Goal: Task Accomplishment & Management: Manage account settings

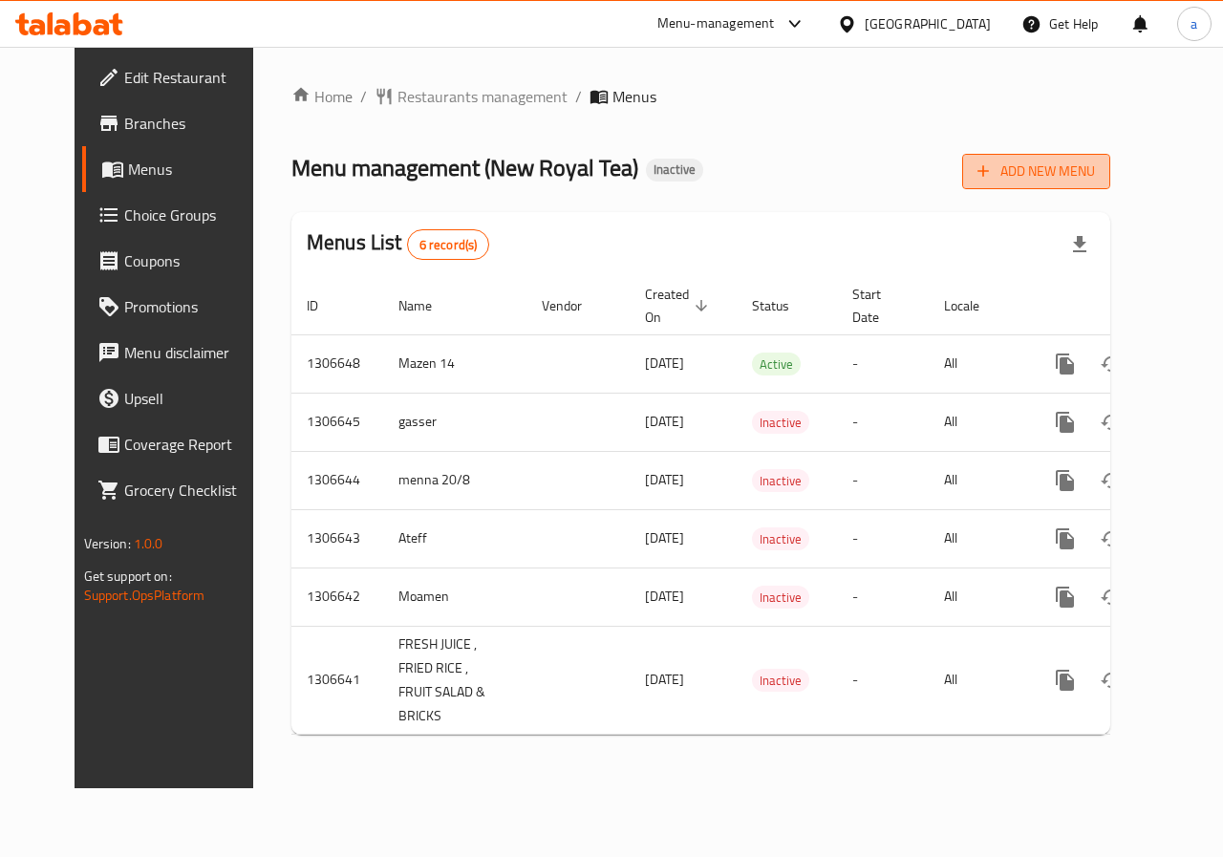
click at [1083, 175] on span "Add New Menu" at bounding box center [1037, 172] width 118 height 24
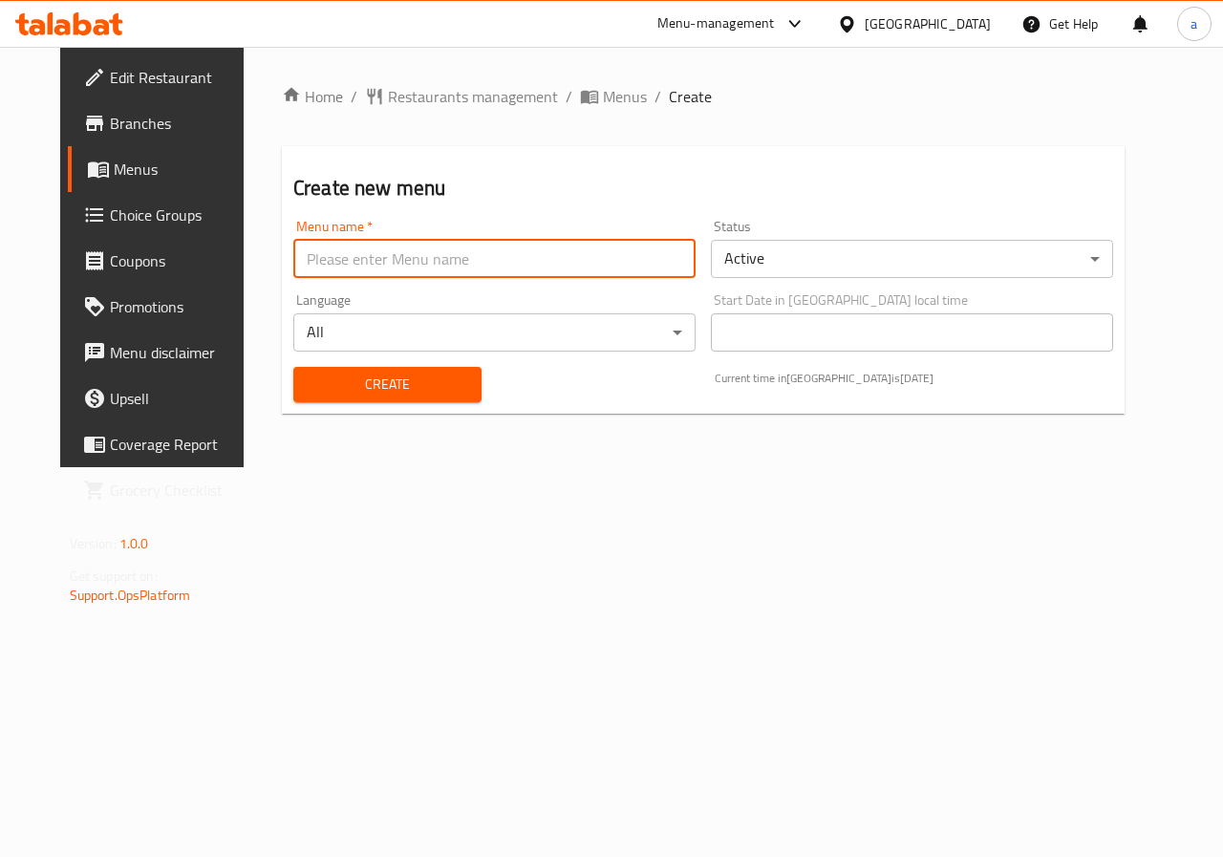
click at [421, 260] on input "text" at bounding box center [494, 259] width 402 height 38
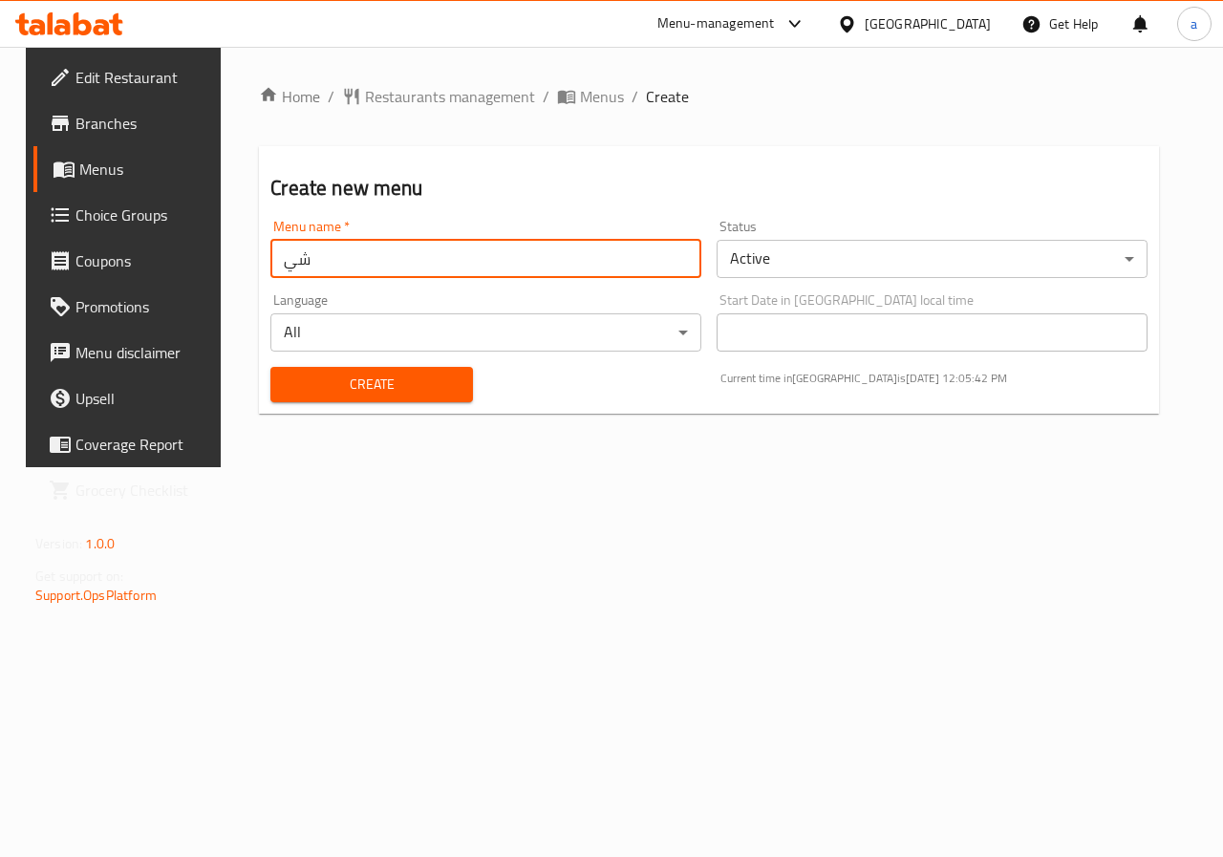
type input "ش"
type input "ص"
type input "a"
type input "Adham"
click at [309, 384] on span "Create" at bounding box center [371, 385] width 171 height 24
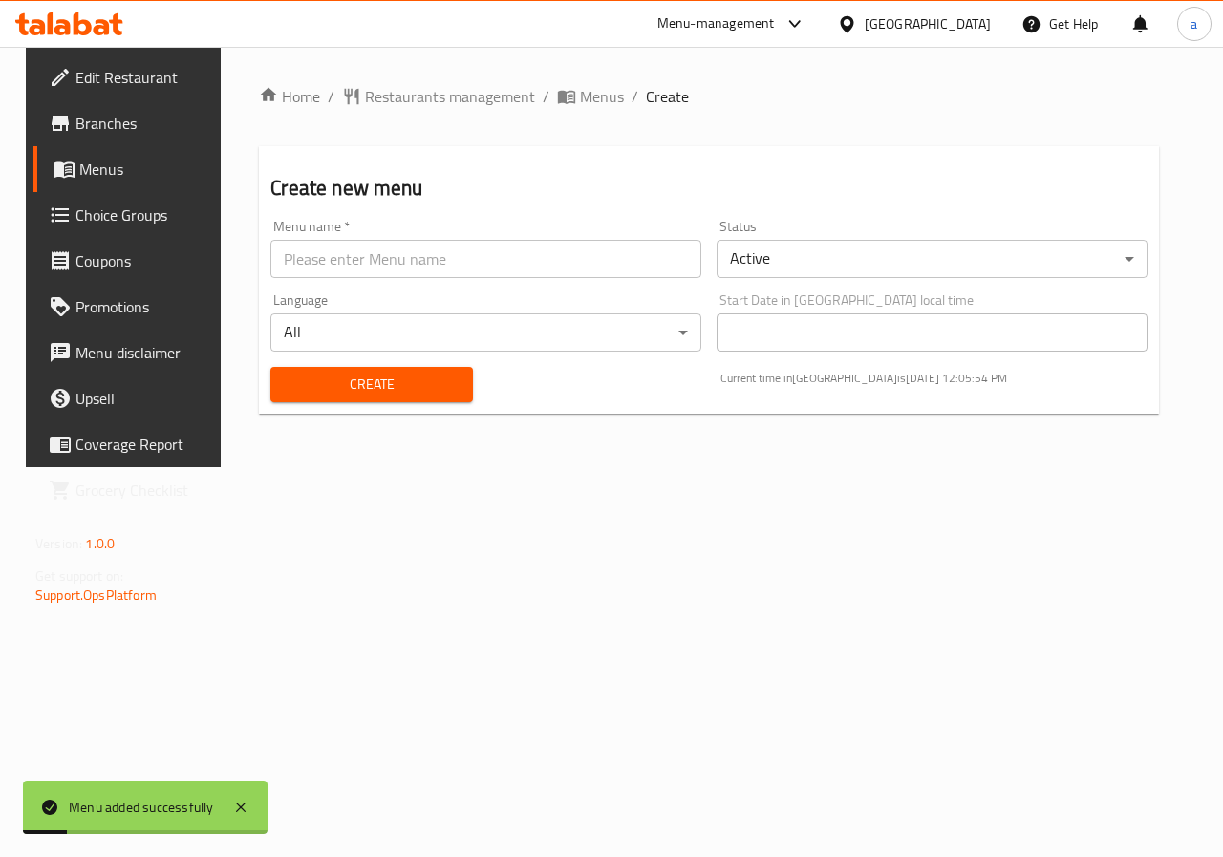
click at [86, 167] on span "Menus" at bounding box center [147, 169] width 136 height 23
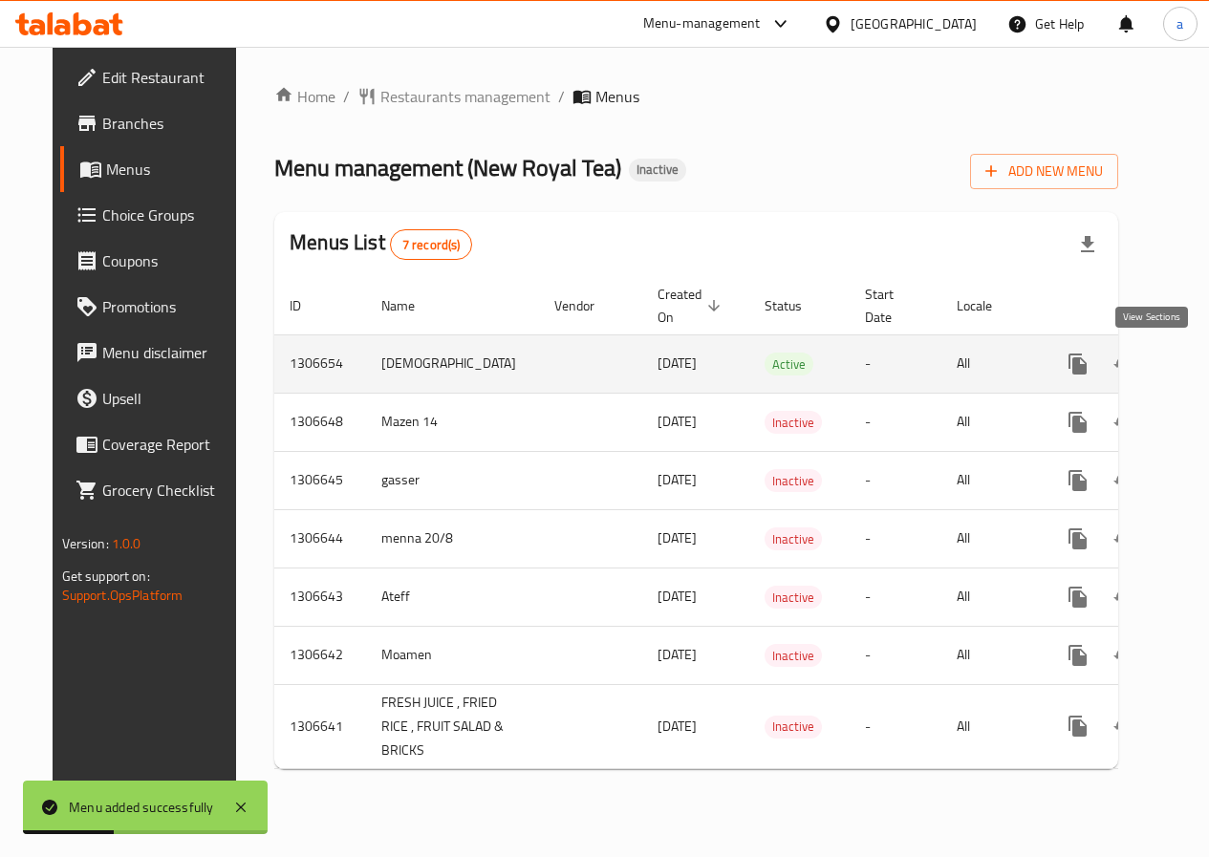
click at [1204, 371] on icon "enhanced table" at bounding box center [1215, 364] width 23 height 23
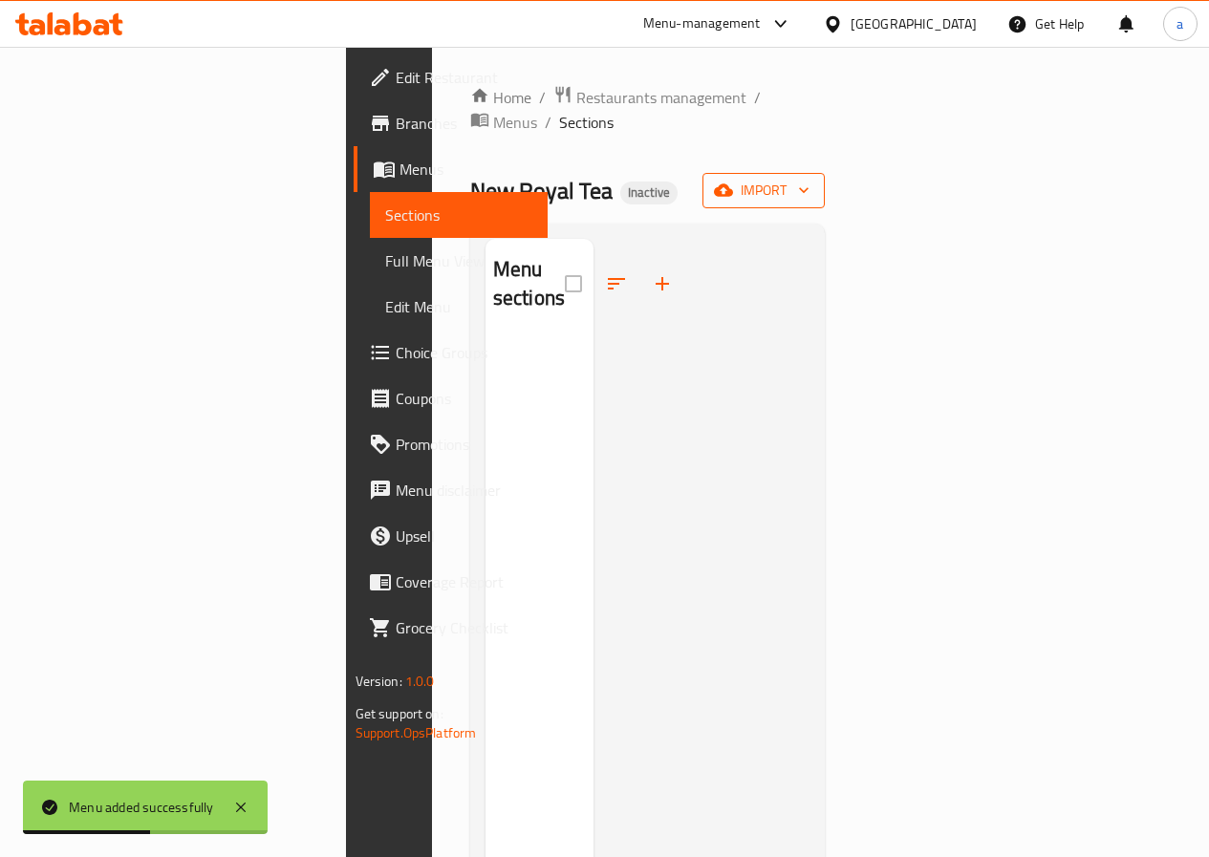
click at [810, 179] on span "import" at bounding box center [764, 191] width 92 height 24
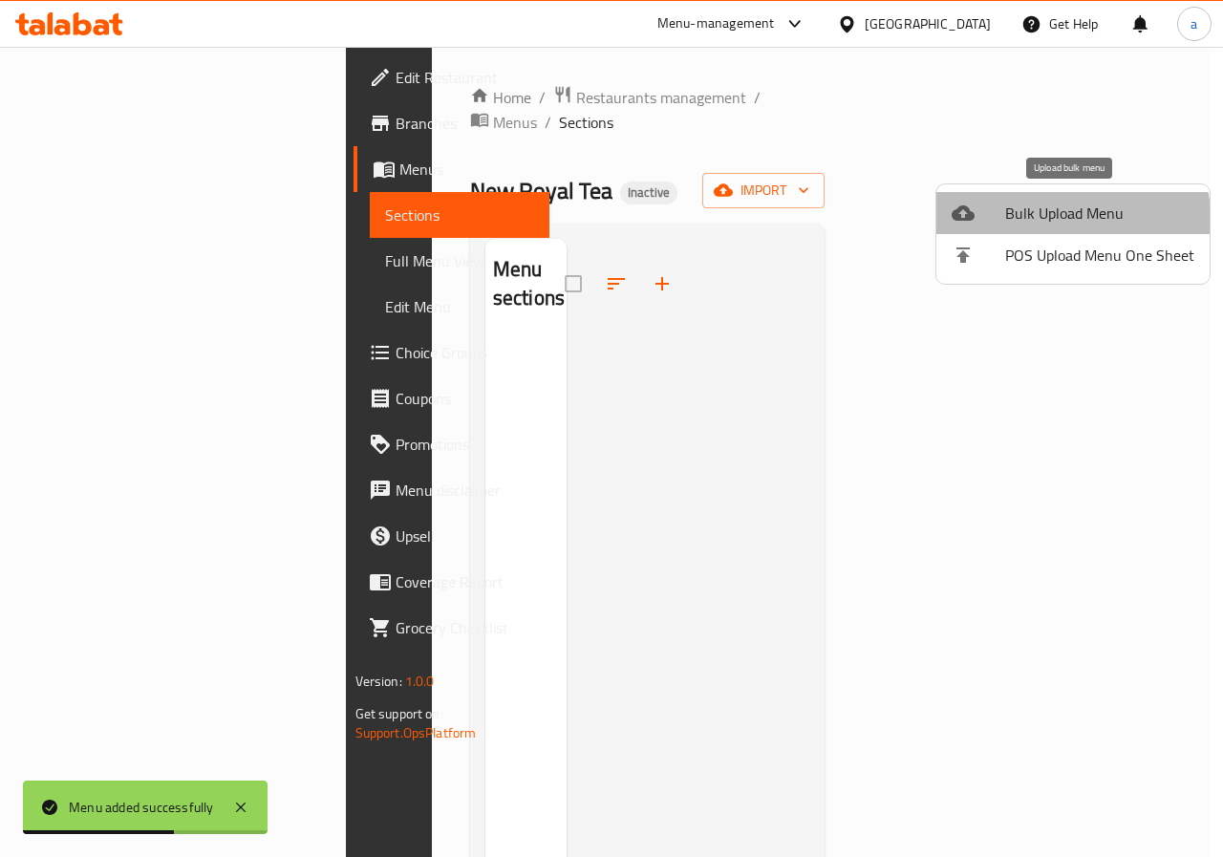
click at [1010, 228] on li "Bulk Upload Menu" at bounding box center [1073, 213] width 273 height 42
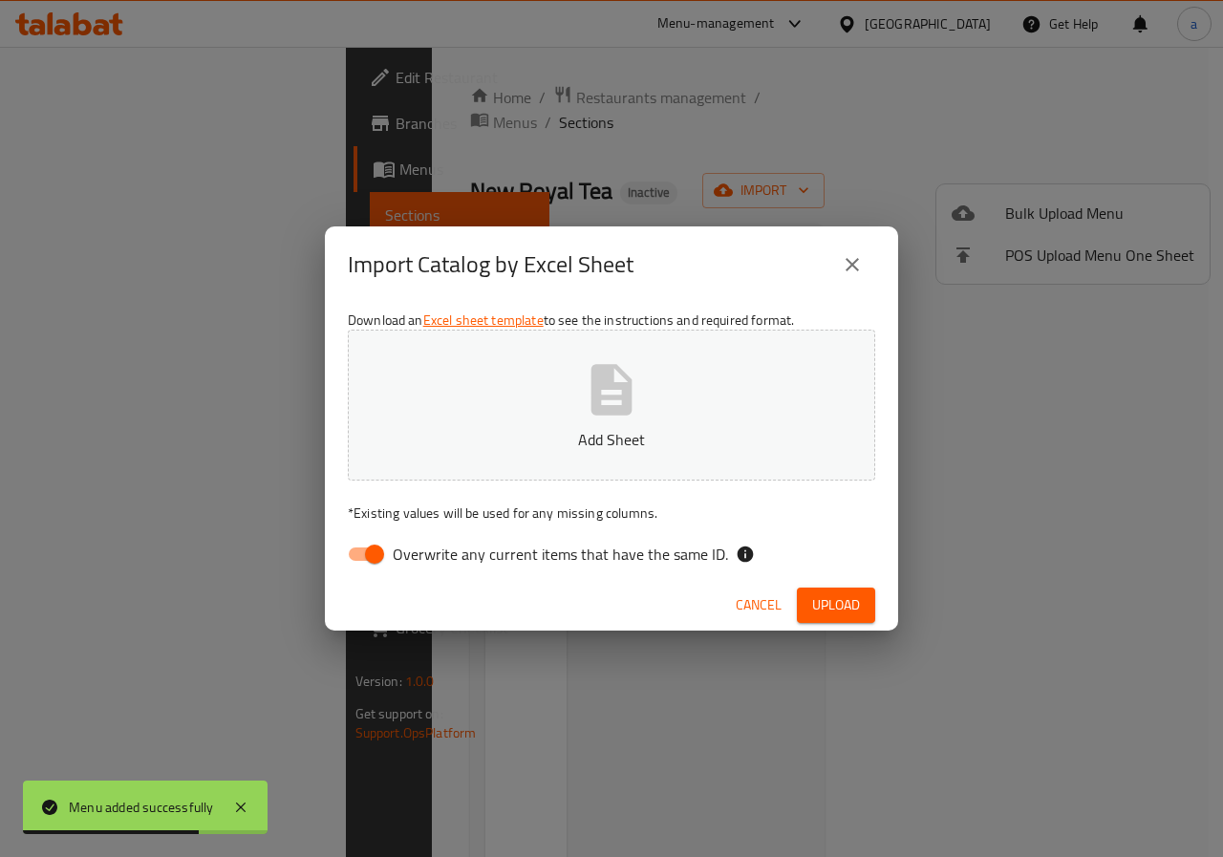
click at [369, 557] on input "Overwrite any current items that have the same ID." at bounding box center [374, 554] width 109 height 36
checkbox input "false"
click at [563, 421] on button "Add Sheet" at bounding box center [612, 405] width 528 height 151
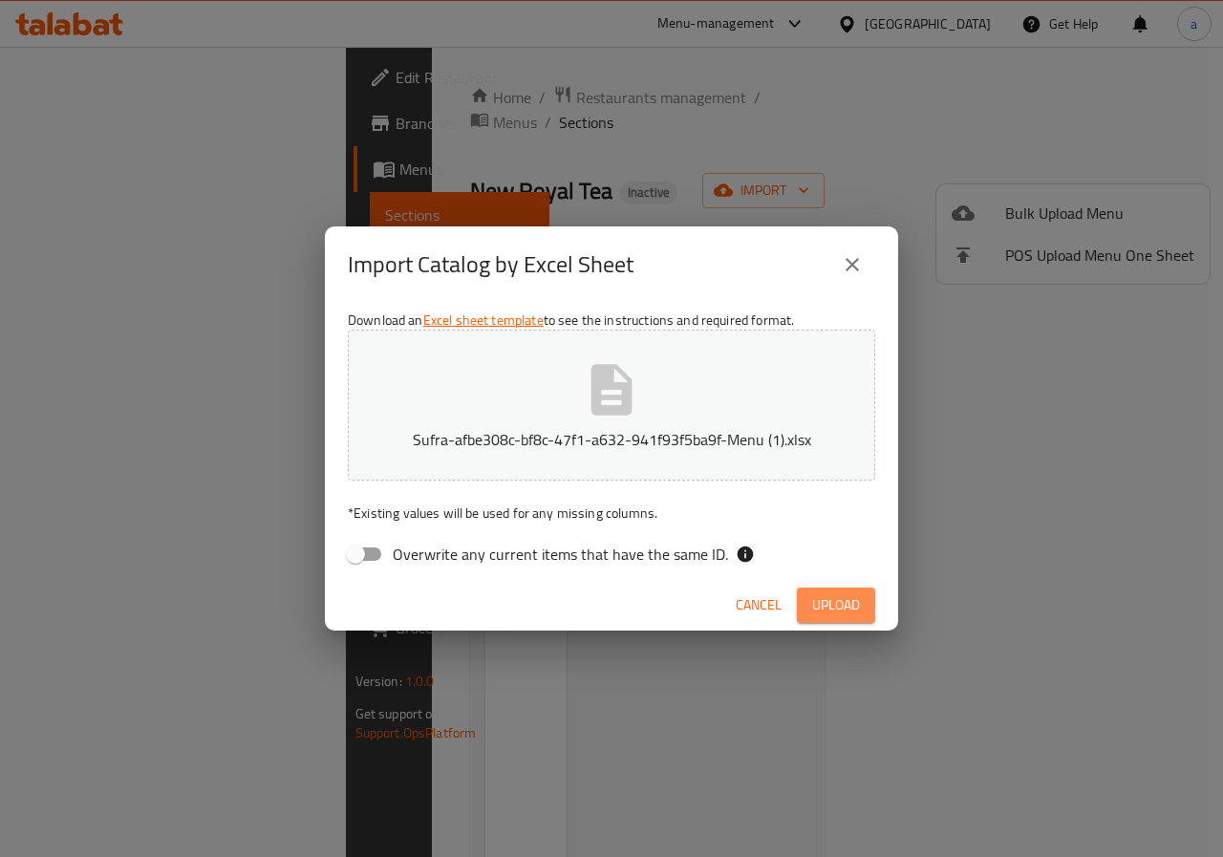
click at [834, 604] on span "Upload" at bounding box center [836, 606] width 48 height 24
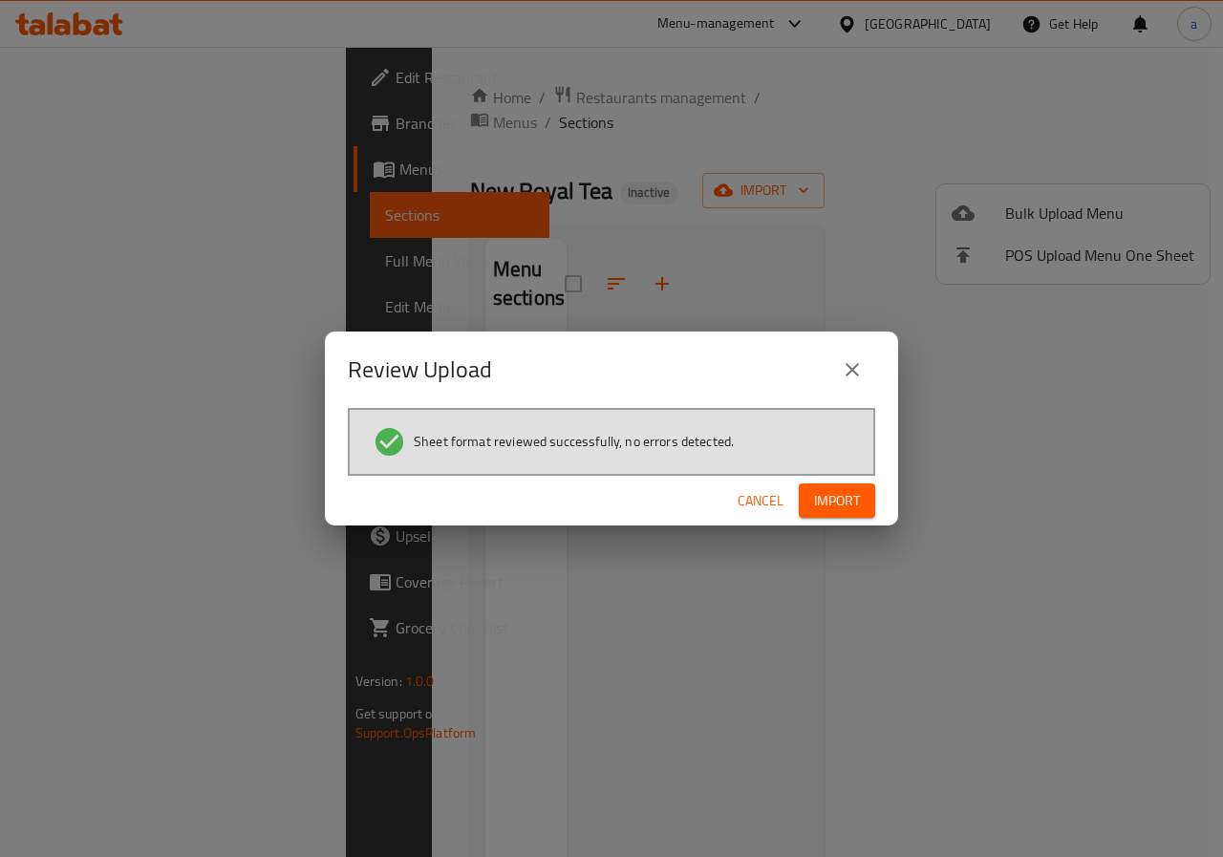
click at [845, 502] on span "Import" at bounding box center [837, 501] width 46 height 24
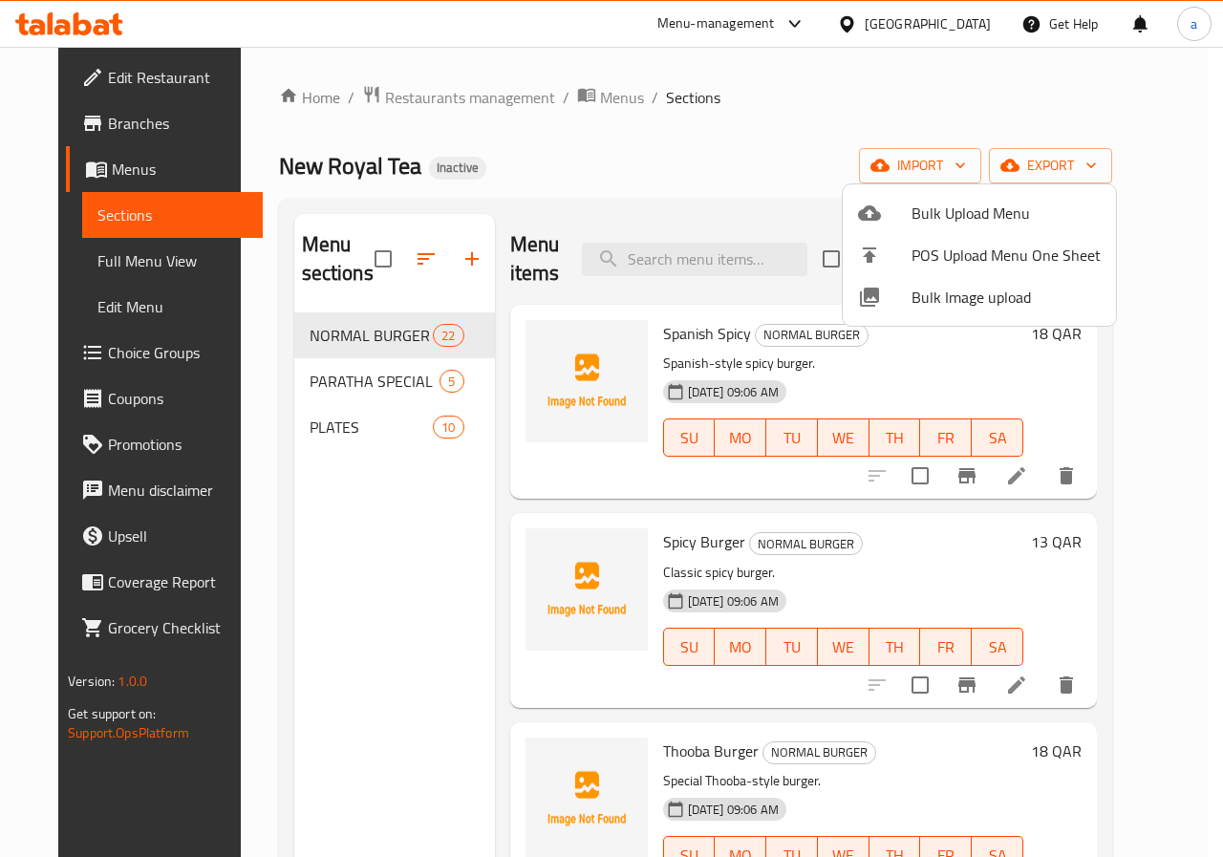
click at [111, 350] on div at bounding box center [611, 428] width 1223 height 857
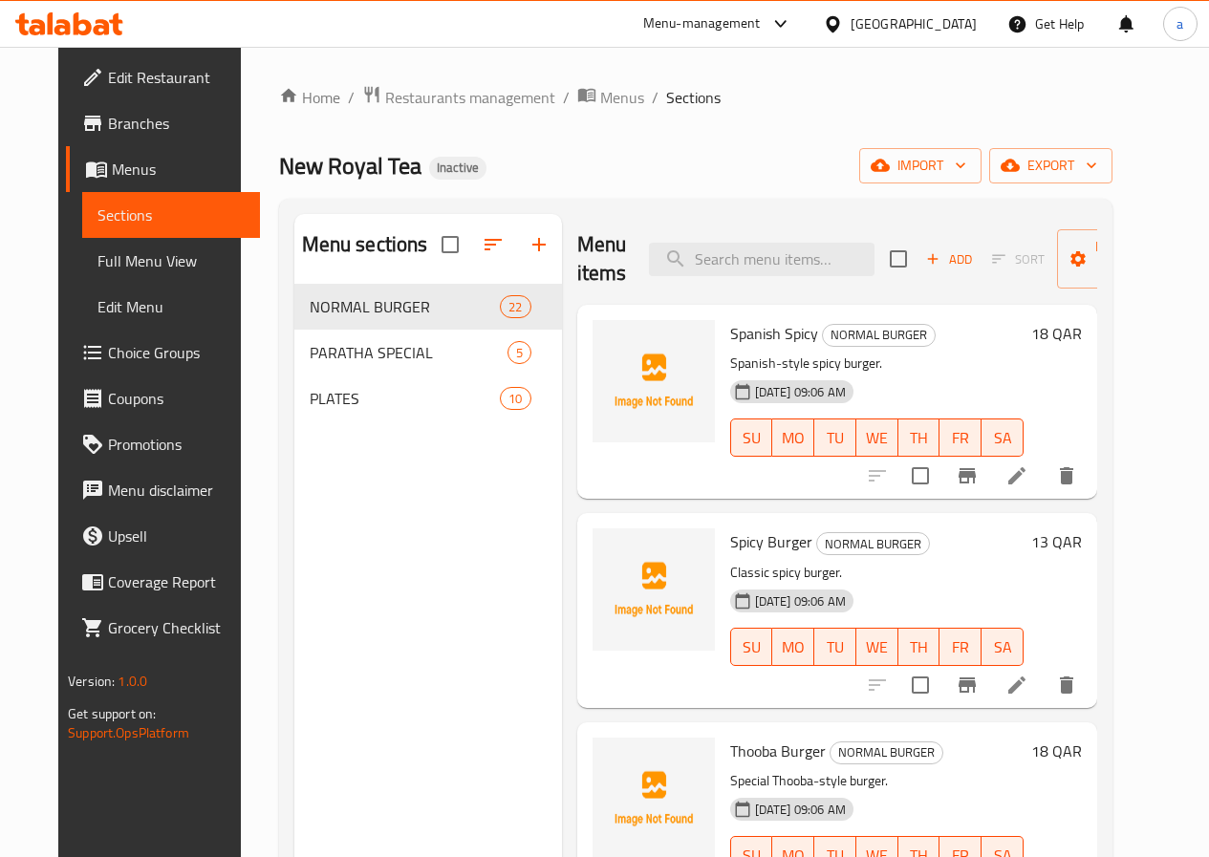
click at [120, 348] on span "Choice Groups" at bounding box center [176, 352] width 137 height 23
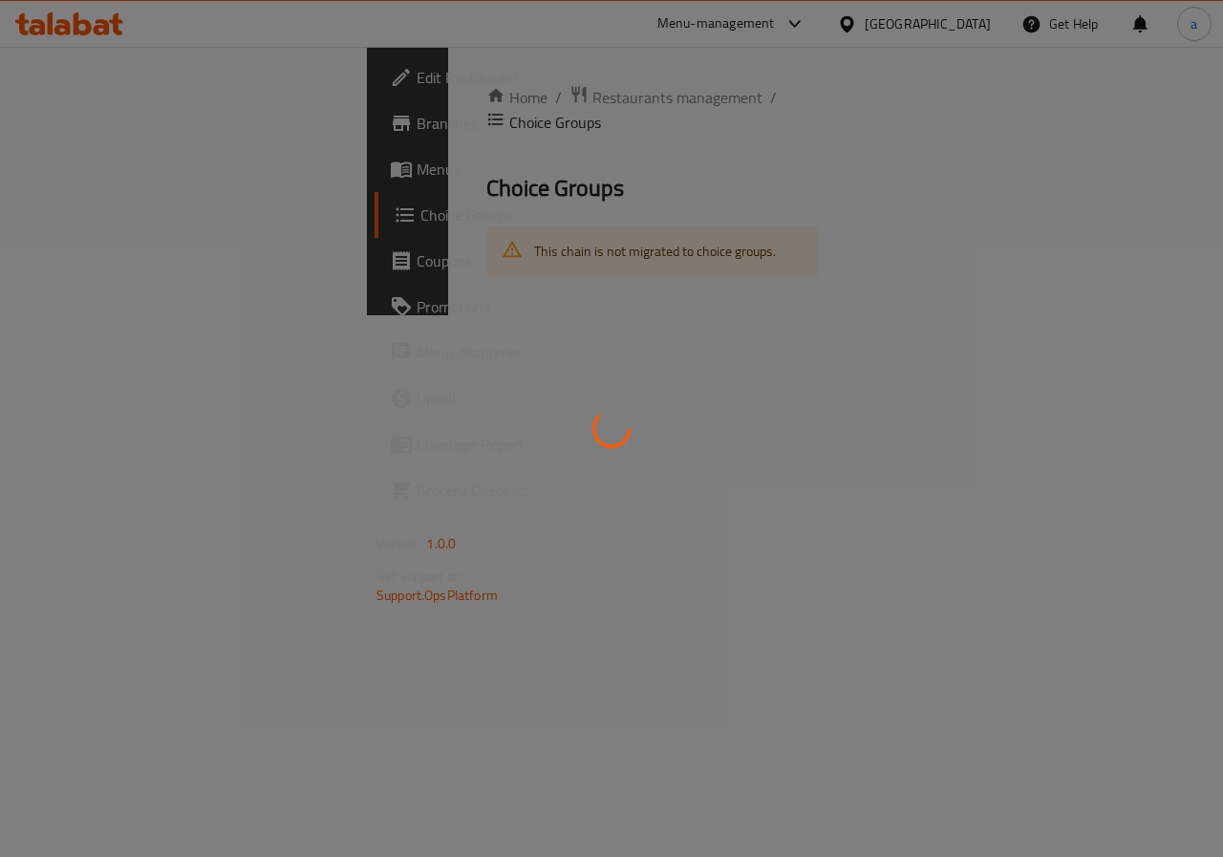
click at [120, 348] on div at bounding box center [611, 428] width 1223 height 857
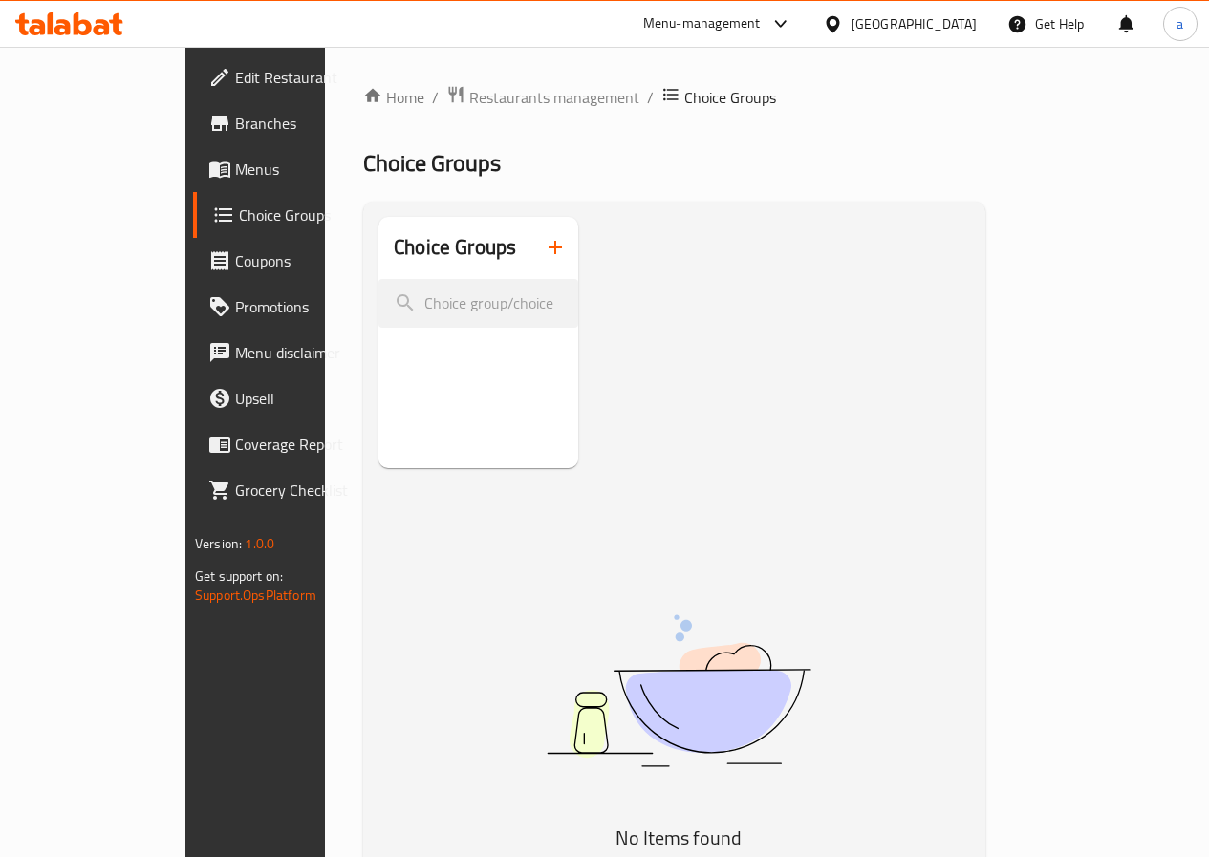
click at [394, 246] on h2 "Choice Groups" at bounding box center [455, 247] width 122 height 29
click at [390, 304] on input "search" at bounding box center [478, 303] width 200 height 49
click at [544, 253] on icon "button" at bounding box center [555, 247] width 23 height 23
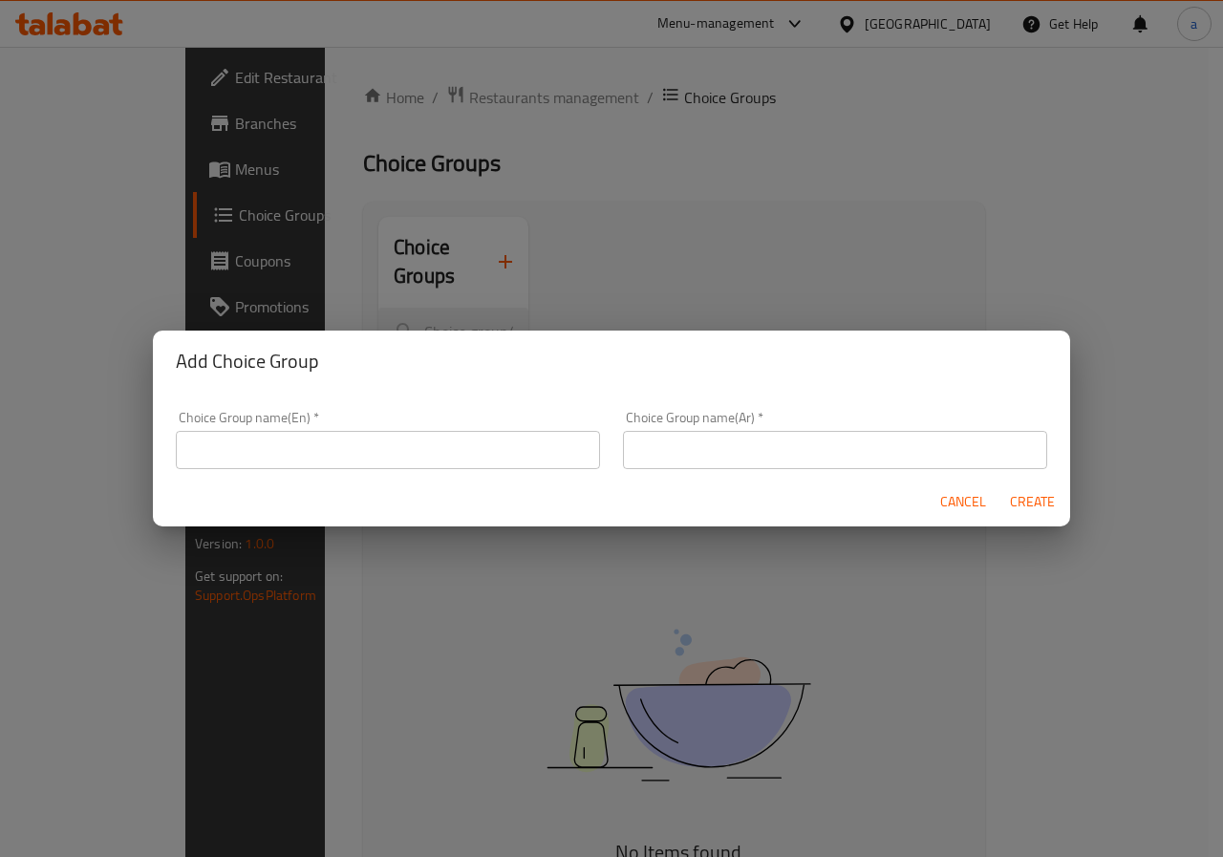
click at [386, 428] on div "Choice Group name(En)   * Choice Group name(En) *" at bounding box center [388, 440] width 424 height 58
click at [393, 445] on input "text" at bounding box center [388, 450] width 424 height 38
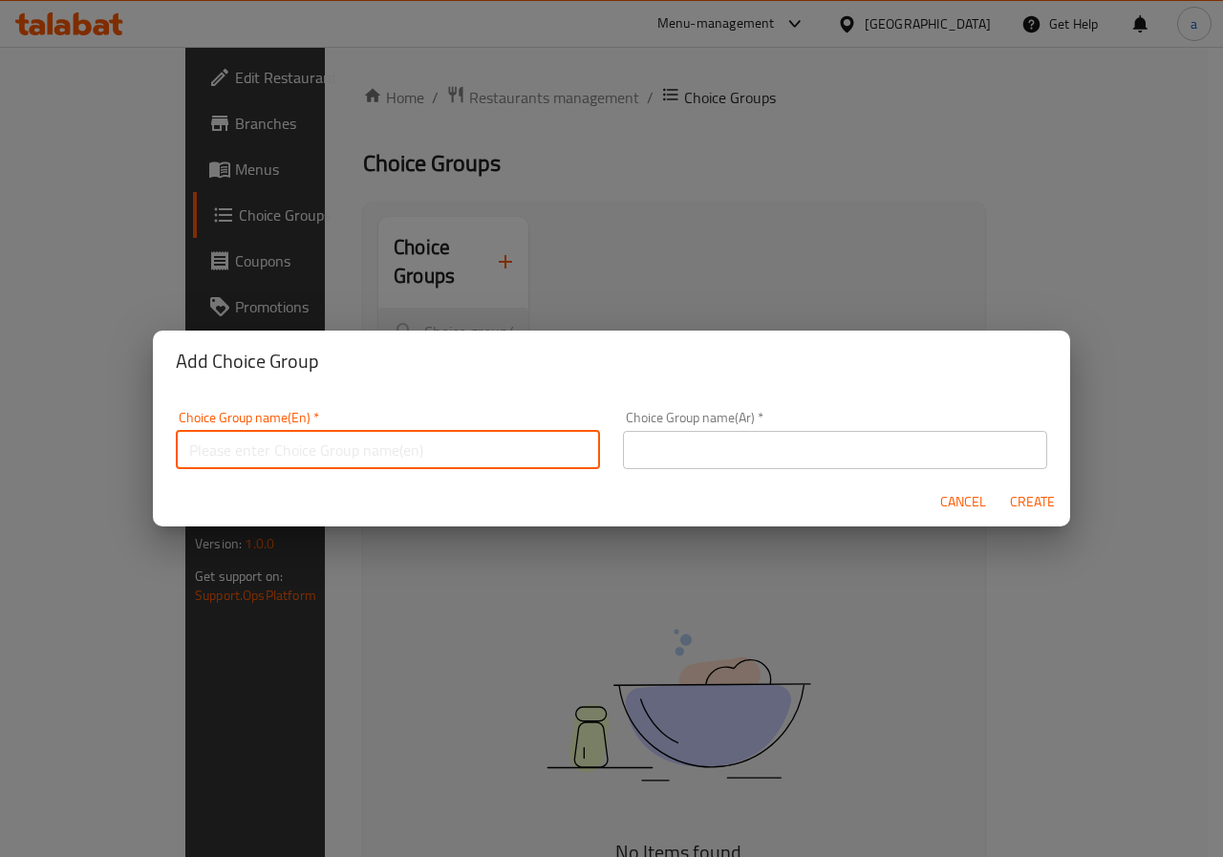
type input "your choice OF"
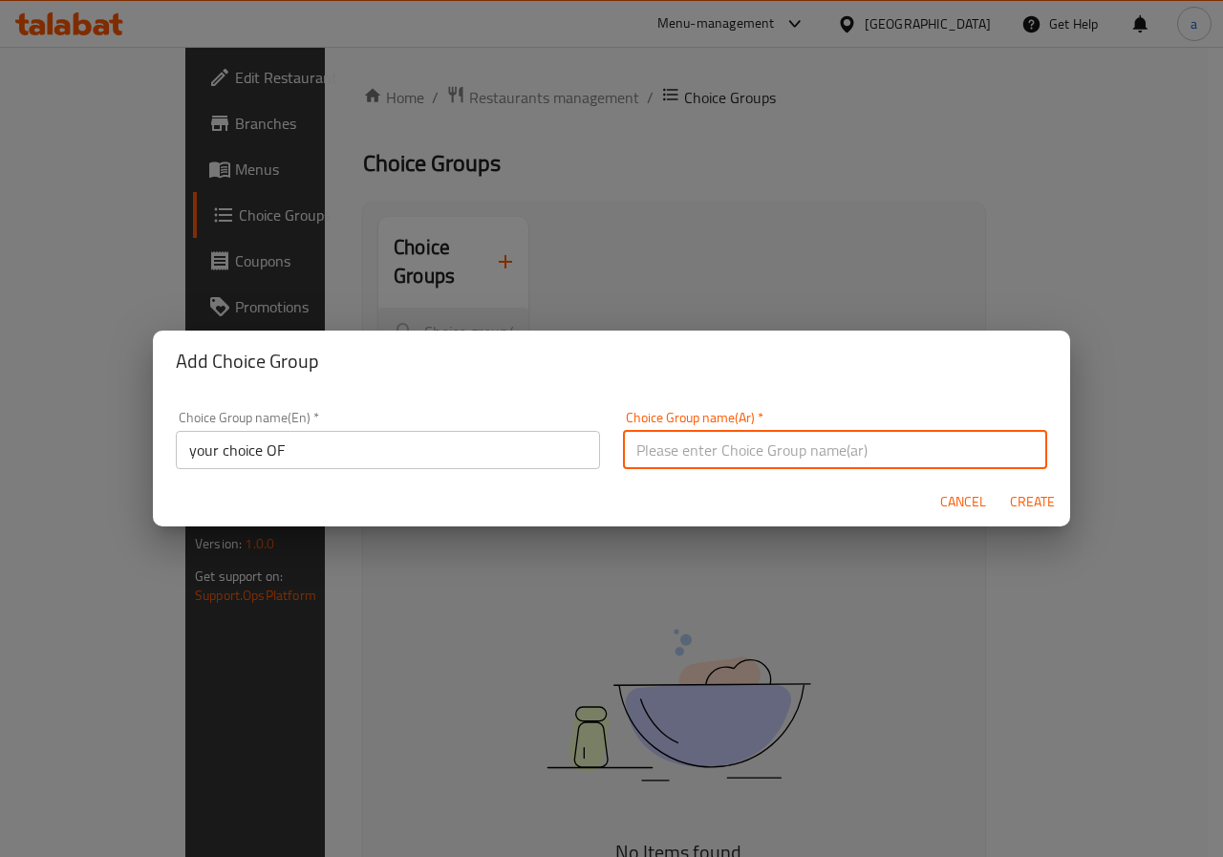
click at [700, 453] on input "text" at bounding box center [835, 450] width 424 height 38
type input "اختيارك من"
click at [1020, 496] on span "Create" at bounding box center [1032, 502] width 46 height 24
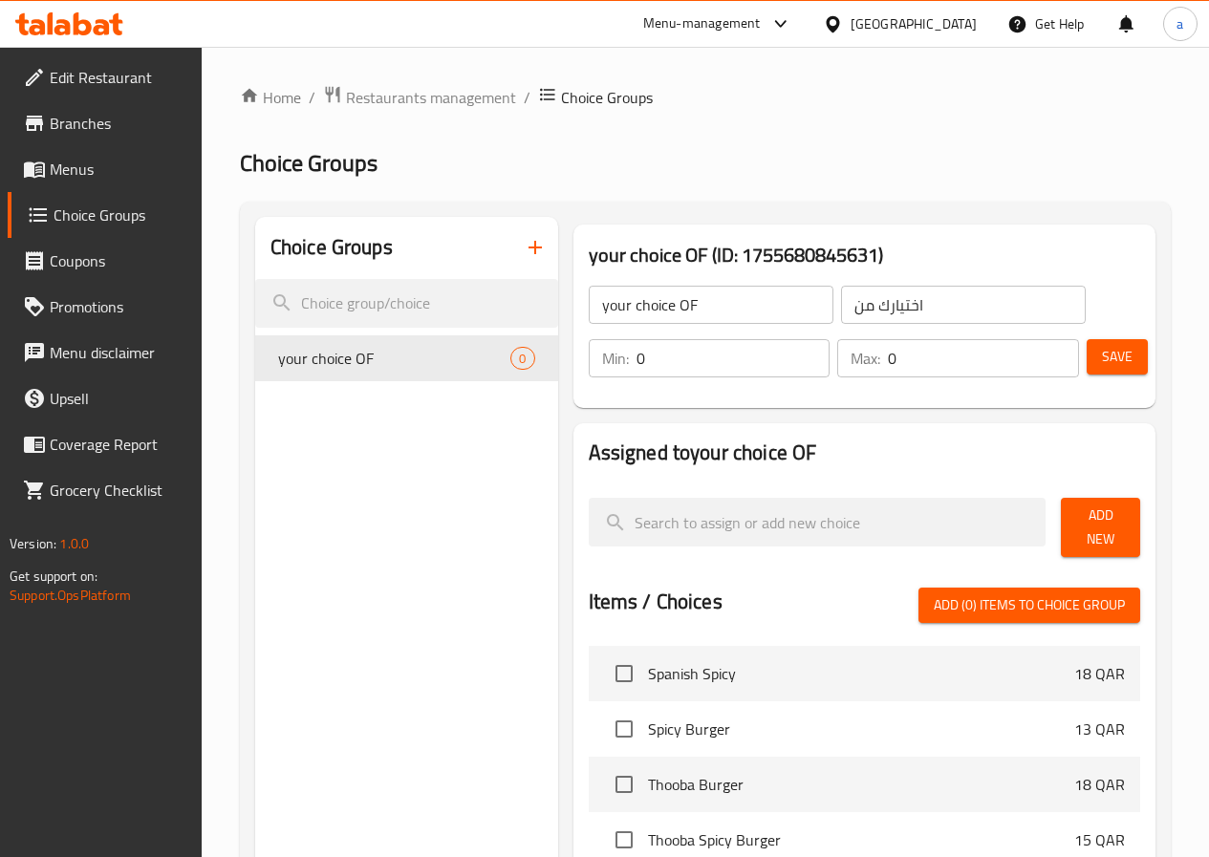
click at [653, 357] on input "0" at bounding box center [734, 358] width 194 height 38
type input "1"
click at [937, 362] on input "0" at bounding box center [983, 358] width 191 height 38
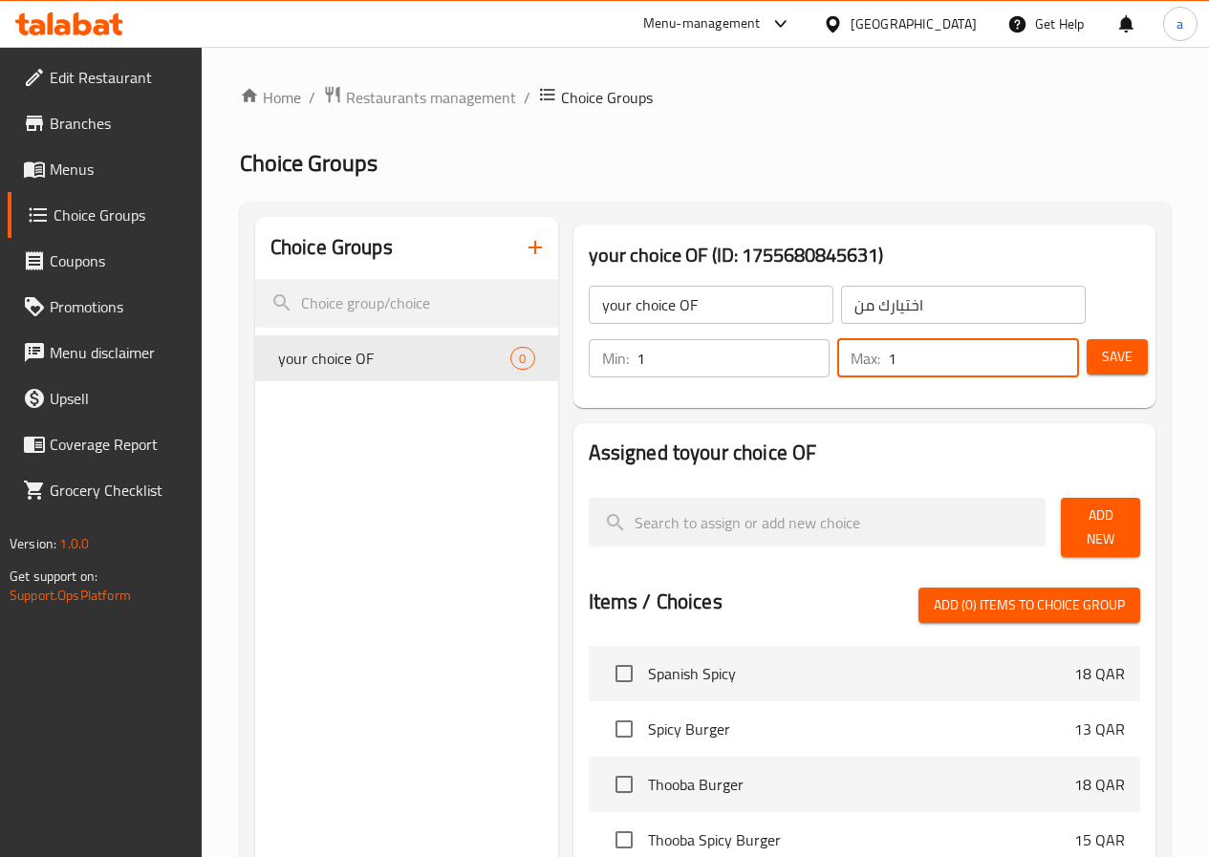
type input "1"
click at [1106, 361] on span "Save" at bounding box center [1117, 357] width 31 height 24
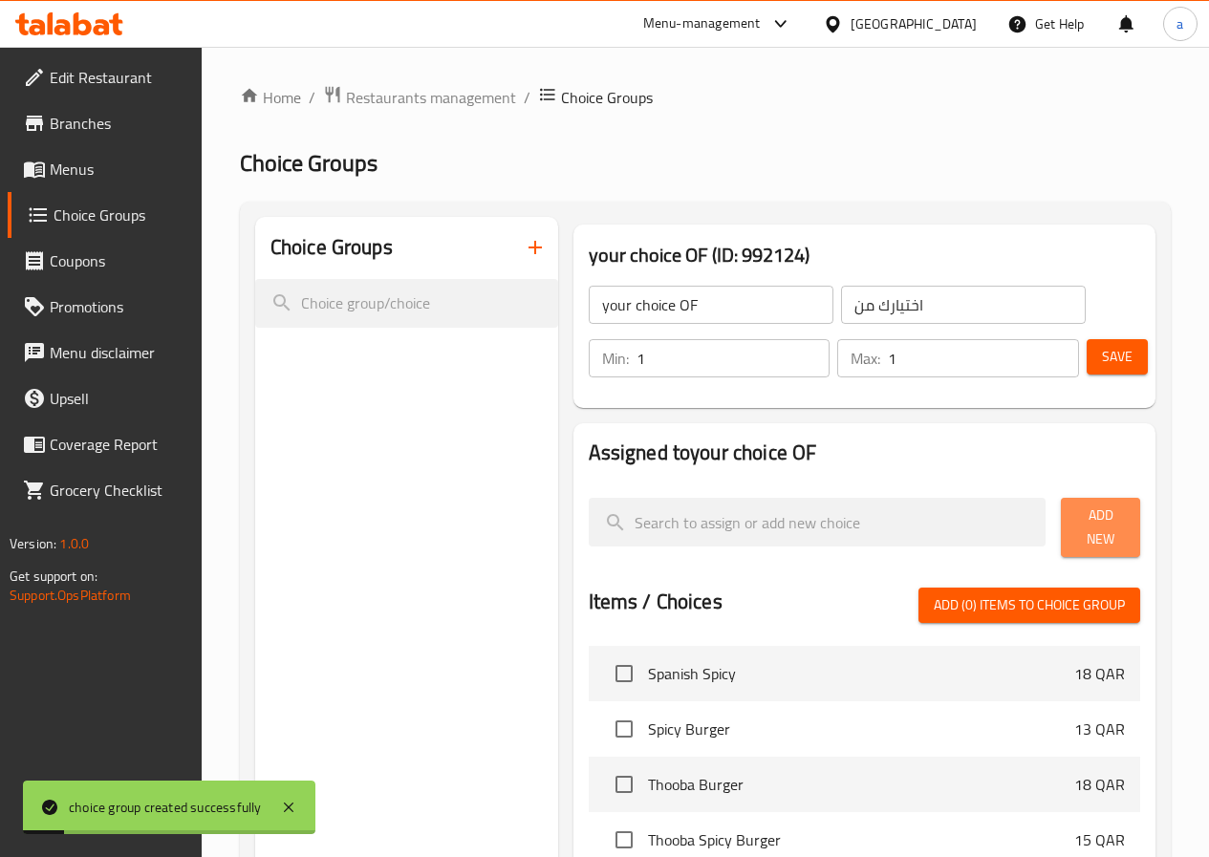
click at [1125, 531] on button "Add New" at bounding box center [1100, 527] width 79 height 59
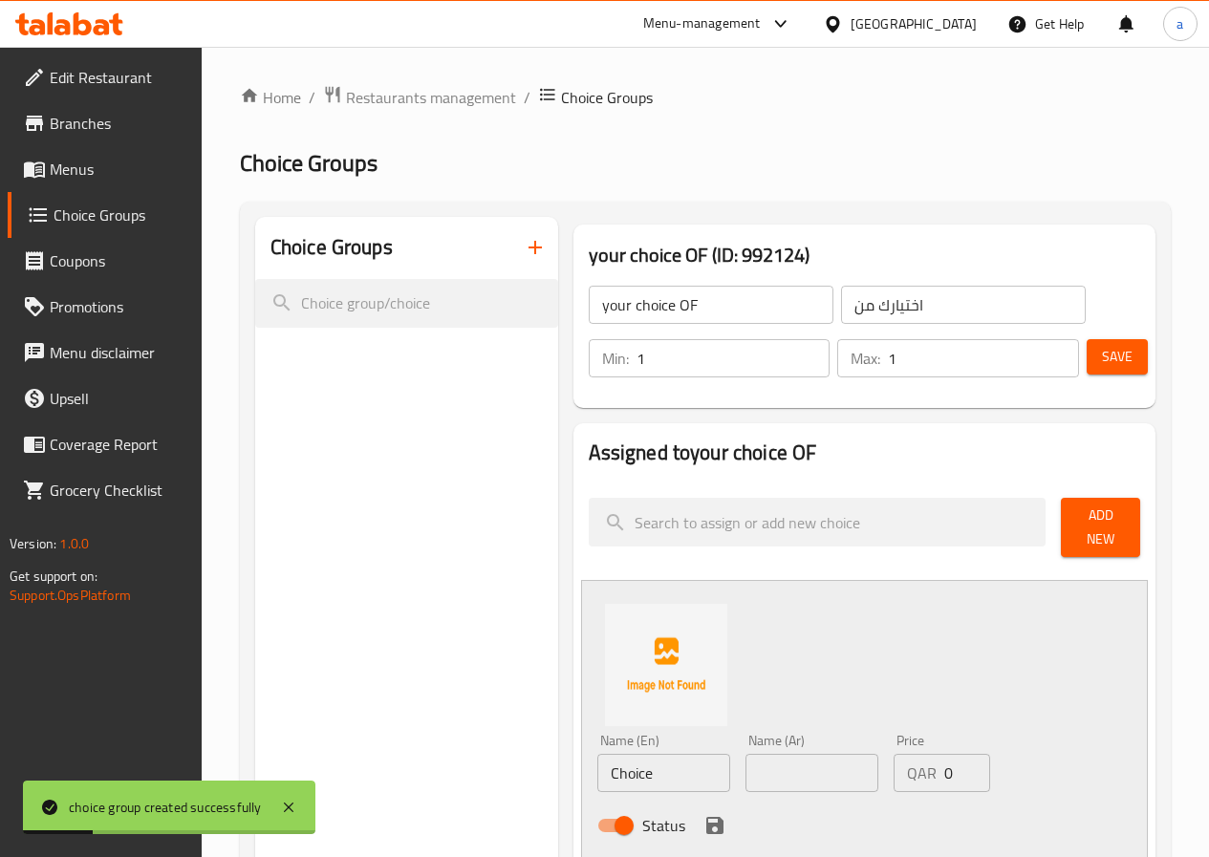
click at [597, 754] on input "Choice" at bounding box center [663, 773] width 133 height 38
click at [611, 773] on input "Choice" at bounding box center [663, 773] width 133 height 38
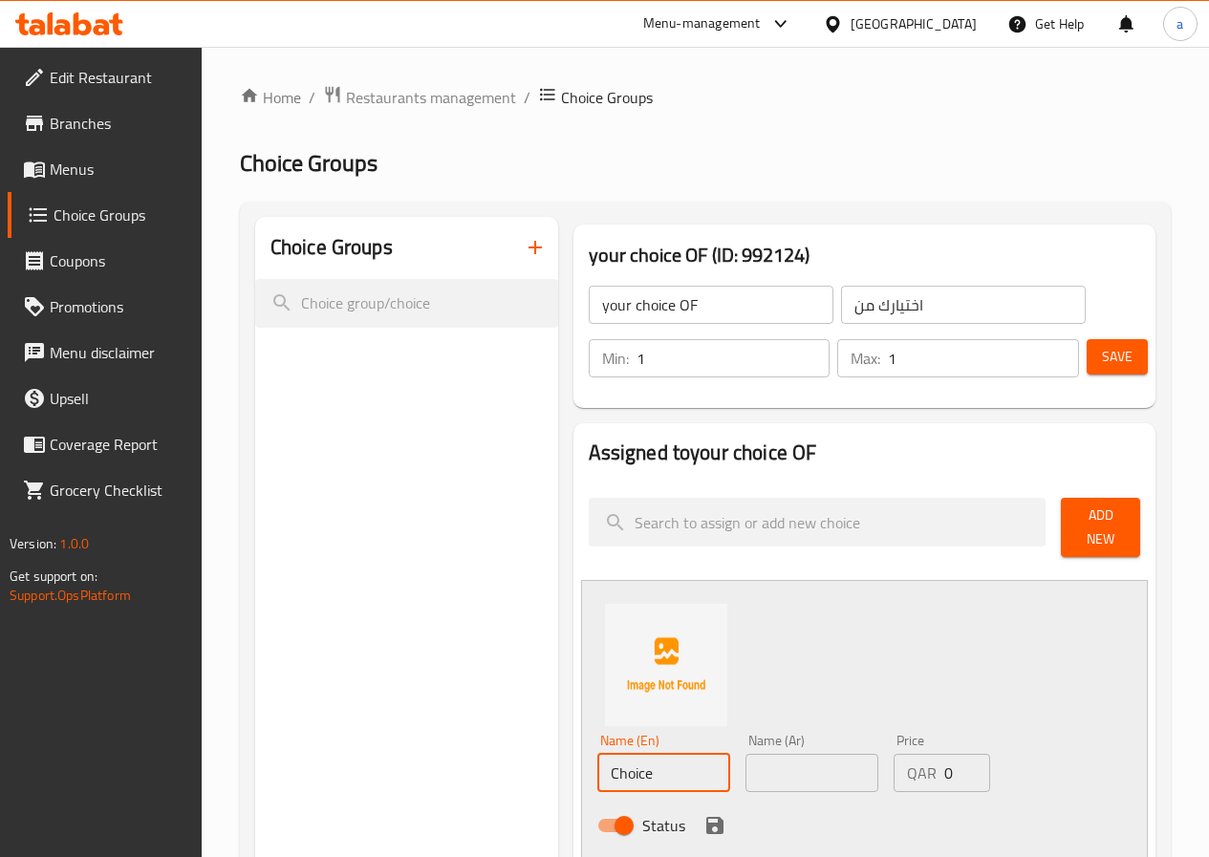
click at [597, 765] on input "Choice" at bounding box center [663, 773] width 133 height 38
paste input "beef"
type input "beef"
click at [746, 765] on input "text" at bounding box center [812, 773] width 133 height 38
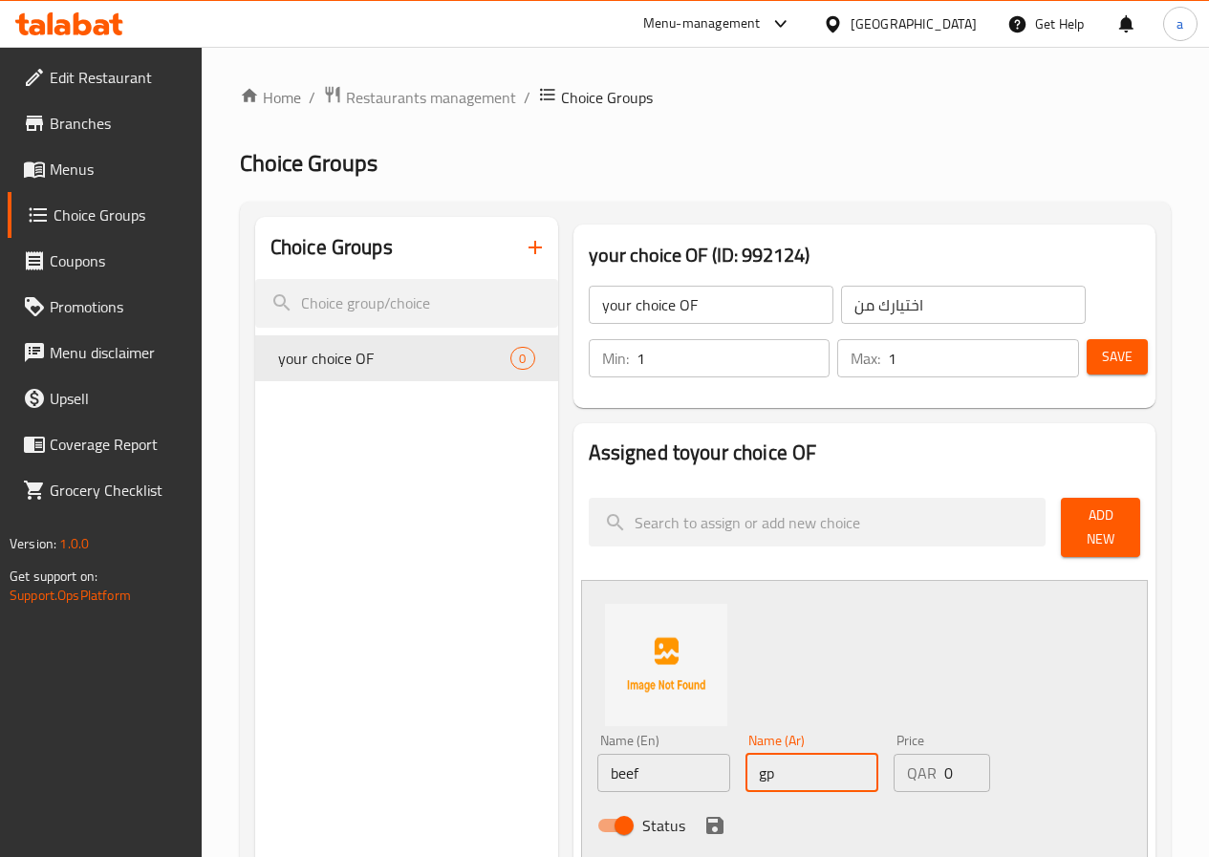
type input "g"
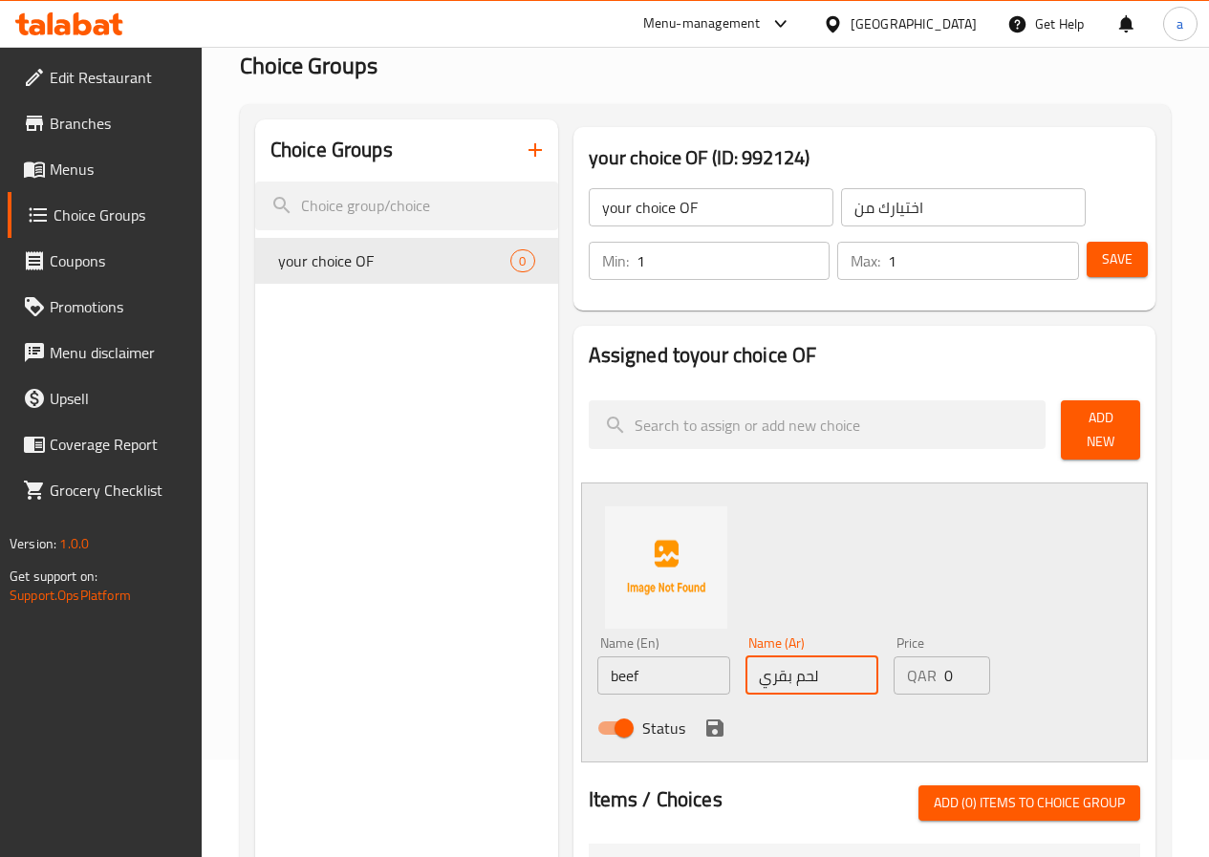
scroll to position [191, 0]
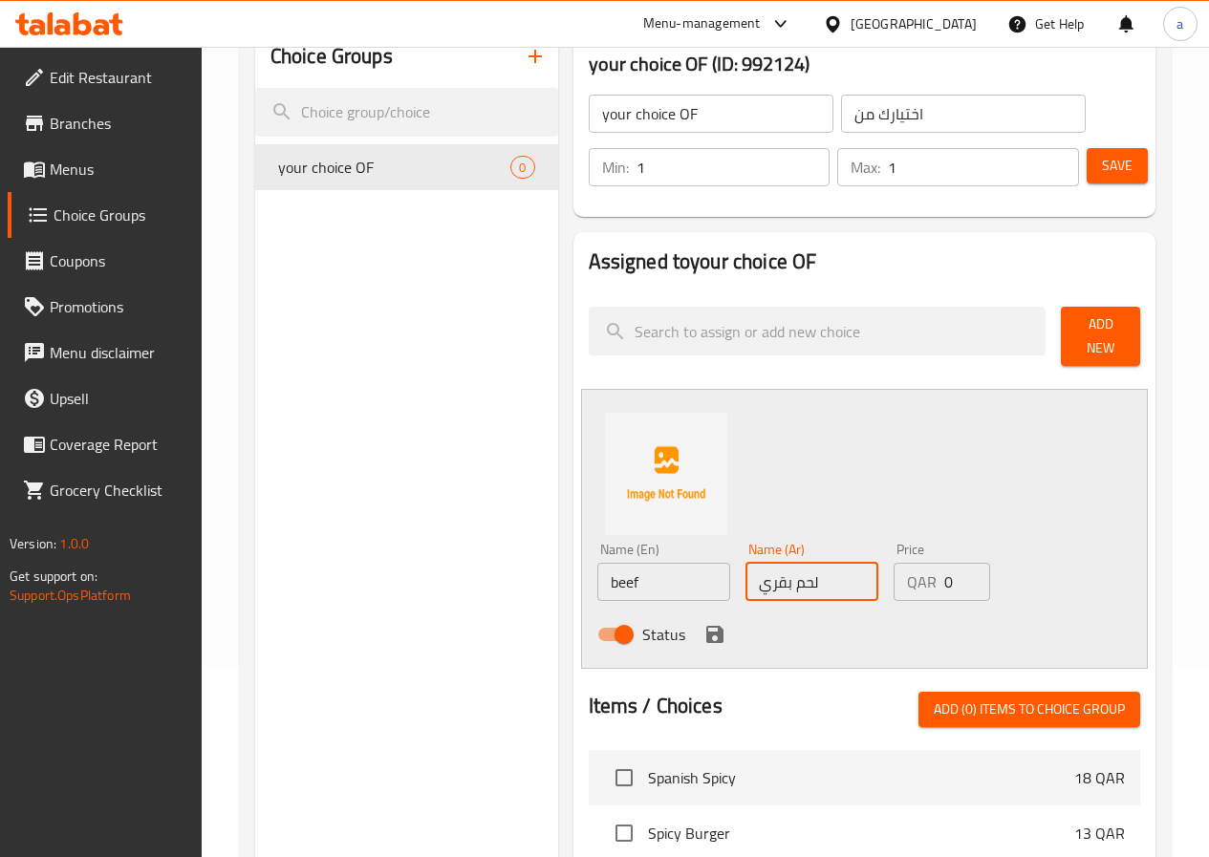
type input "لحم بقري"
click at [944, 574] on input "0" at bounding box center [967, 582] width 46 height 38
click at [706, 626] on icon "save" at bounding box center [714, 634] width 17 height 17
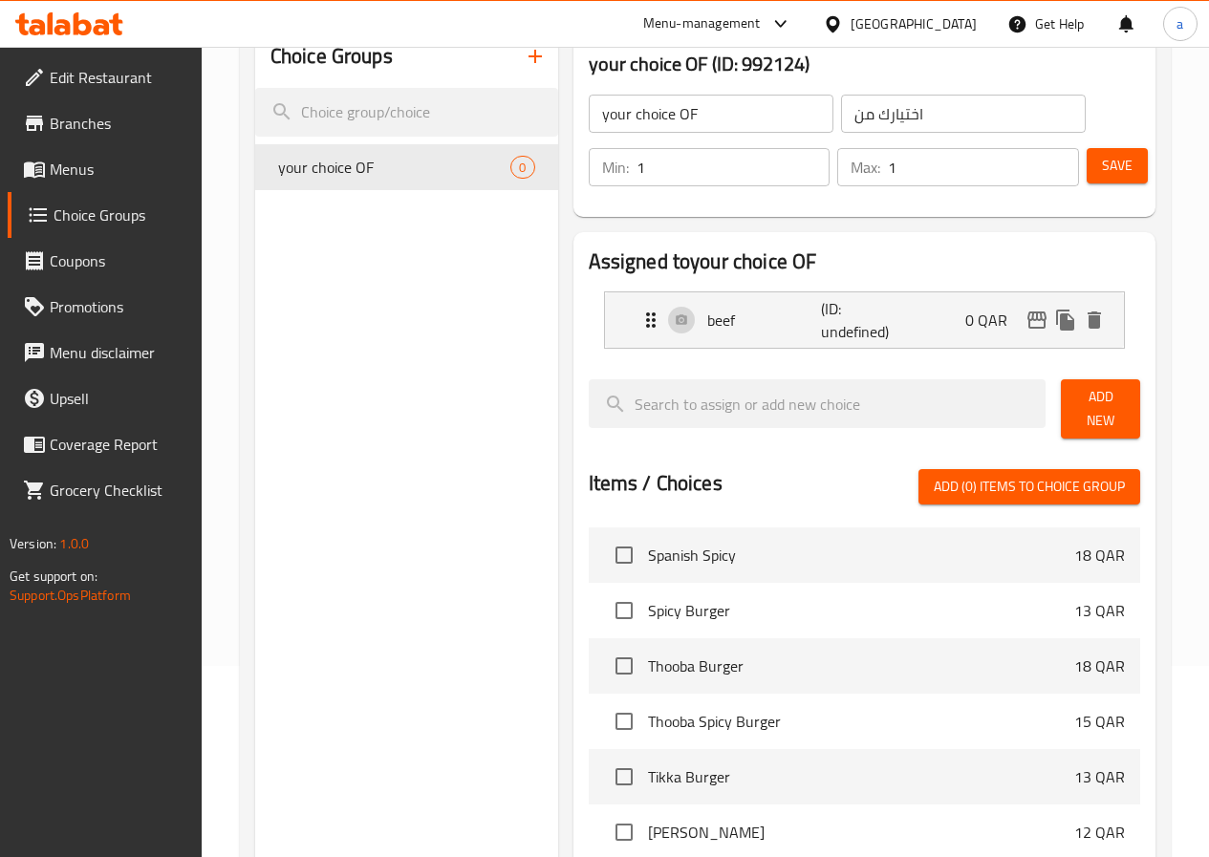
click at [1114, 398] on span "Add New" at bounding box center [1100, 409] width 49 height 48
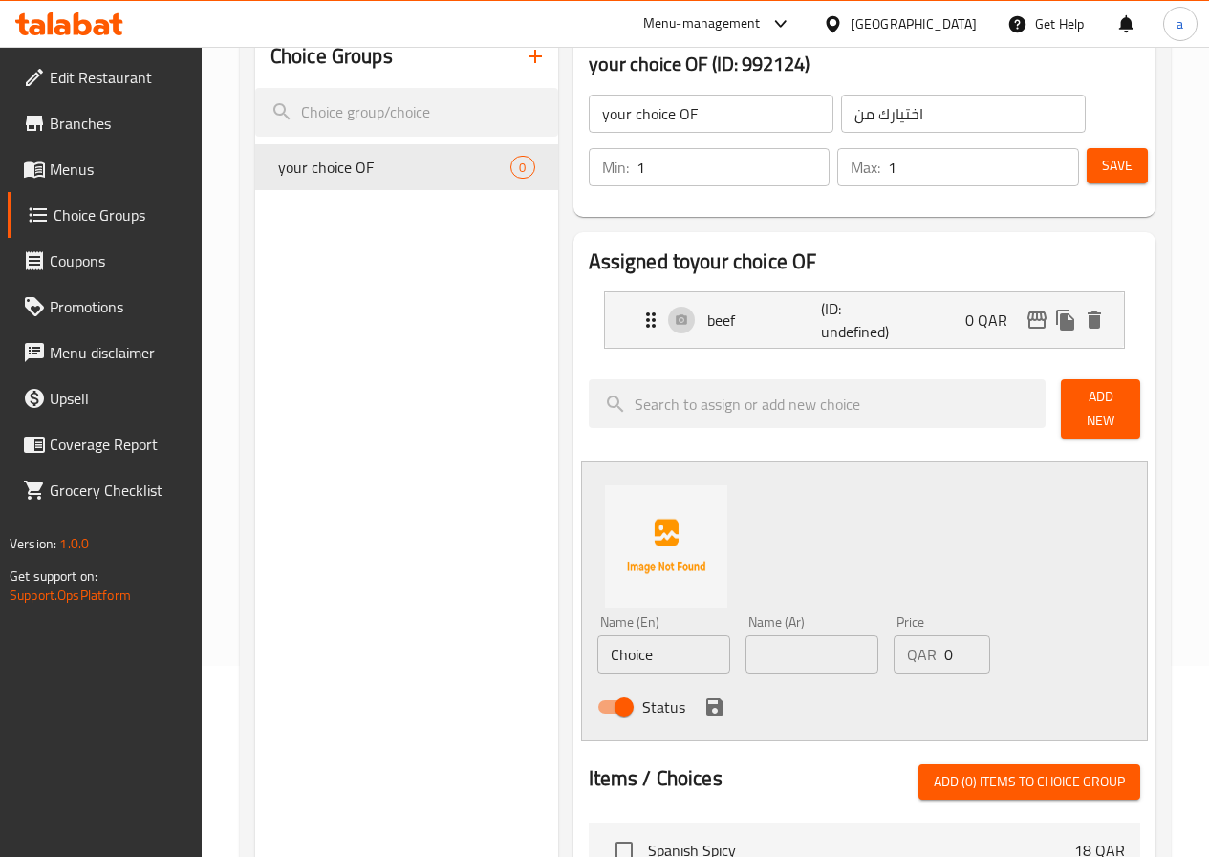
click at [629, 643] on input "Choice" at bounding box center [663, 655] width 133 height 38
click at [597, 642] on input "text" at bounding box center [663, 655] width 133 height 38
paste input "chicken"
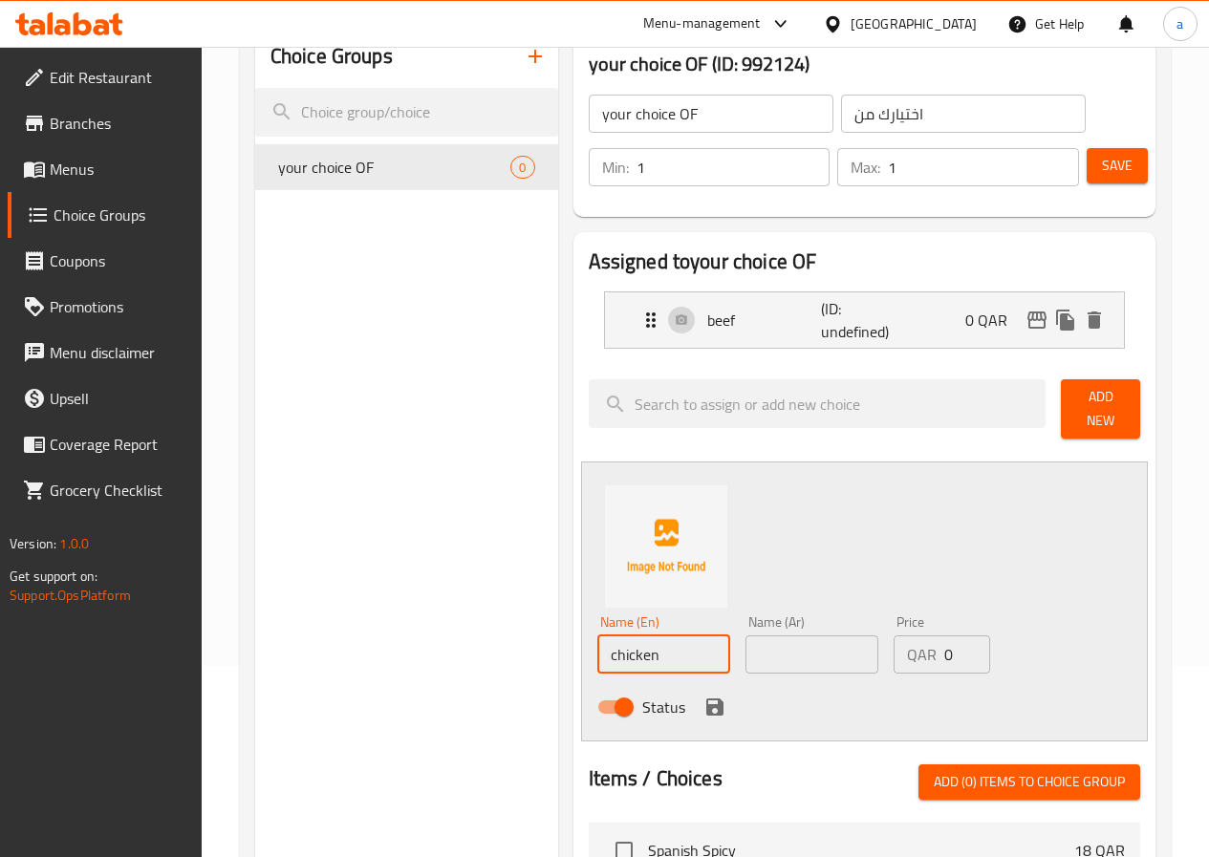
type input "chicken"
click at [754, 655] on input "text" at bounding box center [812, 655] width 133 height 38
type input "دجاج"
click at [706, 702] on icon "save" at bounding box center [714, 707] width 17 height 17
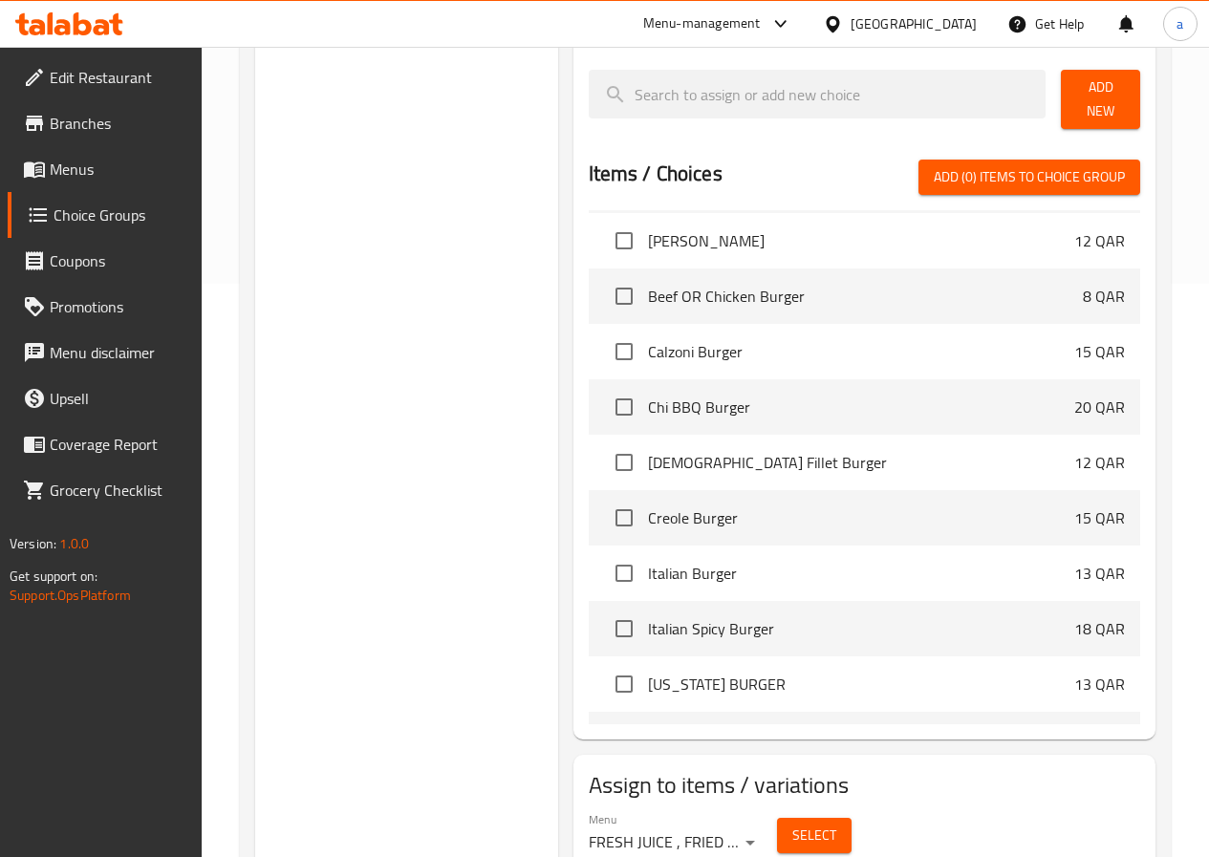
scroll to position [478, 0]
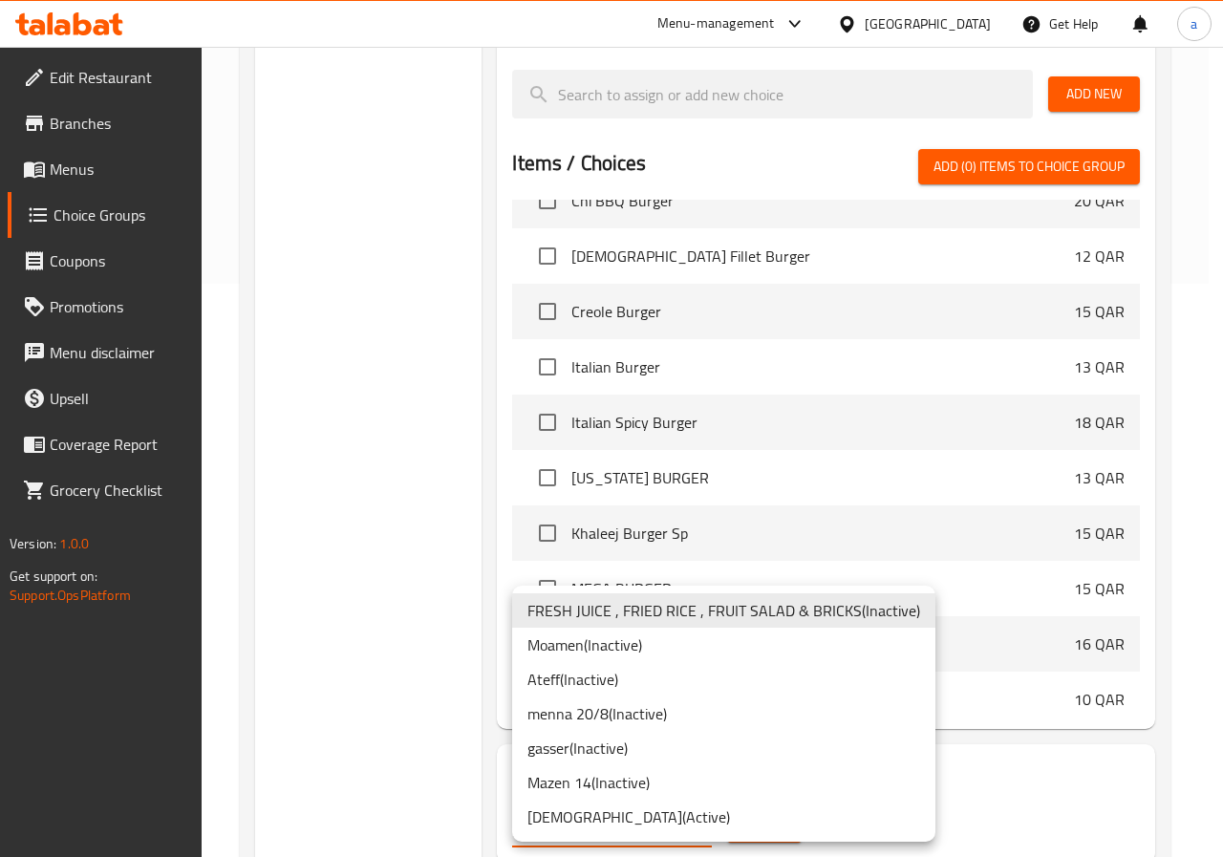
click at [616, 810] on li "Adham ( Active )" at bounding box center [723, 817] width 423 height 34
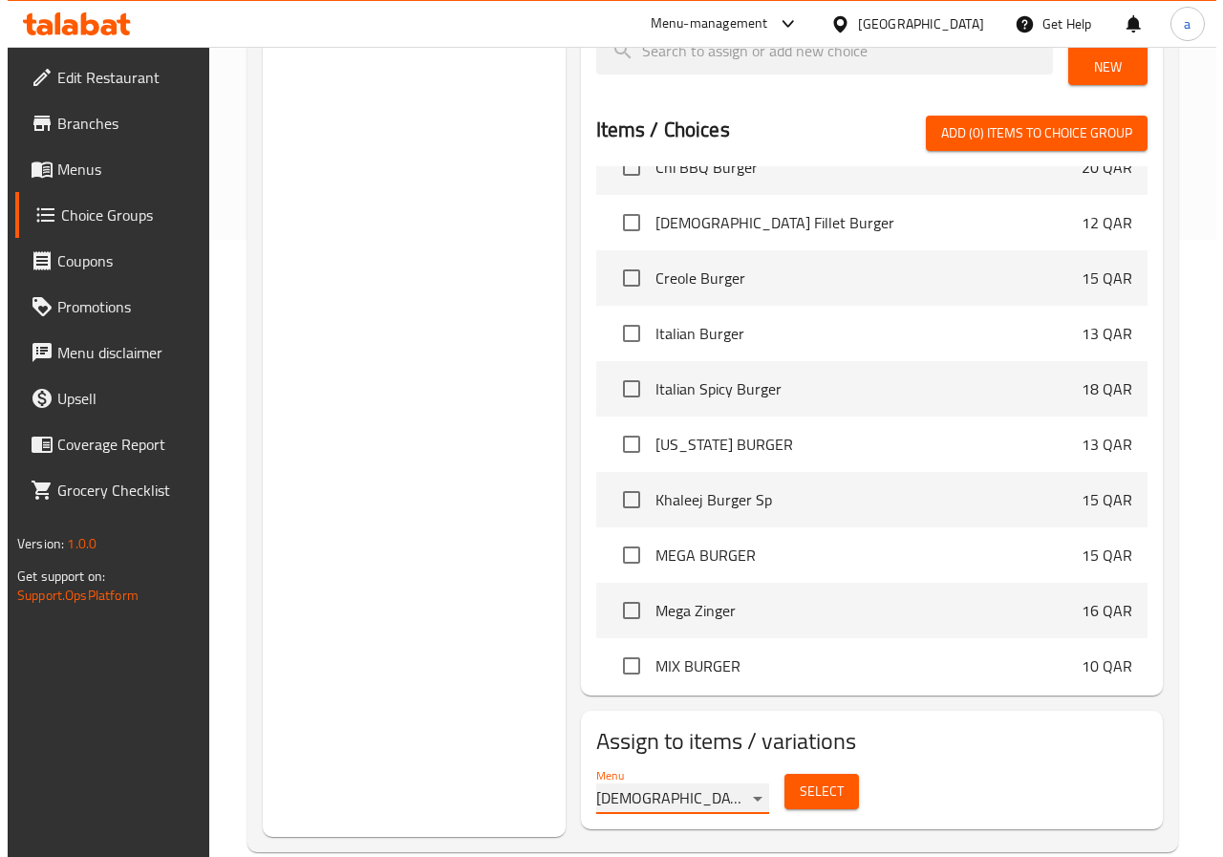
scroll to position [640, 0]
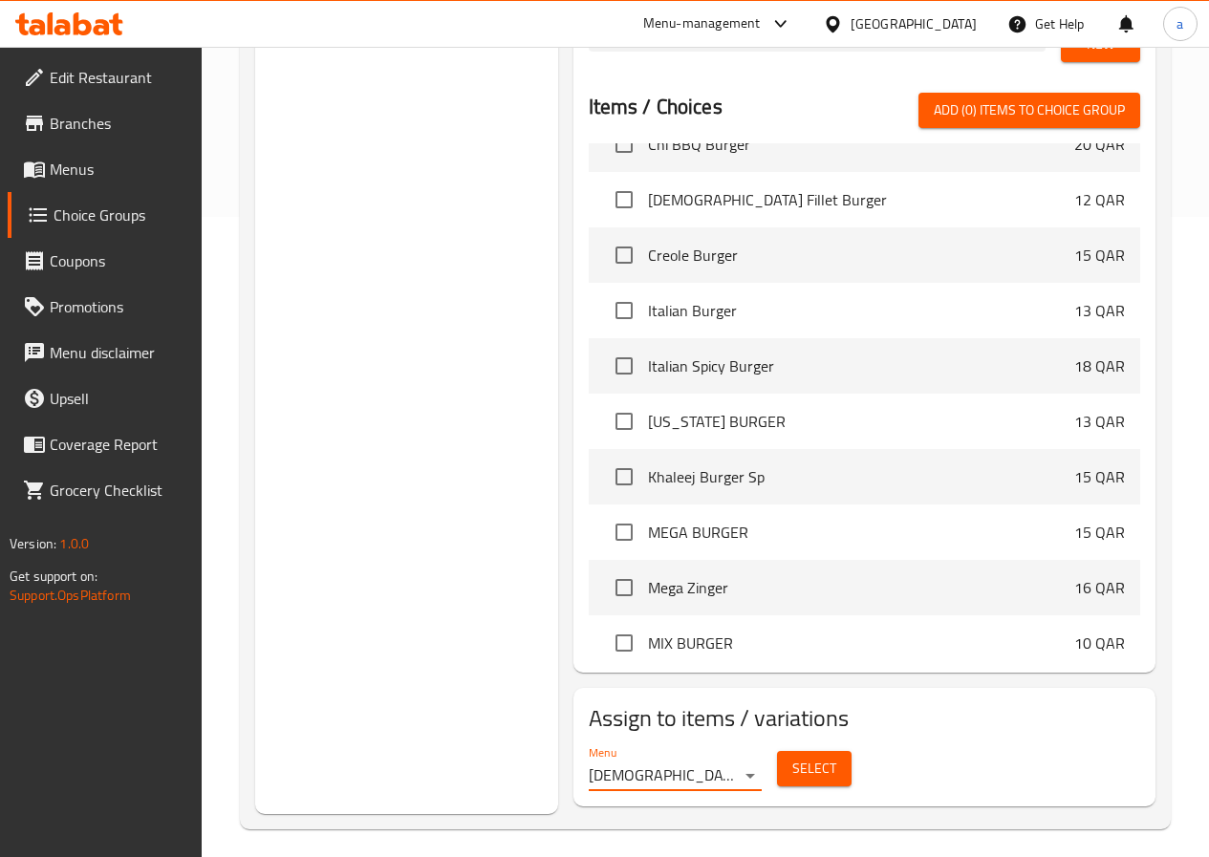
click at [792, 758] on span "Select" at bounding box center [814, 769] width 44 height 24
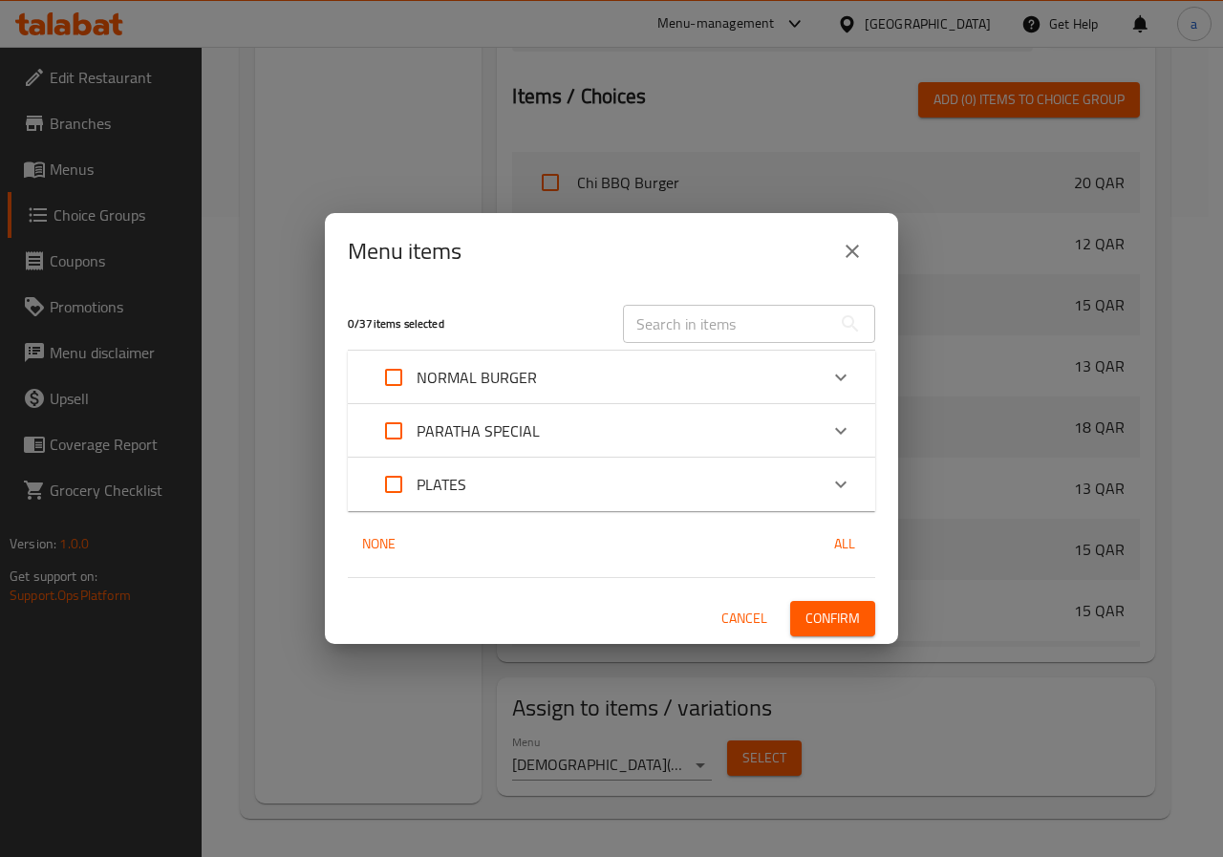
click at [400, 377] on input "Expand" at bounding box center [394, 378] width 46 height 46
checkbox input "true"
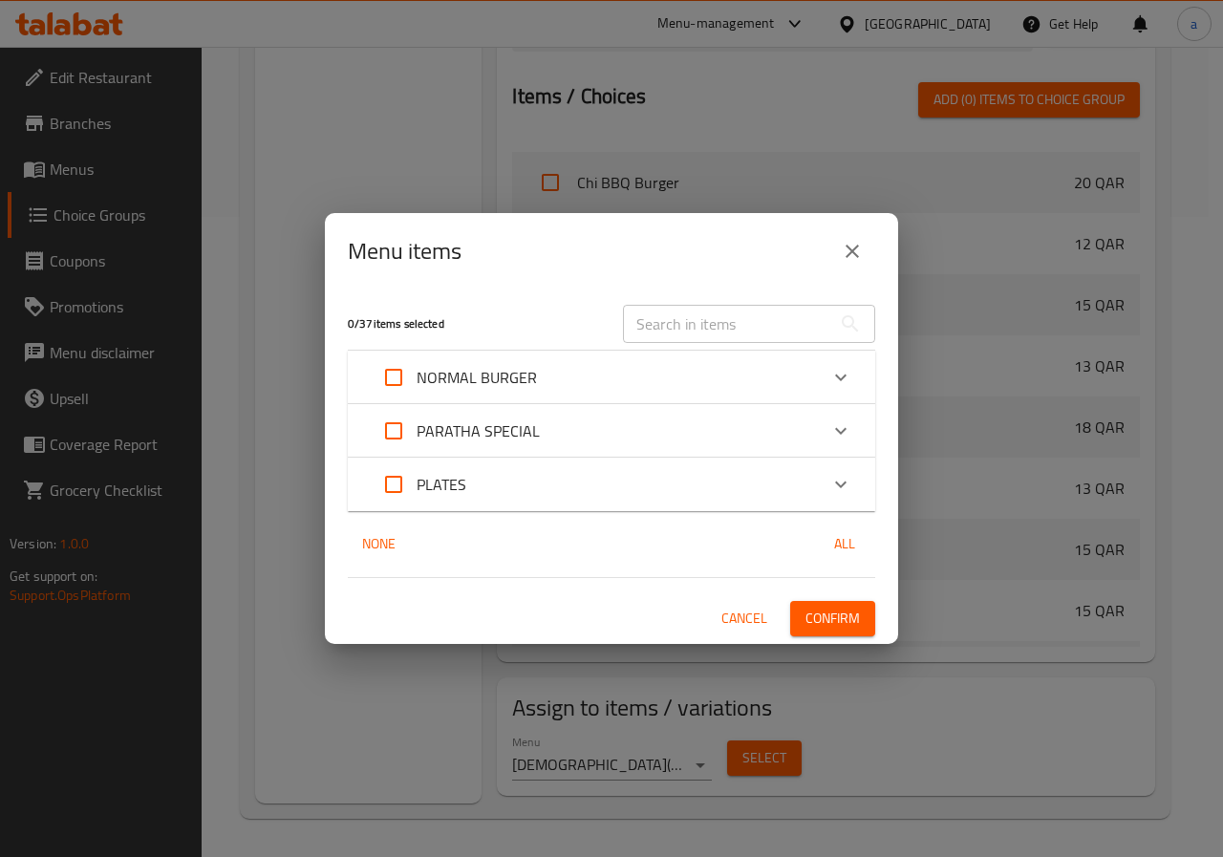
checkbox input "true"
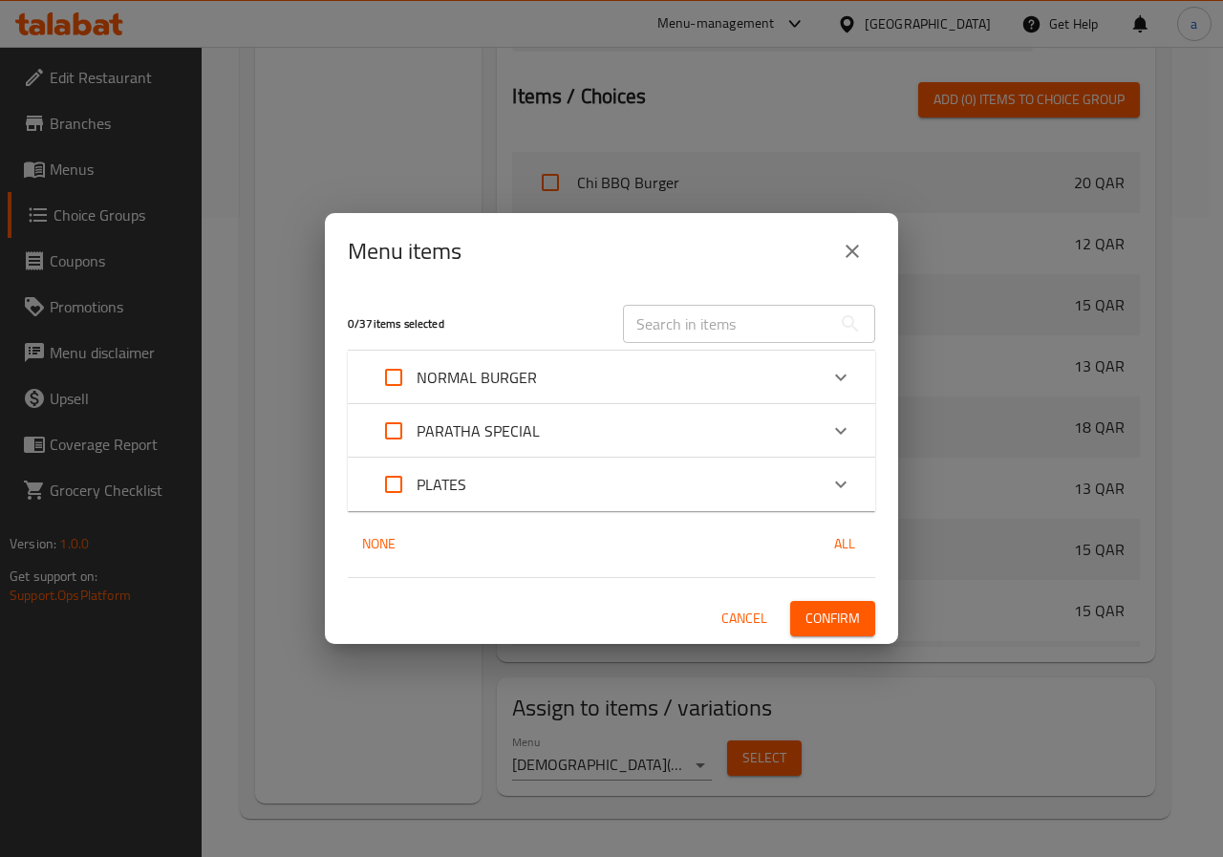
checkbox input "true"
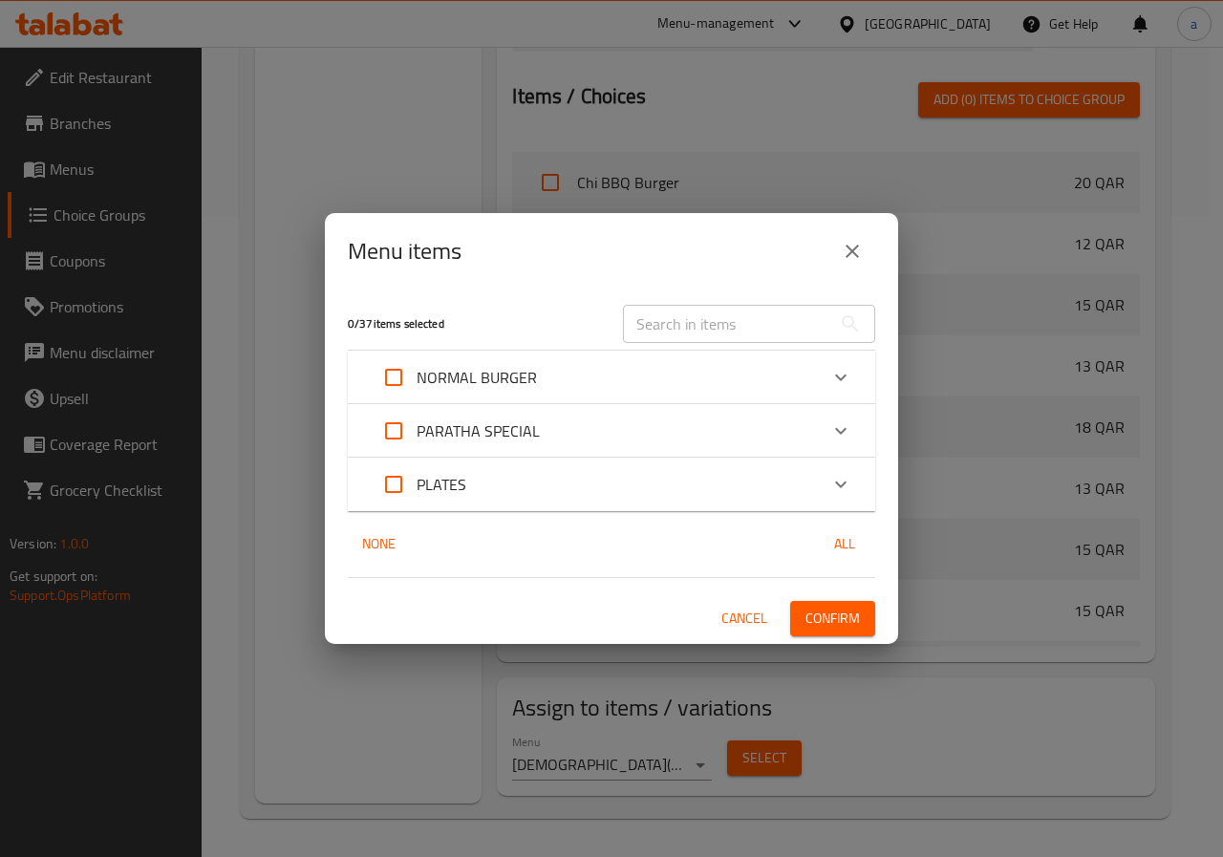
checkbox input "true"
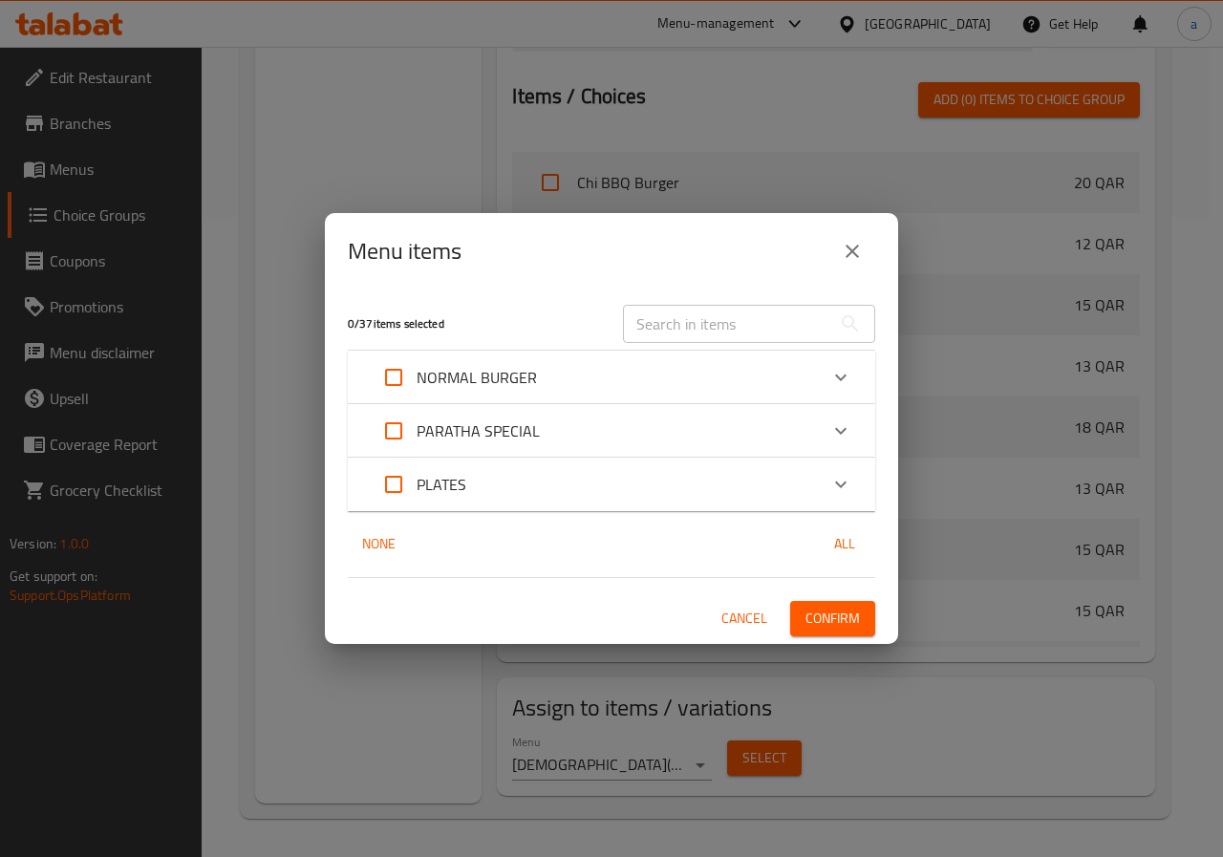
checkbox input "true"
click at [400, 377] on input "Expand" at bounding box center [394, 378] width 46 height 46
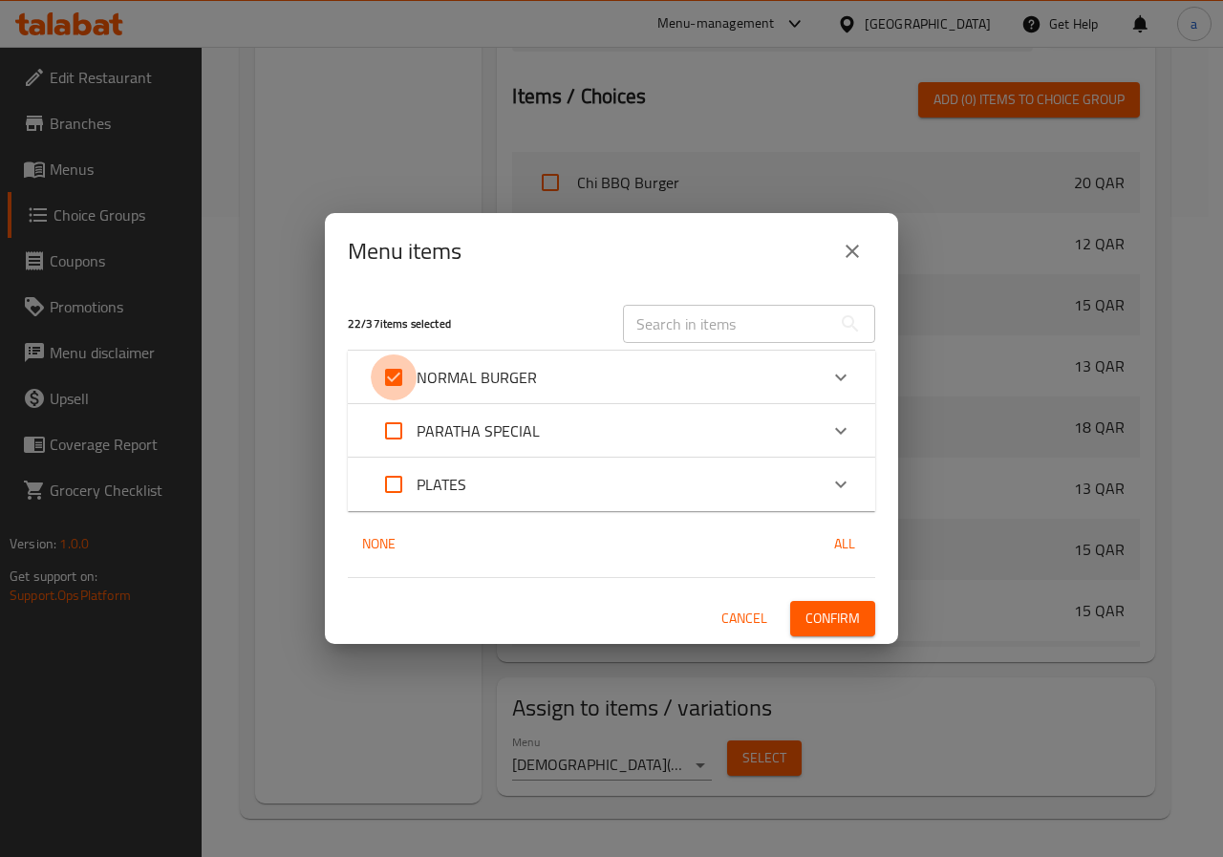
checkbox input "false"
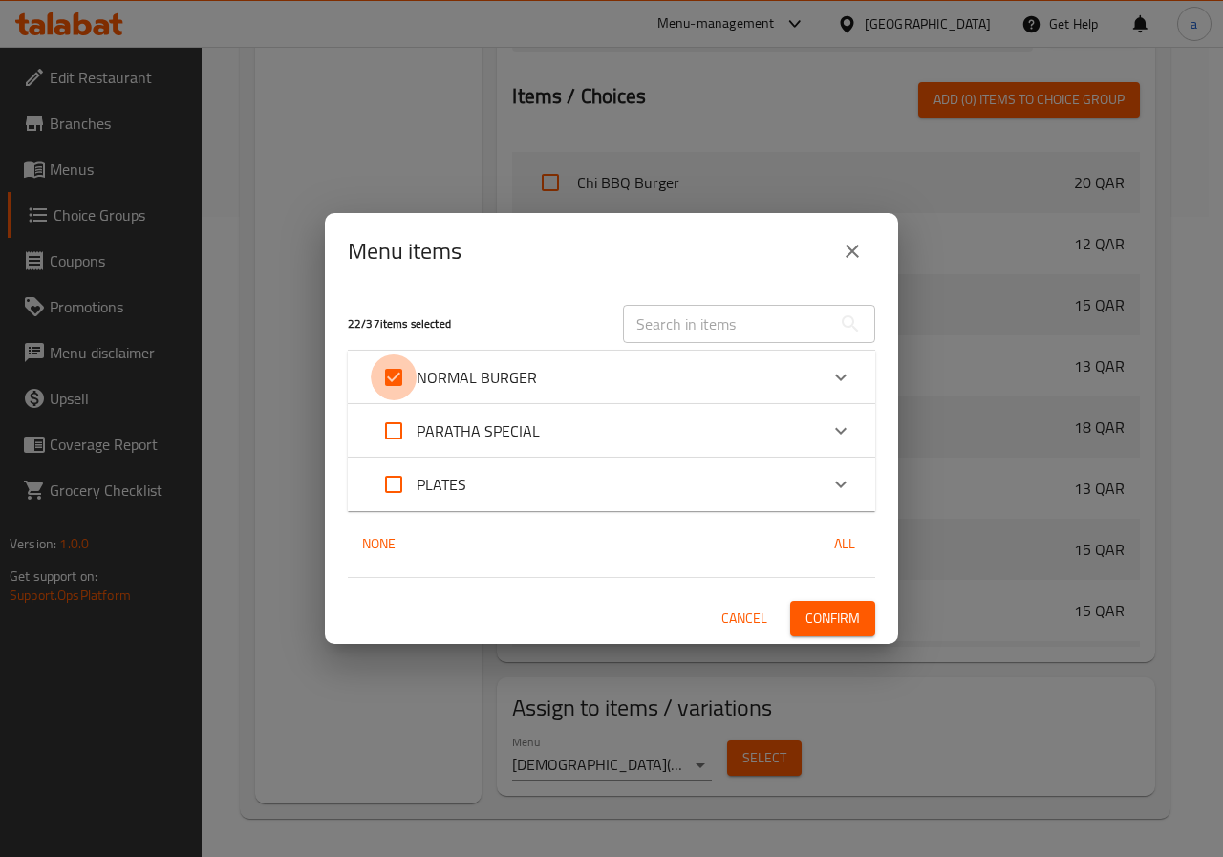
checkbox input "false"
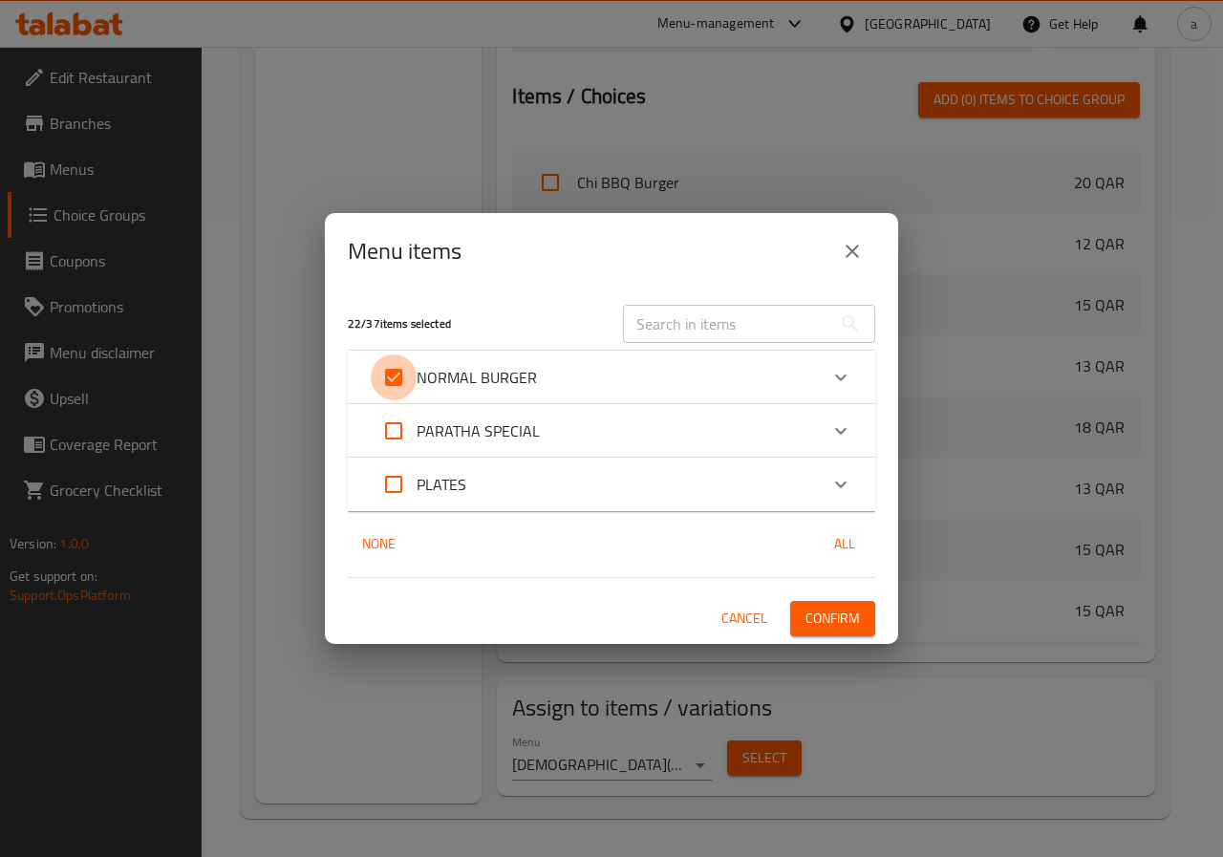
checkbox input "false"
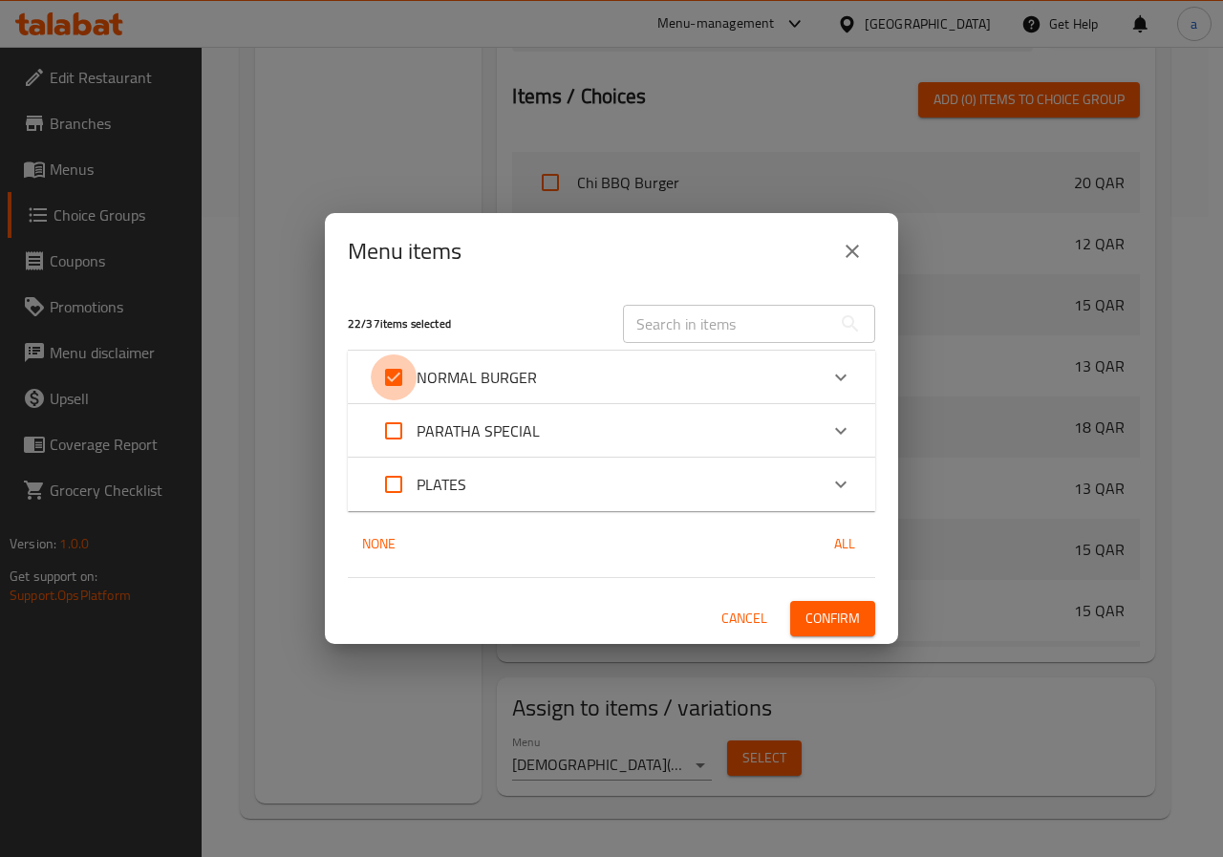
checkbox input "false"
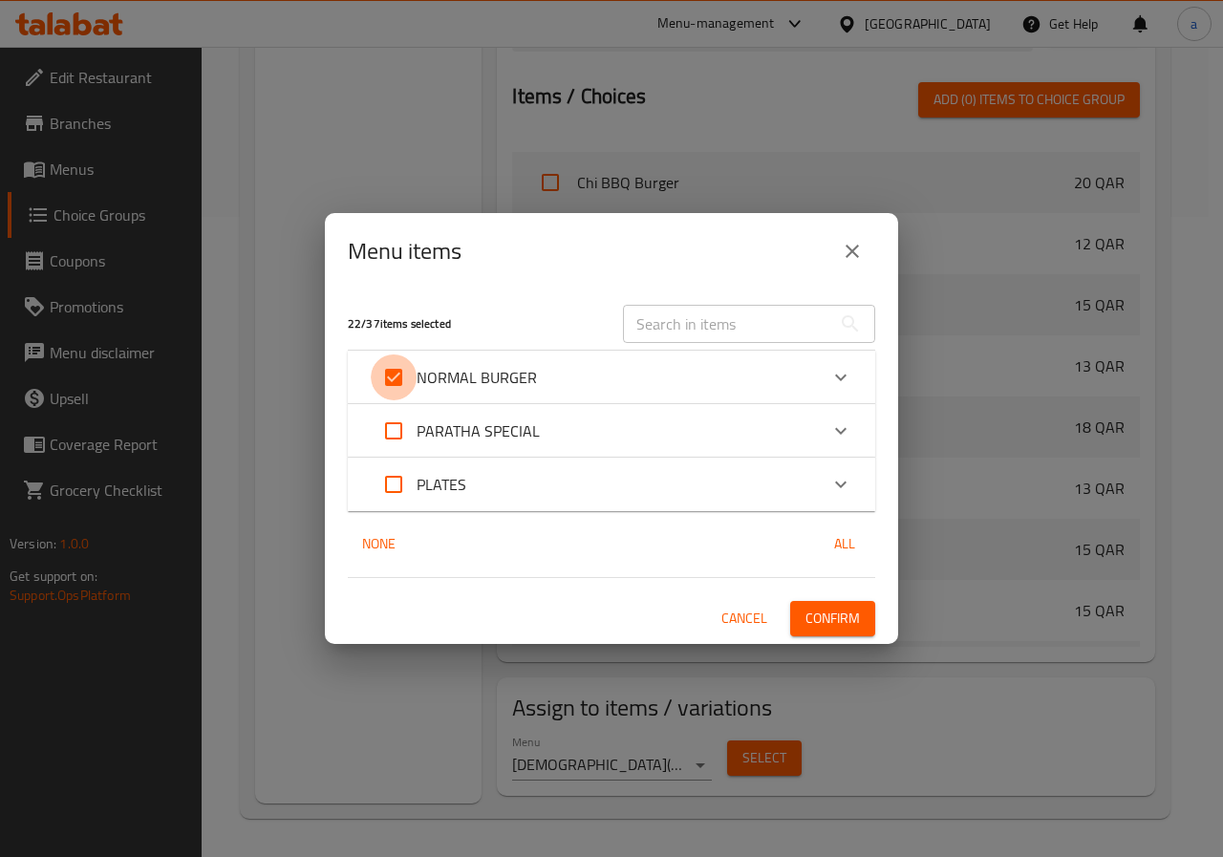
checkbox input "false"
click at [525, 373] on p "NORMAL BURGER" at bounding box center [477, 377] width 120 height 23
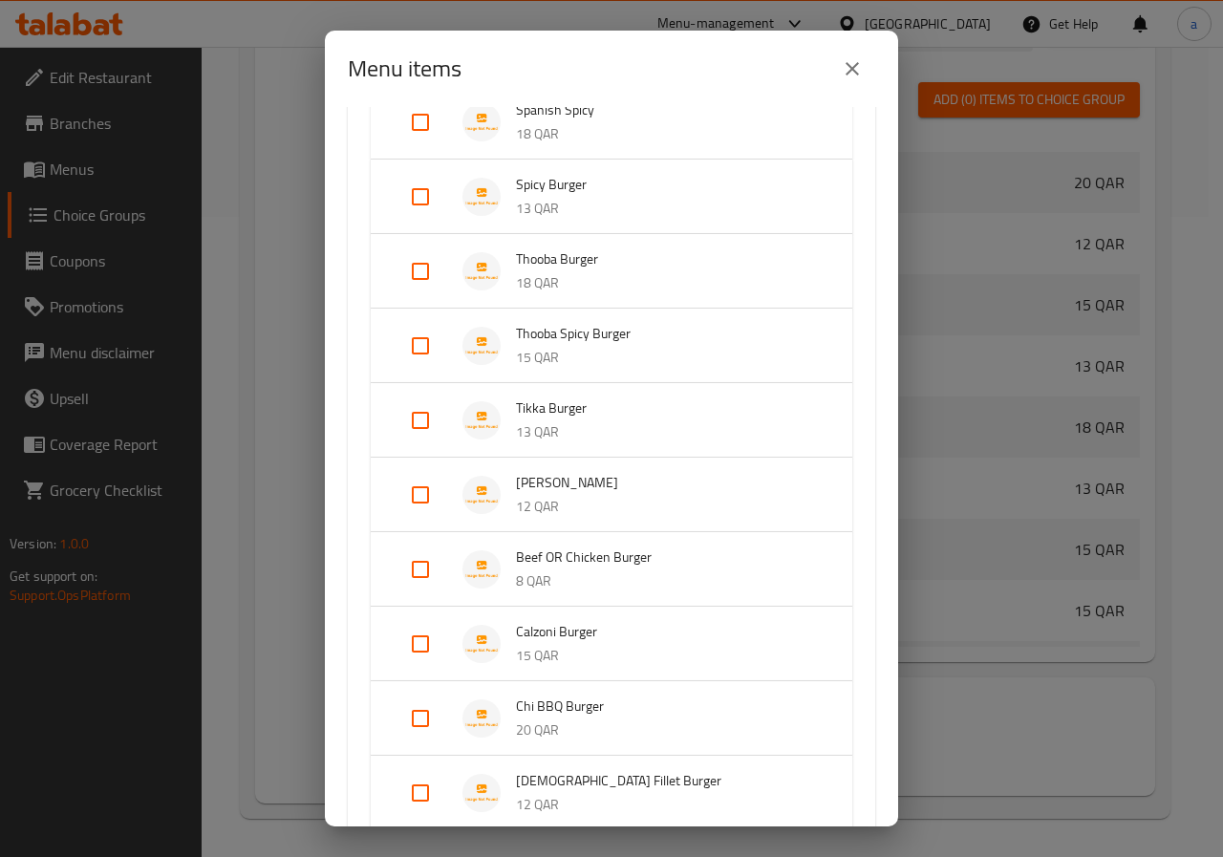
scroll to position [191, 0]
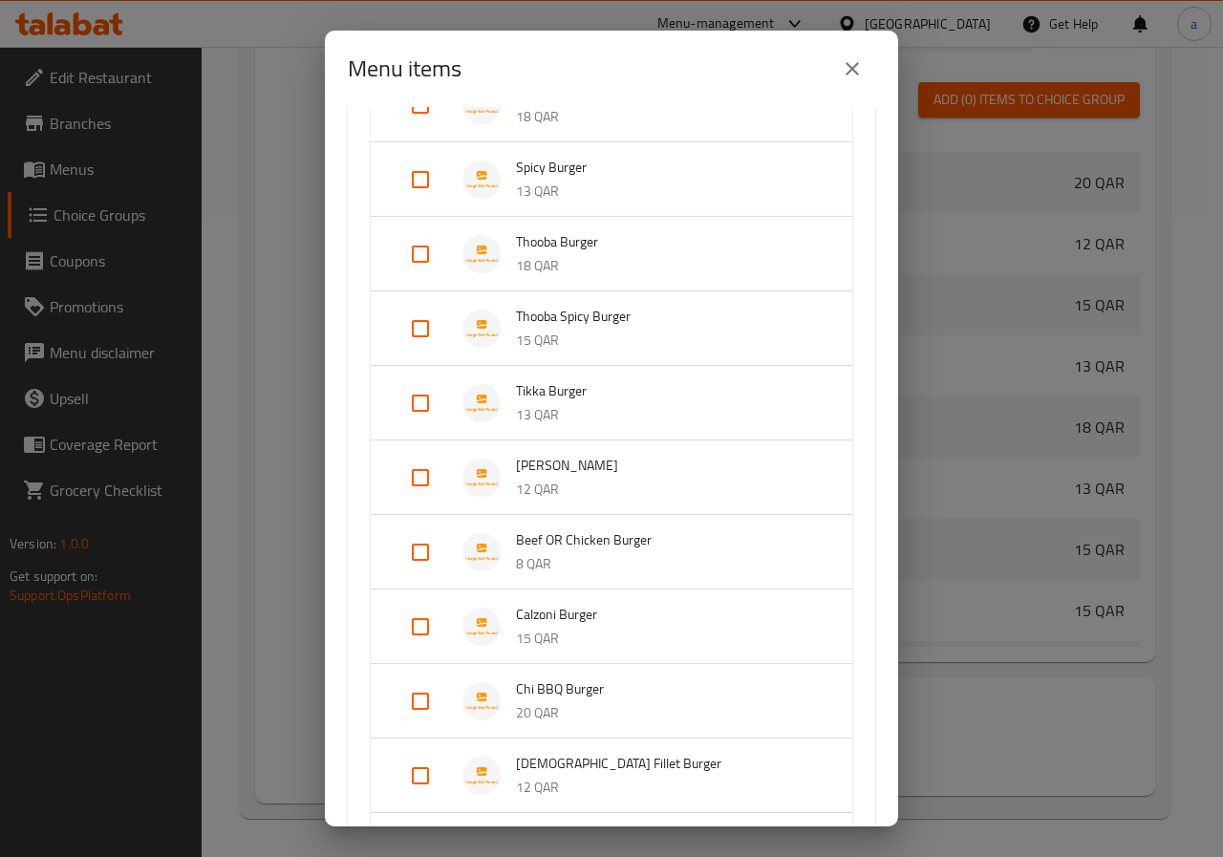
click at [437, 554] on input "Expand" at bounding box center [421, 552] width 46 height 46
checkbox input "true"
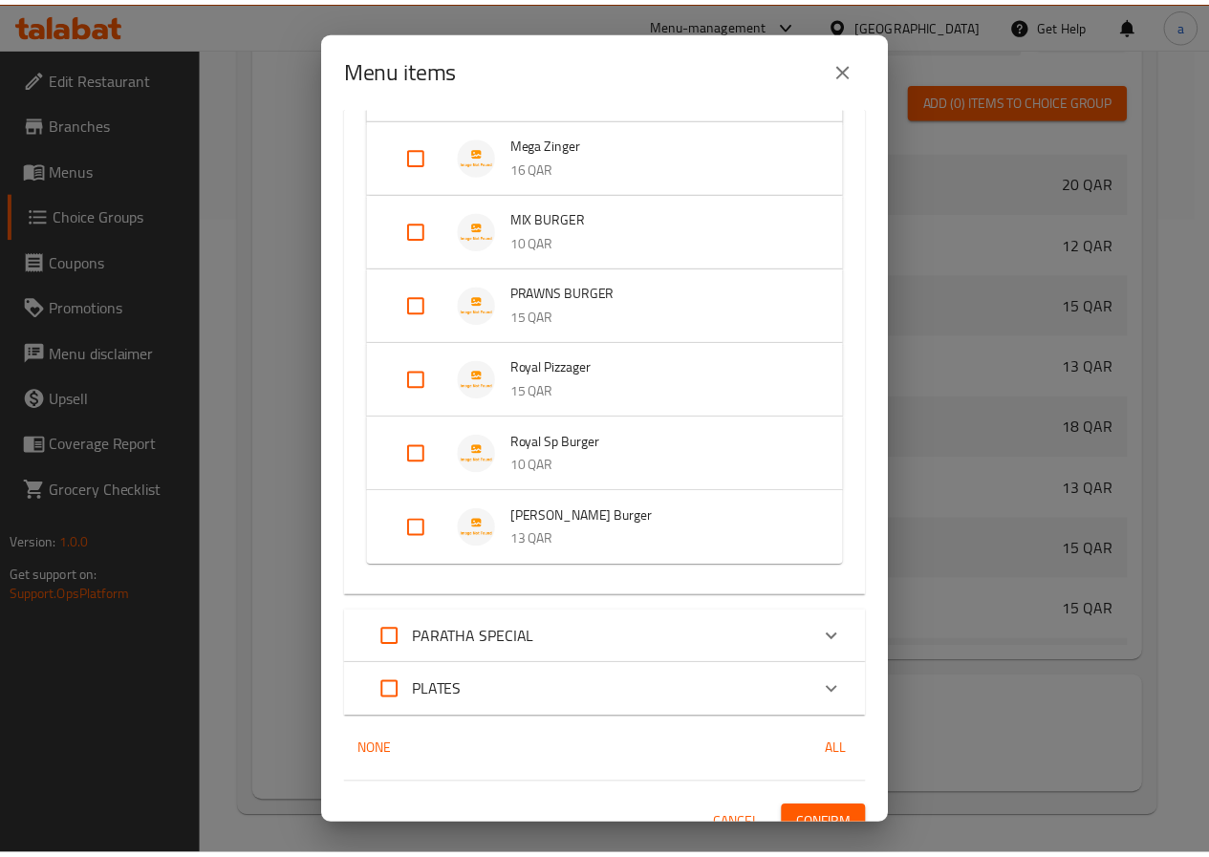
scroll to position [1389, 0]
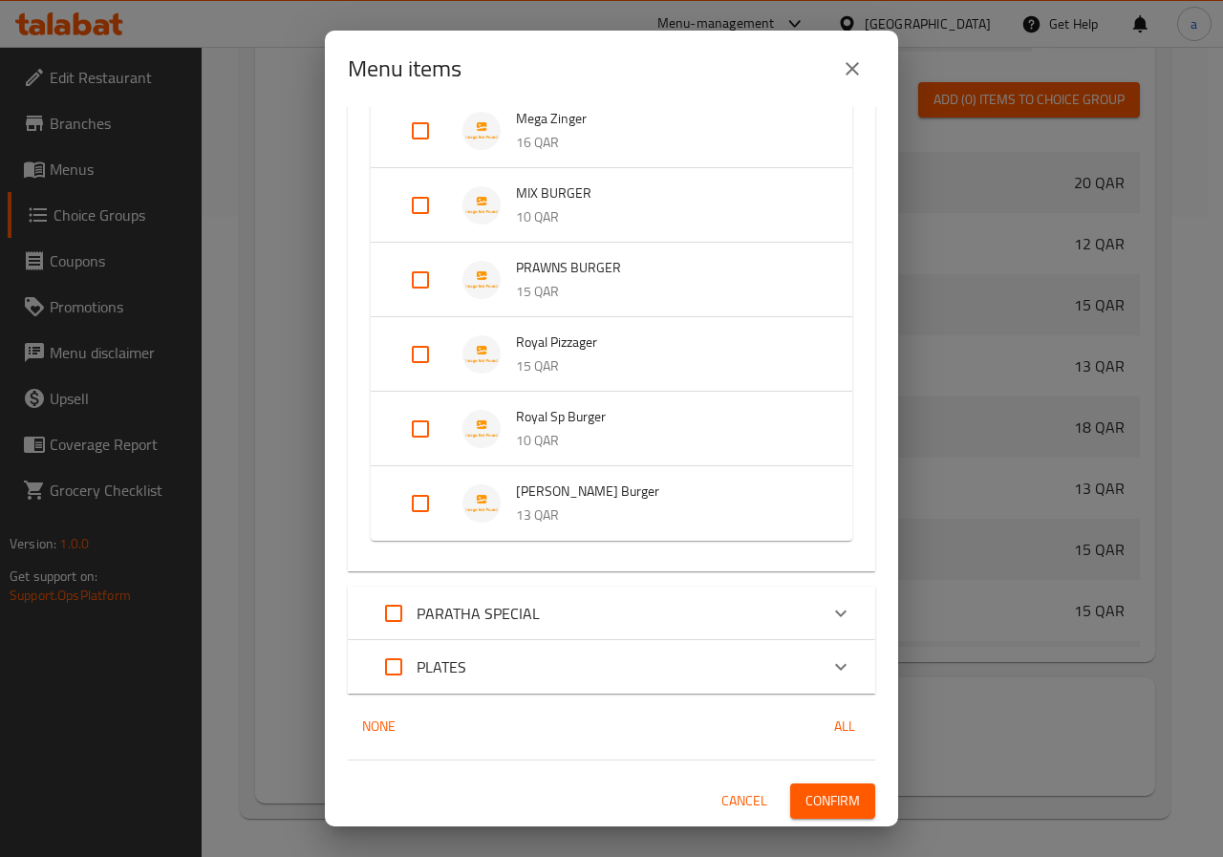
click at [806, 798] on span "Confirm" at bounding box center [833, 801] width 54 height 24
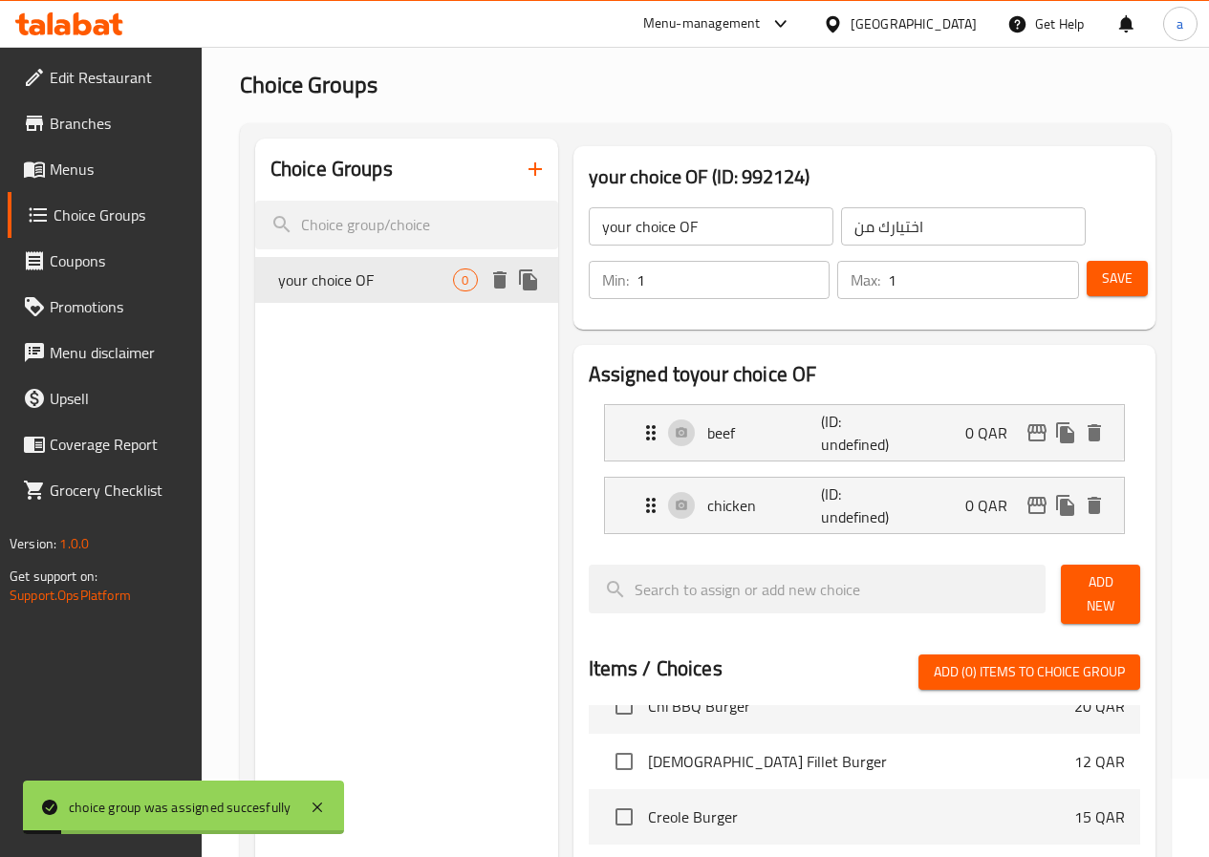
scroll to position [0, 0]
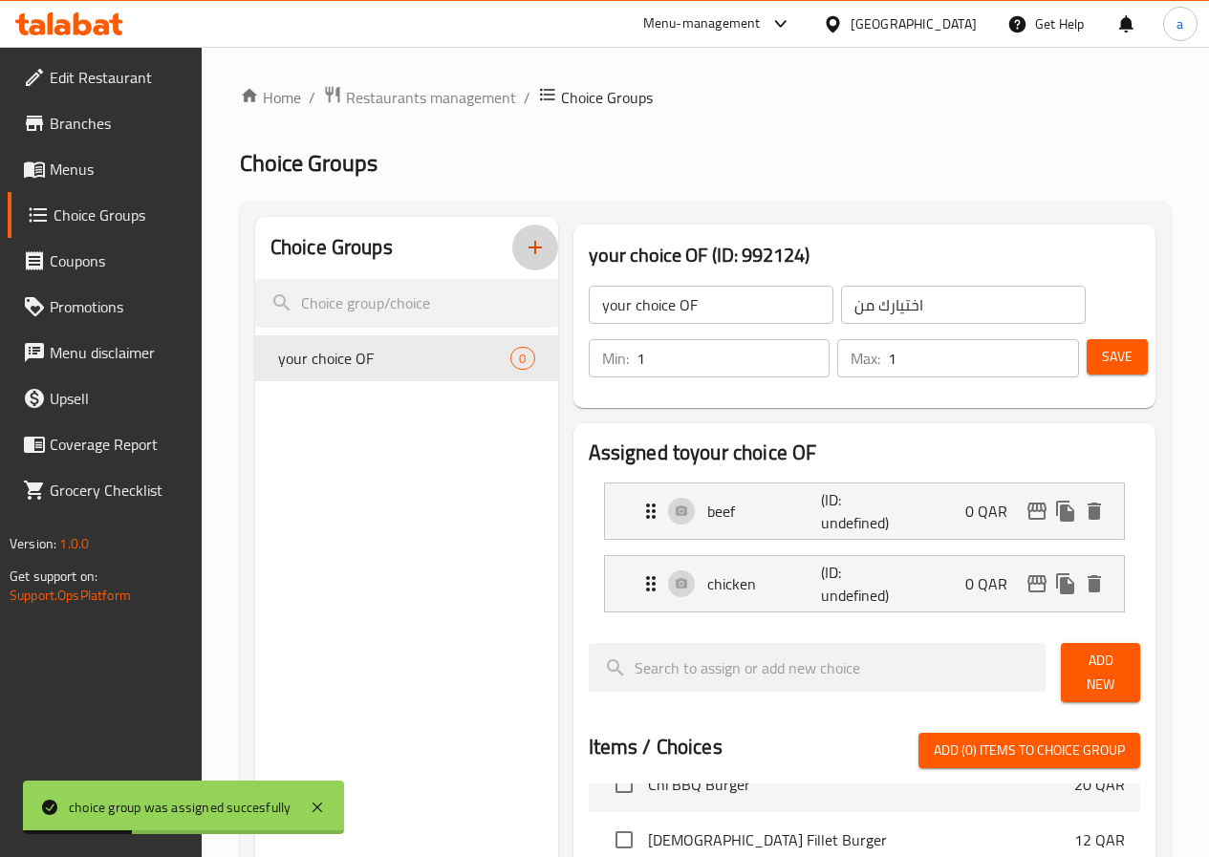
click at [524, 251] on icon "button" at bounding box center [535, 247] width 23 height 23
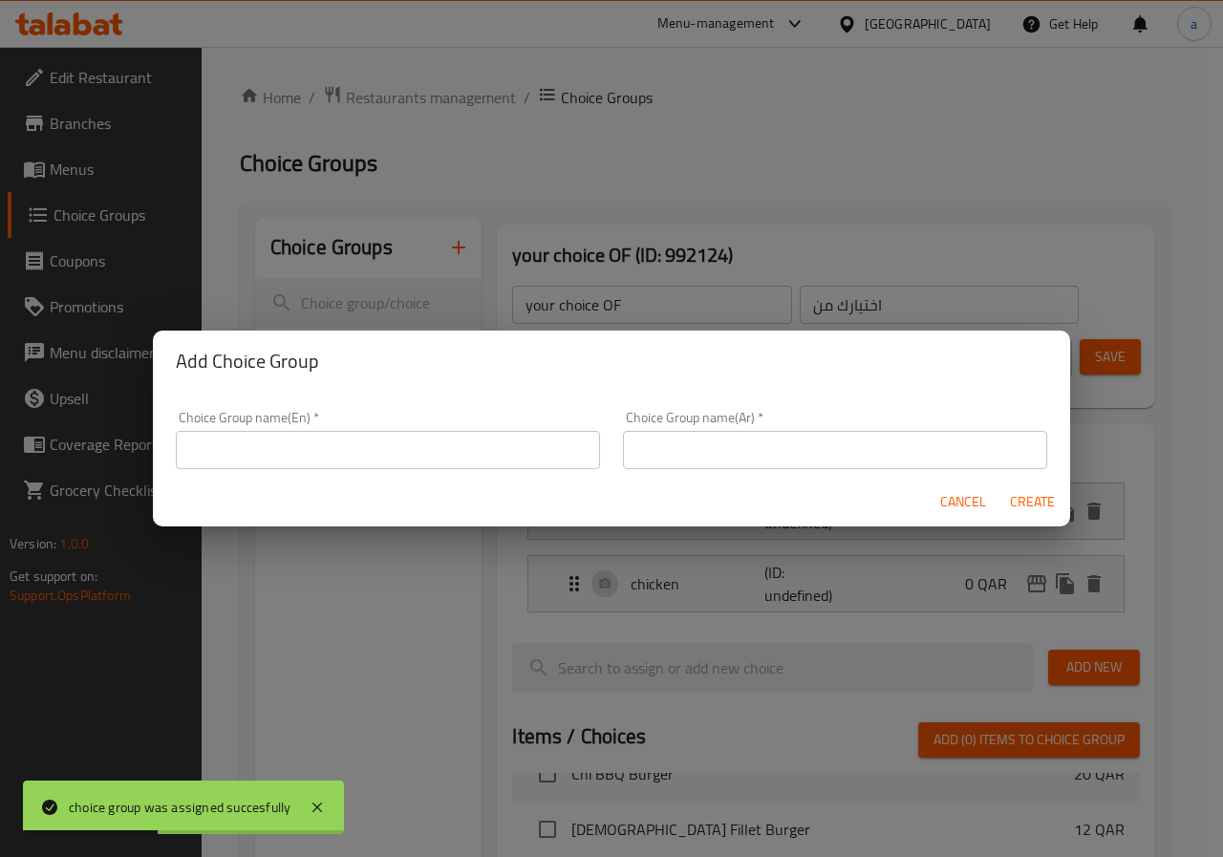
click at [357, 440] on input "text" at bounding box center [388, 450] width 424 height 38
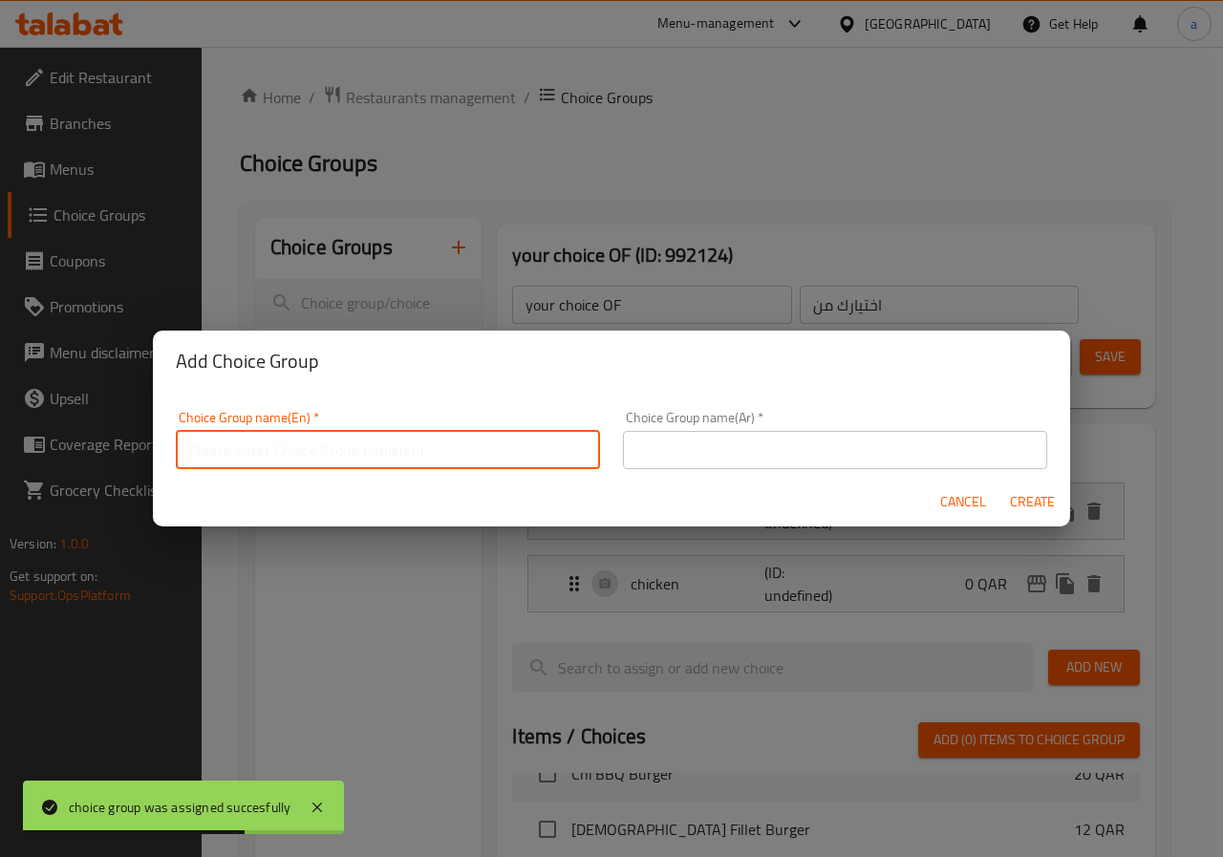
type input "choice of"
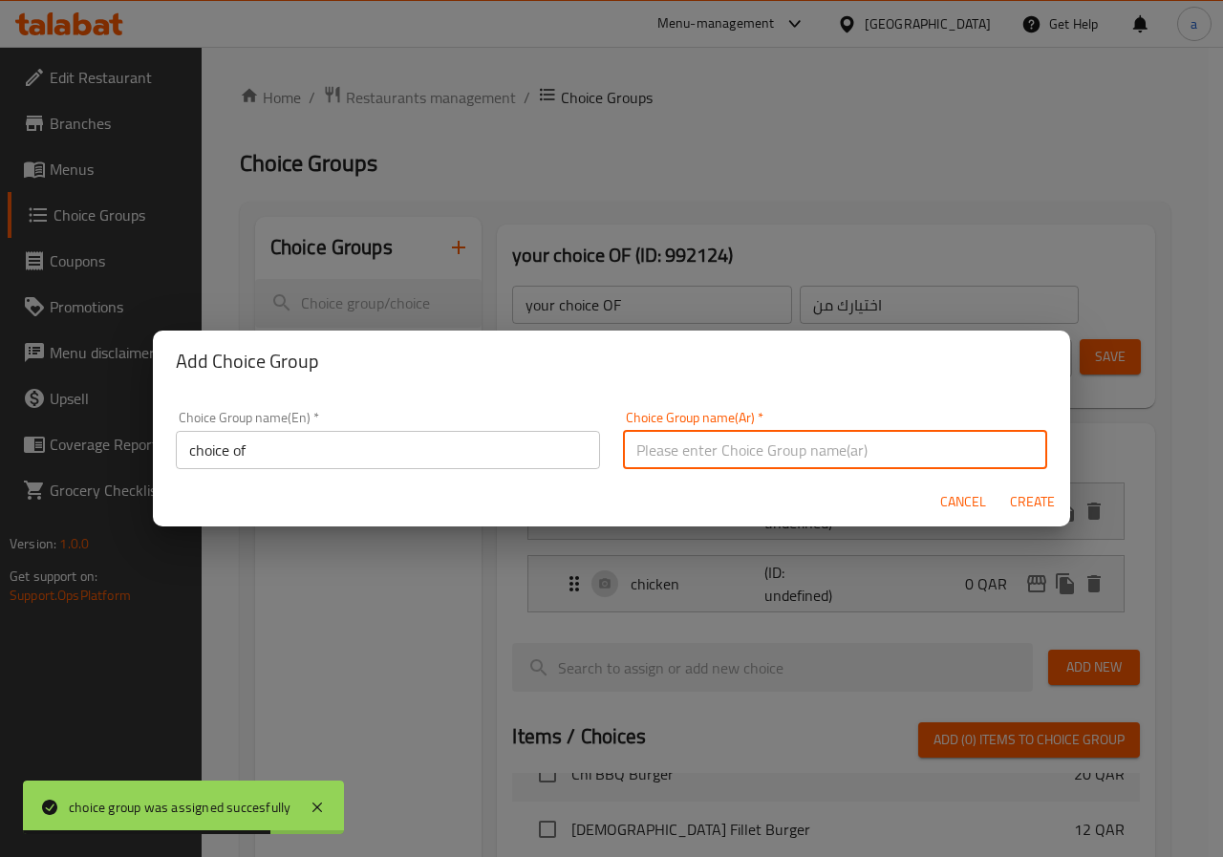
click at [754, 454] on input "text" at bounding box center [835, 450] width 424 height 38
type input "اختيارك من"
click at [1042, 500] on span "Create" at bounding box center [1032, 502] width 46 height 24
type input "choice of"
type input "0"
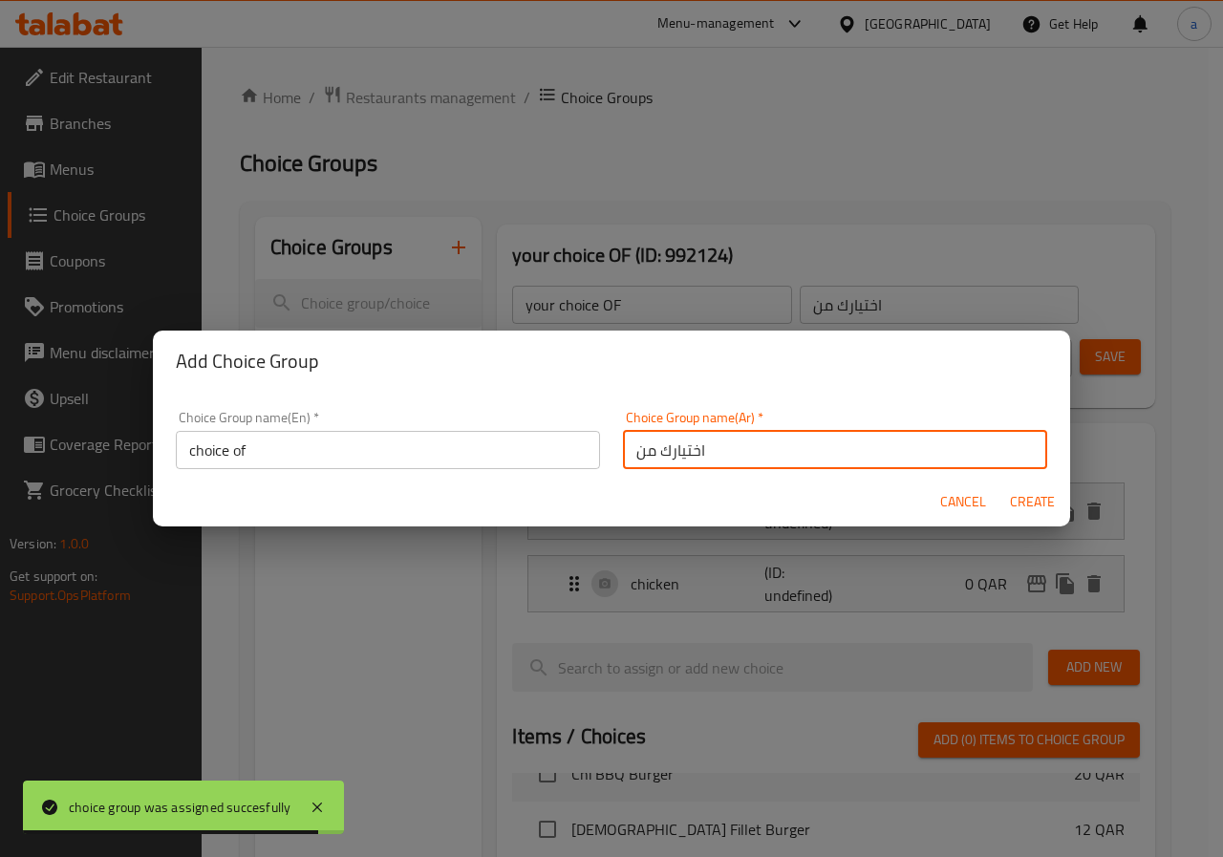
type input "0"
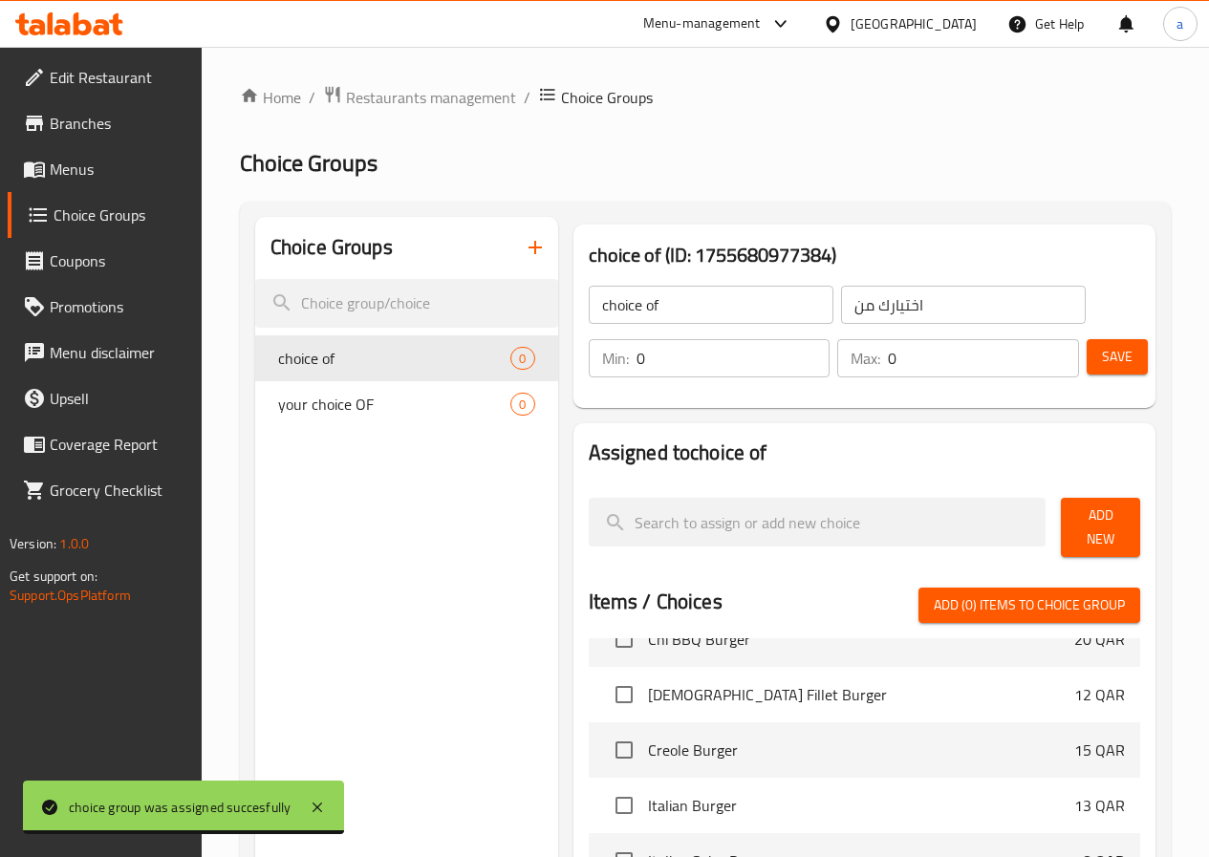
click at [637, 362] on input "0" at bounding box center [734, 358] width 194 height 38
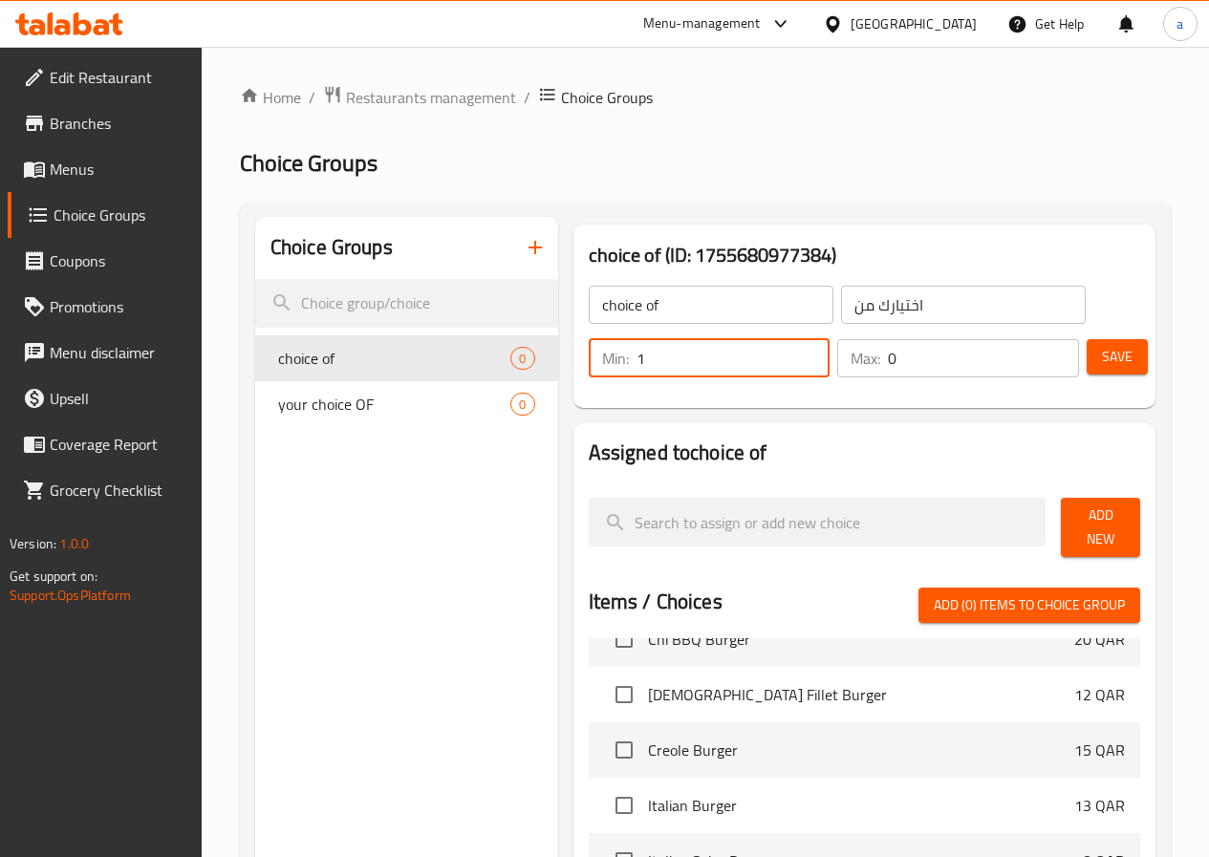
type input "1"
click at [905, 357] on input "0" at bounding box center [983, 358] width 191 height 38
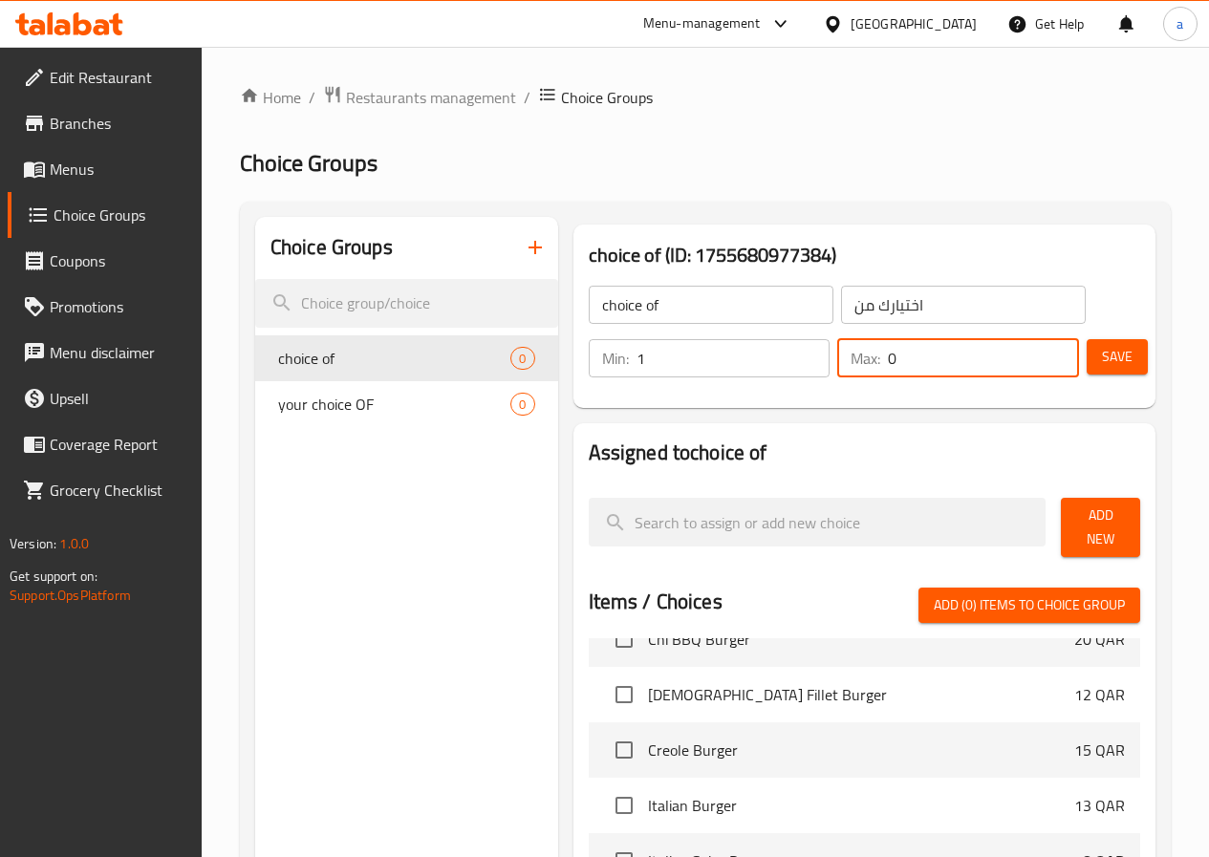
click at [905, 357] on input "0" at bounding box center [983, 358] width 191 height 38
type input "1"
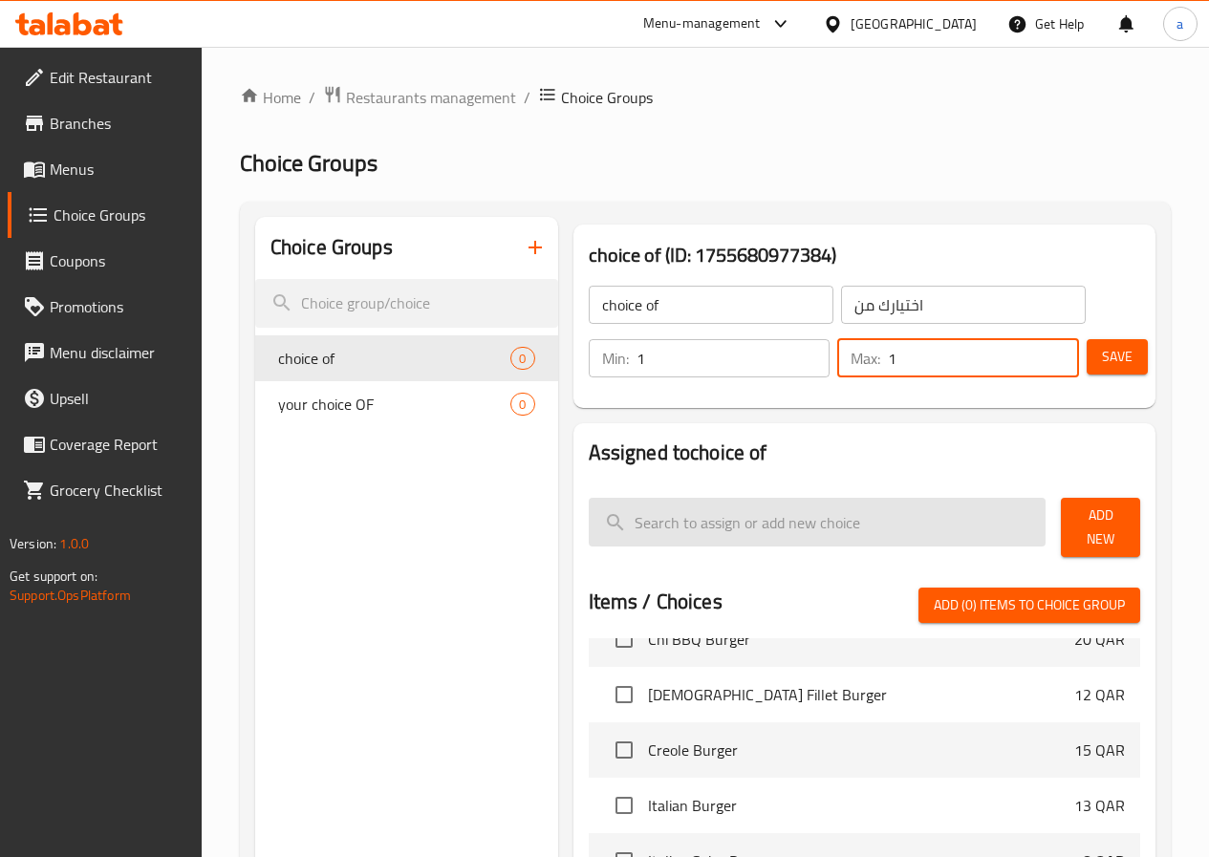
click at [696, 527] on input "search" at bounding box center [818, 522] width 458 height 49
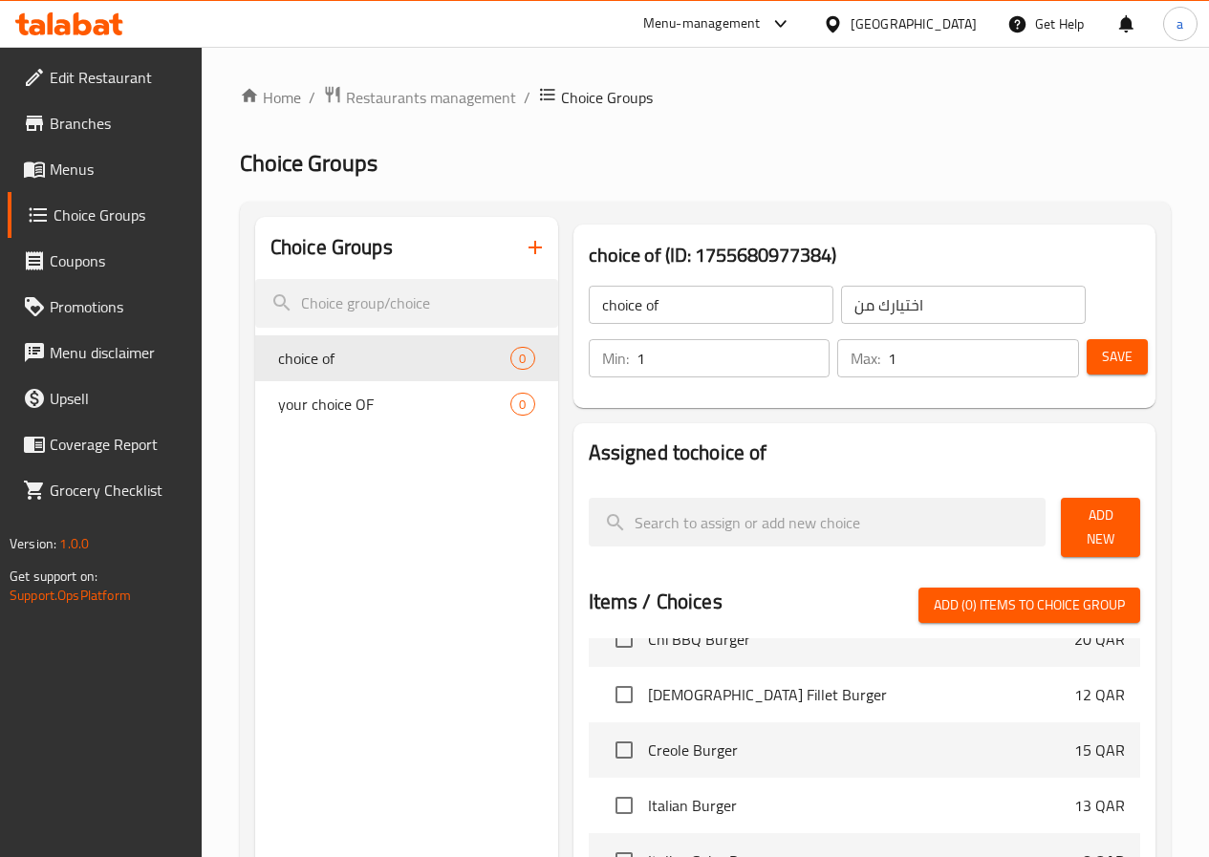
drag, startPoint x: 871, startPoint y: 338, endPoint x: 872, endPoint y: 353, distance: 14.4
click at [888, 341] on input "1" at bounding box center [983, 358] width 191 height 38
click at [1121, 357] on span "Save" at bounding box center [1117, 357] width 31 height 24
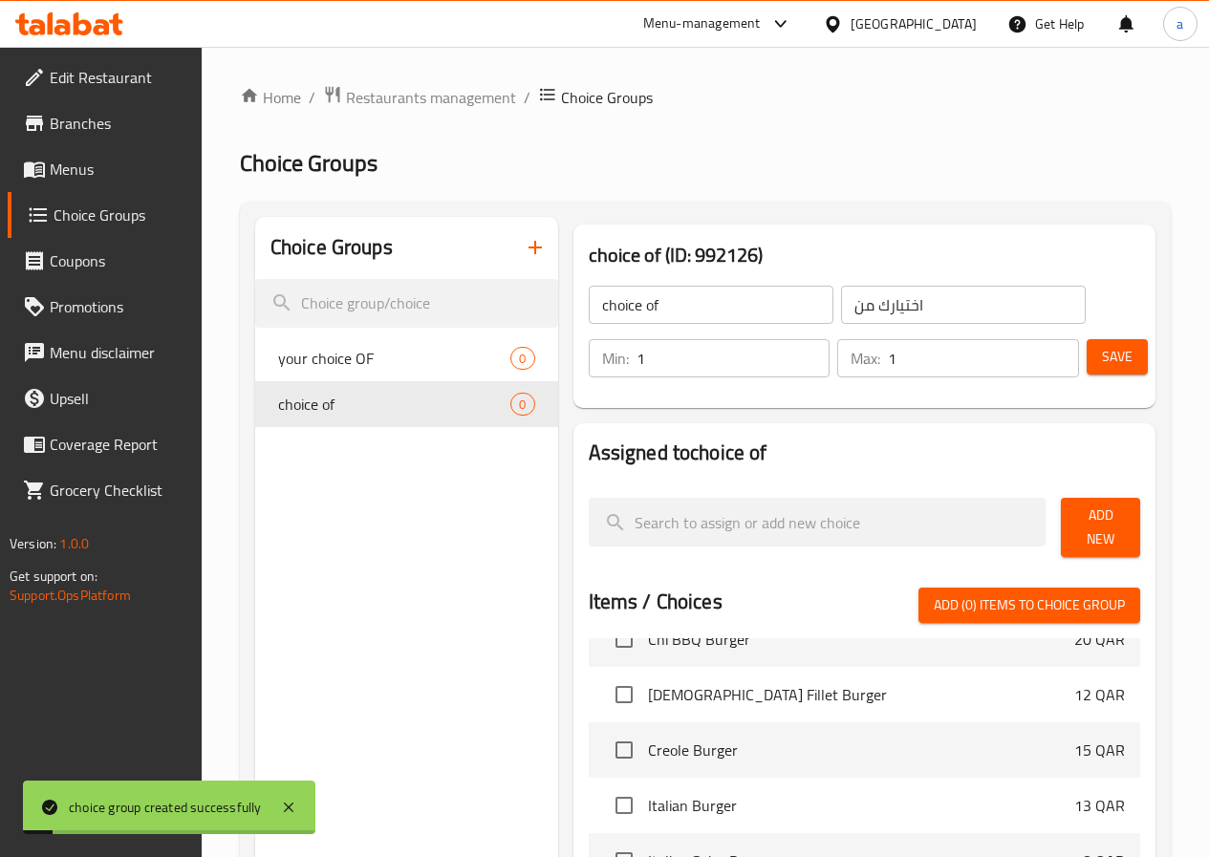
click at [1094, 510] on span "Add New" at bounding box center [1100, 528] width 49 height 48
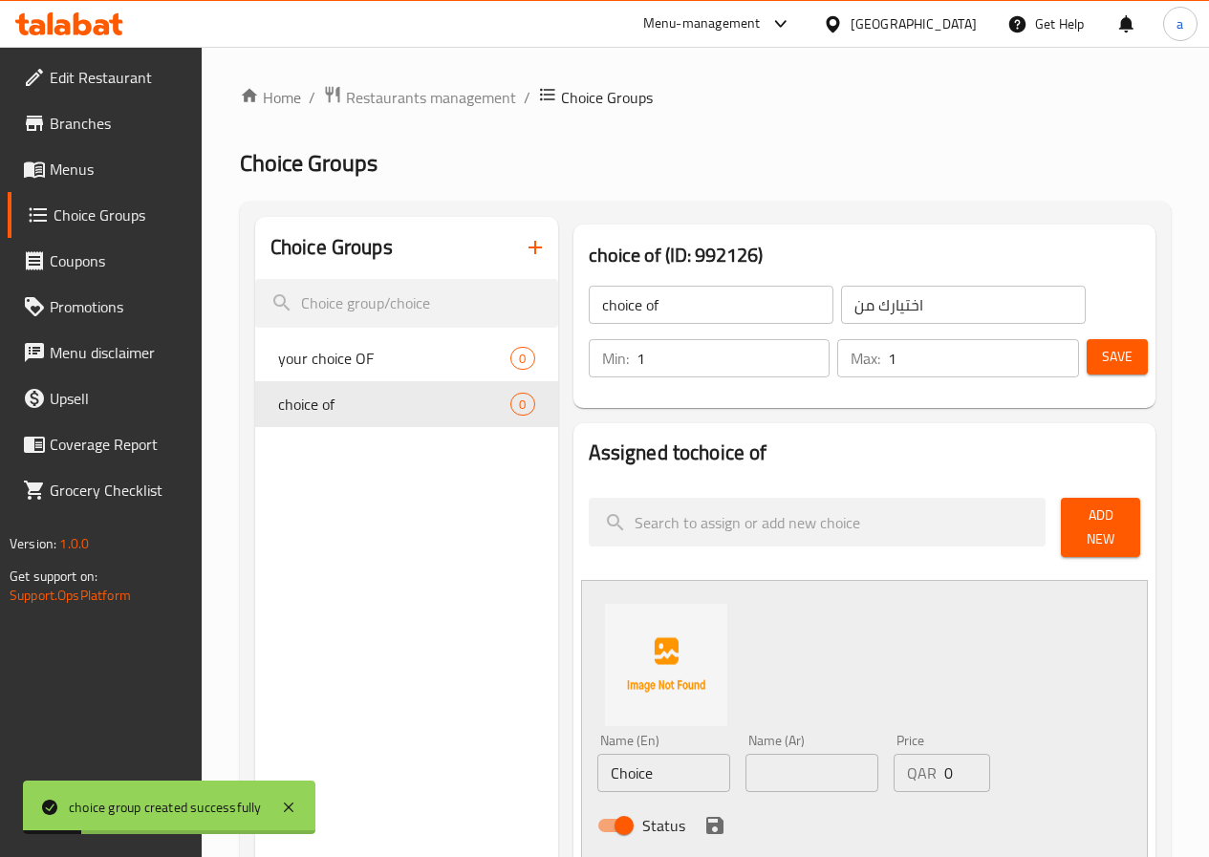
click at [603, 778] on input "Choice" at bounding box center [663, 773] width 133 height 38
click at [597, 762] on input "text" at bounding box center [663, 773] width 133 height 38
paste input "grilled"
type input "grilled"
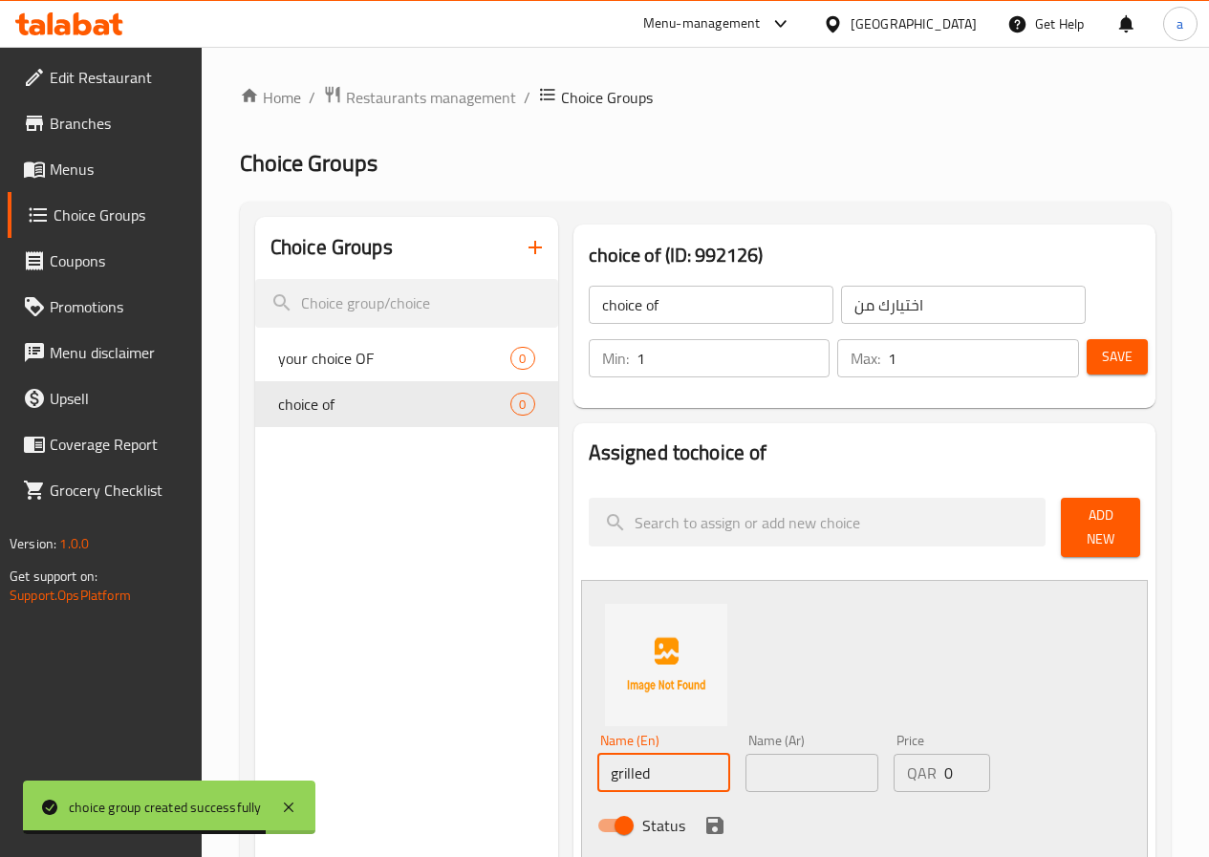
click at [782, 774] on input "text" at bounding box center [812, 773] width 133 height 38
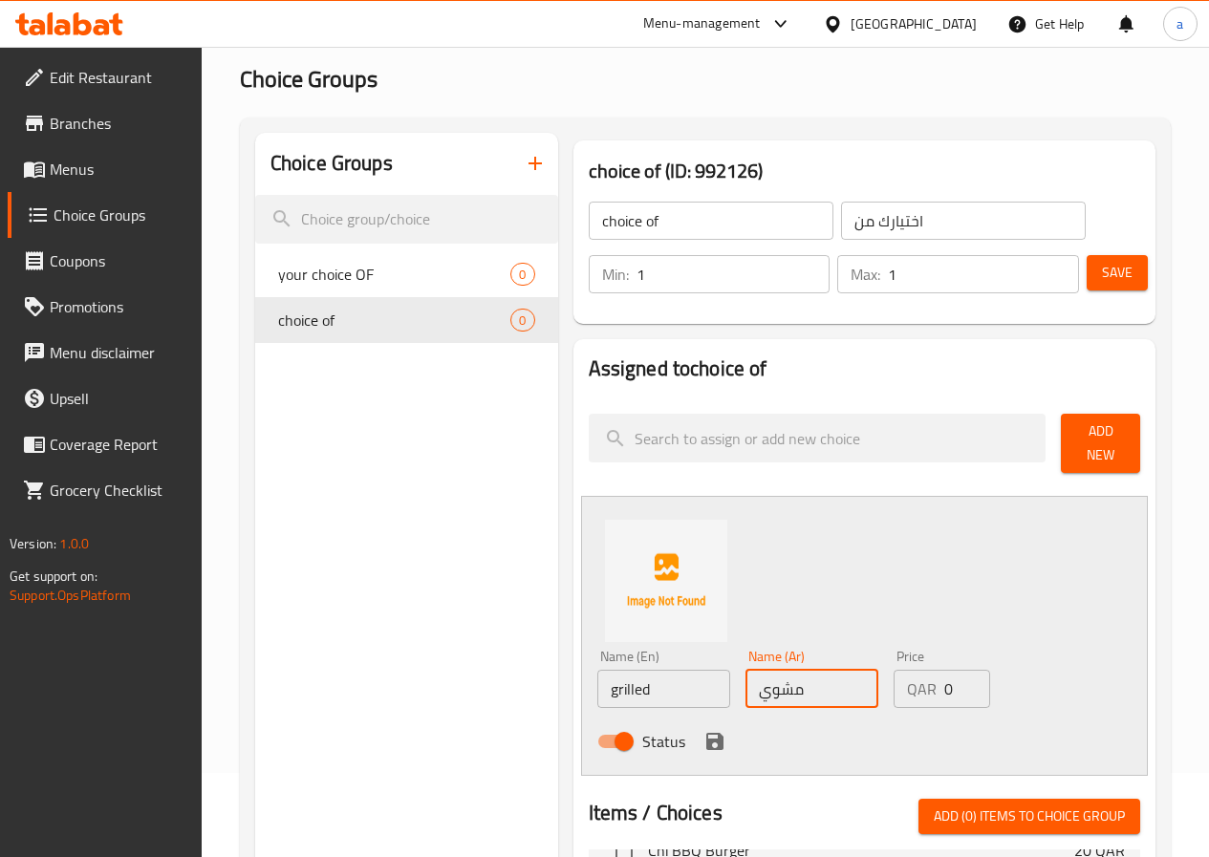
scroll to position [191, 0]
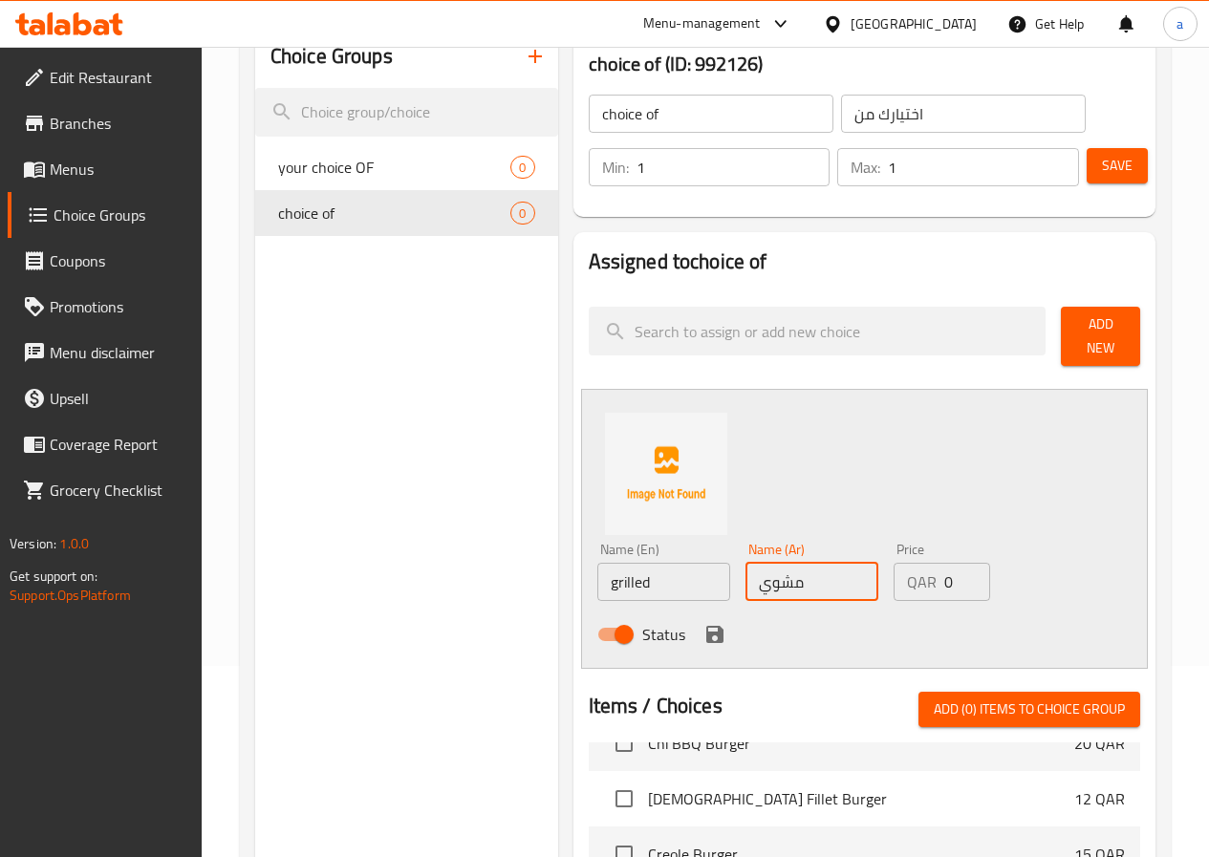
type input "مشوي"
click at [706, 632] on icon "save" at bounding box center [714, 634] width 17 height 17
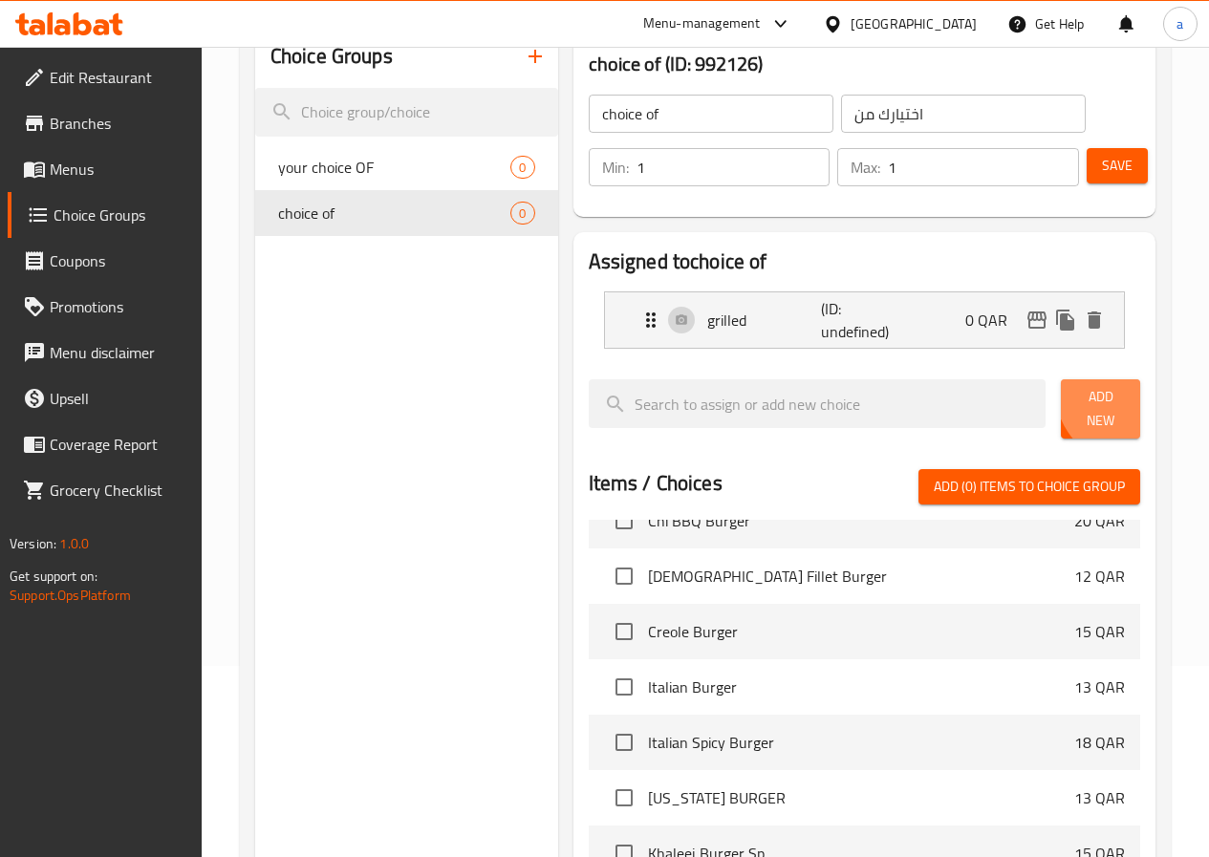
click at [1125, 393] on button "Add New" at bounding box center [1100, 408] width 79 height 59
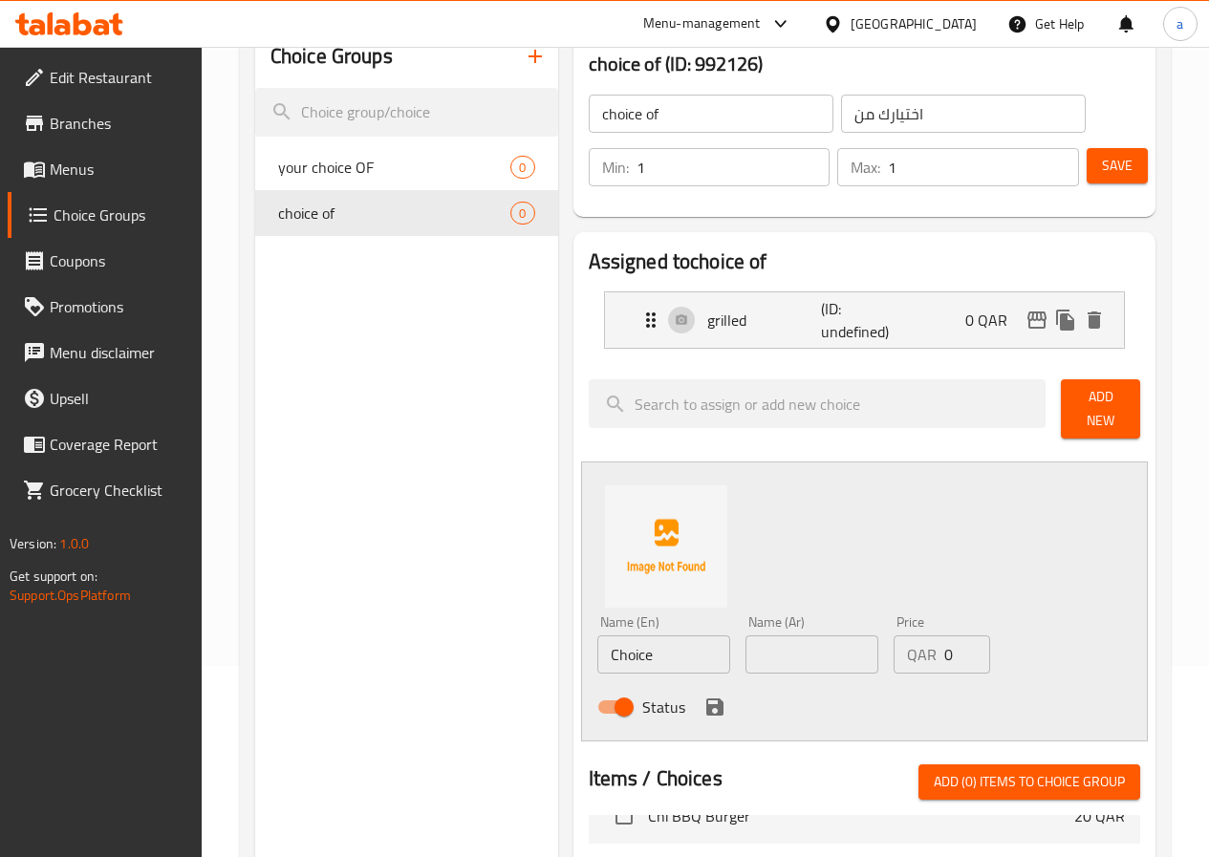
click at [609, 658] on input "Choice" at bounding box center [663, 655] width 133 height 38
click at [597, 640] on input "text" at bounding box center [663, 655] width 133 height 38
click at [616, 661] on input "text" at bounding box center [663, 655] width 133 height 38
paste input "fried"
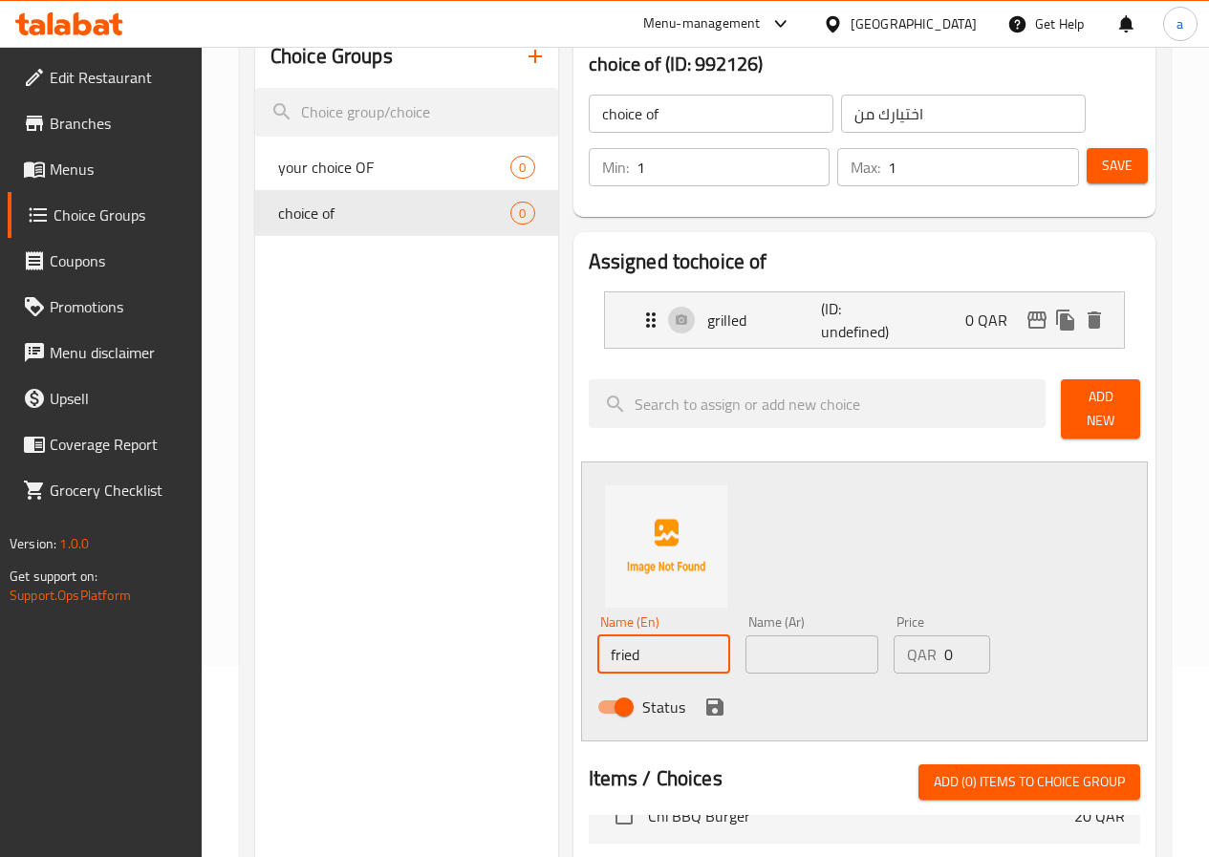
type input "fried"
click at [746, 647] on input "text" at bounding box center [812, 655] width 133 height 38
type input "مقلي"
click at [703, 696] on icon "save" at bounding box center [714, 707] width 23 height 23
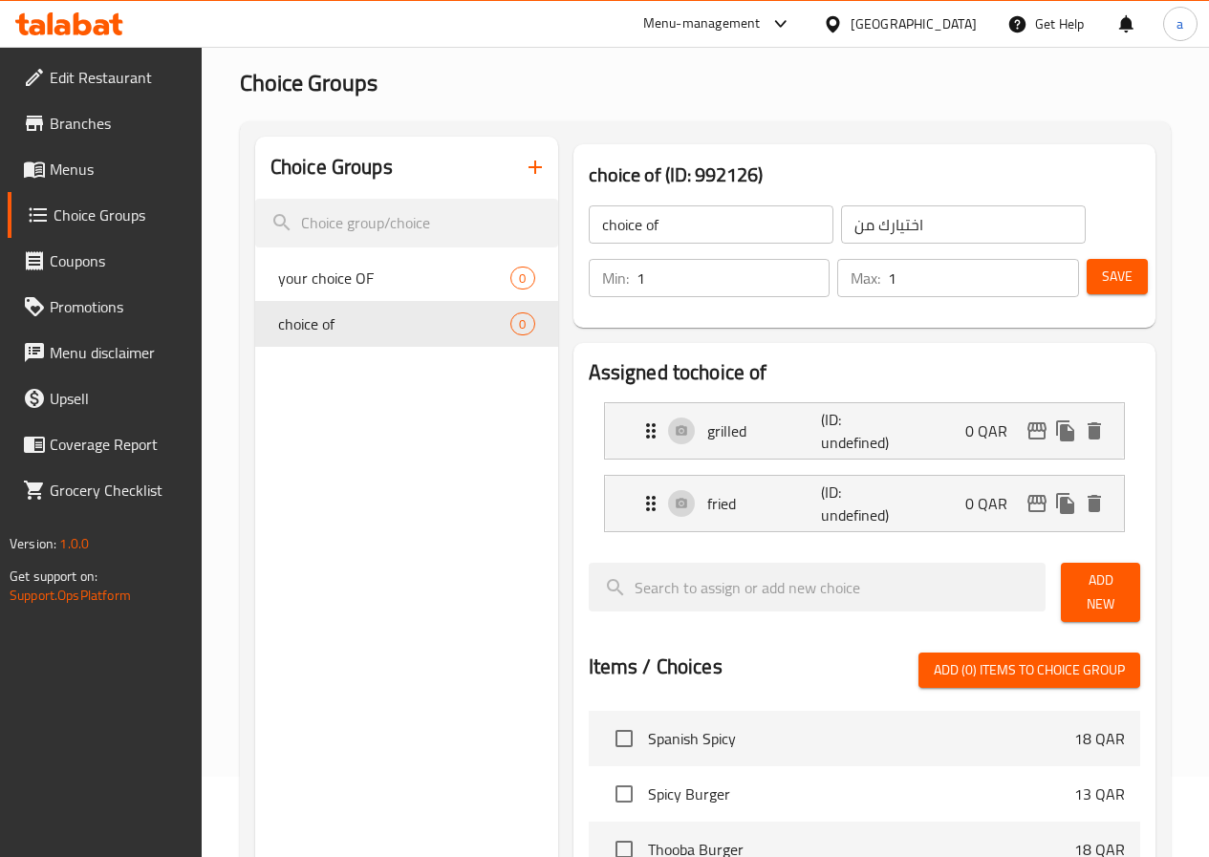
scroll to position [0, 0]
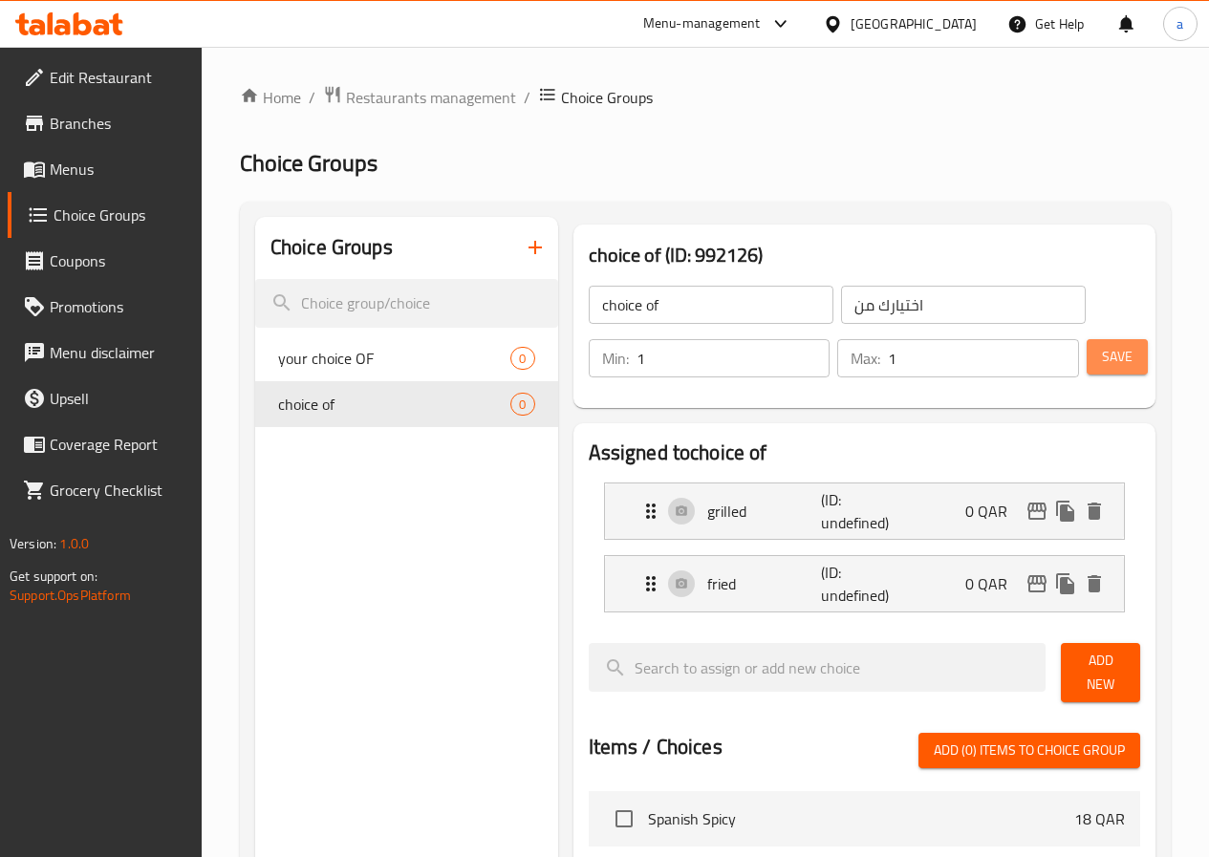
click at [1121, 355] on span "Save" at bounding box center [1117, 357] width 31 height 24
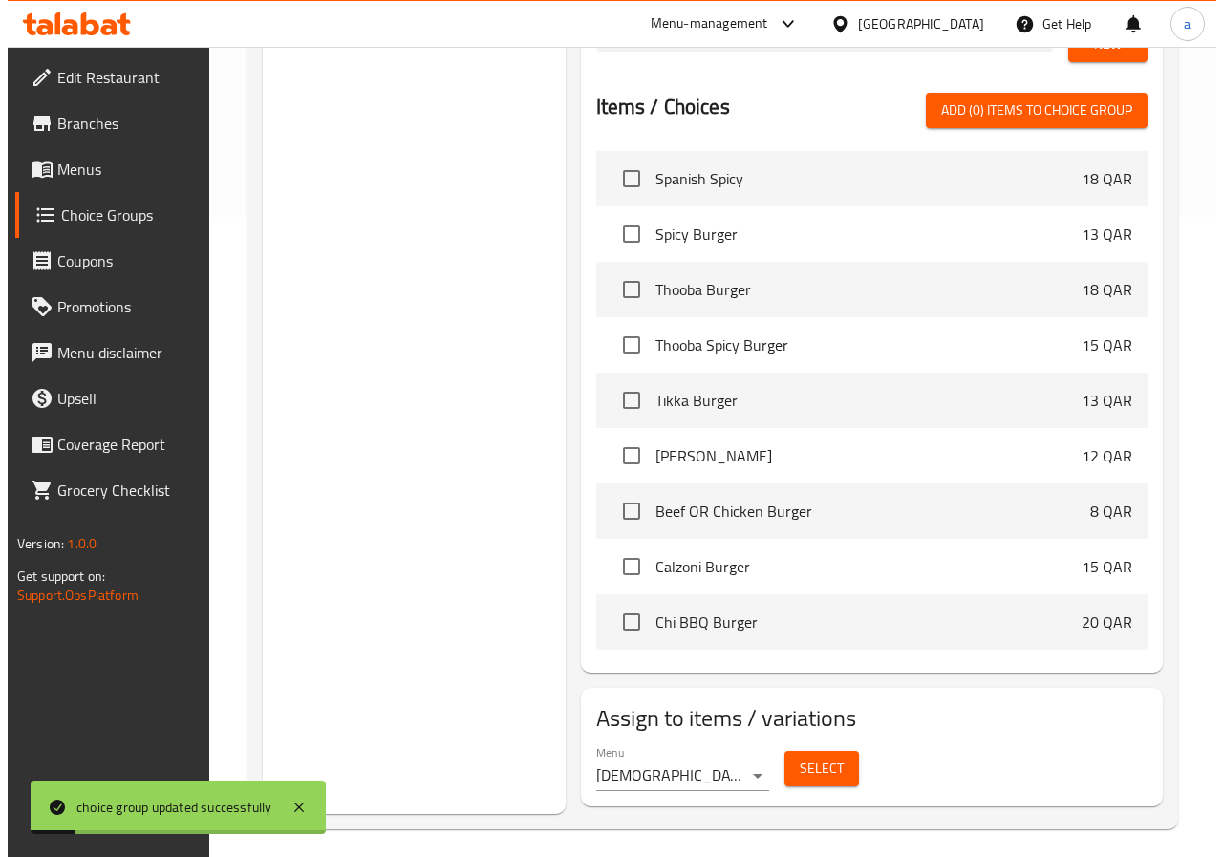
scroll to position [287, 0]
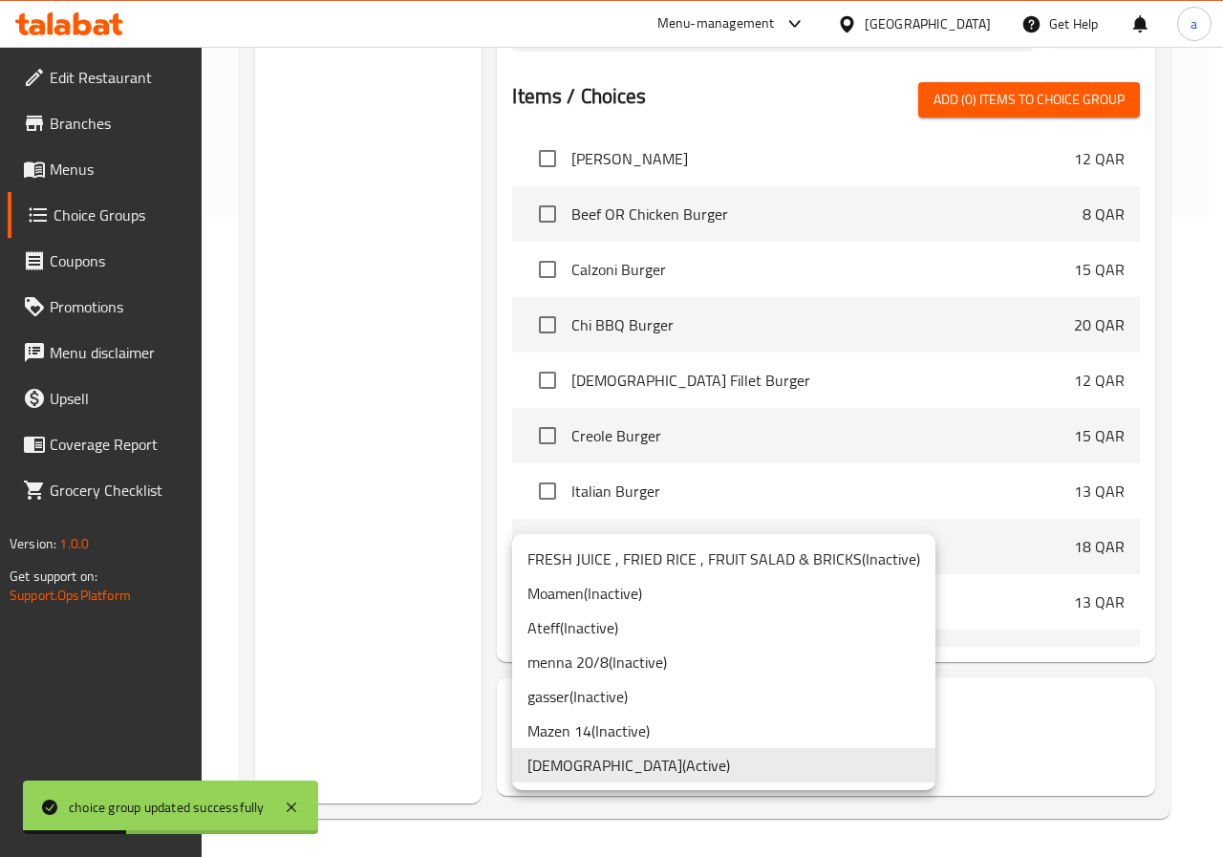
click at [635, 769] on li "Adham ( Active )" at bounding box center [723, 765] width 423 height 34
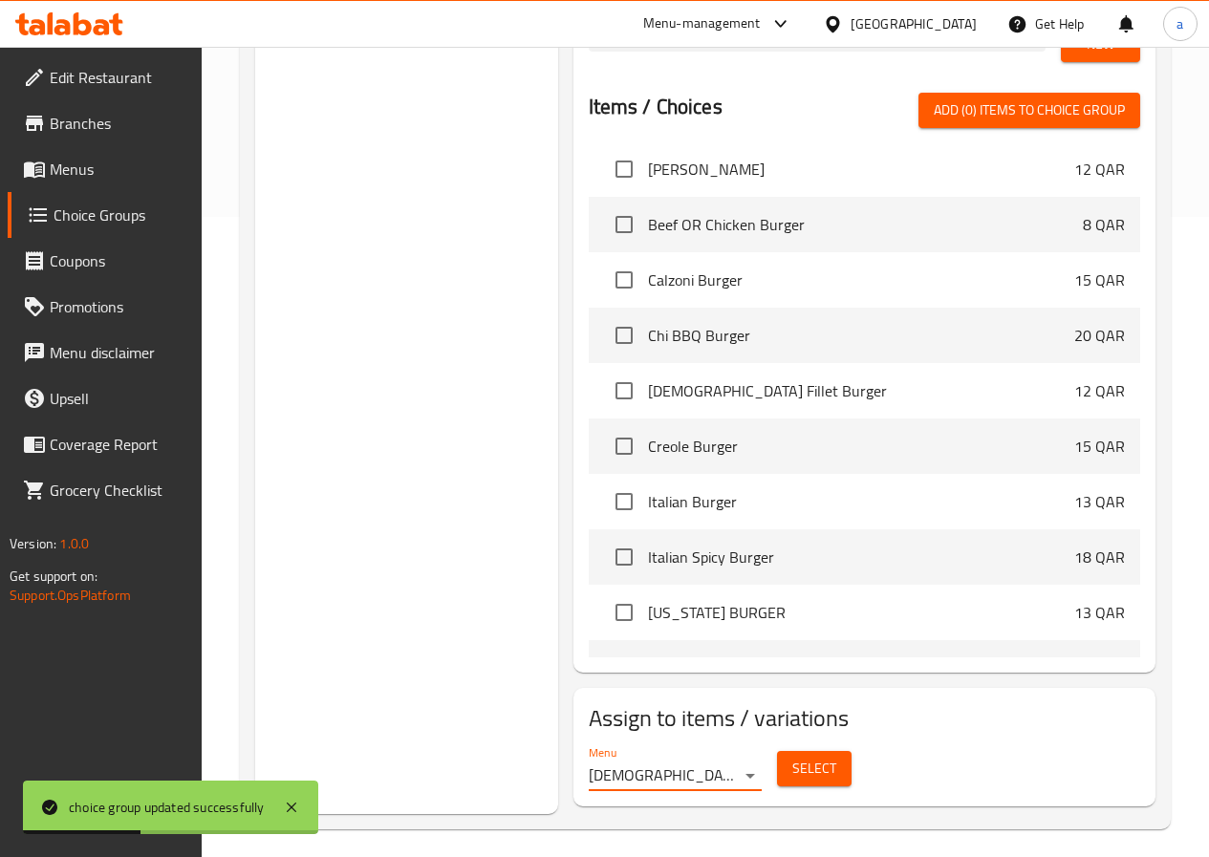
click at [792, 758] on span "Select" at bounding box center [814, 769] width 44 height 24
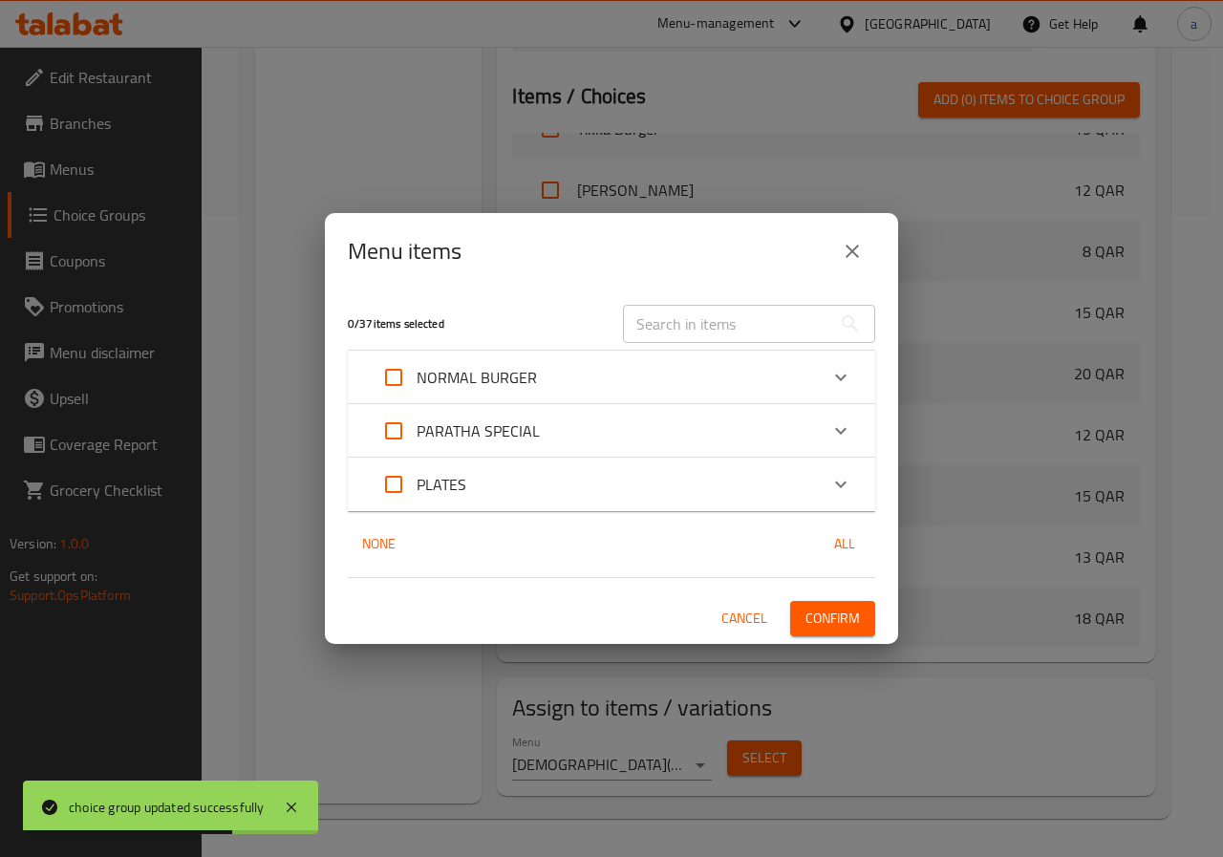
click at [842, 494] on icon "Expand" at bounding box center [841, 484] width 23 height 23
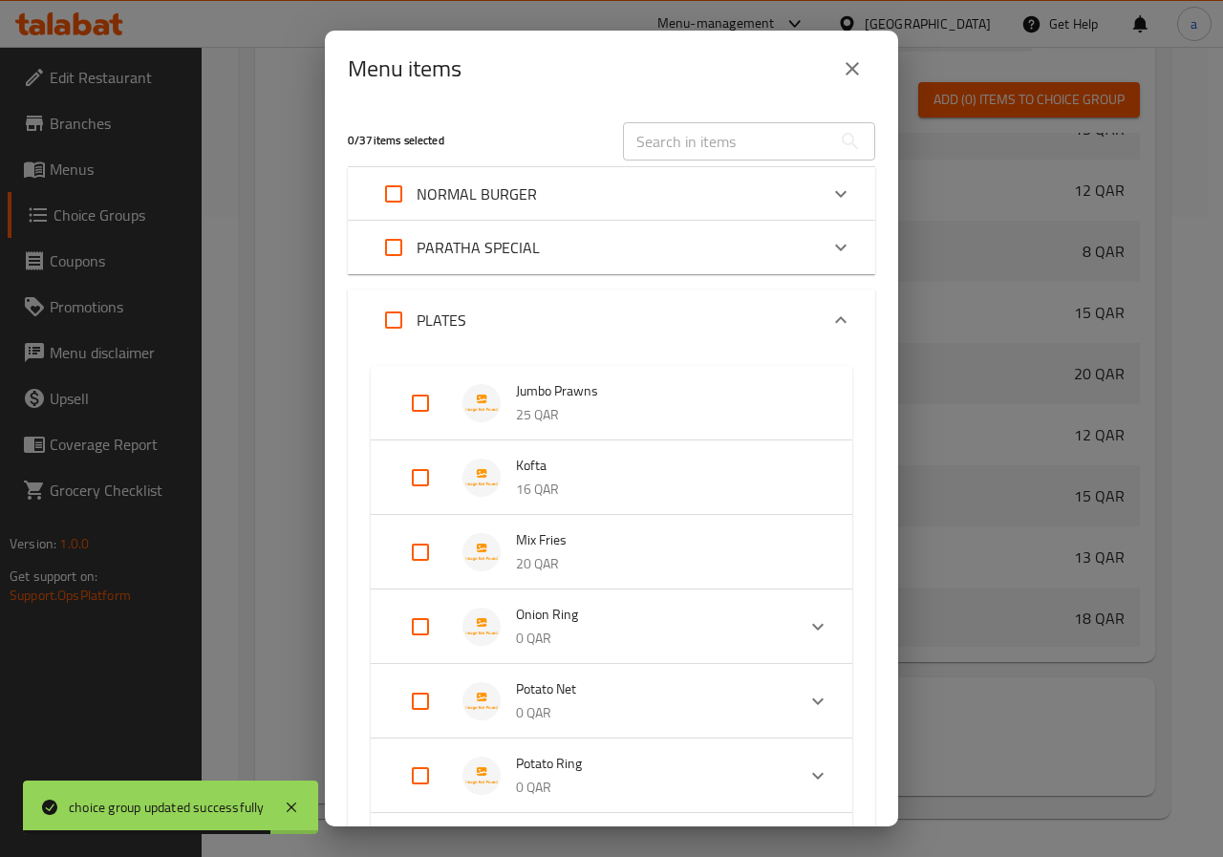
click at [411, 410] on input "Expand" at bounding box center [421, 403] width 46 height 46
checkbox input "true"
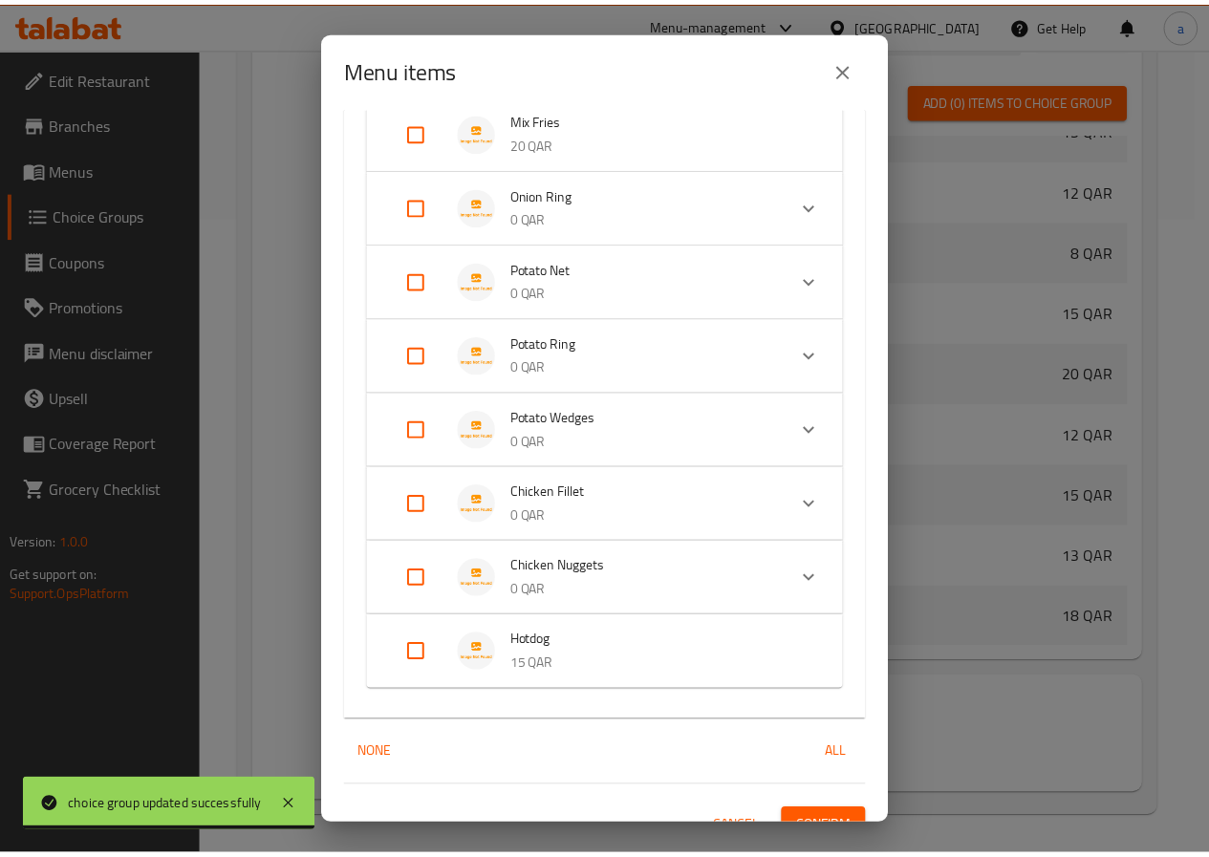
scroll to position [464, 0]
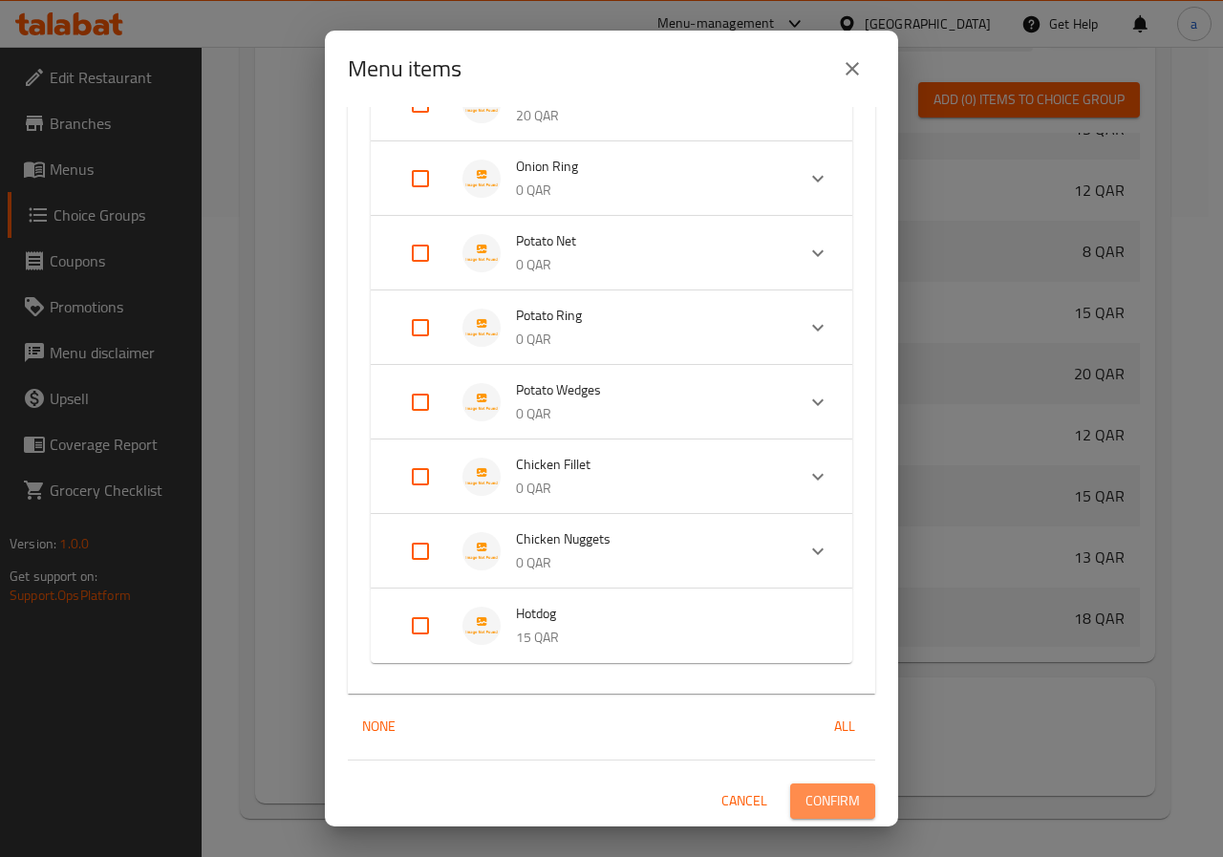
click at [820, 803] on span "Confirm" at bounding box center [833, 801] width 54 height 24
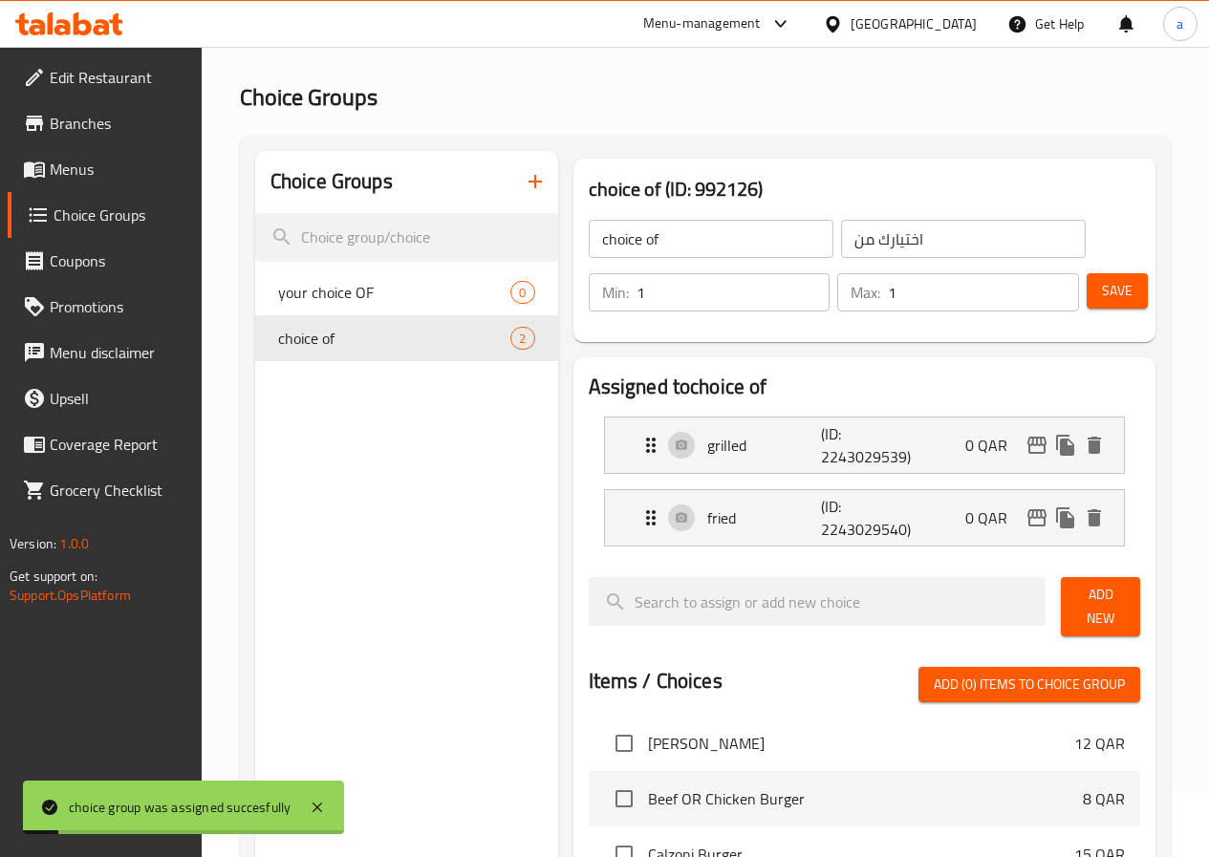
scroll to position [0, 0]
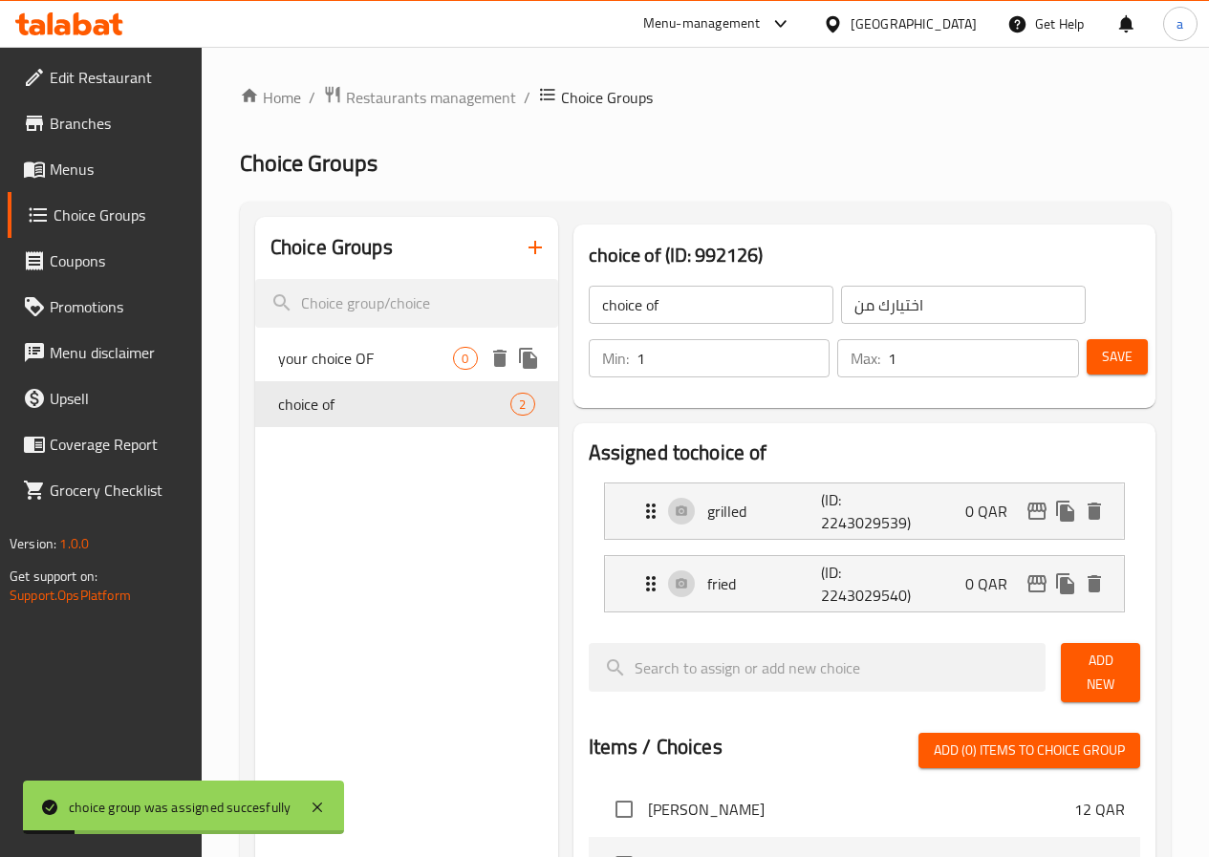
click at [454, 366] on span "0" at bounding box center [465, 359] width 22 height 18
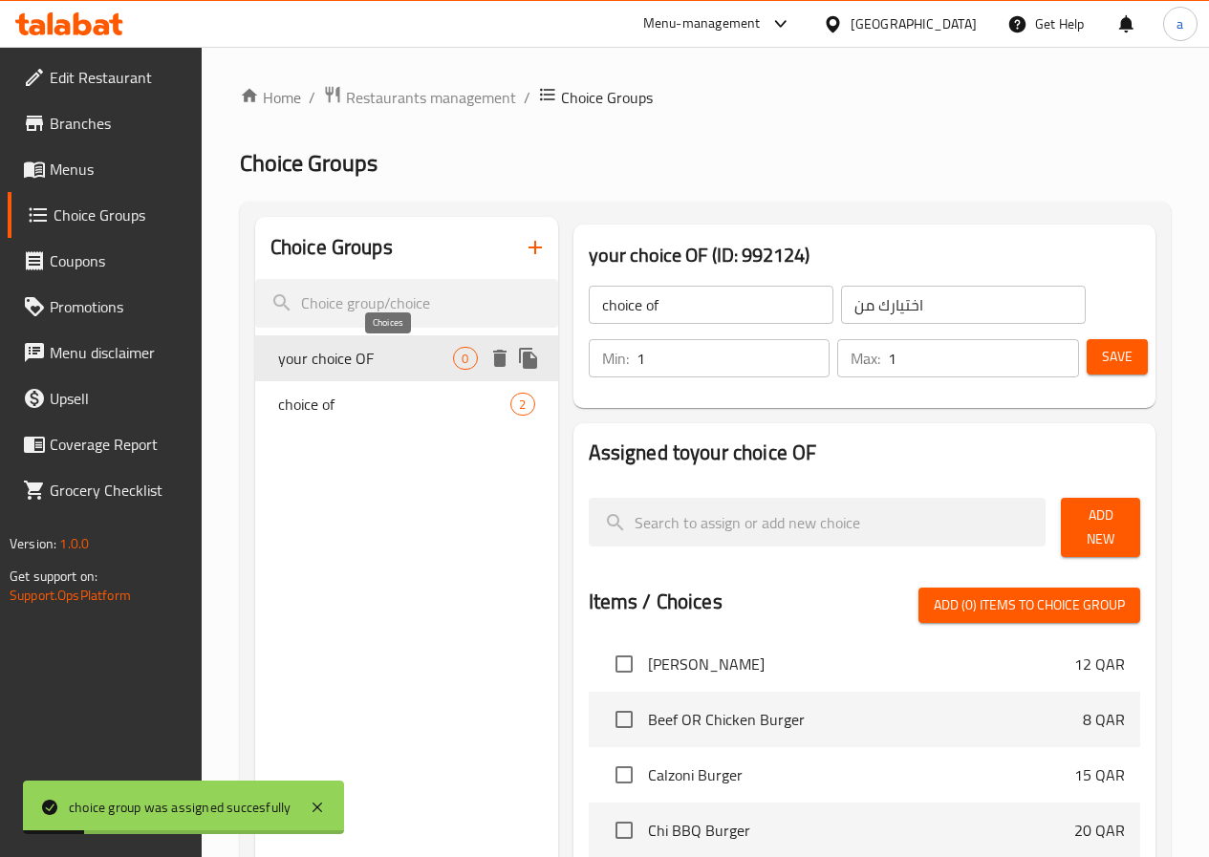
type input "your choice OF"
click at [1119, 519] on span "Add New" at bounding box center [1100, 528] width 49 height 48
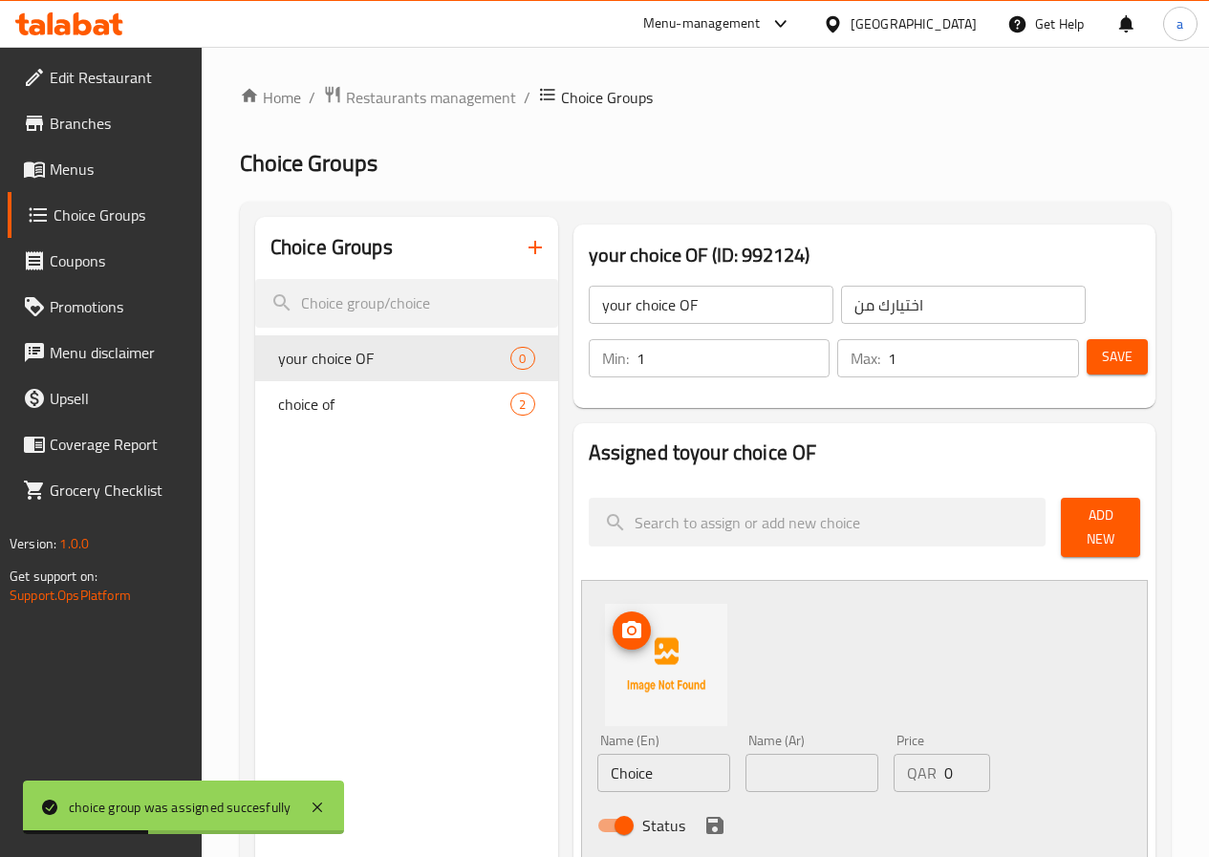
click at [627, 757] on input "Choice" at bounding box center [663, 773] width 133 height 38
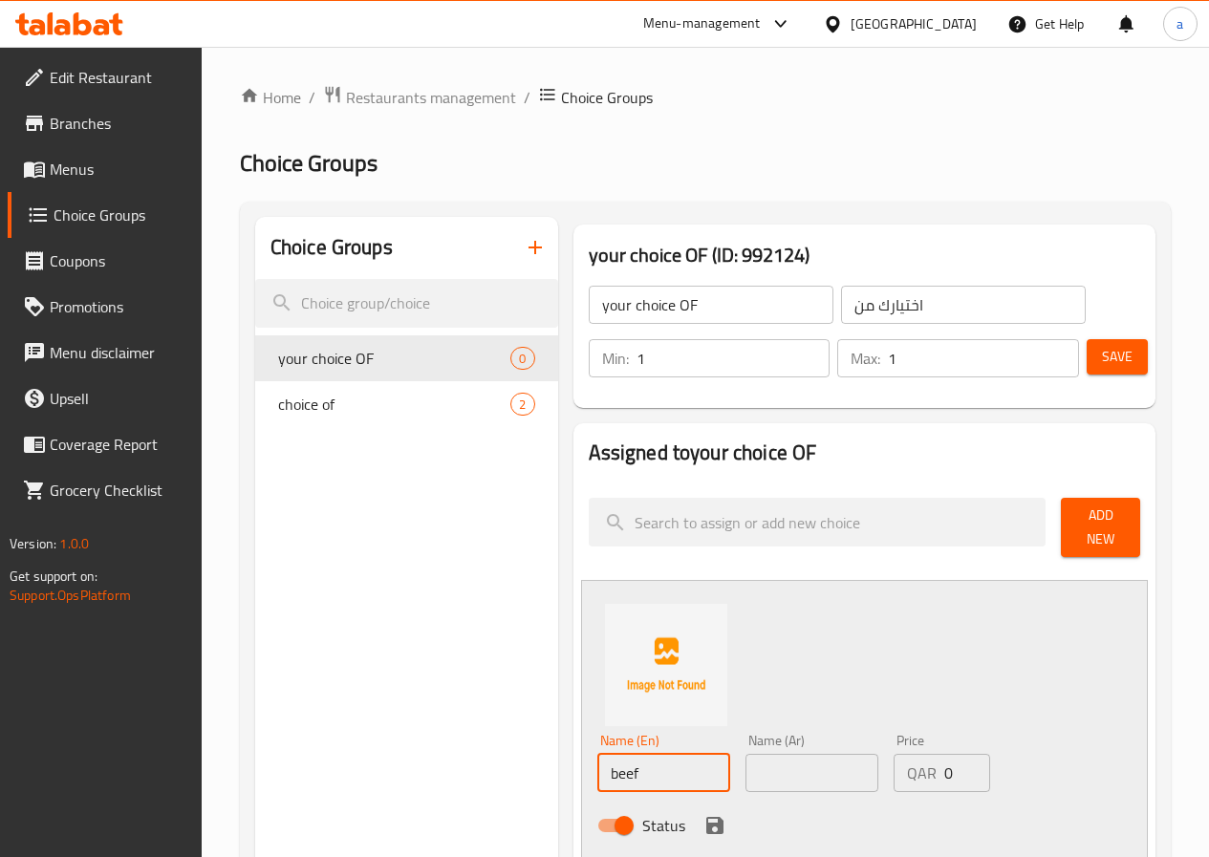
type input "beef"
type input "لحم بقري"
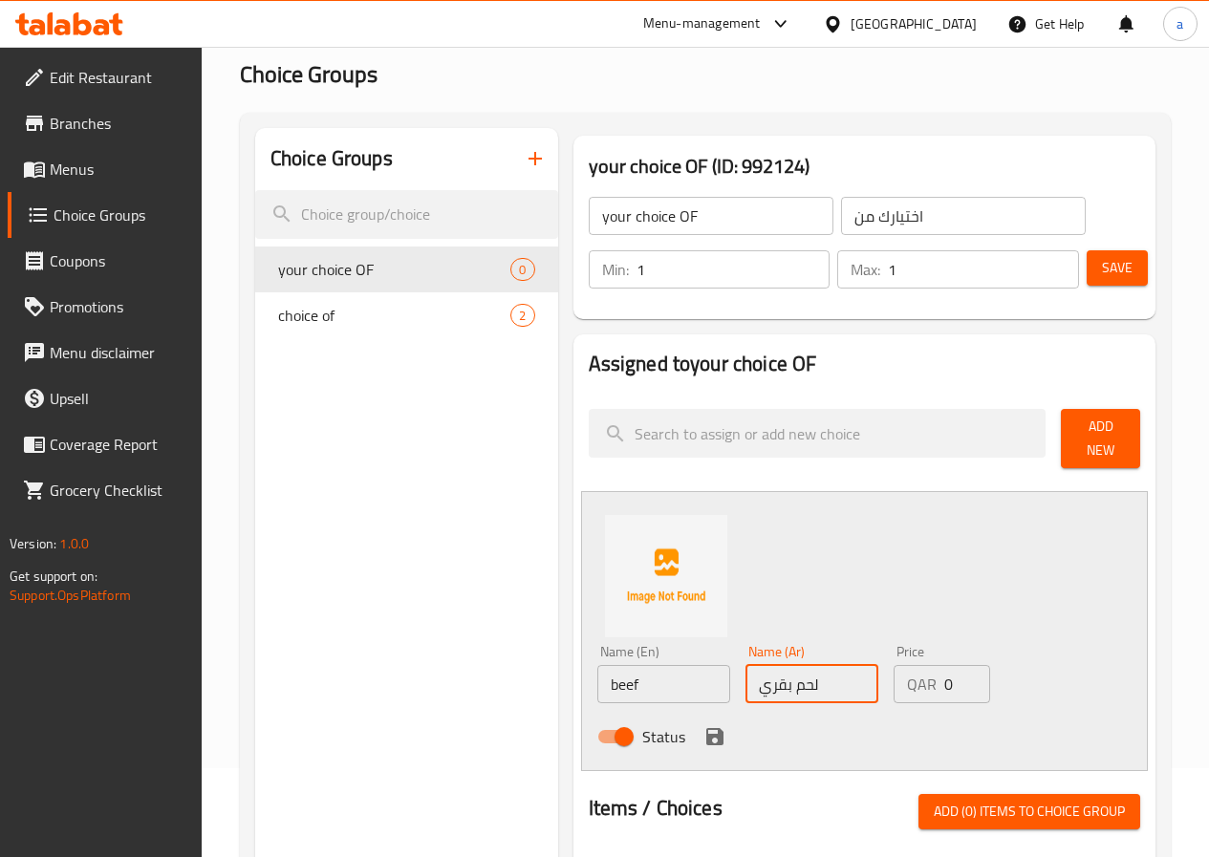
scroll to position [191, 0]
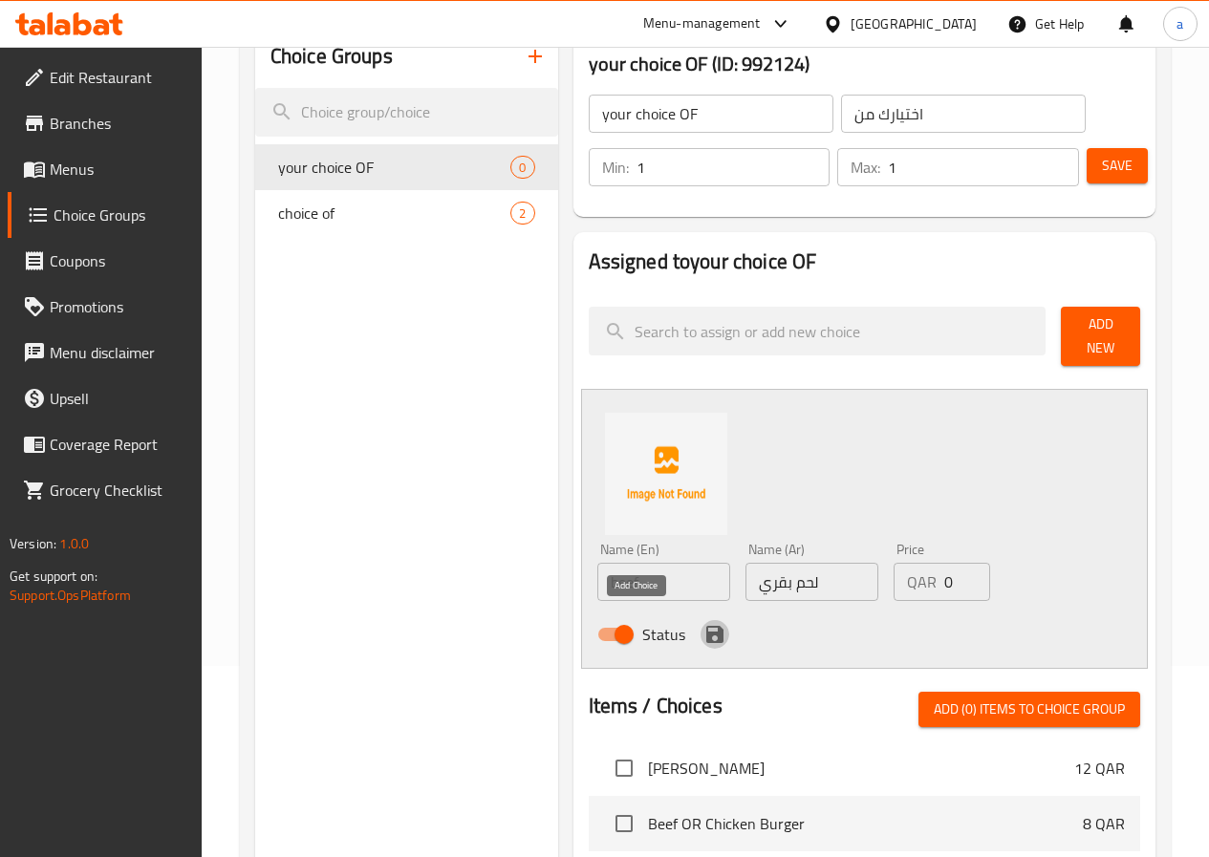
click at [706, 626] on icon "save" at bounding box center [714, 634] width 17 height 17
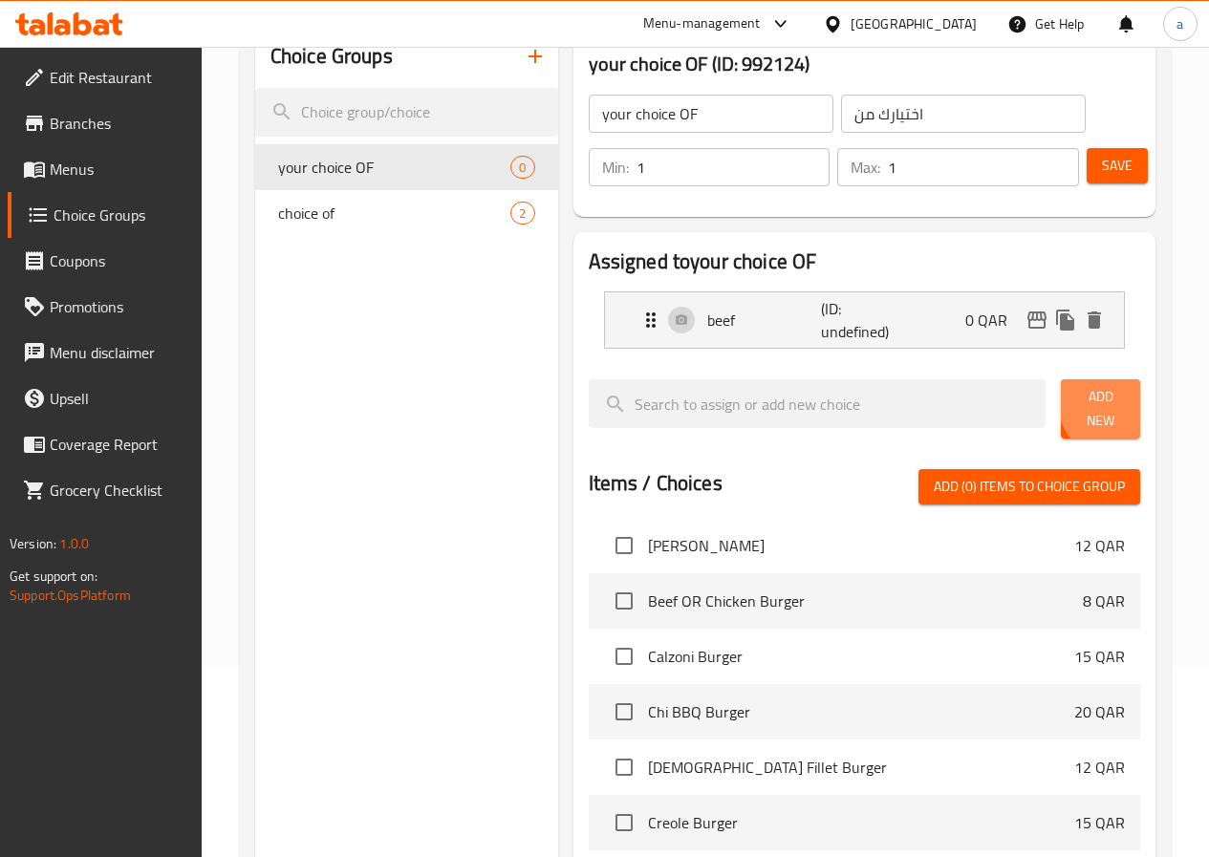
click at [1111, 405] on span "Add New" at bounding box center [1100, 409] width 49 height 48
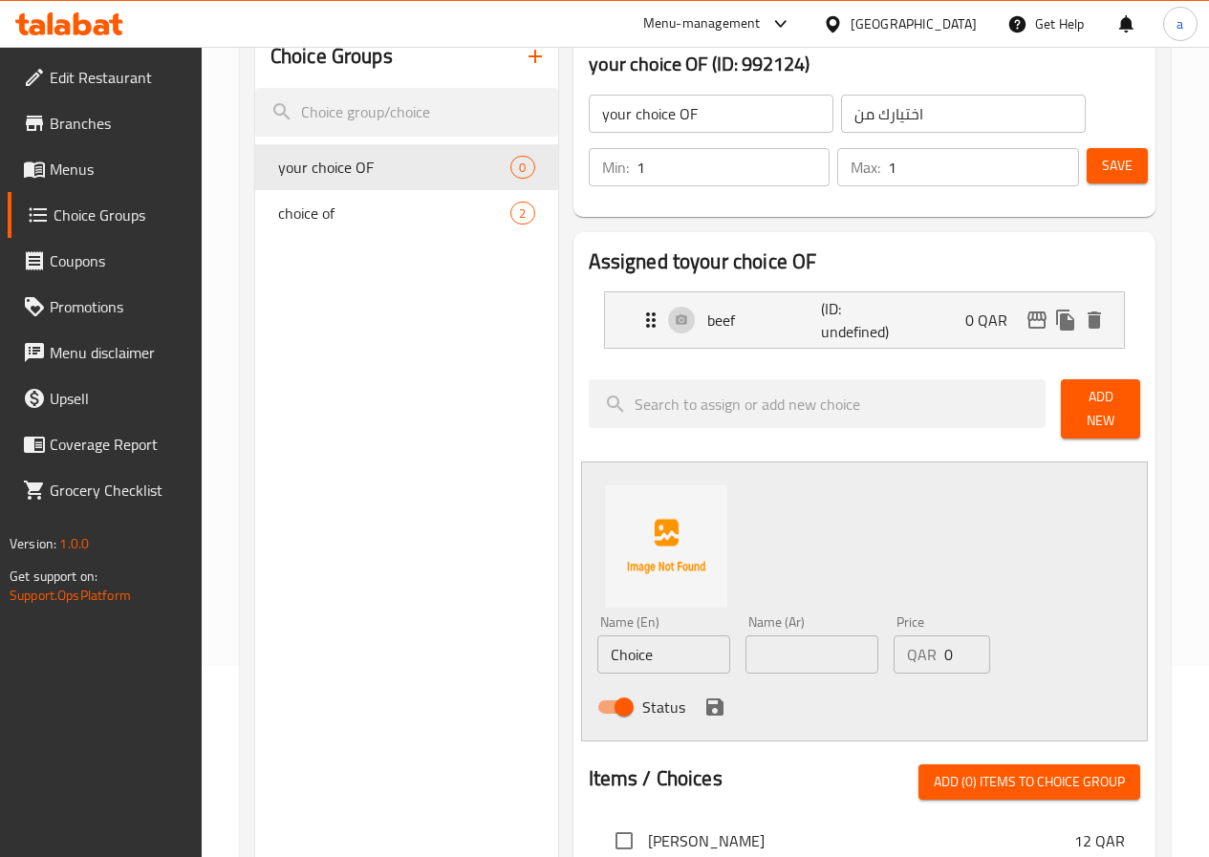
click at [604, 648] on input "Choice" at bounding box center [663, 655] width 133 height 38
type input "ؤ"
click at [632, 646] on input "text" at bounding box center [663, 655] width 133 height 38
paste input "chicken"
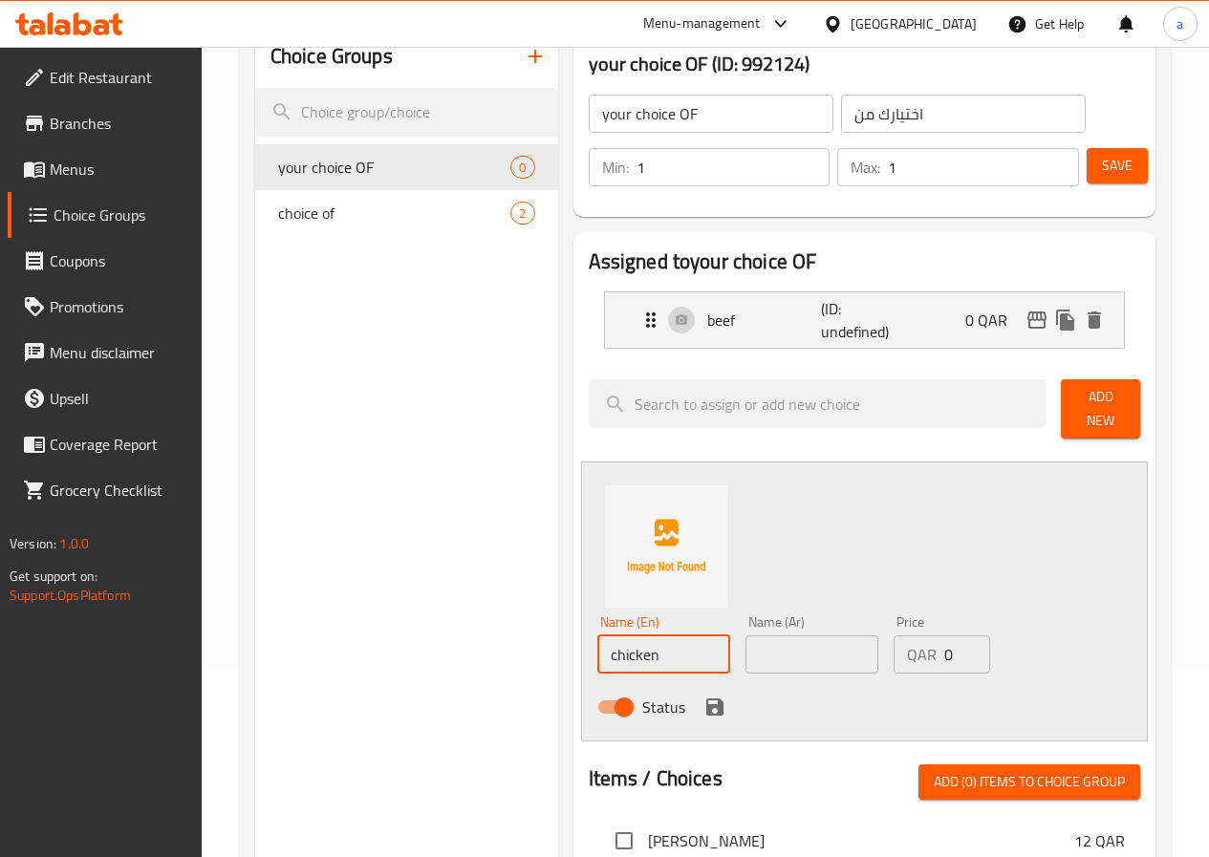
type input "chicken"
click at [754, 652] on input "text" at bounding box center [812, 655] width 133 height 38
click at [786, 647] on input "text" at bounding box center [812, 655] width 133 height 38
type input "دجاج"
click at [703, 696] on icon "save" at bounding box center [714, 707] width 23 height 23
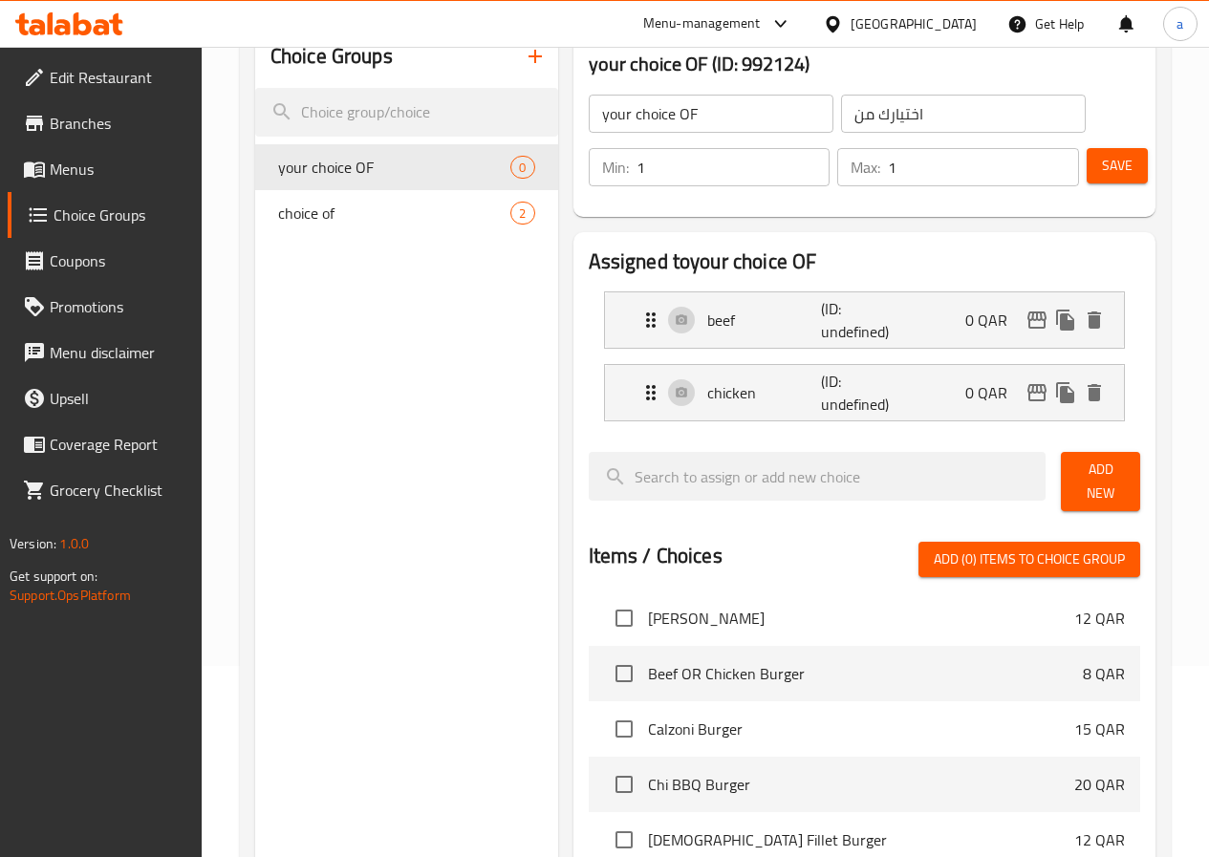
click at [1102, 172] on span "Save" at bounding box center [1117, 166] width 31 height 24
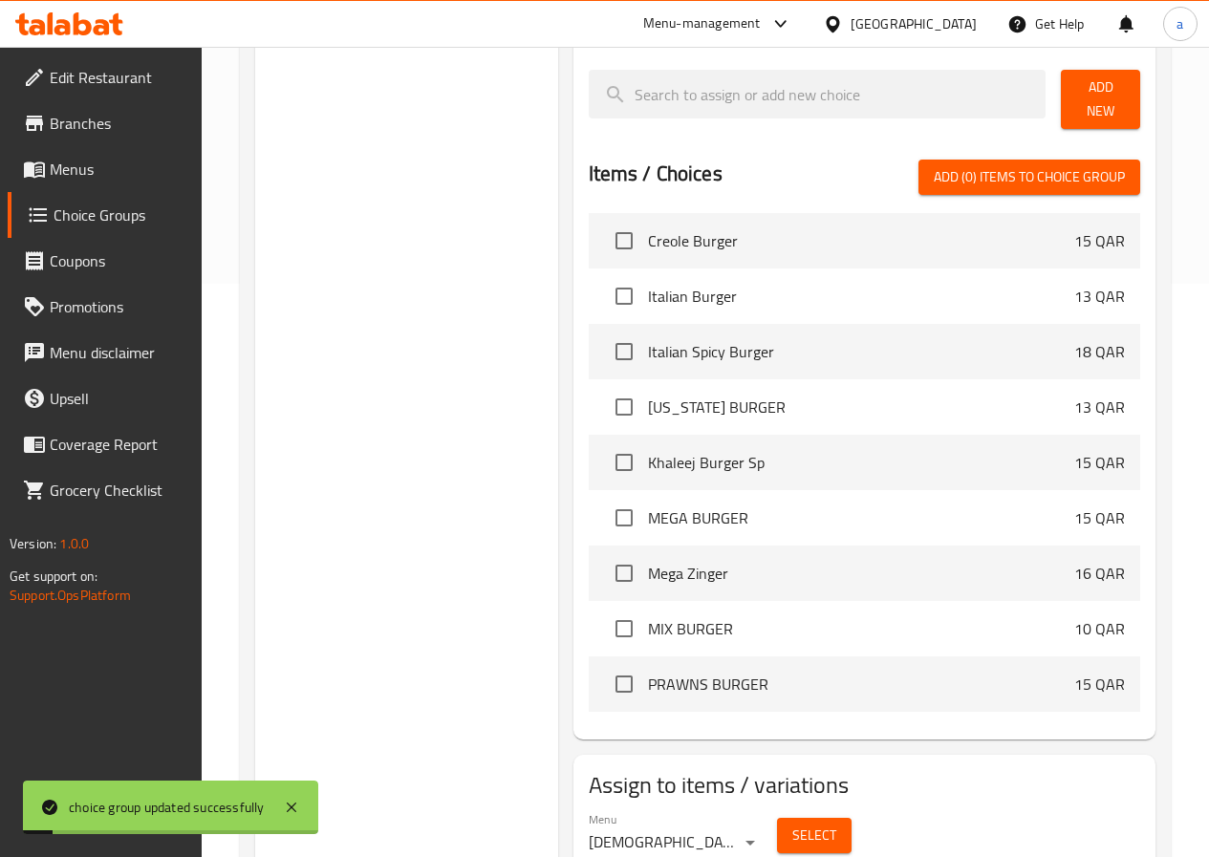
scroll to position [765, 0]
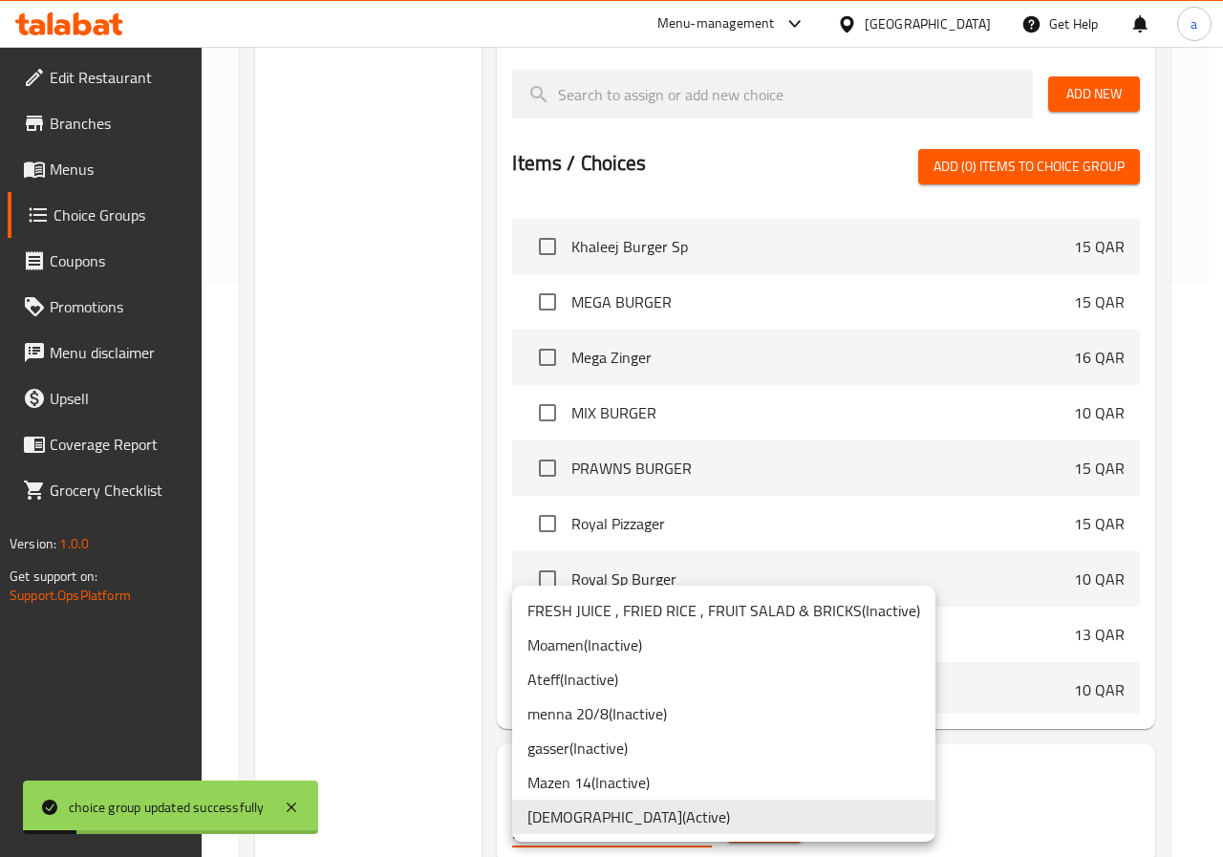
click at [629, 810] on li "Adham ( Active )" at bounding box center [723, 817] width 423 height 34
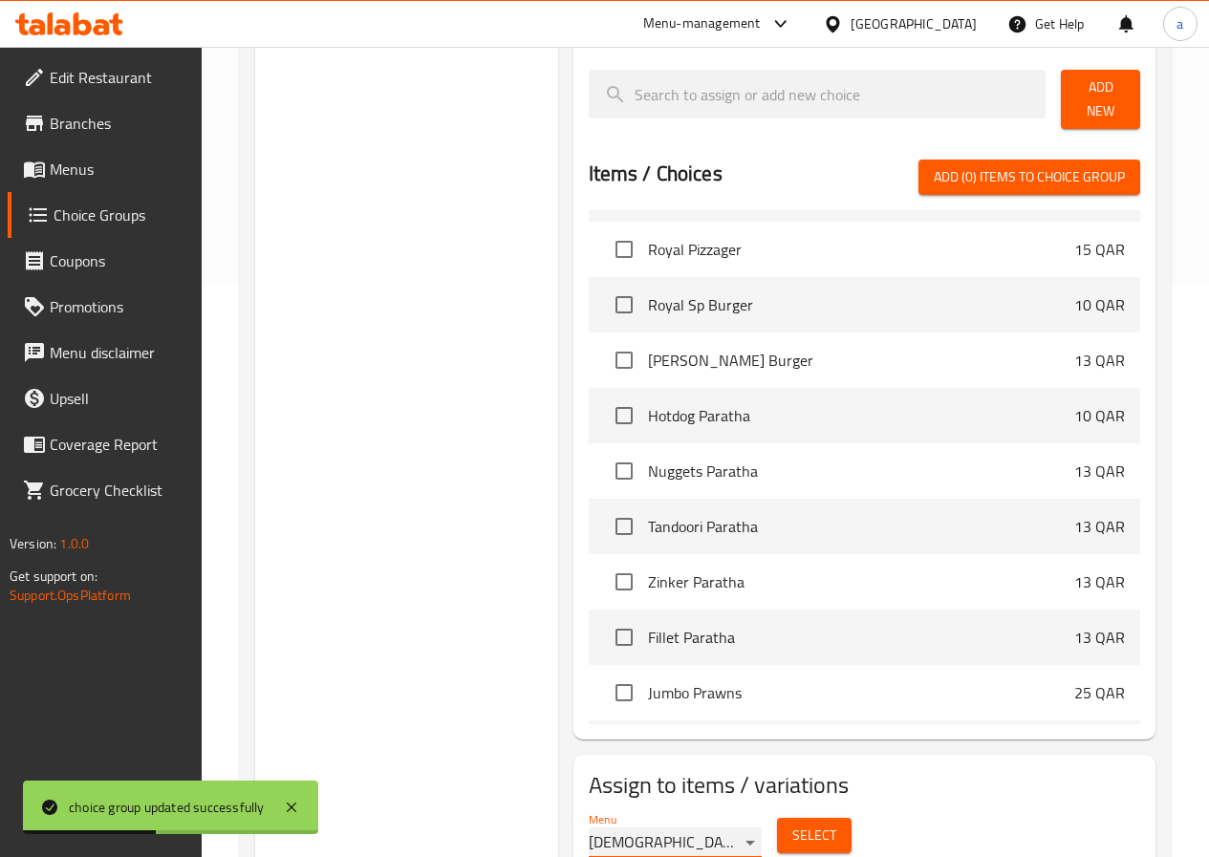
scroll to position [1051, 0]
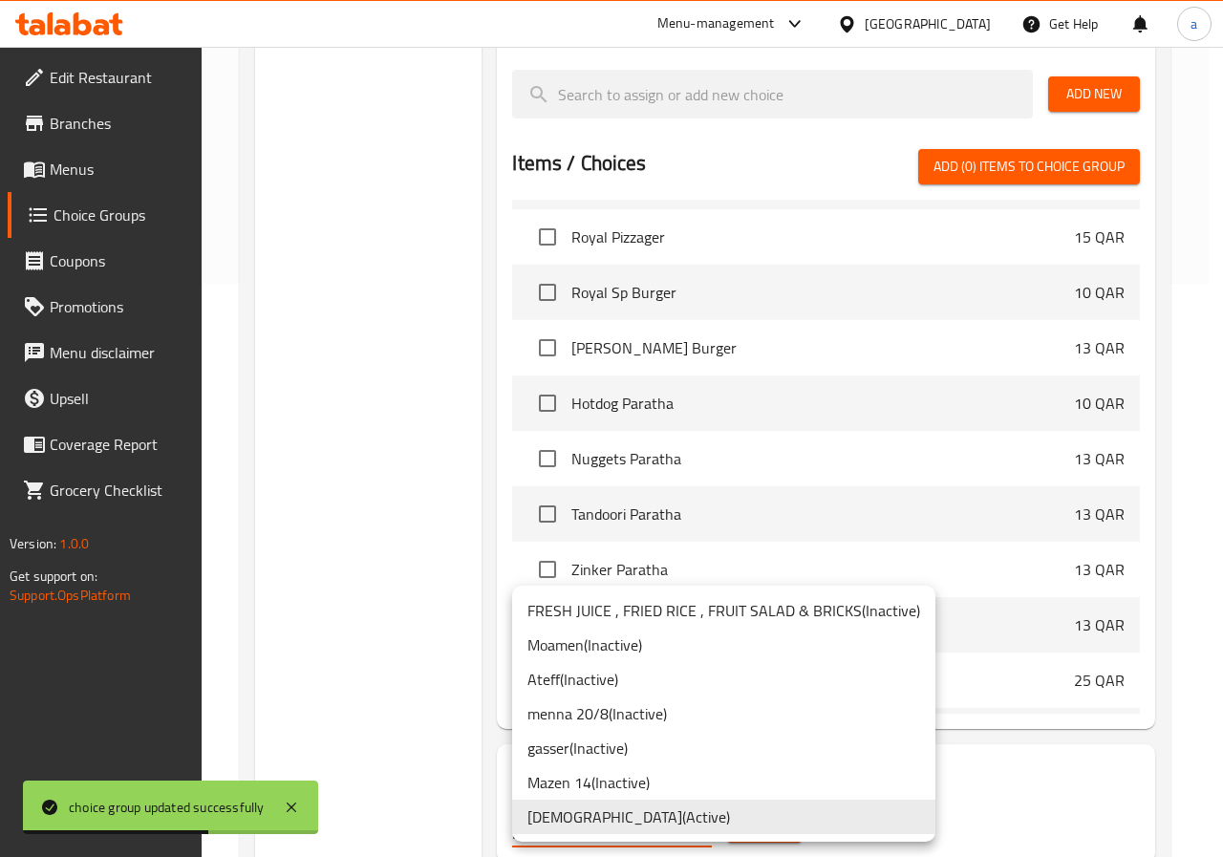
click at [664, 817] on li "Adham ( Active )" at bounding box center [723, 817] width 423 height 34
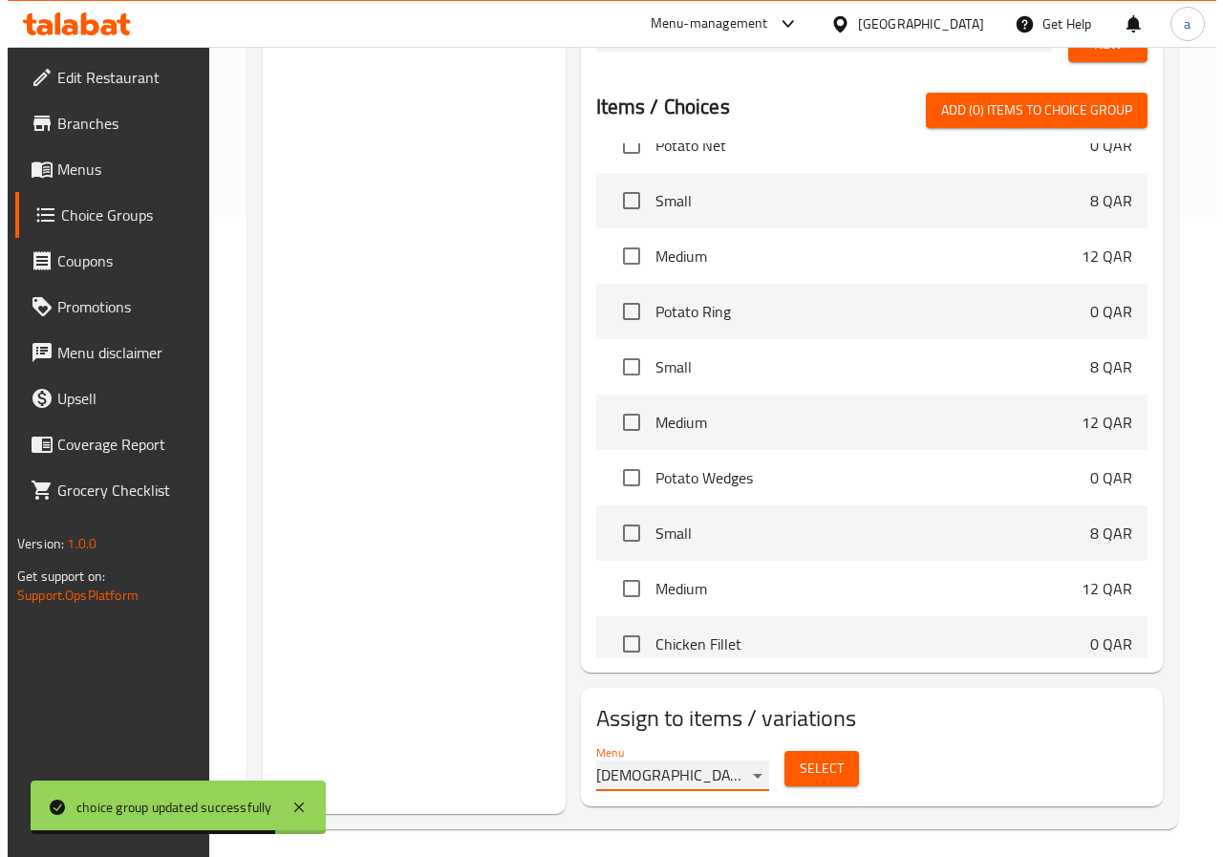
scroll to position [2007, 0]
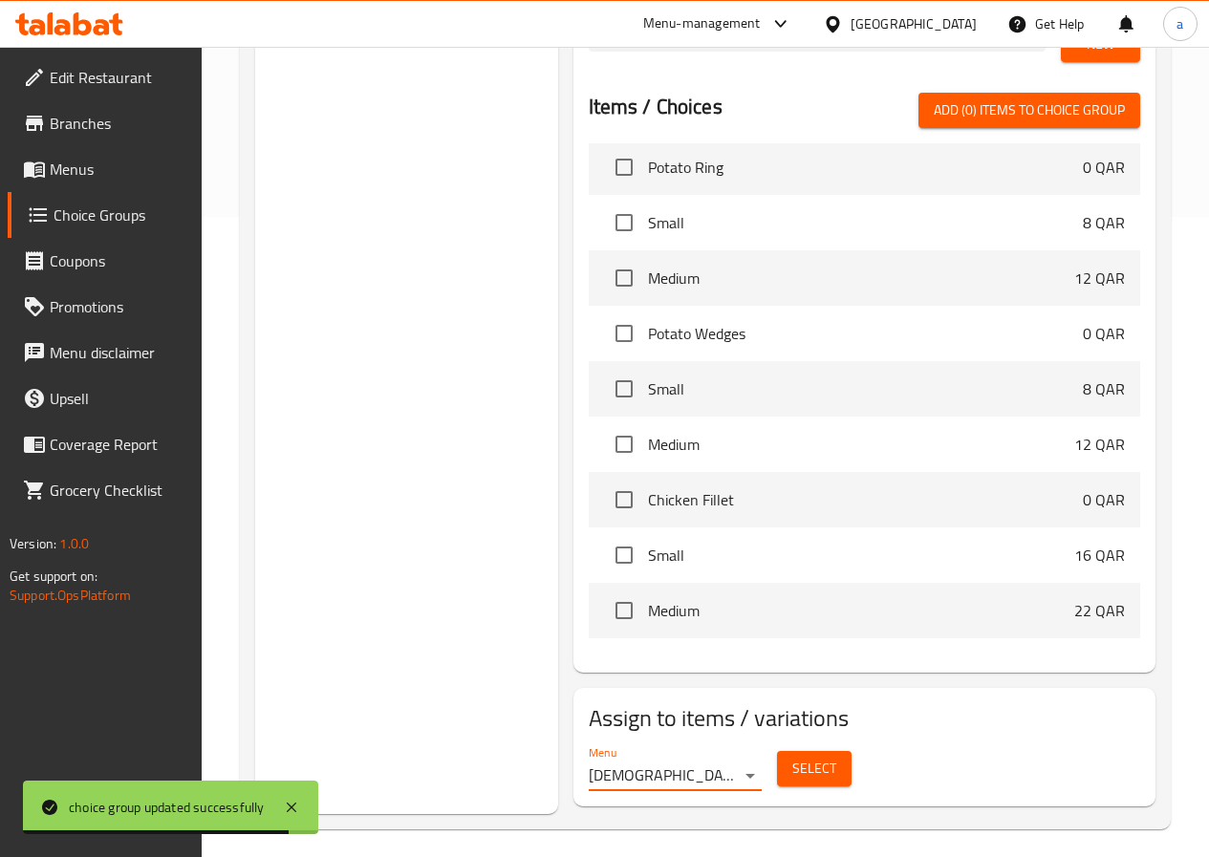
click at [792, 757] on span "Select" at bounding box center [814, 769] width 44 height 24
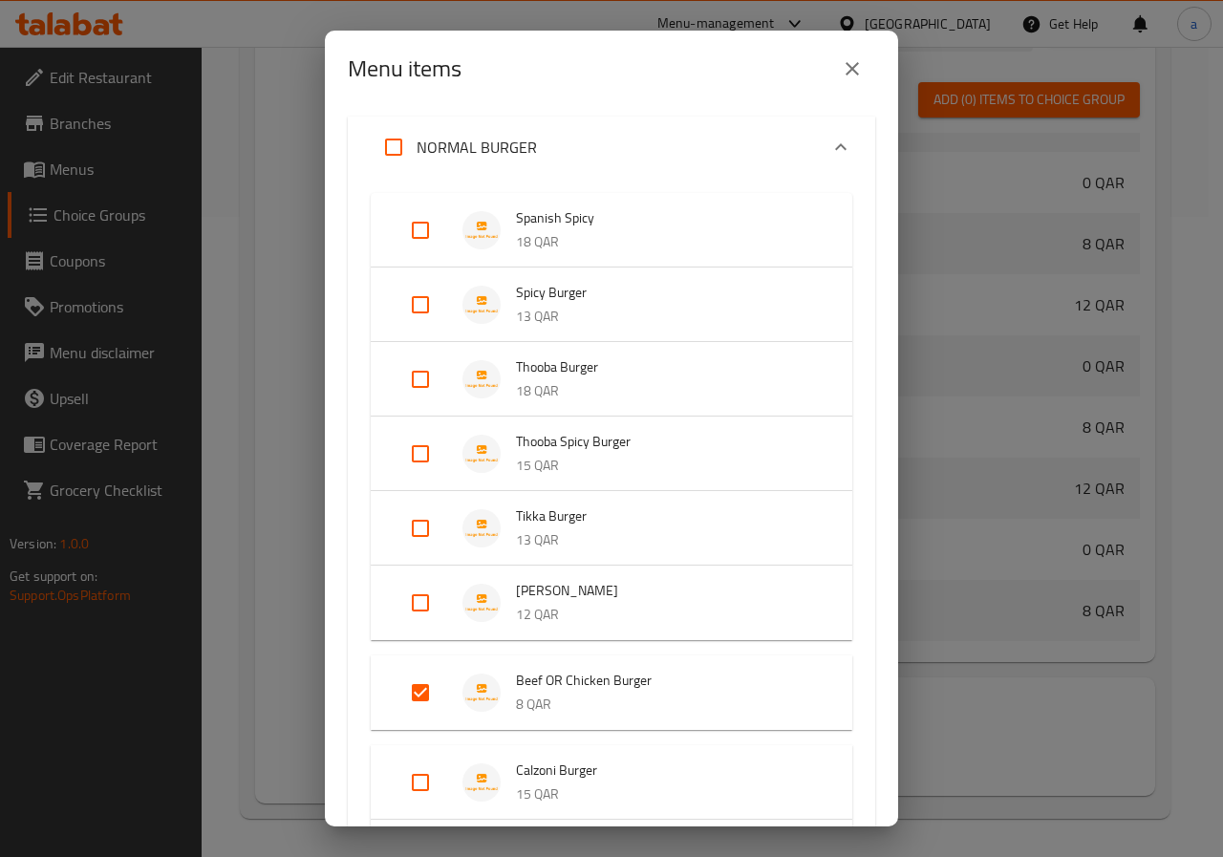
scroll to position [96, 0]
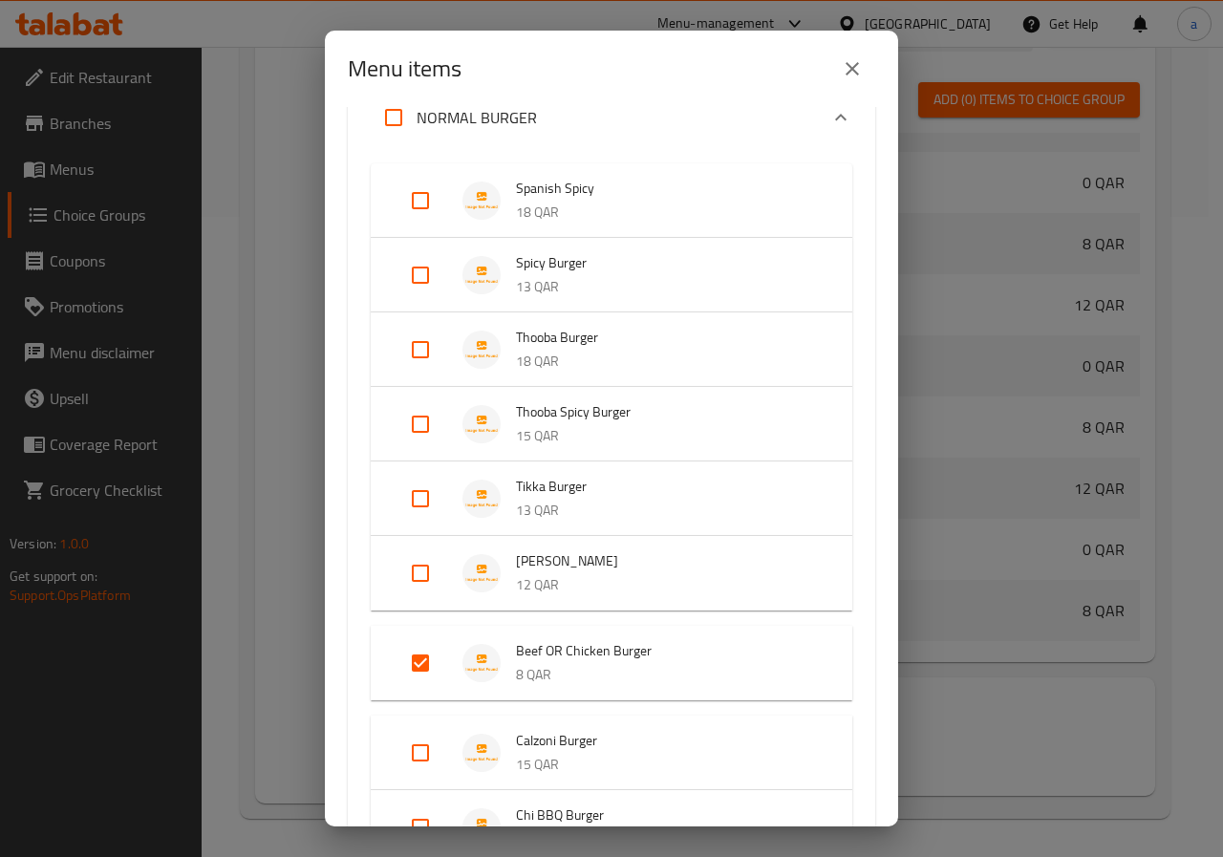
click at [422, 664] on input "Expand" at bounding box center [421, 663] width 46 height 46
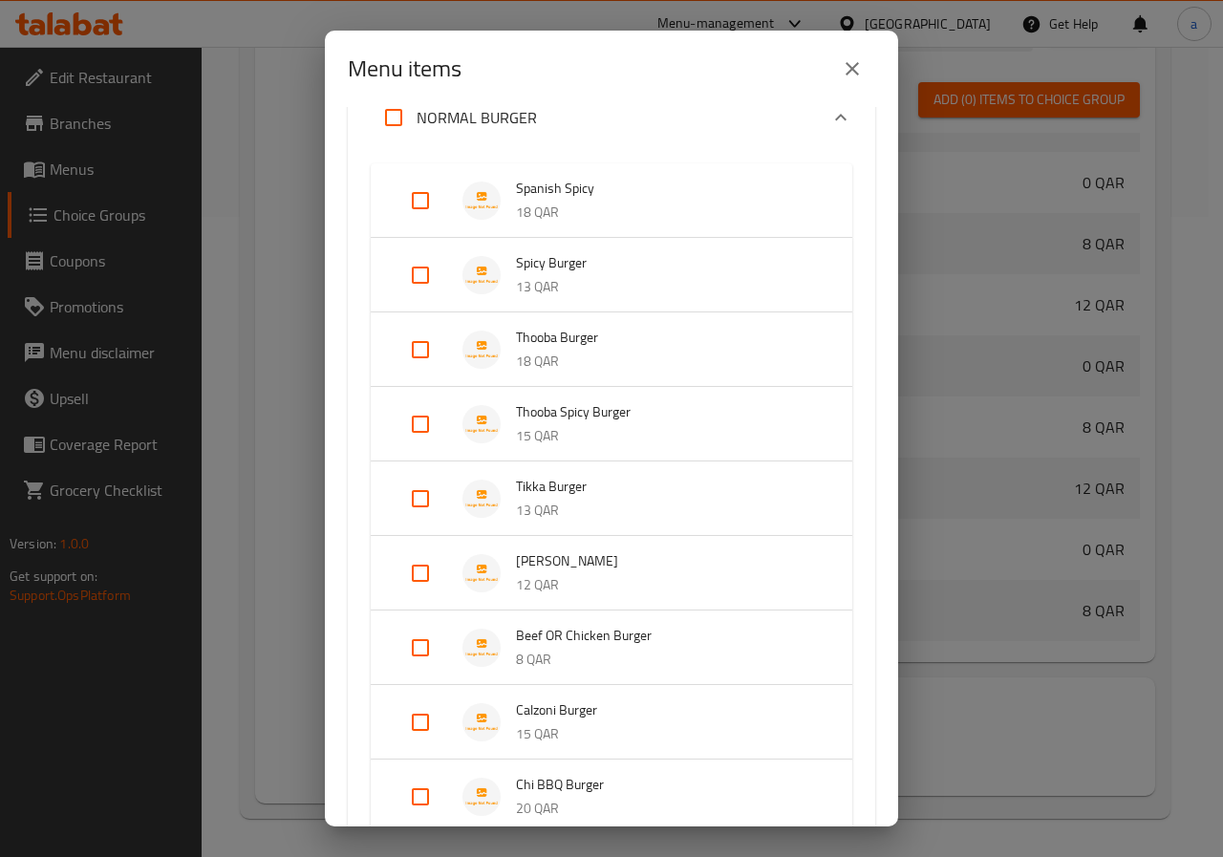
click at [421, 655] on input "Expand" at bounding box center [421, 648] width 46 height 46
checkbox input "true"
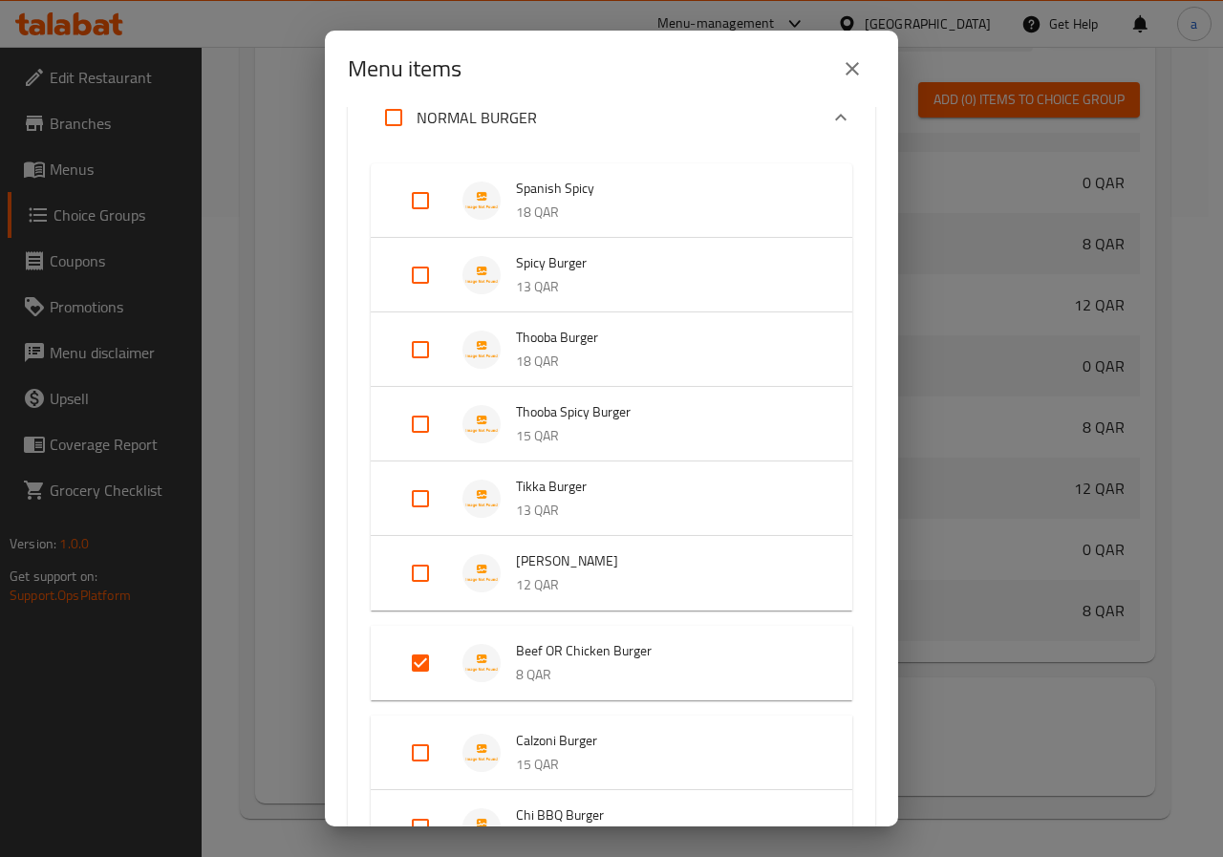
click at [602, 667] on p "8 QAR" at bounding box center [665, 675] width 298 height 24
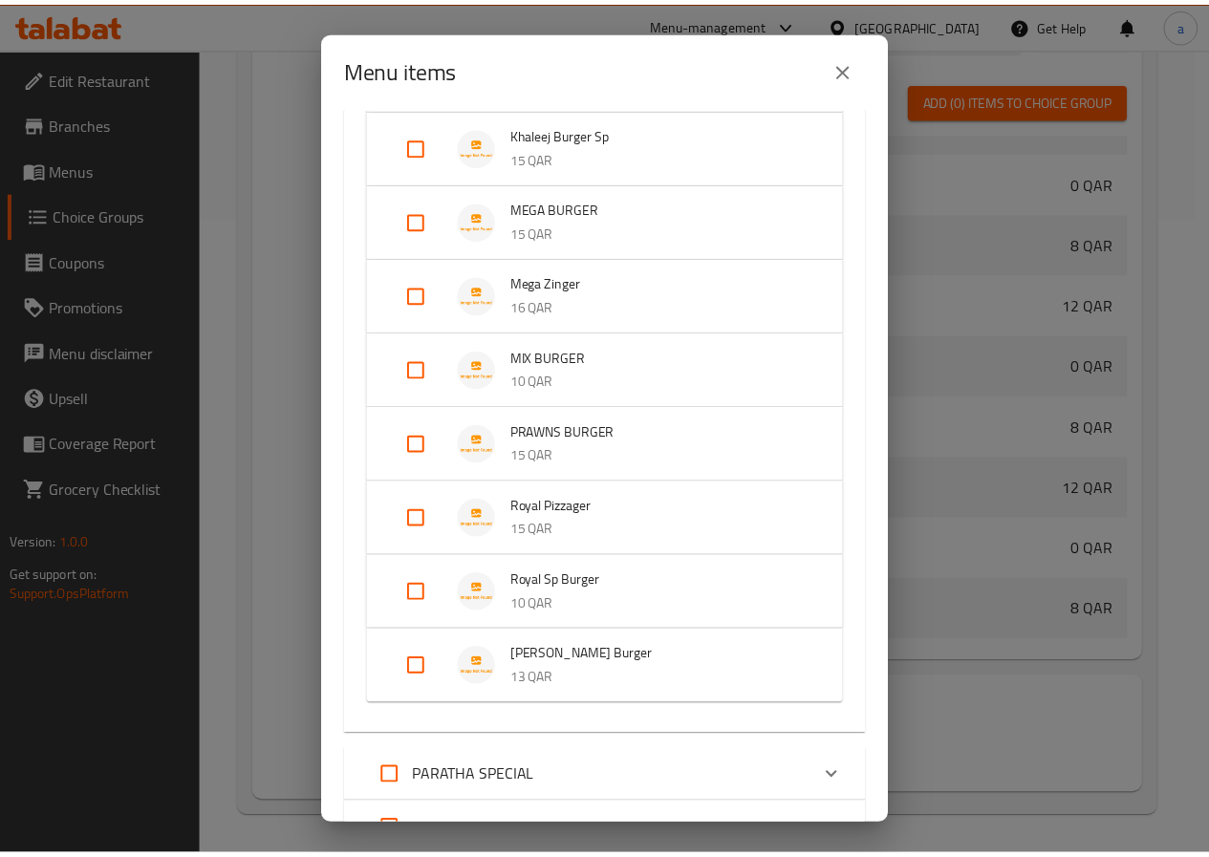
scroll to position [1358, 0]
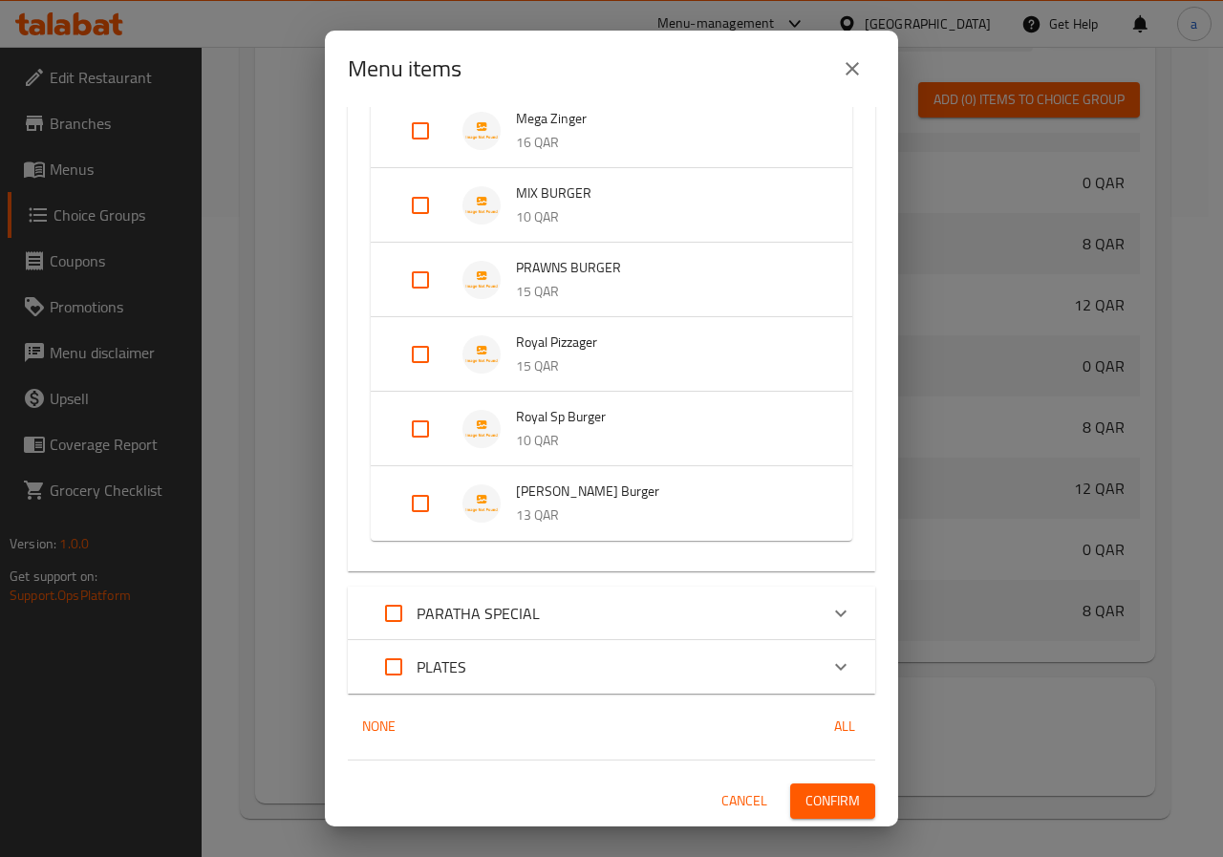
click at [813, 799] on span "Confirm" at bounding box center [833, 801] width 54 height 24
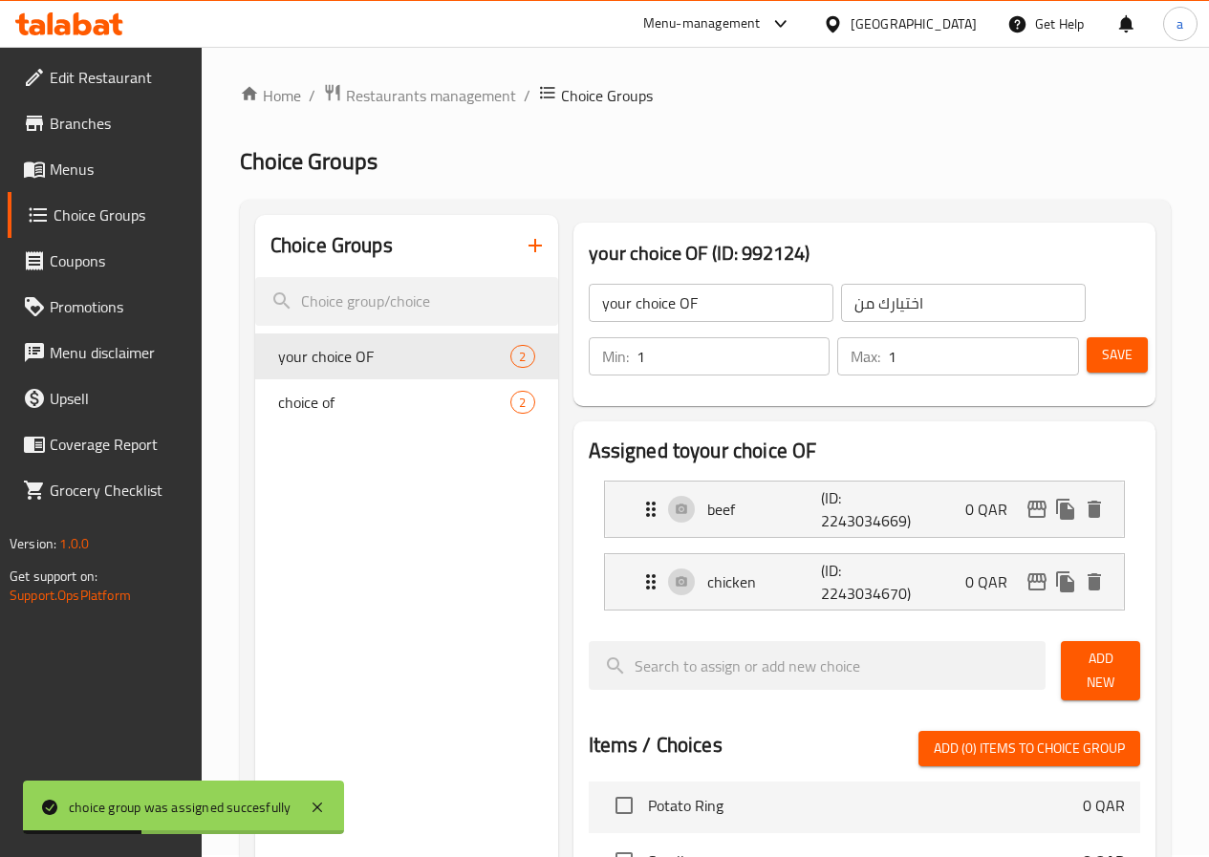
scroll to position [0, 0]
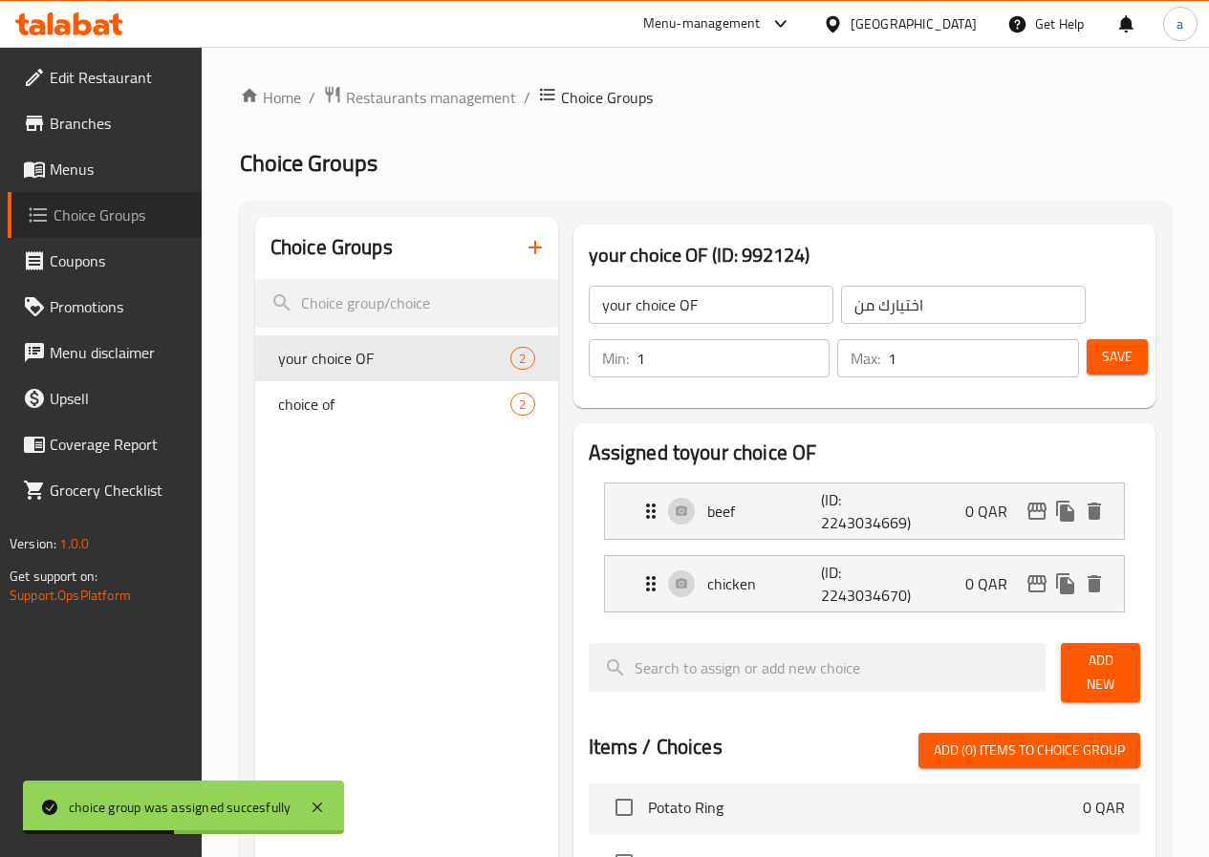
click at [104, 207] on span "Choice Groups" at bounding box center [120, 215] width 133 height 23
click at [68, 169] on span "Menus" at bounding box center [118, 169] width 137 height 23
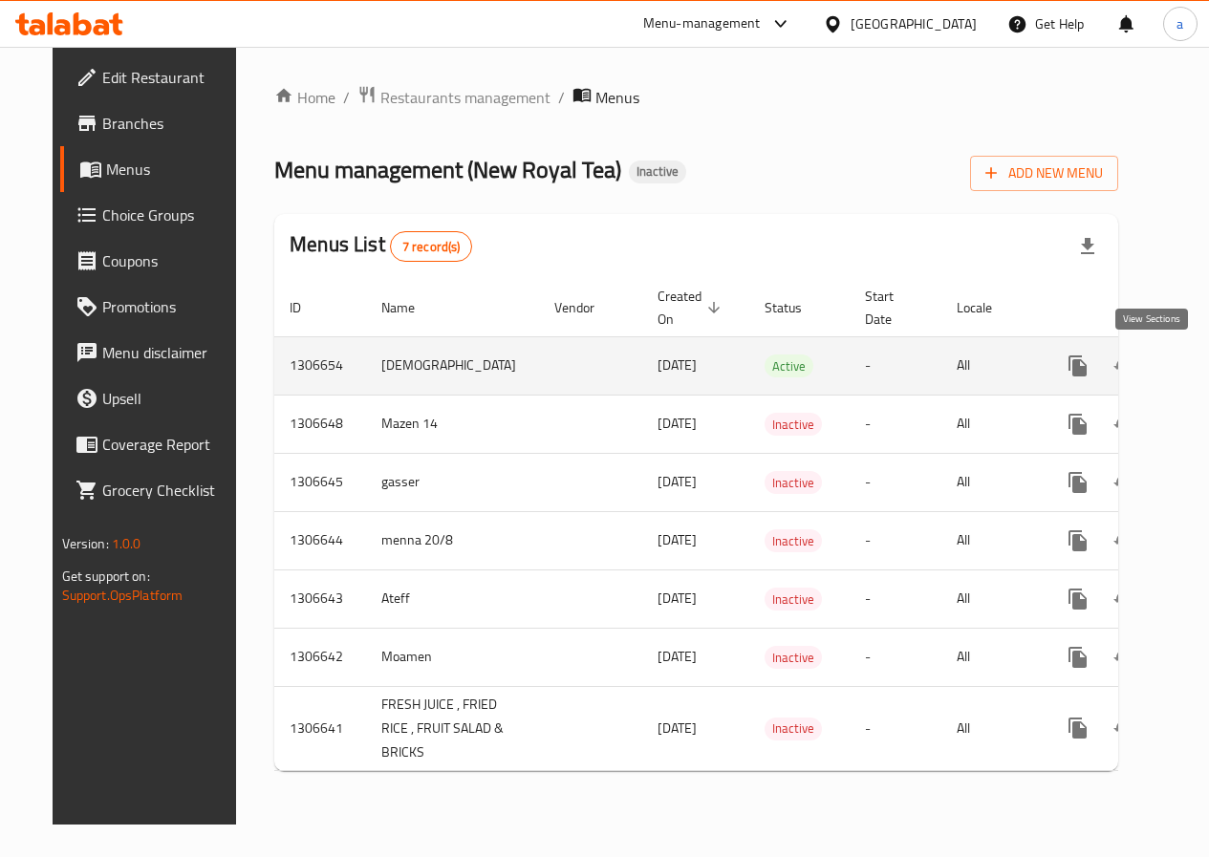
click at [1193, 382] on link "enhanced table" at bounding box center [1216, 366] width 46 height 46
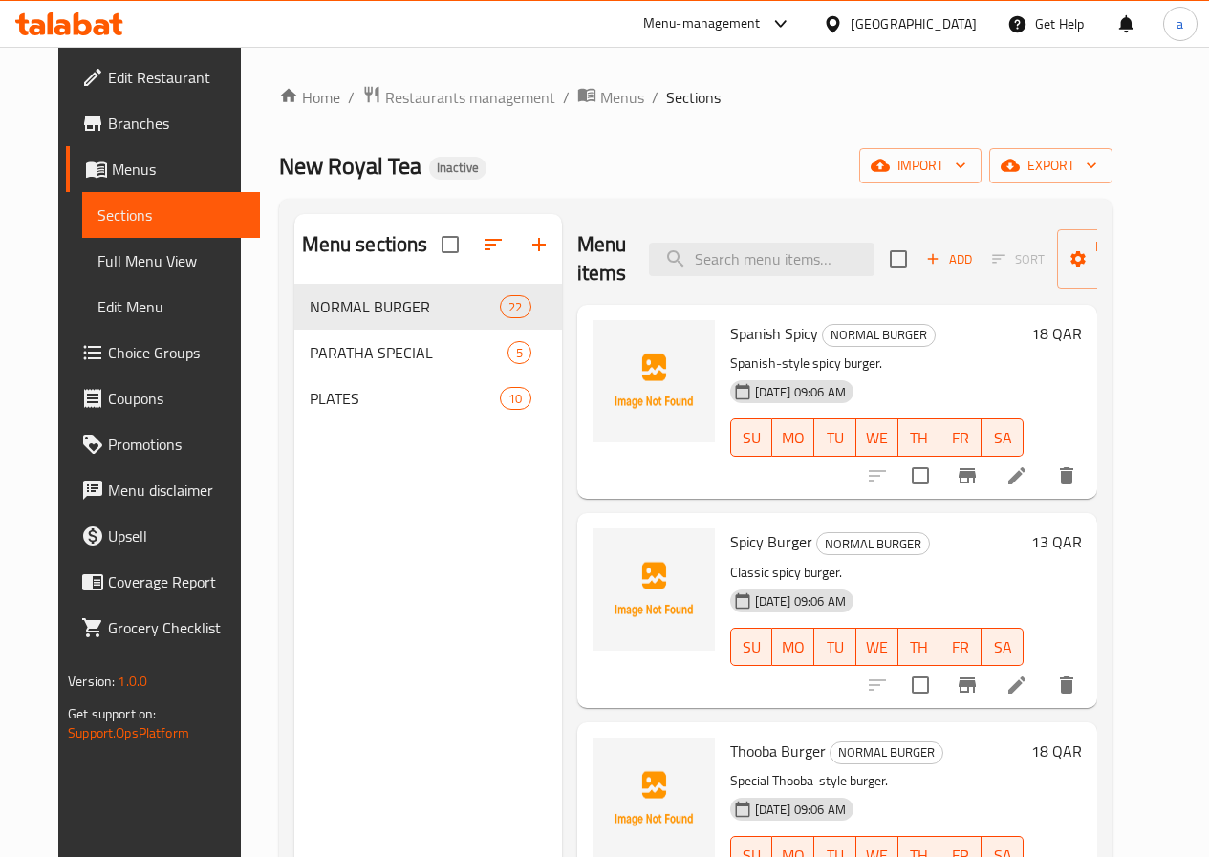
click at [104, 265] on span "Full Menu View" at bounding box center [170, 260] width 147 height 23
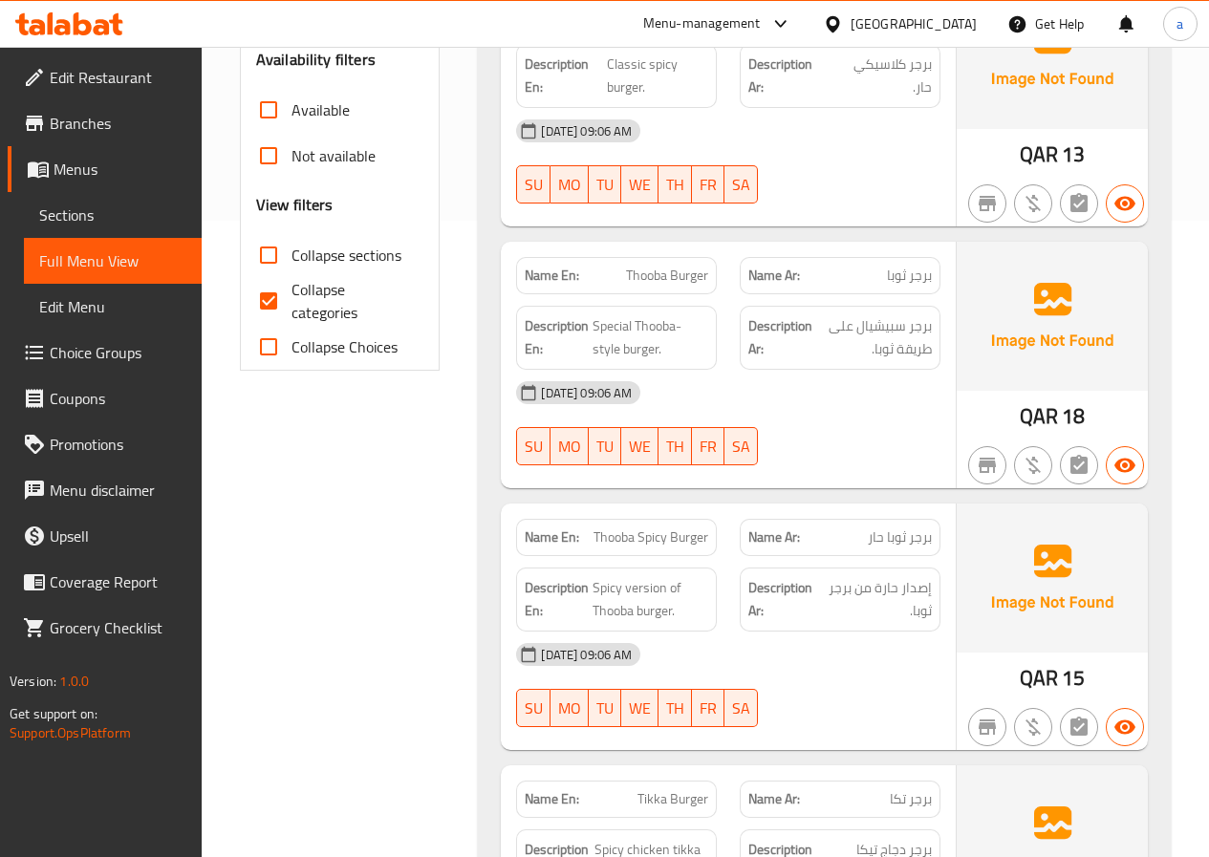
scroll to position [184, 0]
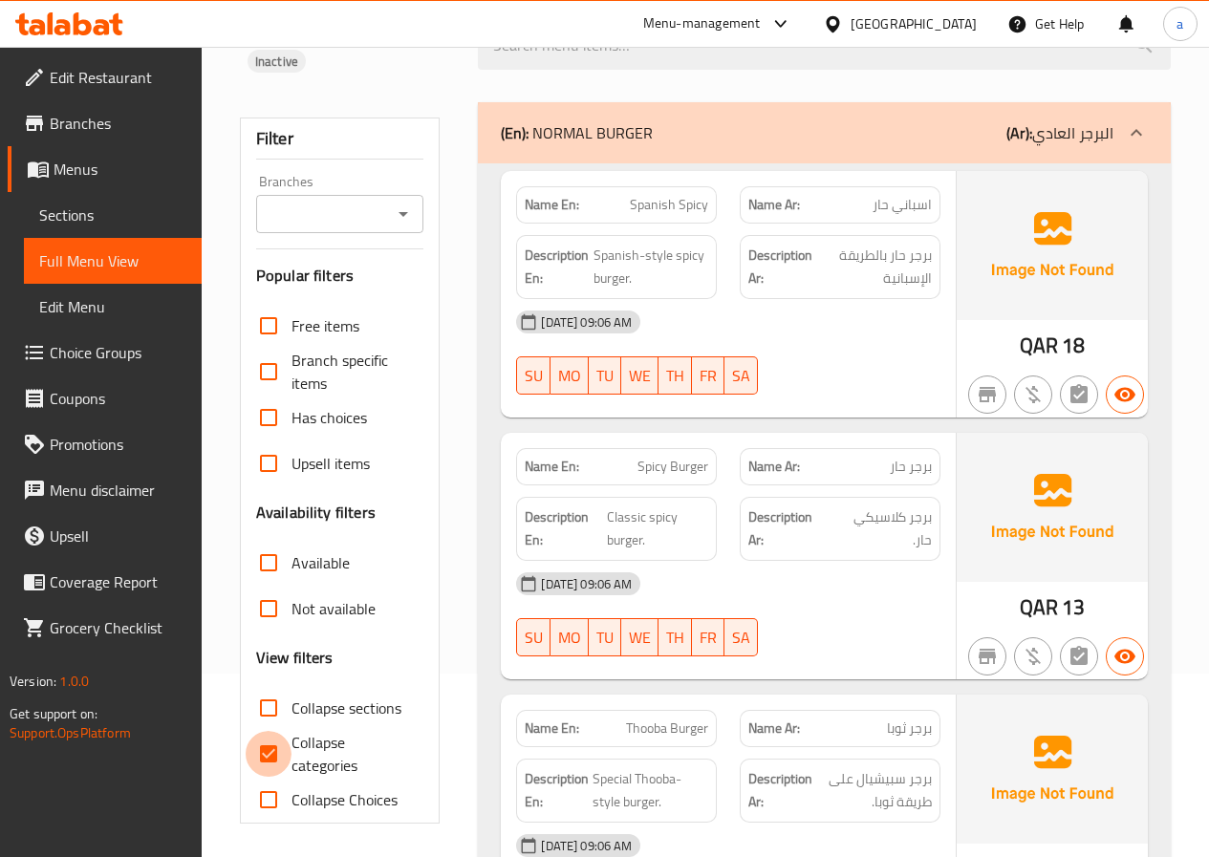
click at [278, 731] on input "Collapse categories" at bounding box center [269, 754] width 46 height 46
checkbox input "false"
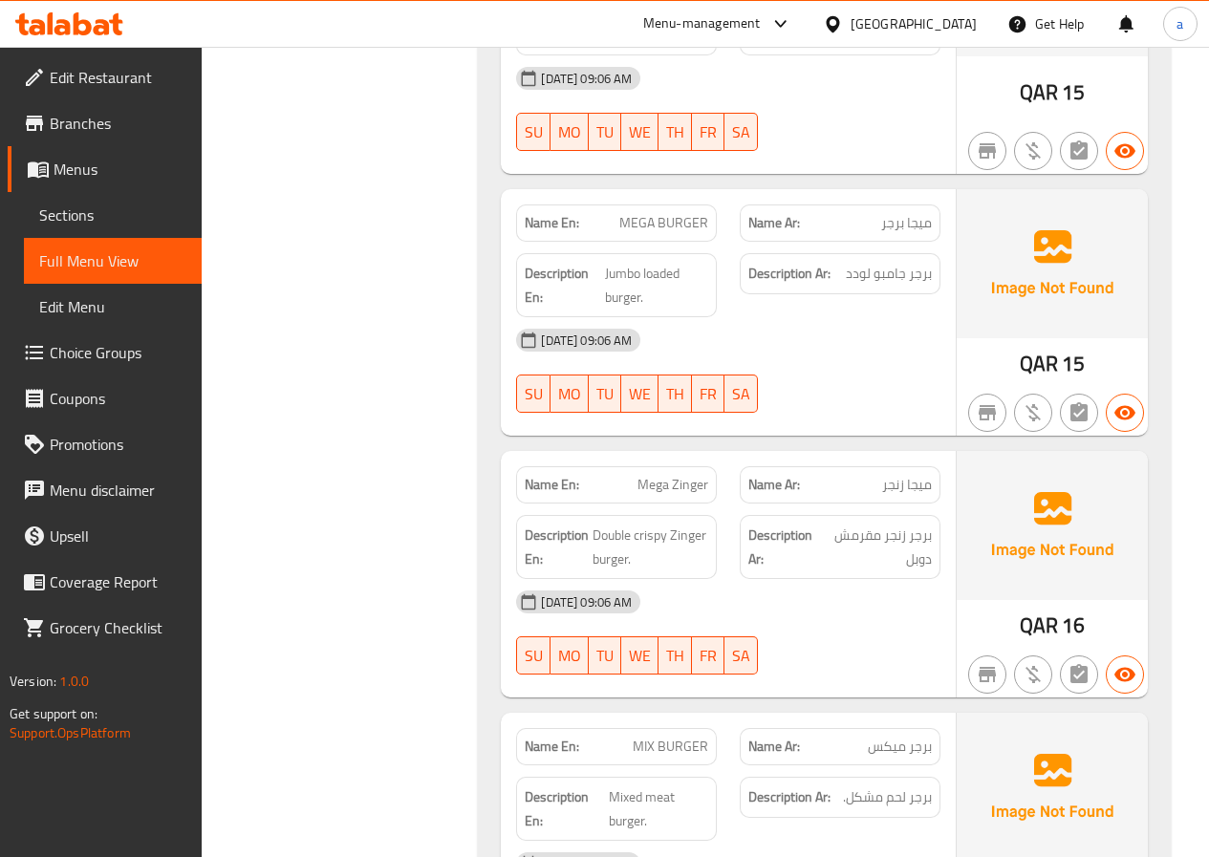
scroll to position [4492, 0]
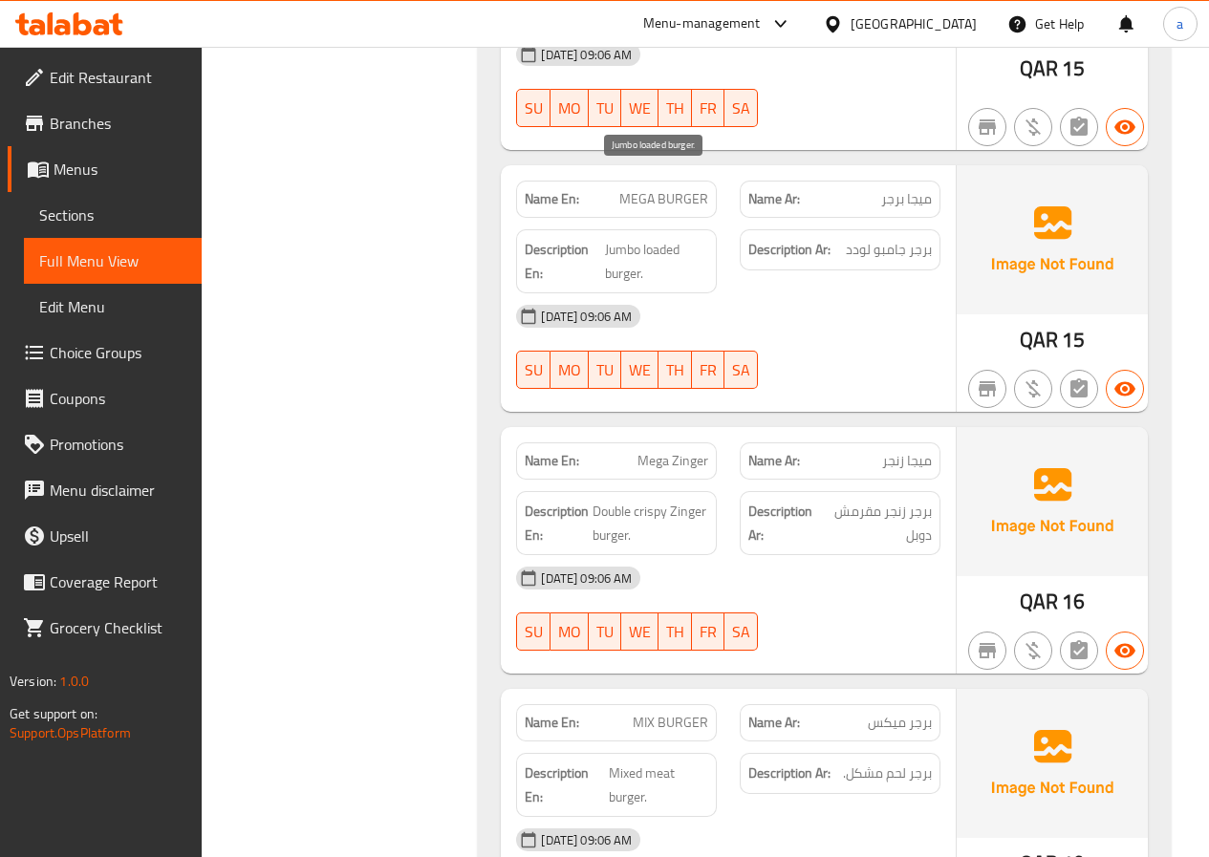
click at [658, 238] on span "Jumbo loaded burger." at bounding box center [656, 261] width 103 height 47
copy span "loaded"
click at [862, 293] on div "20-08-2025 09:06 AM" at bounding box center [728, 316] width 447 height 46
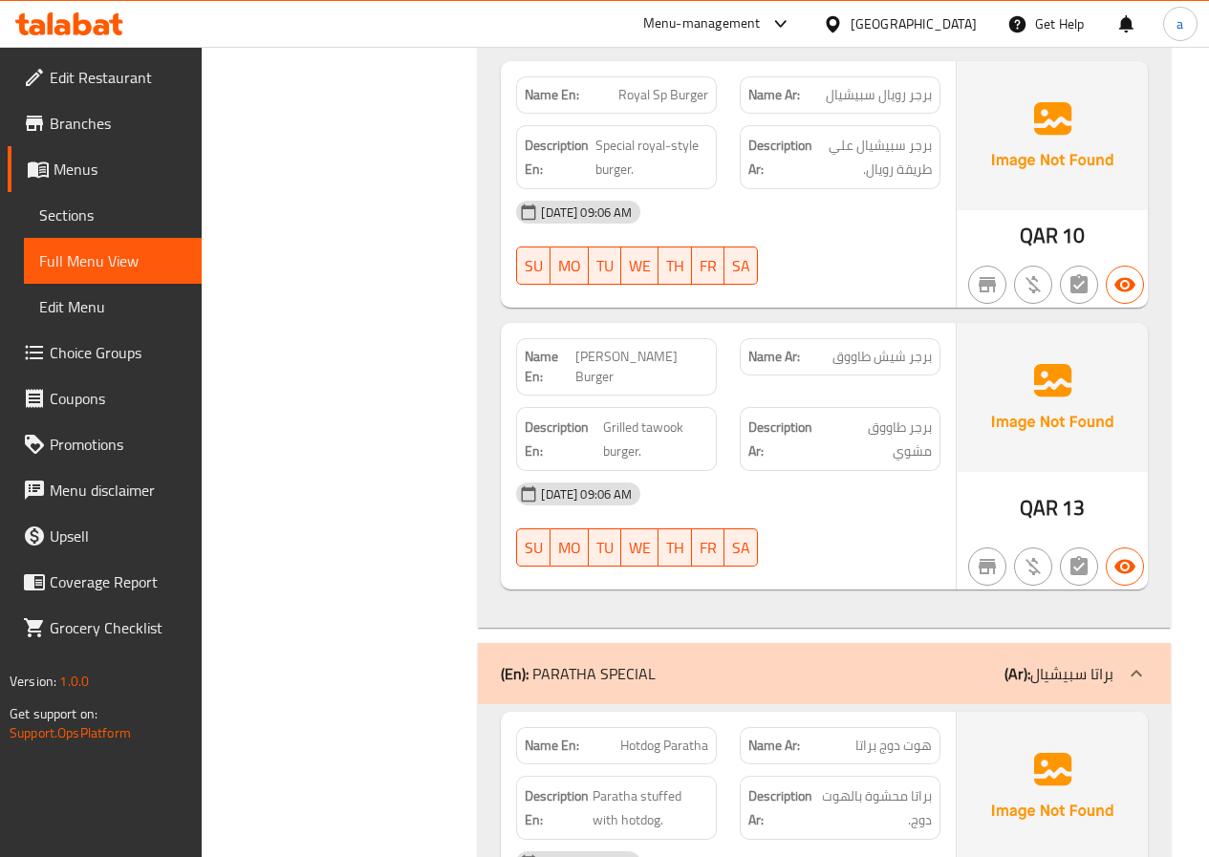
scroll to position [5926, 0]
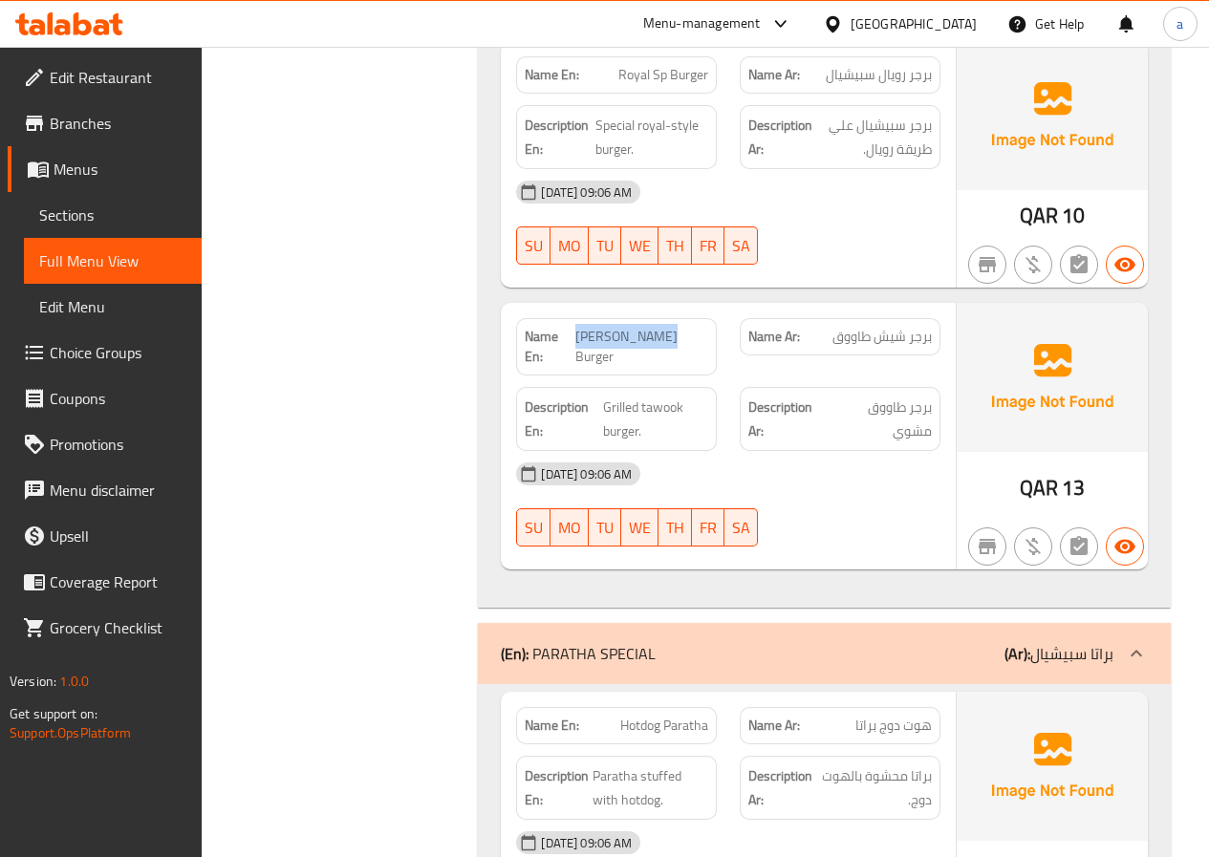
drag, startPoint x: 582, startPoint y: 270, endPoint x: 668, endPoint y: 273, distance: 86.1
click at [668, 327] on span "[PERSON_NAME] Burger" at bounding box center [641, 347] width 133 height 40
copy span "[PERSON_NAME]"
click at [647, 396] on span "Grilled tawook burger." at bounding box center [655, 419] width 105 height 47
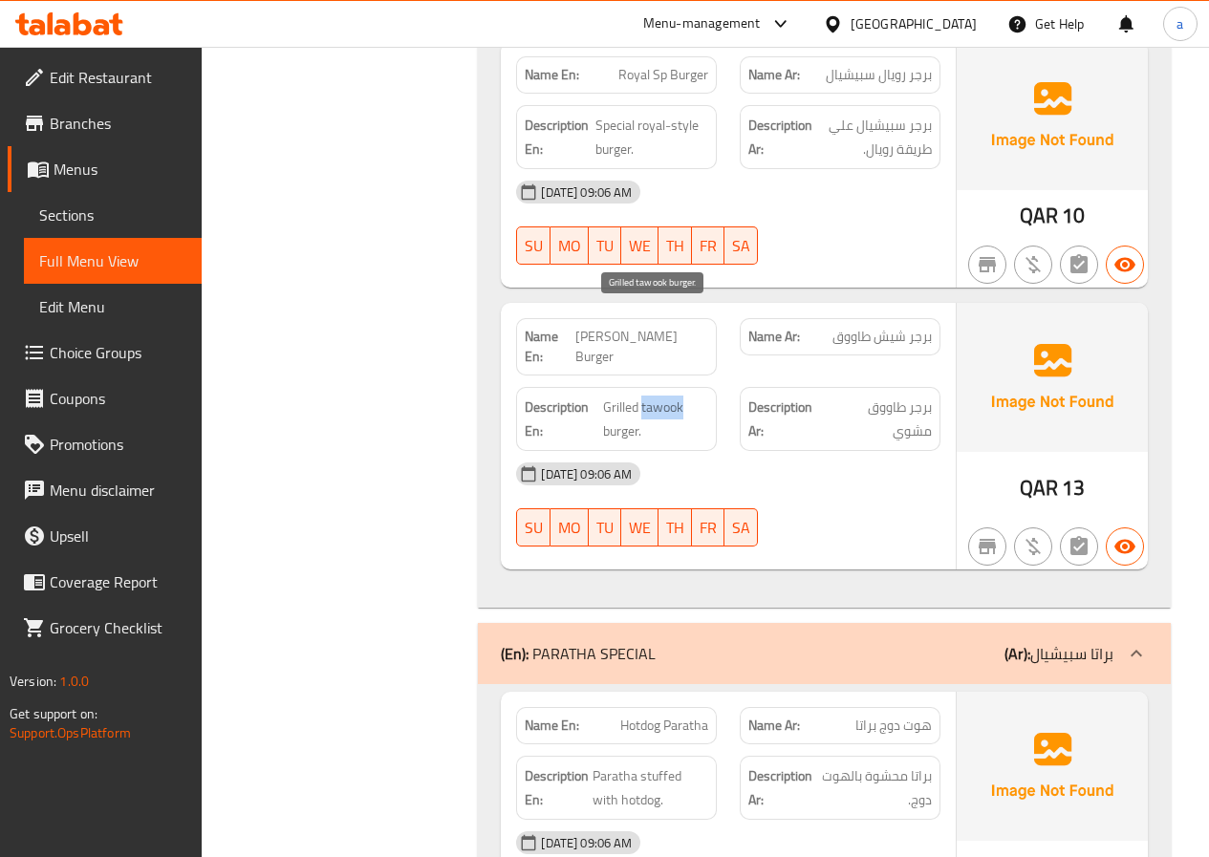
copy span "tawook"
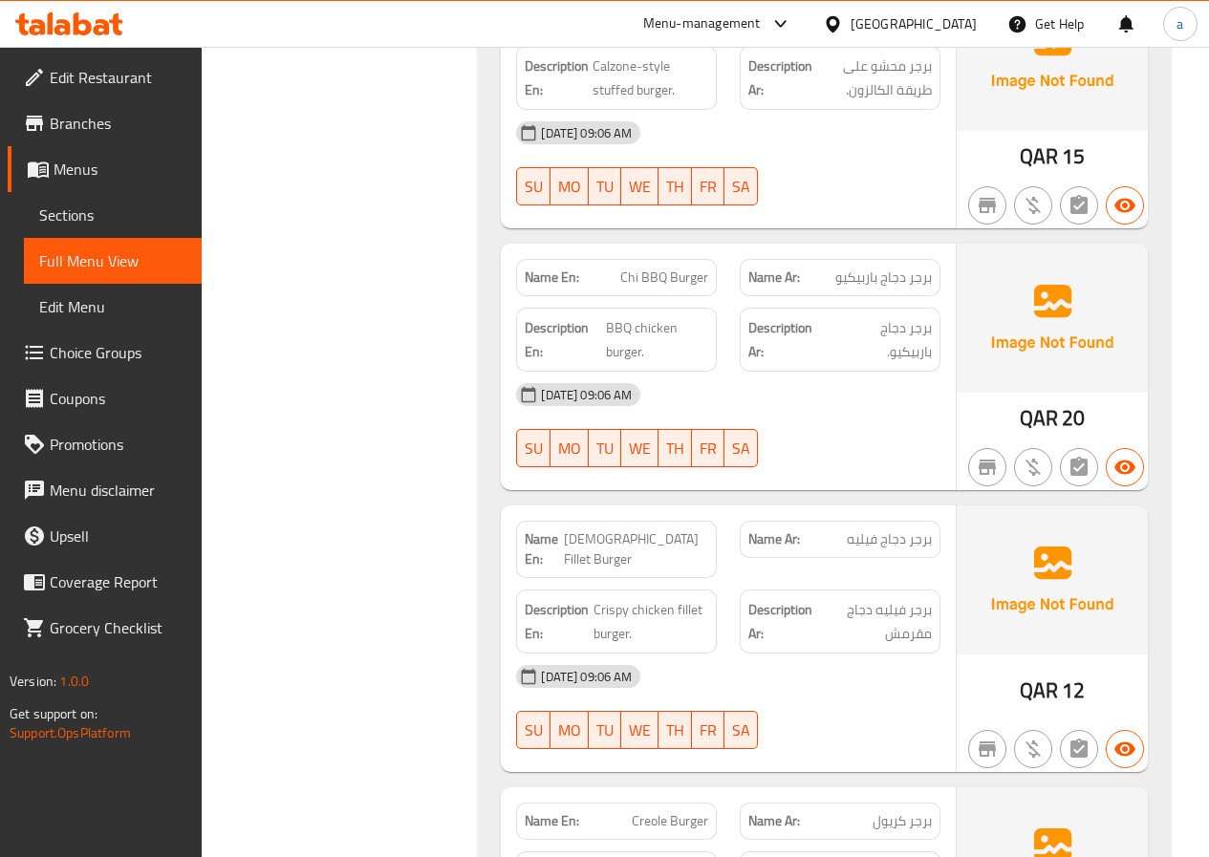
scroll to position [2294, 0]
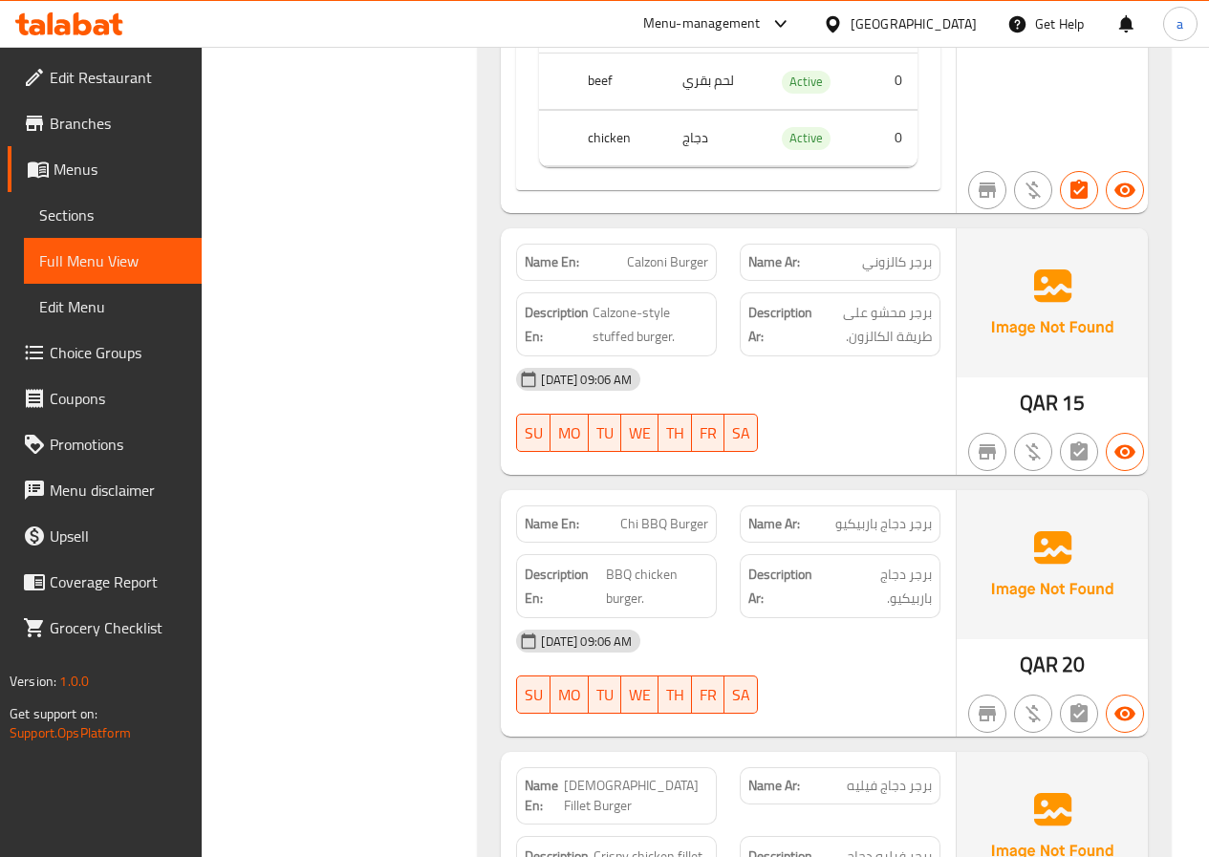
click at [628, 514] on span "Chi BBQ Burger" at bounding box center [664, 524] width 88 height 20
click at [665, 514] on span "Chi BBQ Burger" at bounding box center [664, 524] width 88 height 20
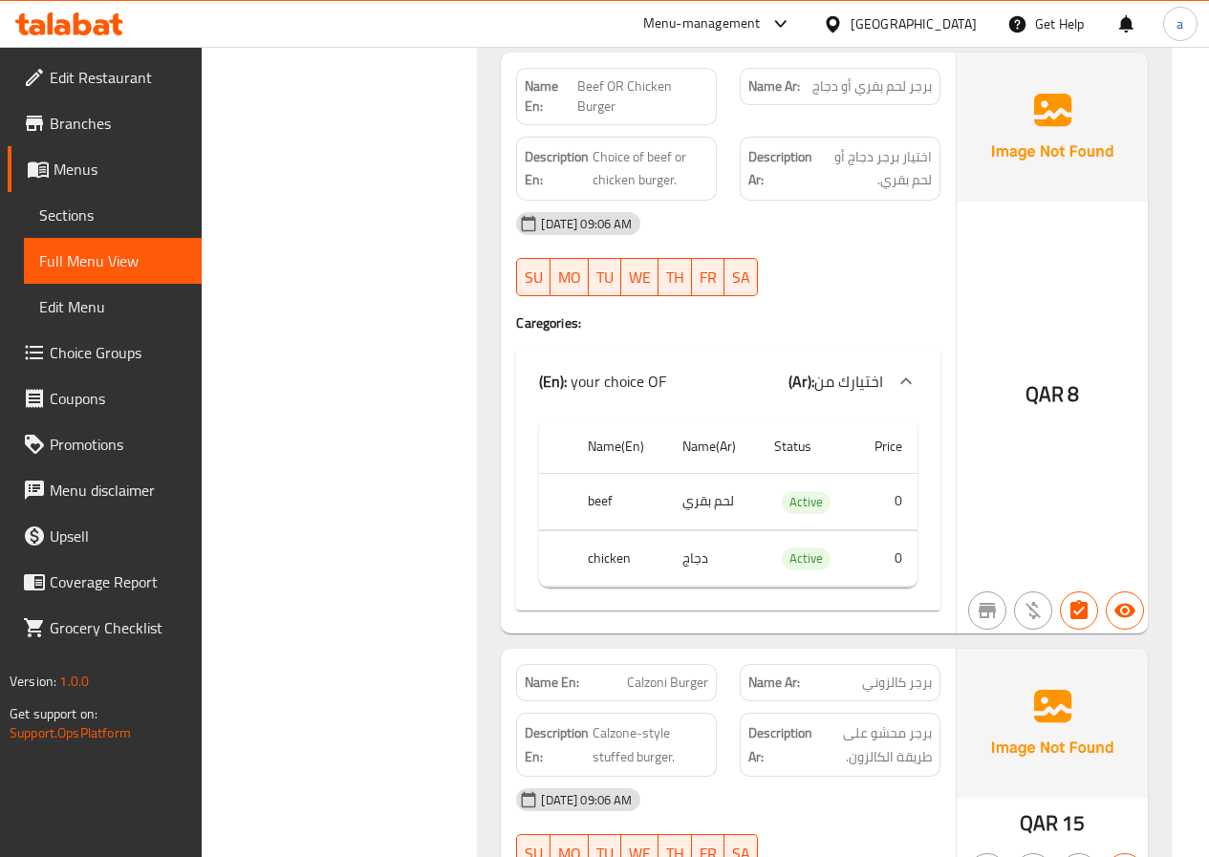
scroll to position [1625, 0]
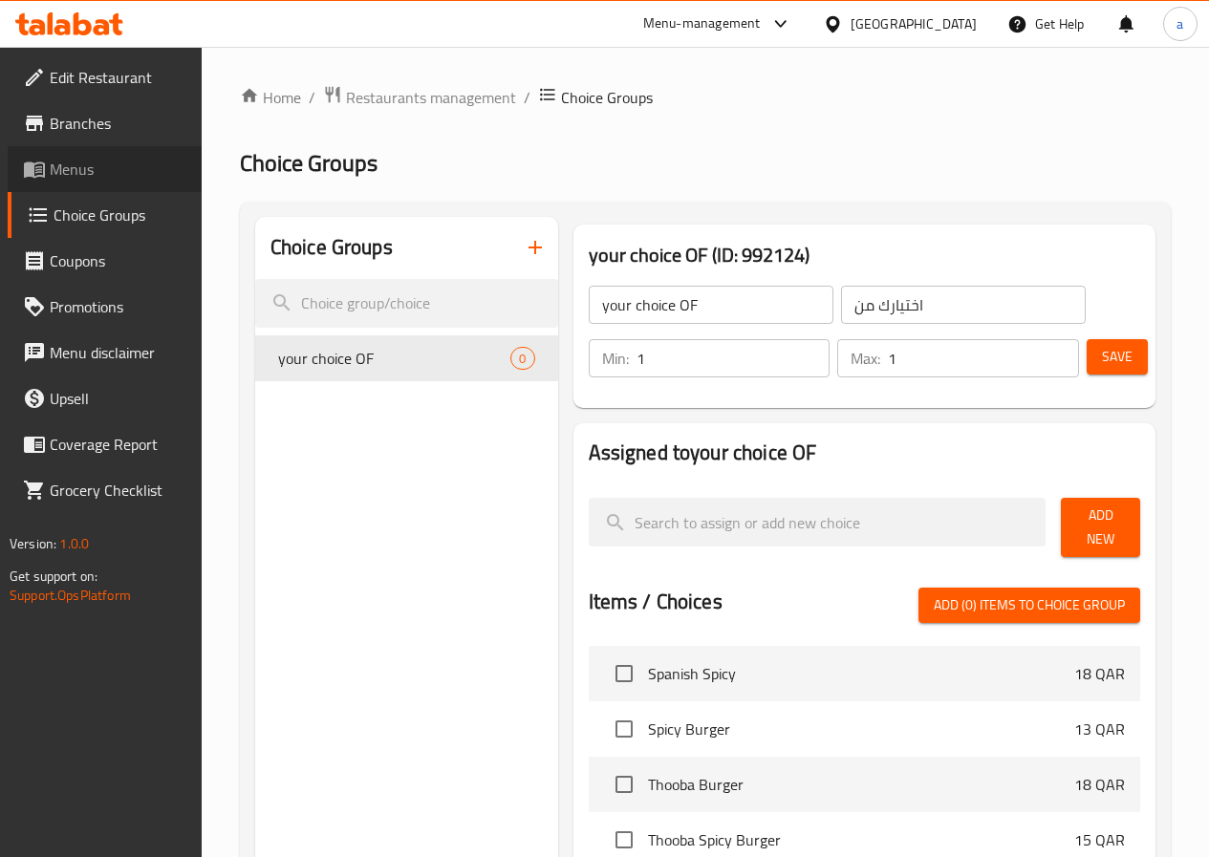
click at [100, 179] on span "Menus" at bounding box center [118, 169] width 137 height 23
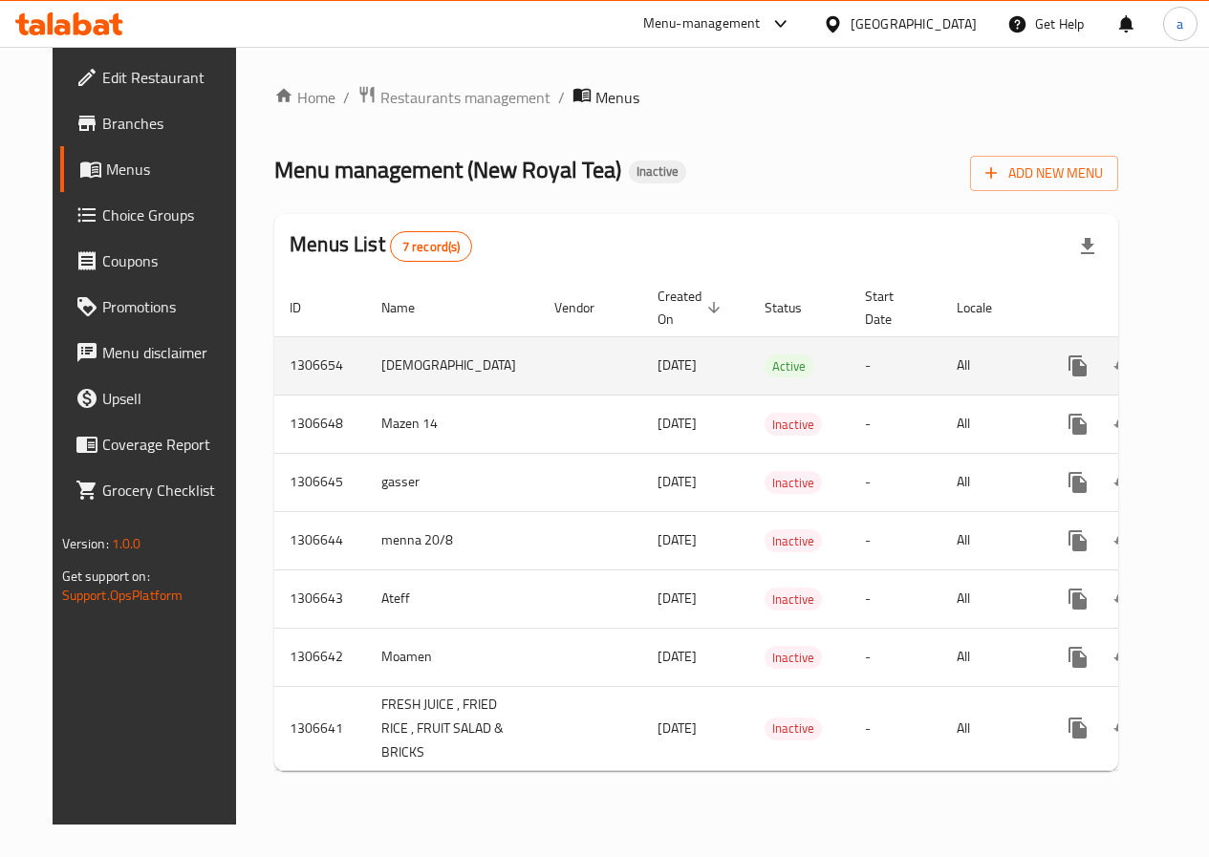
click at [1204, 372] on icon "enhanced table" at bounding box center [1215, 366] width 23 height 23
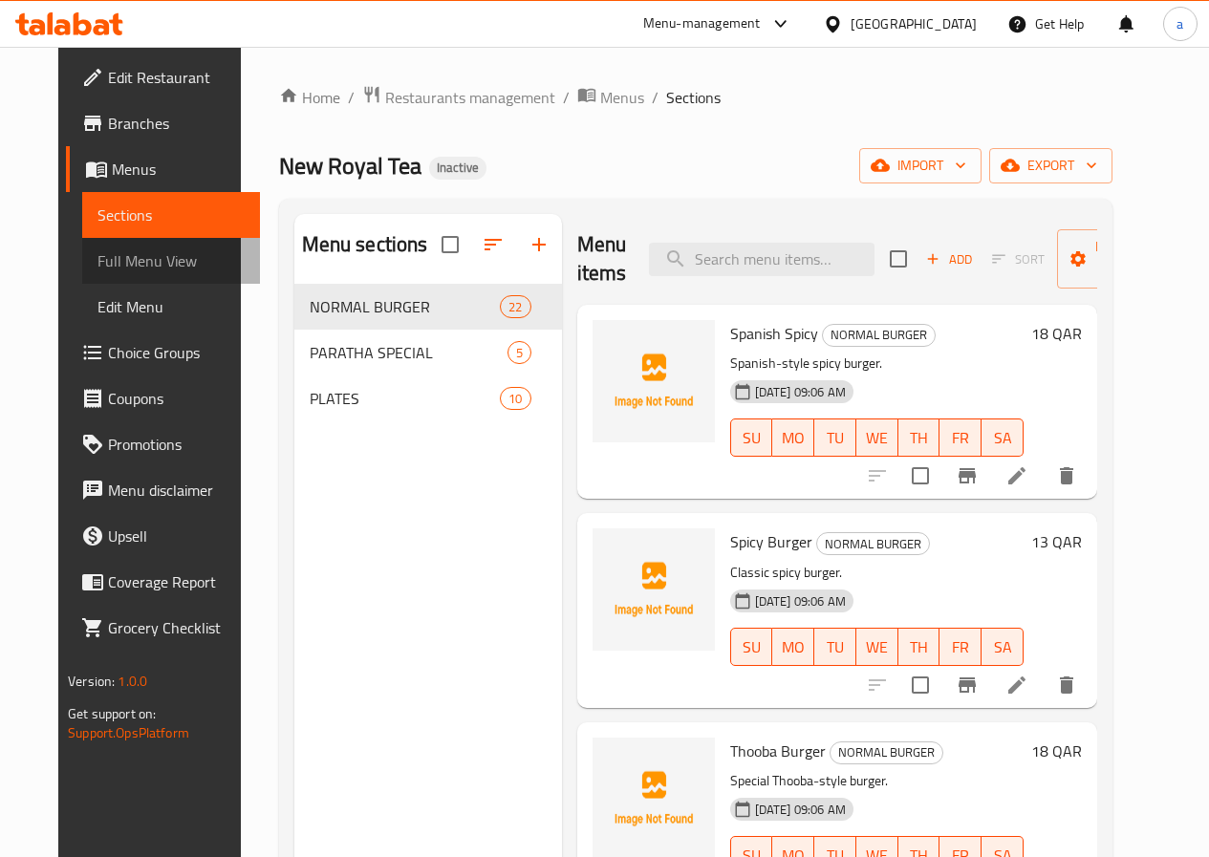
click at [117, 255] on span "Full Menu View" at bounding box center [170, 260] width 147 height 23
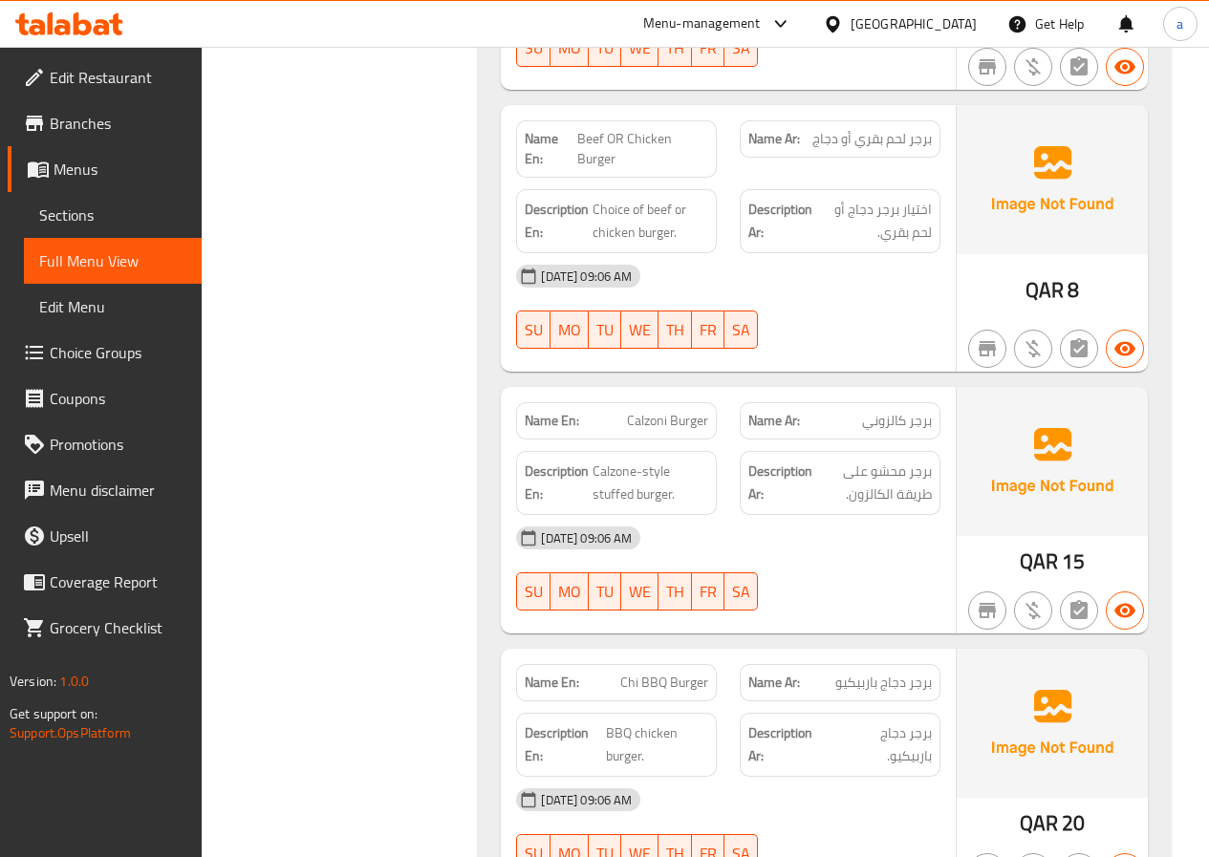
scroll to position [1720, 0]
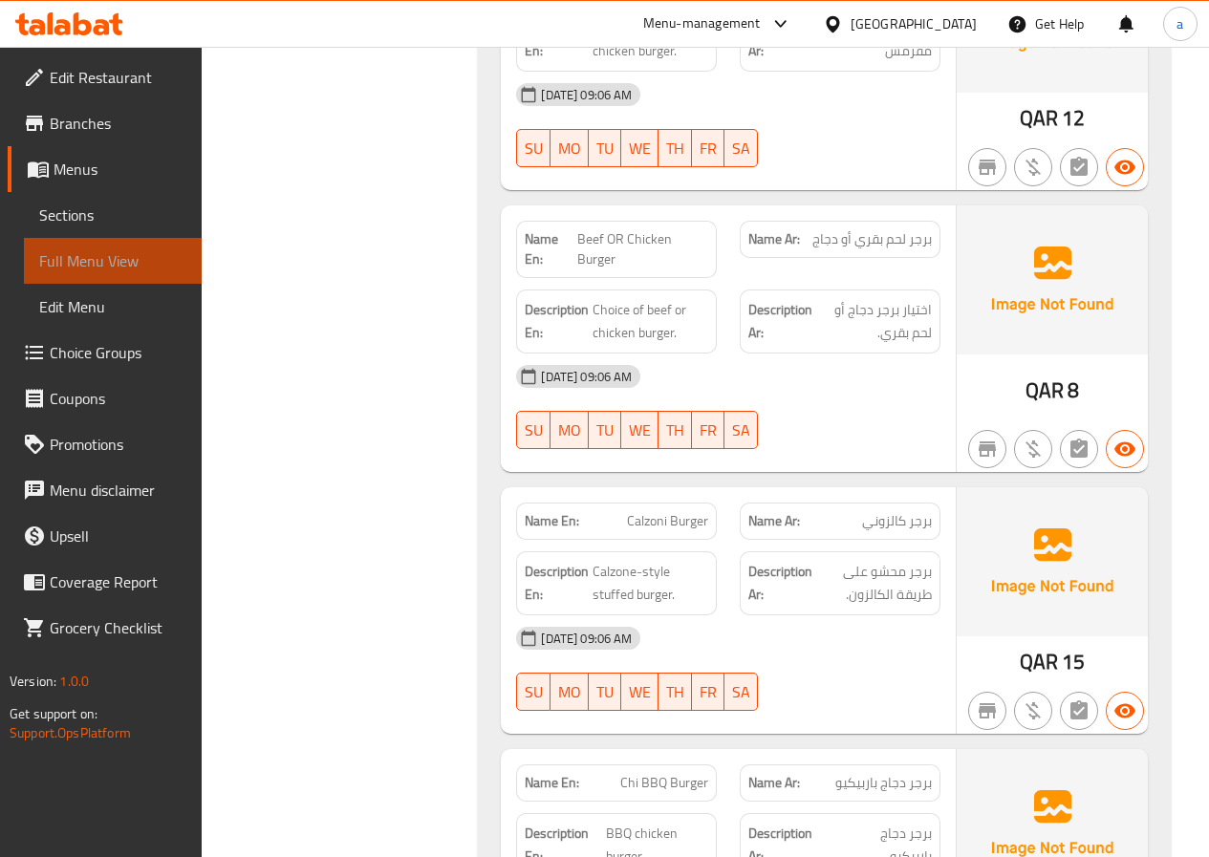
click at [113, 262] on span "Full Menu View" at bounding box center [112, 260] width 147 height 23
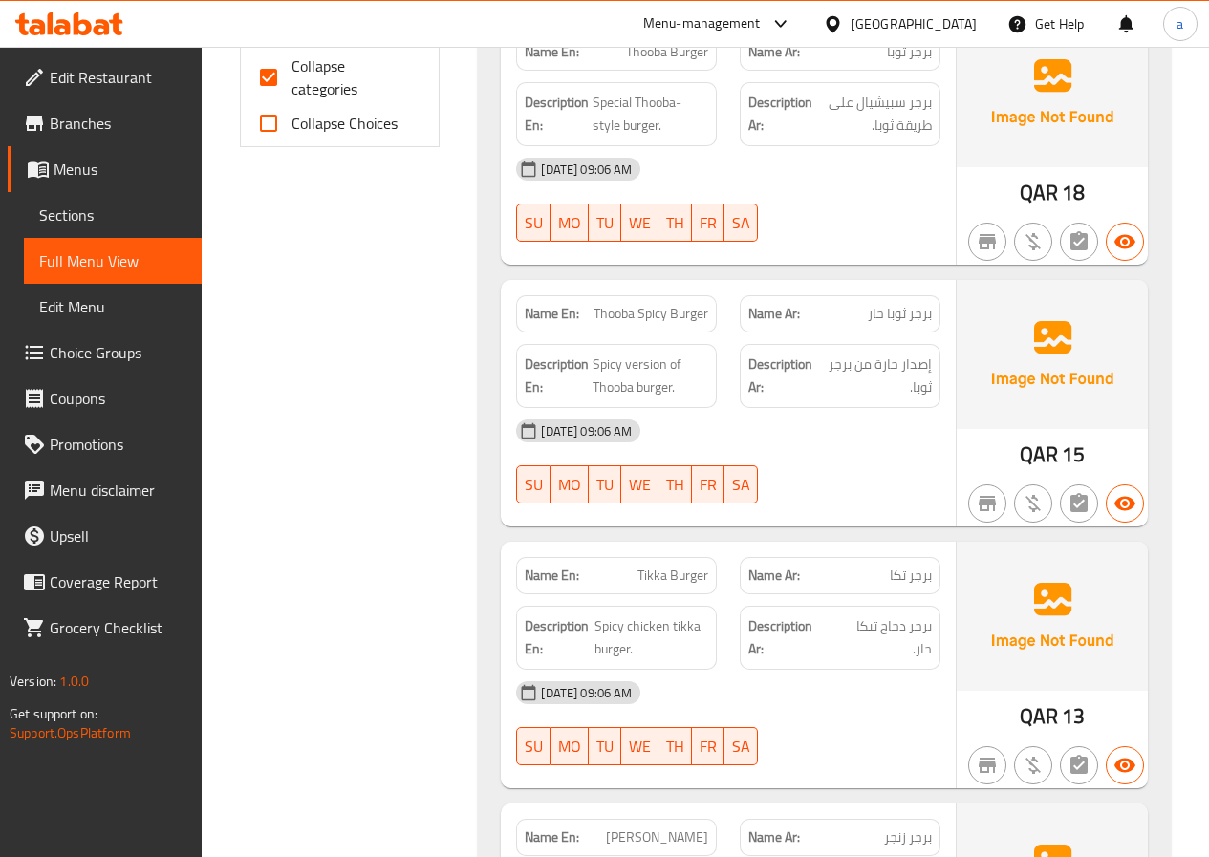
scroll to position [478, 0]
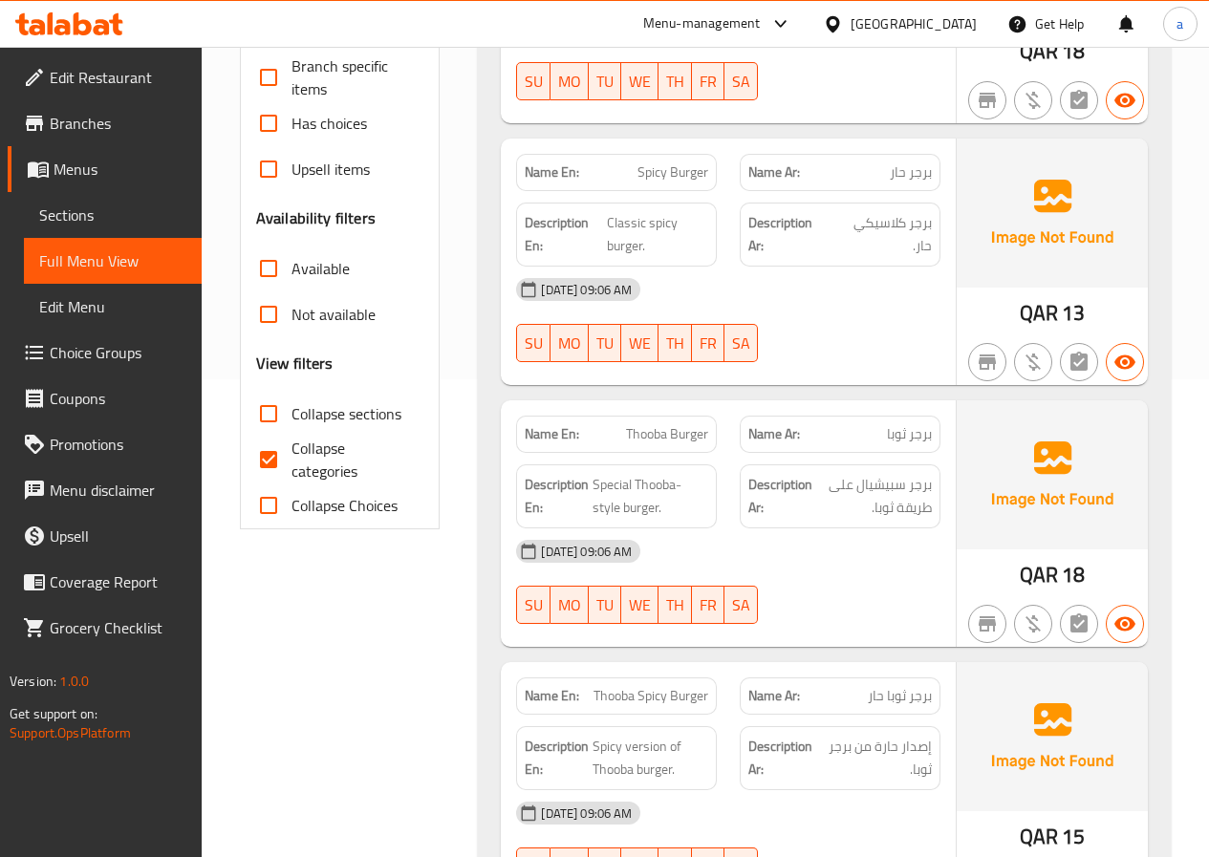
click at [277, 437] on input "Collapse categories" at bounding box center [269, 460] width 46 height 46
checkbox input "false"
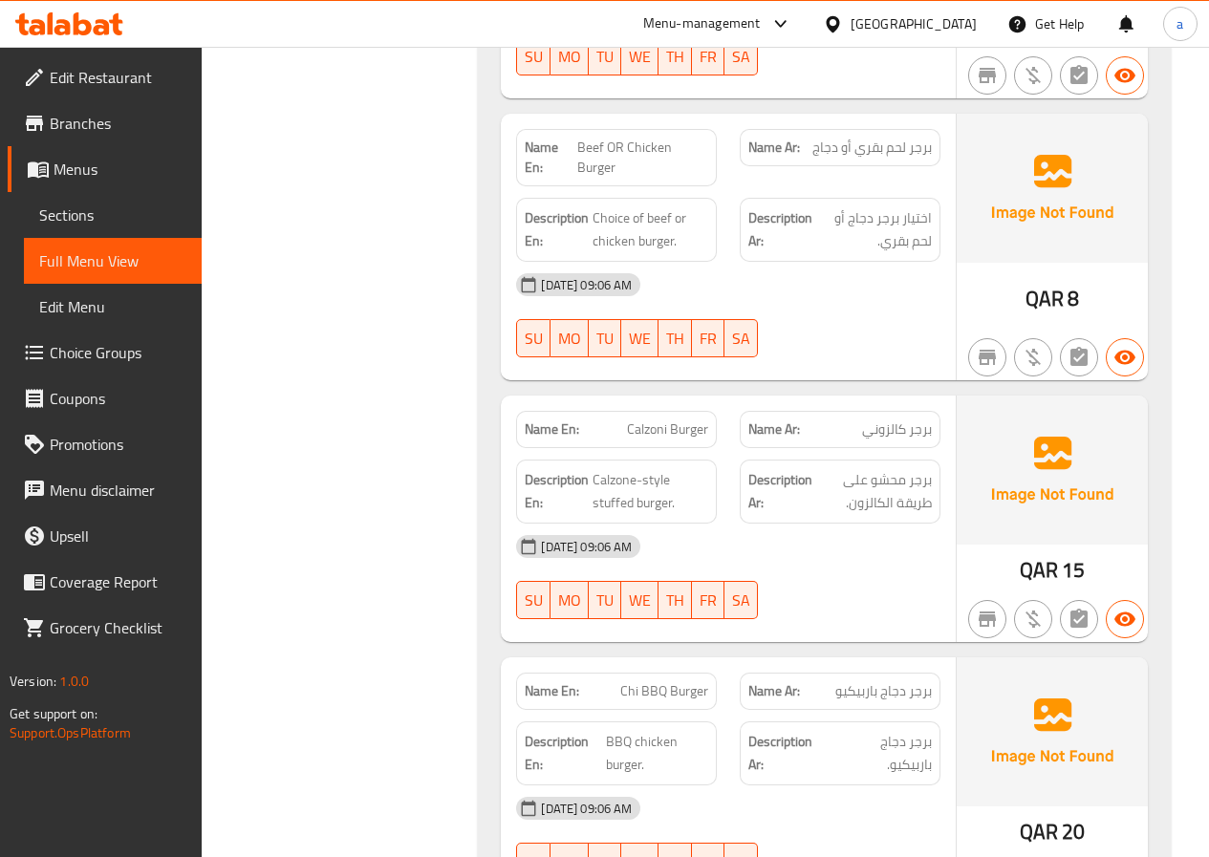
scroll to position [1816, 0]
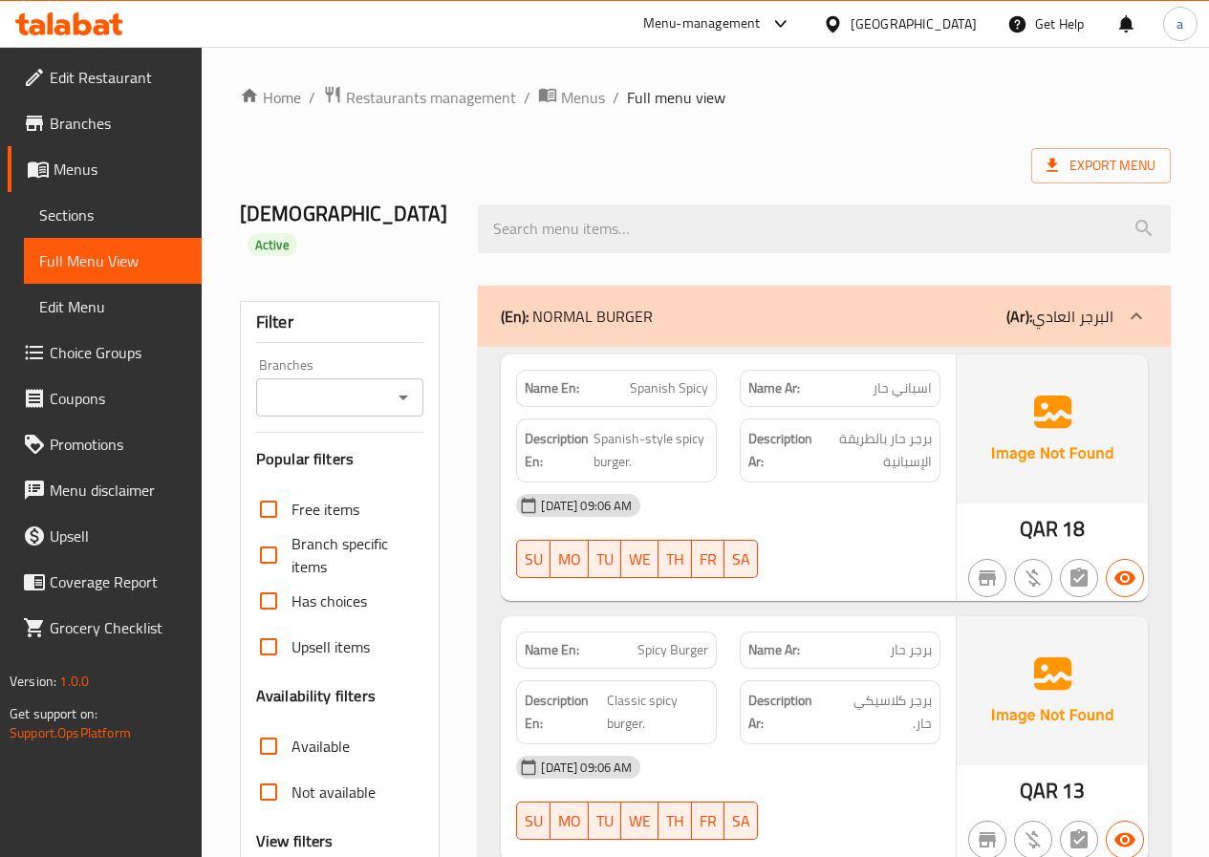
click at [124, 267] on span "Full Menu View" at bounding box center [112, 260] width 147 height 23
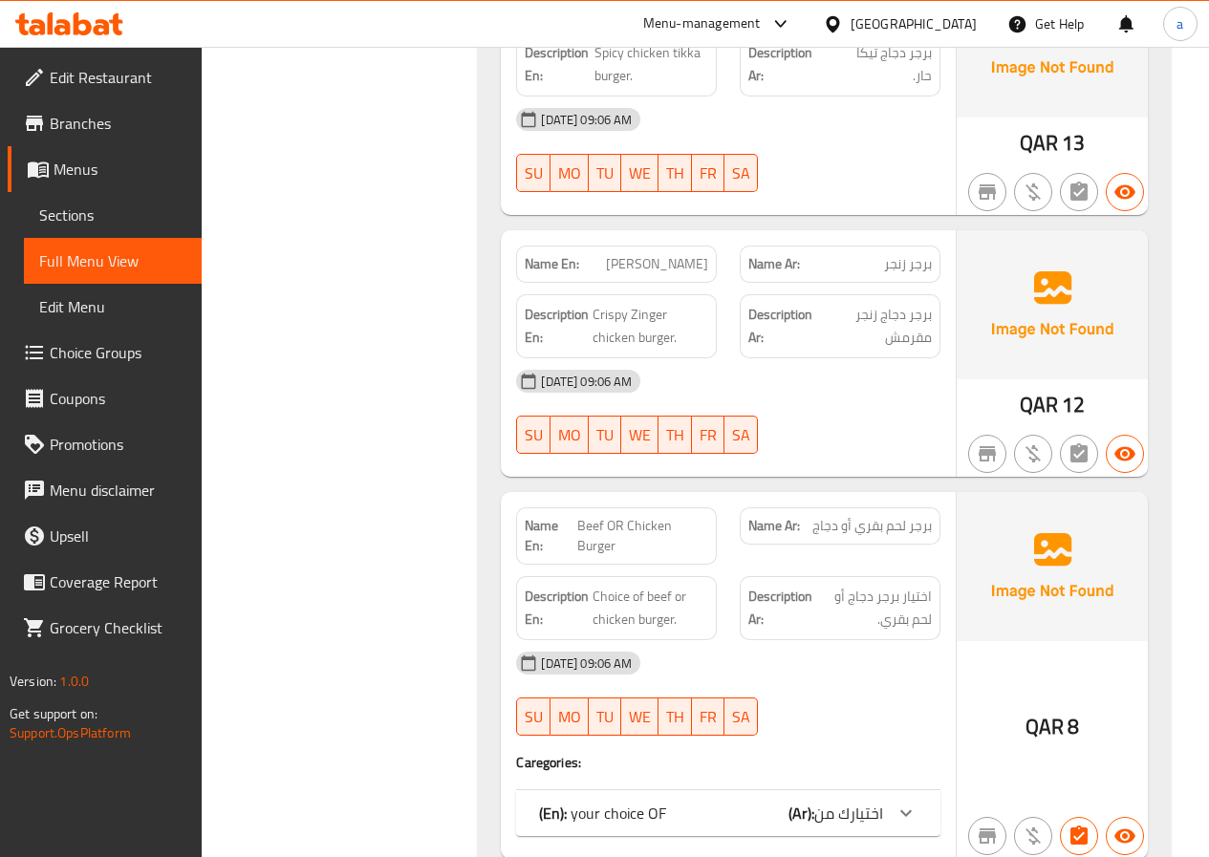
scroll to position [1529, 0]
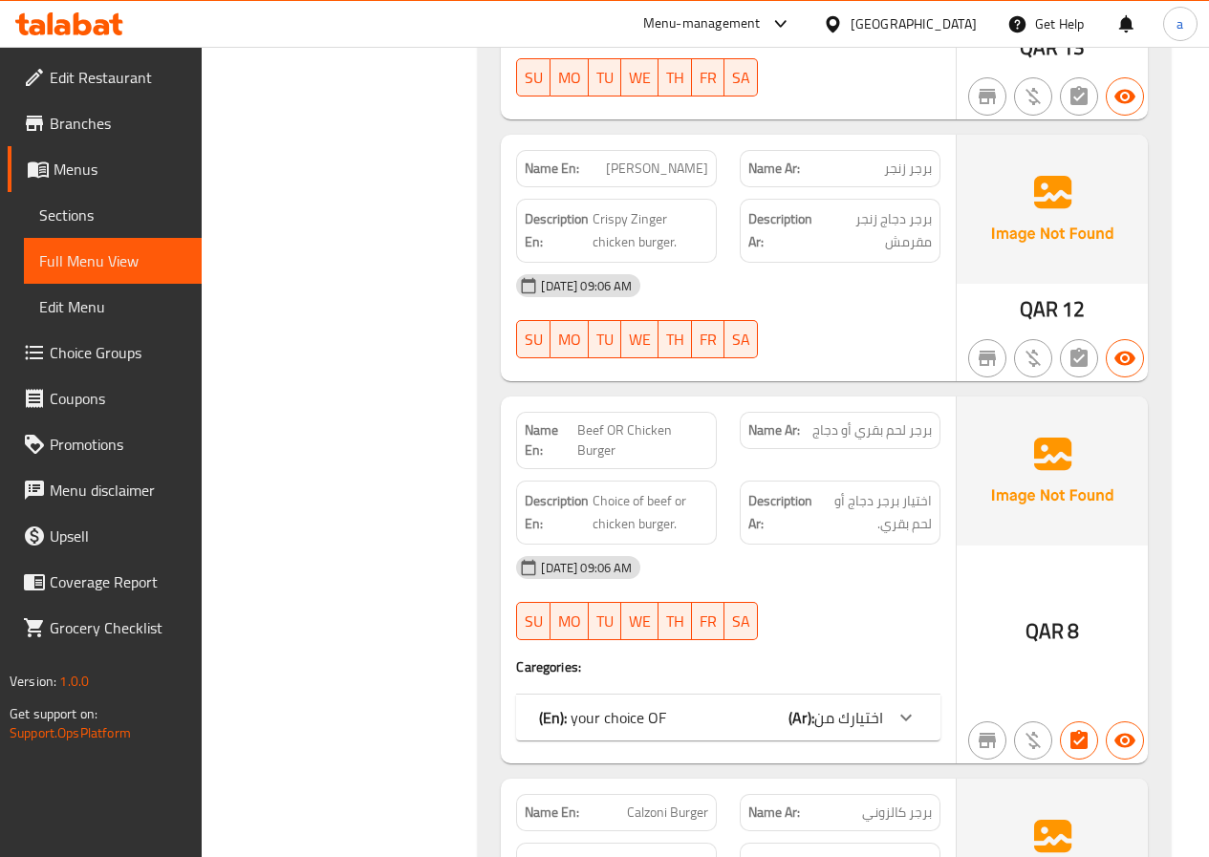
click at [910, 706] on icon at bounding box center [906, 717] width 23 height 23
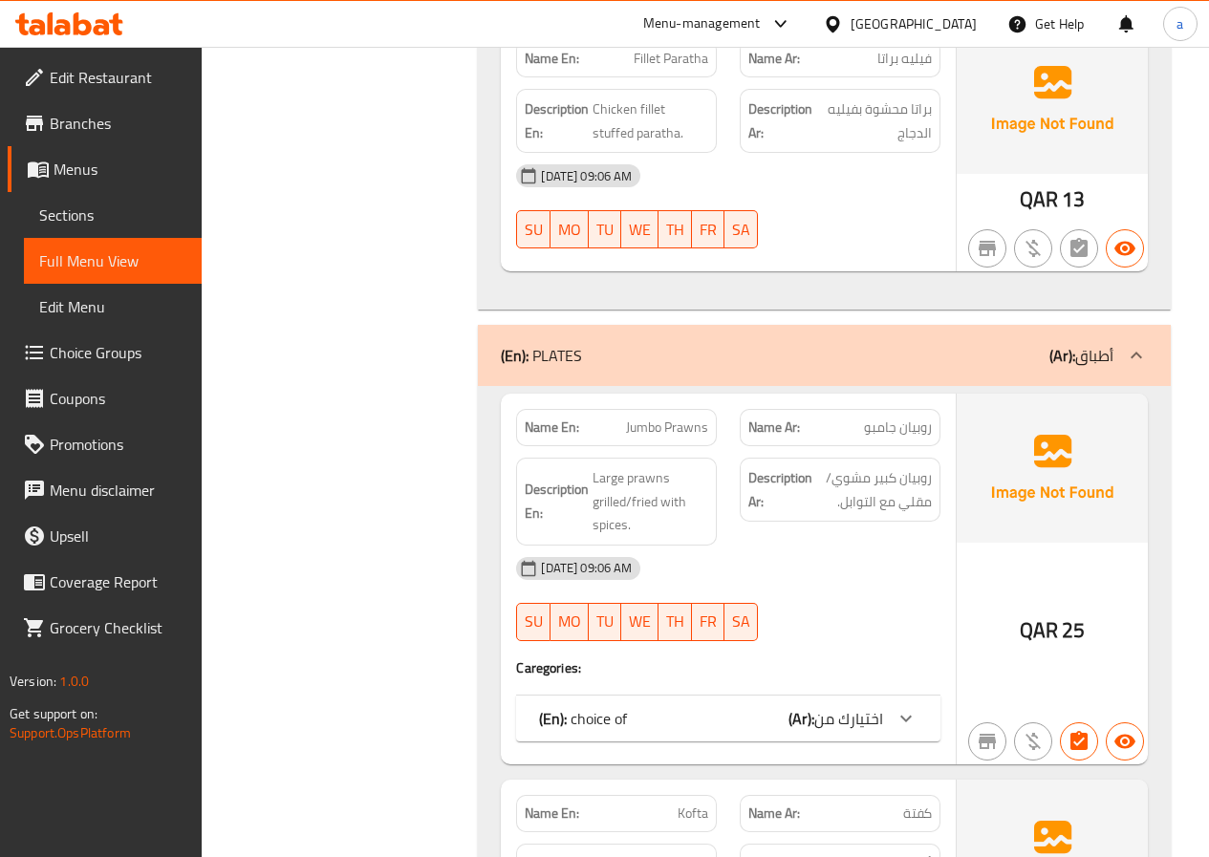
scroll to position [7837, 0]
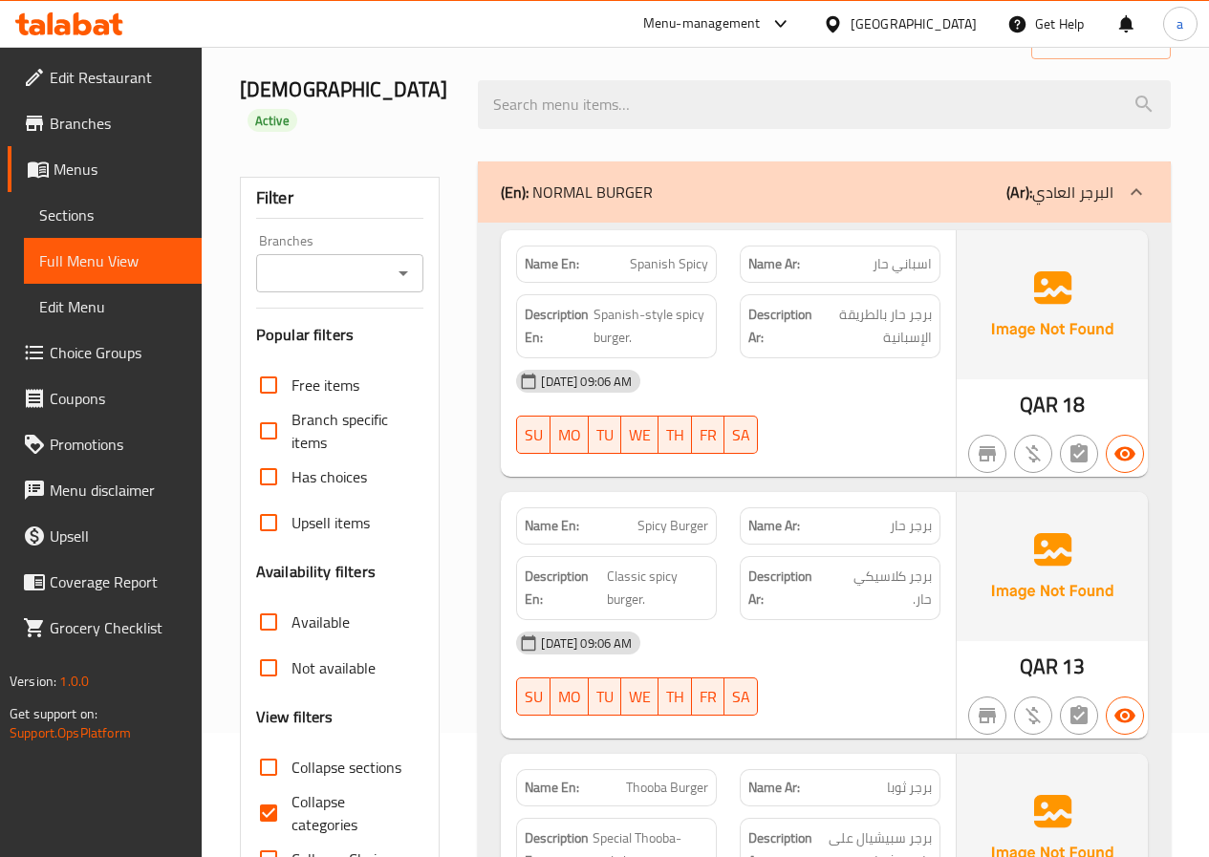
scroll to position [287, 0]
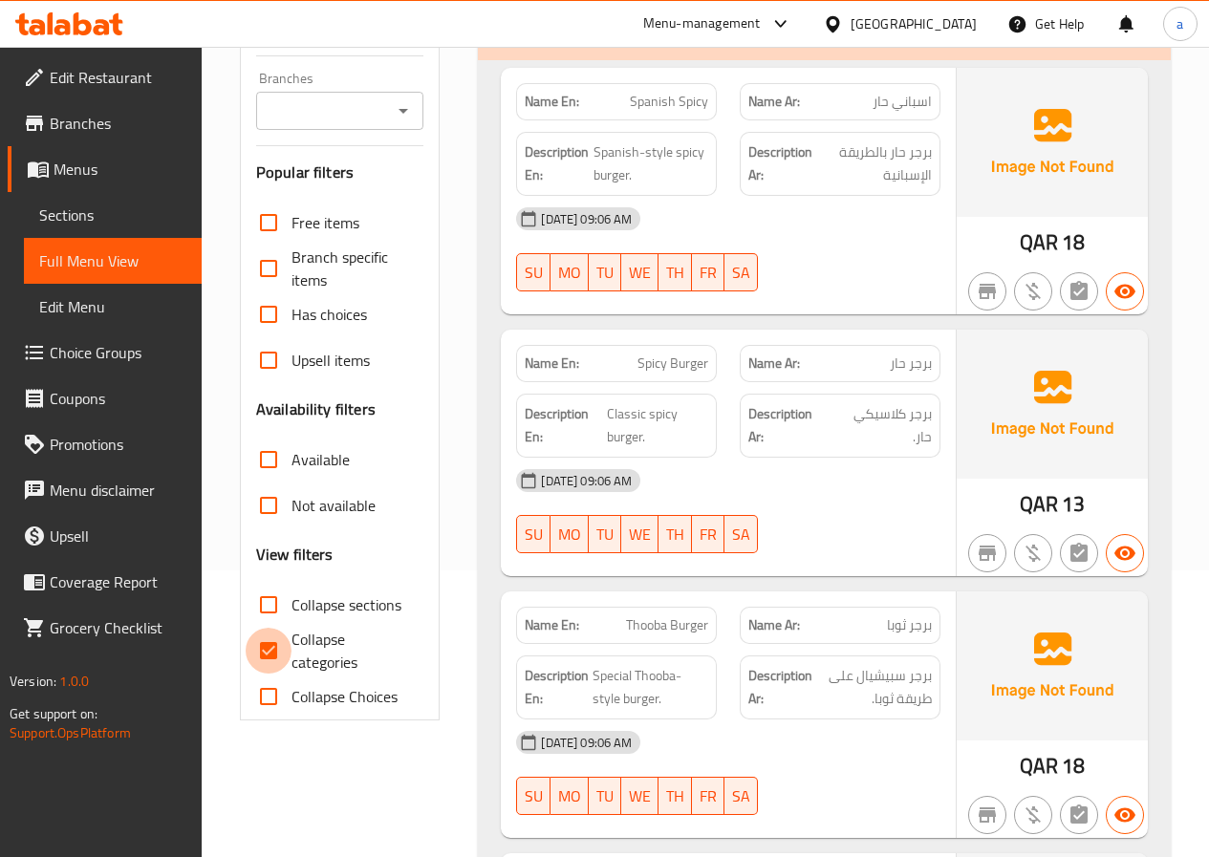
drag, startPoint x: 269, startPoint y: 625, endPoint x: 963, endPoint y: 352, distance: 746.7
click at [268, 628] on input "Collapse categories" at bounding box center [269, 651] width 46 height 46
checkbox input "false"
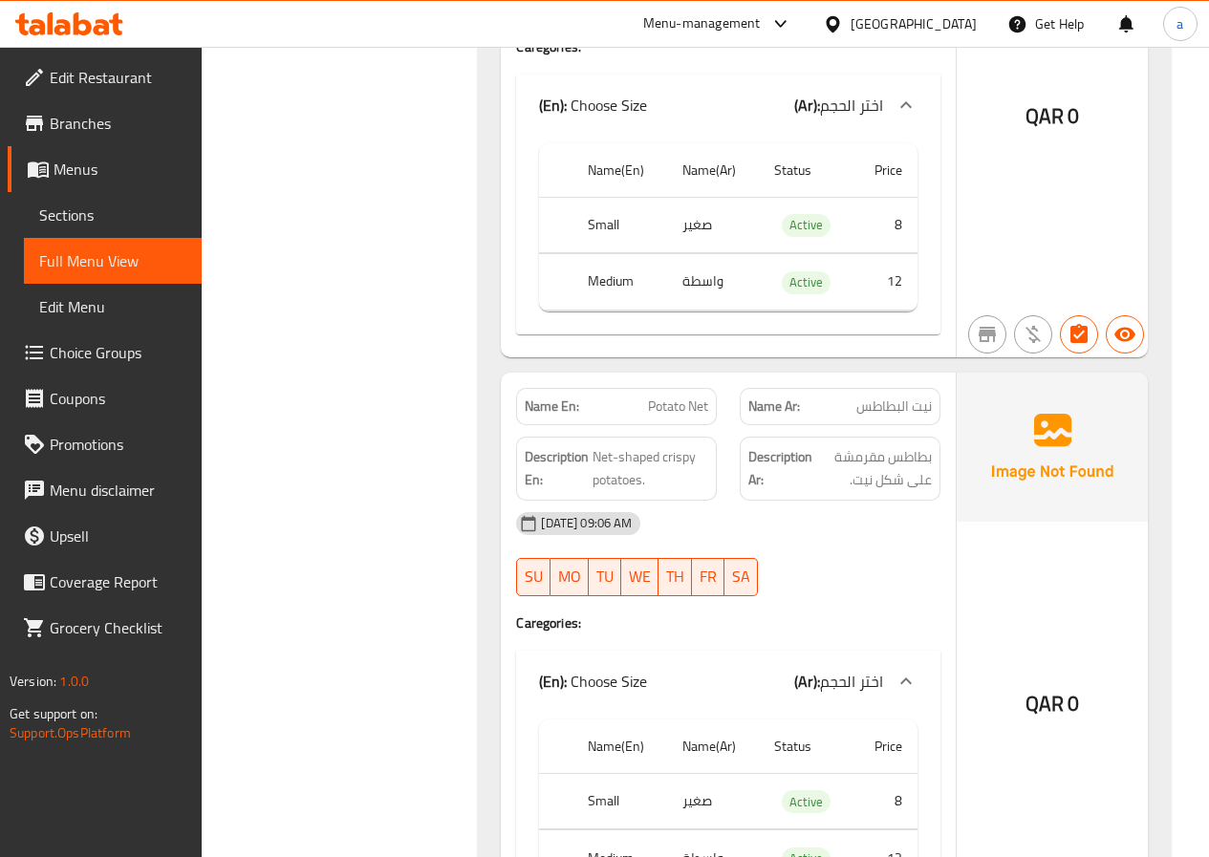
scroll to position [9413, 0]
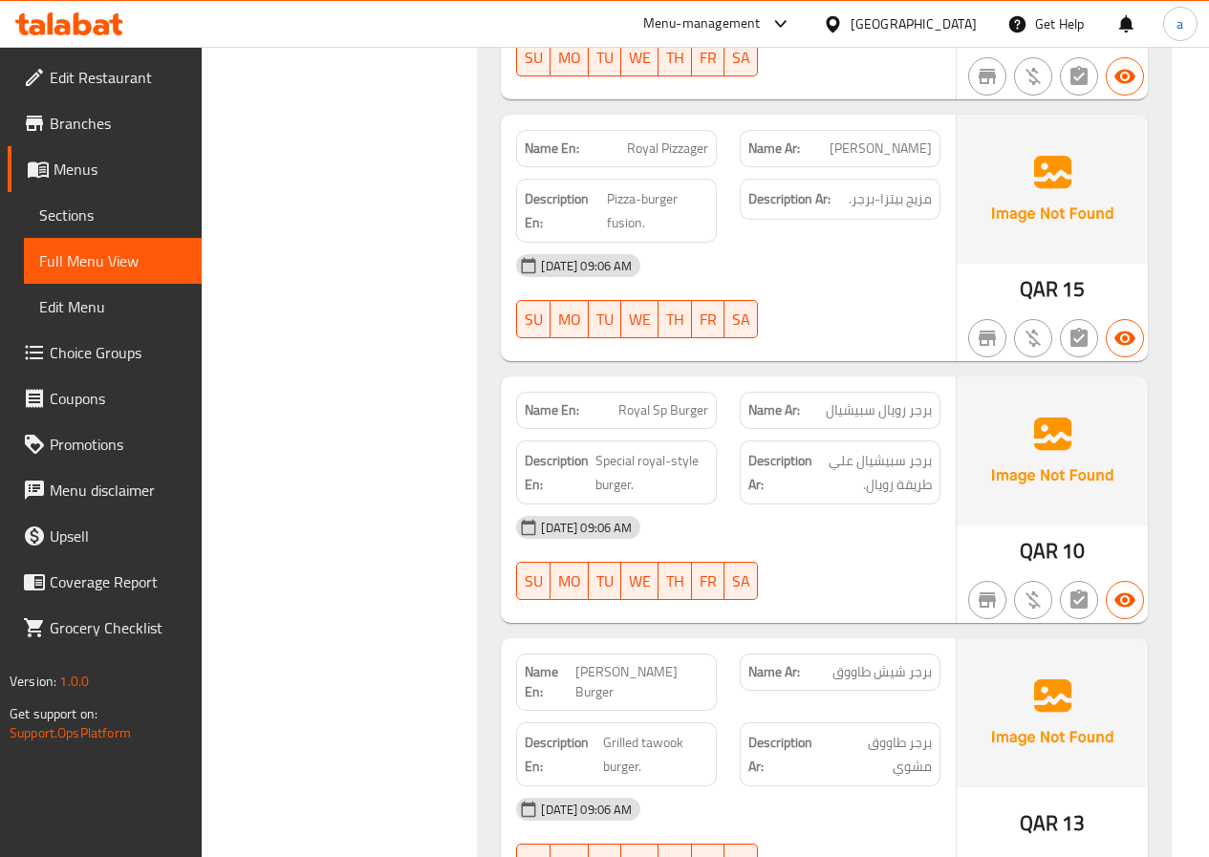
click at [92, 215] on span "Sections" at bounding box center [112, 215] width 147 height 23
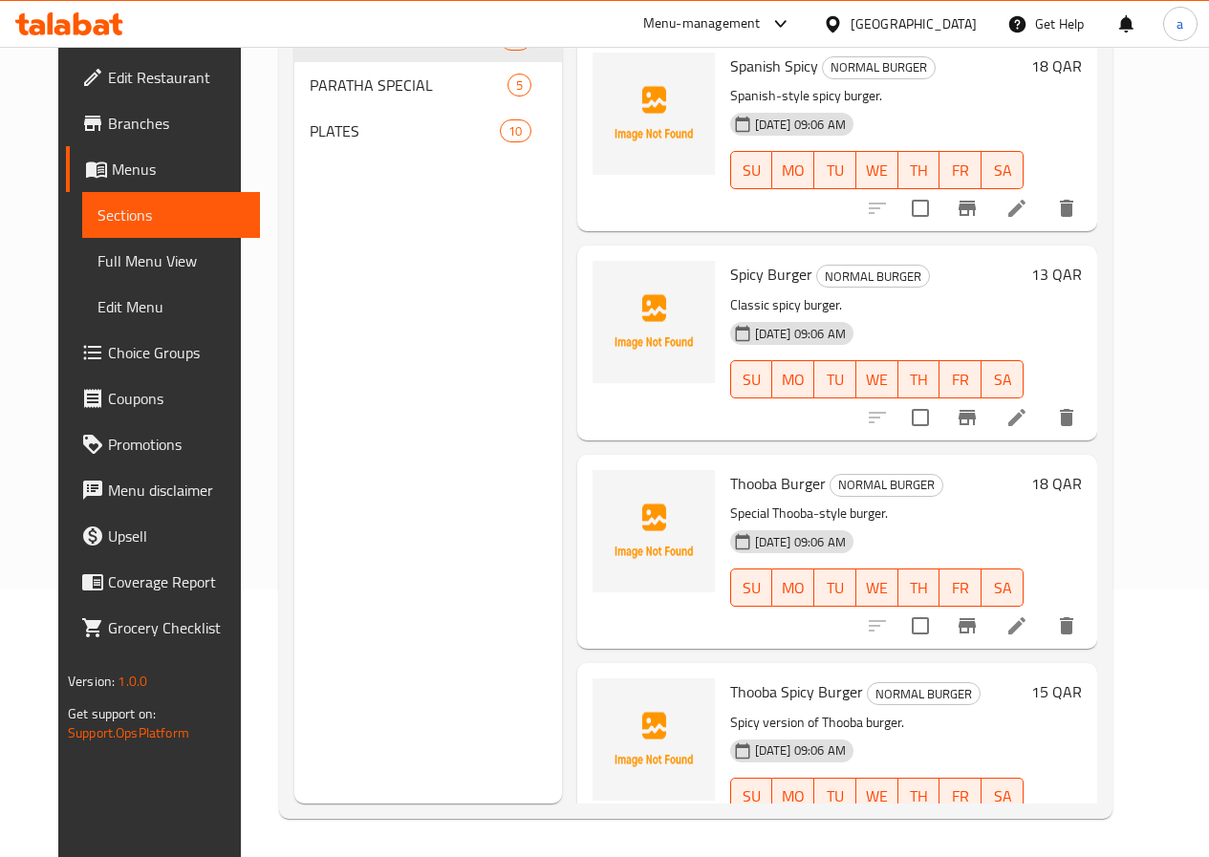
scroll to position [268, 0]
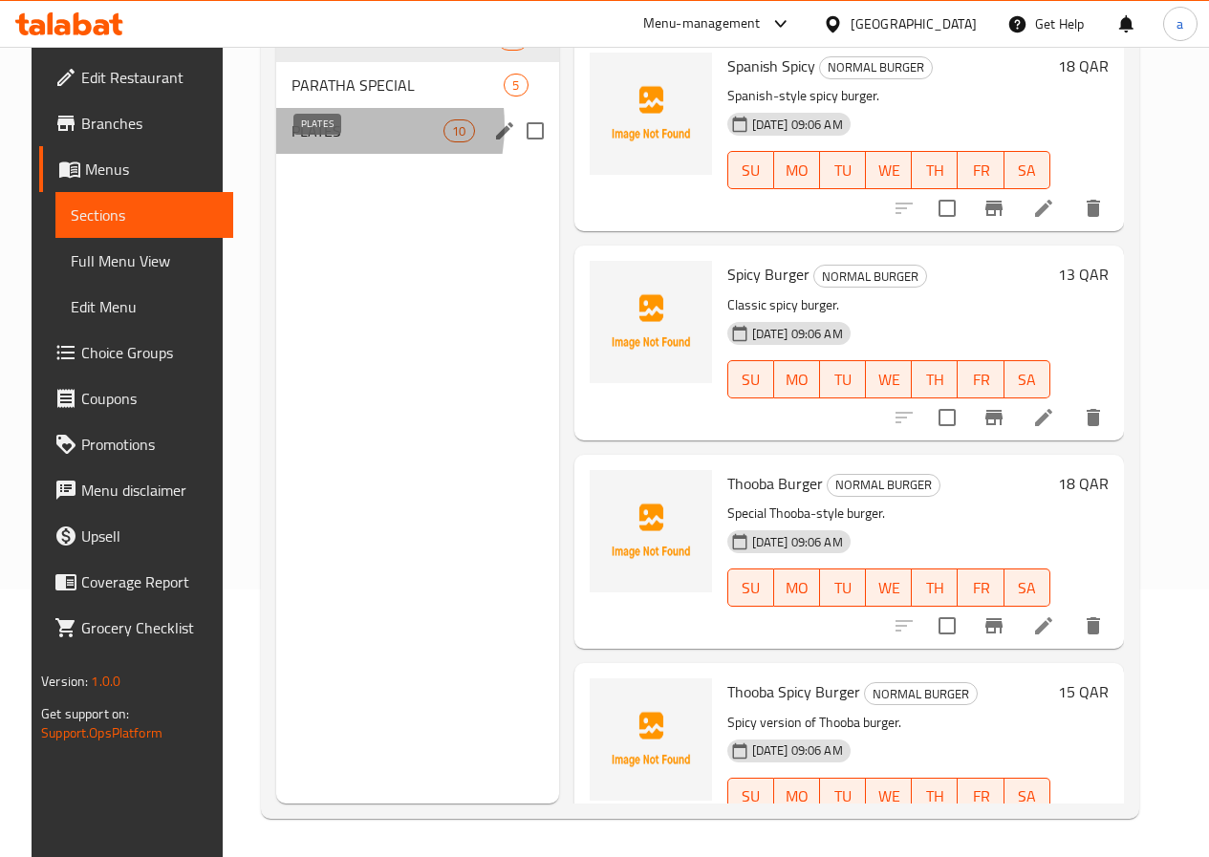
click at [306, 142] on span "PLATES" at bounding box center [368, 130] width 152 height 23
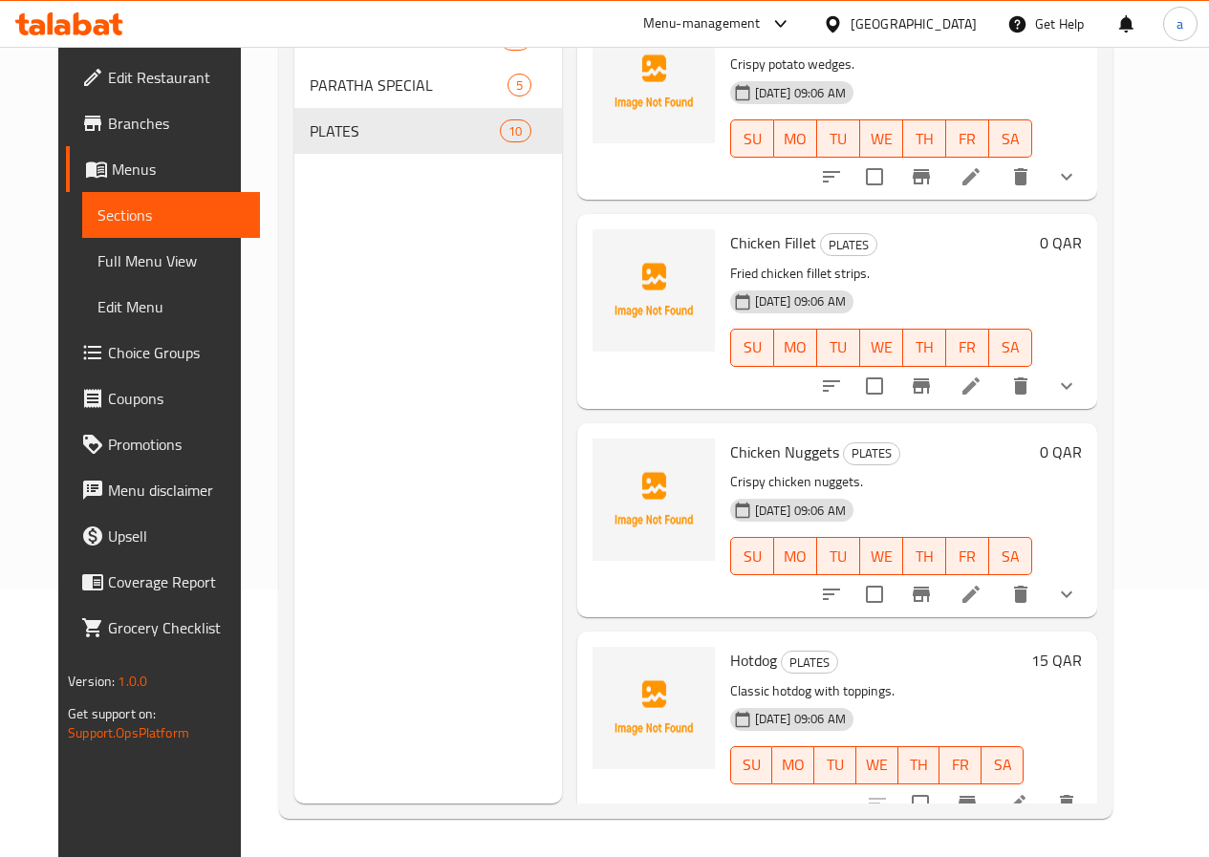
scroll to position [1307, 0]
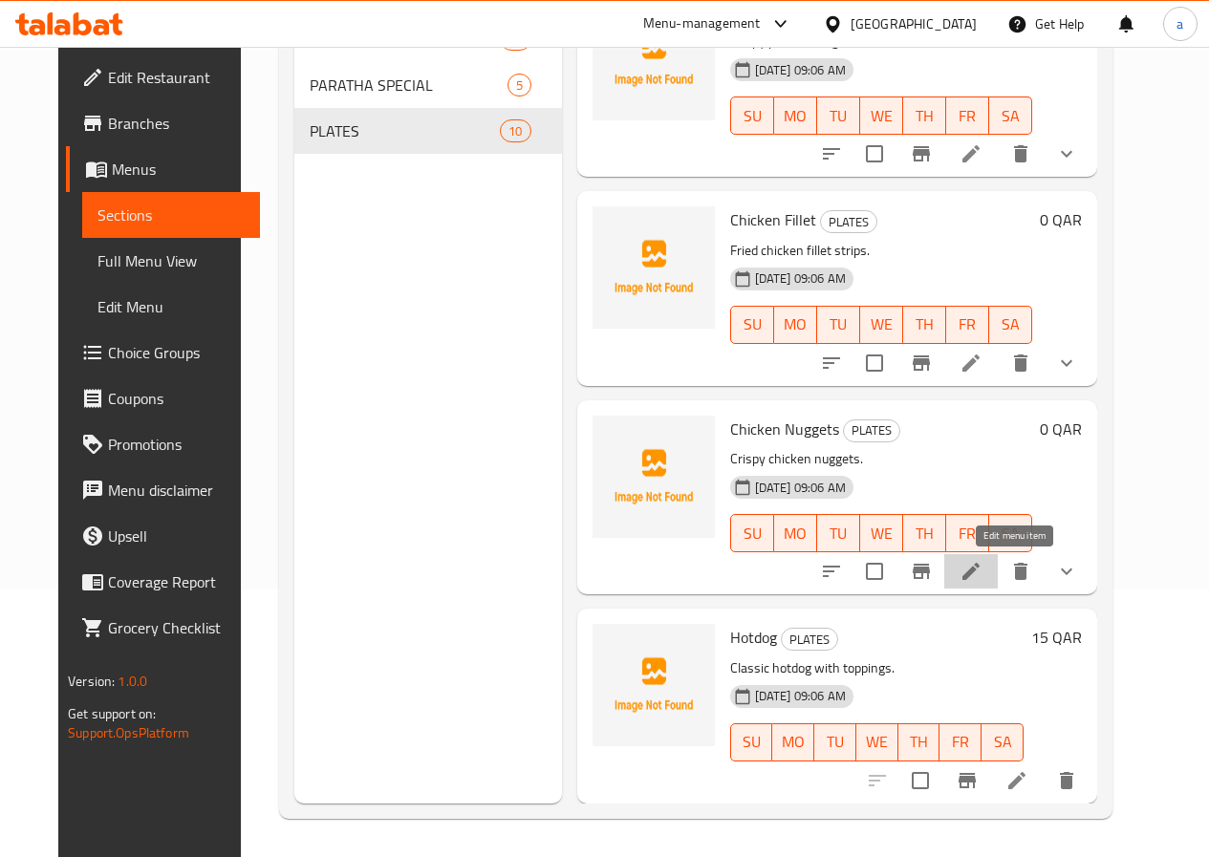
click at [980, 580] on icon at bounding box center [970, 571] width 17 height 17
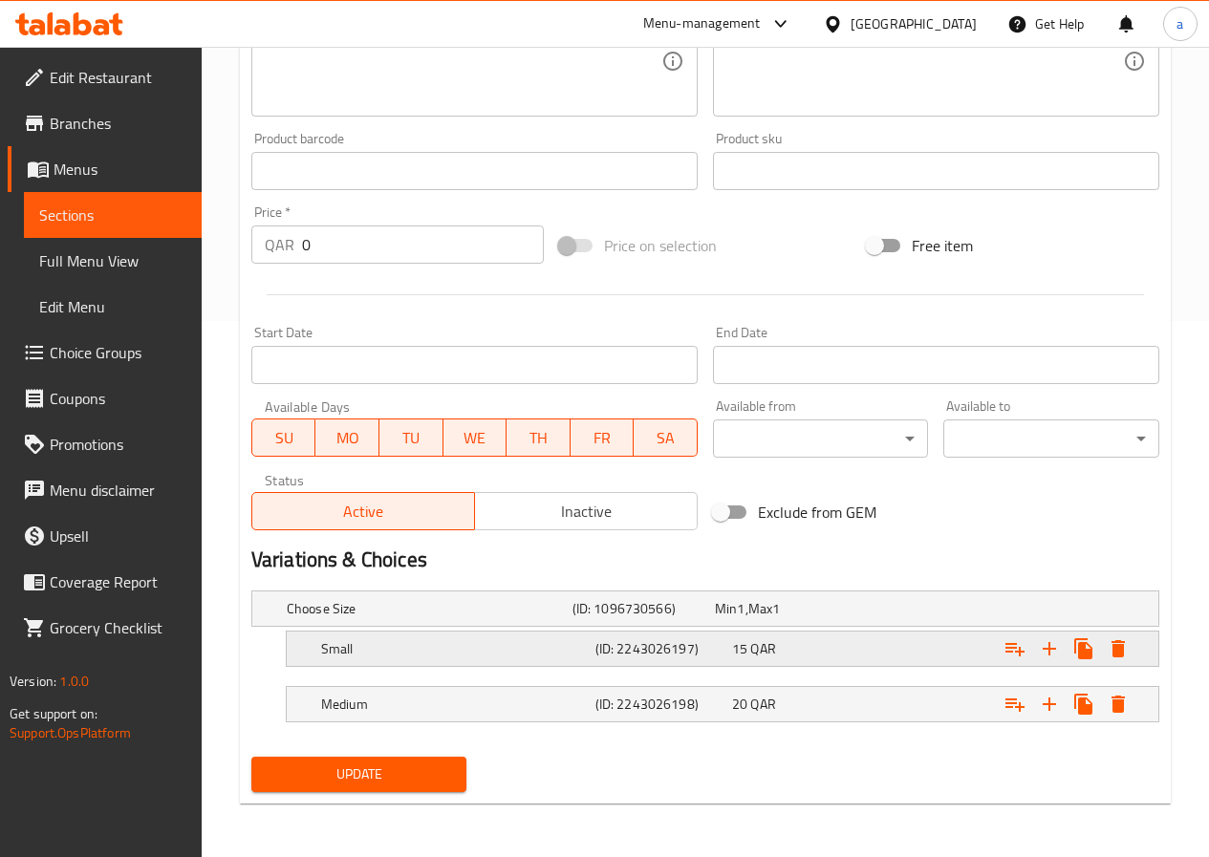
click at [706, 618] on h5 "(ID: 2243026197)" at bounding box center [640, 608] width 135 height 19
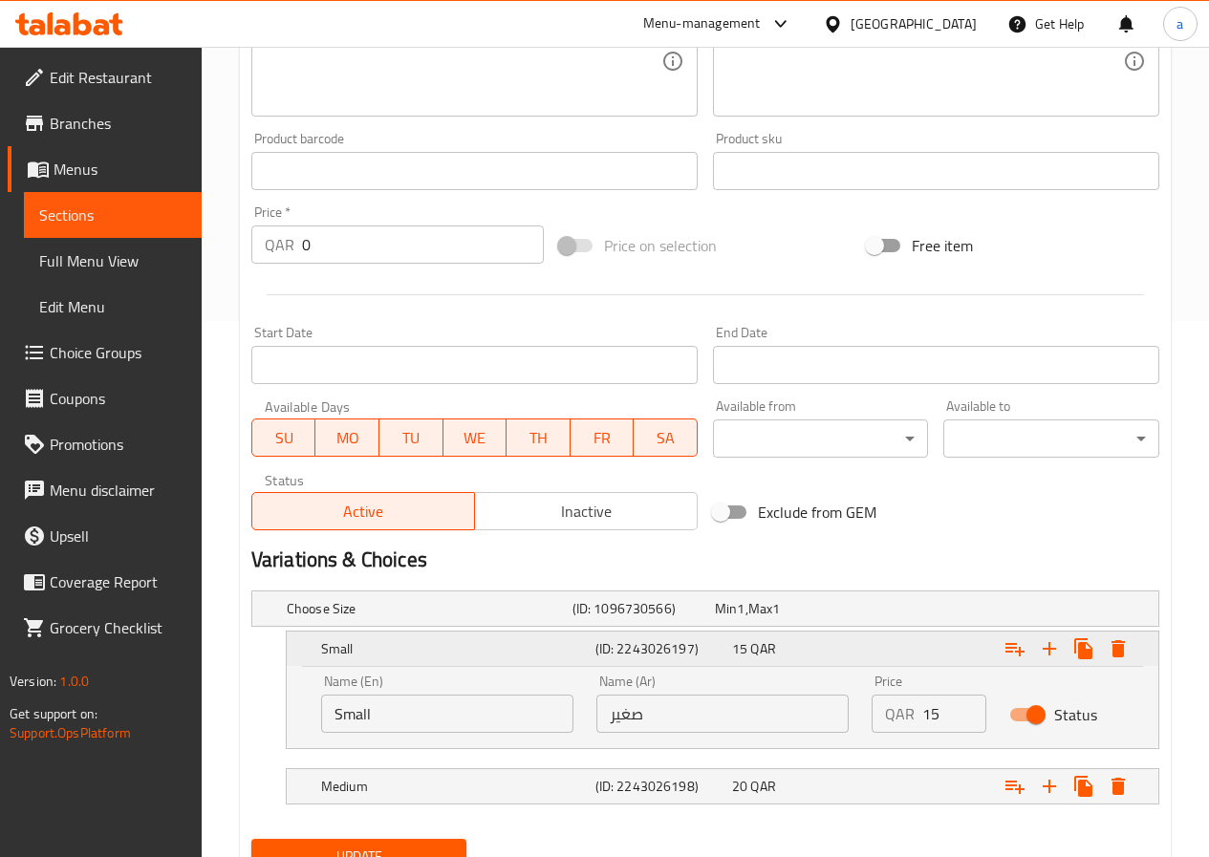
scroll to position [618, 0]
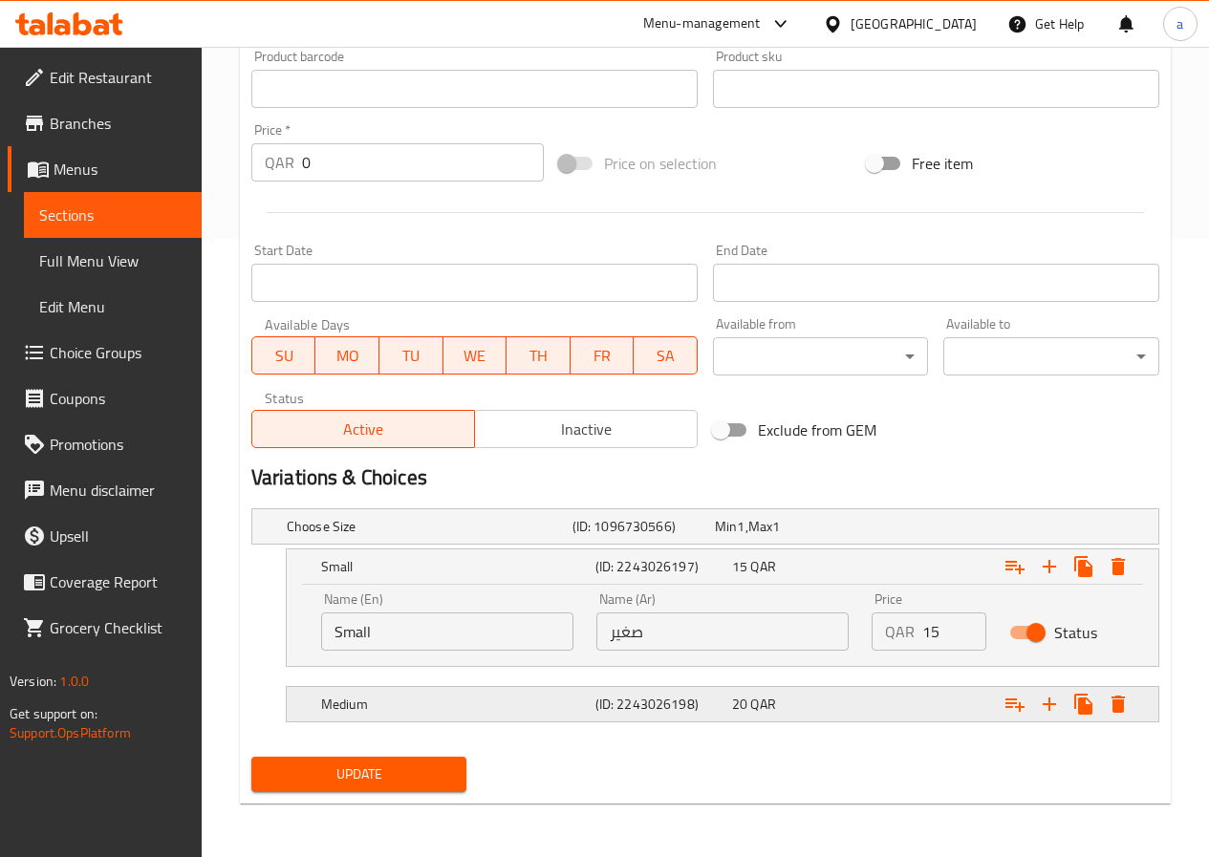
click at [700, 536] on h5 "(ID: 2243026198)" at bounding box center [640, 526] width 135 height 19
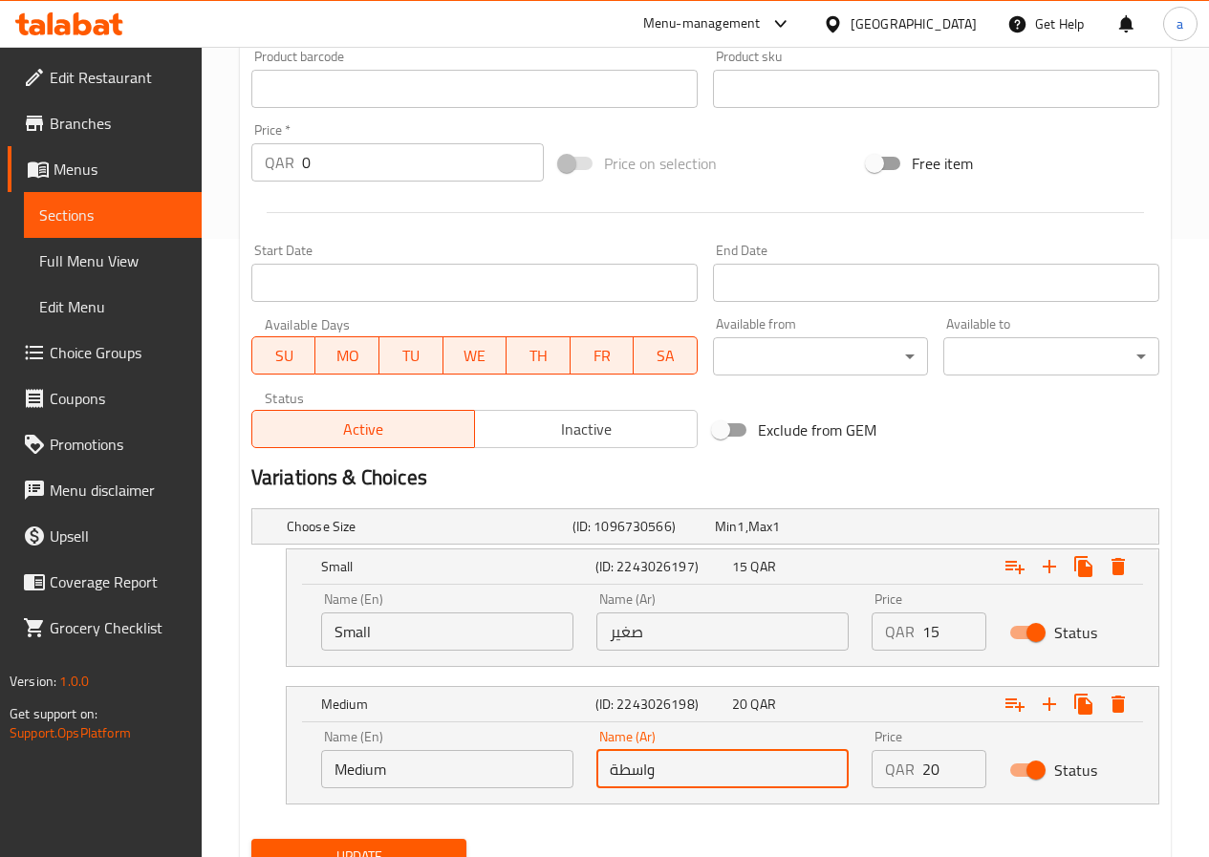
click at [618, 775] on input "واسطة" at bounding box center [722, 769] width 252 height 38
click at [644, 769] on input "واسطة" at bounding box center [722, 769] width 252 height 38
click at [648, 772] on input "واسطة" at bounding box center [722, 769] width 252 height 38
type input "اسطة"
click at [636, 777] on input "اسطة" at bounding box center [722, 769] width 252 height 38
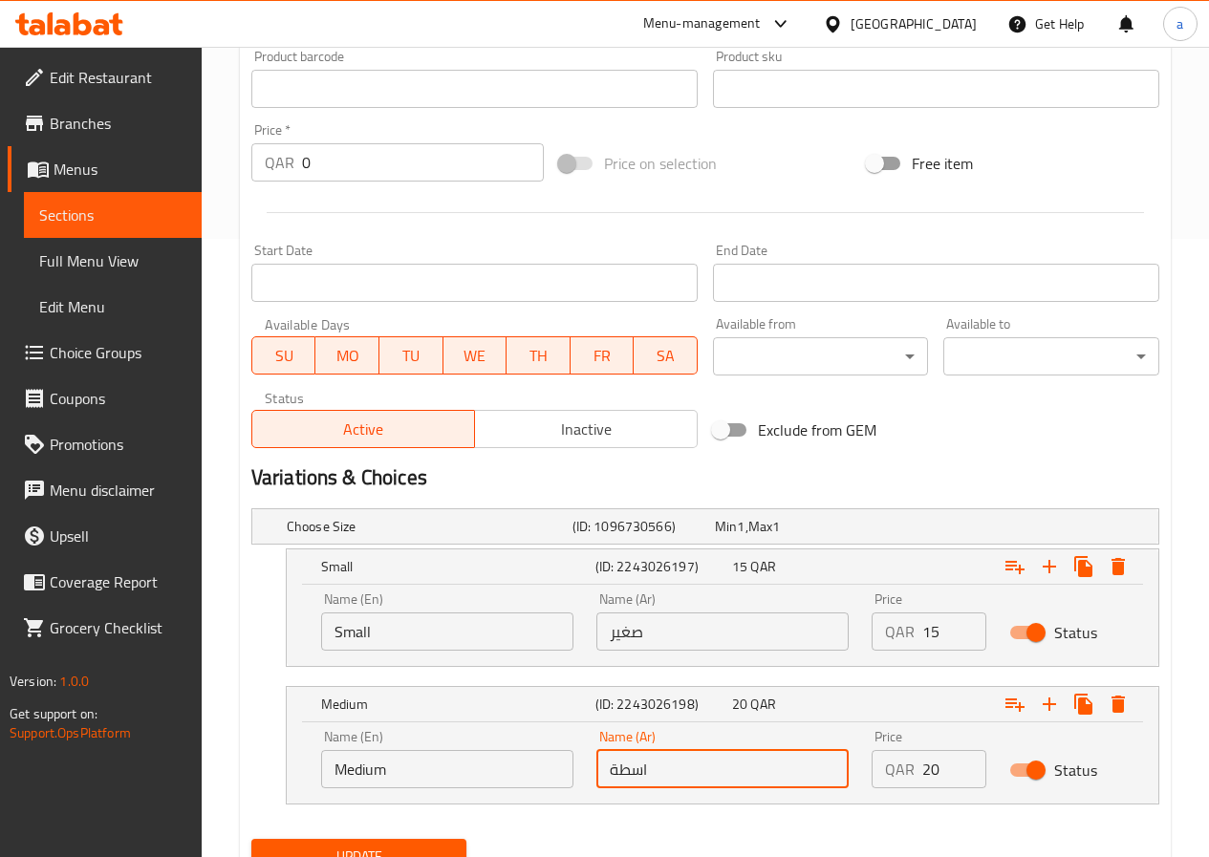
click at [636, 777] on input "اسطة" at bounding box center [722, 769] width 252 height 38
click at [636, 777] on input "وسط" at bounding box center [722, 769] width 252 height 38
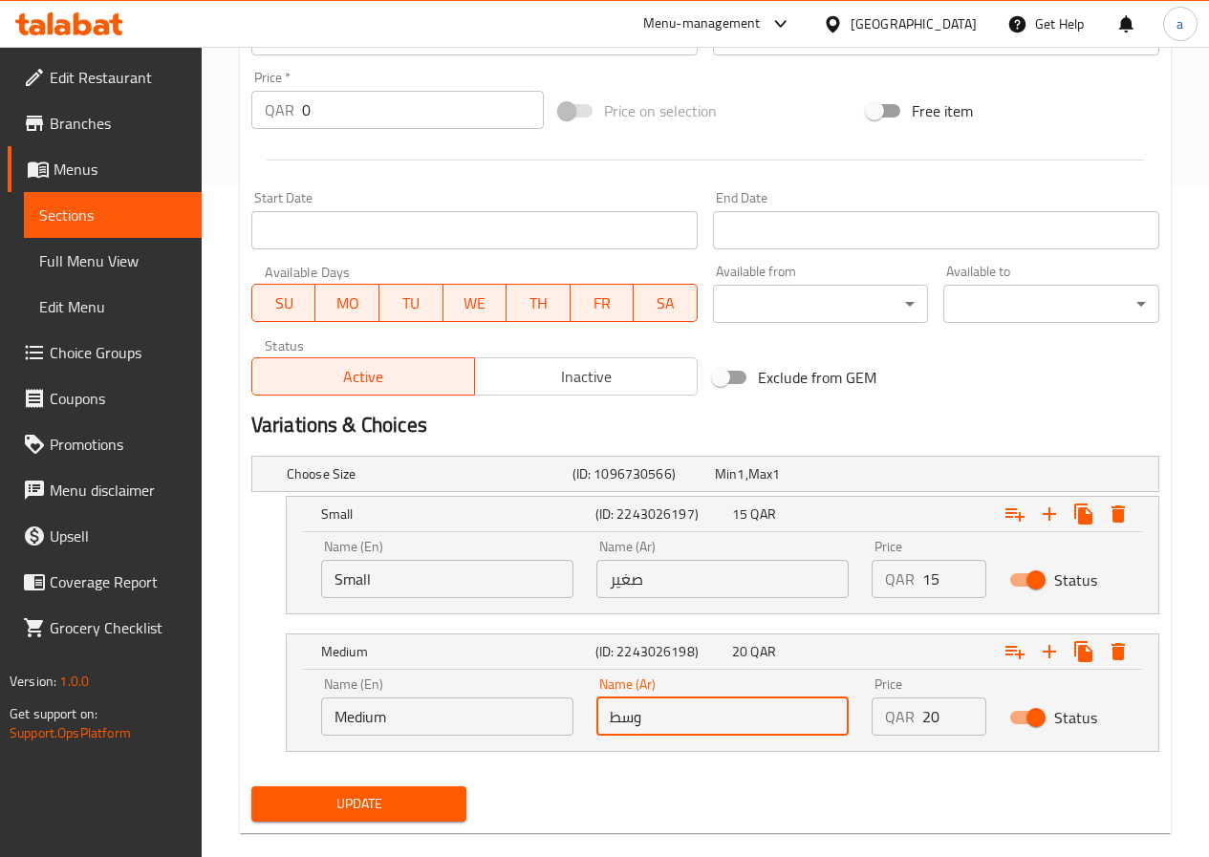
scroll to position [701, 0]
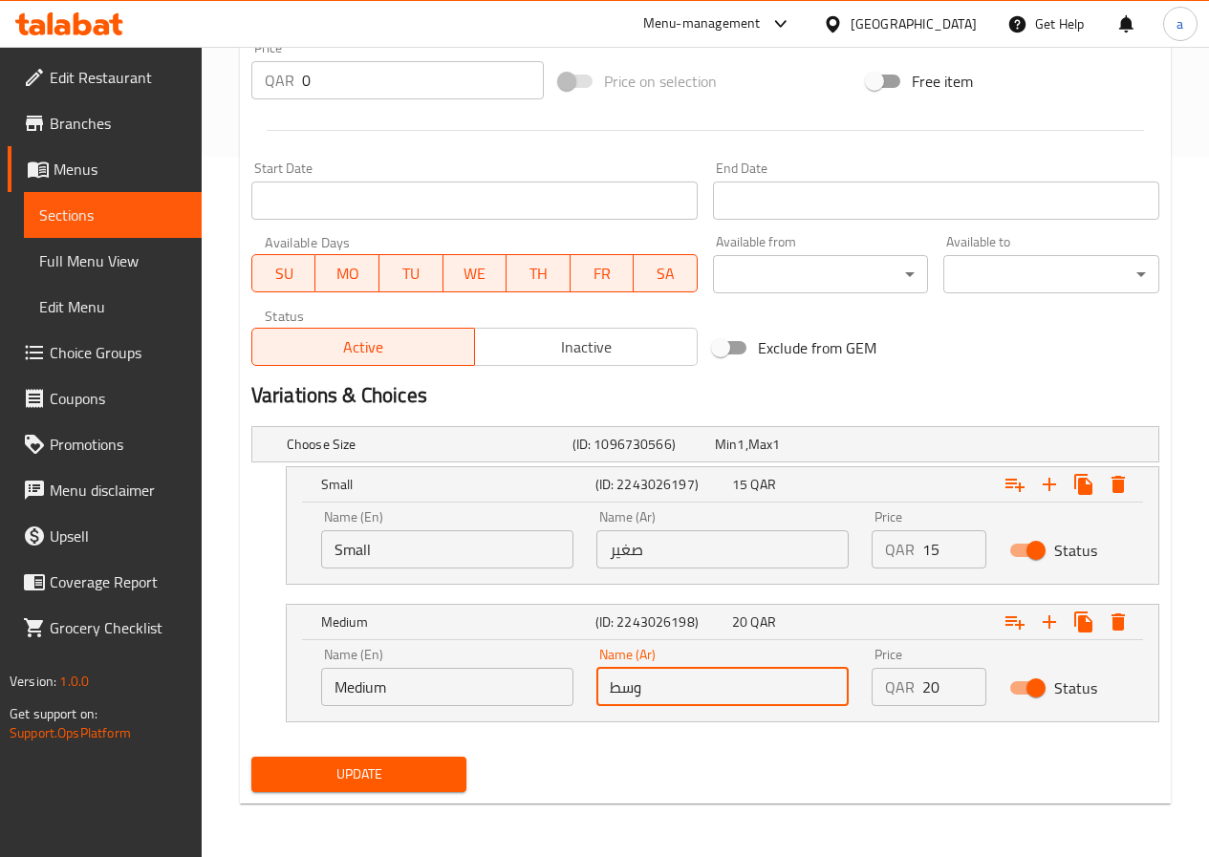
type input "وسط"
click at [422, 779] on span "Update" at bounding box center [359, 775] width 185 height 24
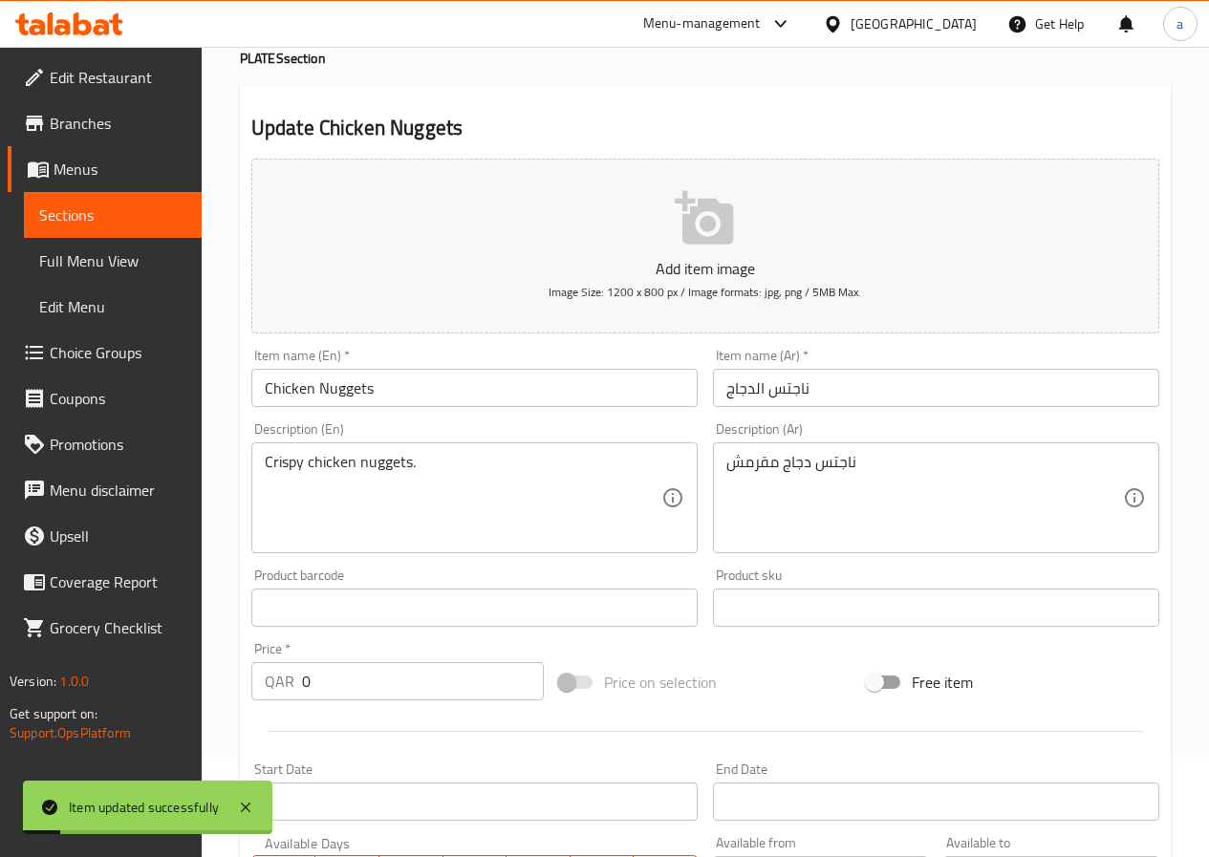
scroll to position [0, 0]
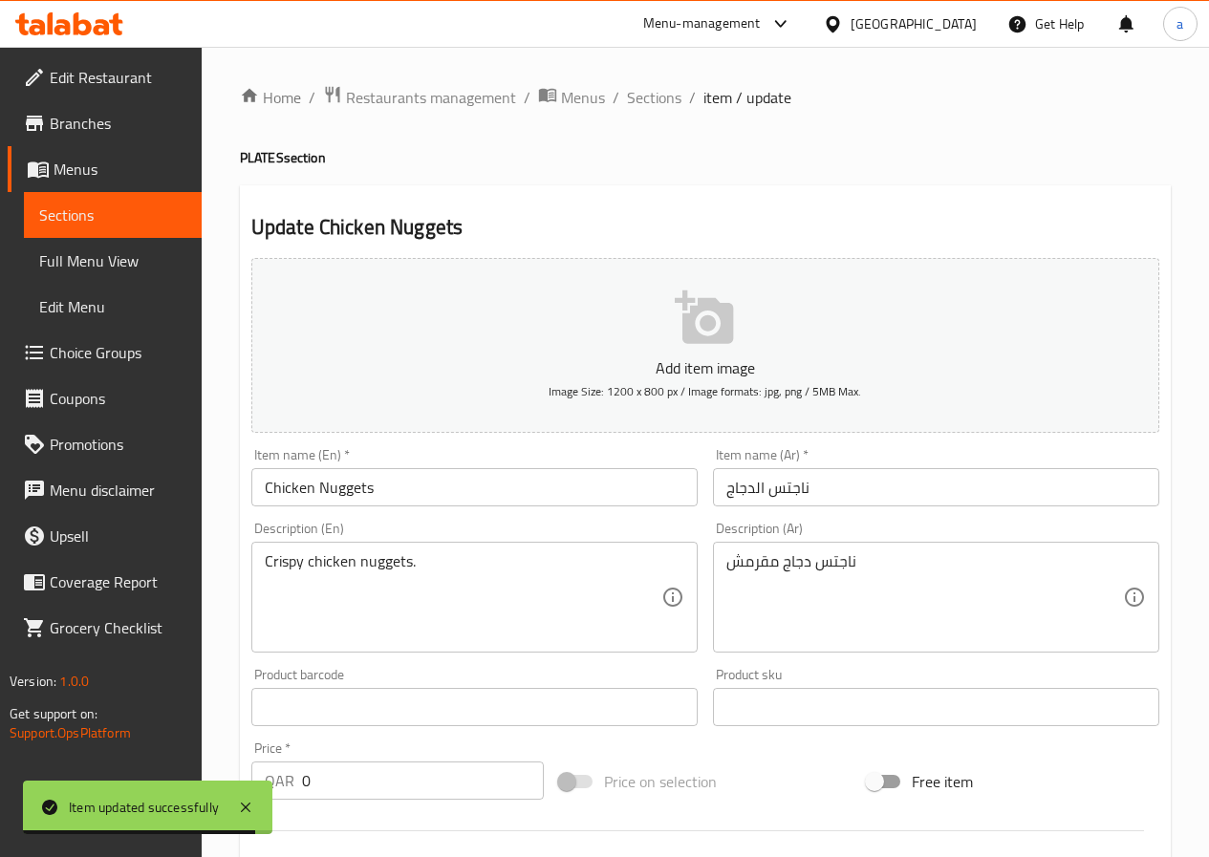
click at [132, 211] on span "Sections" at bounding box center [112, 215] width 147 height 23
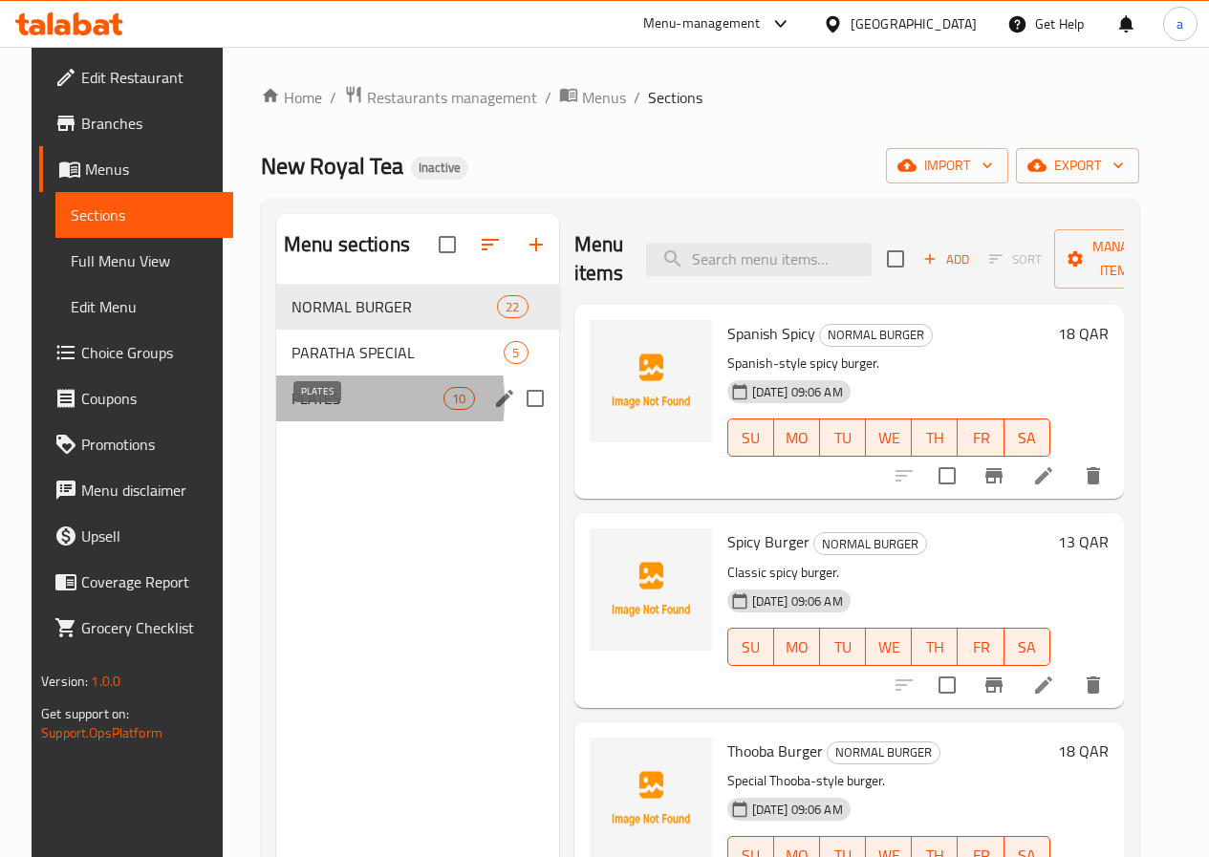
click at [295, 410] on span "PLATES" at bounding box center [368, 398] width 152 height 23
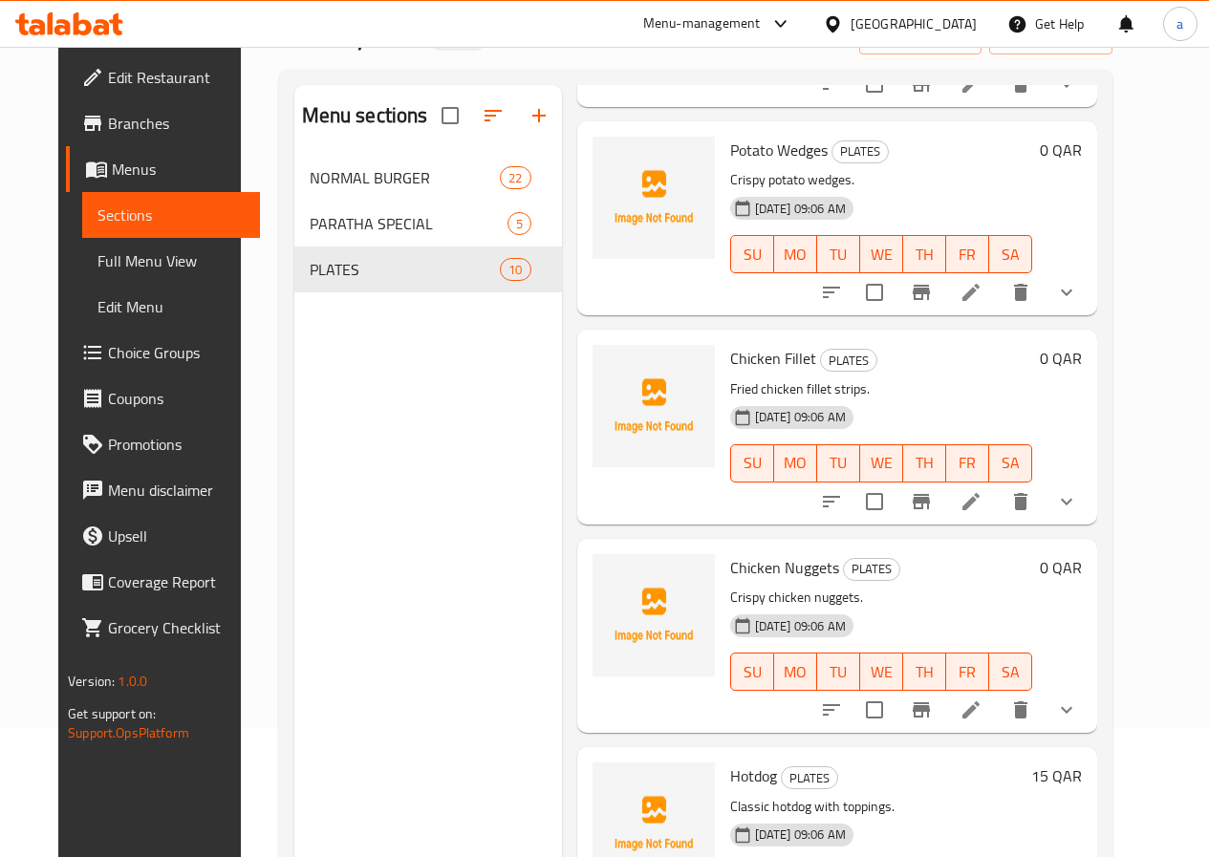
scroll to position [268, 0]
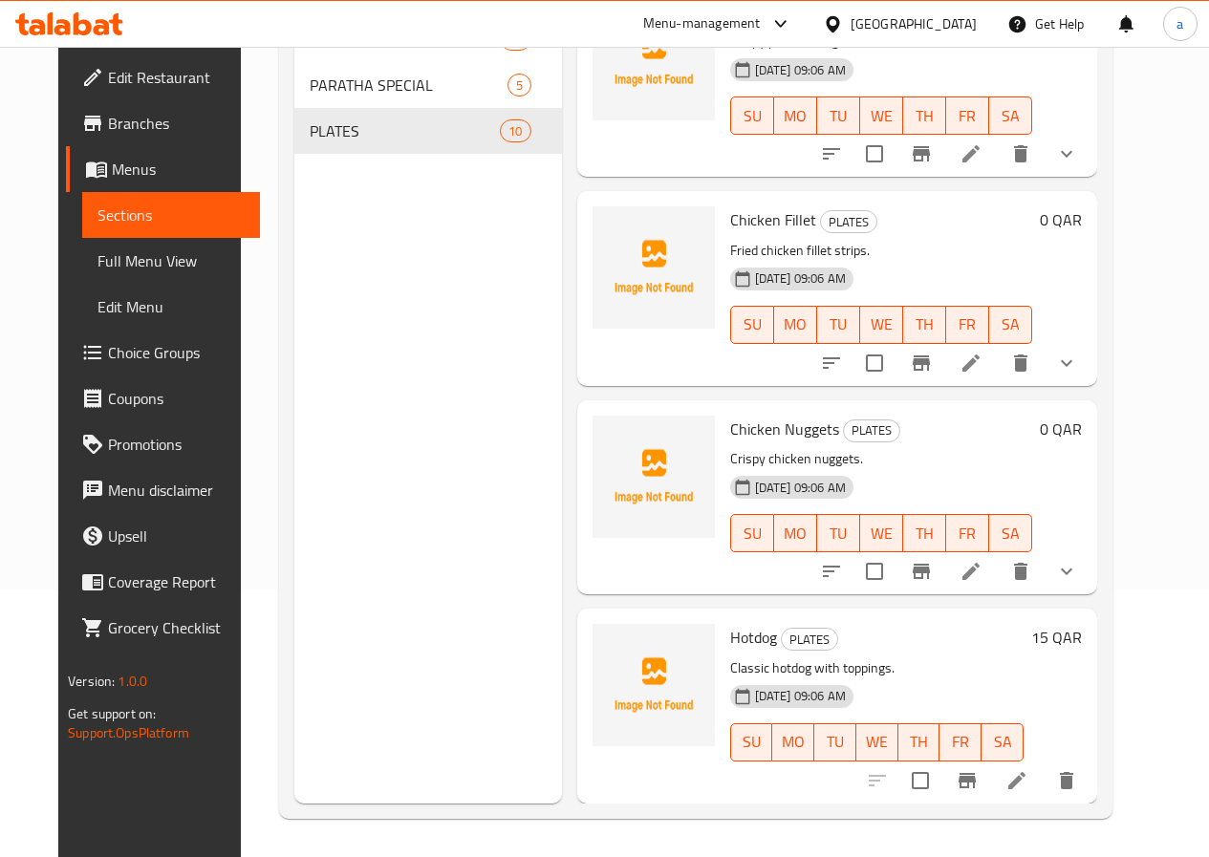
click at [998, 346] on li at bounding box center [971, 363] width 54 height 34
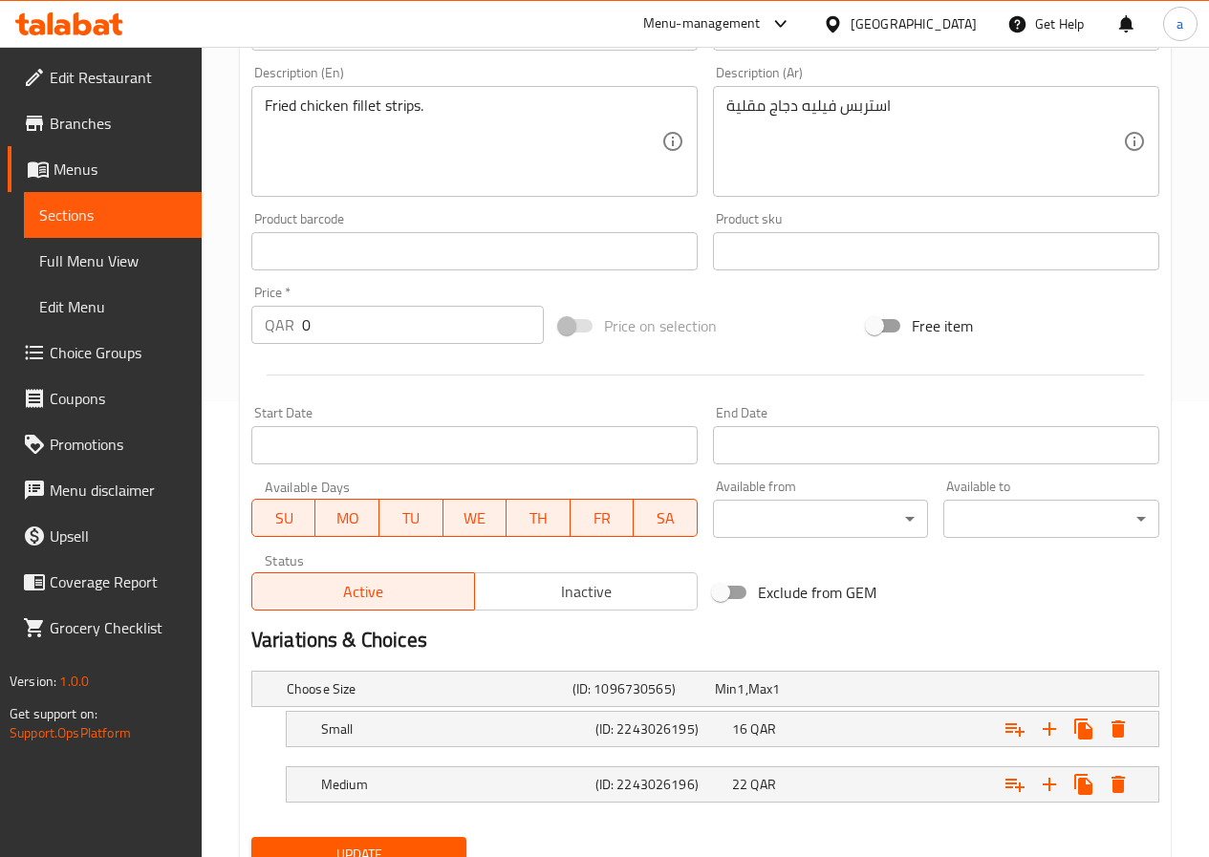
scroll to position [536, 0]
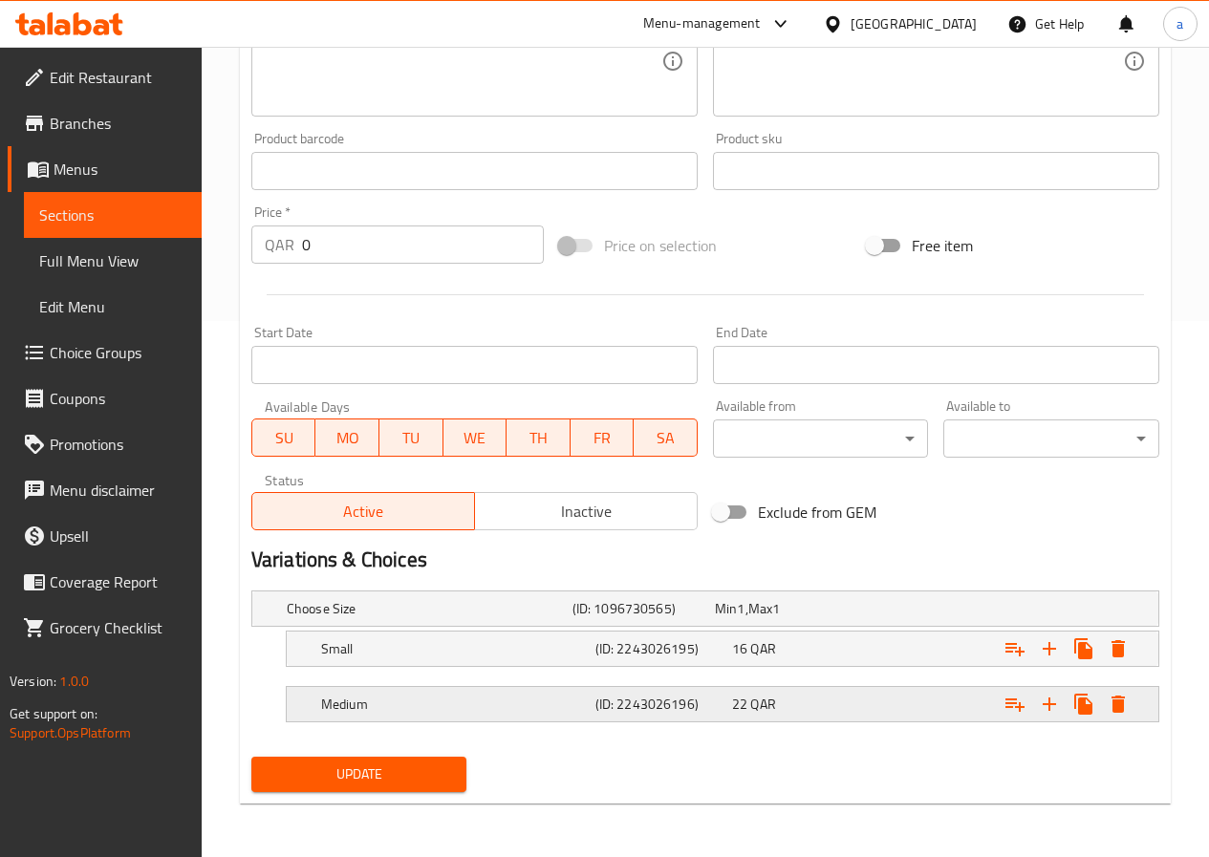
click at [745, 621] on span "QAR" at bounding box center [741, 608] width 8 height 25
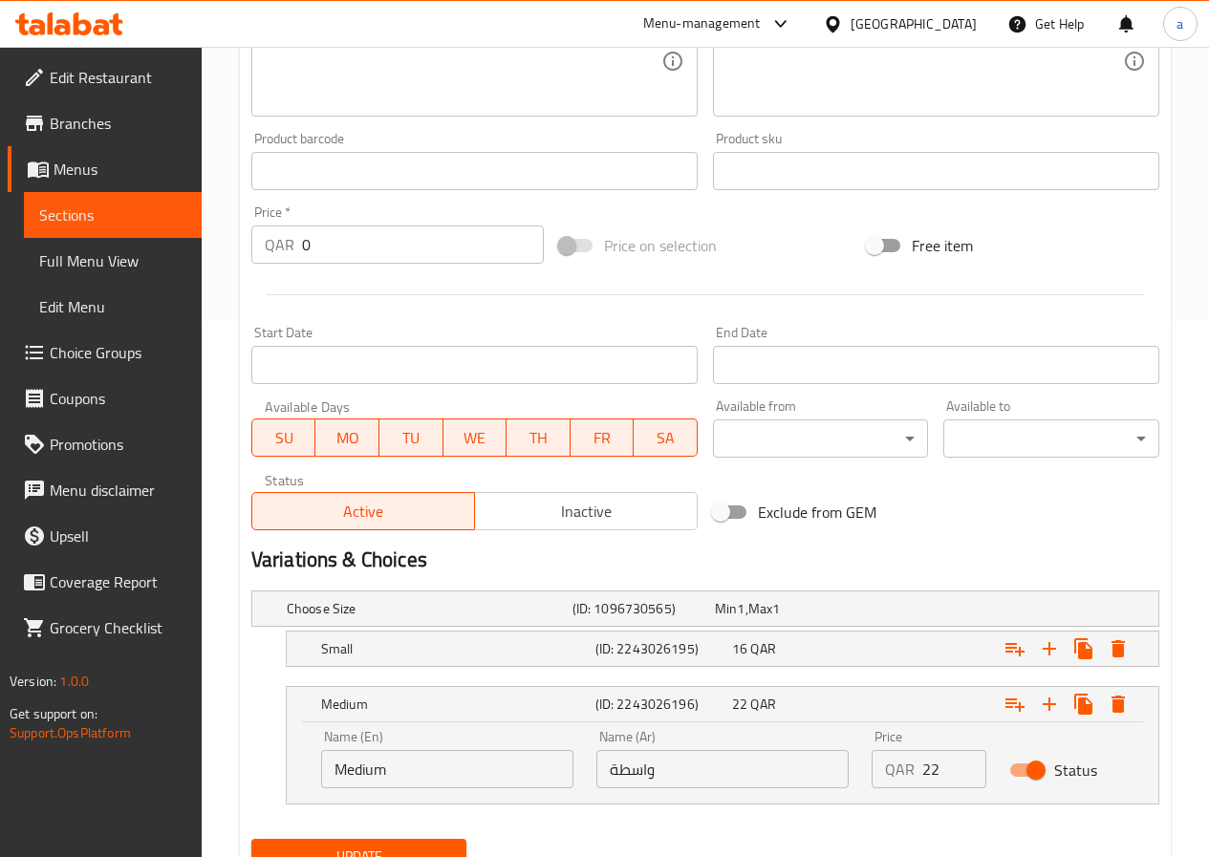
click at [634, 768] on input "واسطة" at bounding box center [722, 769] width 252 height 38
paste input "ط"
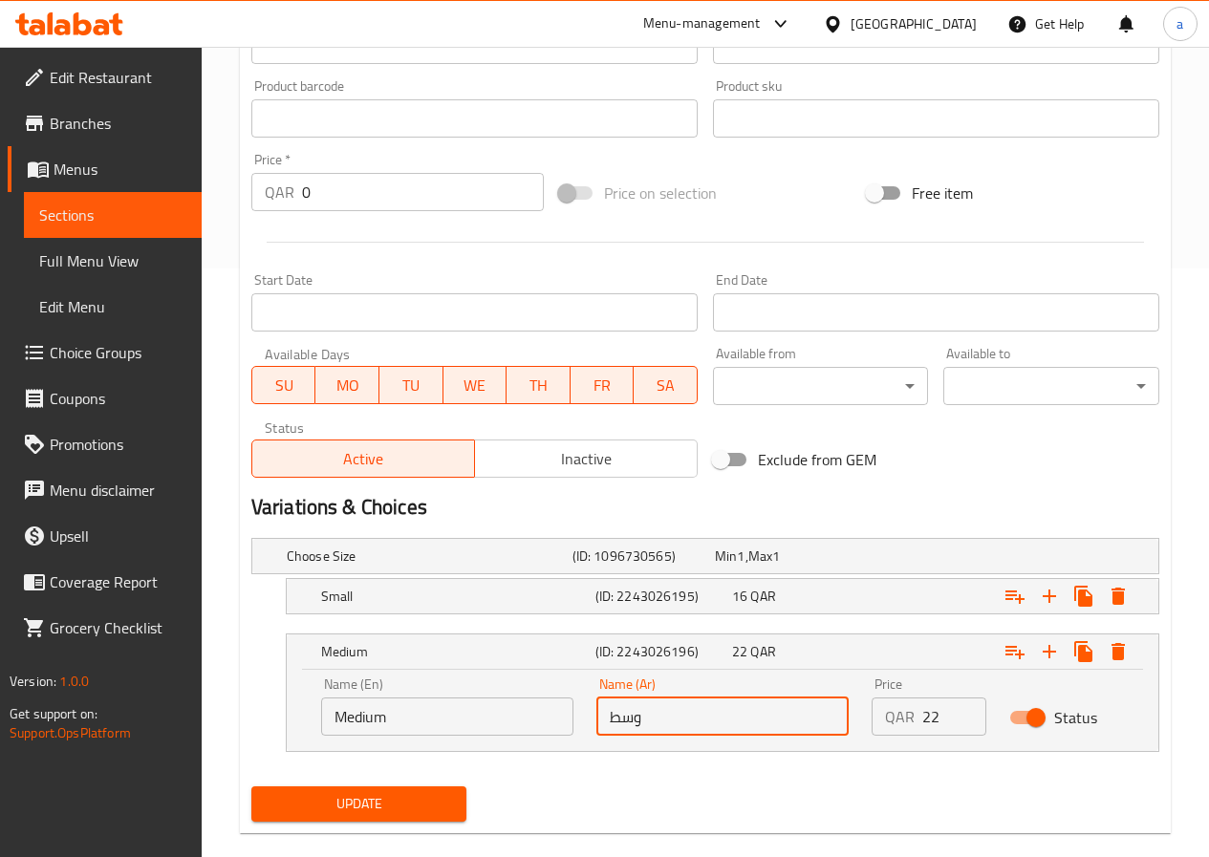
scroll to position [618, 0]
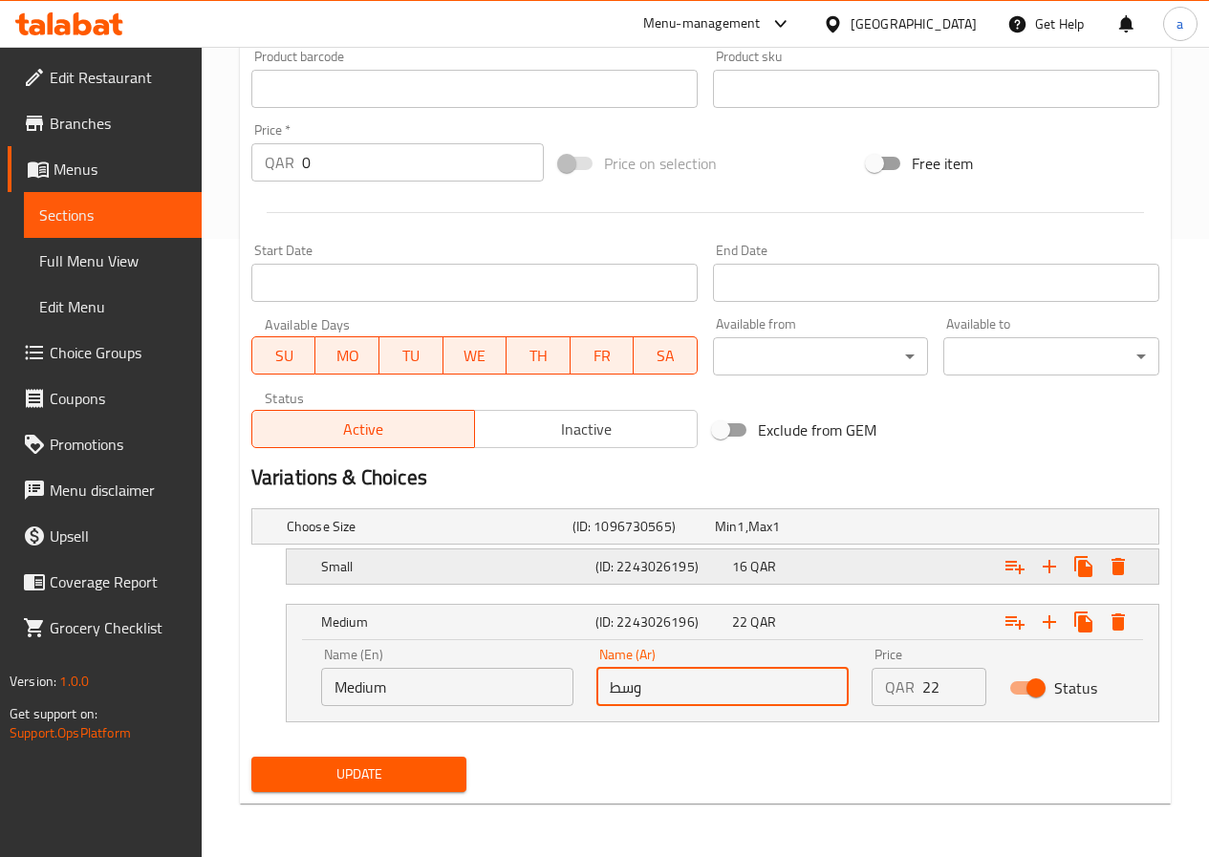
type input "وسط"
click at [593, 540] on div "(ID: 2243026195)" at bounding box center [640, 526] width 142 height 27
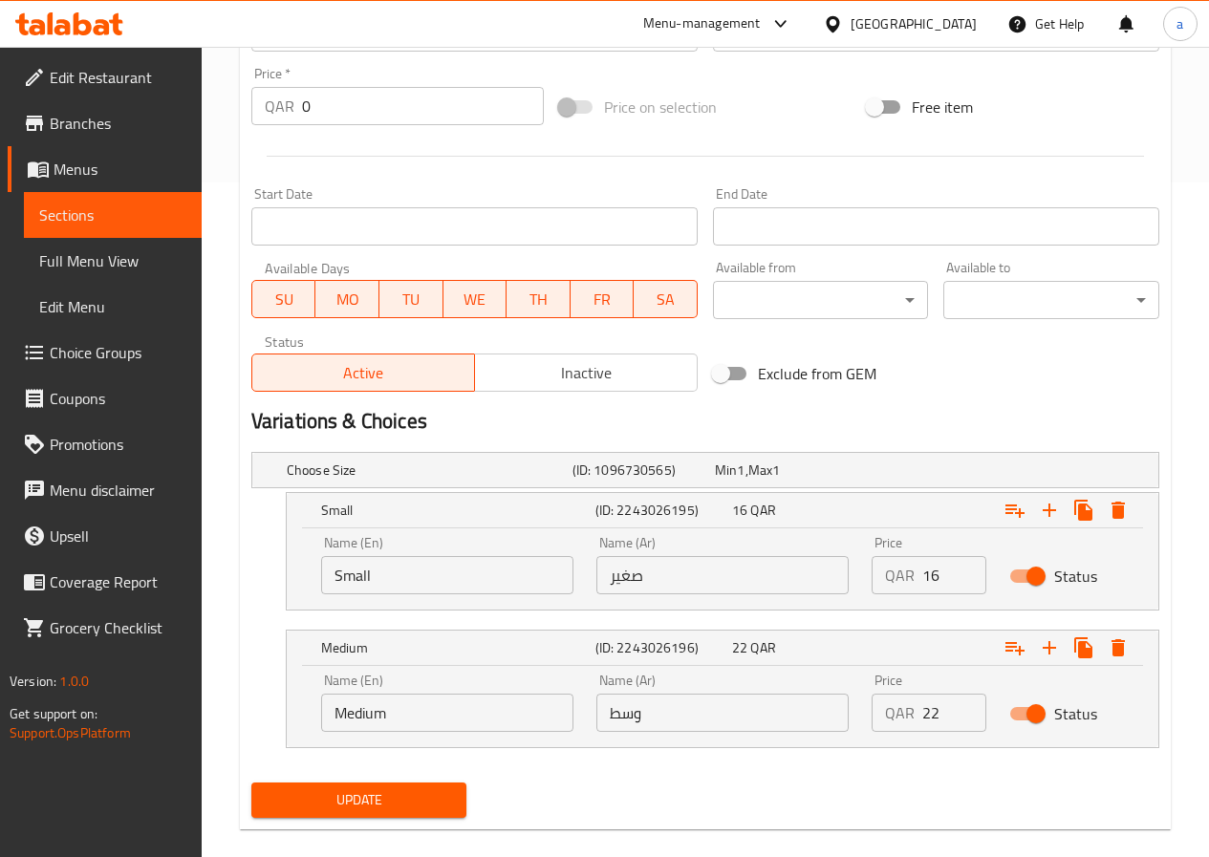
scroll to position [701, 0]
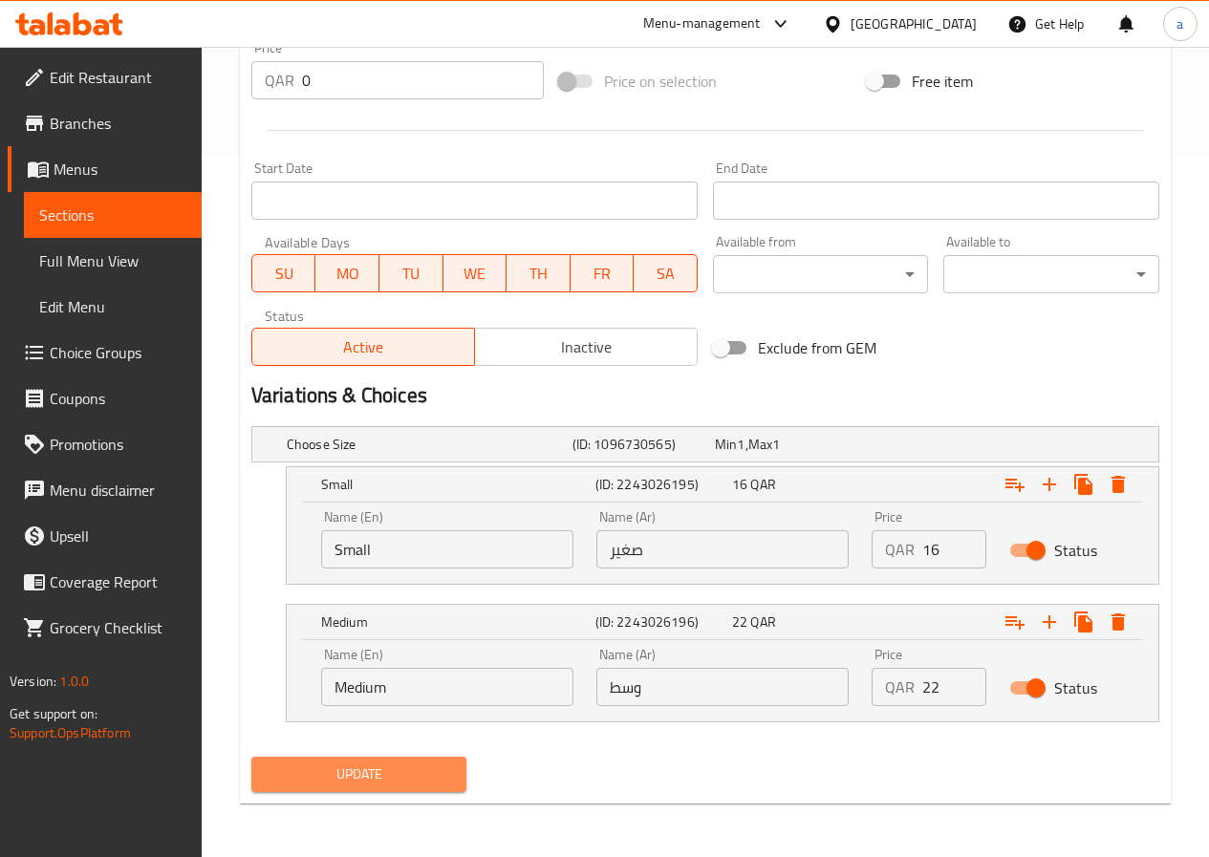
click at [420, 776] on span "Update" at bounding box center [359, 775] width 185 height 24
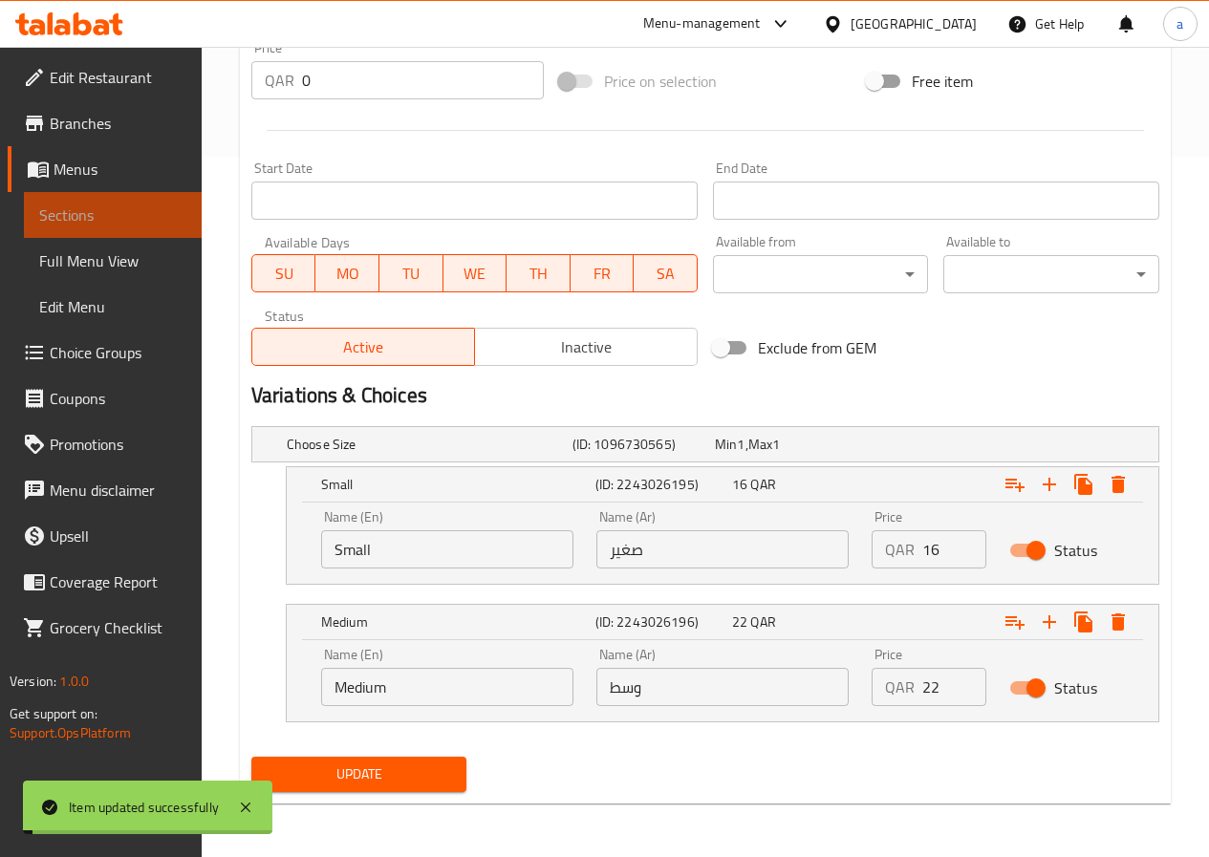
click at [95, 209] on span "Sections" at bounding box center [112, 215] width 147 height 23
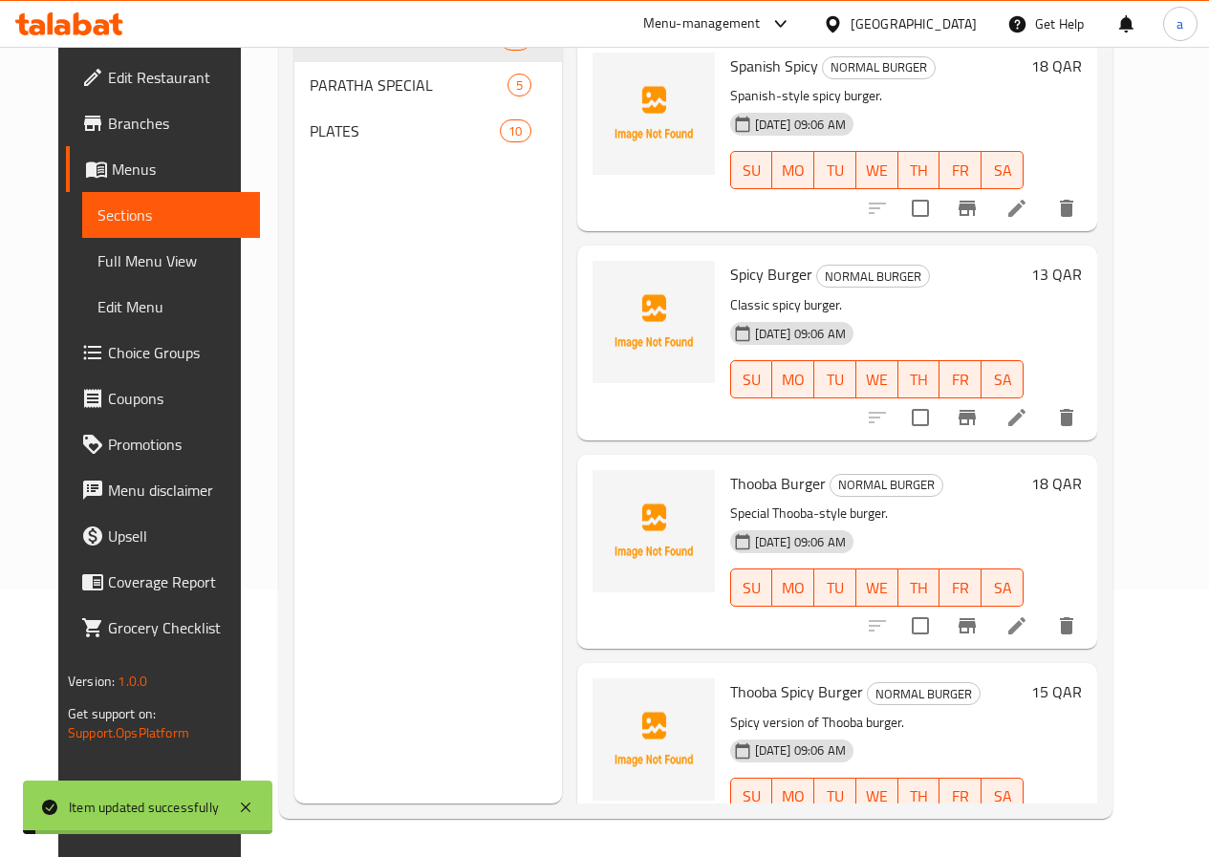
scroll to position [268, 0]
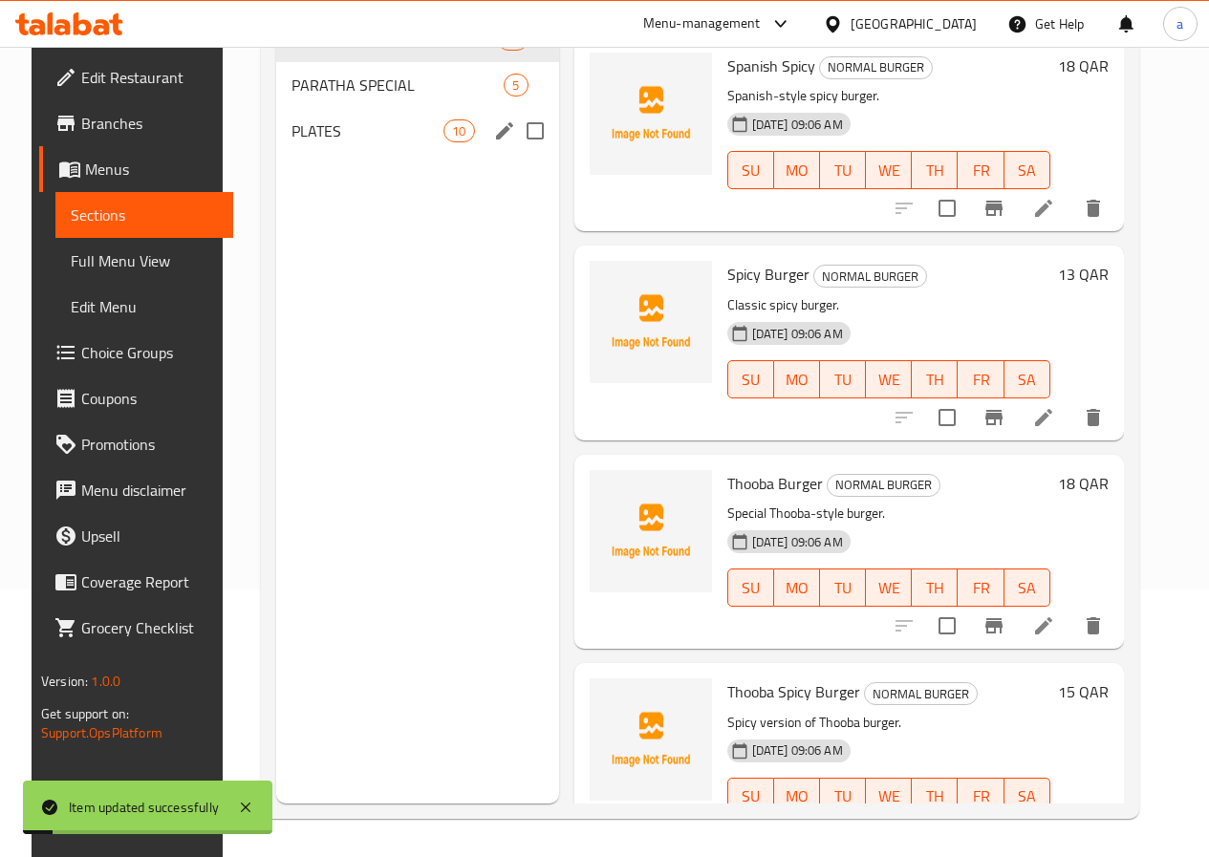
click at [327, 142] on span "PLATES" at bounding box center [368, 130] width 152 height 23
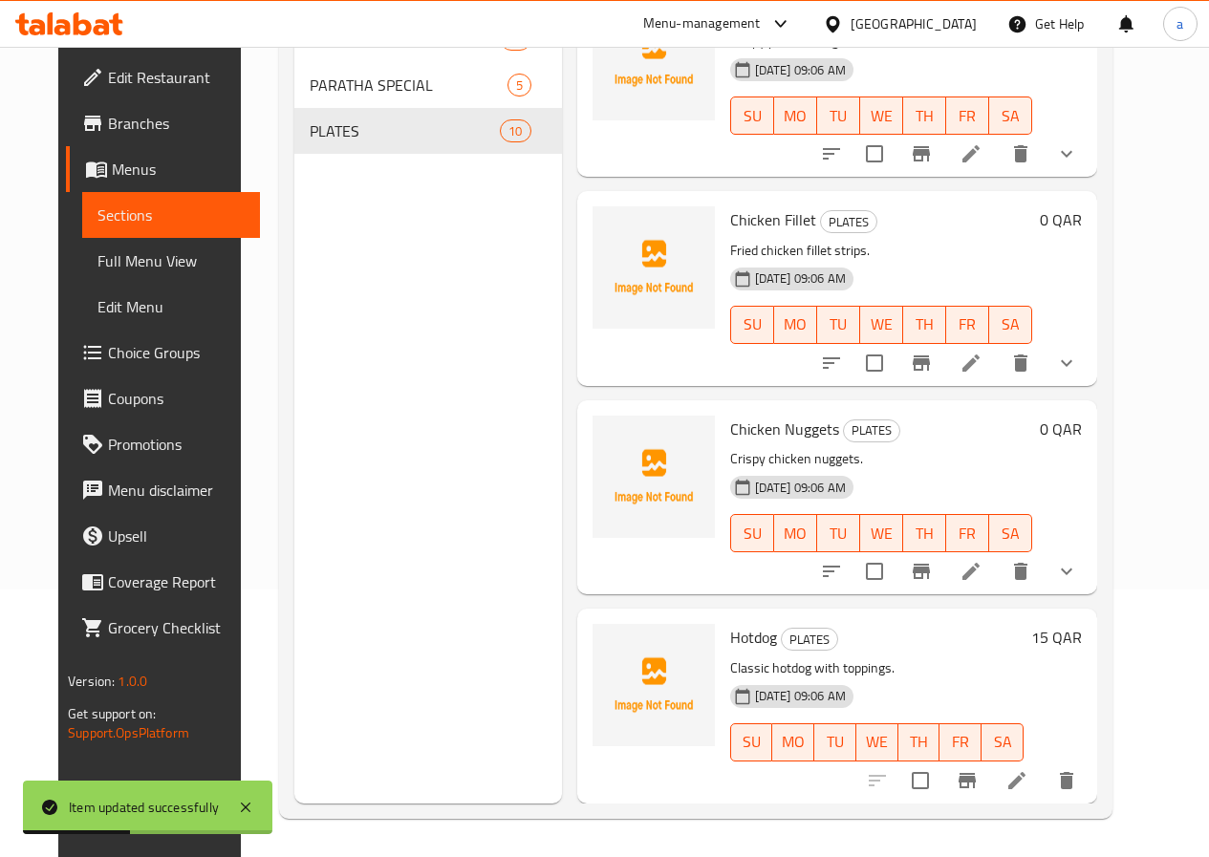
scroll to position [1116, 0]
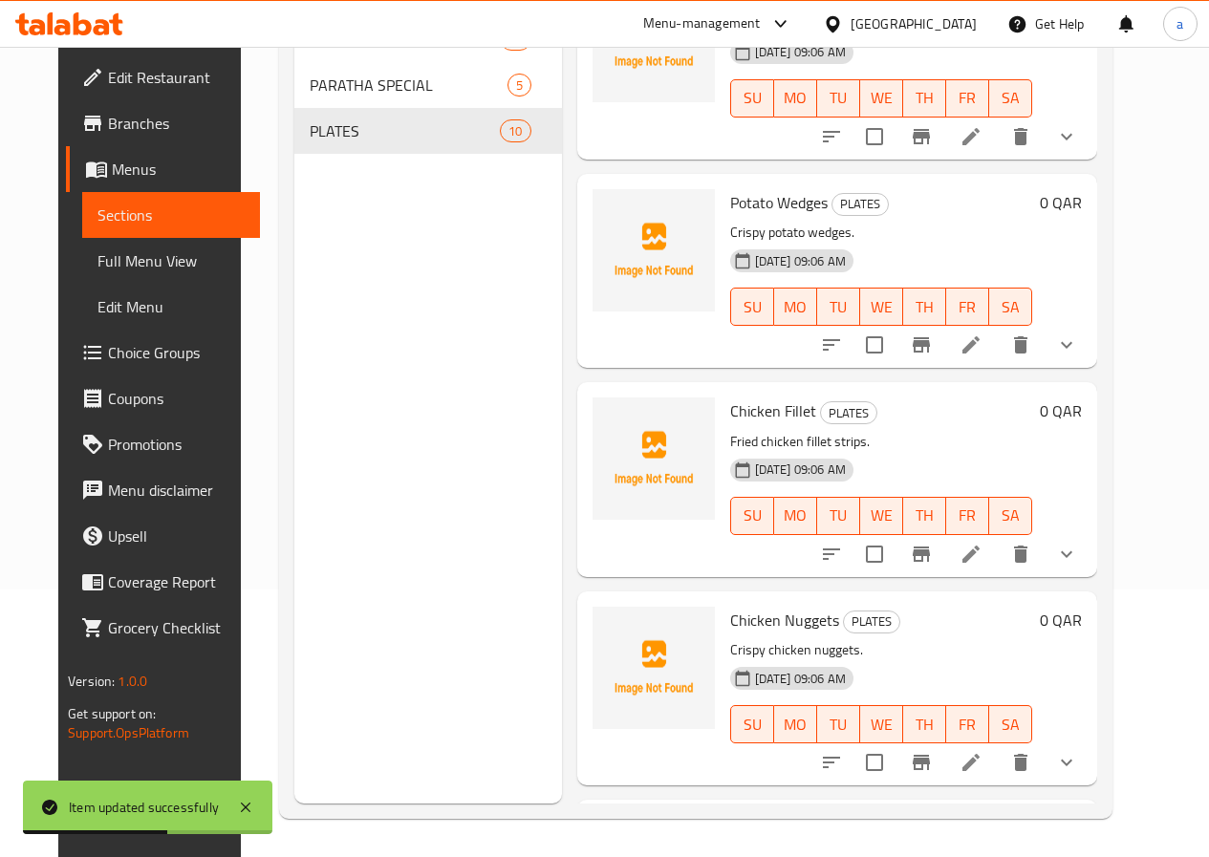
click at [983, 335] on icon at bounding box center [971, 345] width 23 height 23
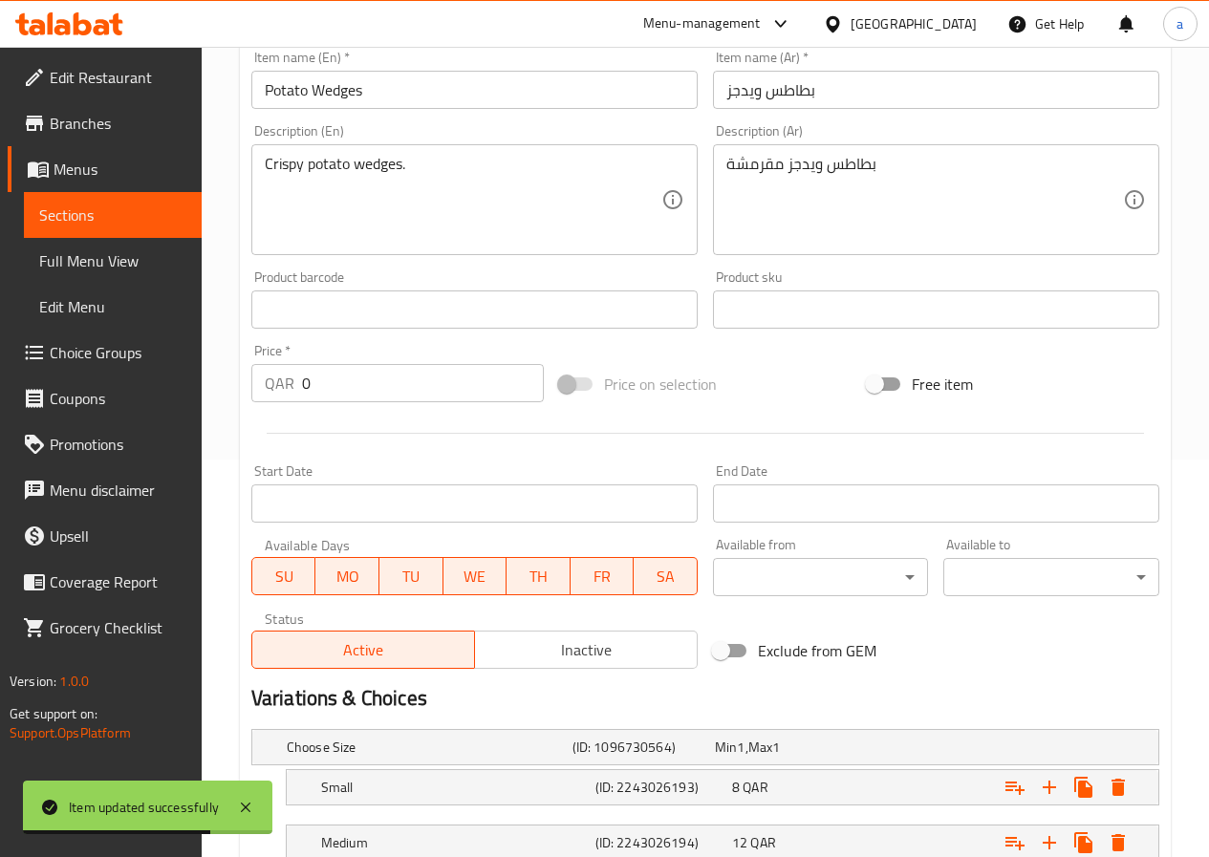
scroll to position [536, 0]
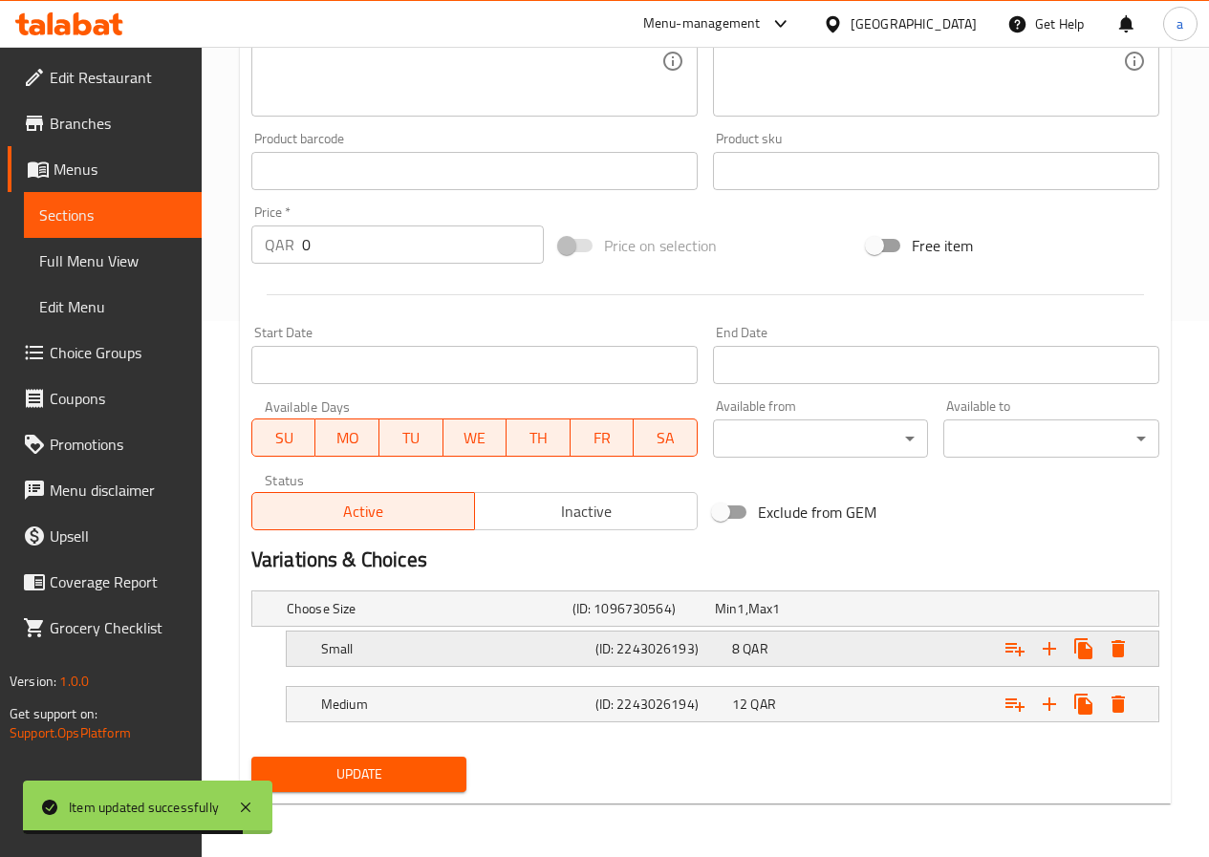
click at [742, 618] on div "8 QAR" at bounding box center [782, 608] width 135 height 19
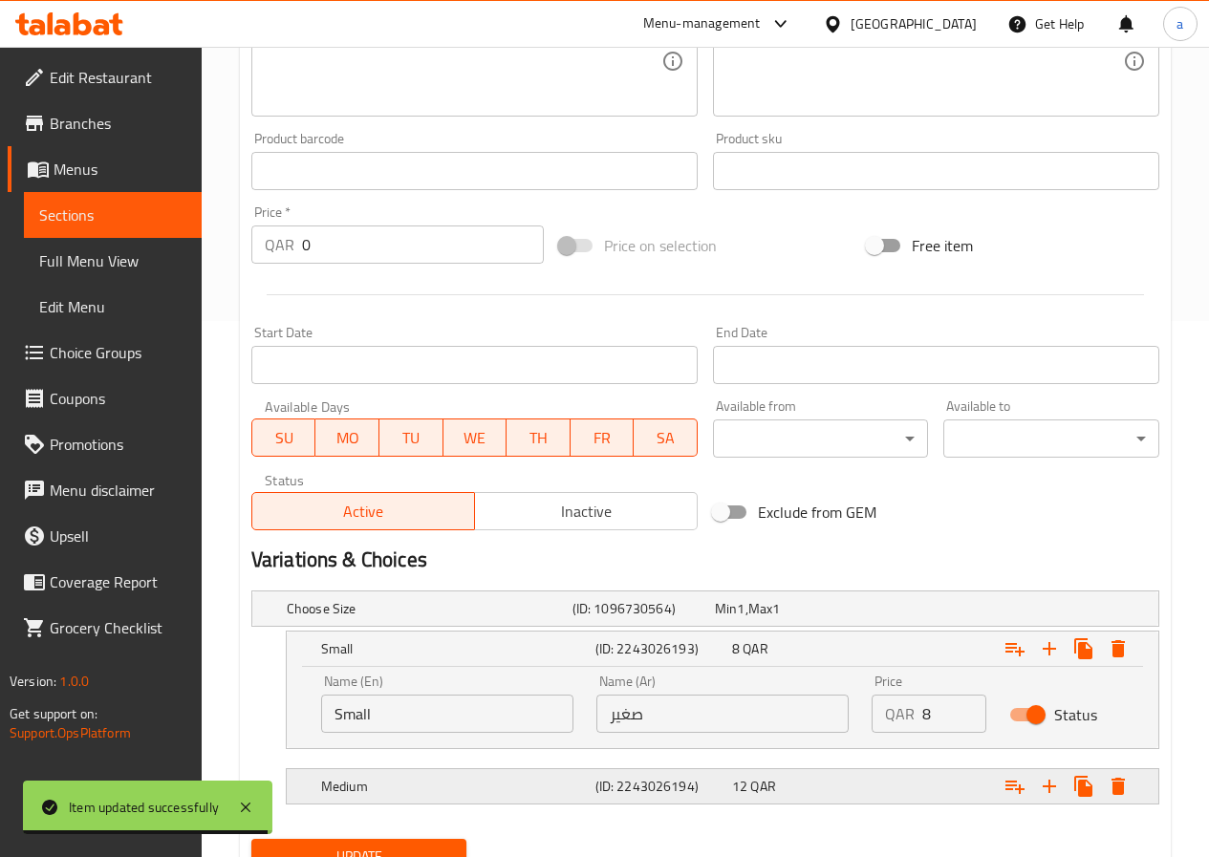
click at [662, 630] on div "Medium (ID: 2243026194) 12 QAR" at bounding box center [711, 609] width 856 height 42
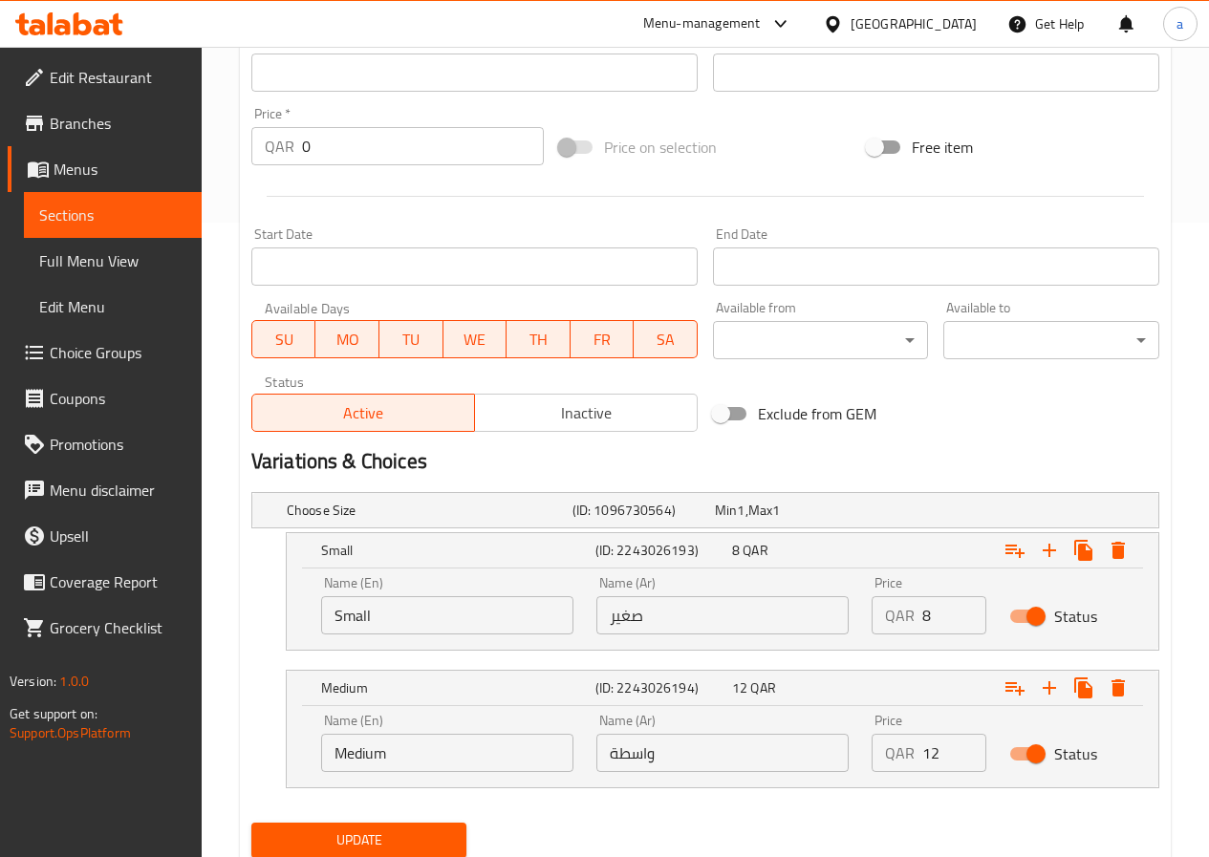
scroll to position [701, 0]
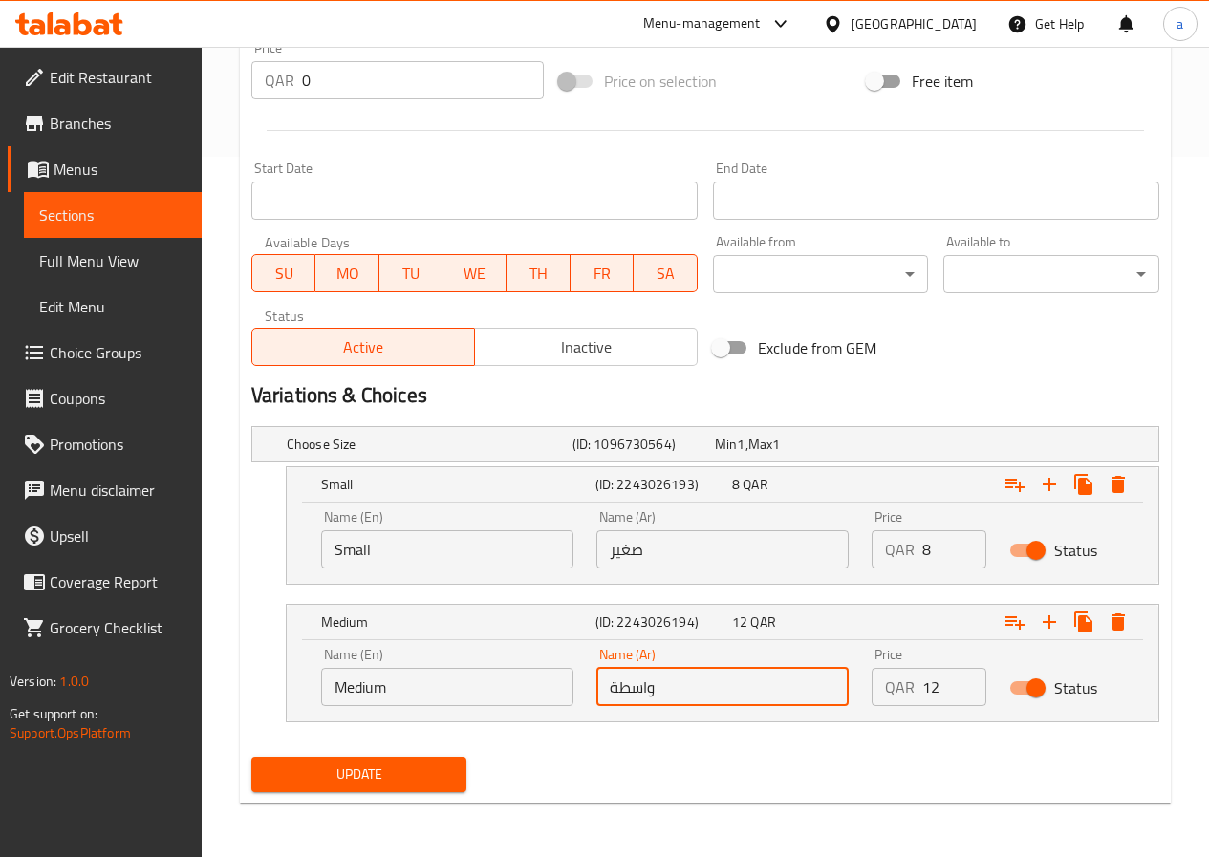
click at [623, 691] on input "واسطة" at bounding box center [722, 687] width 252 height 38
paste input "ط"
type input "وسط"
click at [357, 767] on span "Update" at bounding box center [359, 775] width 185 height 24
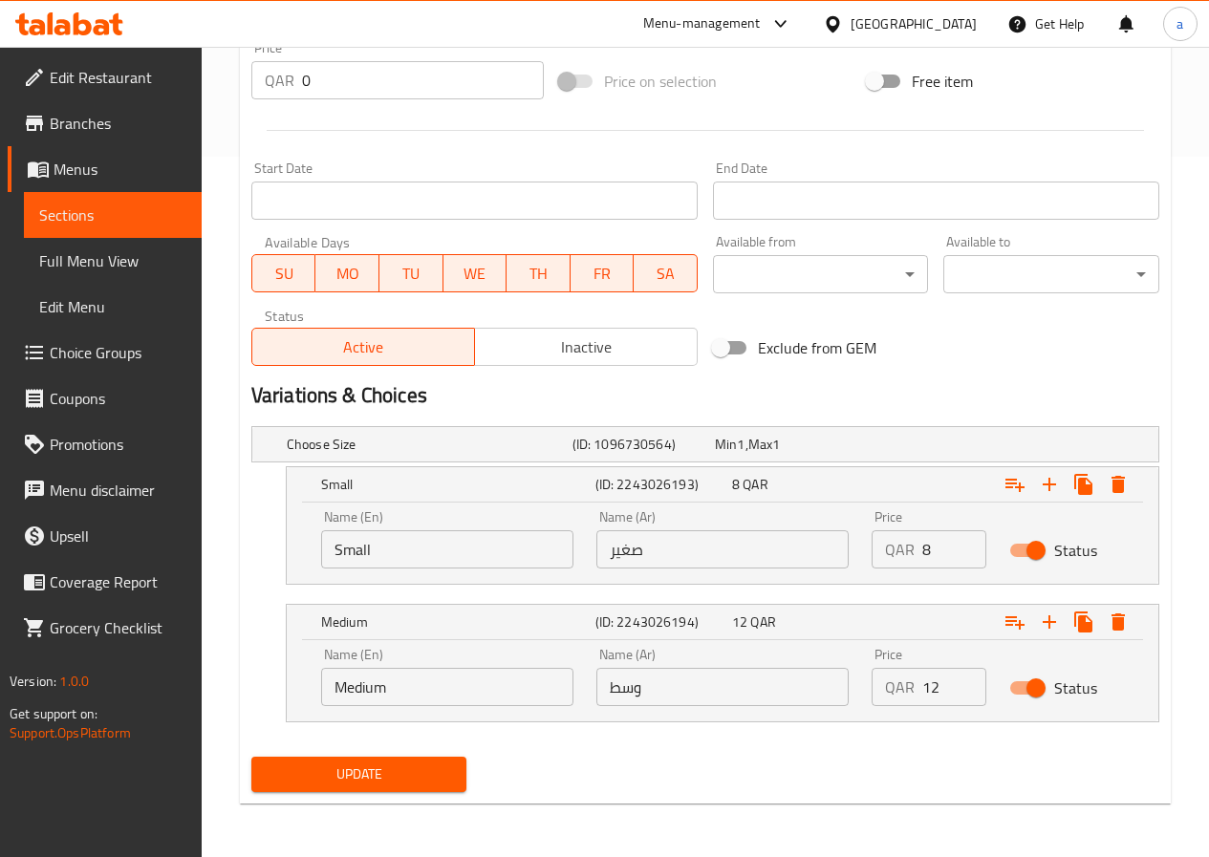
click at [421, 780] on span "Update" at bounding box center [359, 775] width 185 height 24
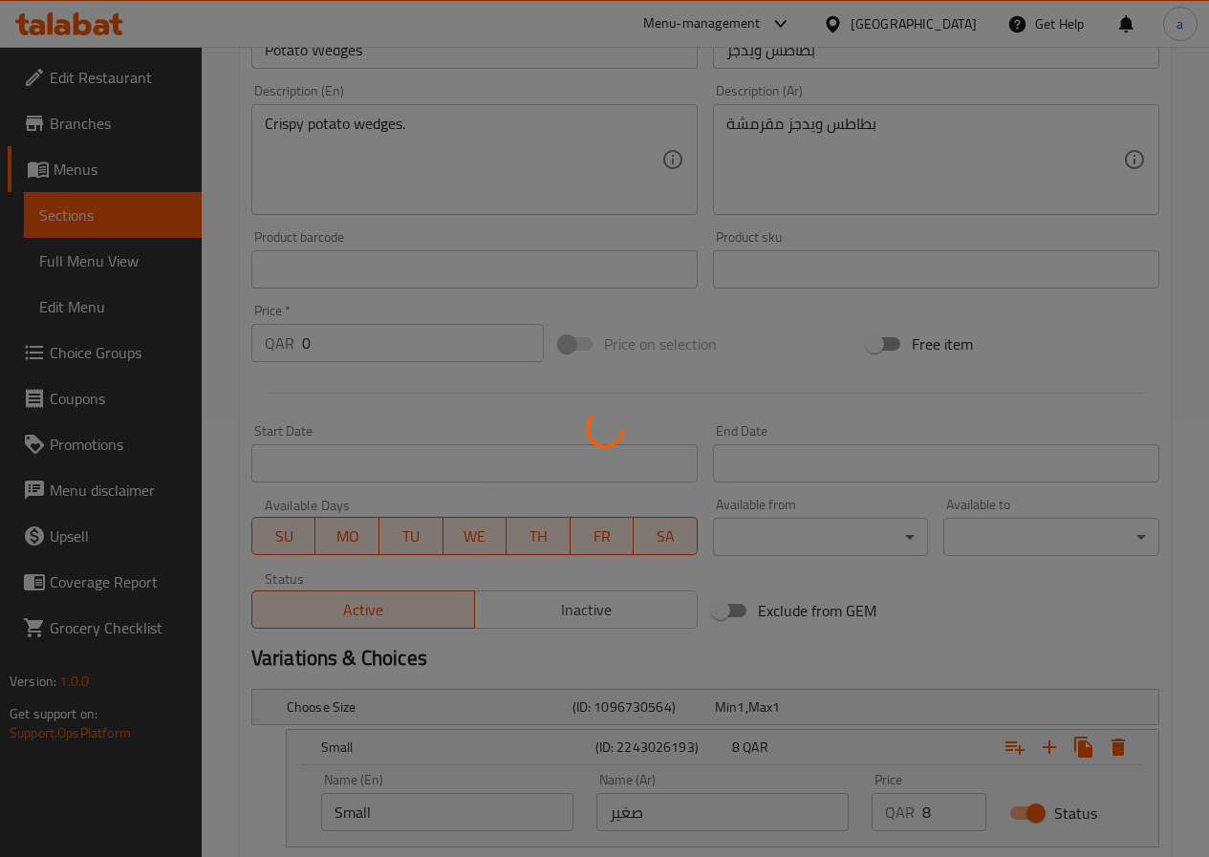
scroll to position [223, 0]
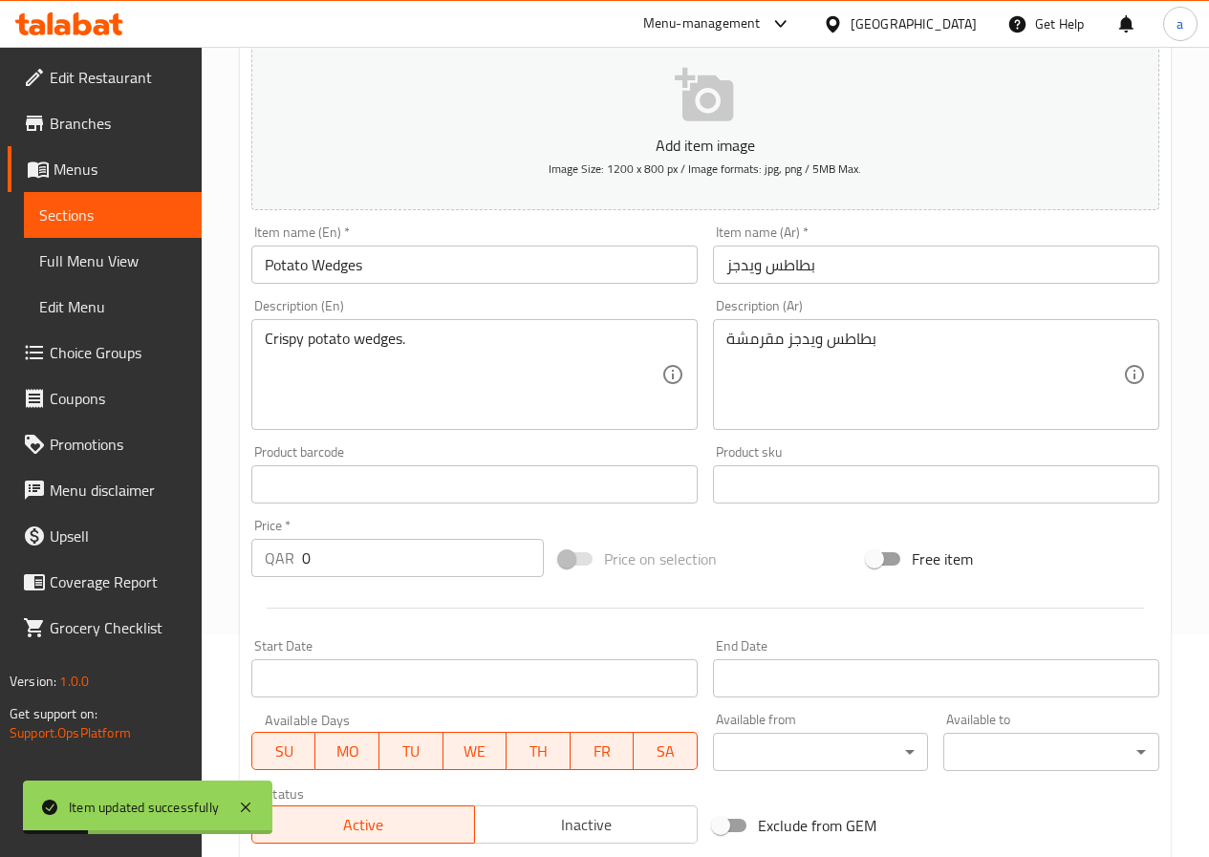
click at [88, 212] on span "Sections" at bounding box center [112, 215] width 147 height 23
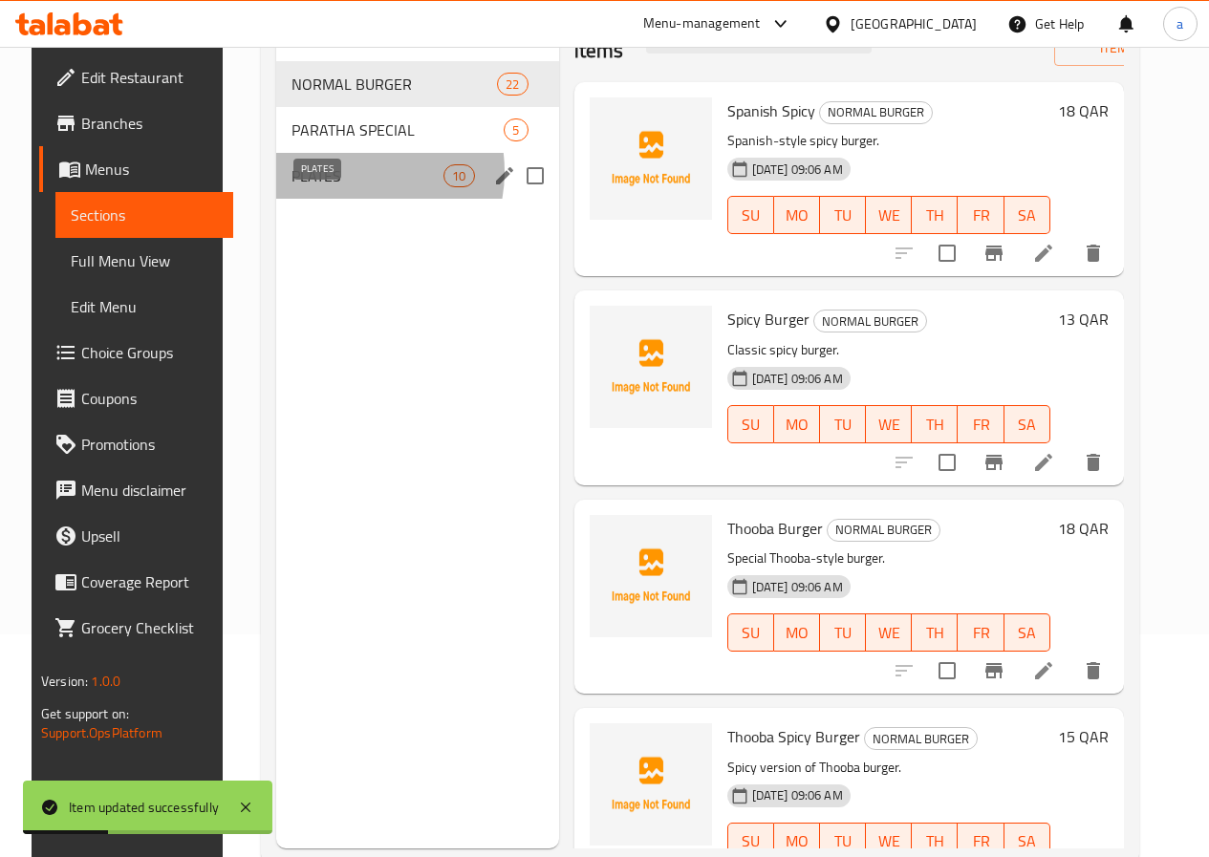
click at [326, 187] on span "PLATES" at bounding box center [368, 175] width 152 height 23
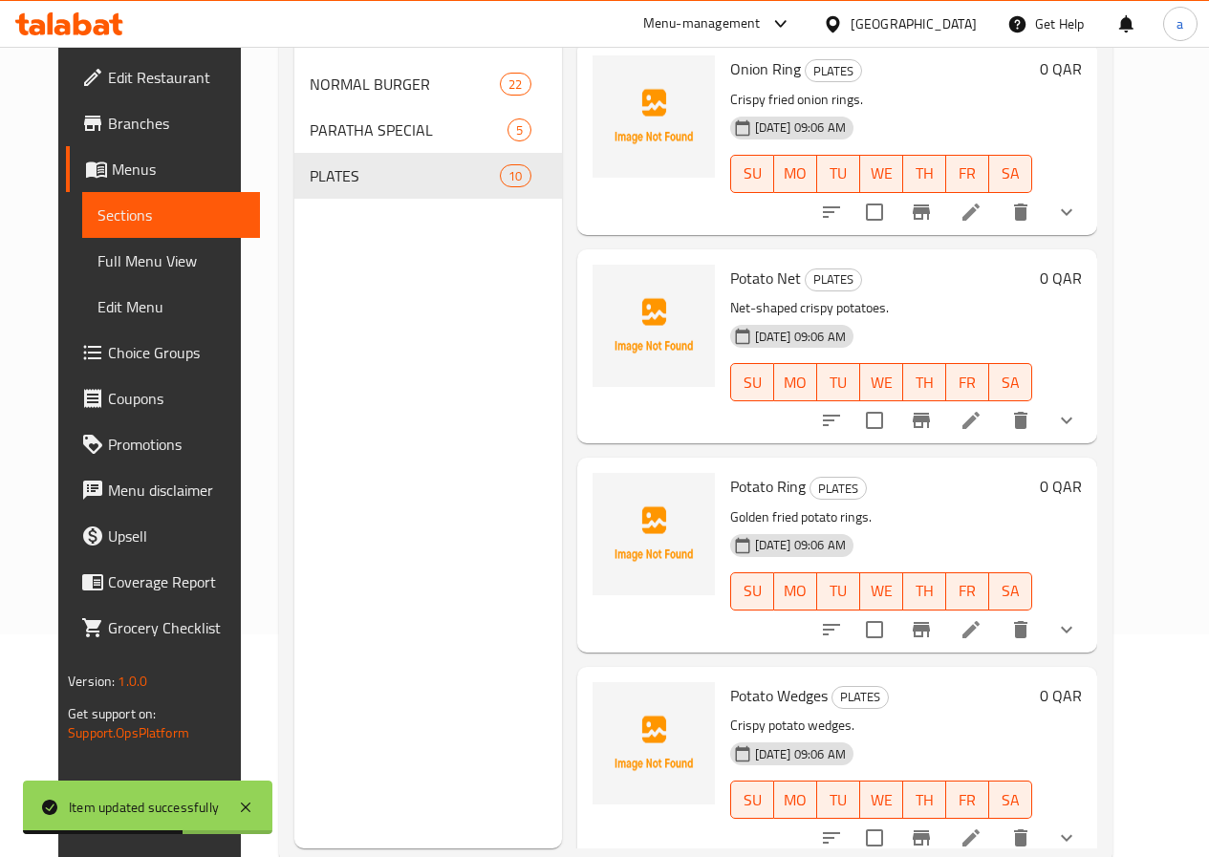
scroll to position [669, 0]
click at [983, 629] on icon at bounding box center [971, 628] width 23 height 23
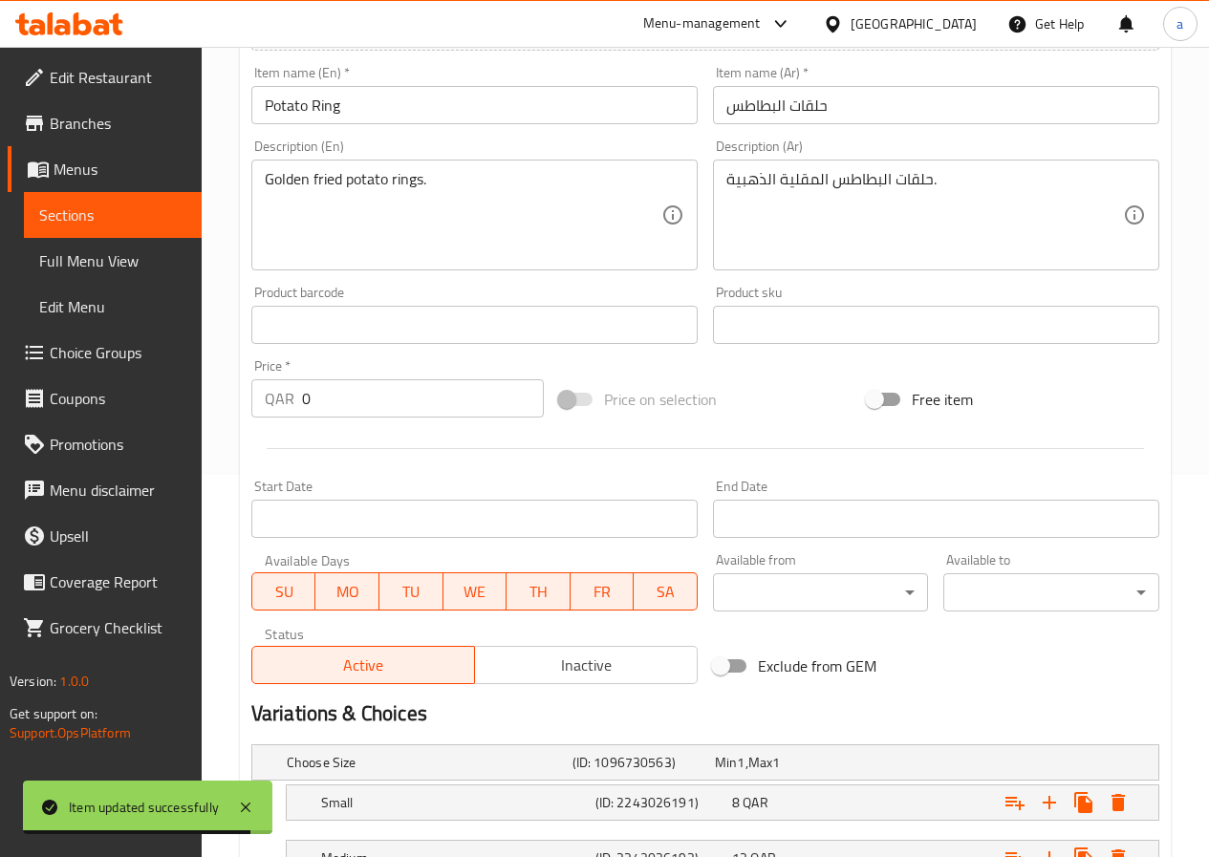
scroll to position [536, 0]
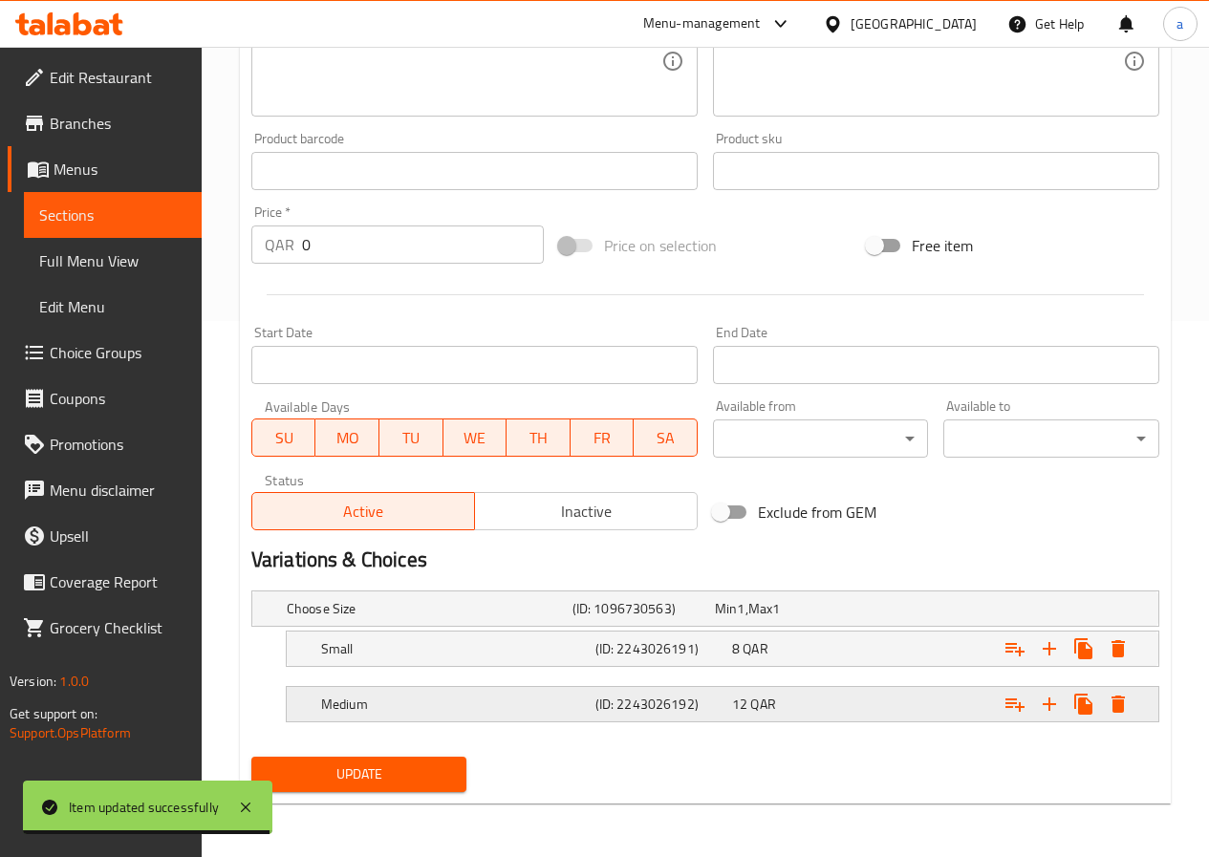
click at [790, 618] on div "12 QAR" at bounding box center [782, 608] width 135 height 19
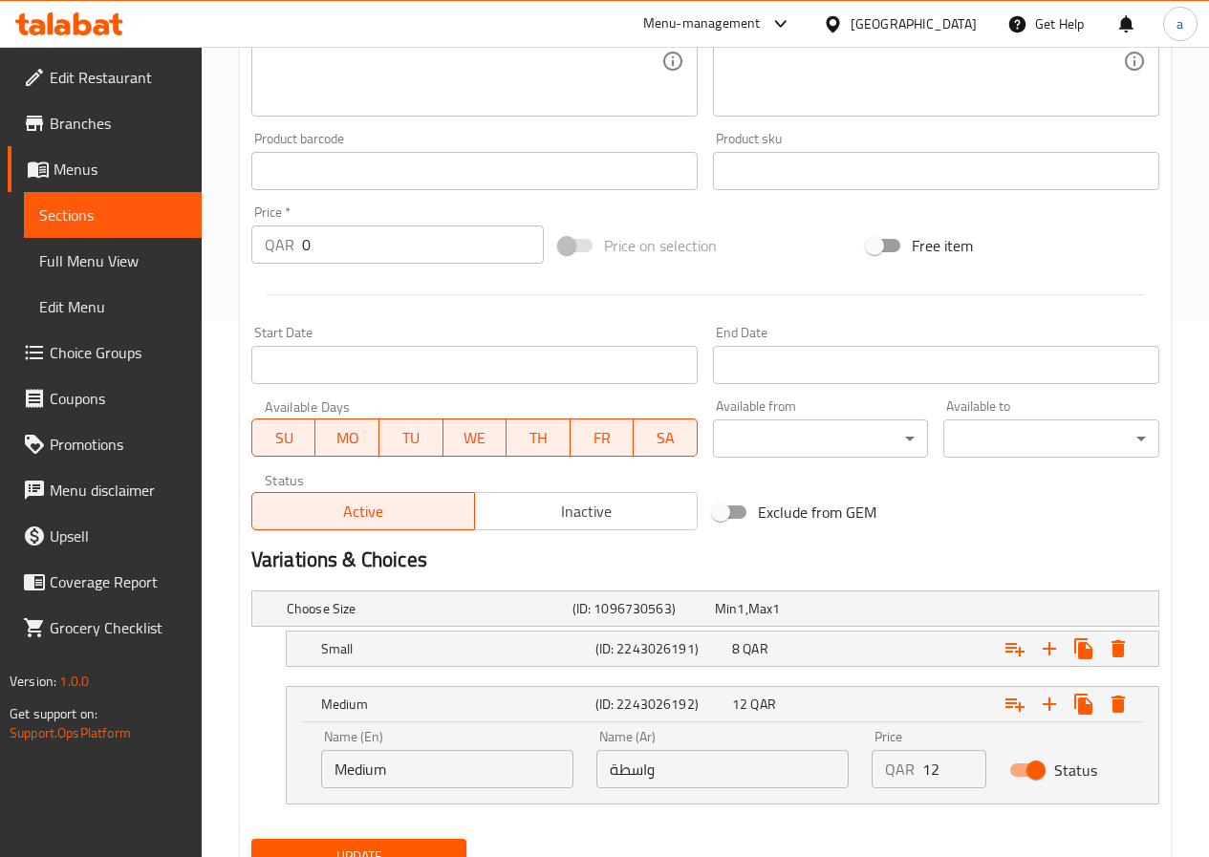
click at [643, 770] on input "واسطة" at bounding box center [722, 769] width 252 height 38
paste input "ط"
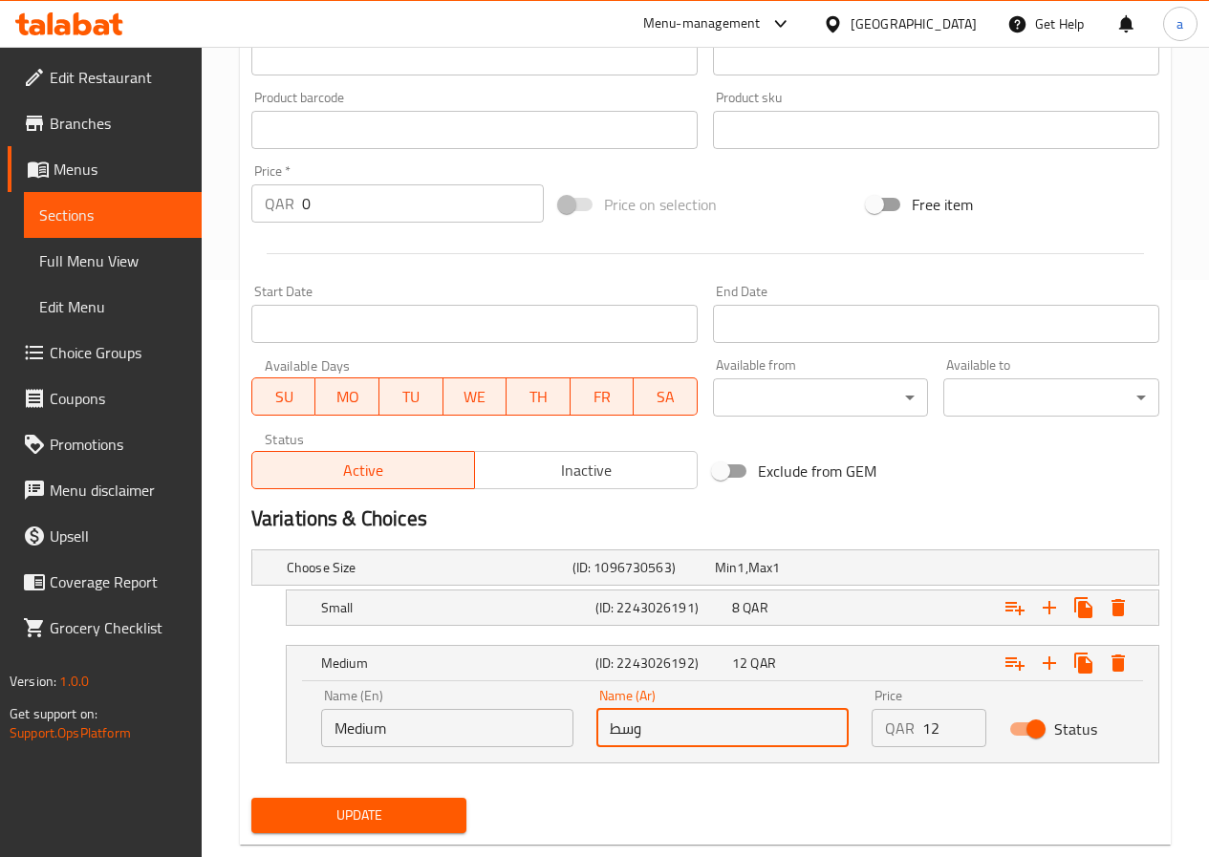
scroll to position [618, 0]
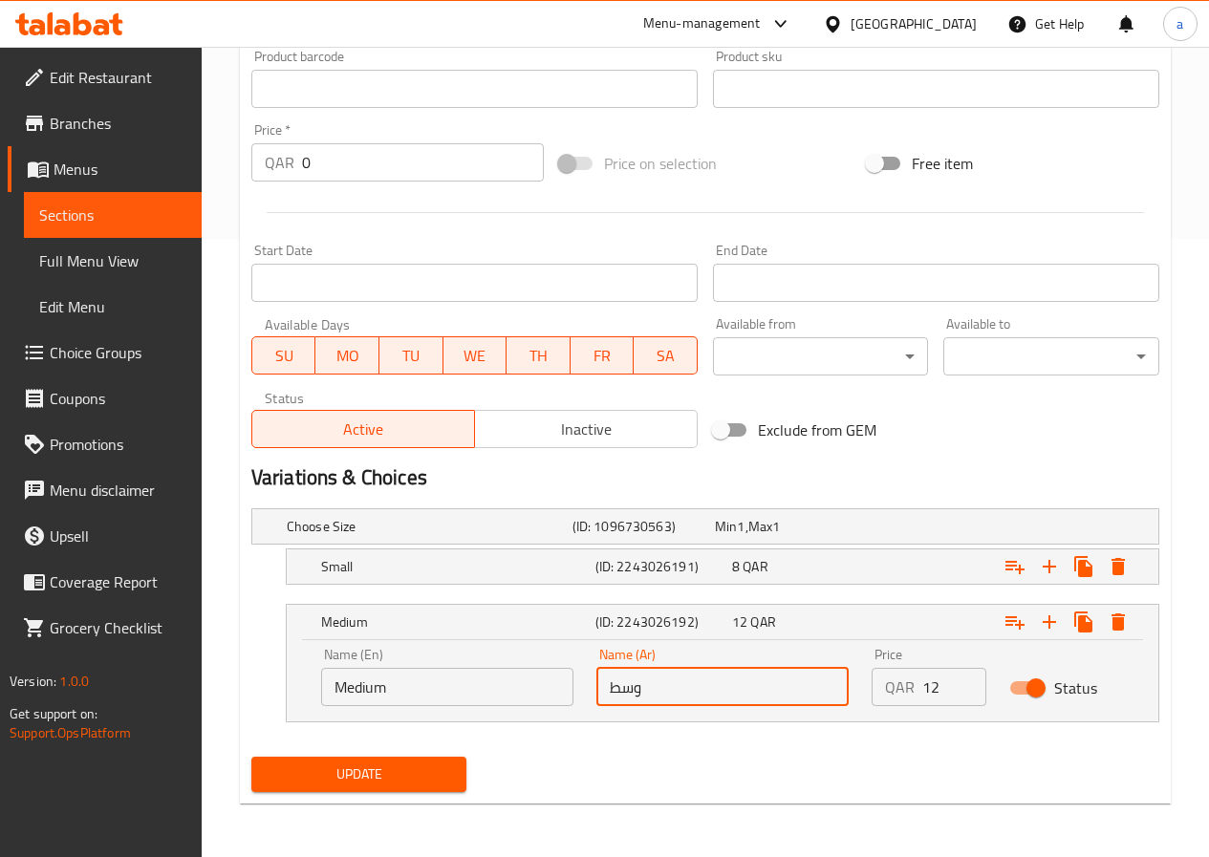
type input "وسط"
click at [387, 776] on span "Update" at bounding box center [359, 775] width 185 height 24
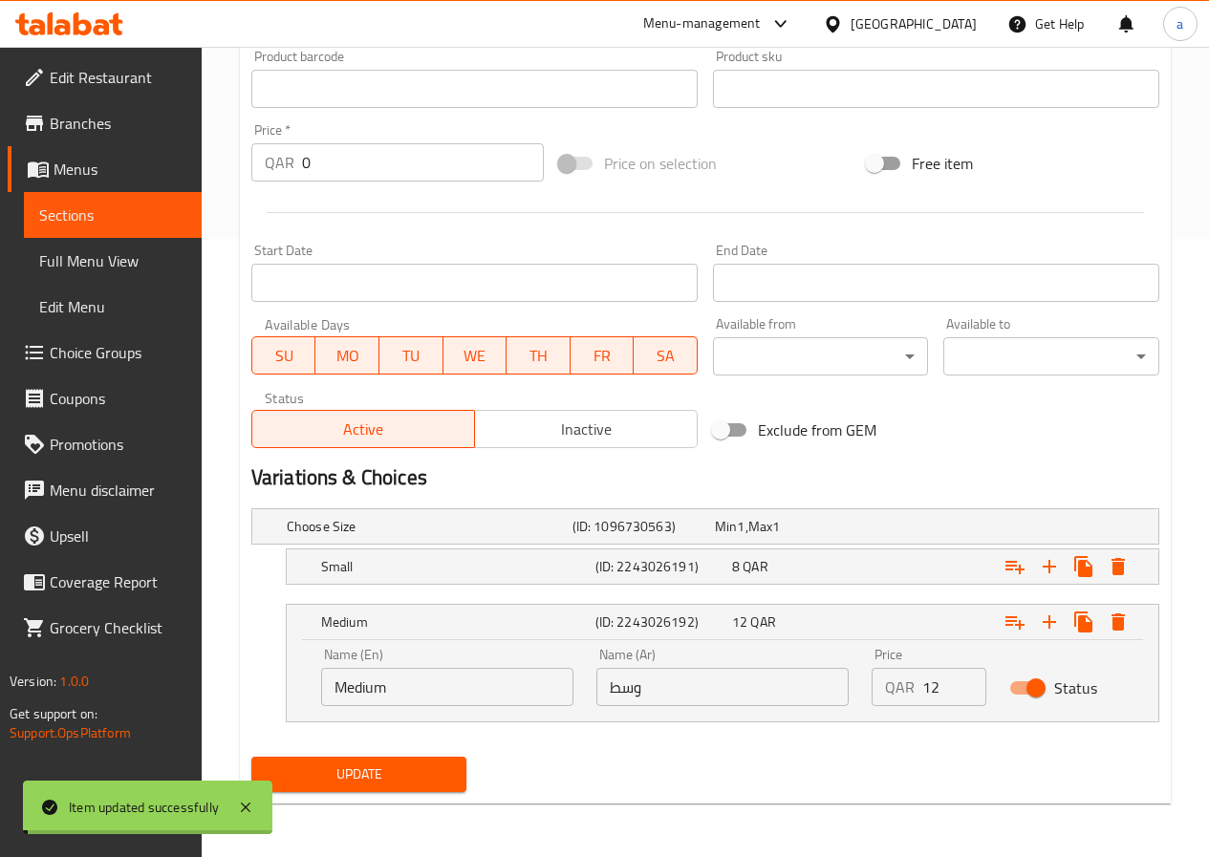
click at [87, 217] on span "Sections" at bounding box center [112, 215] width 147 height 23
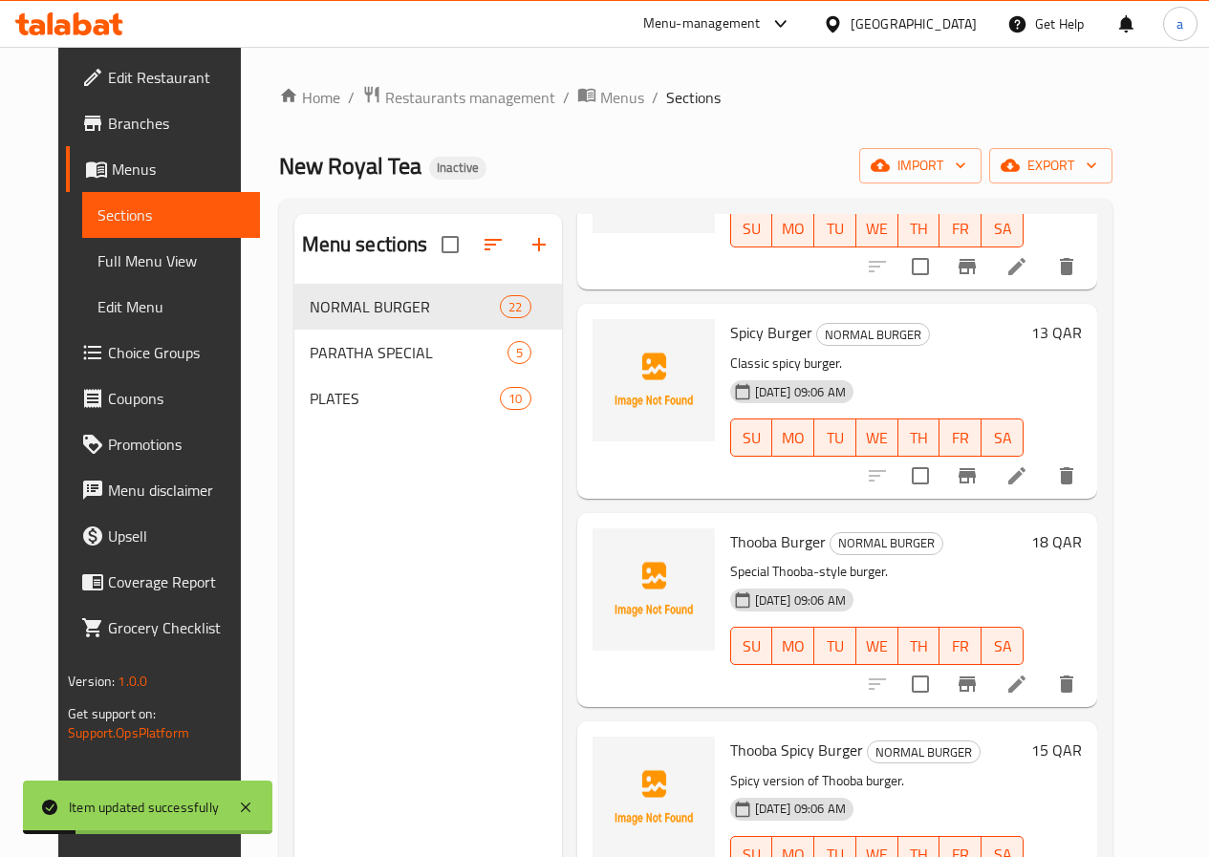
scroll to position [382, 0]
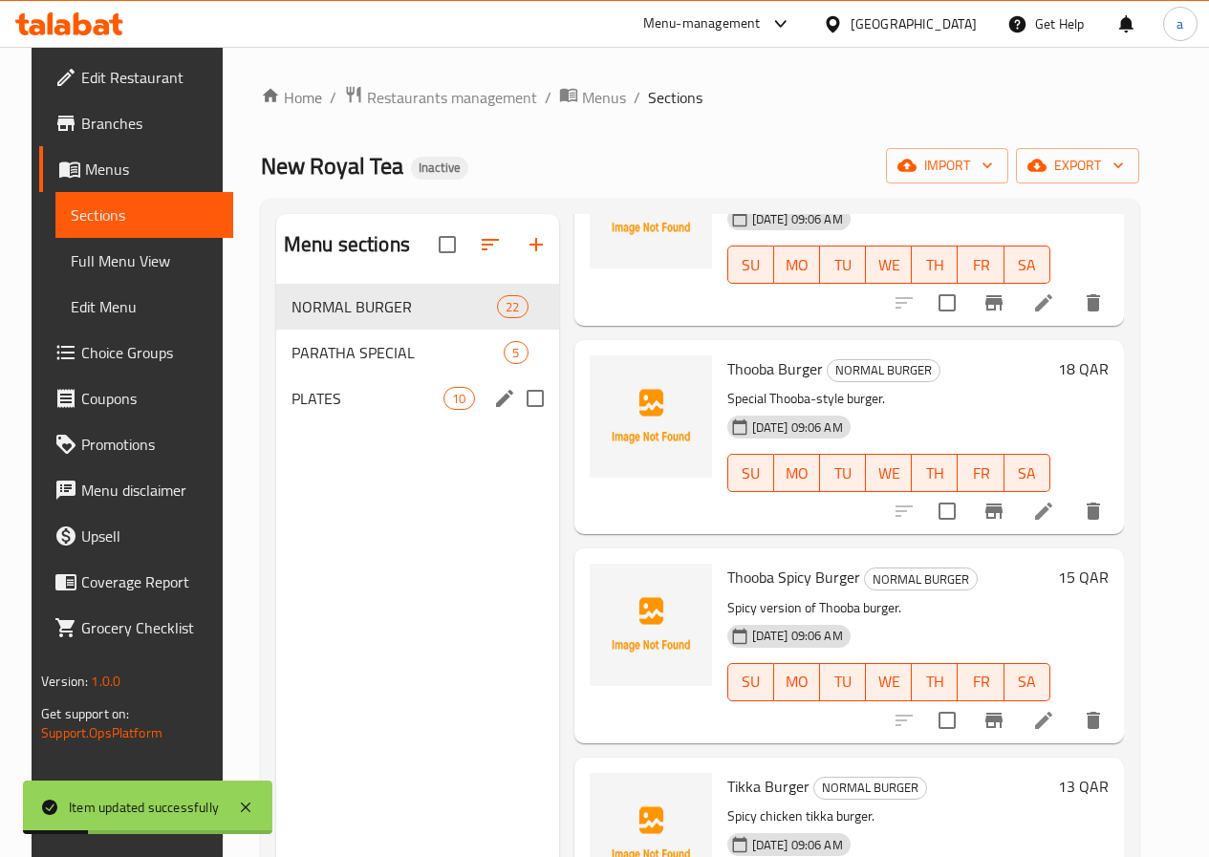
click at [293, 410] on span "PLATES" at bounding box center [368, 398] width 152 height 23
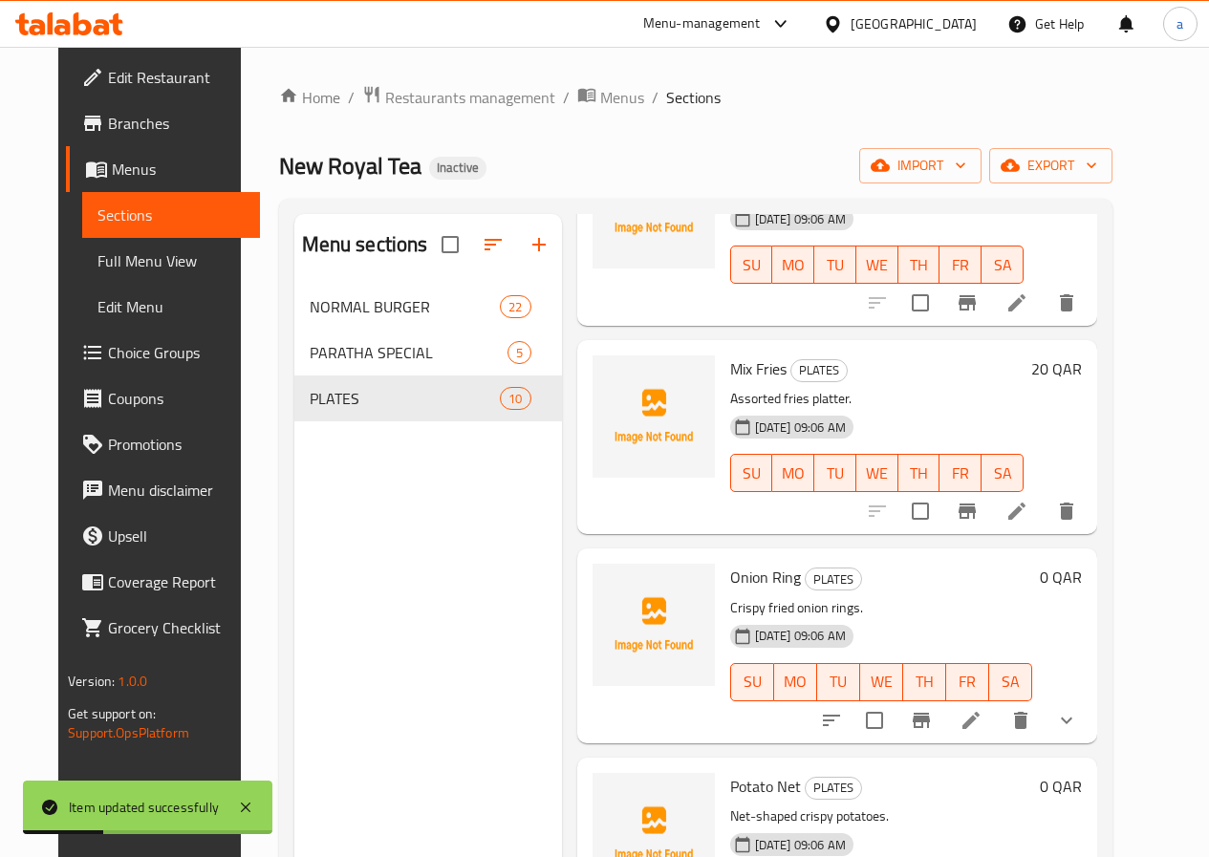
scroll to position [765, 0]
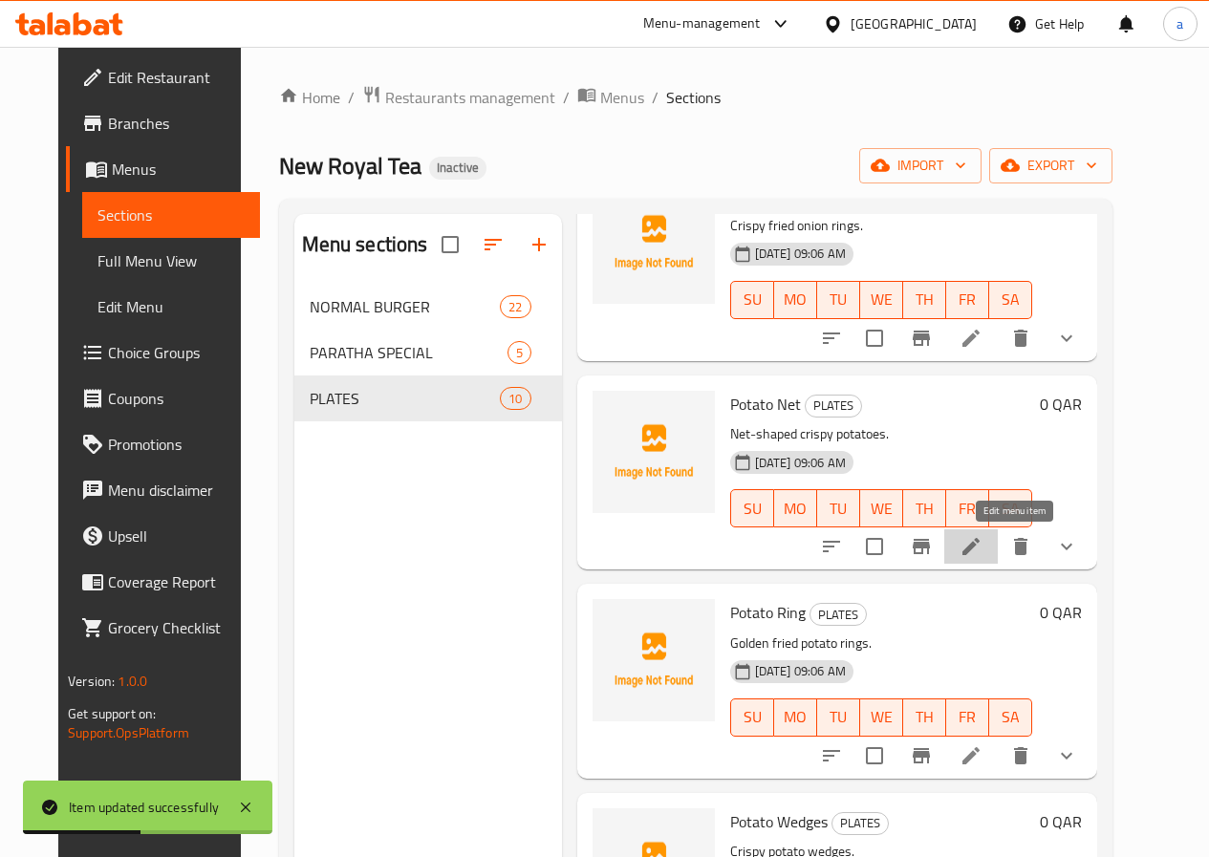
click at [980, 550] on icon at bounding box center [970, 546] width 17 height 17
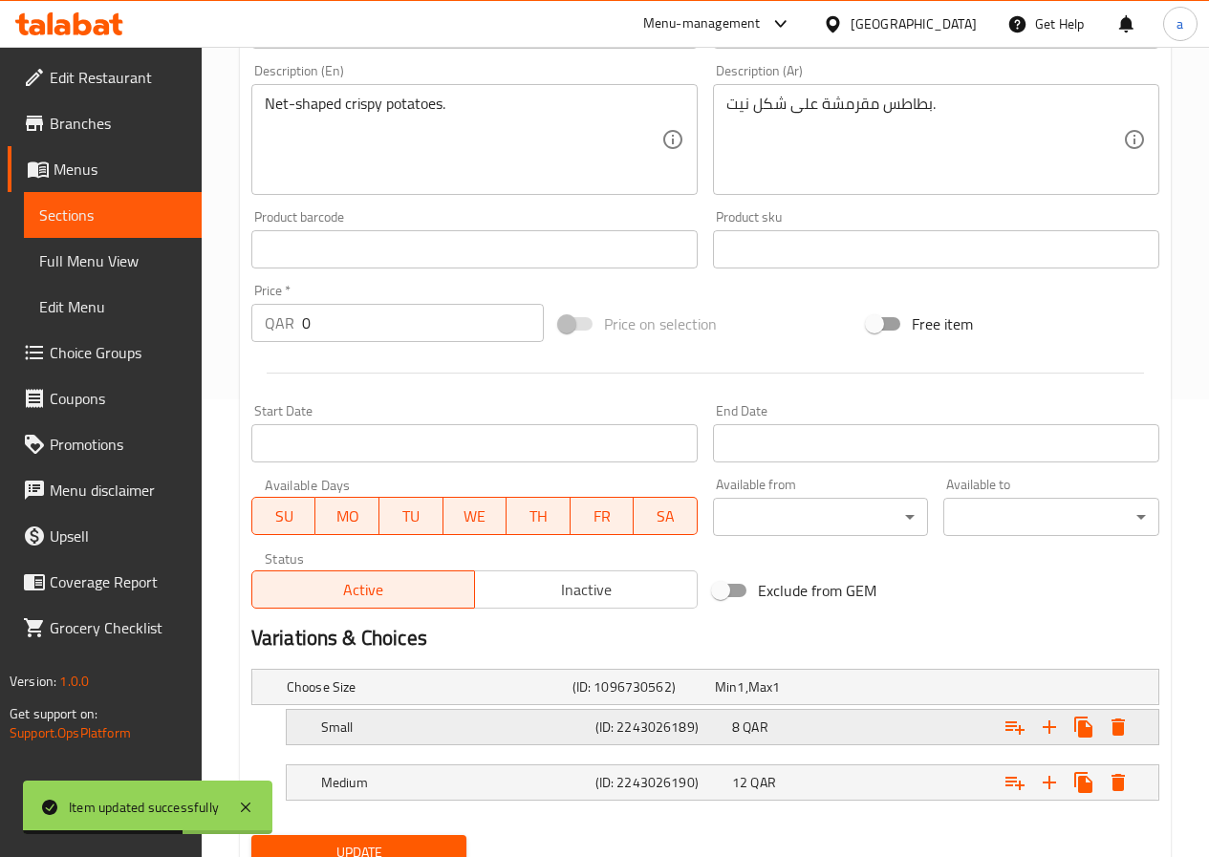
scroll to position [536, 0]
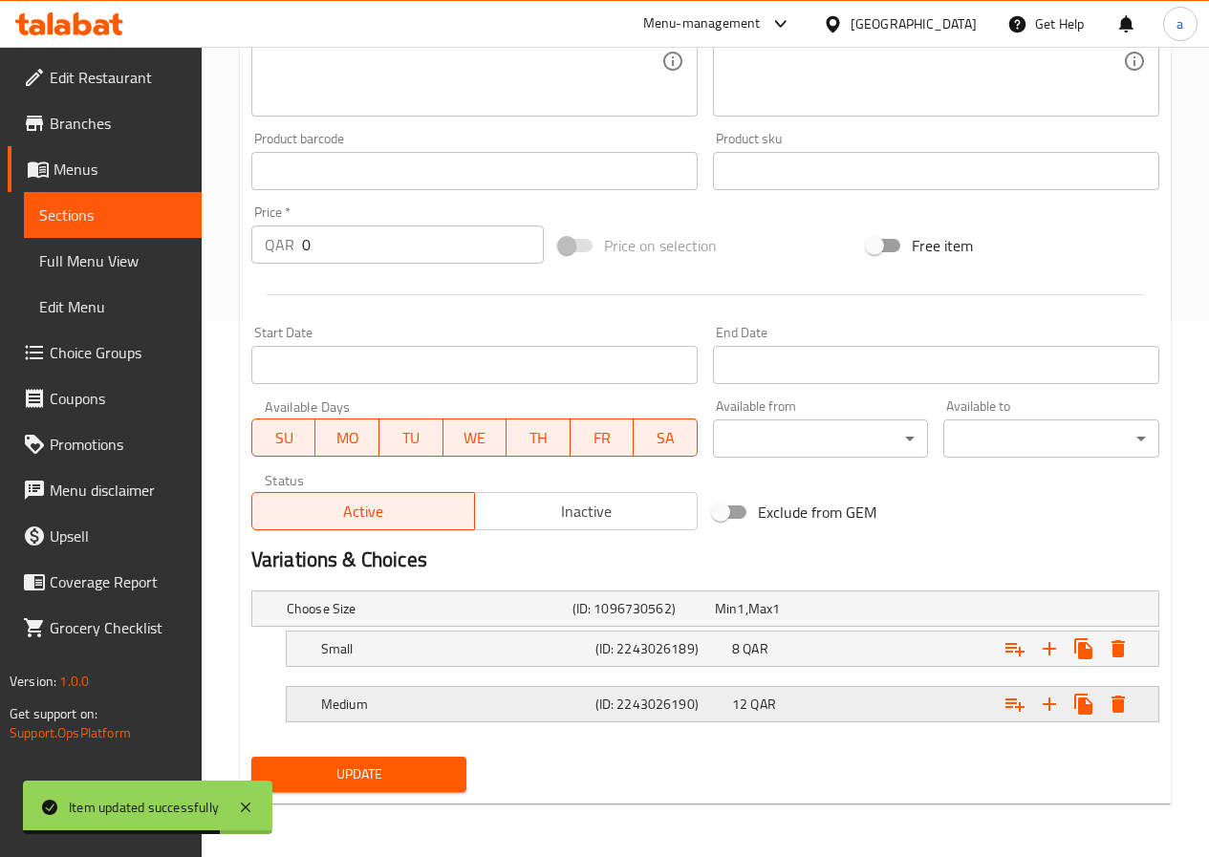
click at [750, 618] on div "12 QAR" at bounding box center [782, 608] width 135 height 19
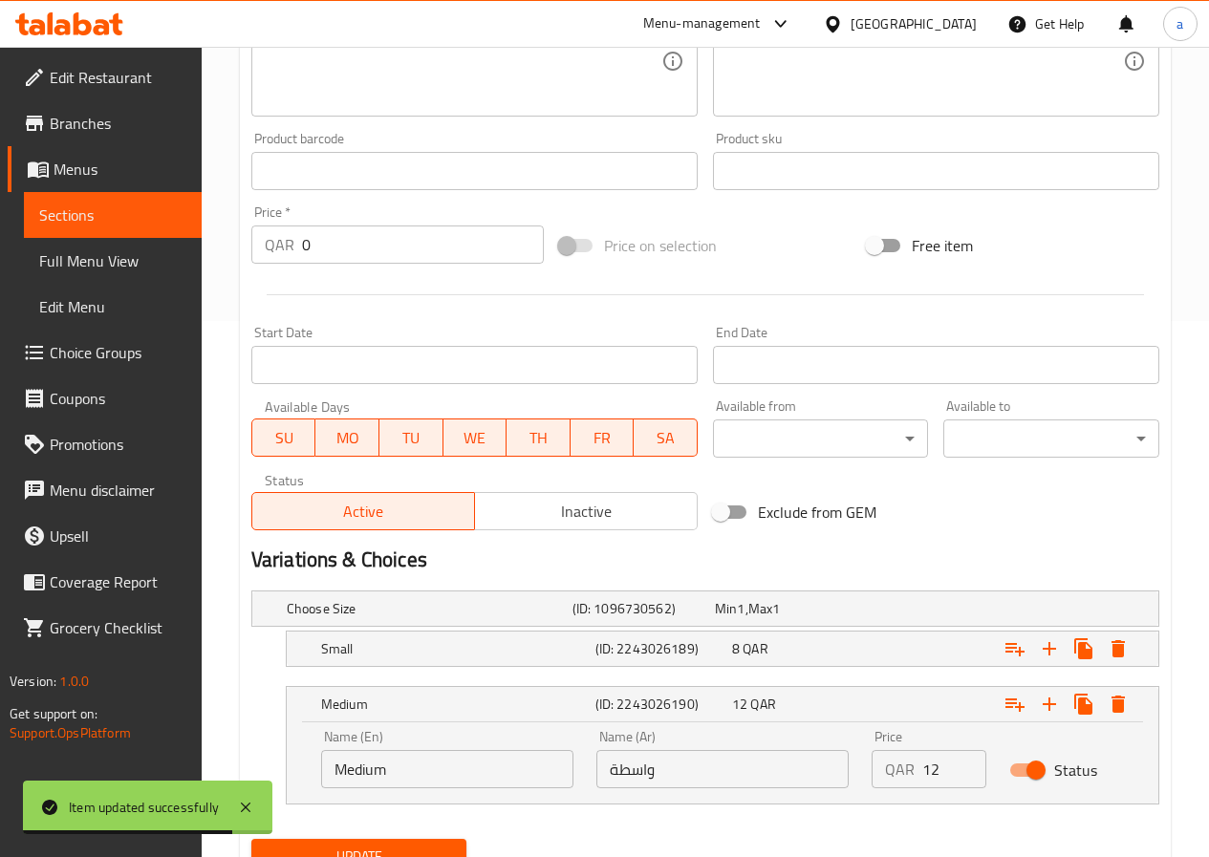
click at [678, 762] on input "واسطة" at bounding box center [722, 769] width 252 height 38
paste input "ط"
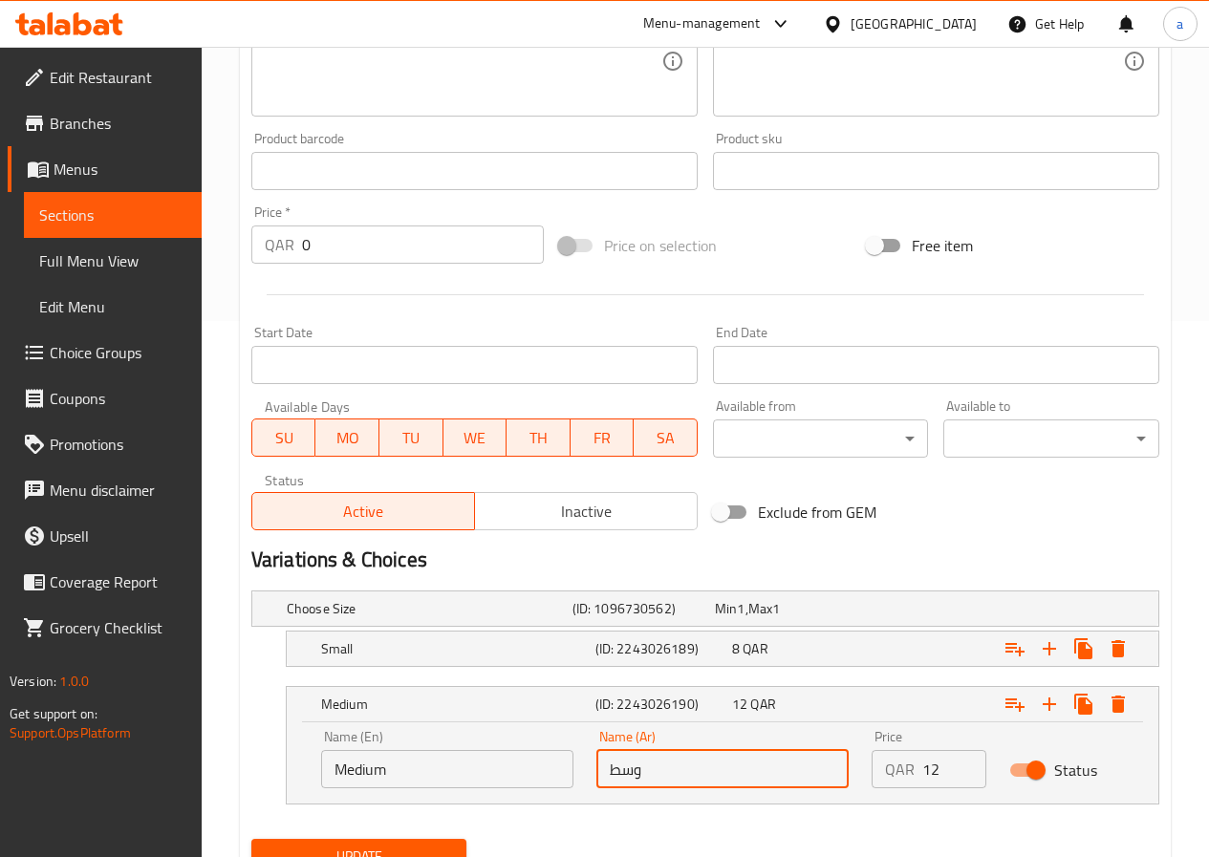
type input "وسط"
click at [373, 843] on button "Update" at bounding box center [359, 856] width 216 height 35
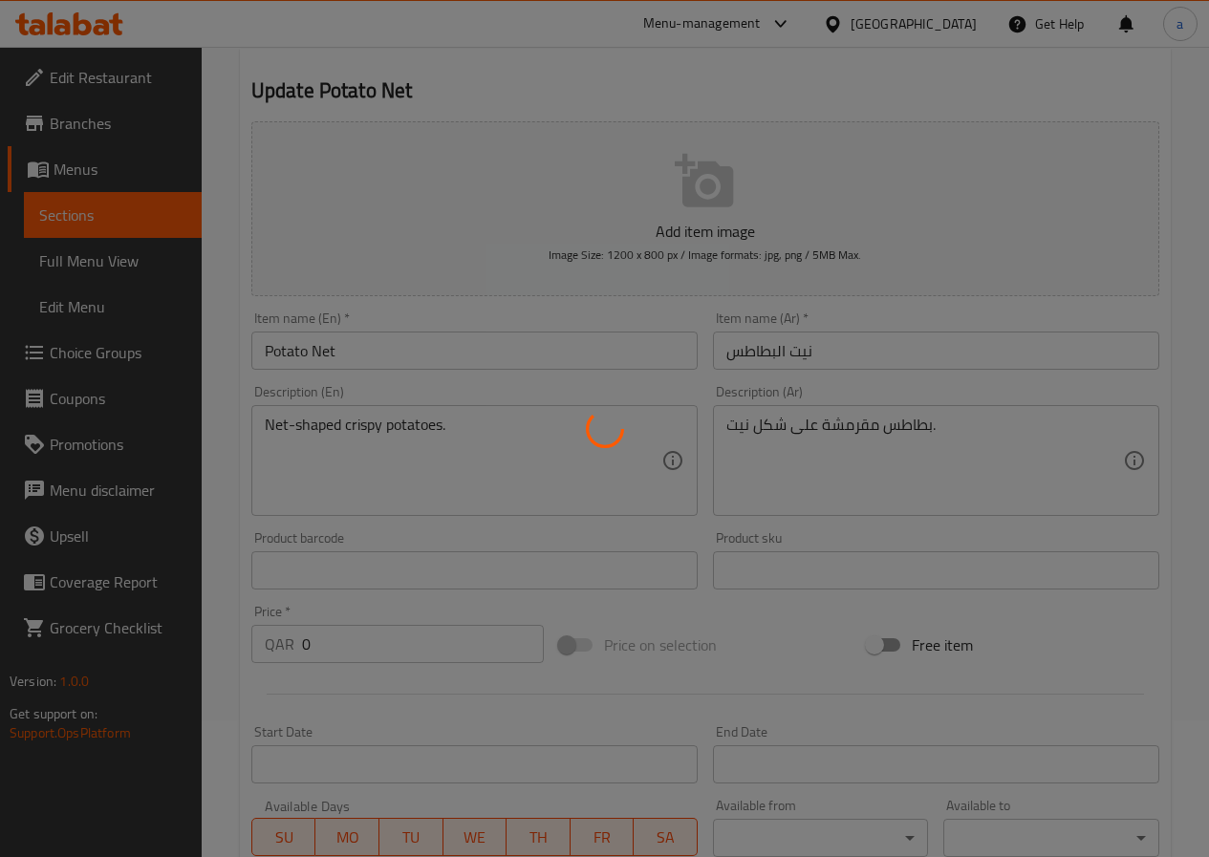
scroll to position [58, 0]
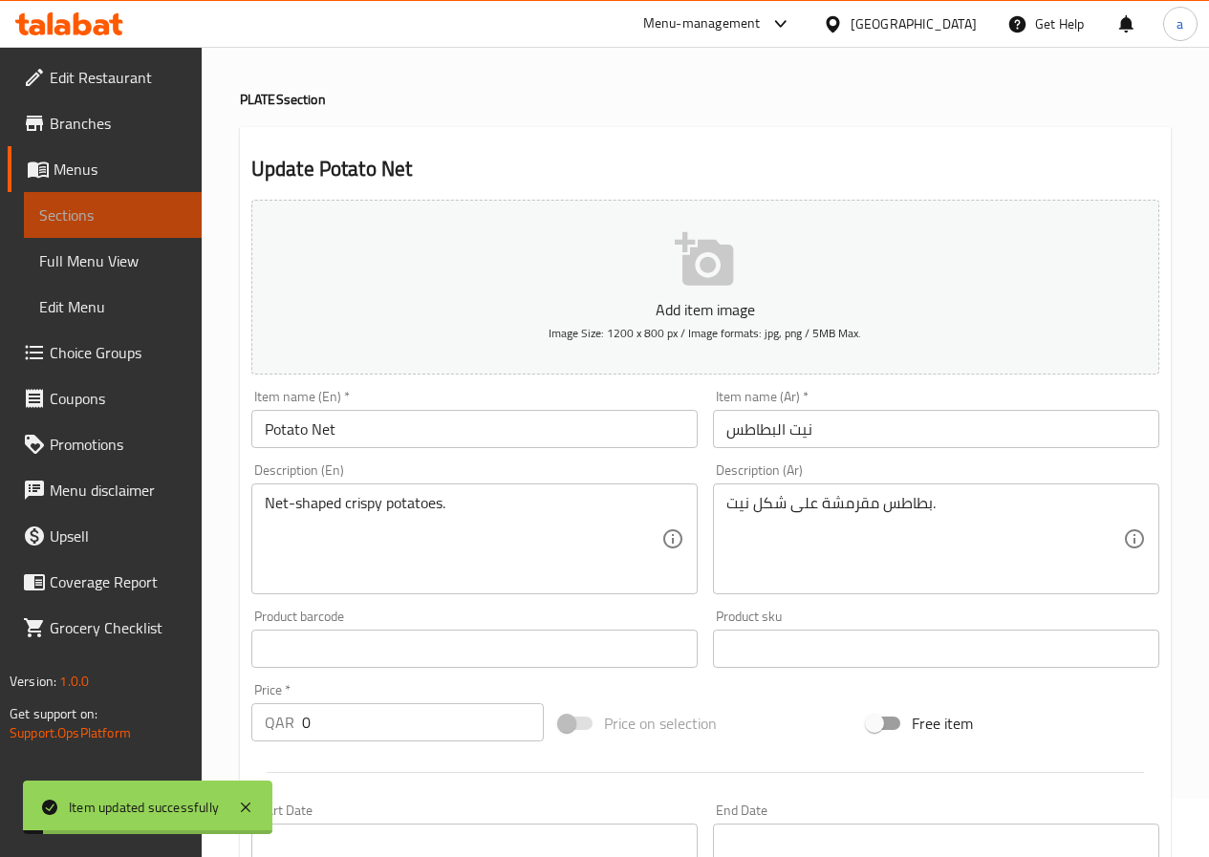
click at [54, 223] on span "Sections" at bounding box center [112, 215] width 147 height 23
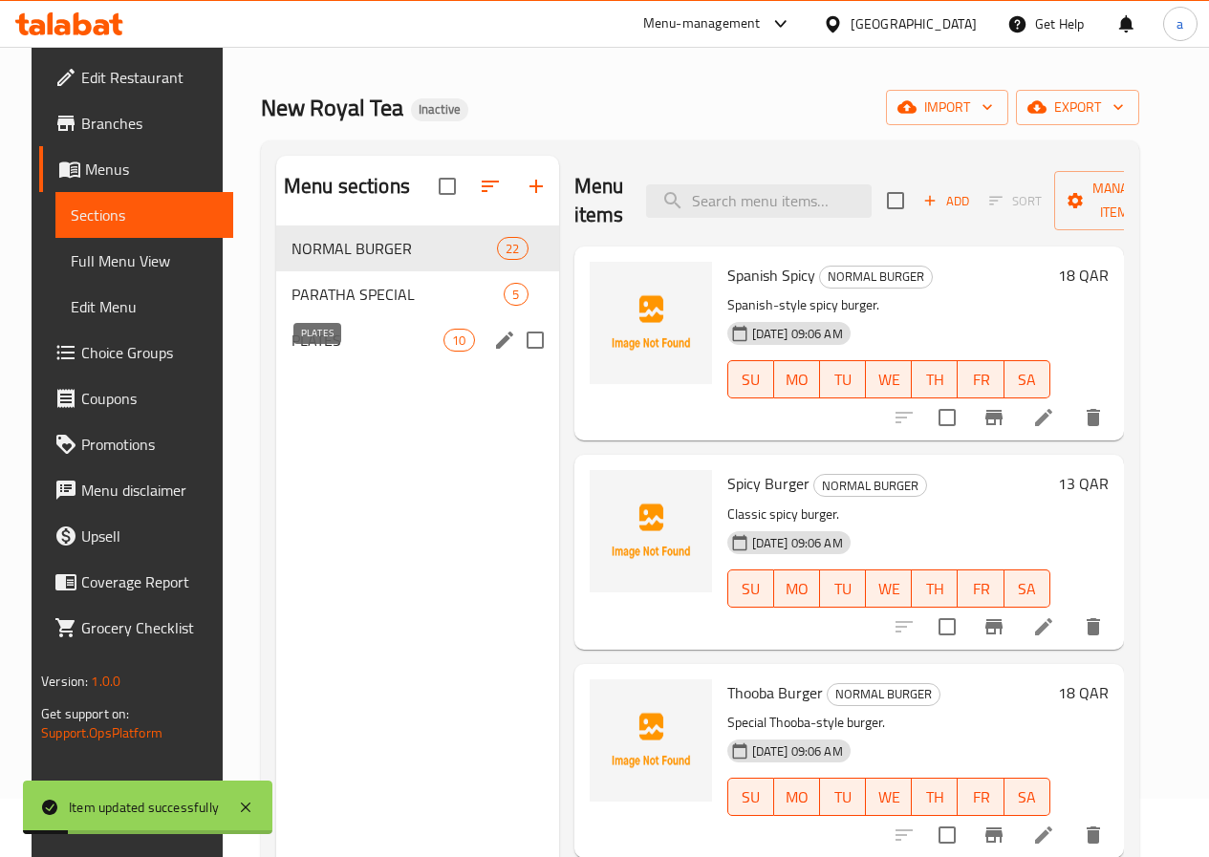
click at [330, 352] on span "PLATES" at bounding box center [368, 340] width 152 height 23
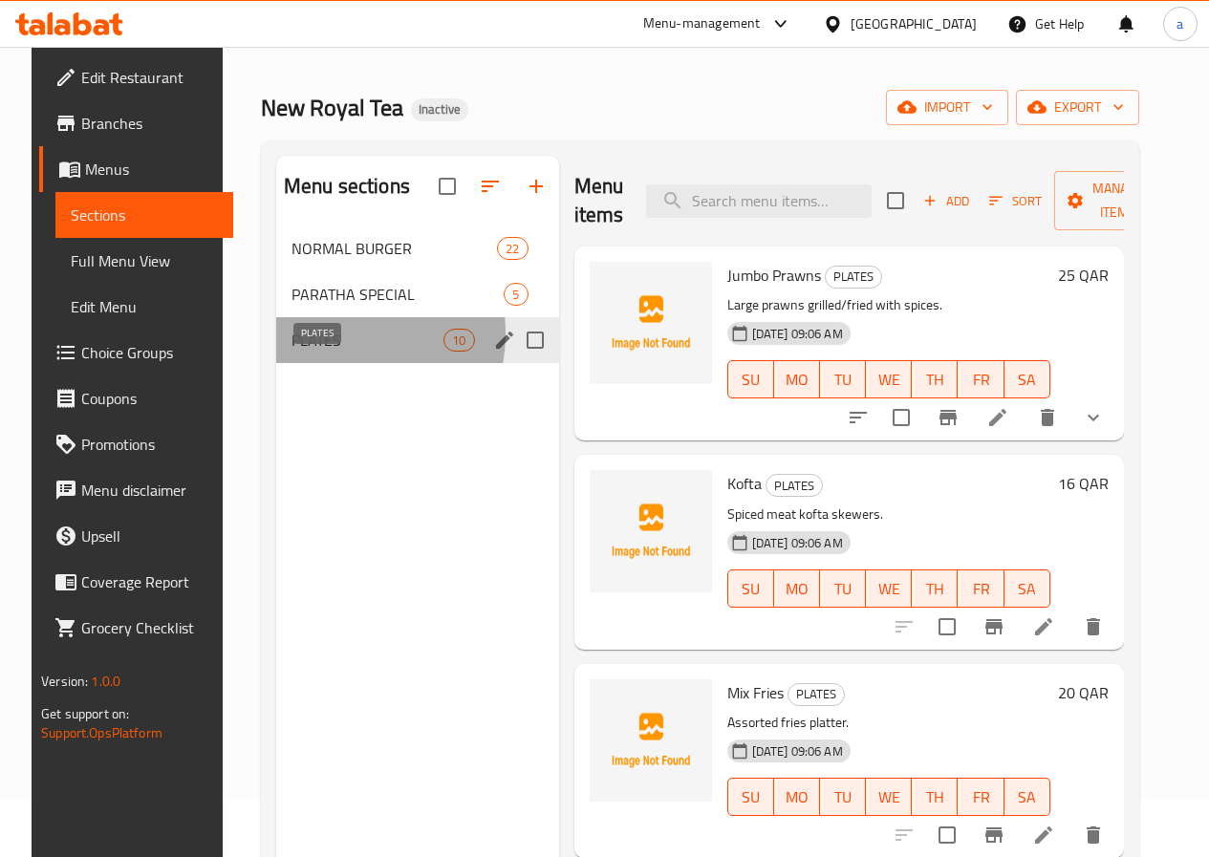
click at [313, 352] on span "PLATES" at bounding box center [368, 340] width 152 height 23
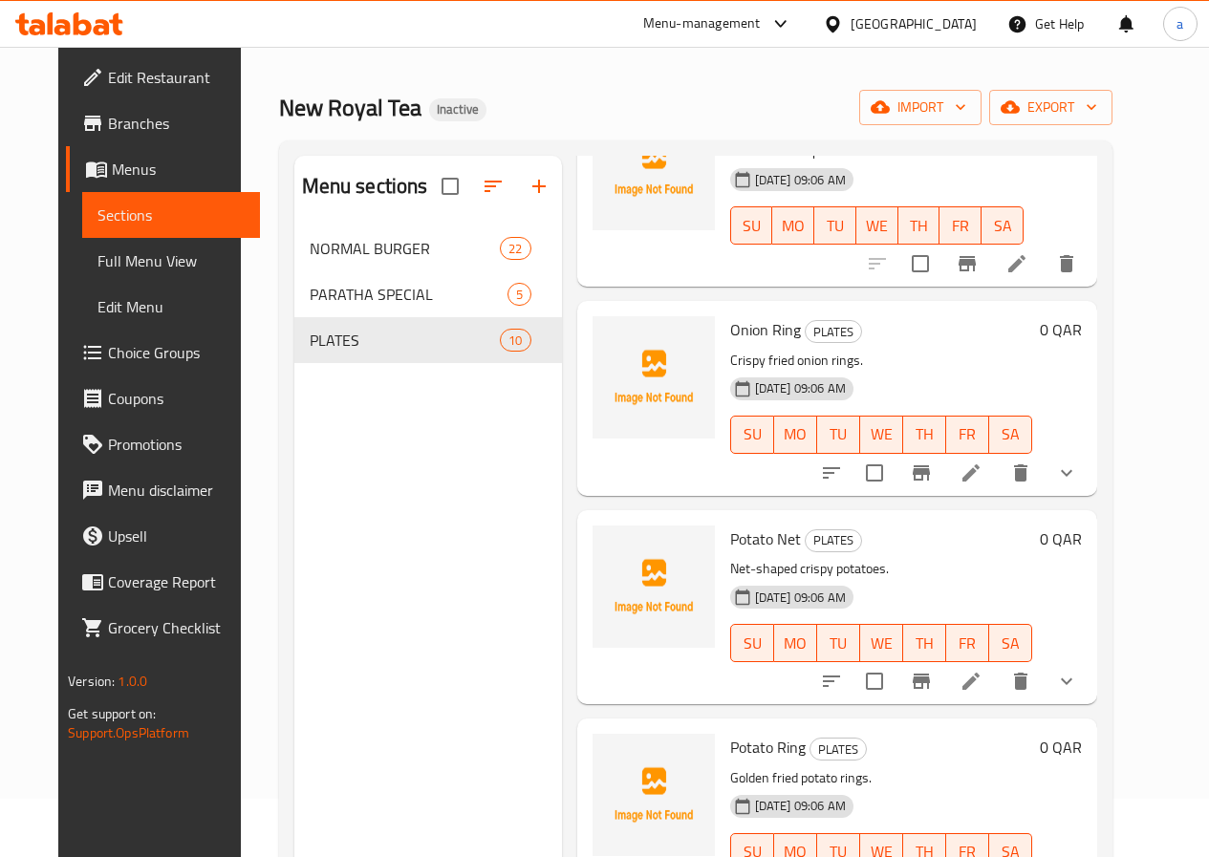
scroll to position [573, 0]
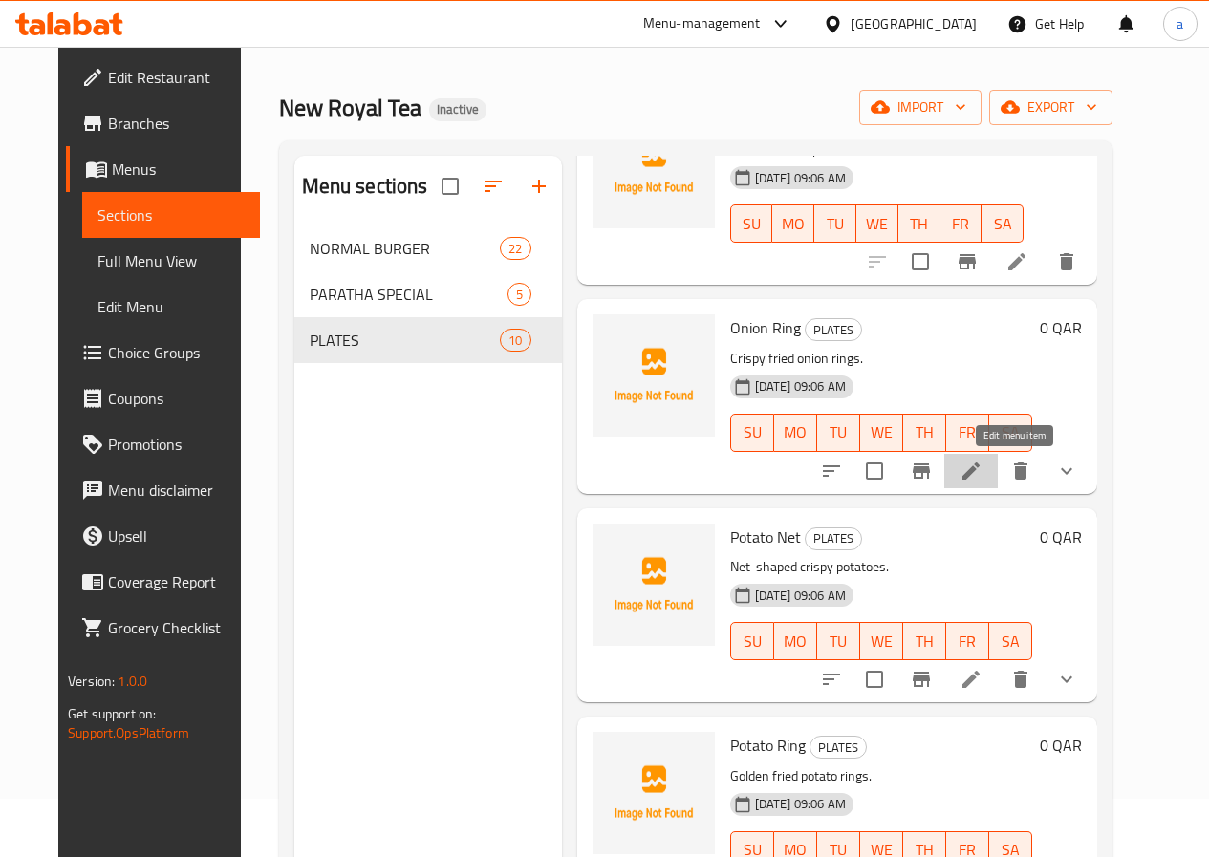
click at [980, 476] on icon at bounding box center [970, 471] width 17 height 17
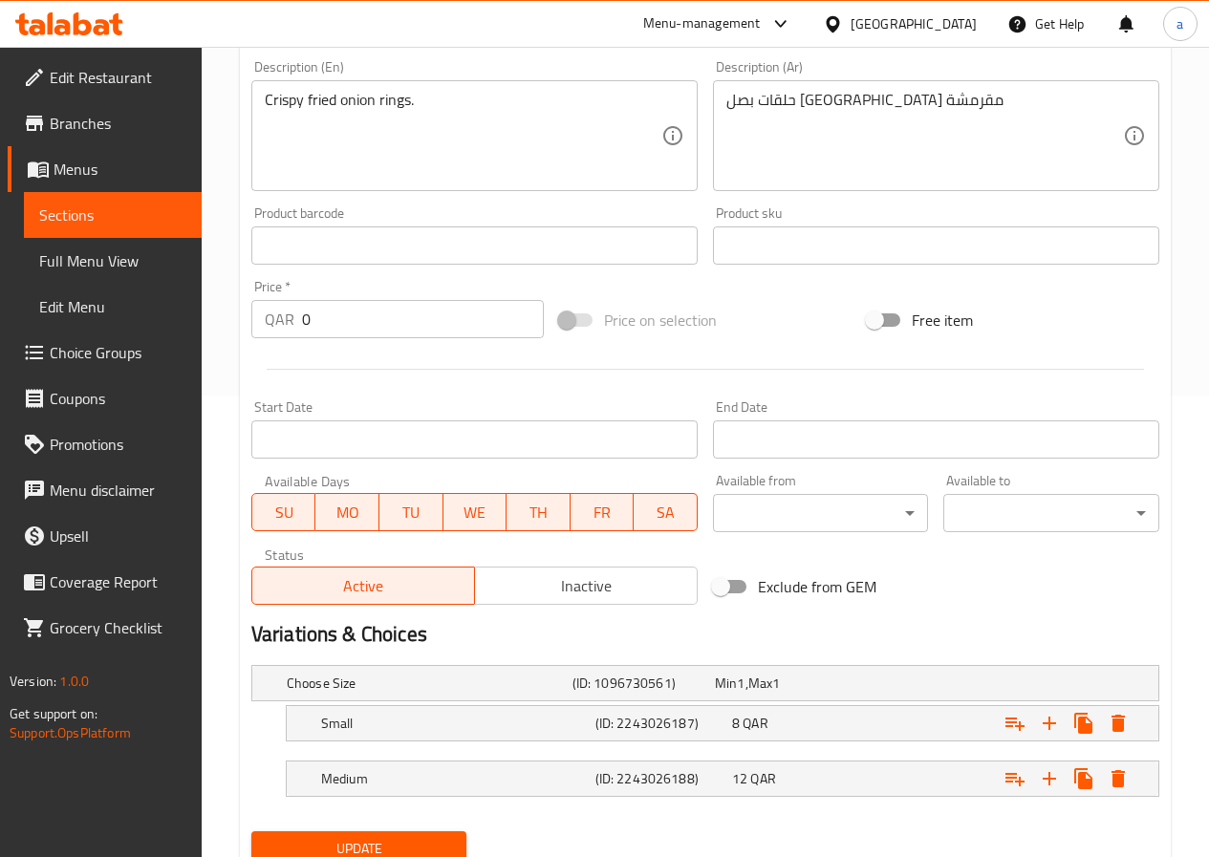
scroll to position [536, 0]
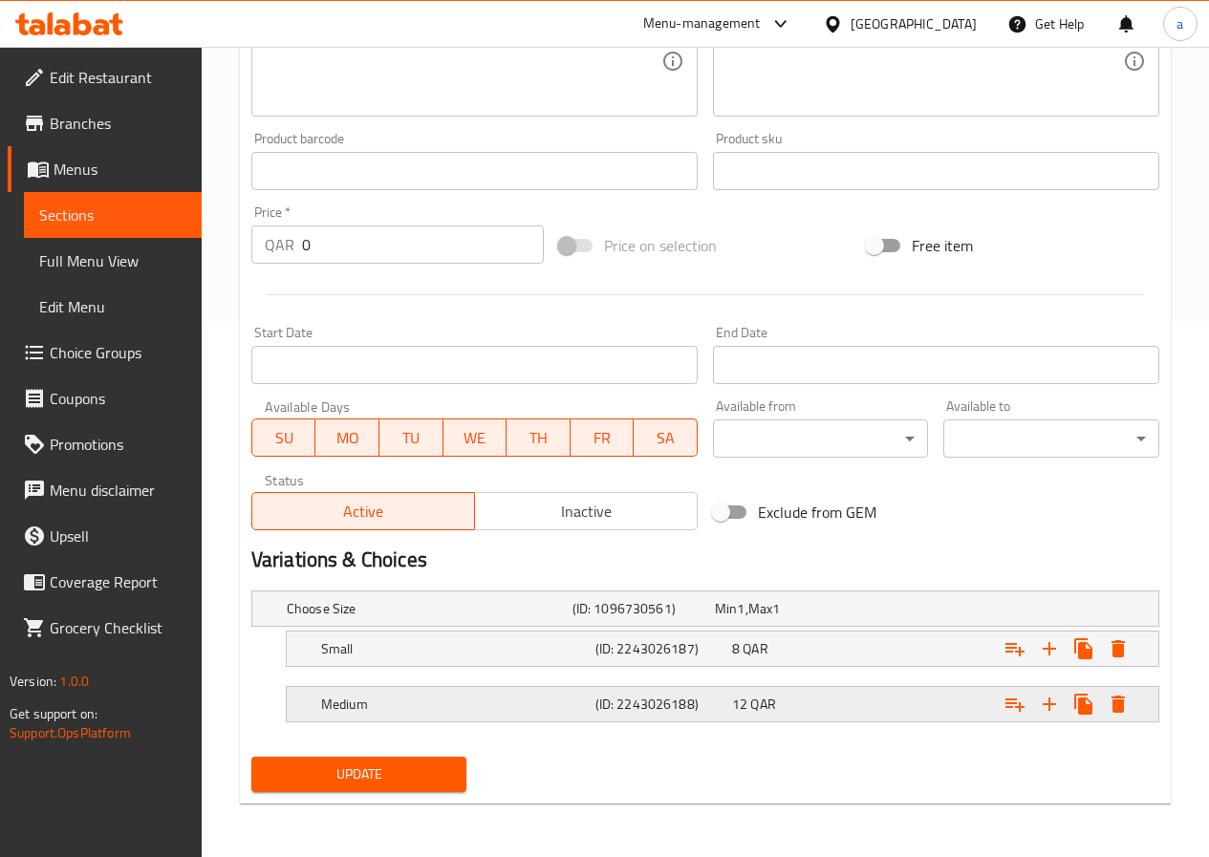
click at [664, 618] on h5 "(ID: 2243026188)" at bounding box center [640, 608] width 135 height 19
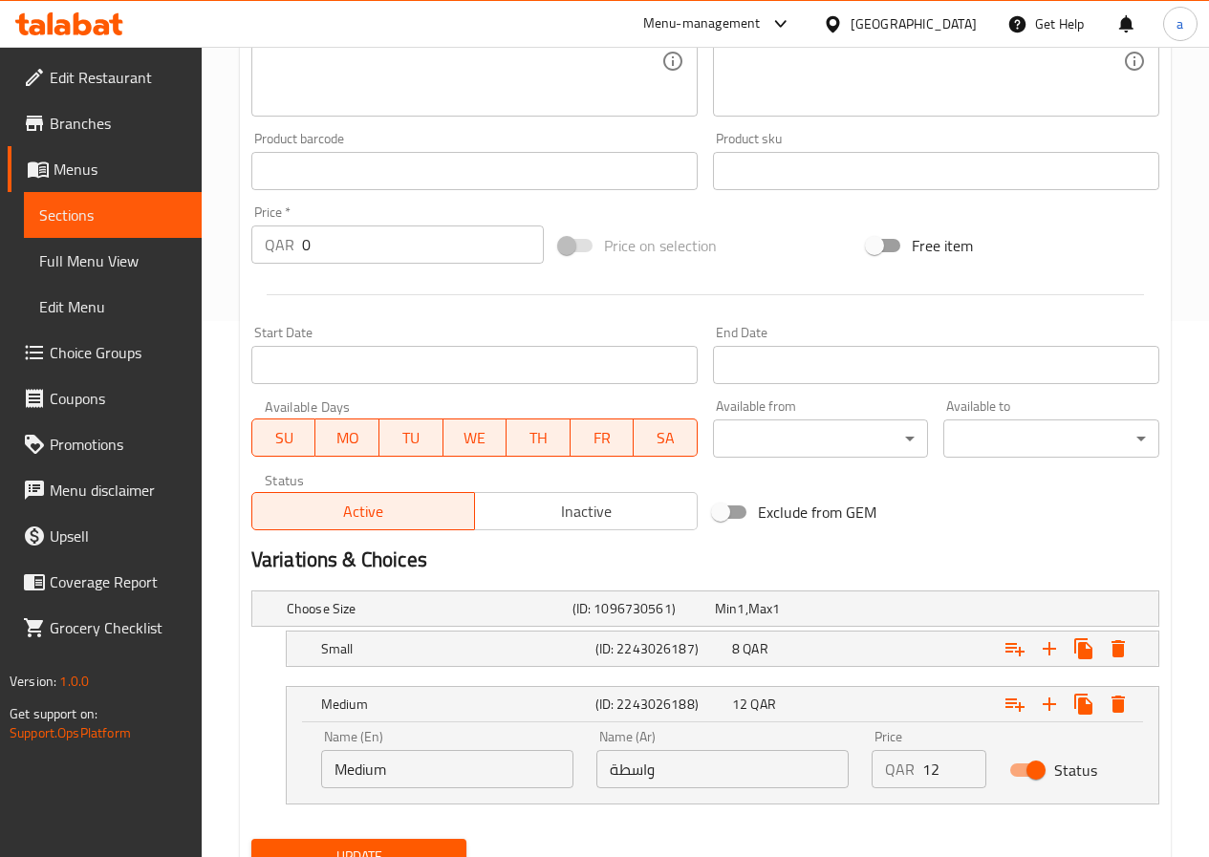
click at [681, 769] on input "واسطة" at bounding box center [722, 769] width 252 height 38
paste input "ط"
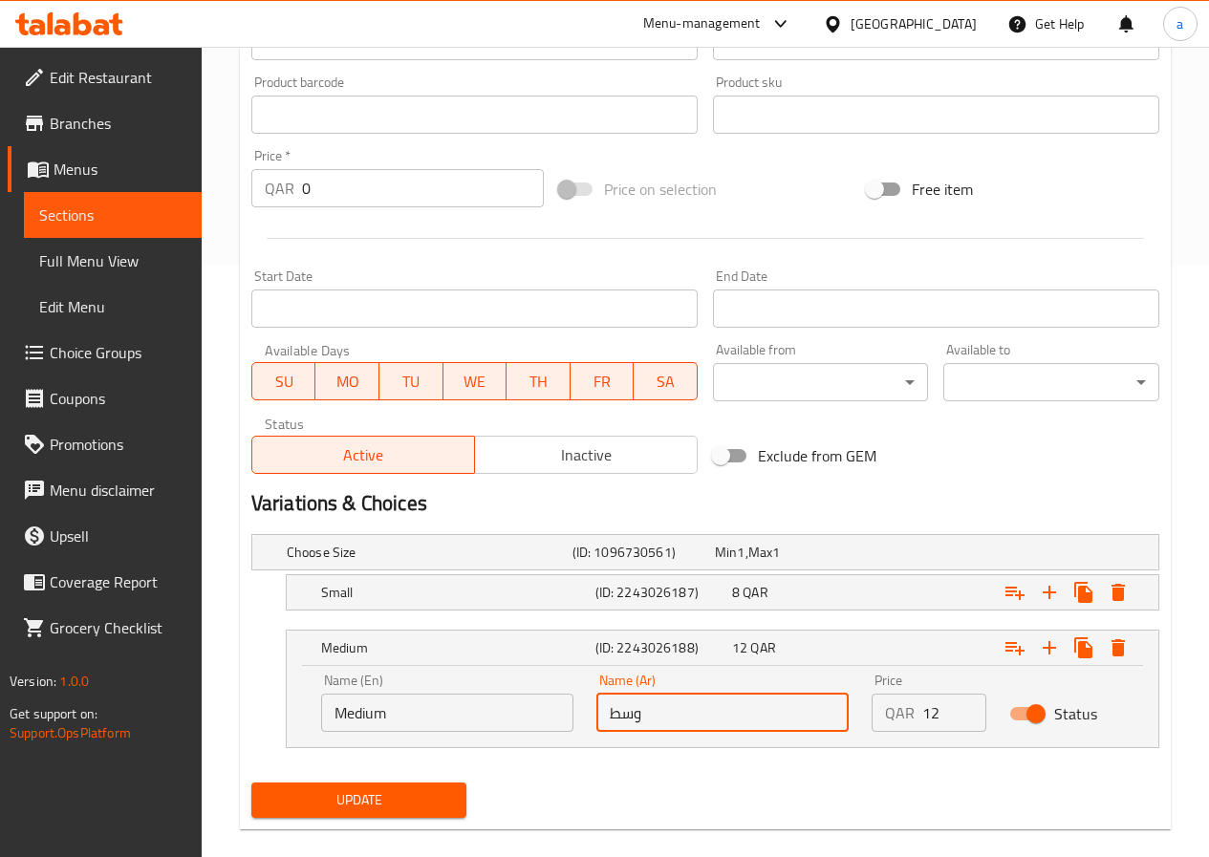
scroll to position [618, 0]
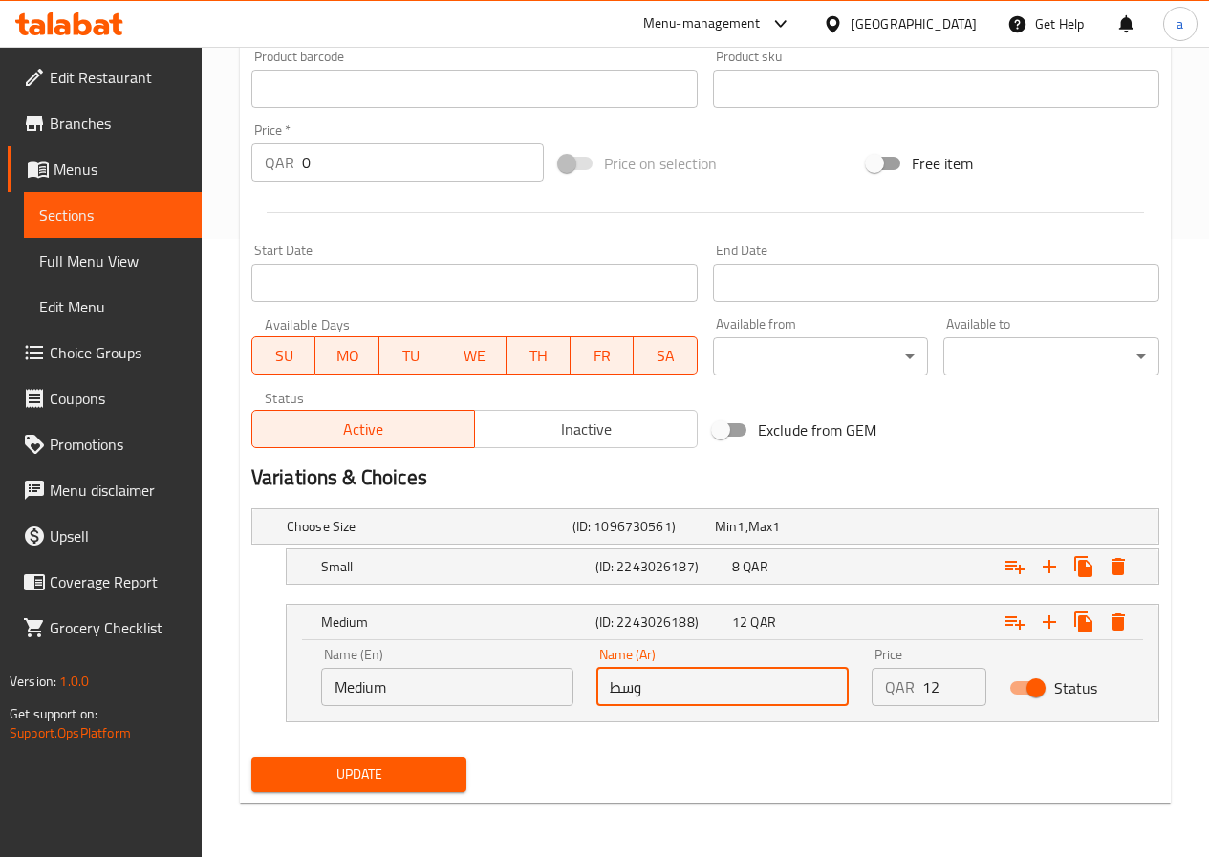
type input "وسط"
click at [450, 749] on div "Update" at bounding box center [359, 774] width 231 height 51
click at [442, 764] on span "Update" at bounding box center [359, 775] width 185 height 24
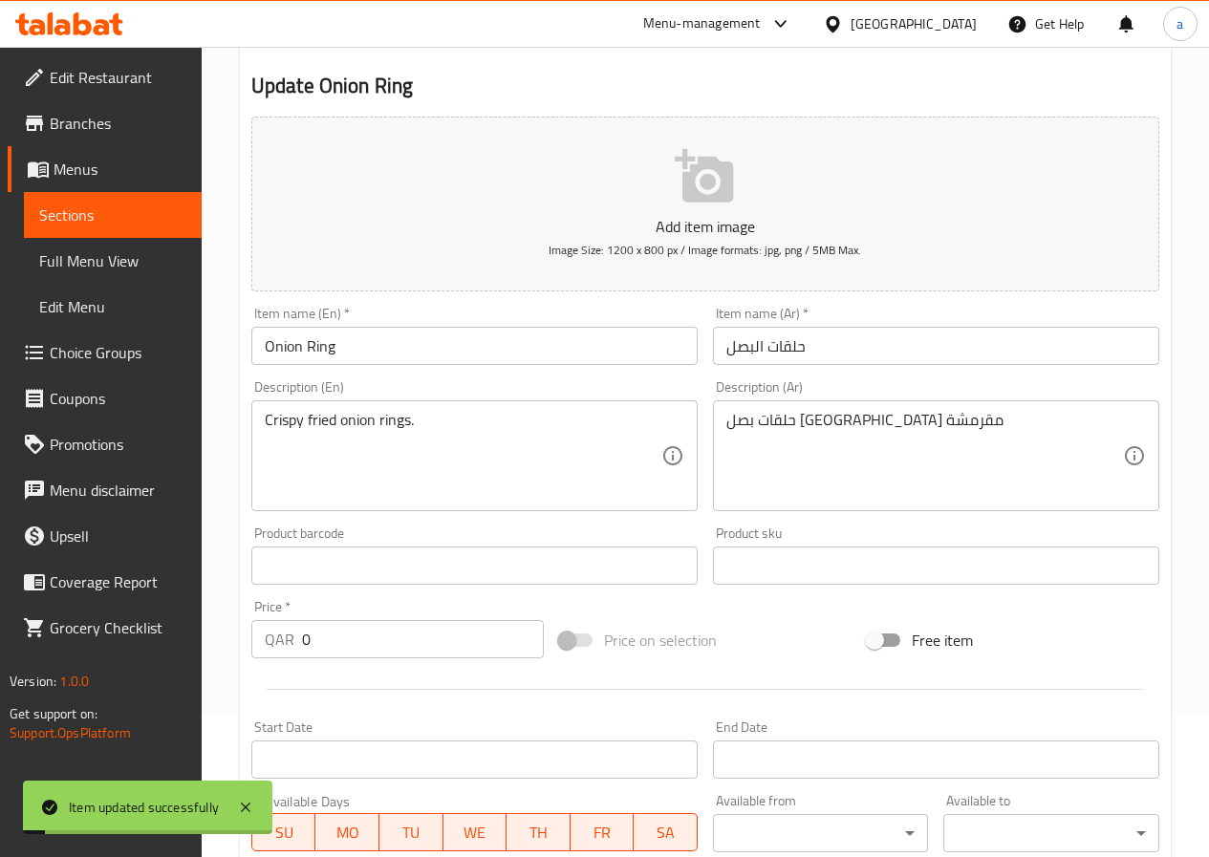
scroll to position [140, 0]
click at [82, 233] on link "Sections" at bounding box center [113, 215] width 178 height 46
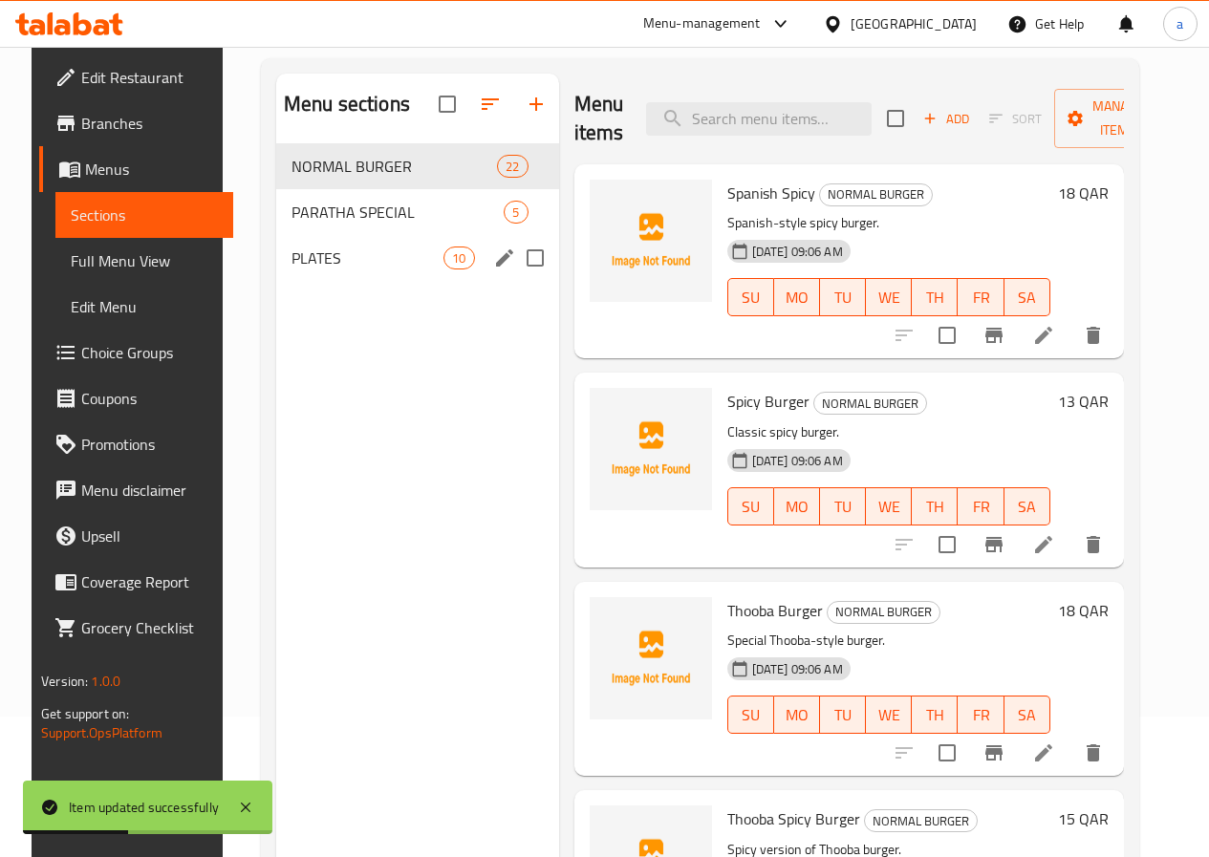
click at [308, 281] on div "PLATES 10" at bounding box center [417, 258] width 283 height 46
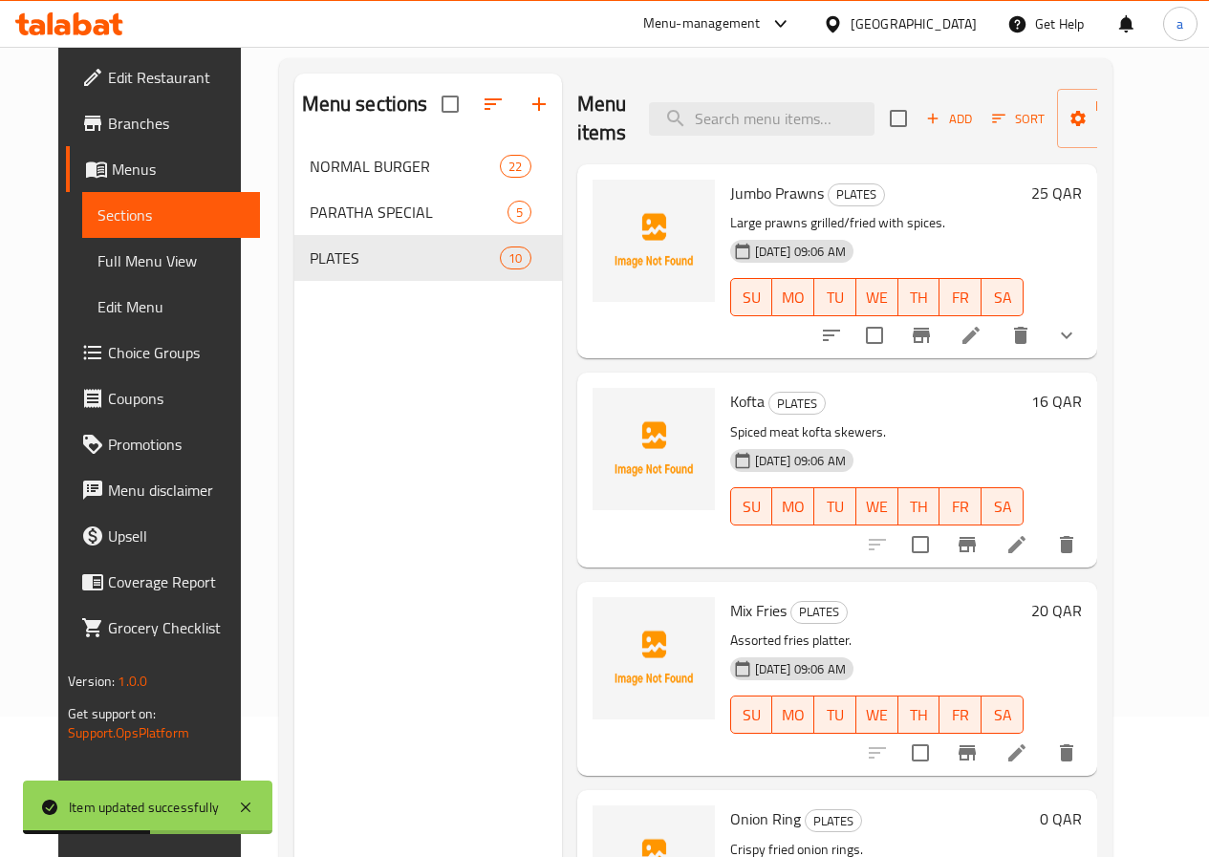
scroll to position [287, 0]
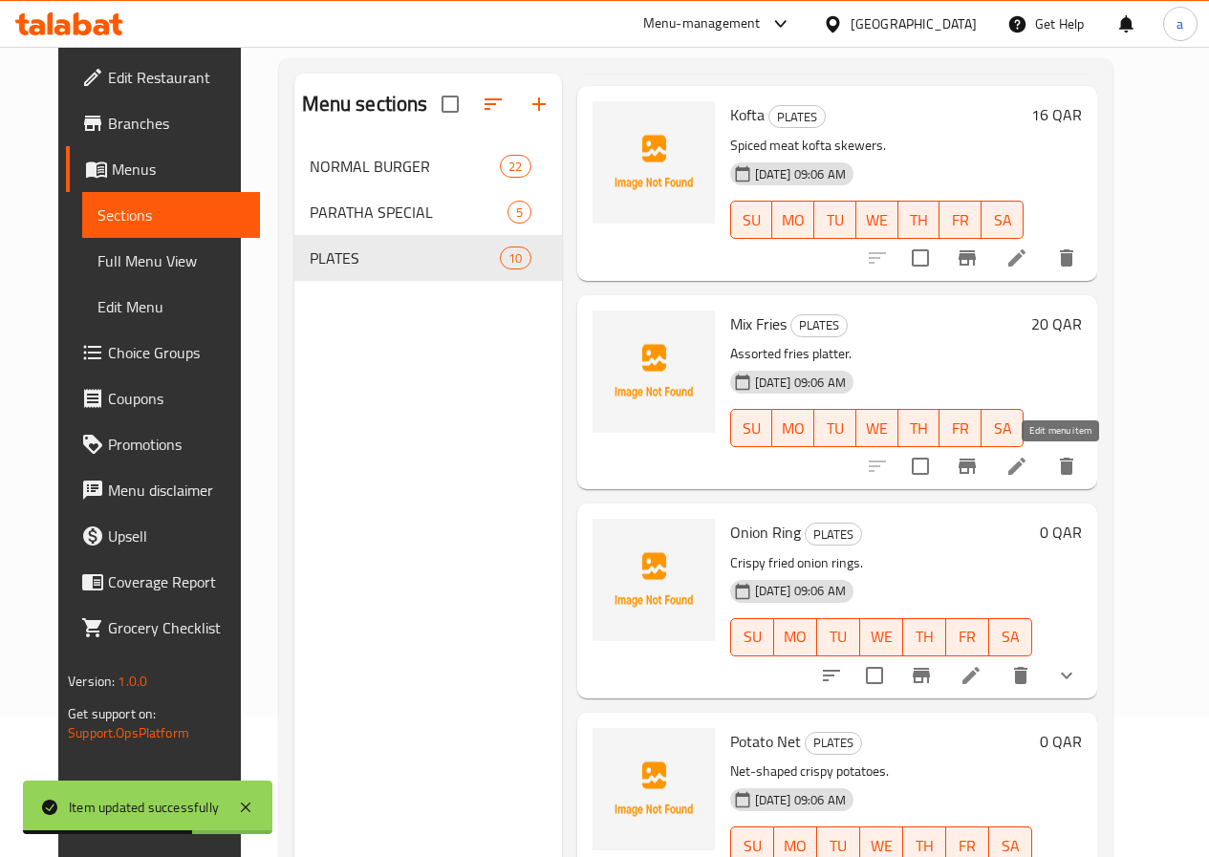
click at [1026, 465] on icon at bounding box center [1016, 466] width 17 height 17
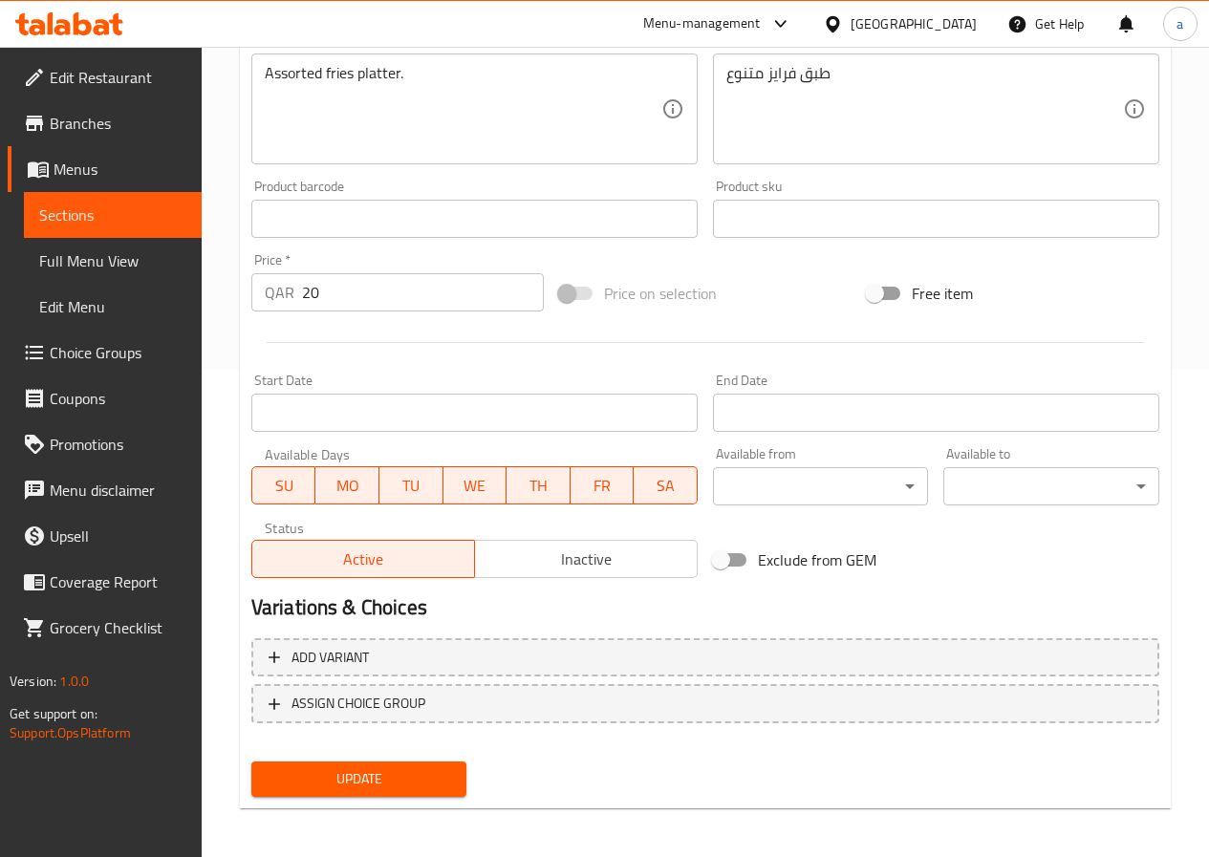
scroll to position [493, 0]
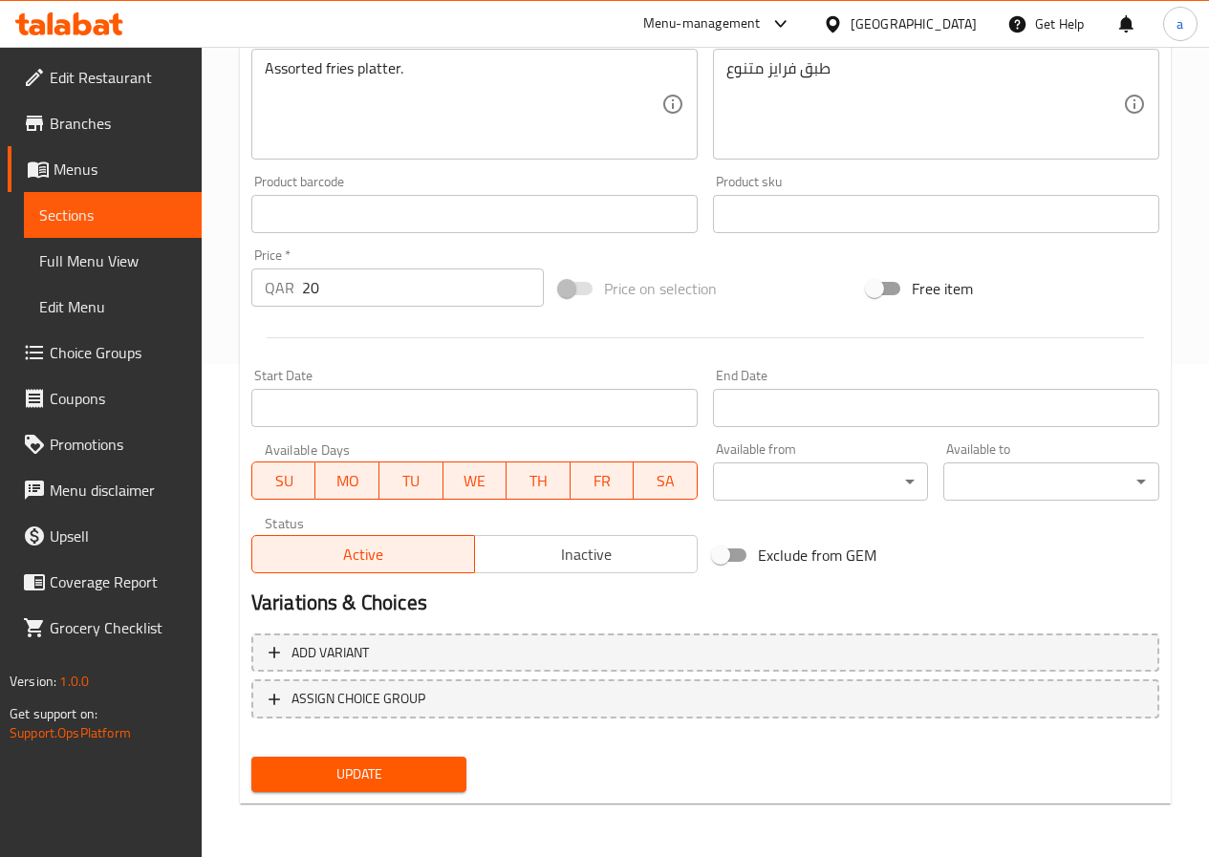
click at [115, 230] on link "Sections" at bounding box center [113, 215] width 178 height 46
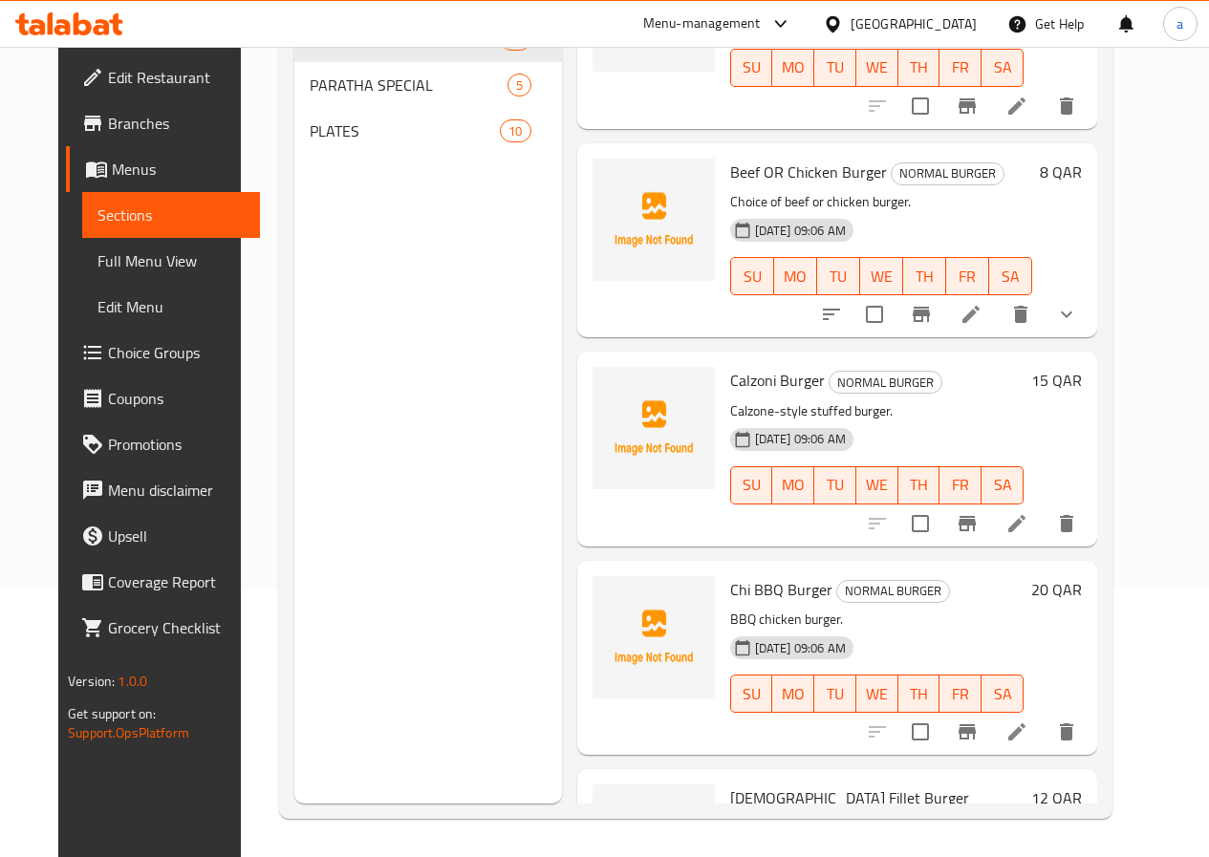
scroll to position [1434, 0]
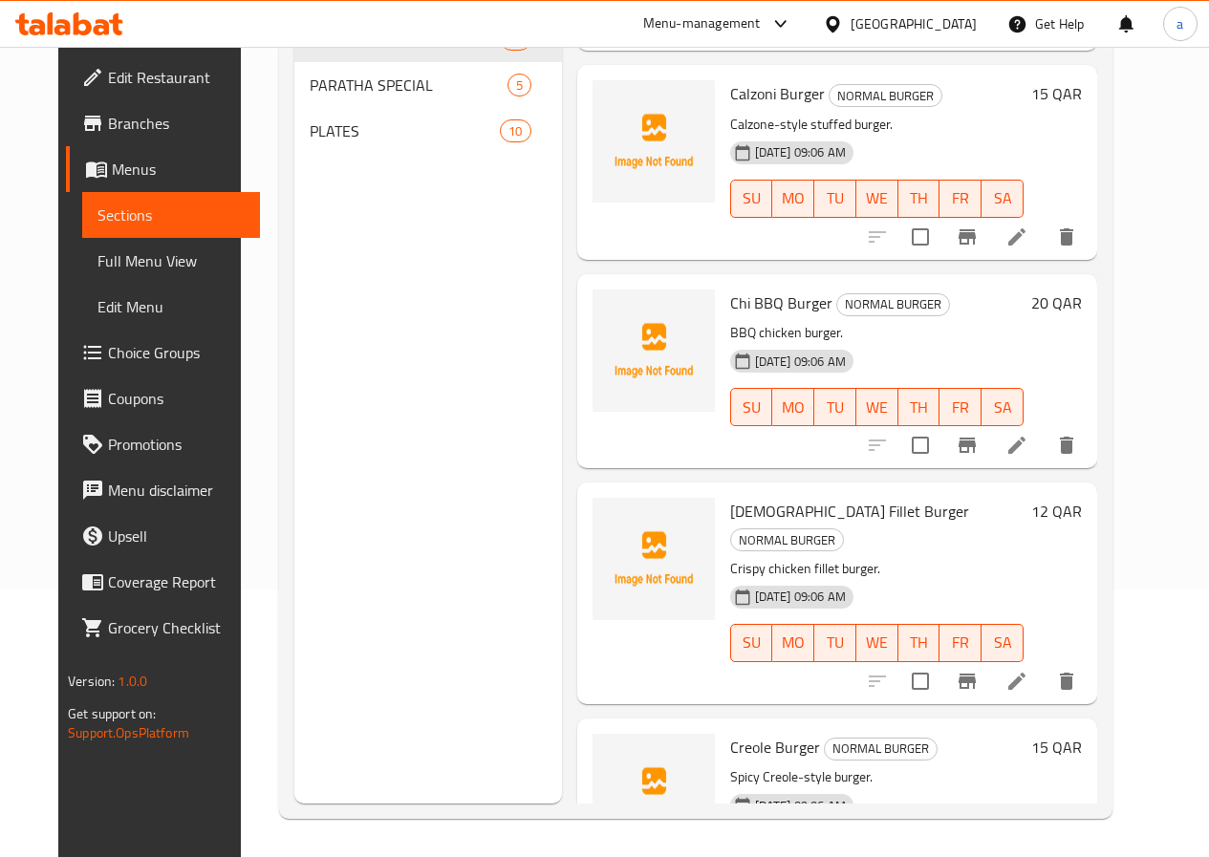
click at [730, 303] on span "Chi BBQ Burger" at bounding box center [781, 303] width 102 height 29
copy h6 "Chi BBQ Burger"
click at [1031, 343] on div "20-08-2025 09:06 AM SU MO TU WE TH FR SA" at bounding box center [877, 393] width 309 height 103
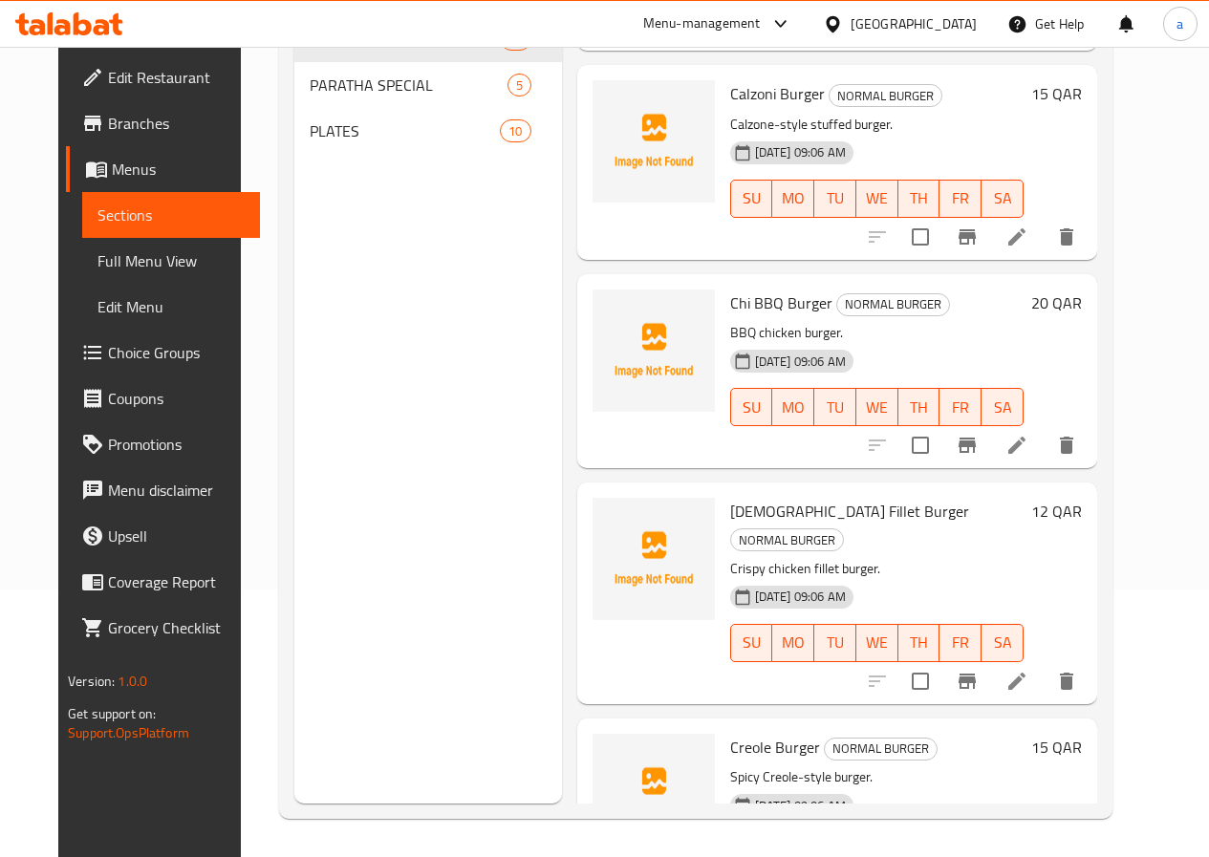
click at [1078, 448] on icon "delete" at bounding box center [1066, 445] width 23 height 23
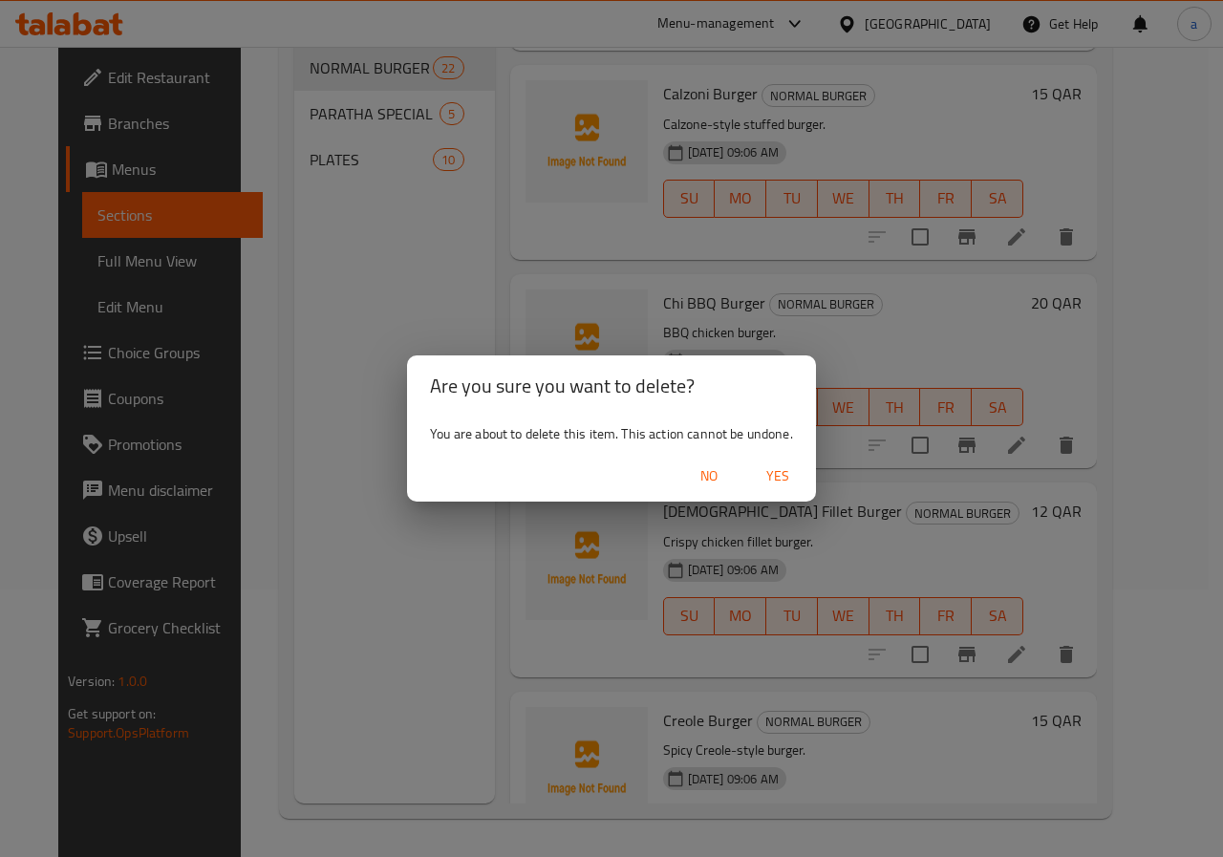
click at [780, 467] on span "Yes" at bounding box center [778, 477] width 46 height 24
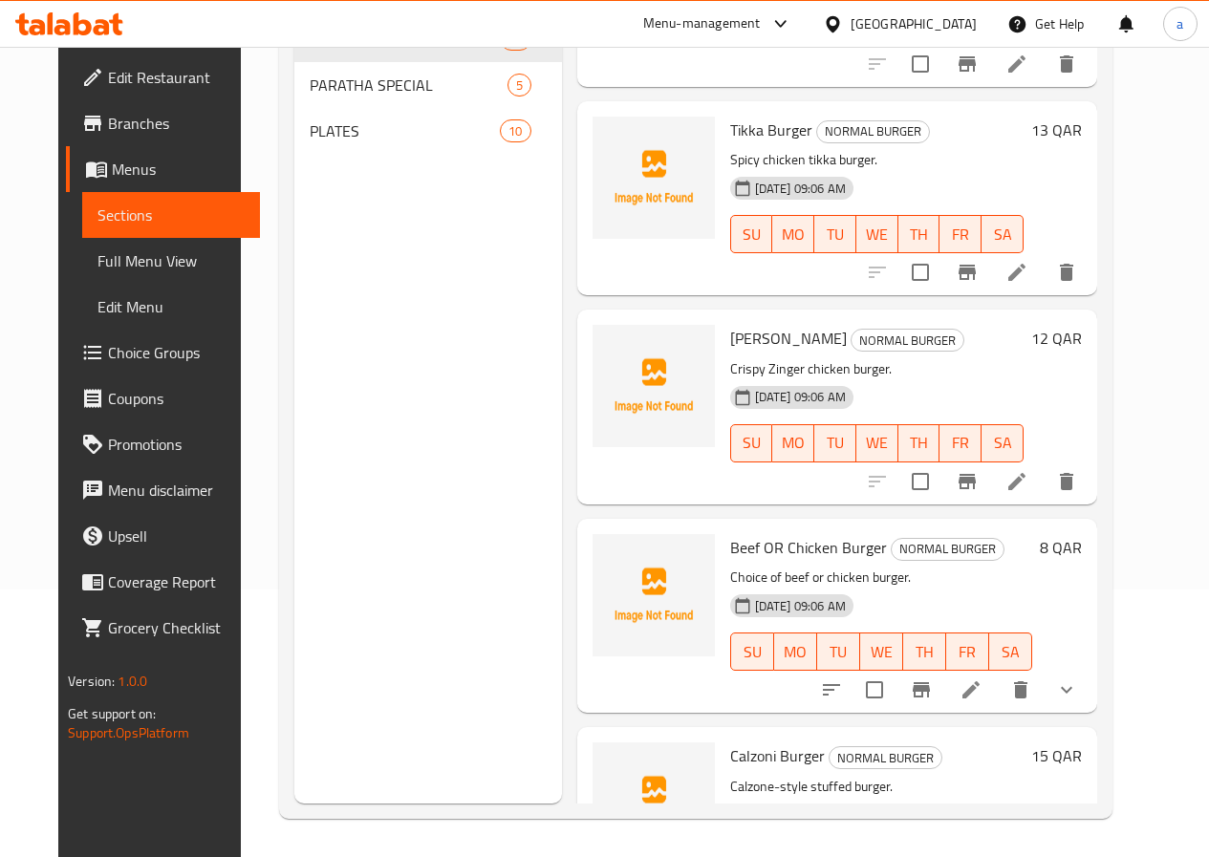
scroll to position [765, 0]
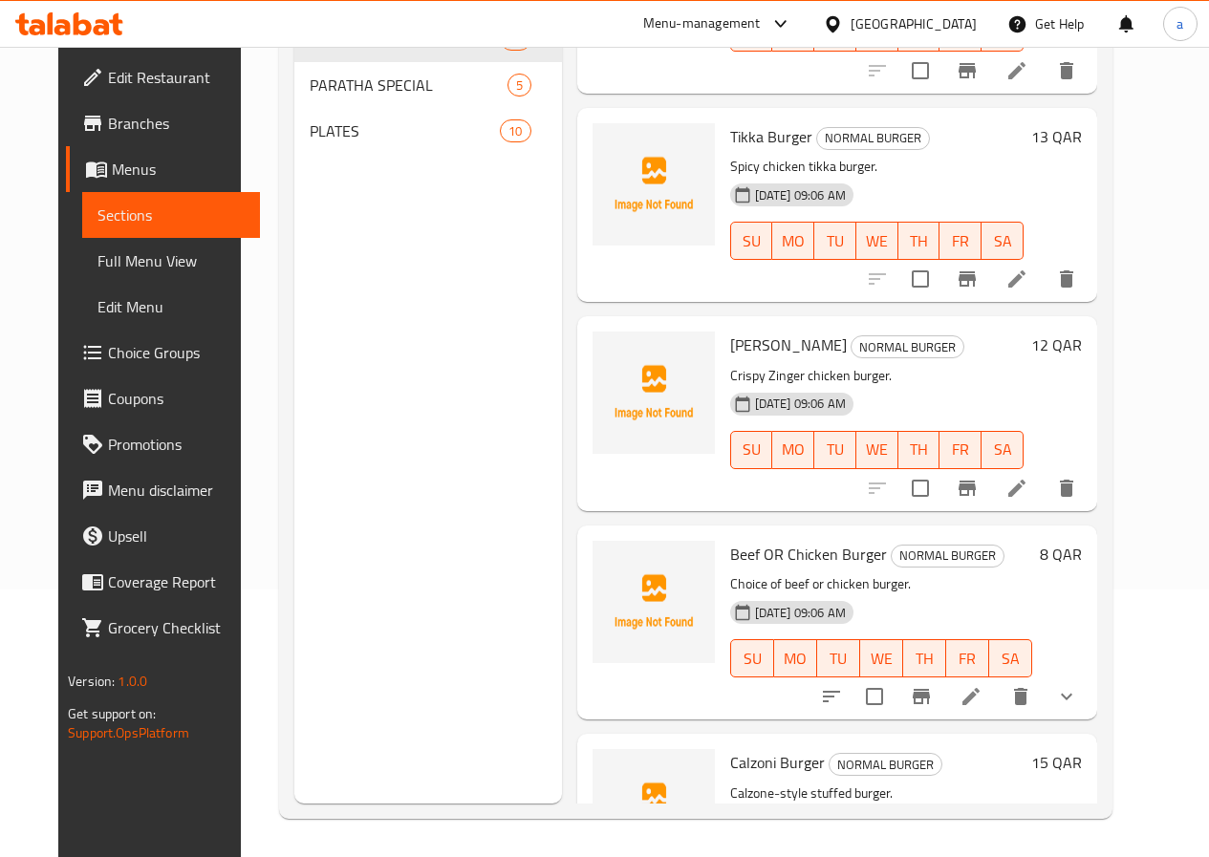
click at [998, 706] on li at bounding box center [971, 697] width 54 height 34
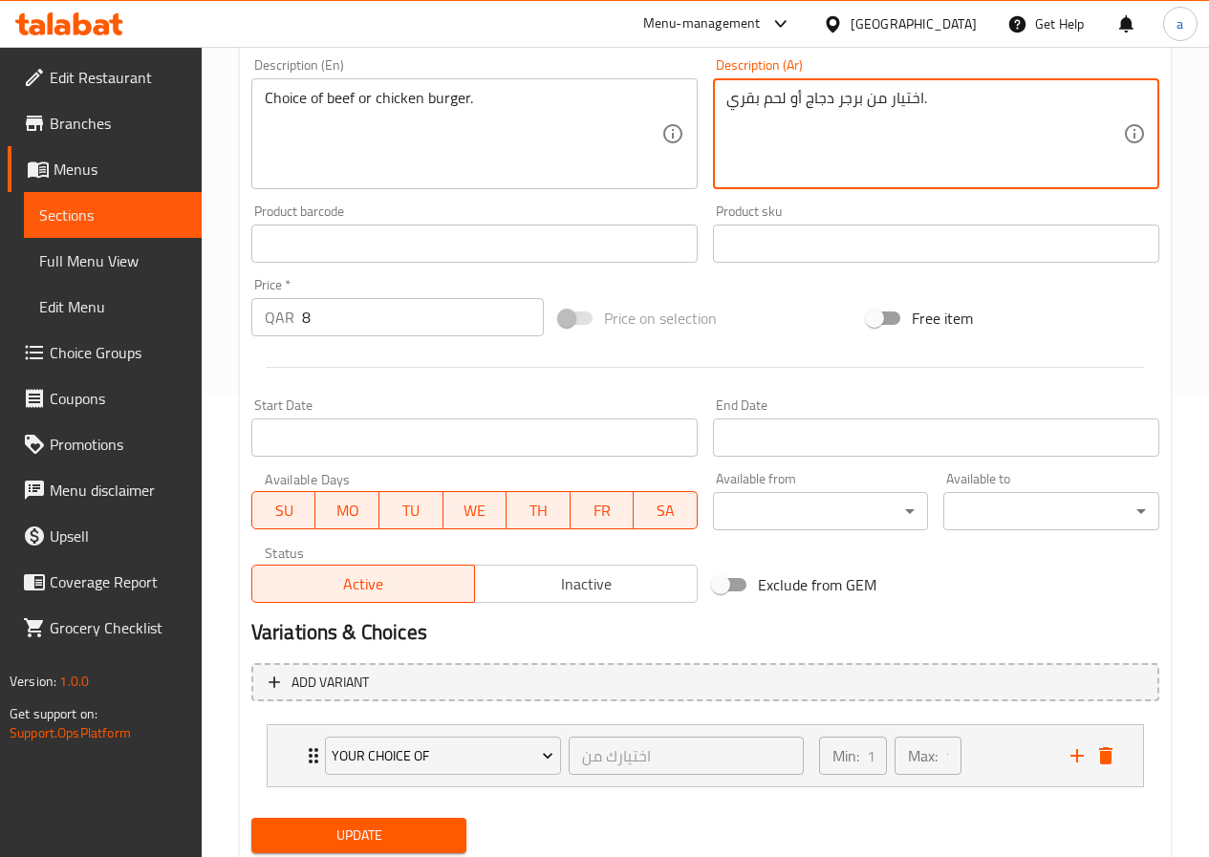
scroll to position [525, 0]
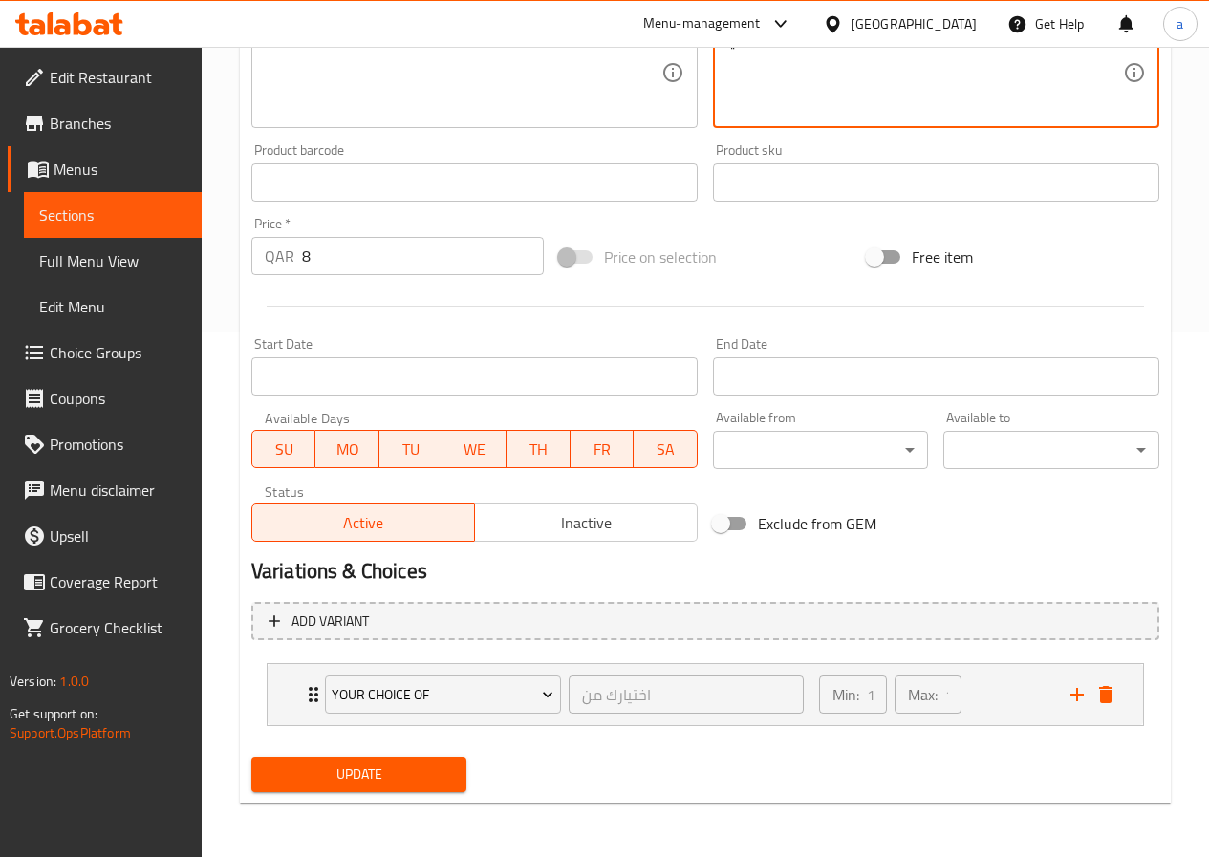
type textarea "اختيار من برجر دجاج أو لحم بقري."
click at [361, 774] on span "Update" at bounding box center [359, 775] width 185 height 24
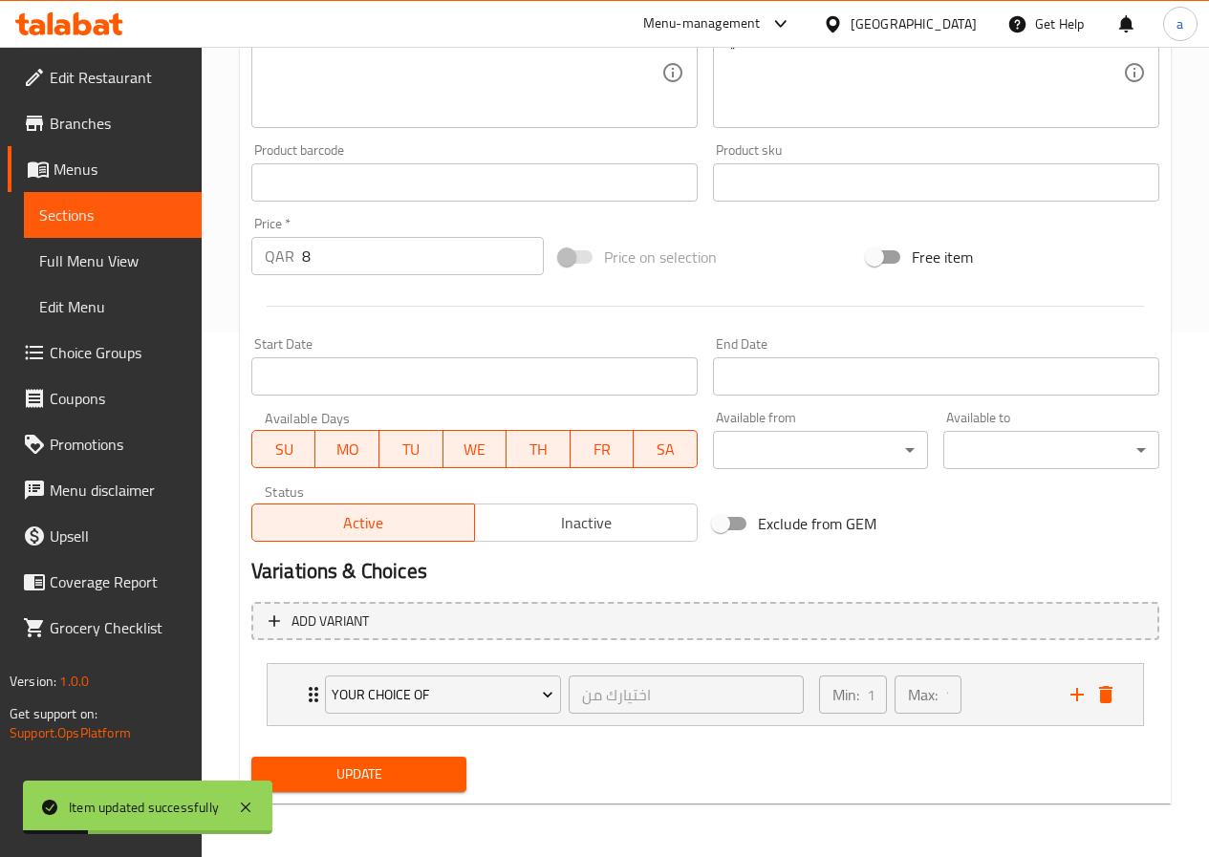
click at [83, 211] on span "Sections" at bounding box center [112, 215] width 147 height 23
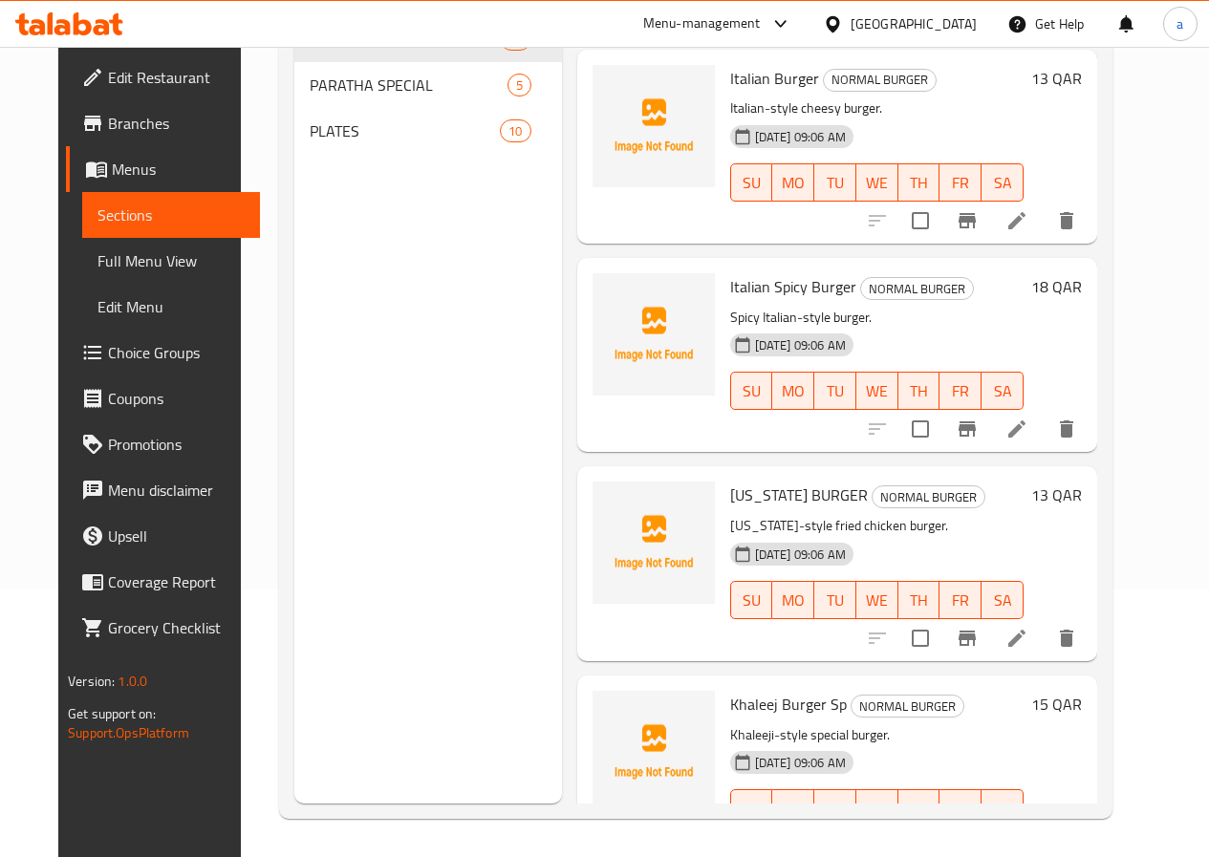
scroll to position [2485, 0]
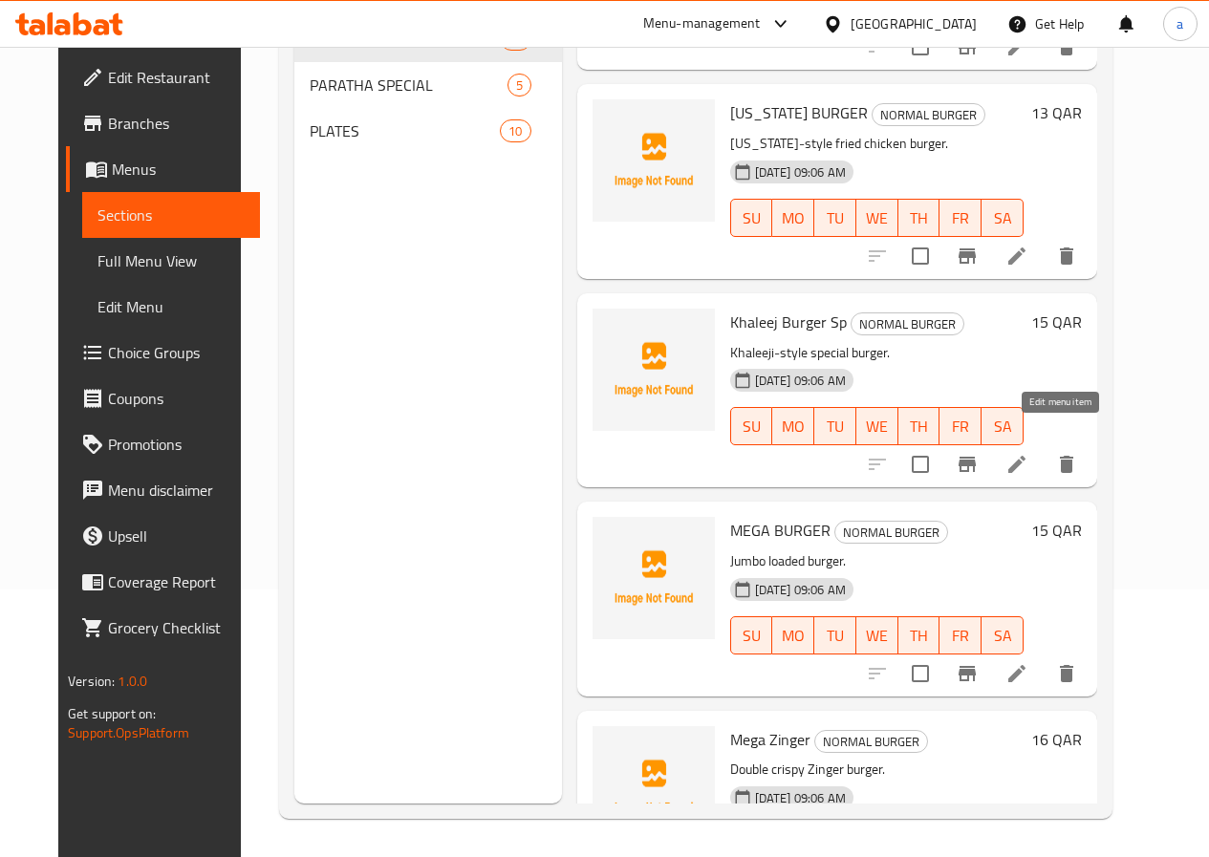
click at [1028, 453] on icon at bounding box center [1016, 464] width 23 height 23
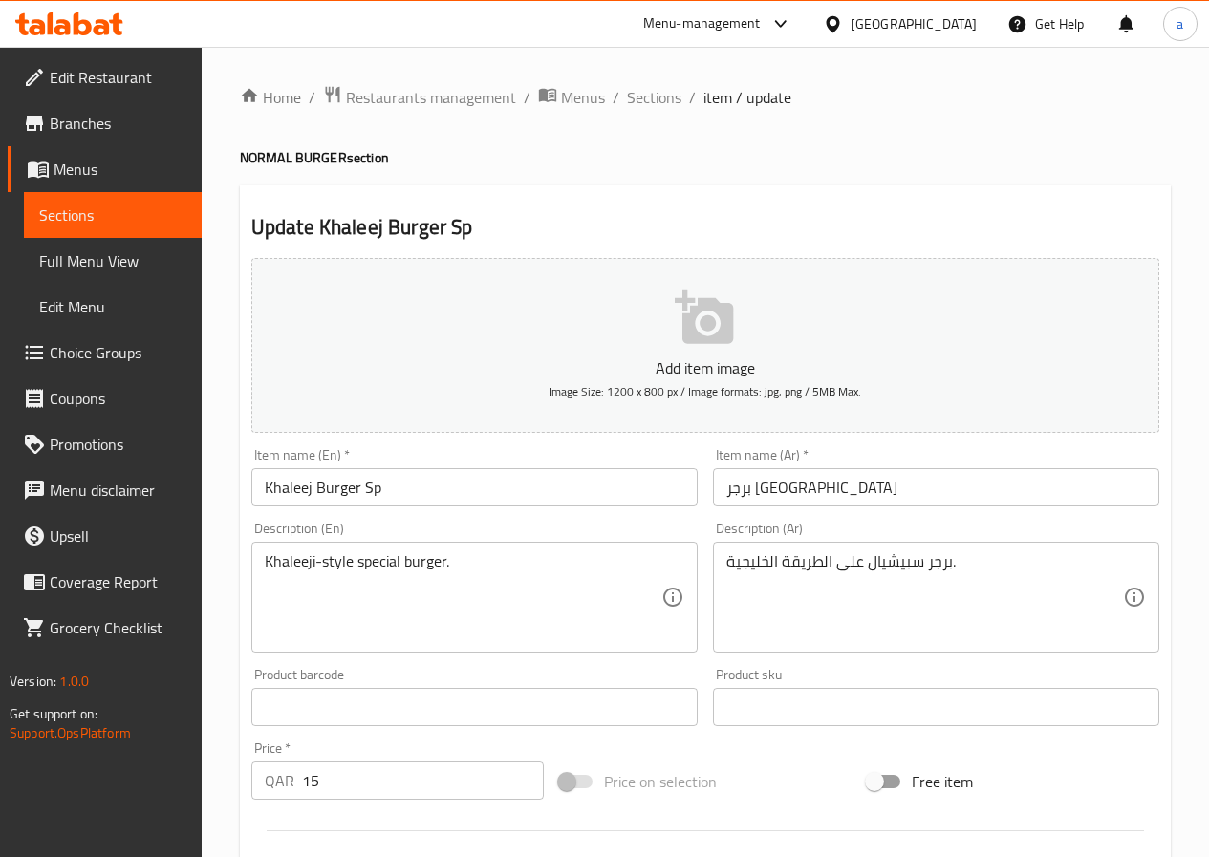
click at [754, 494] on input "برجر خليج سبيشيال" at bounding box center [936, 487] width 446 height 38
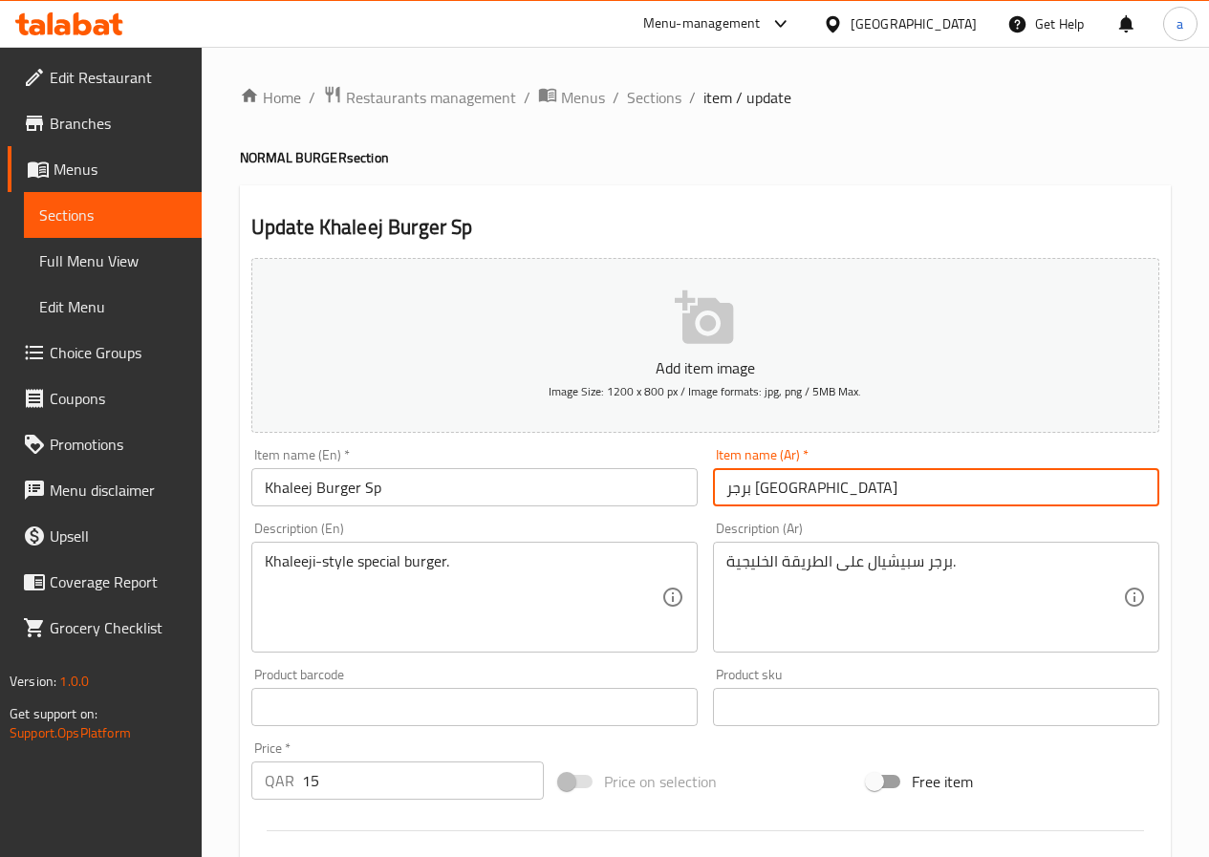
click at [754, 494] on input "برجر خليج سبيشيال" at bounding box center [936, 487] width 446 height 38
click at [359, 494] on input "Khaleej Burger Sp" at bounding box center [474, 487] width 446 height 38
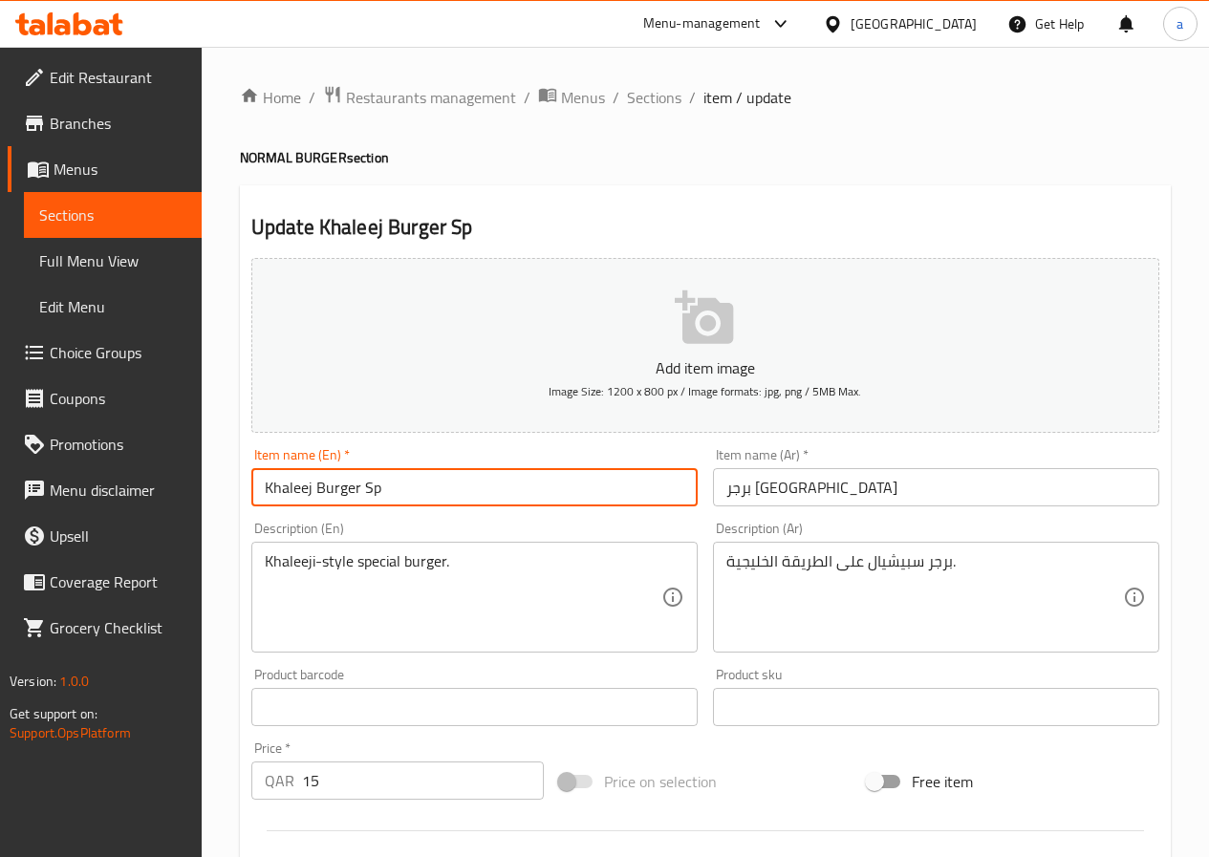
click at [359, 494] on input "Khaleej Burger Sp" at bounding box center [474, 487] width 446 height 38
click at [366, 492] on input "Khaleej Burger Sp" at bounding box center [474, 487] width 446 height 38
click at [452, 497] on input "Khaleej Burger Sp" at bounding box center [474, 487] width 446 height 38
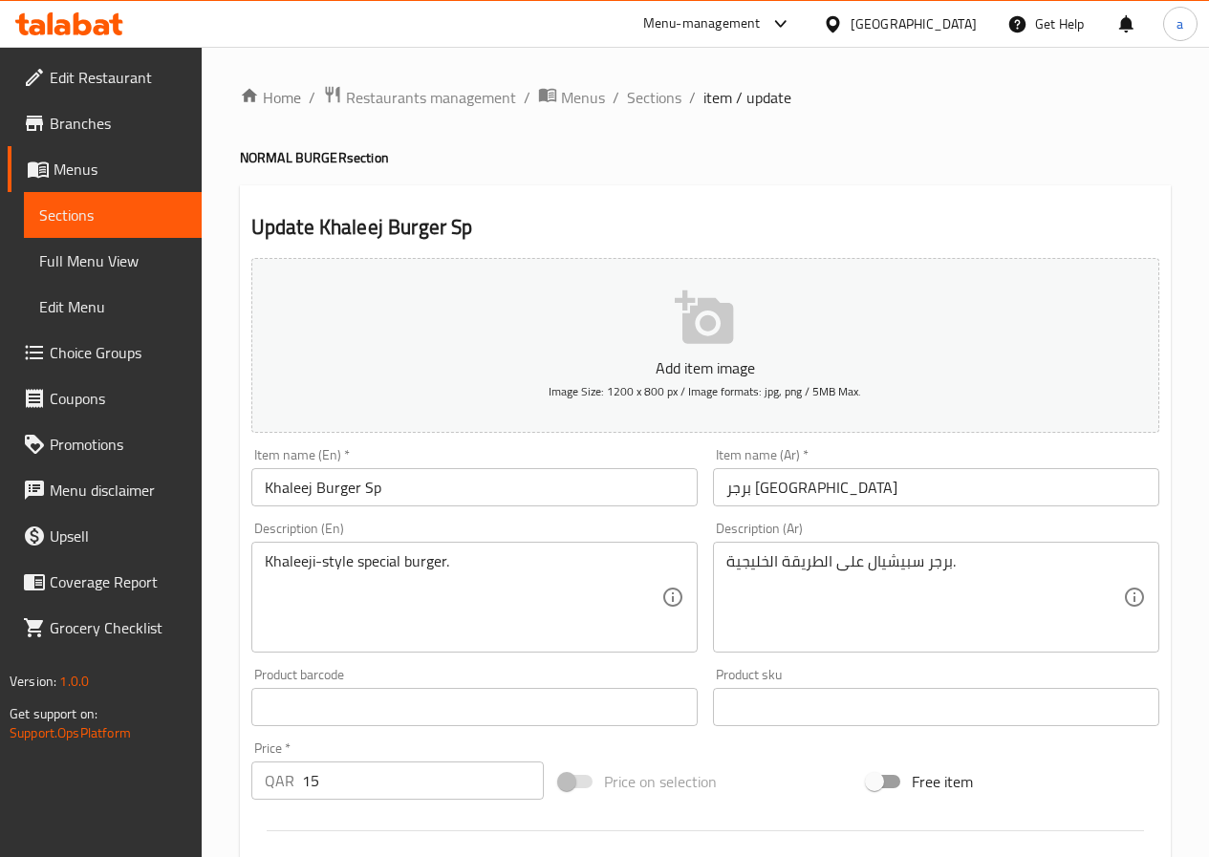
drag, startPoint x: 728, startPoint y: 491, endPoint x: 742, endPoint y: 502, distance: 17.0
click at [728, 491] on input "برجر خليج سبي" at bounding box center [936, 487] width 446 height 38
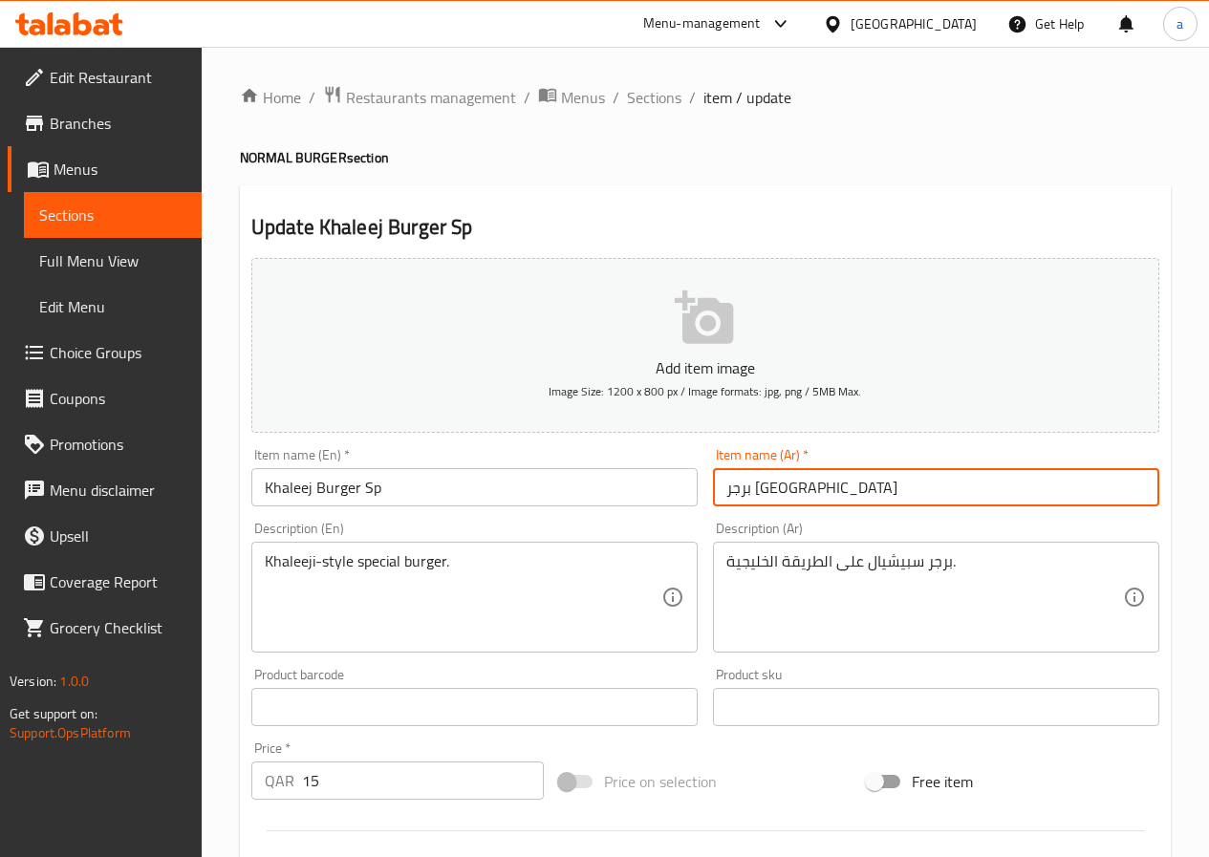
click at [738, 497] on input "برجر خليج سبي" at bounding box center [936, 487] width 446 height 38
click at [732, 492] on input "برجر خليج سبي" at bounding box center [936, 487] width 446 height 38
click at [872, 488] on input "برجر خليج سبي" at bounding box center [936, 487] width 446 height 38
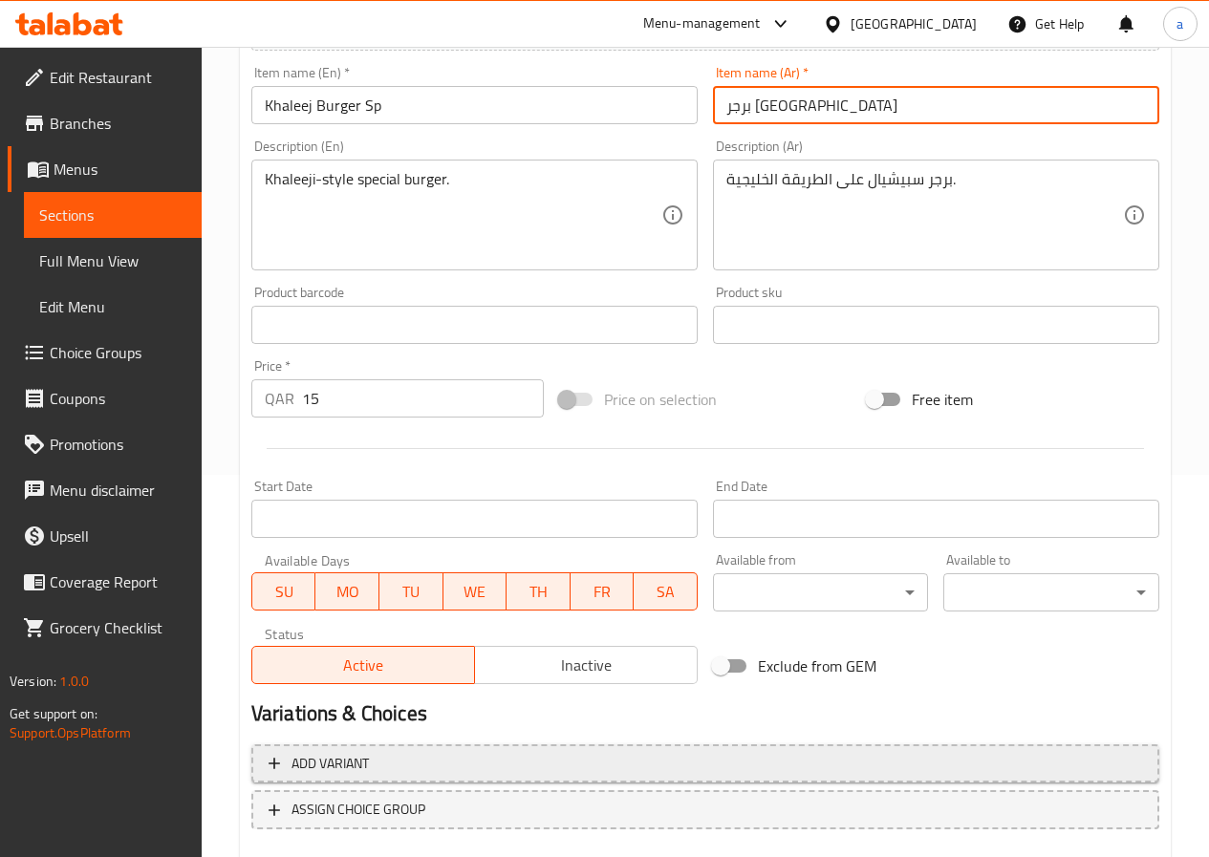
scroll to position [493, 0]
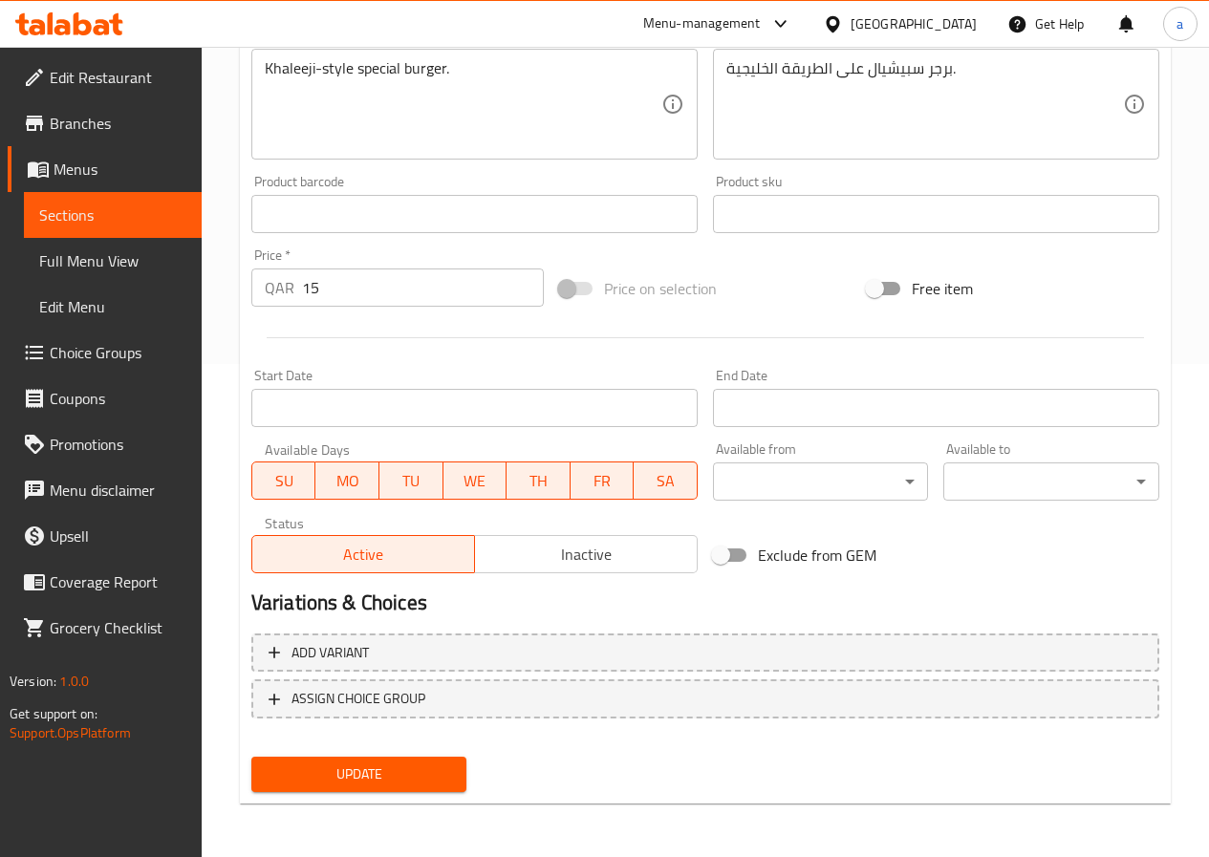
type input "برجر خليج سب"
click at [407, 780] on span "Update" at bounding box center [359, 775] width 185 height 24
click at [81, 211] on span "Sections" at bounding box center [112, 215] width 147 height 23
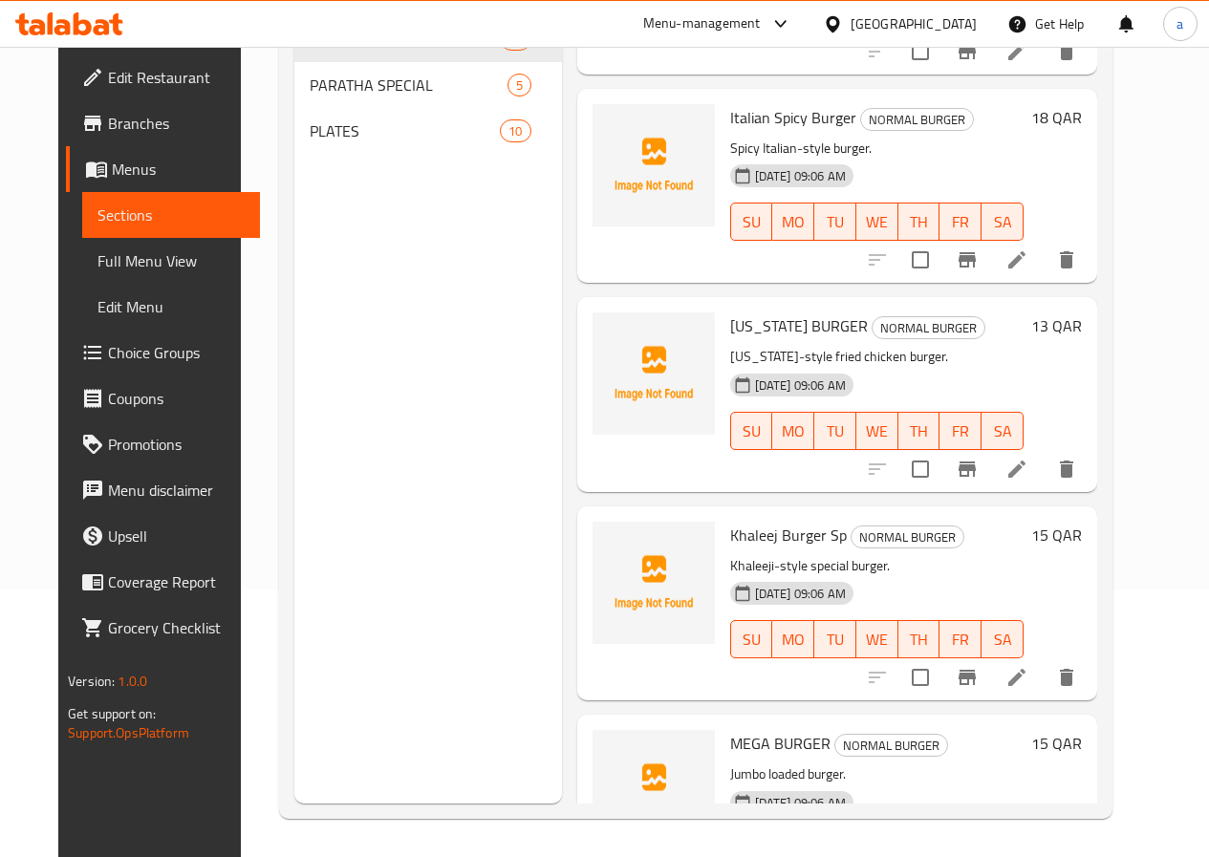
scroll to position [2389, 0]
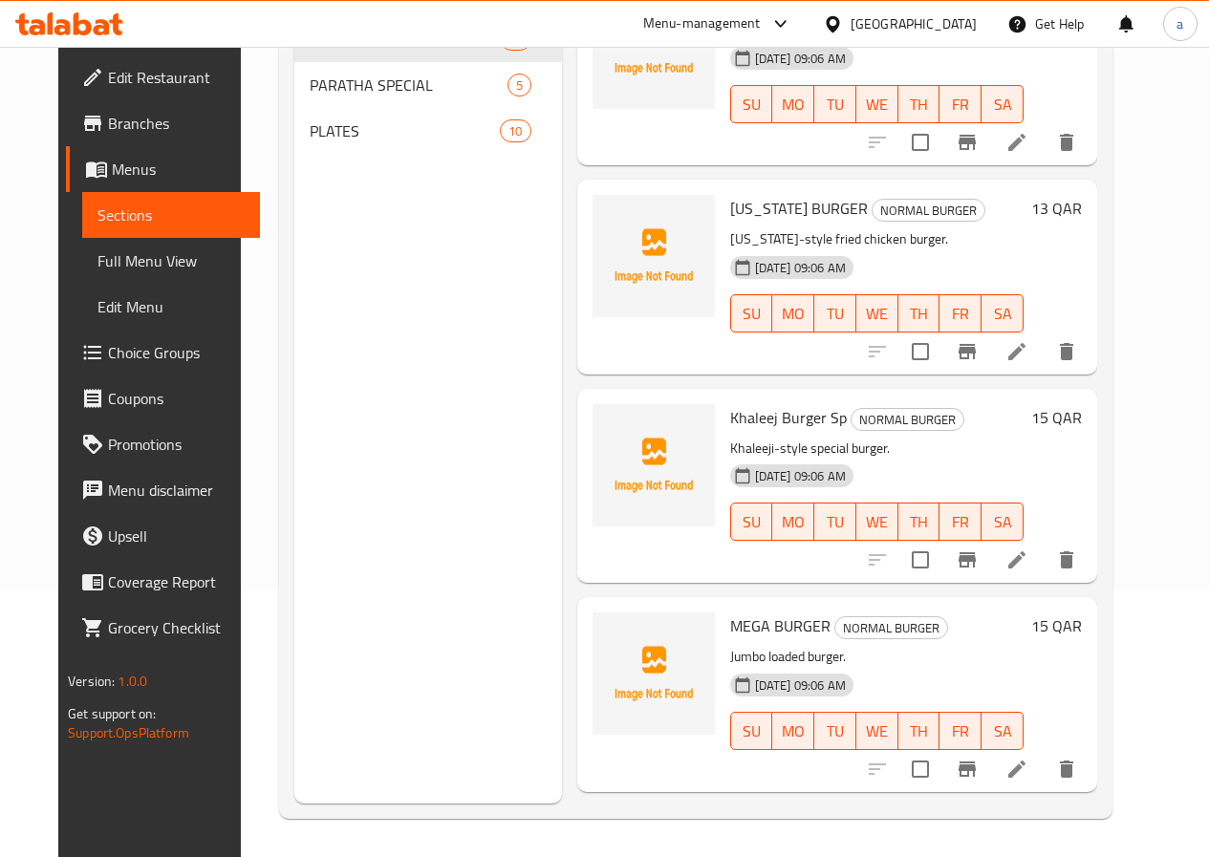
click at [730, 403] on span "Khaleej Burger Sp" at bounding box center [788, 417] width 117 height 29
copy h6 "Khaleej Burger Sp"
click at [1073, 551] on icon "delete" at bounding box center [1066, 559] width 13 height 17
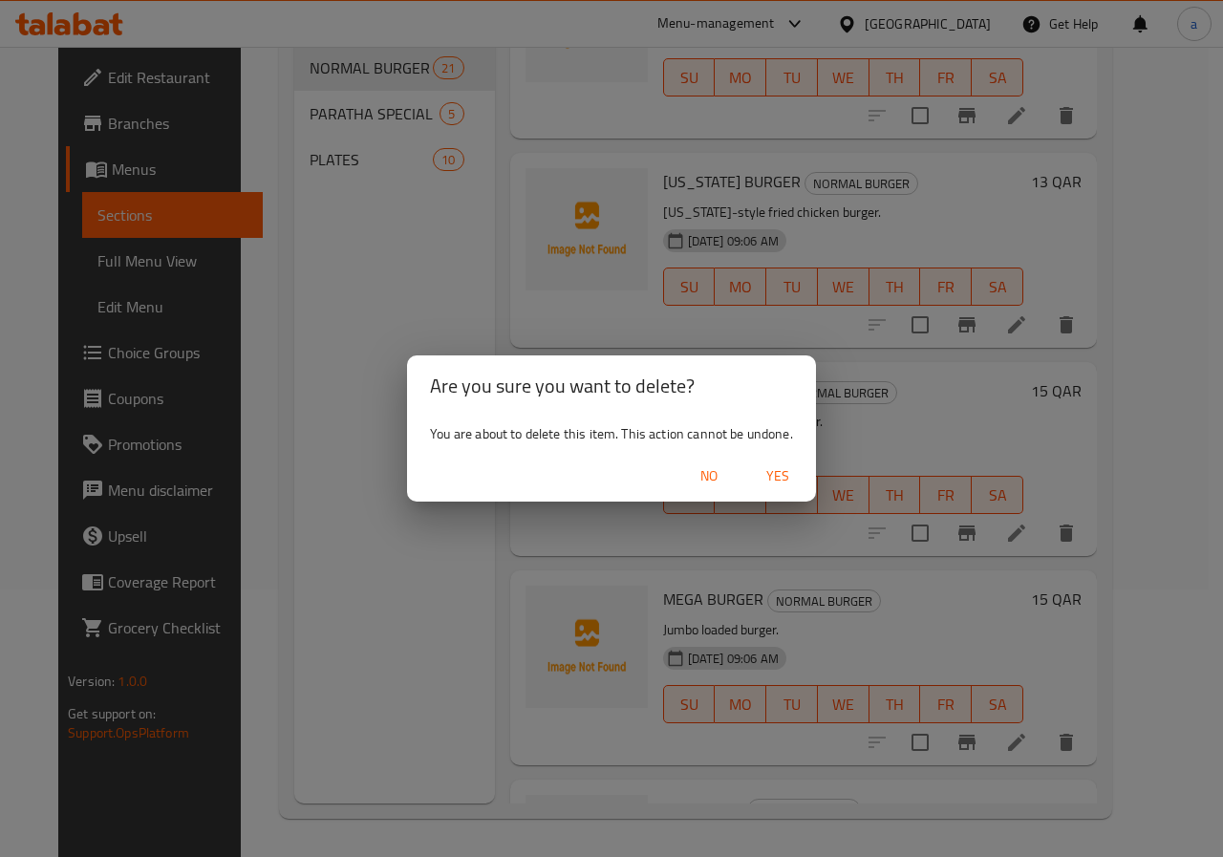
click at [782, 480] on span "Yes" at bounding box center [778, 477] width 46 height 24
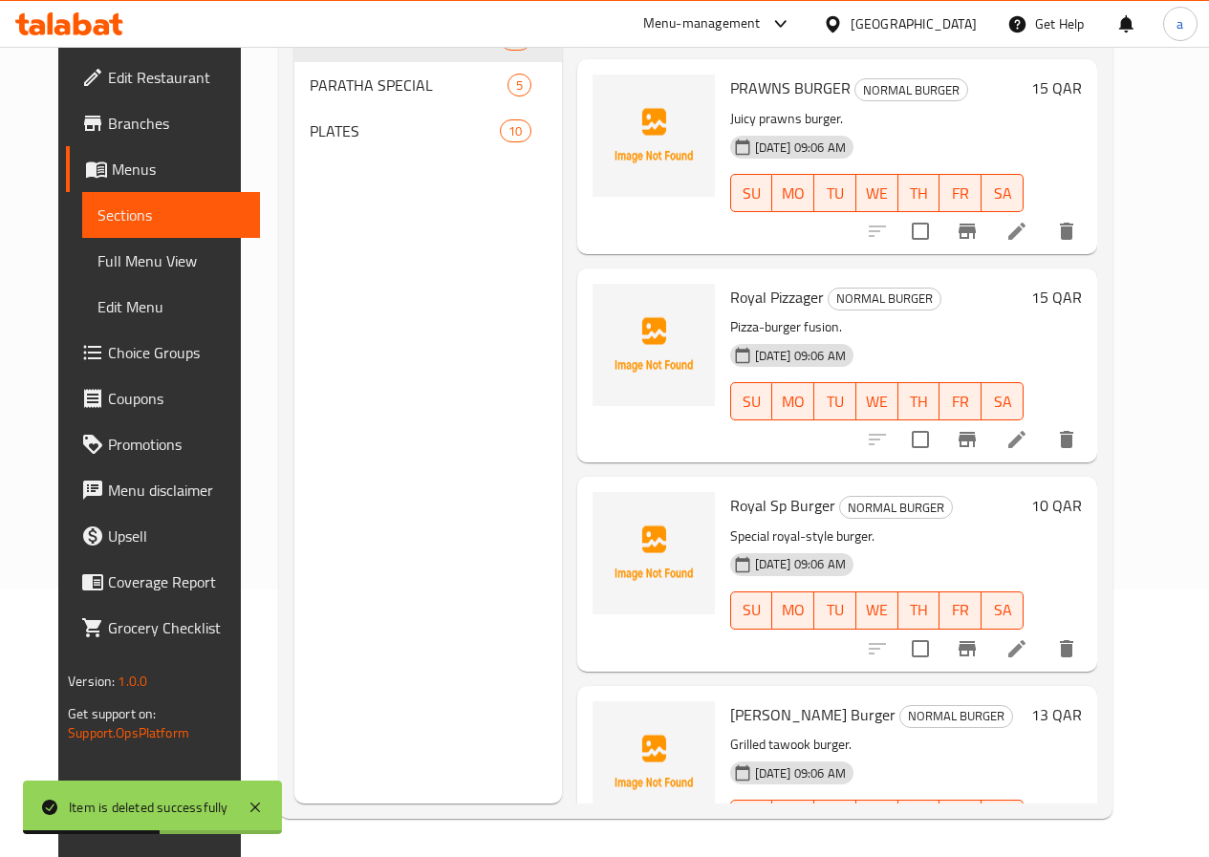
scroll to position [3395, 0]
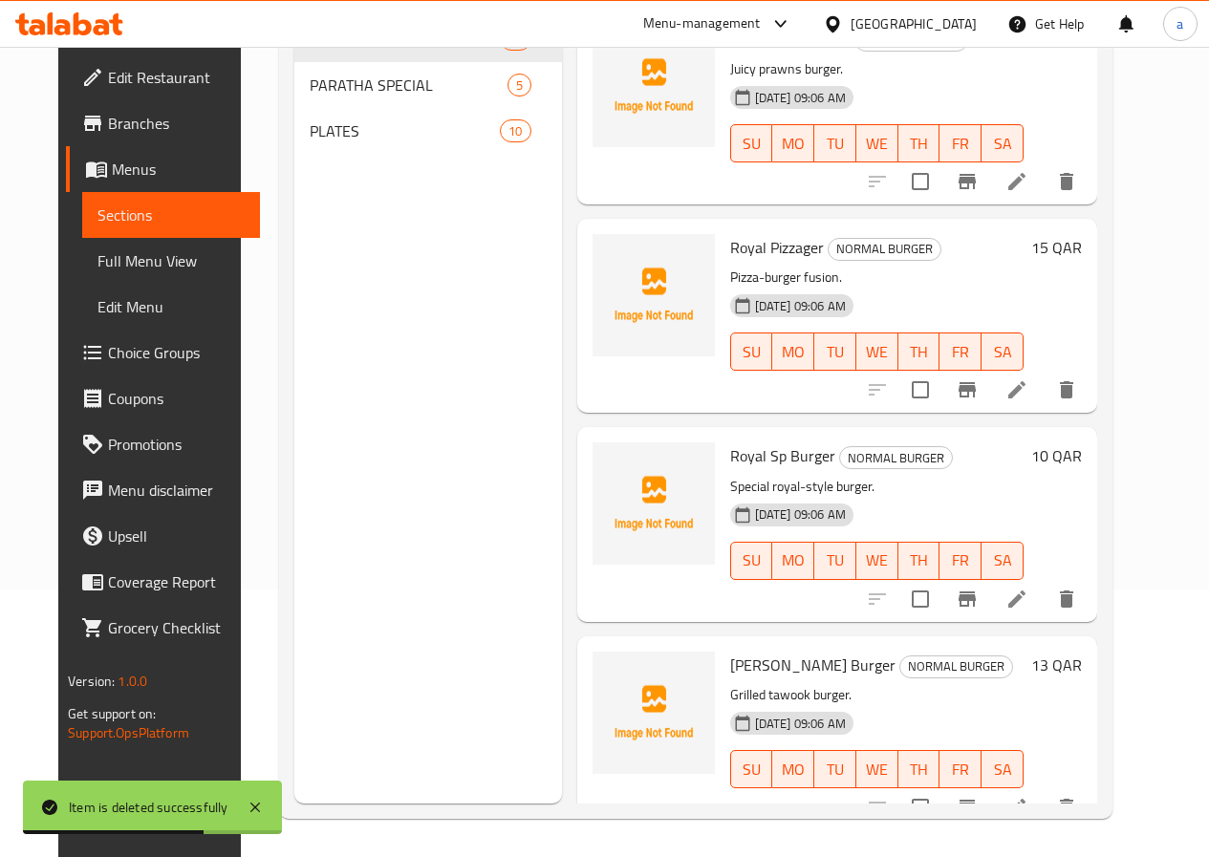
click at [730, 442] on span "Royal Sp Burger" at bounding box center [782, 456] width 105 height 29
copy h6 "Royal Sp Burger"
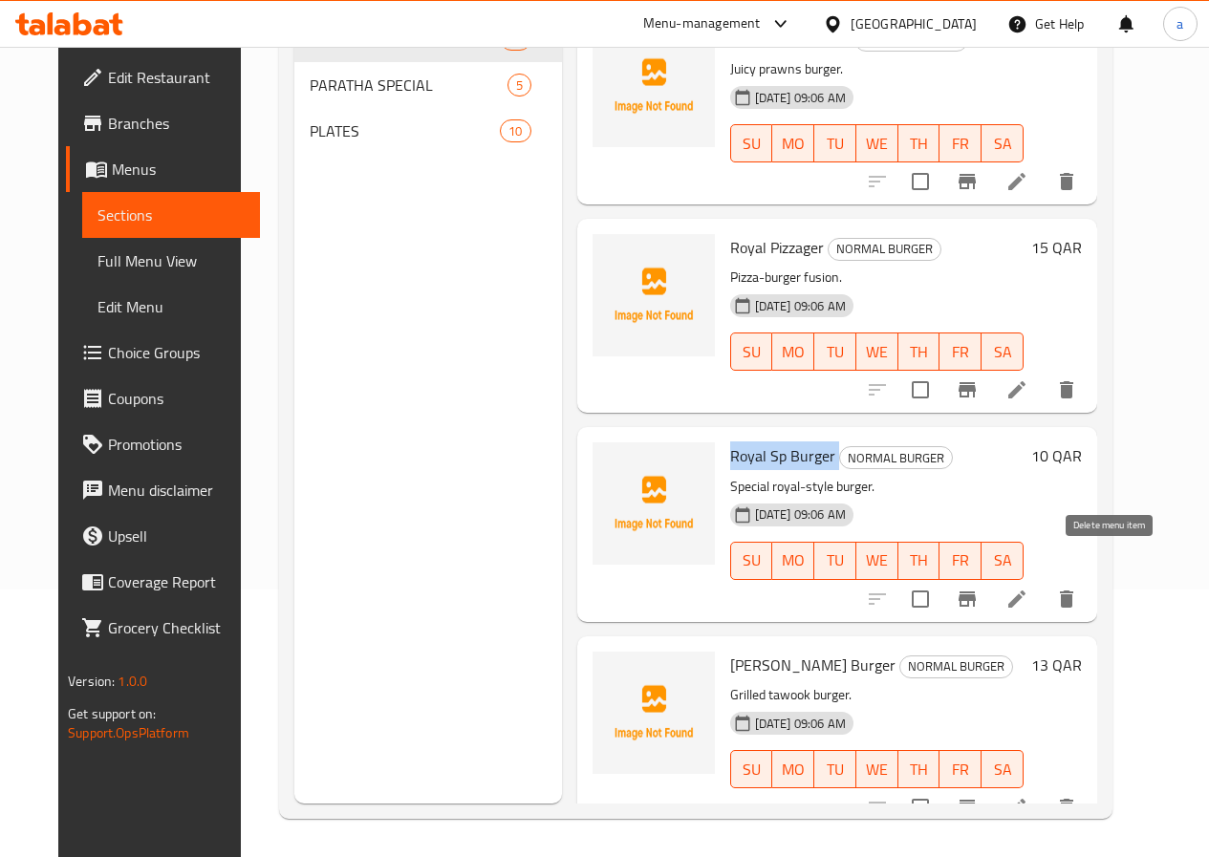
click at [1078, 588] on icon "delete" at bounding box center [1066, 599] width 23 height 23
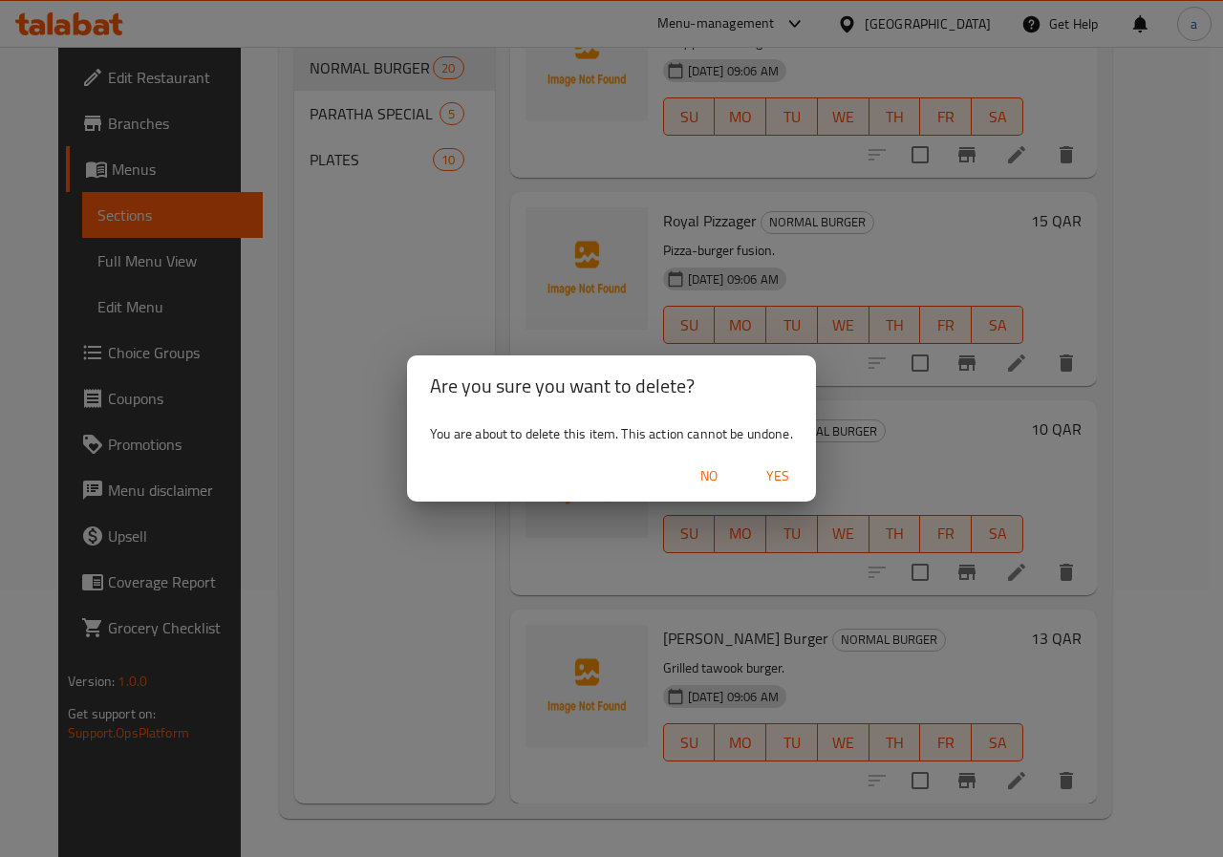
click at [770, 465] on span "Yes" at bounding box center [778, 477] width 46 height 24
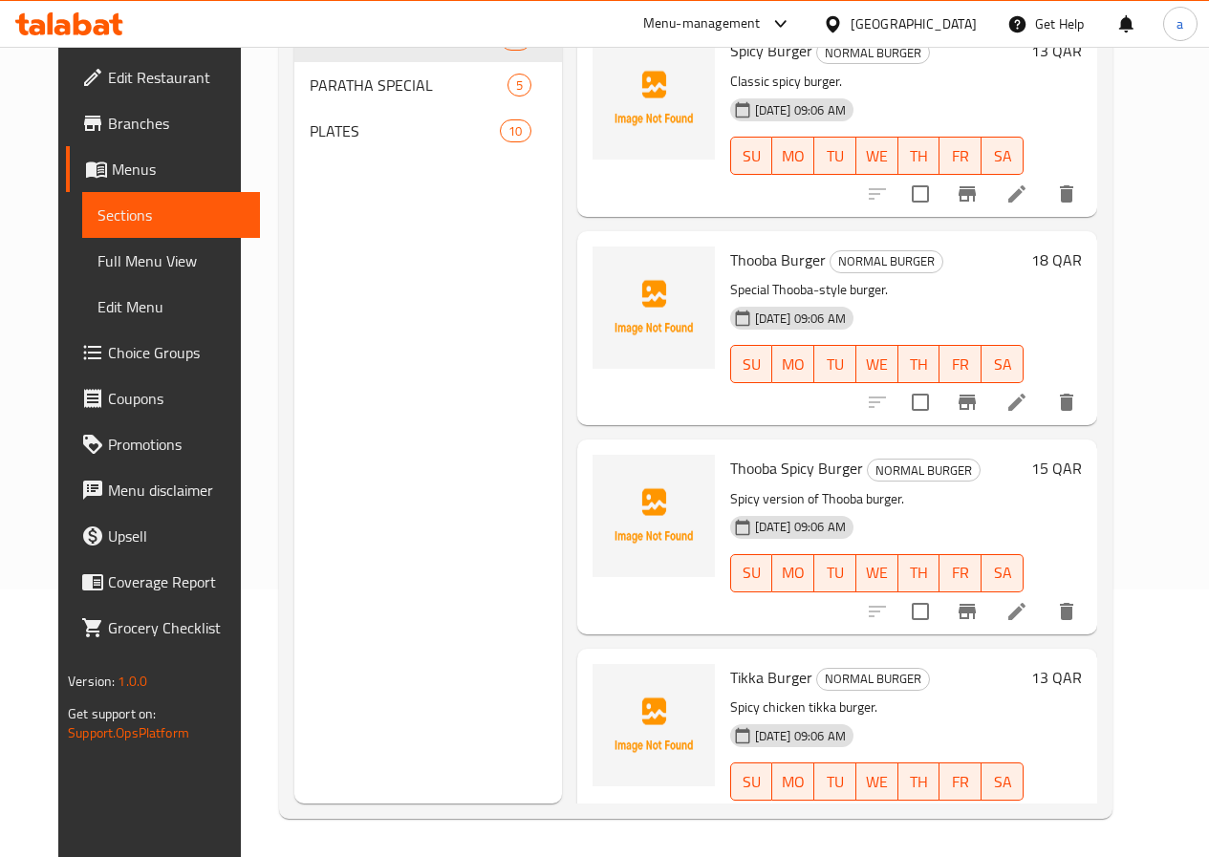
scroll to position [128, 0]
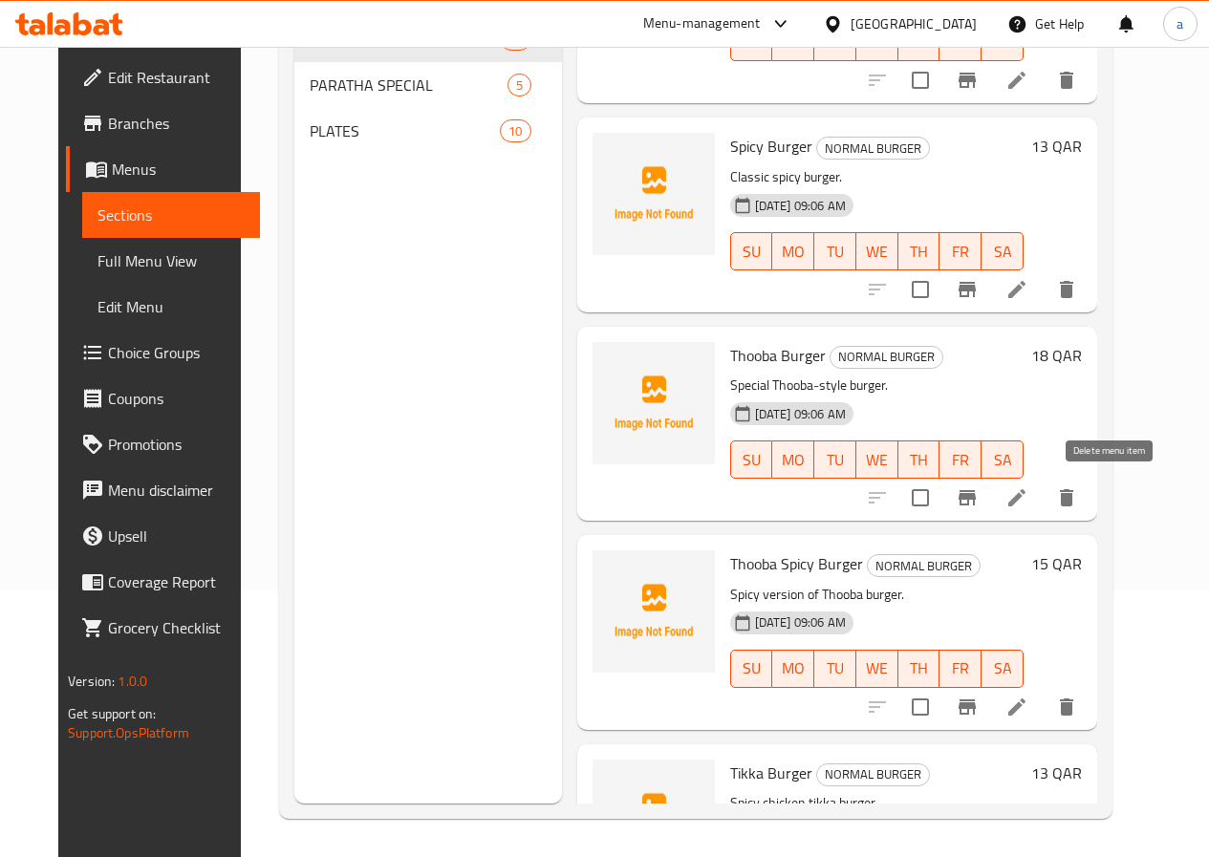
click at [1090, 499] on button "delete" at bounding box center [1067, 498] width 46 height 46
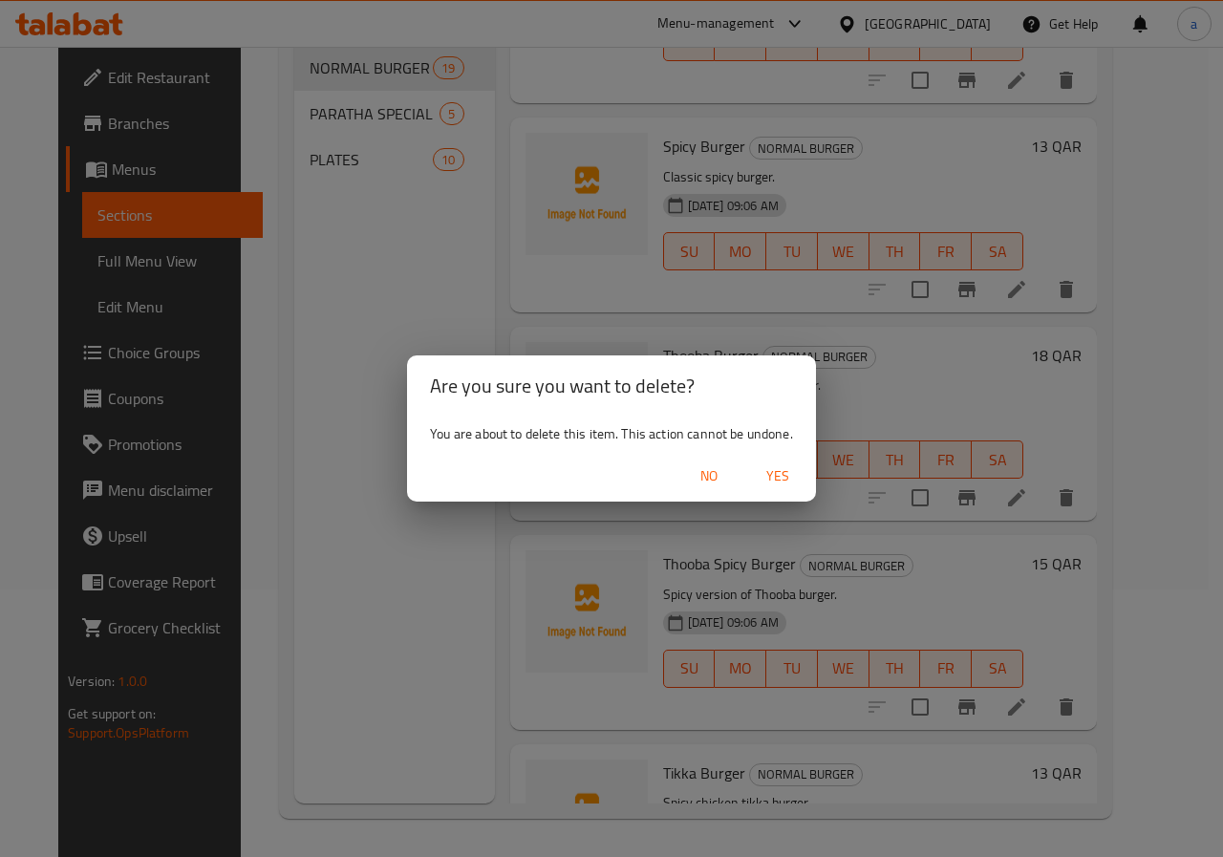
click at [780, 475] on span "Yes" at bounding box center [778, 477] width 46 height 24
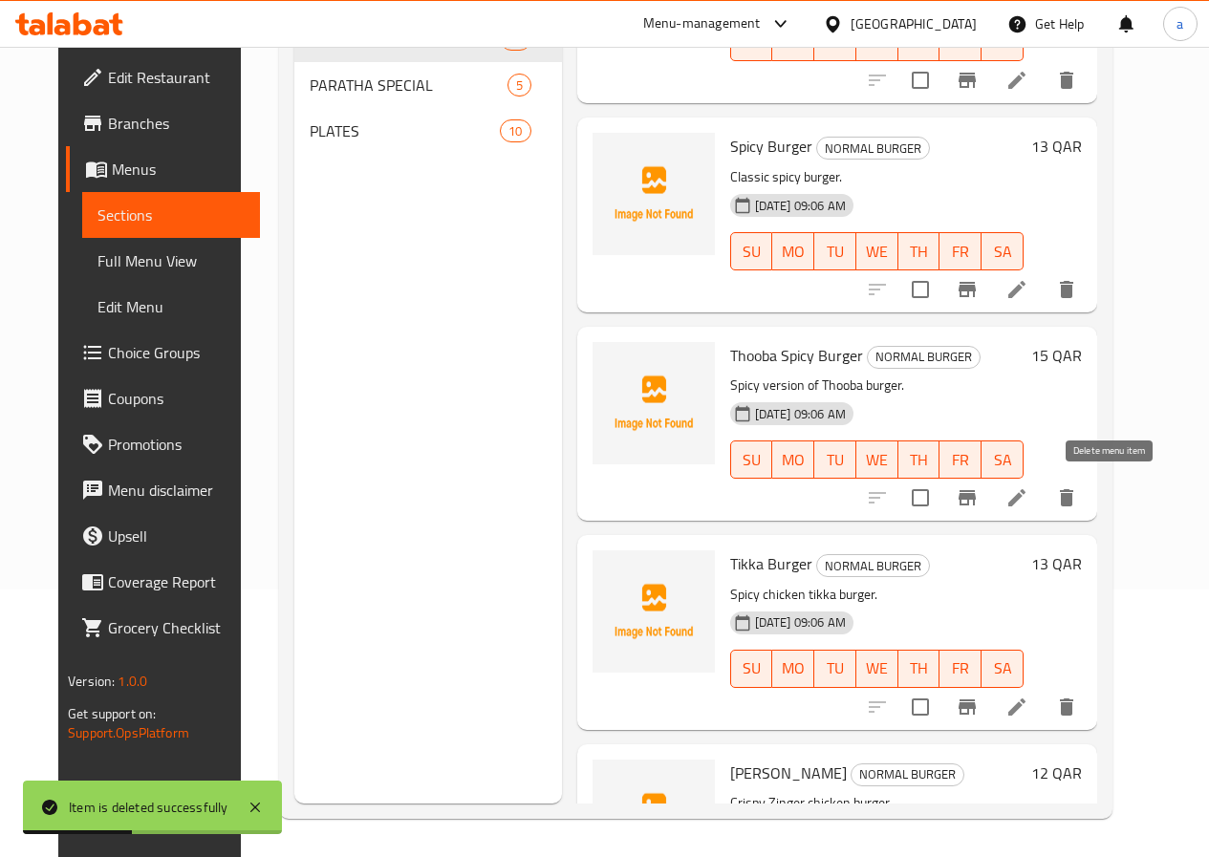
click at [1073, 499] on icon "delete" at bounding box center [1066, 497] width 13 height 17
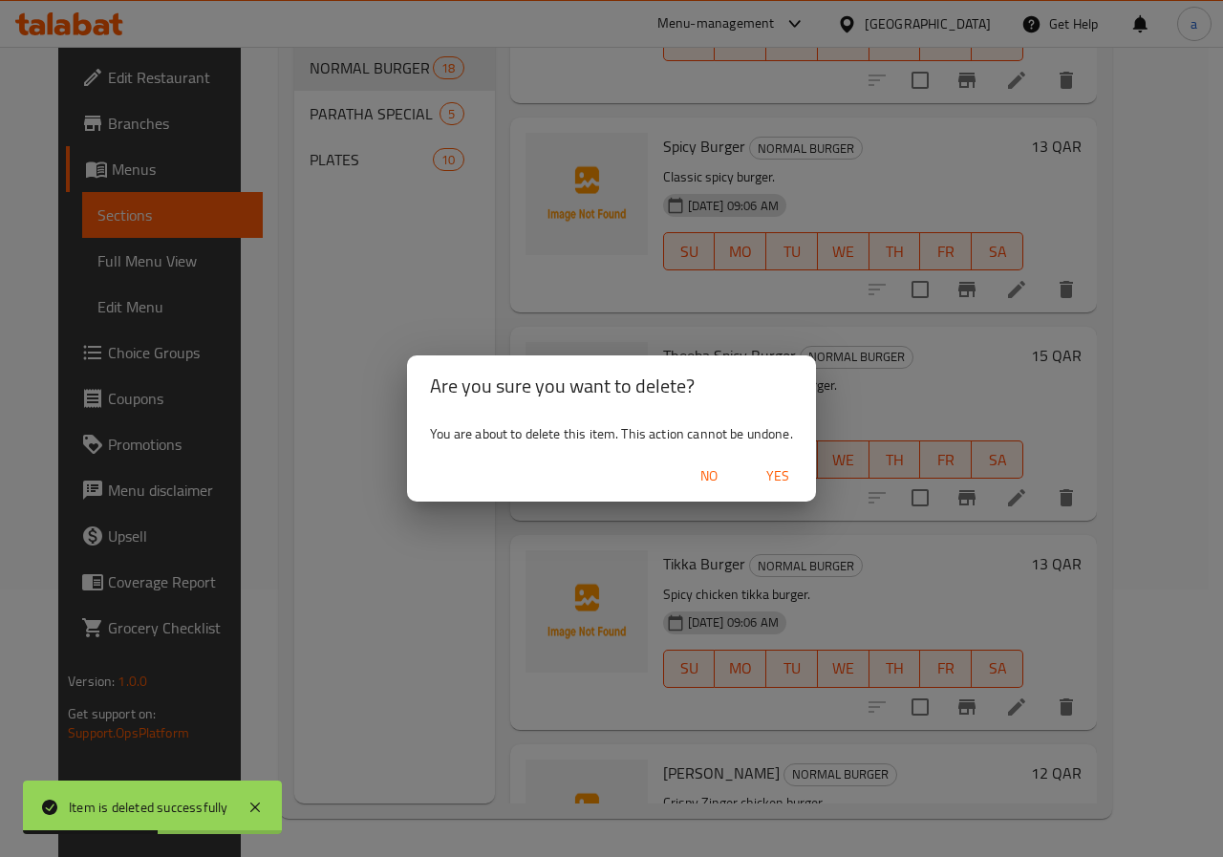
click at [795, 470] on span "Yes" at bounding box center [778, 477] width 46 height 24
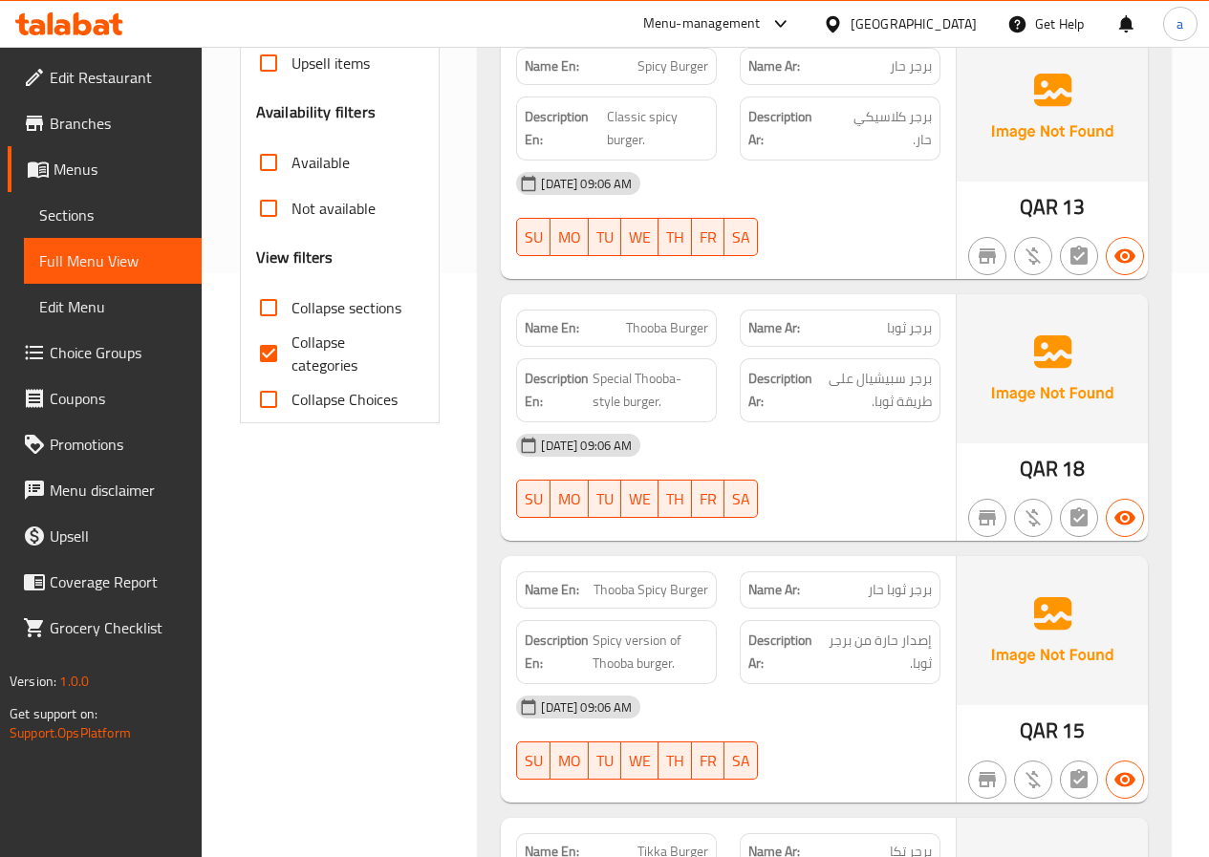
scroll to position [573, 0]
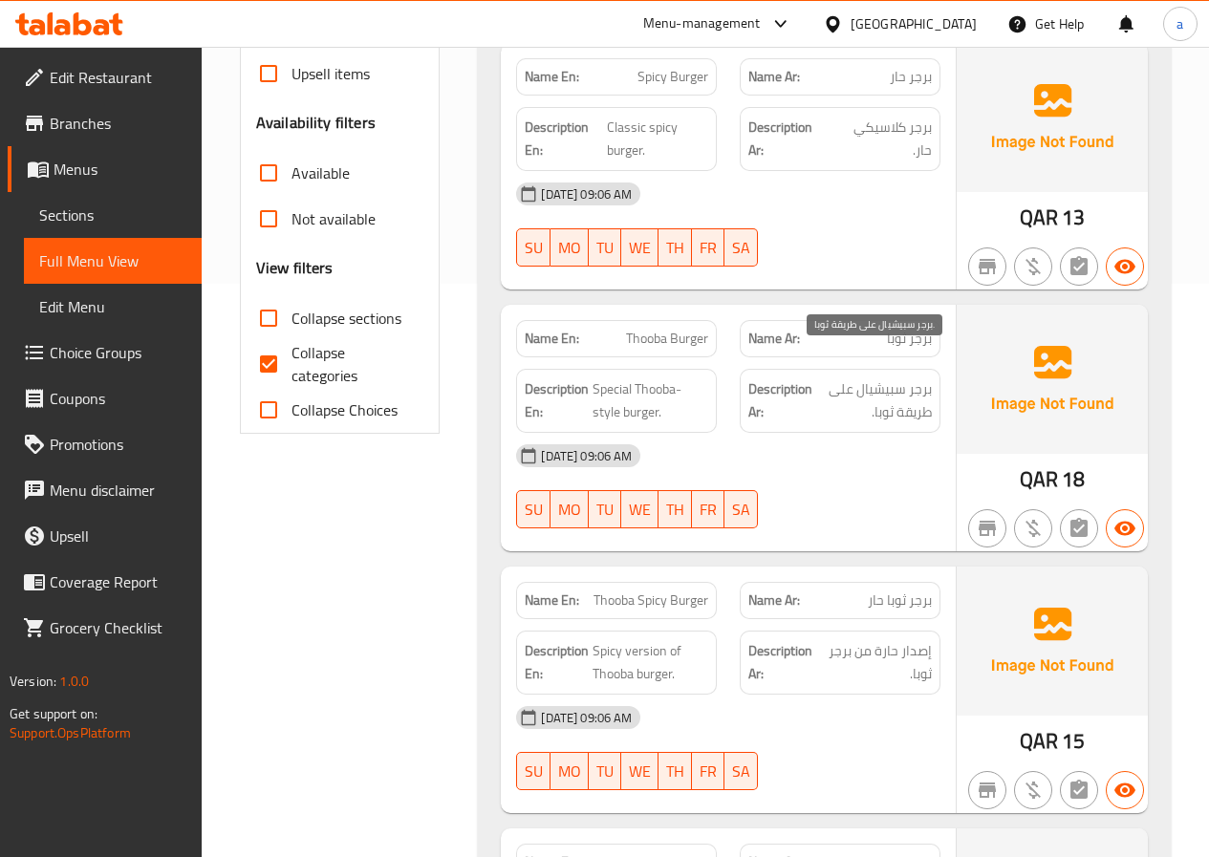
click at [867, 378] on span "برجر سبيشيال على طريقة ثوبا." at bounding box center [874, 401] width 116 height 47
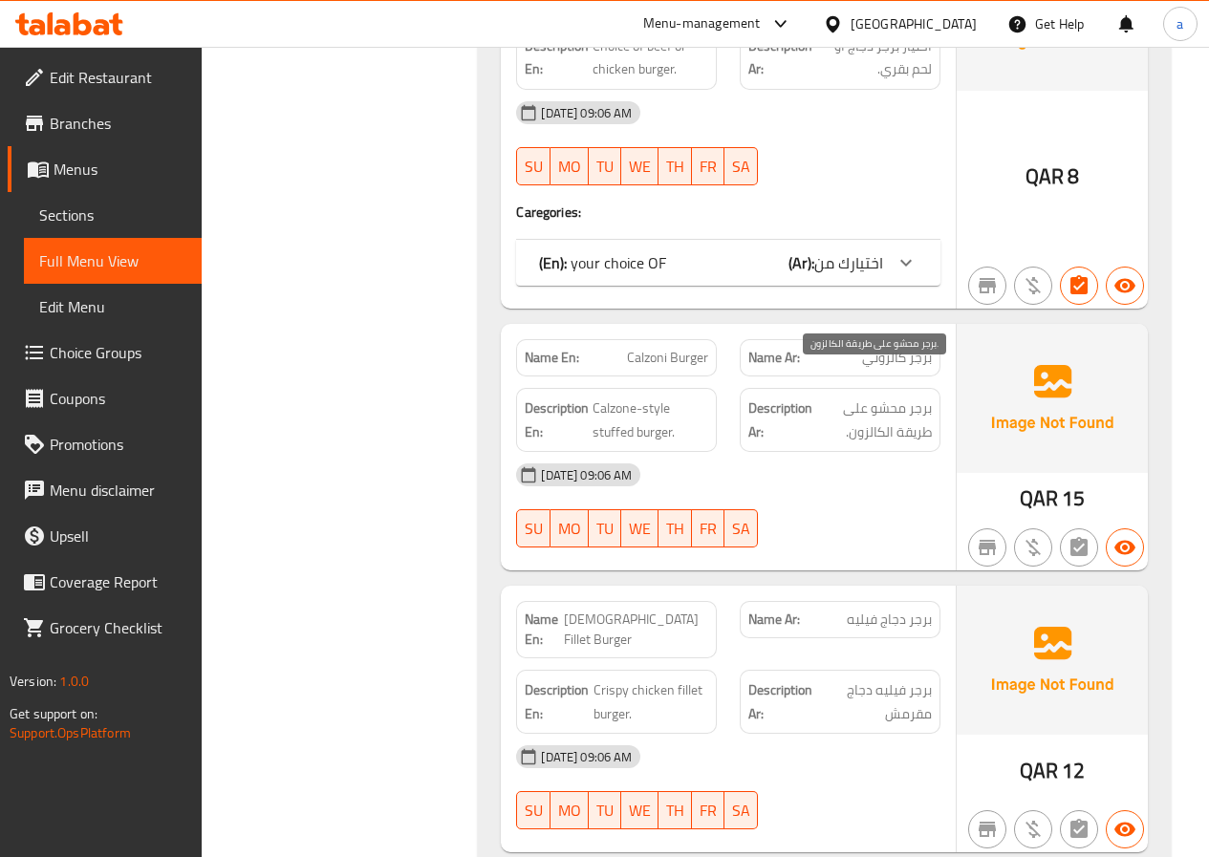
scroll to position [2007, 0]
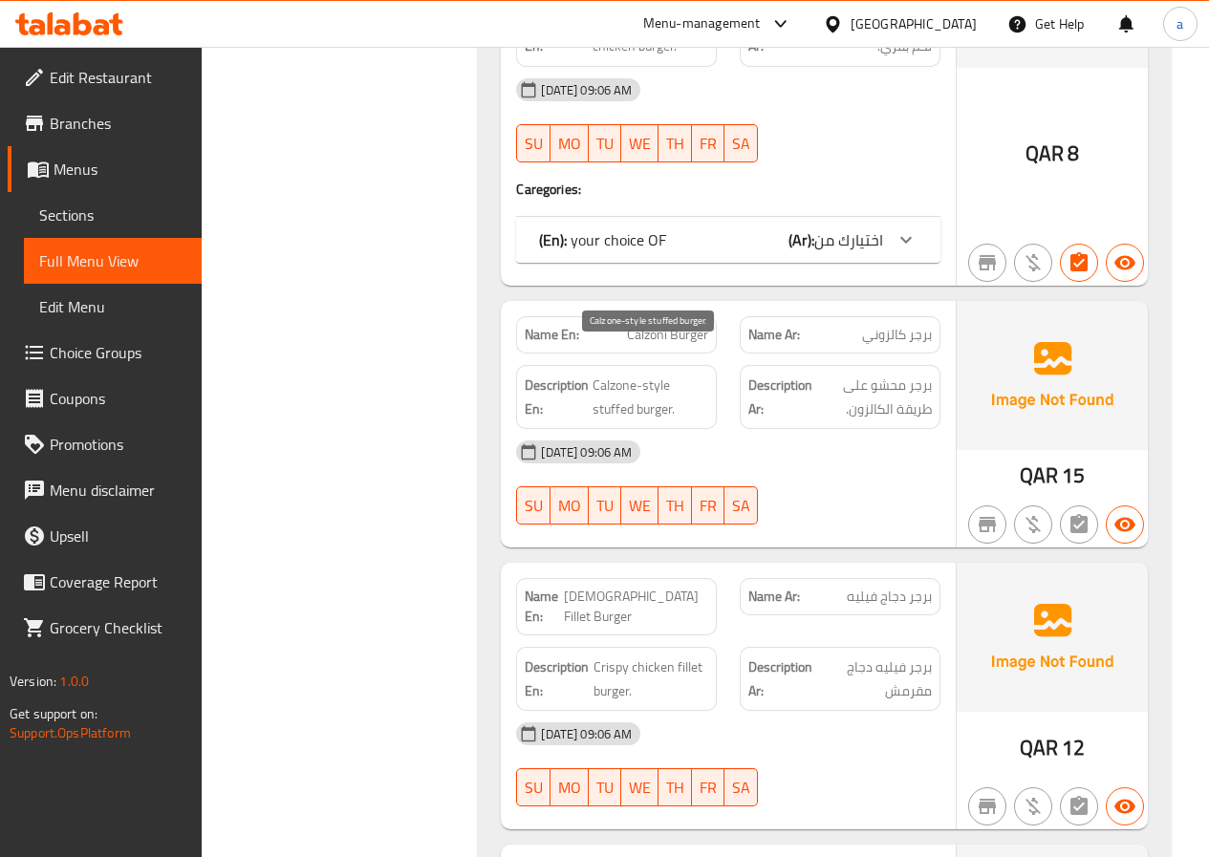
click at [619, 381] on span "Calzone-style stuffed burger." at bounding box center [651, 397] width 116 height 47
copy span "stuffed"
click at [868, 455] on div "[DATE] 09:06 AM SU MO TU WE TH FR SA" at bounding box center [728, 482] width 447 height 107
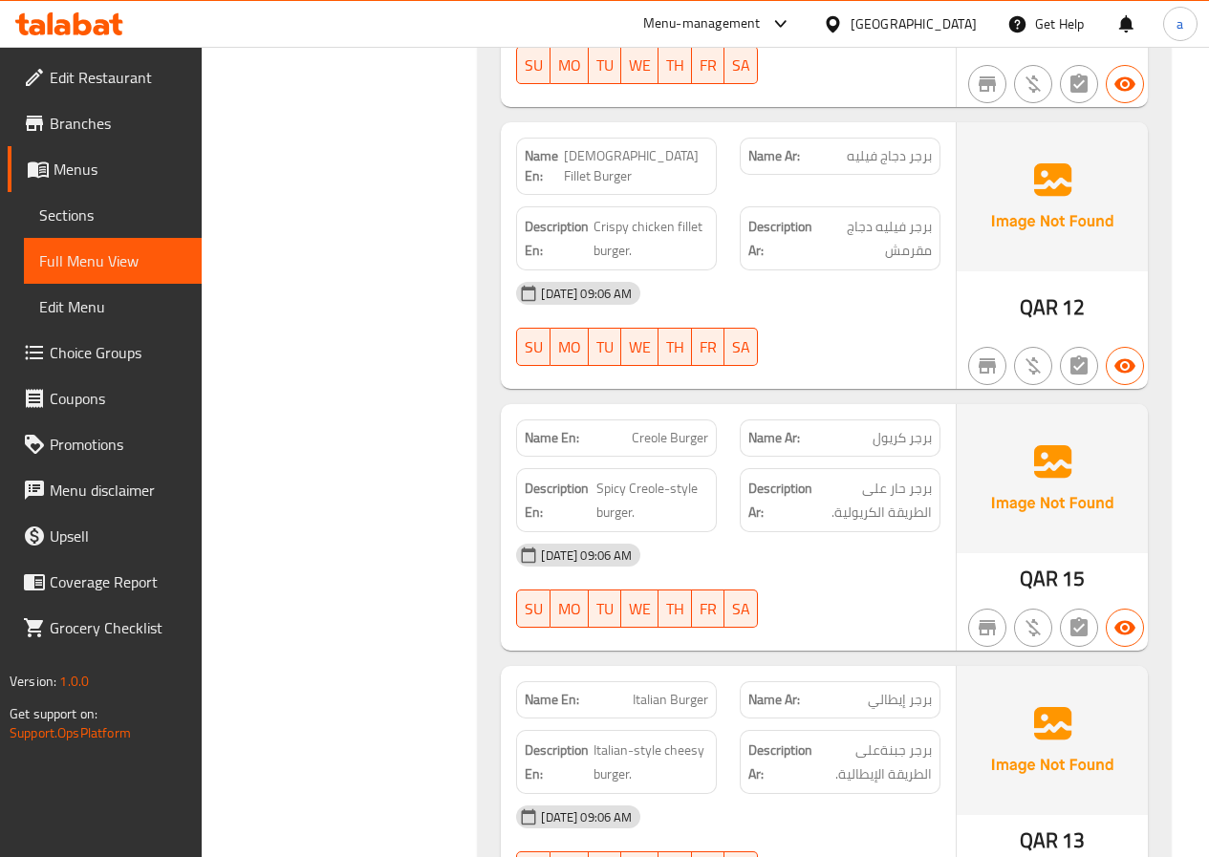
scroll to position [2485, 0]
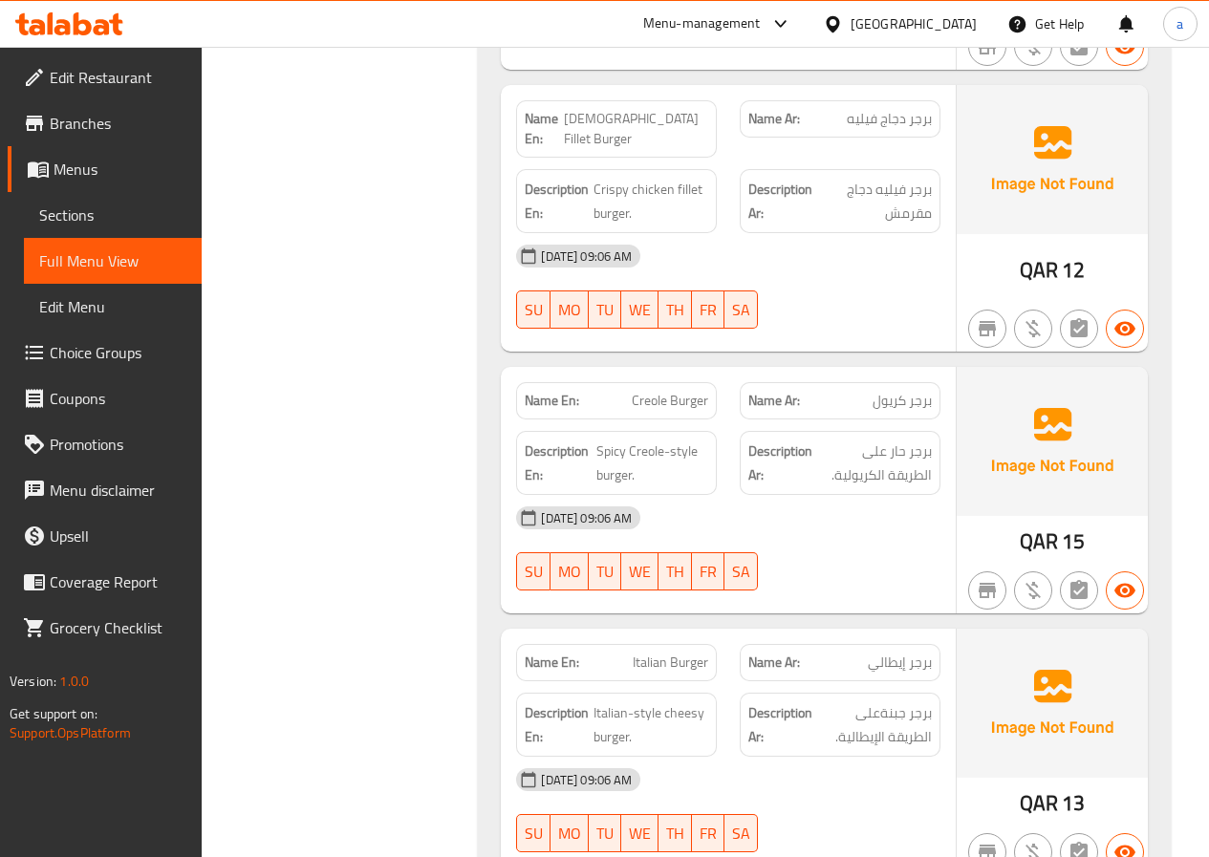
click at [649, 109] on span "[DEMOGRAPHIC_DATA] Fillet Burger" at bounding box center [636, 129] width 145 height 40
copy span "Fillet"
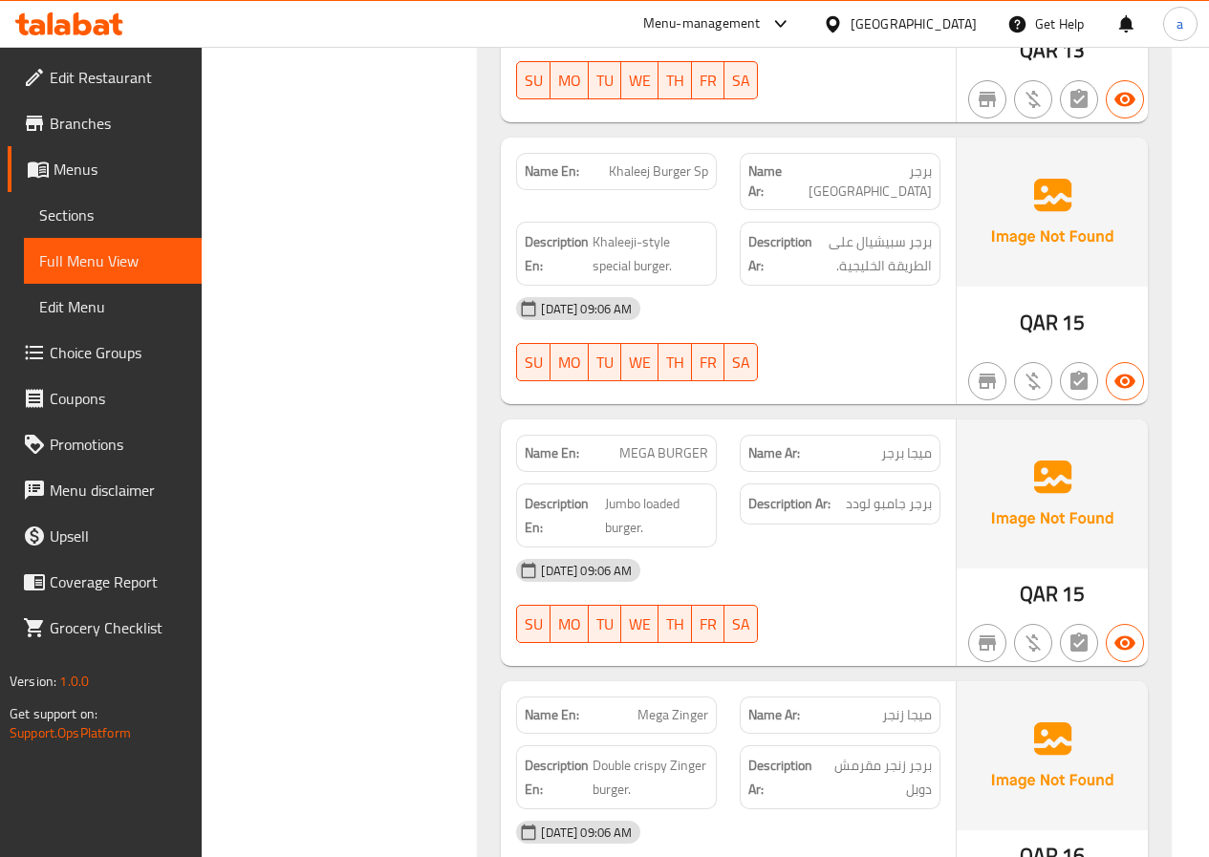
scroll to position [3728, 0]
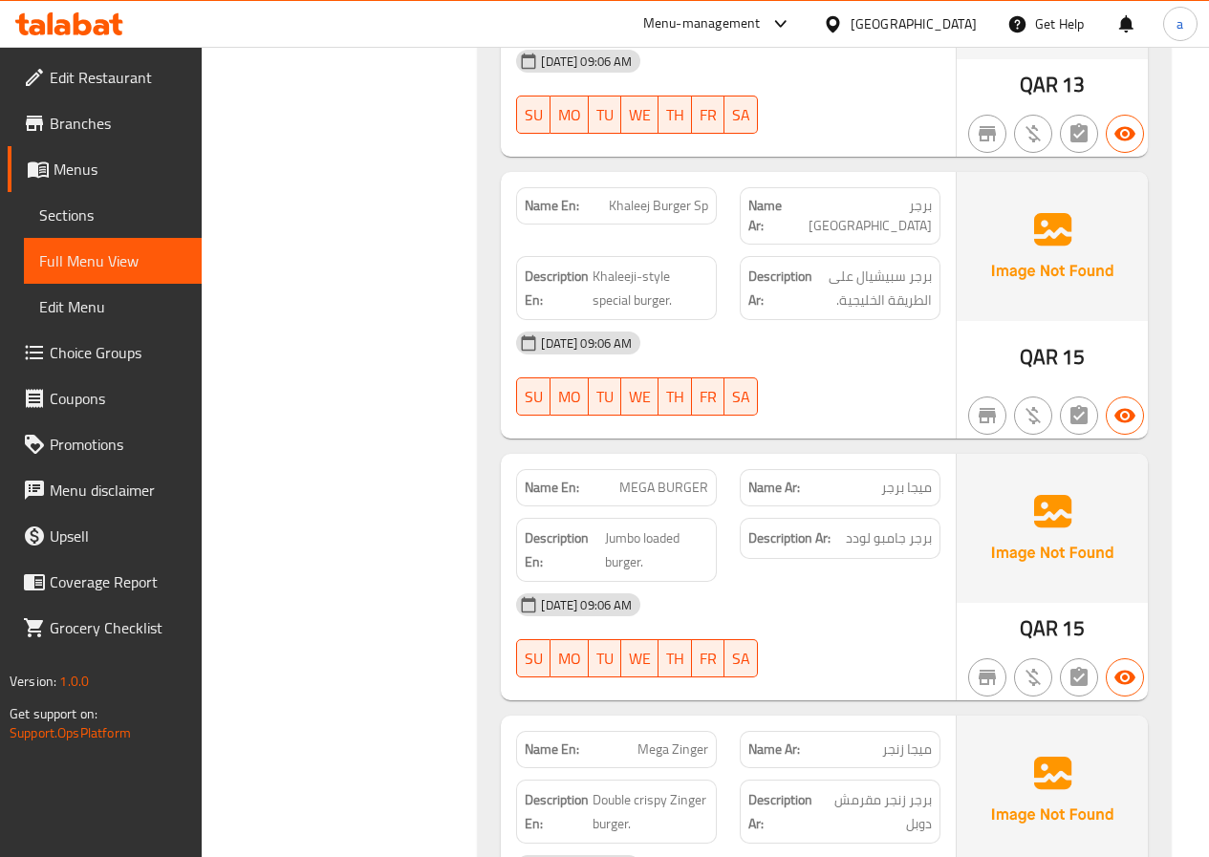
click at [700, 196] on span "Khaleej Burger Sp" at bounding box center [658, 206] width 99 height 20
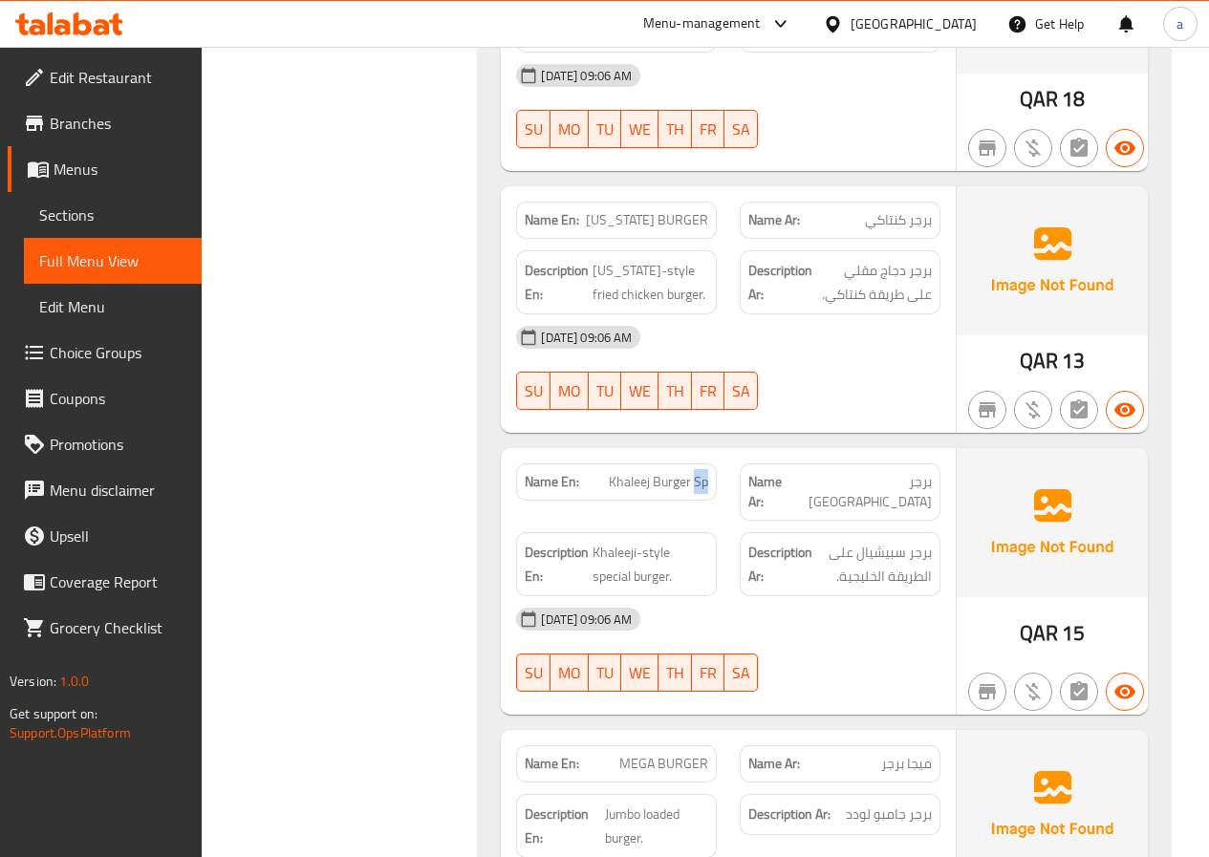
scroll to position [3345, 0]
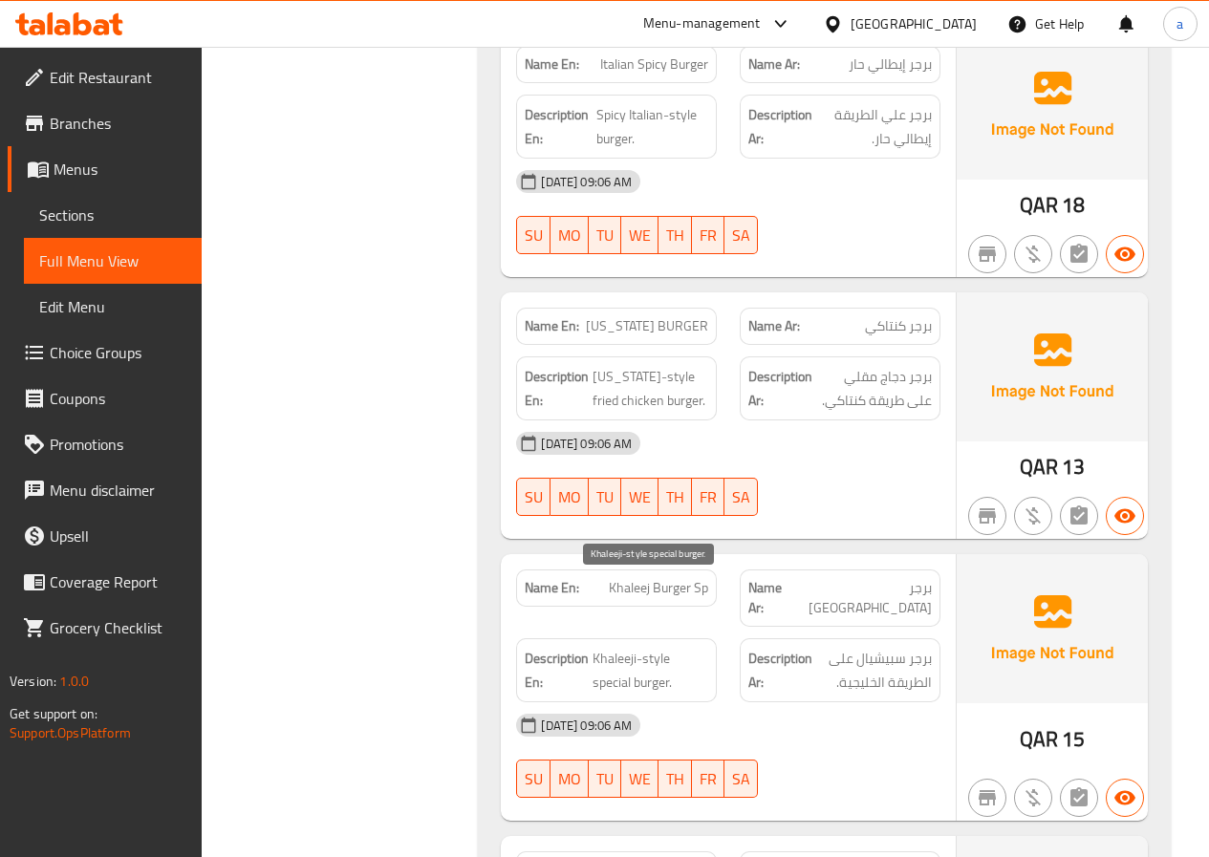
click at [613, 647] on span "Khaleeji-style special burger." at bounding box center [651, 670] width 116 height 47
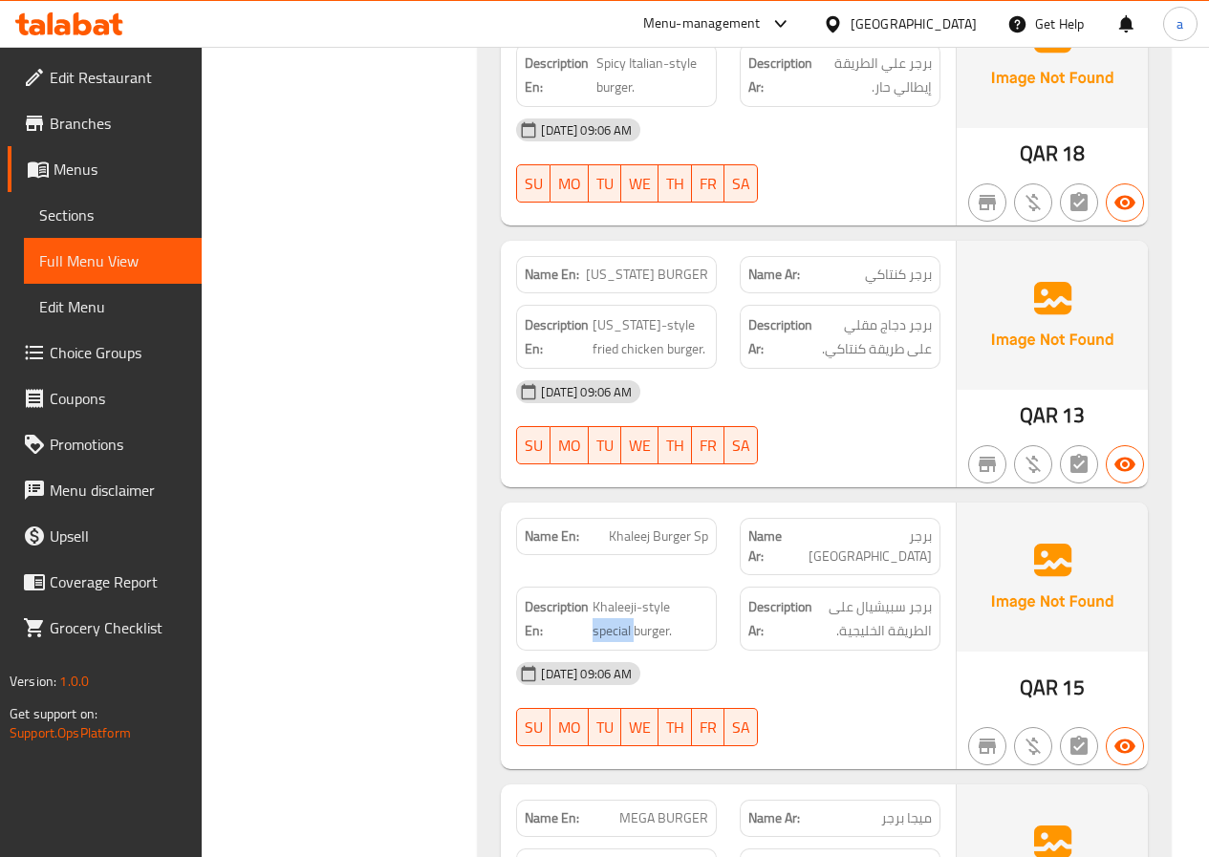
scroll to position [3441, 0]
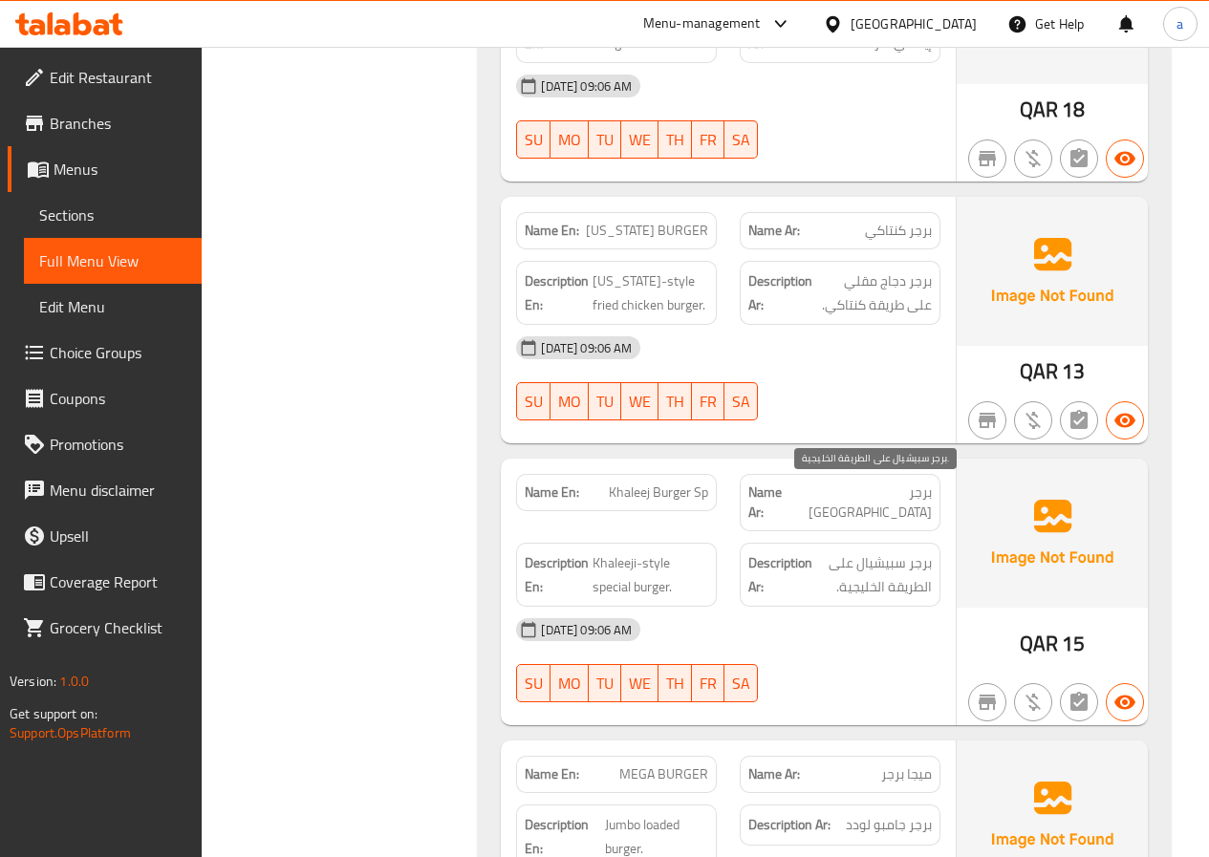
click at [873, 551] on span "برجر سبيشيال على الطريقة الخليجية." at bounding box center [874, 574] width 116 height 47
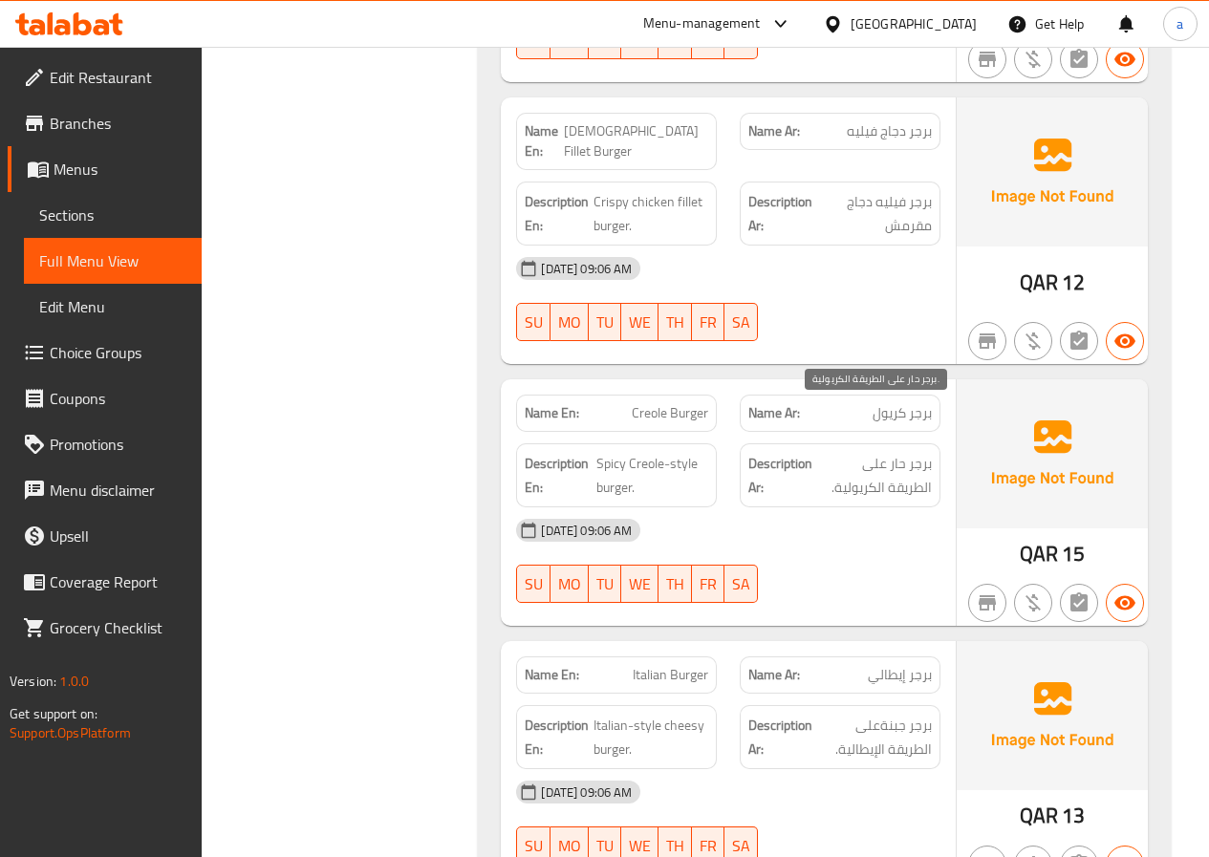
scroll to position [2007, 0]
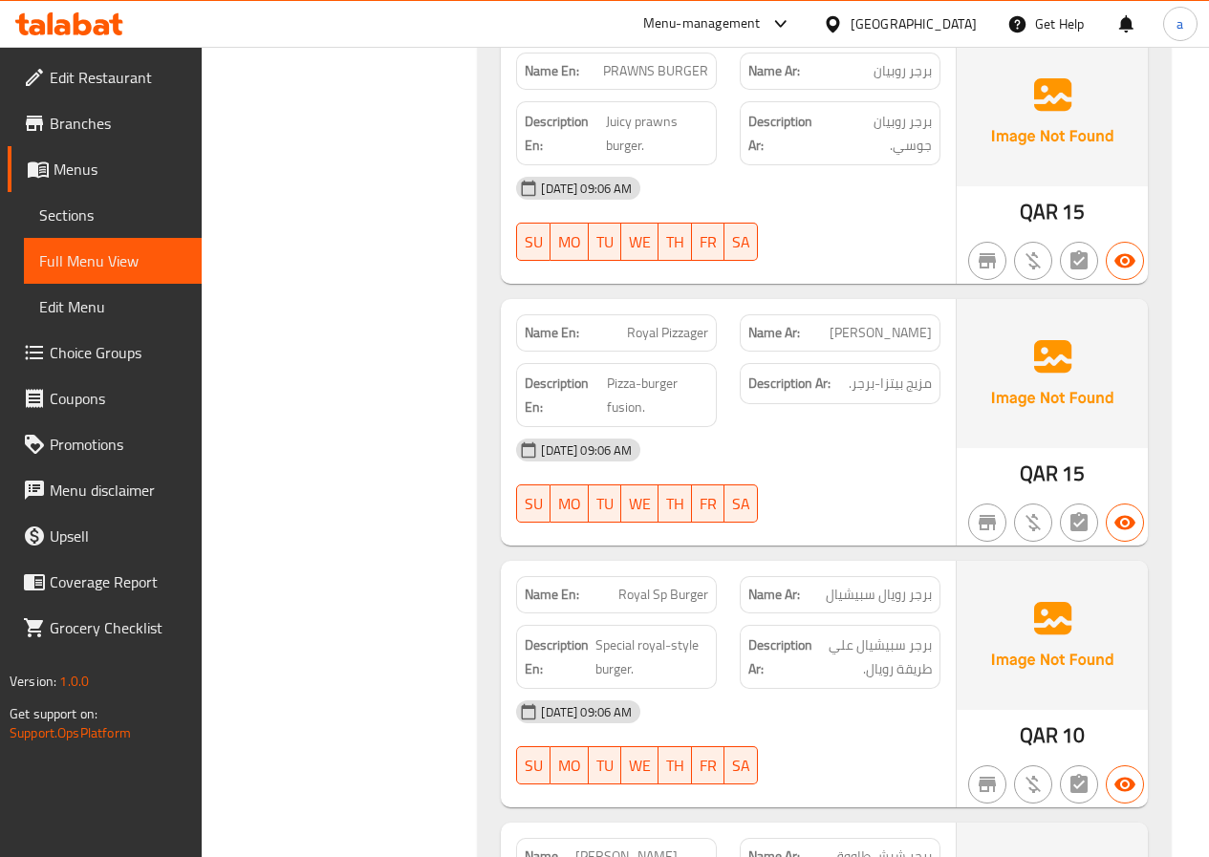
scroll to position [4970, 0]
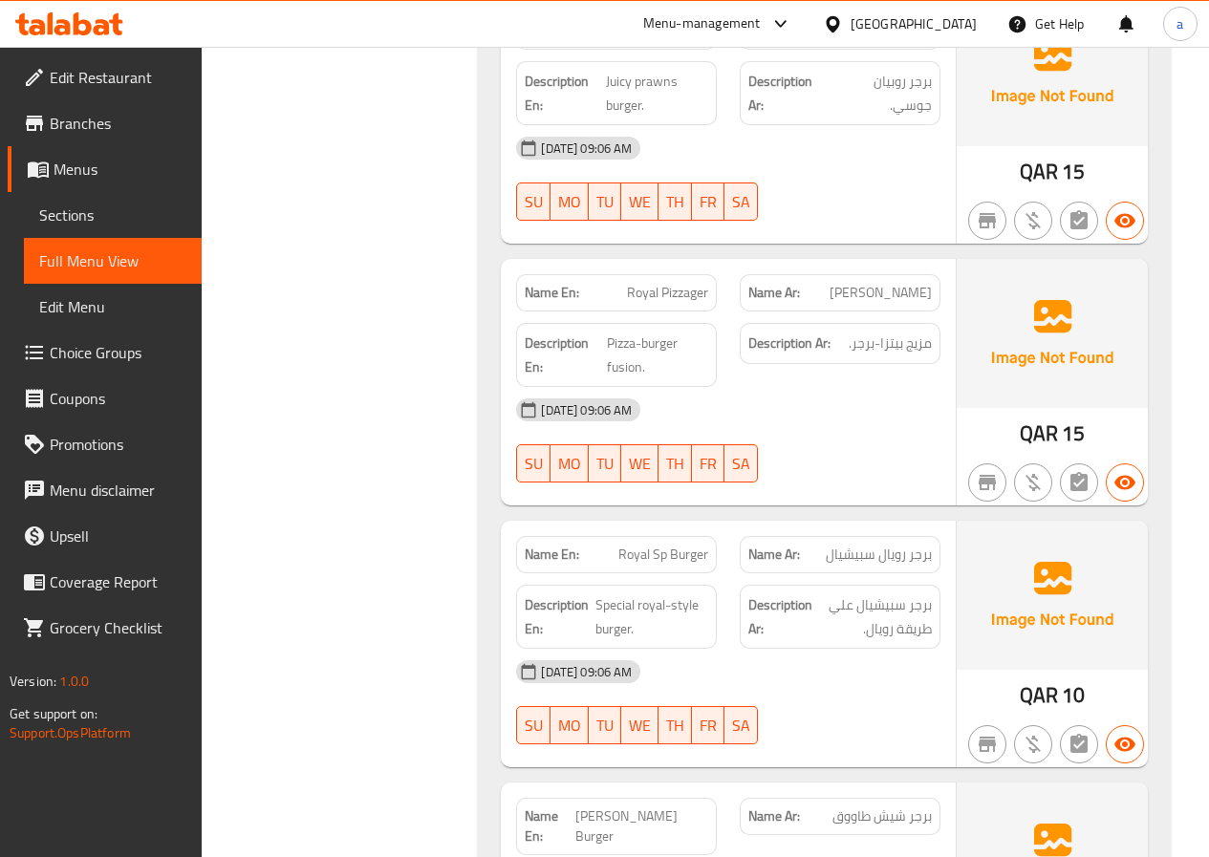
click at [660, 545] on span "Royal Sp Burger" at bounding box center [663, 555] width 90 height 20
click at [691, 594] on span "Special royal-style burger." at bounding box center [651, 617] width 113 height 47
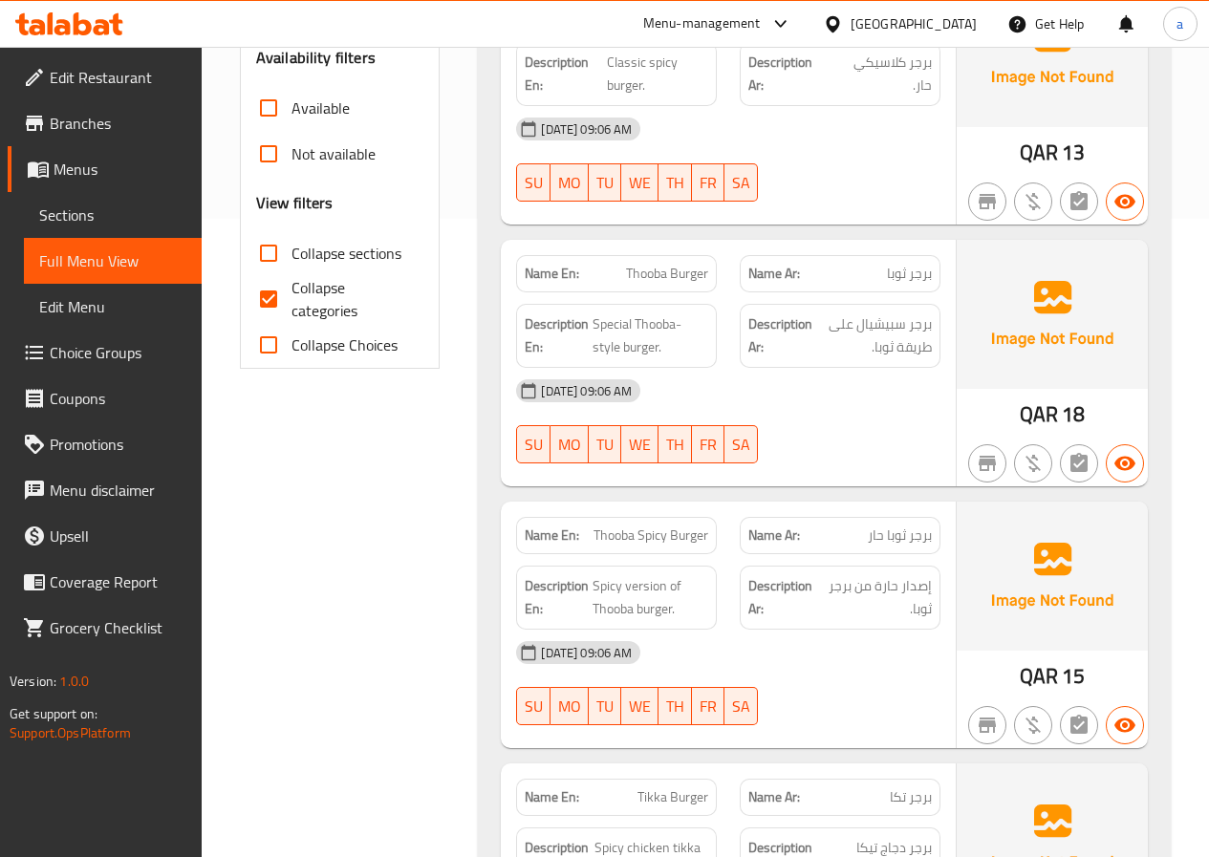
scroll to position [669, 0]
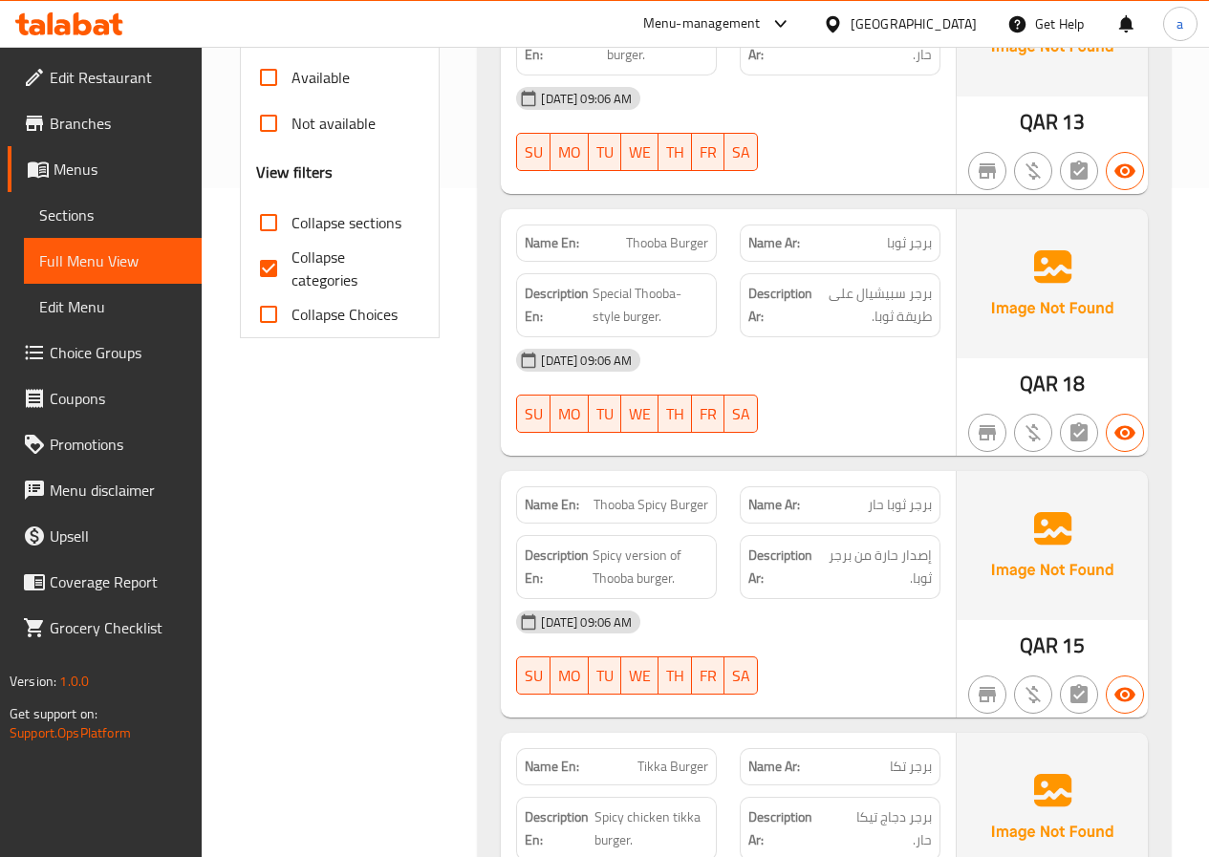
click at [268, 246] on input "Collapse categories" at bounding box center [269, 269] width 46 height 46
checkbox input "false"
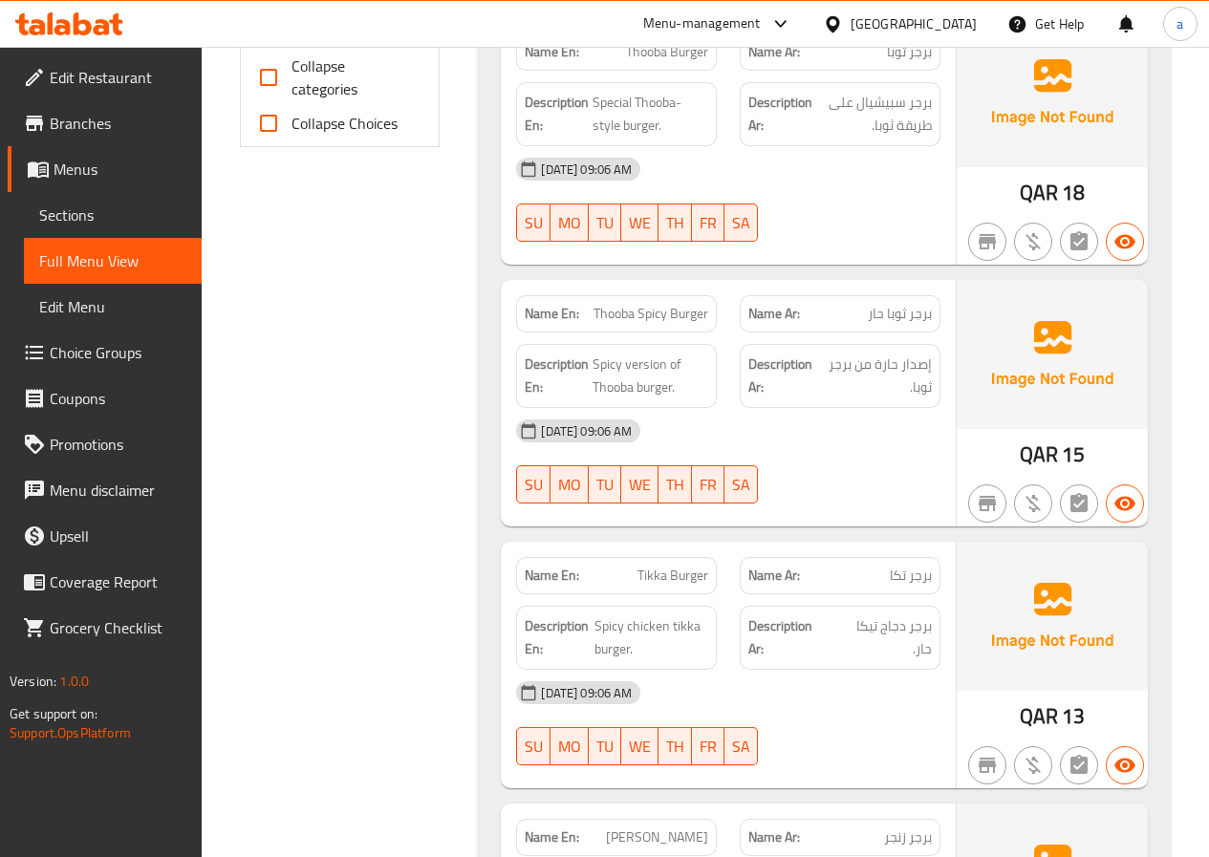
scroll to position [765, 0]
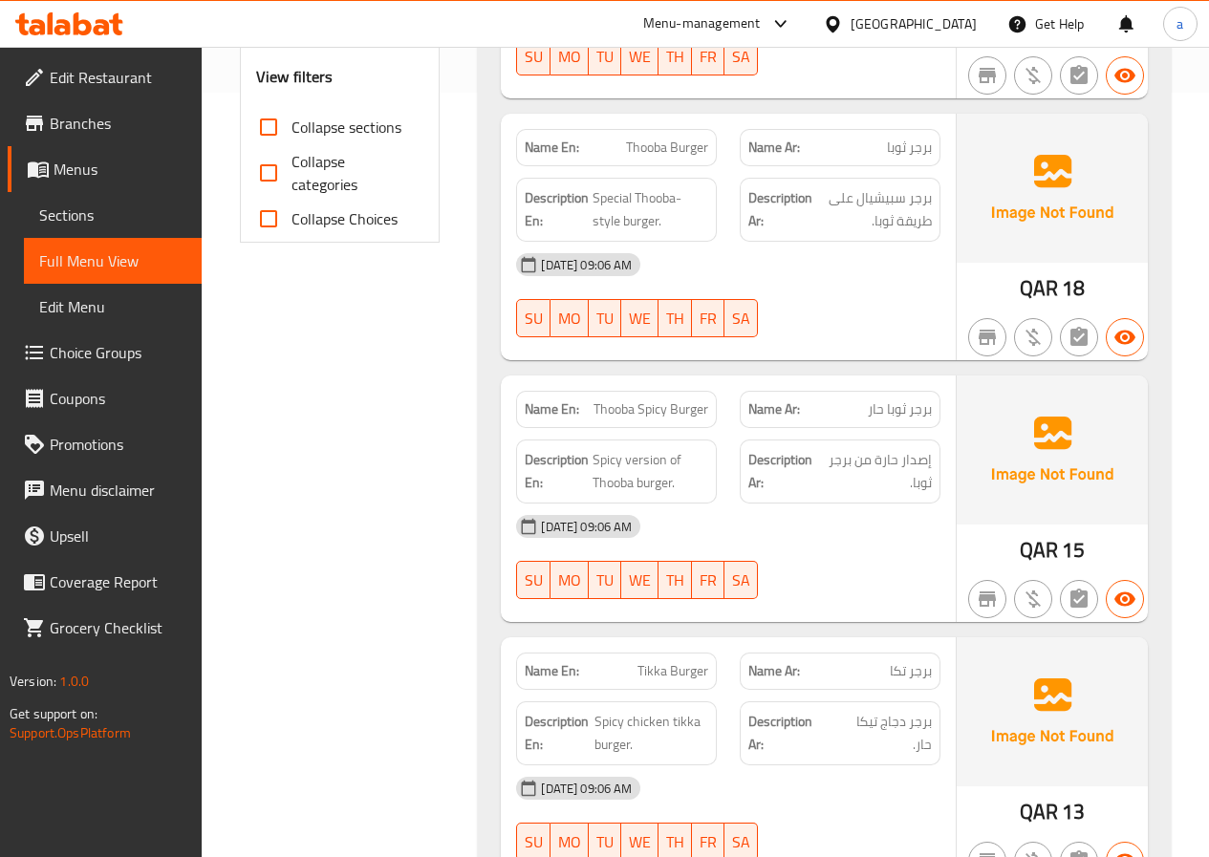
click at [649, 138] on span "Thooba Burger" at bounding box center [667, 148] width 82 height 20
copy span "Thooba Burger"
click at [649, 400] on span "Thooba Spicy Burger" at bounding box center [651, 410] width 115 height 20
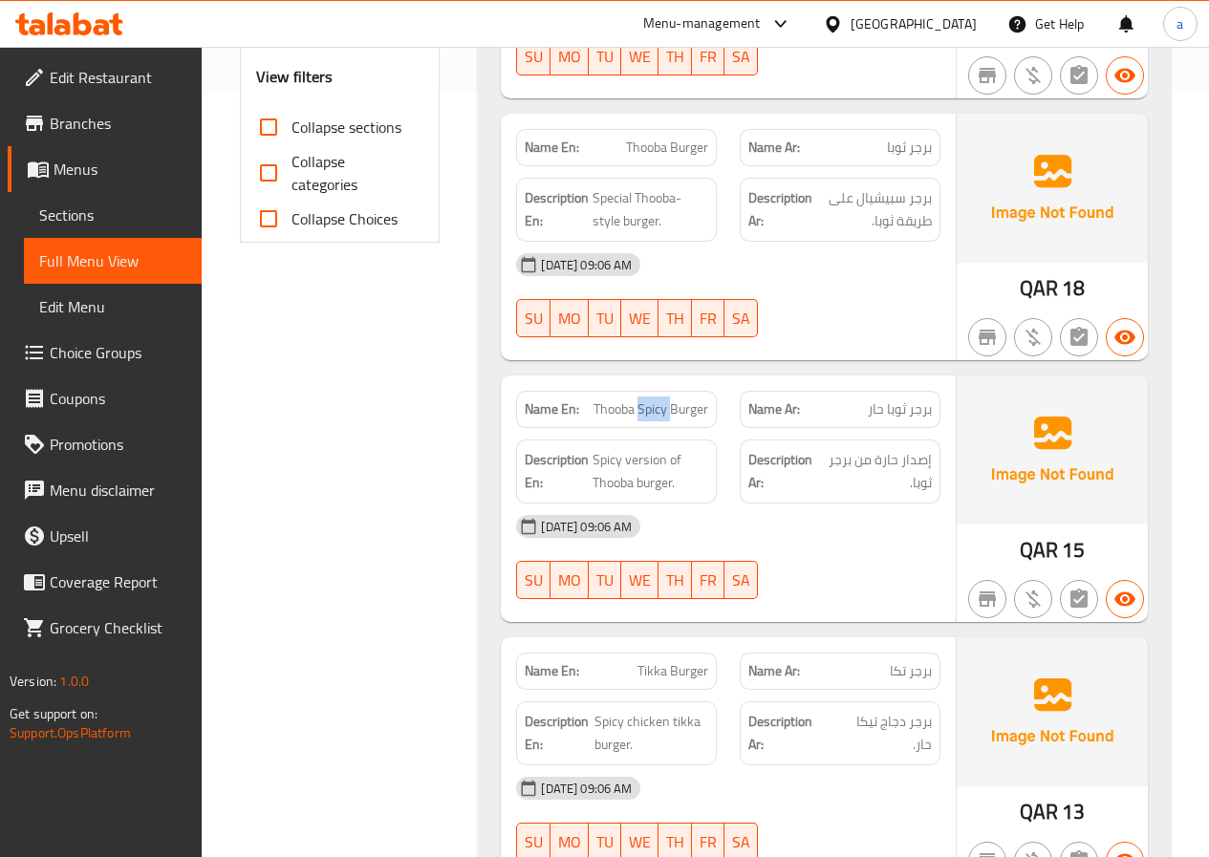
click at [649, 400] on span "Thooba Spicy Burger" at bounding box center [651, 410] width 115 height 20
copy span "Thooba Spicy Burger"
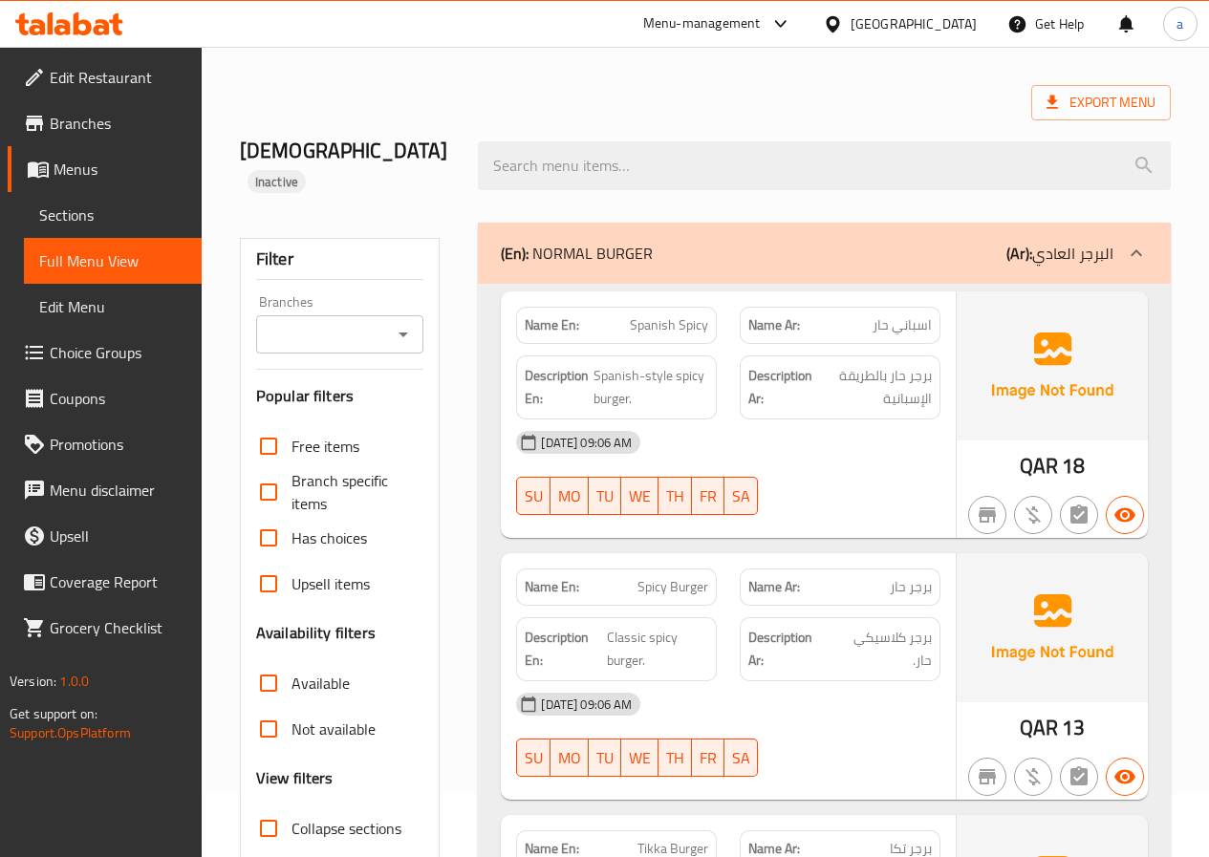
scroll to position [96, 0]
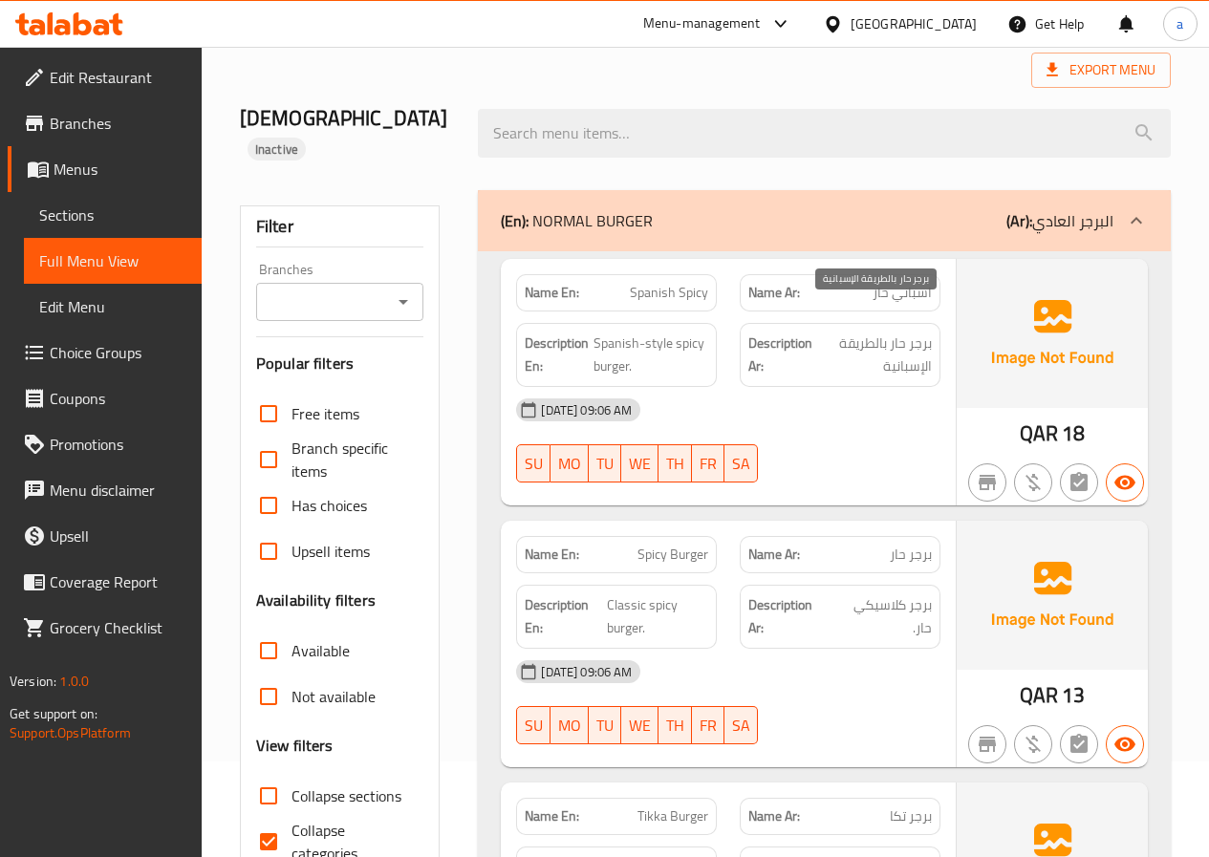
click at [917, 332] on span "برجر حار بالطريقة الإسبانية" at bounding box center [874, 355] width 115 height 47
click at [890, 387] on div "[DATE] 09:06 AM" at bounding box center [728, 410] width 447 height 46
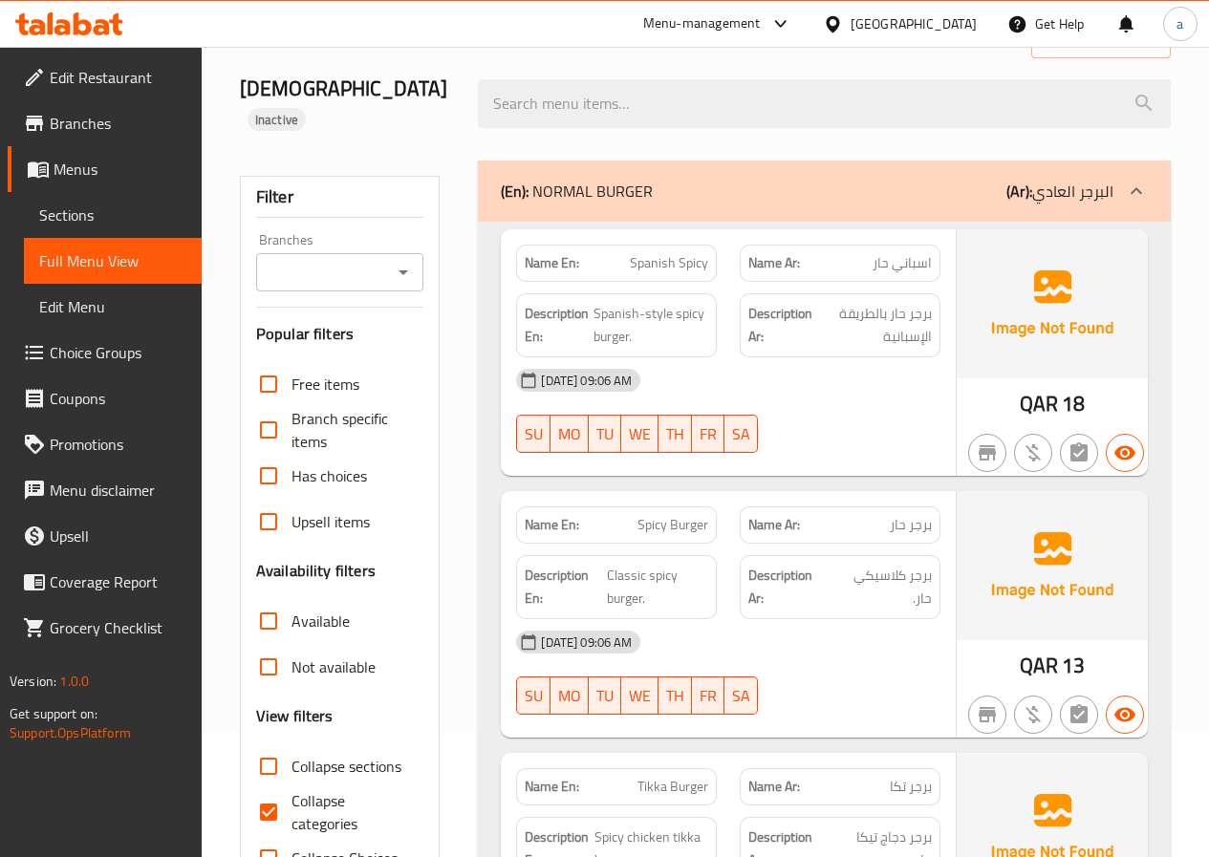
scroll to position [0, 0]
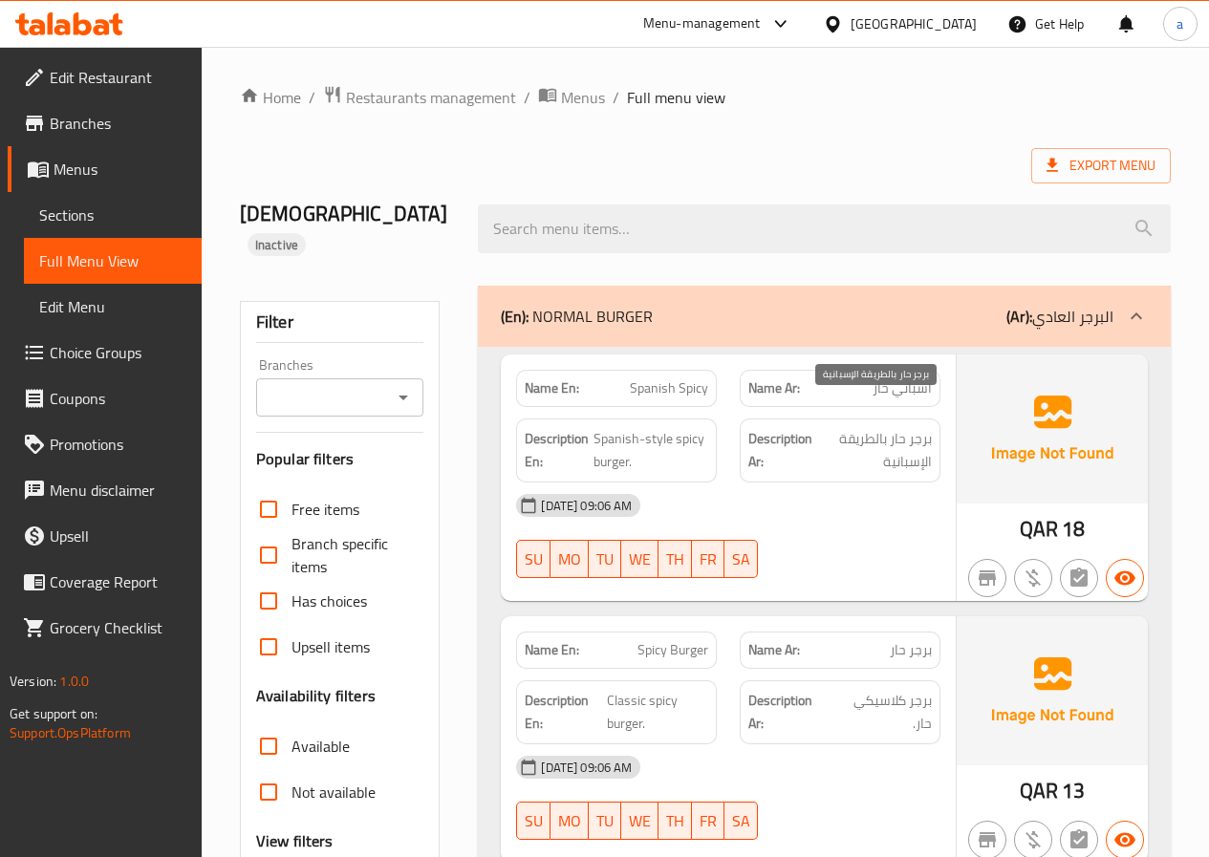
click at [922, 427] on span "برجر حار بالطريقة الإسبانية" at bounding box center [874, 450] width 115 height 47
click at [918, 508] on div "[DATE] 09:06 AM SU MO TU WE TH FR SA" at bounding box center [728, 536] width 447 height 107
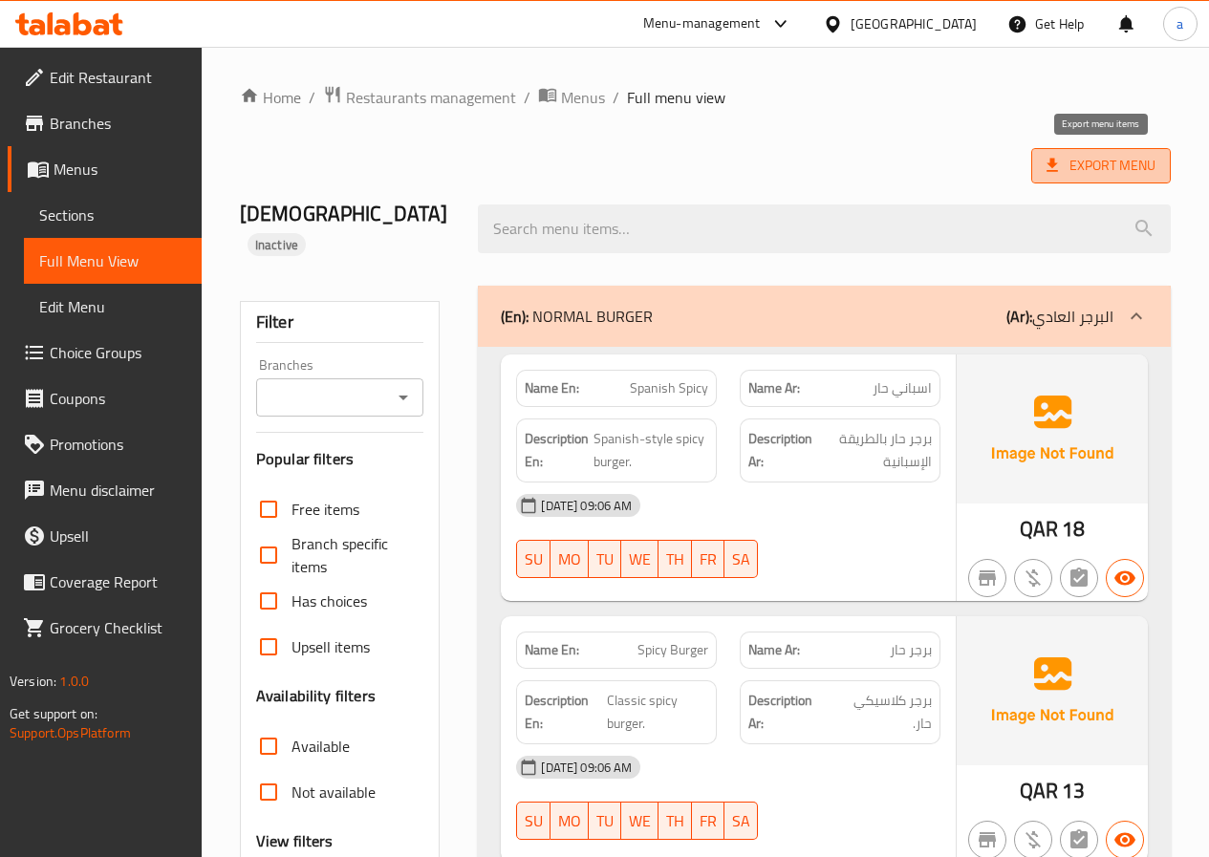
click at [1089, 156] on span "Export Menu" at bounding box center [1101, 166] width 109 height 24
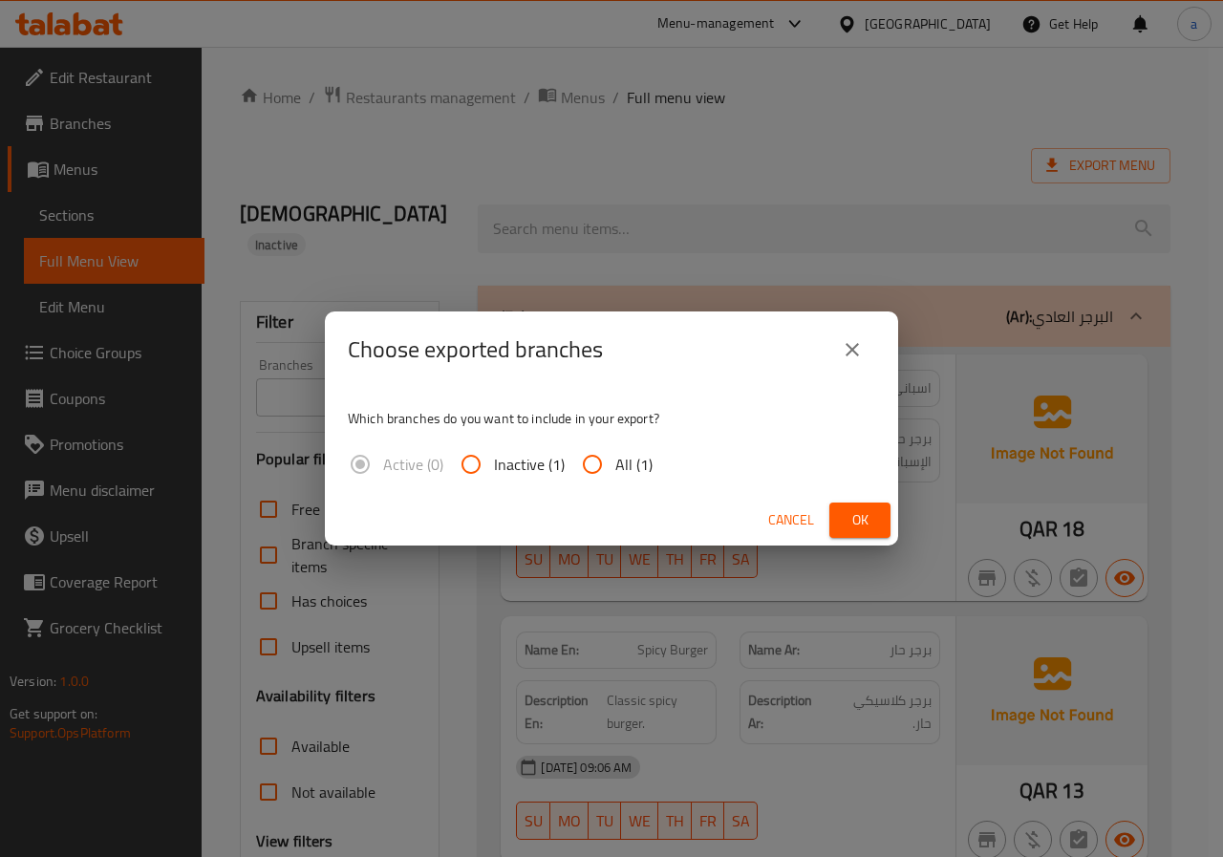
click at [594, 464] on input "All (1)" at bounding box center [593, 465] width 46 height 46
radio input "true"
click at [850, 341] on icon "close" at bounding box center [852, 349] width 23 height 23
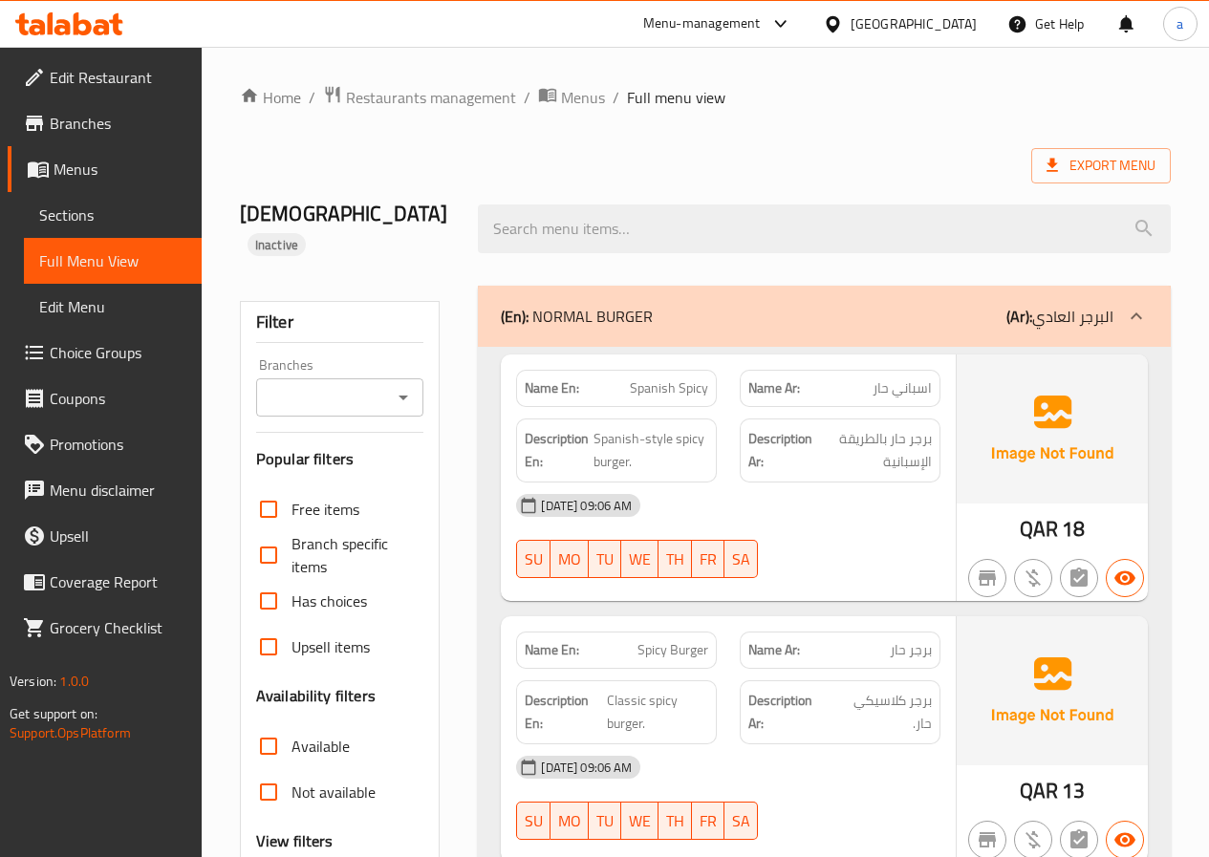
click at [115, 220] on span "Sections" at bounding box center [112, 215] width 147 height 23
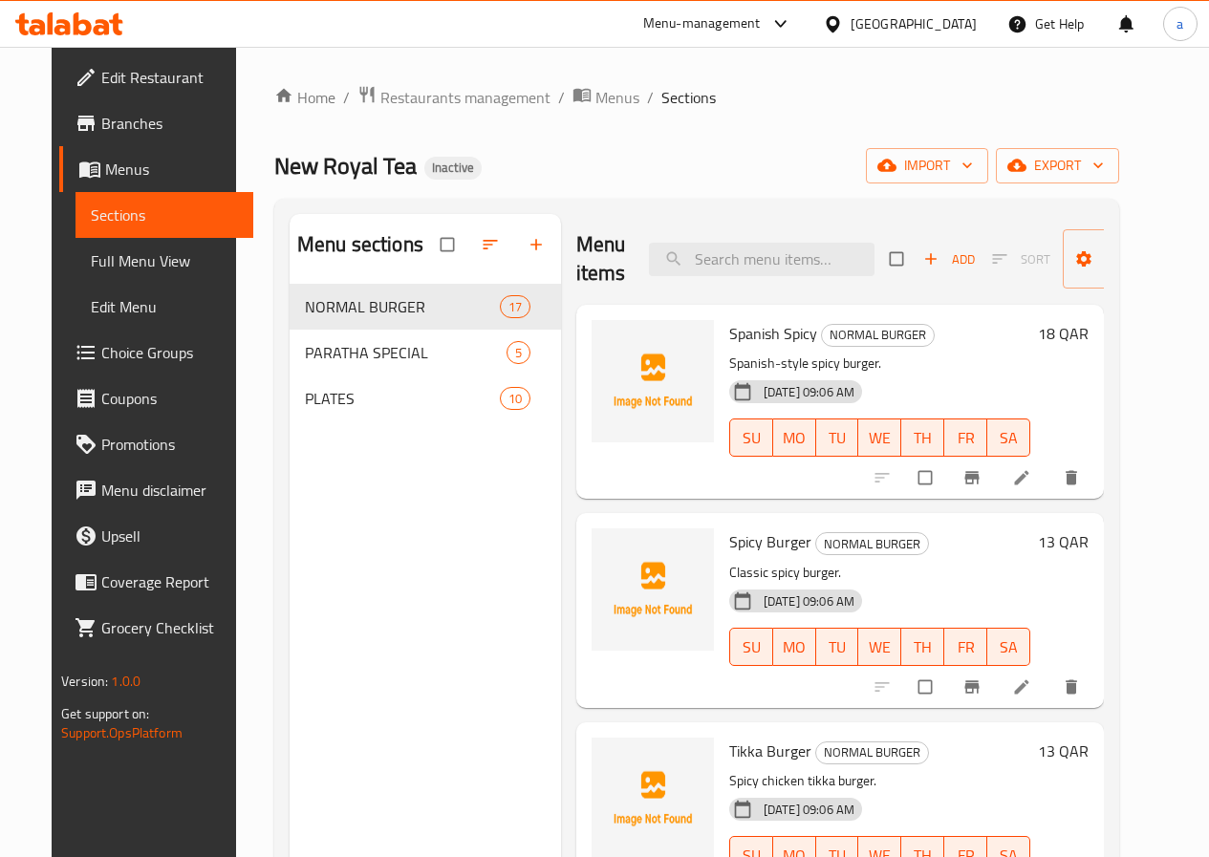
click at [421, 567] on div "Menu sections NORMAL BURGER 17 PARATHA SPECIAL 5 PLATES 10" at bounding box center [425, 642] width 271 height 857
click at [1091, 161] on span "export" at bounding box center [1057, 166] width 93 height 24
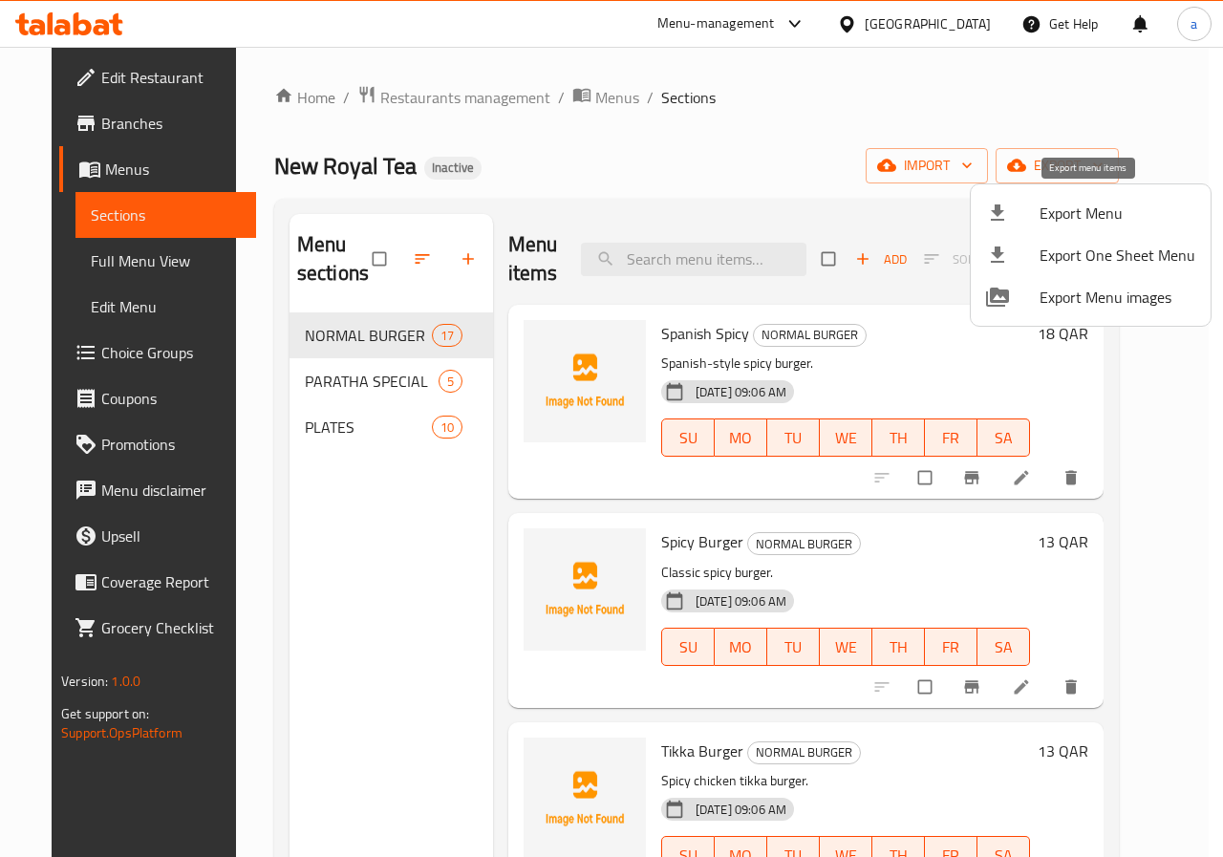
click at [1089, 211] on span "Export Menu" at bounding box center [1118, 213] width 156 height 23
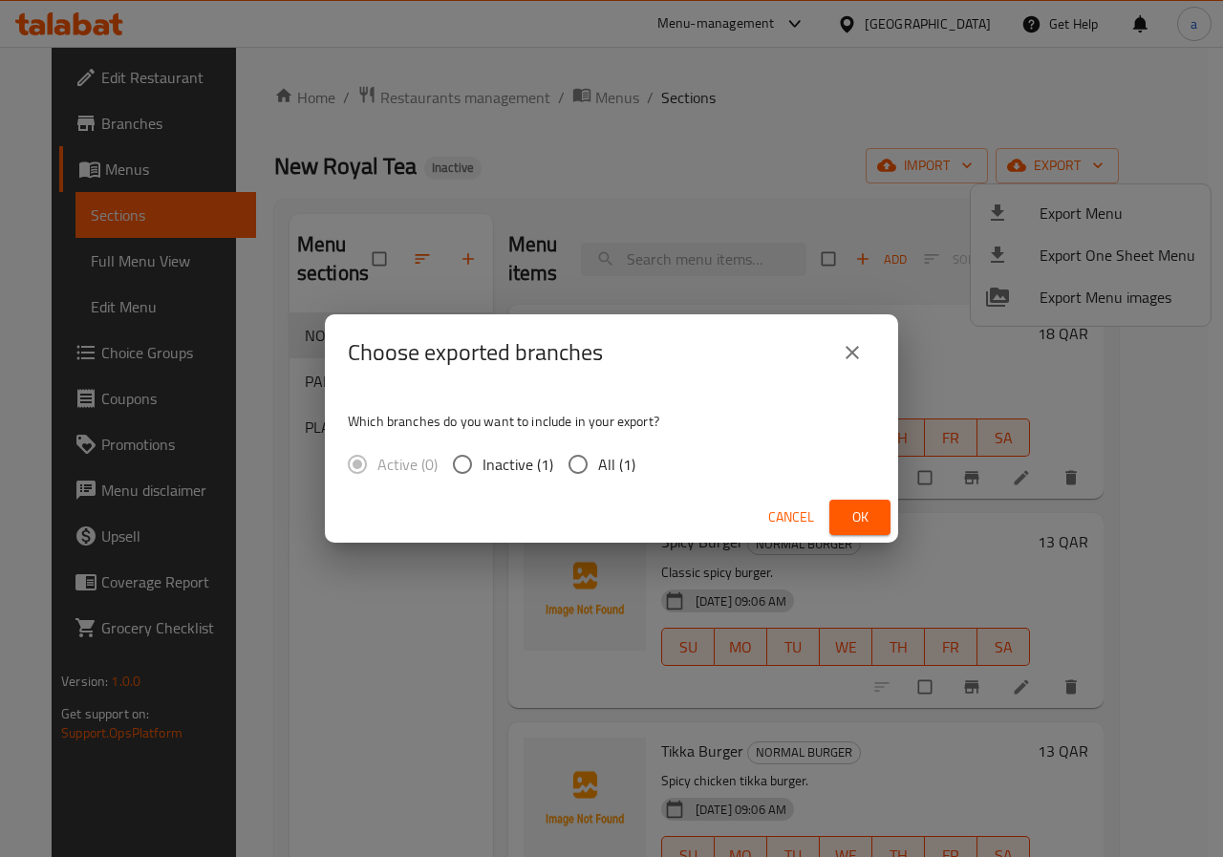
click at [584, 463] on input "All (1)" at bounding box center [578, 464] width 40 height 40
radio input "true"
click at [856, 508] on span "Ok" at bounding box center [860, 518] width 31 height 24
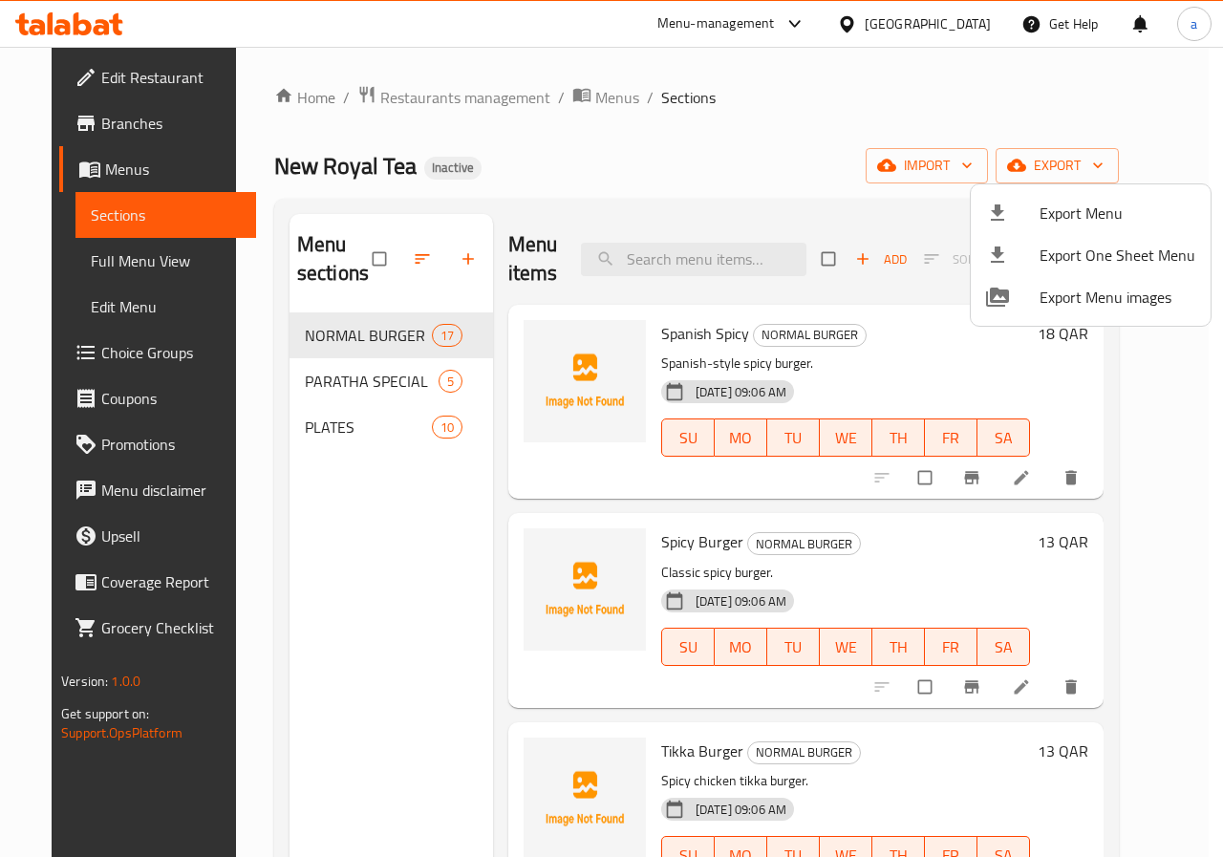
click at [98, 161] on div at bounding box center [611, 428] width 1223 height 857
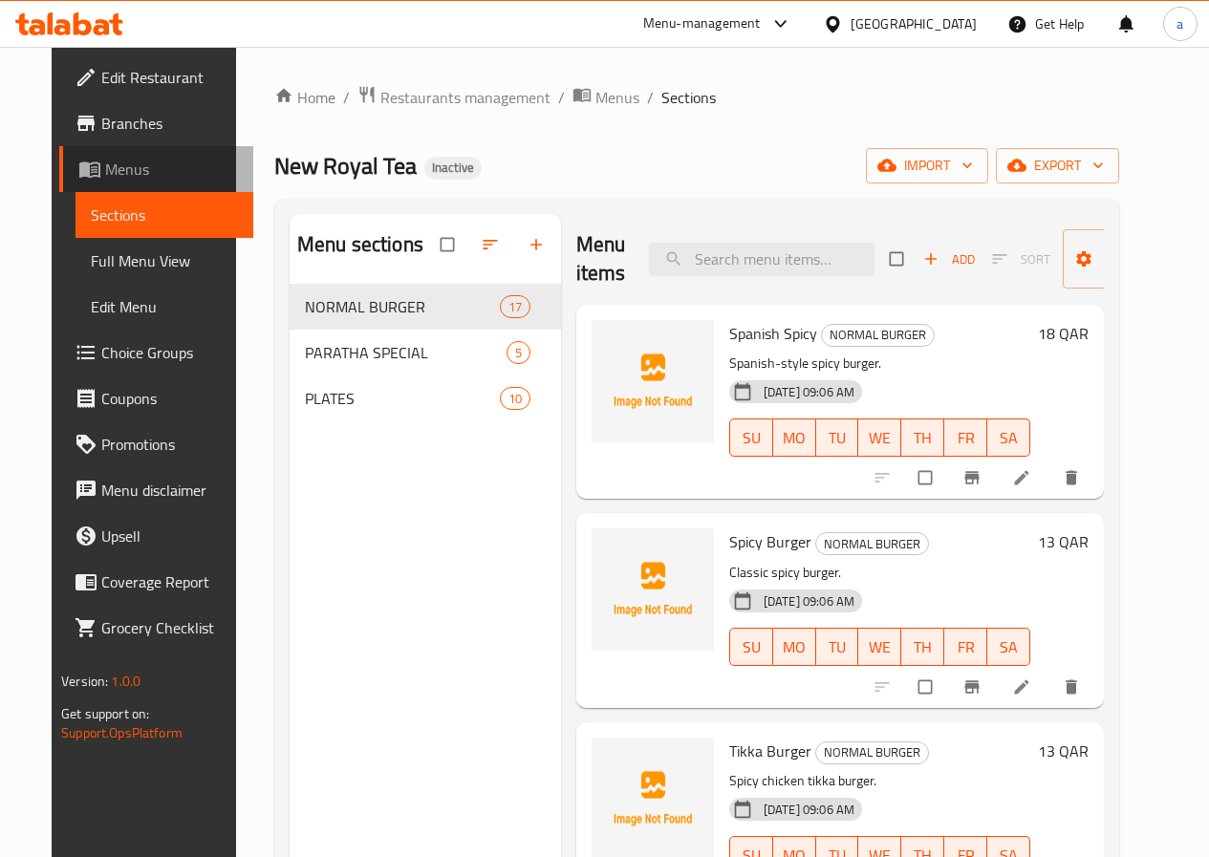
click at [105, 162] on span "Menus" at bounding box center [171, 169] width 133 height 23
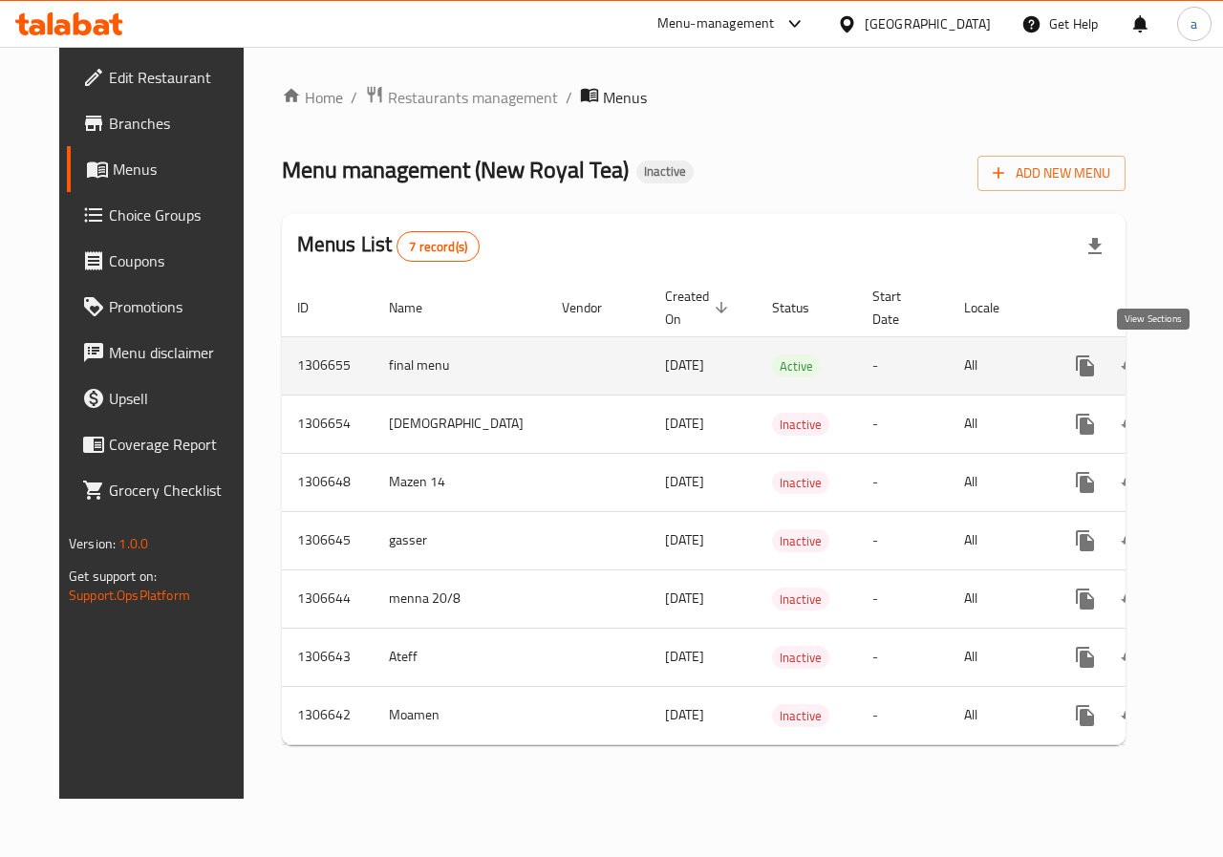
click at [1208, 370] on icon "enhanced table" at bounding box center [1223, 365] width 17 height 17
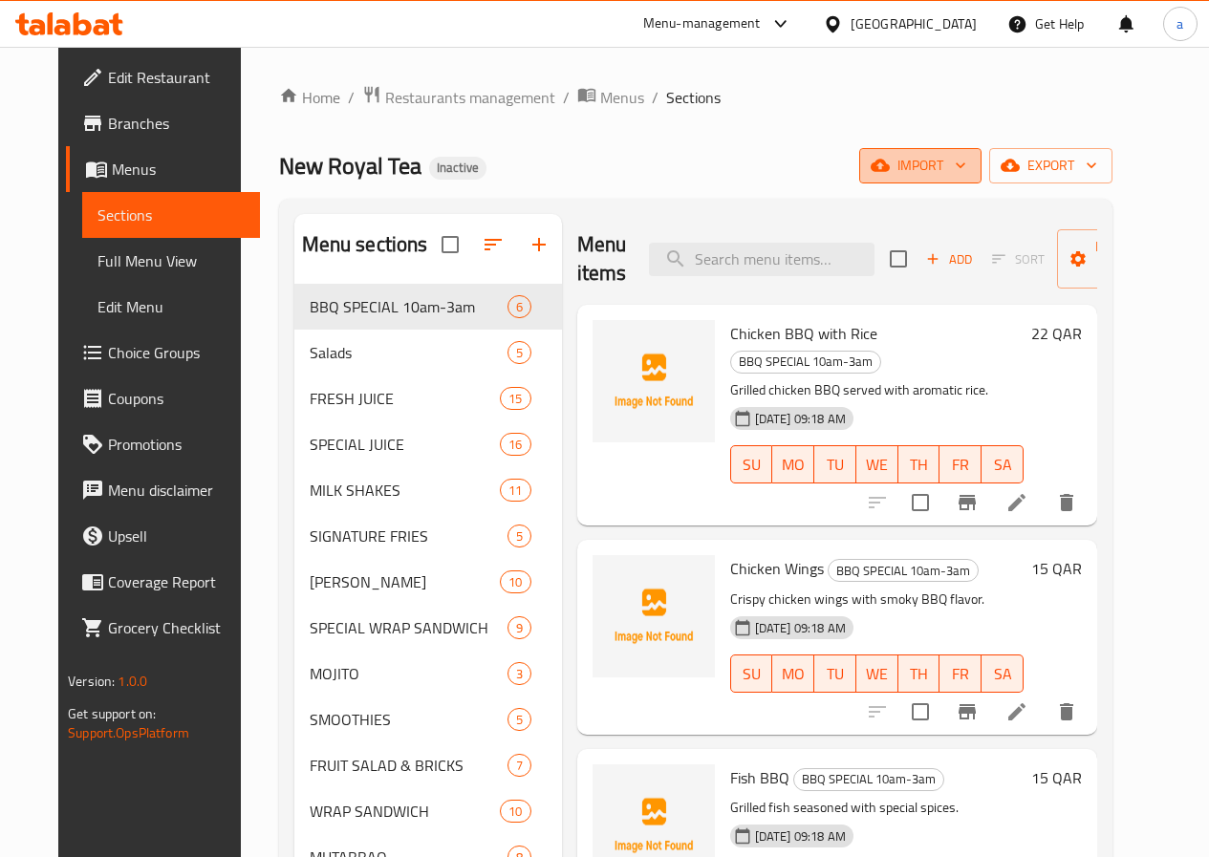
click at [966, 176] on span "import" at bounding box center [921, 166] width 92 height 24
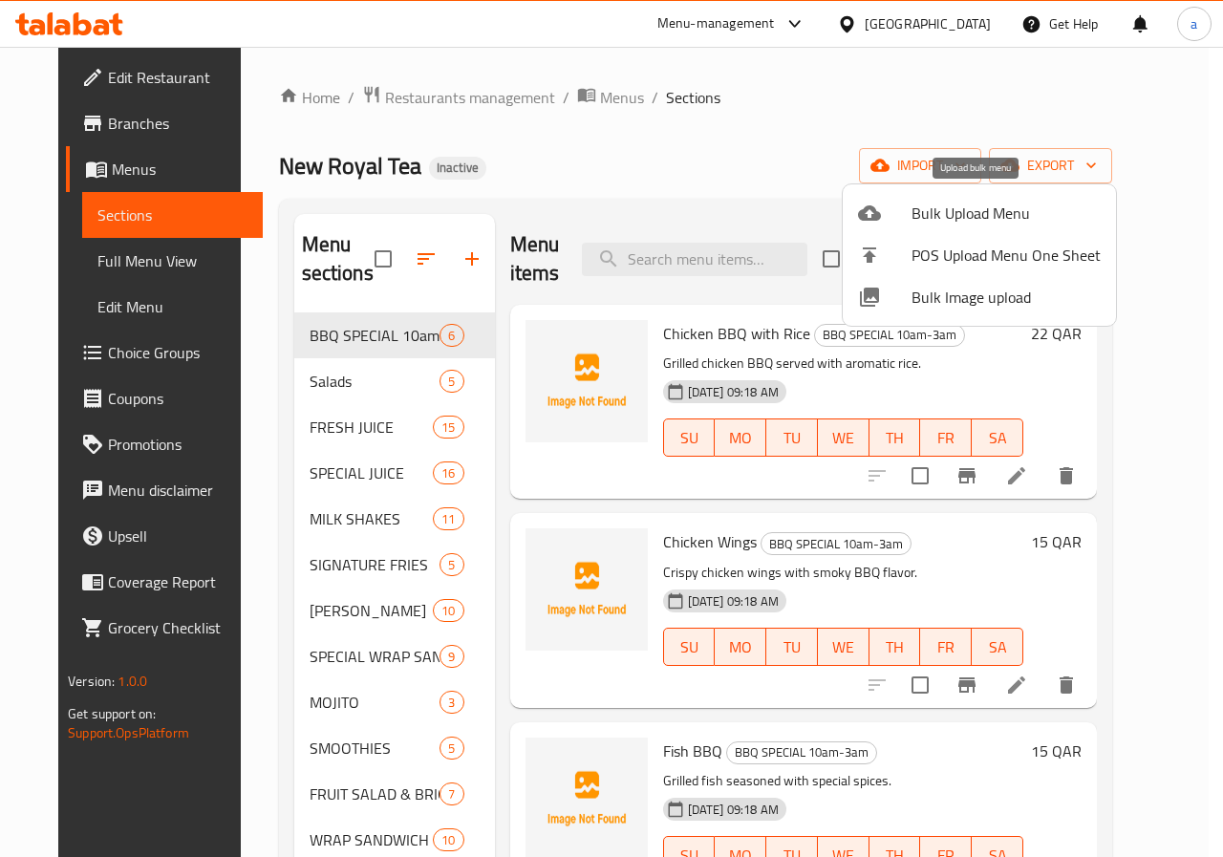
click at [979, 216] on span "Bulk Upload Menu" at bounding box center [1006, 213] width 189 height 23
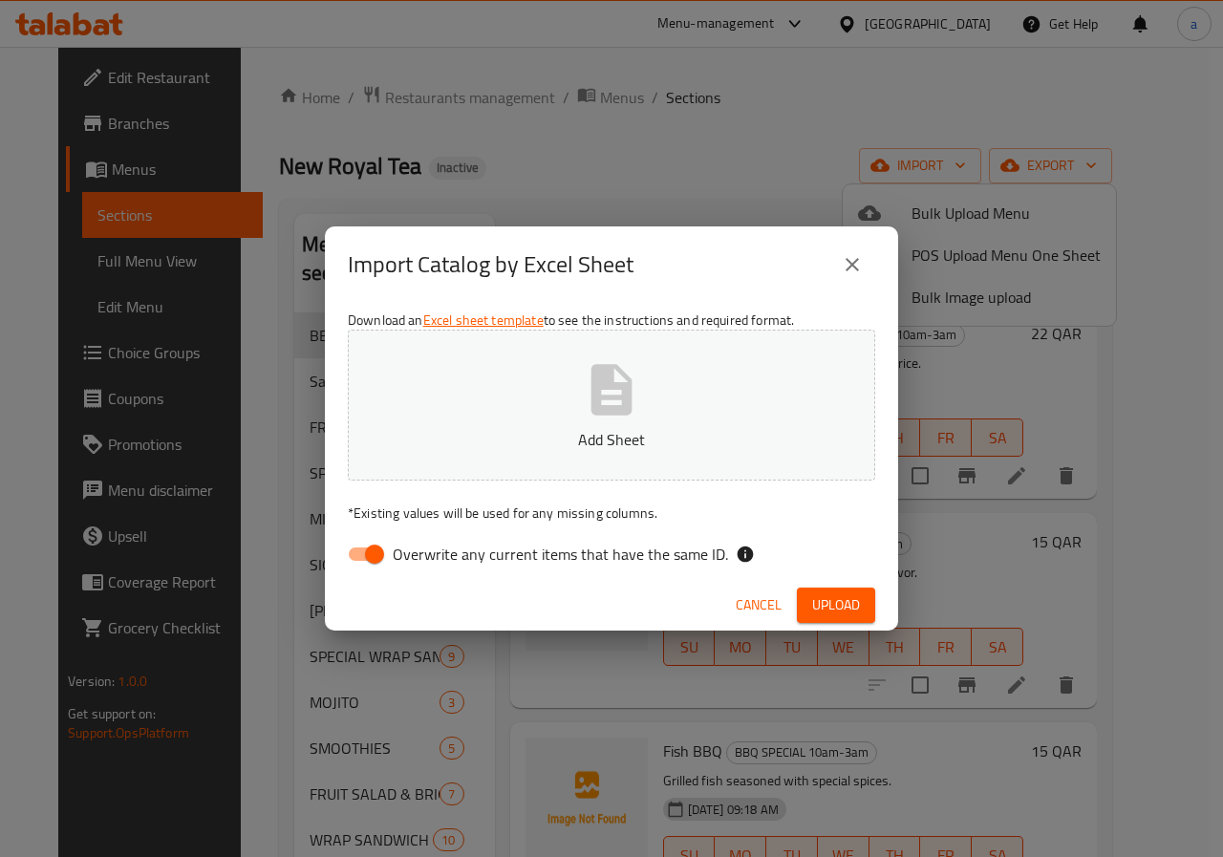
click at [363, 560] on input "Overwrite any current items that have the same ID." at bounding box center [374, 554] width 109 height 36
checkbox input "false"
click at [821, 611] on span "Upload" at bounding box center [836, 606] width 48 height 24
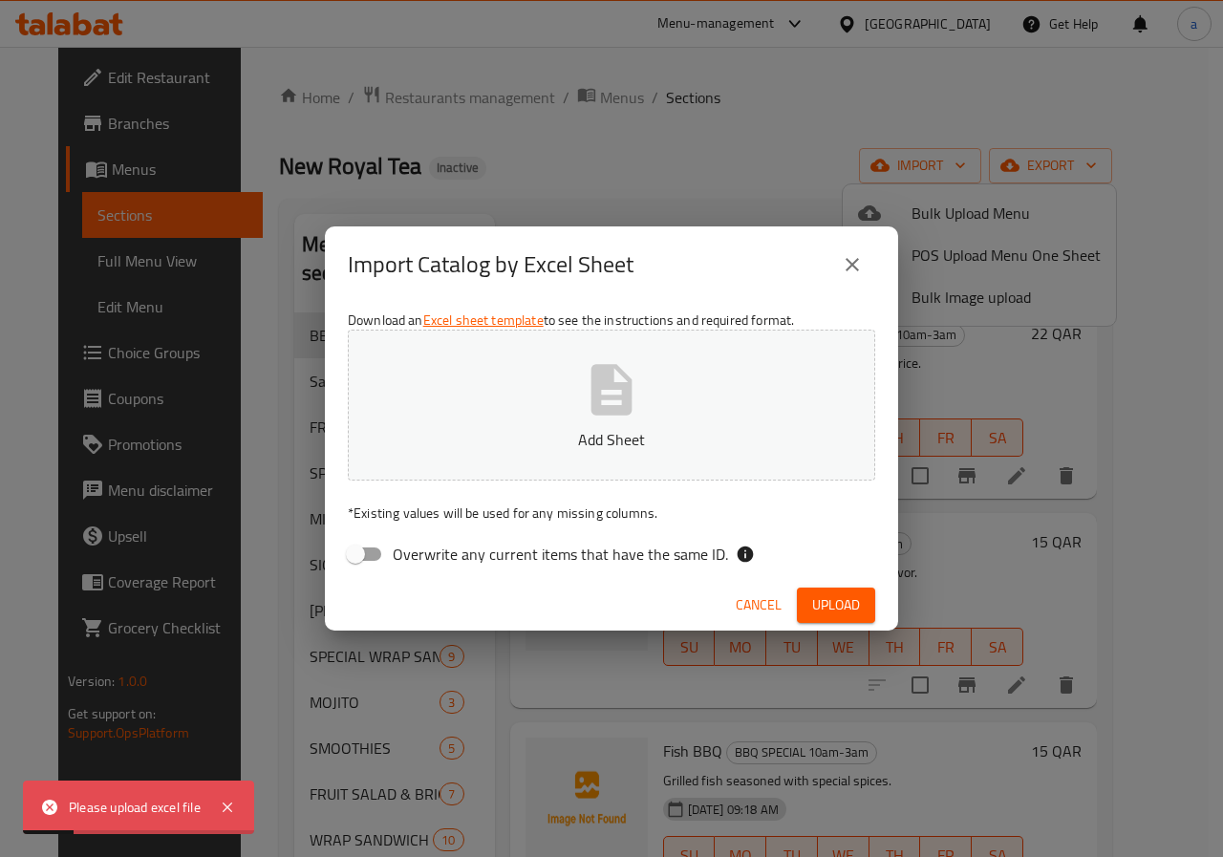
click at [663, 356] on button "Add Sheet" at bounding box center [612, 405] width 528 height 151
click at [853, 598] on span "Upload" at bounding box center [836, 606] width 48 height 24
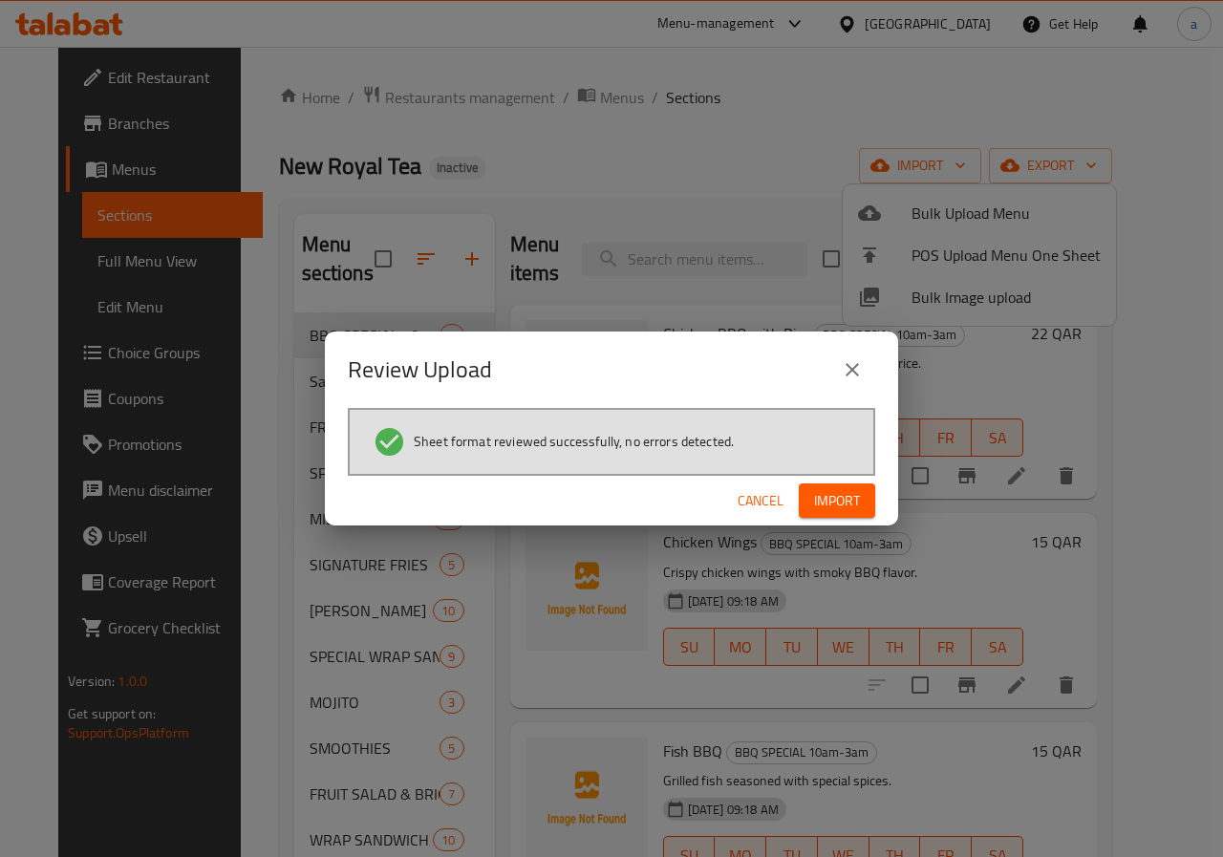
click at [854, 499] on span "Import" at bounding box center [837, 501] width 46 height 24
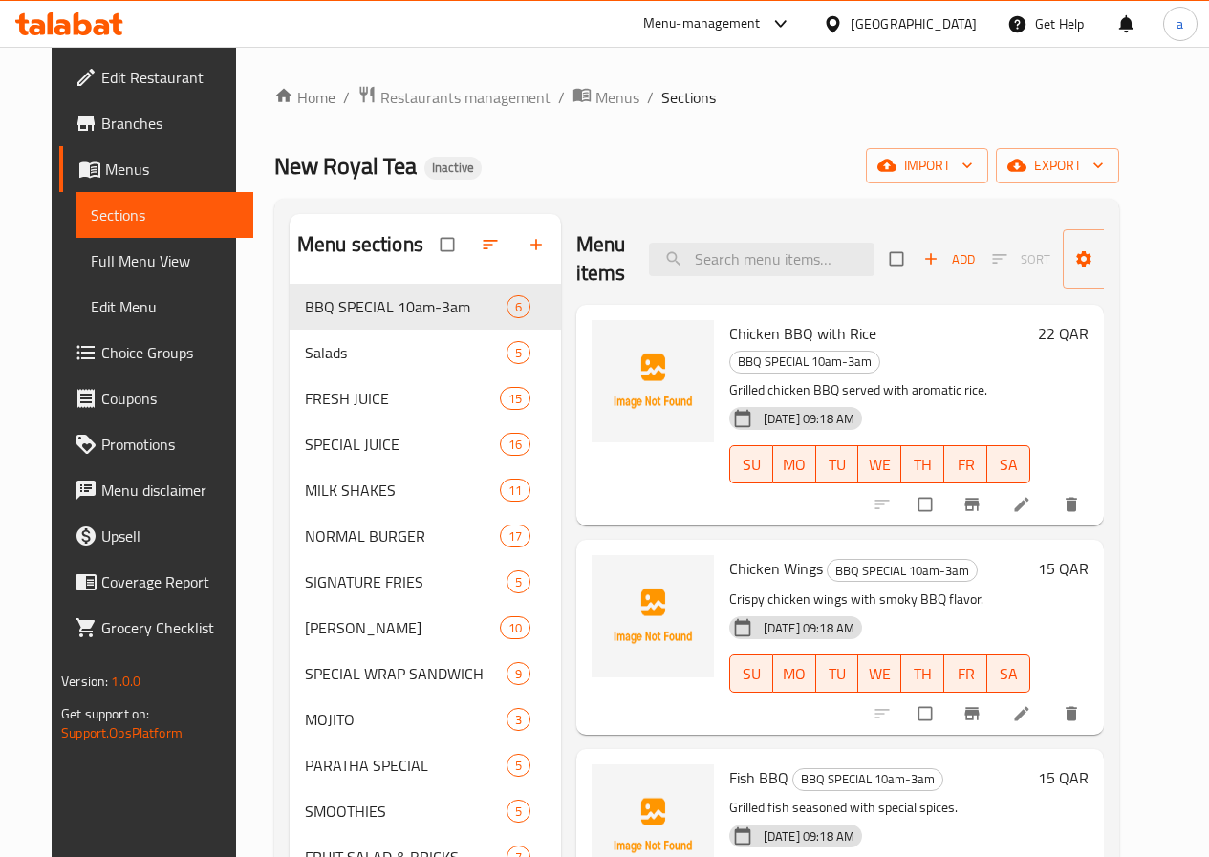
click at [145, 217] on span "Sections" at bounding box center [164, 215] width 147 height 23
click at [122, 214] on span "Sections" at bounding box center [164, 215] width 147 height 23
click at [91, 208] on span "Sections" at bounding box center [164, 215] width 147 height 23
click at [105, 175] on span "Menus" at bounding box center [171, 169] width 133 height 23
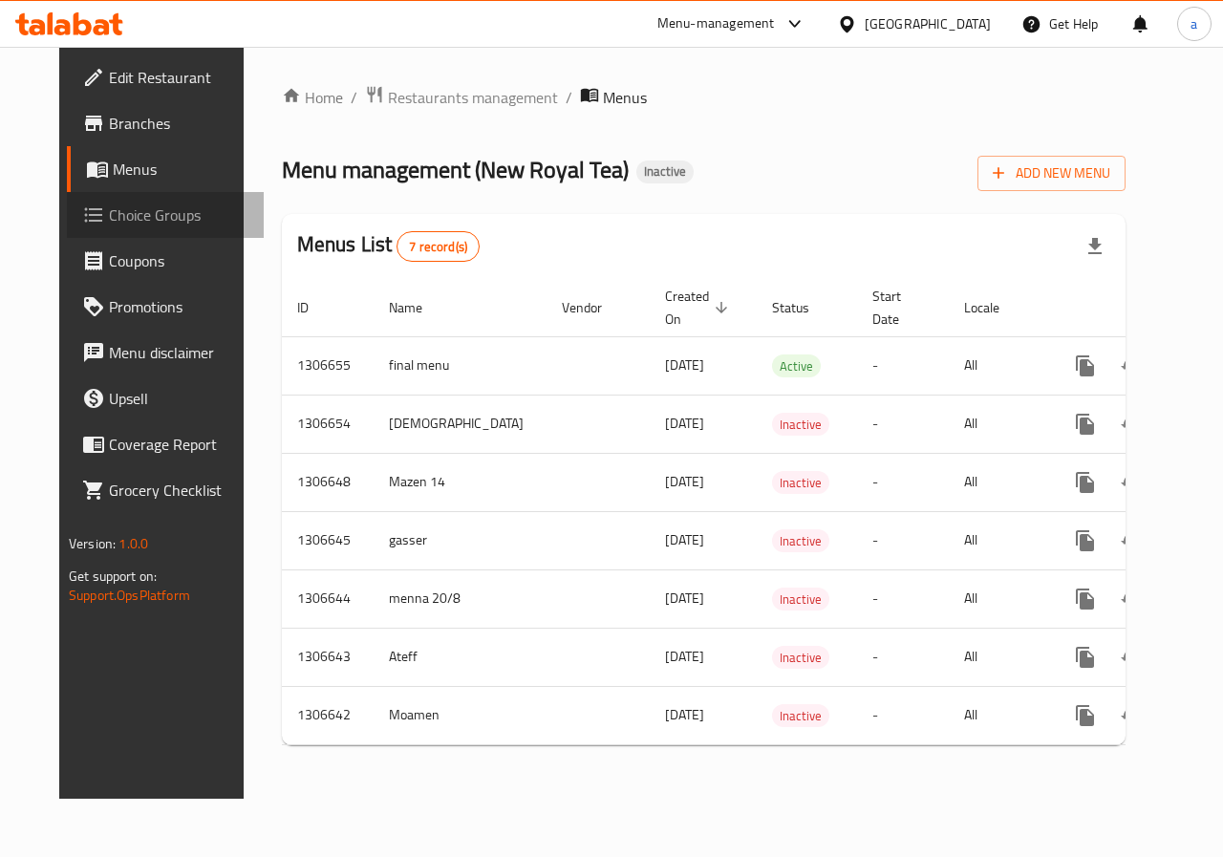
click at [117, 221] on span "Choice Groups" at bounding box center [179, 215] width 140 height 23
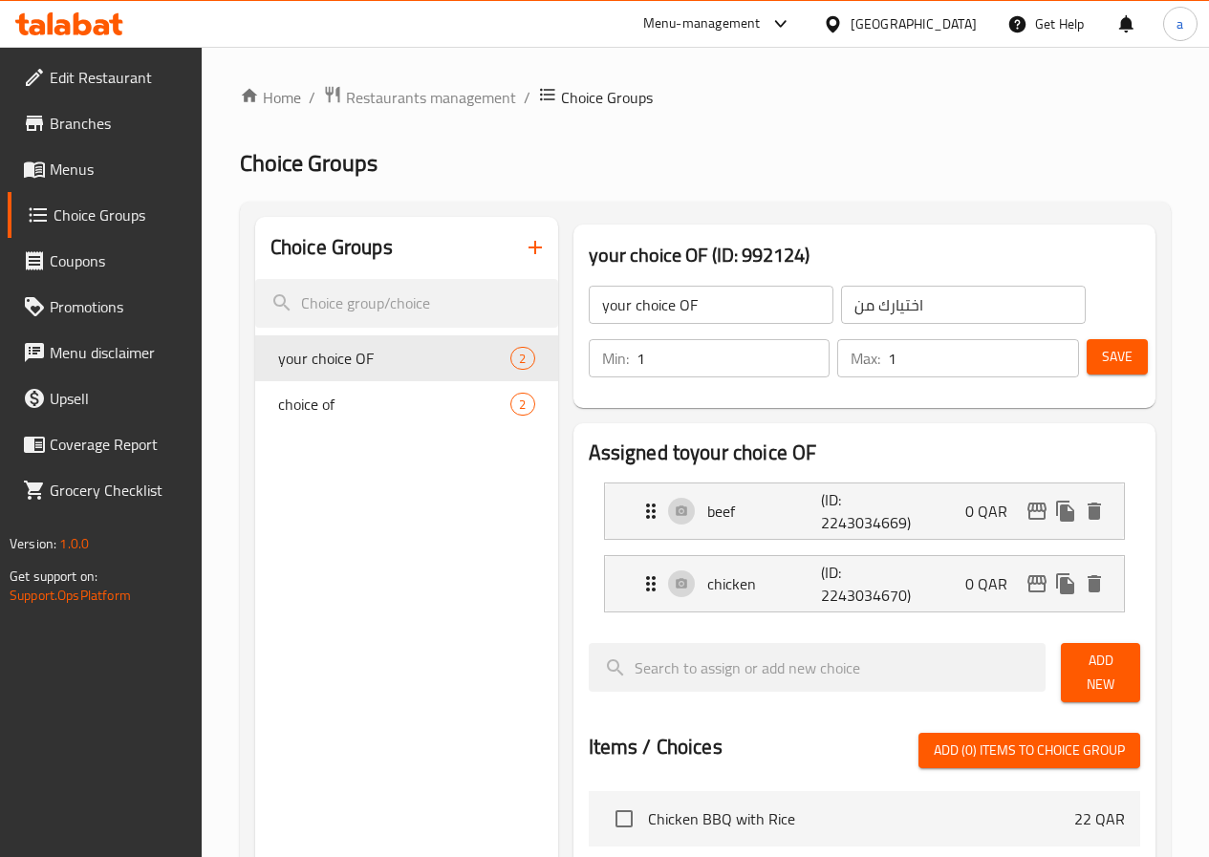
click at [89, 161] on span "Menus" at bounding box center [118, 169] width 137 height 23
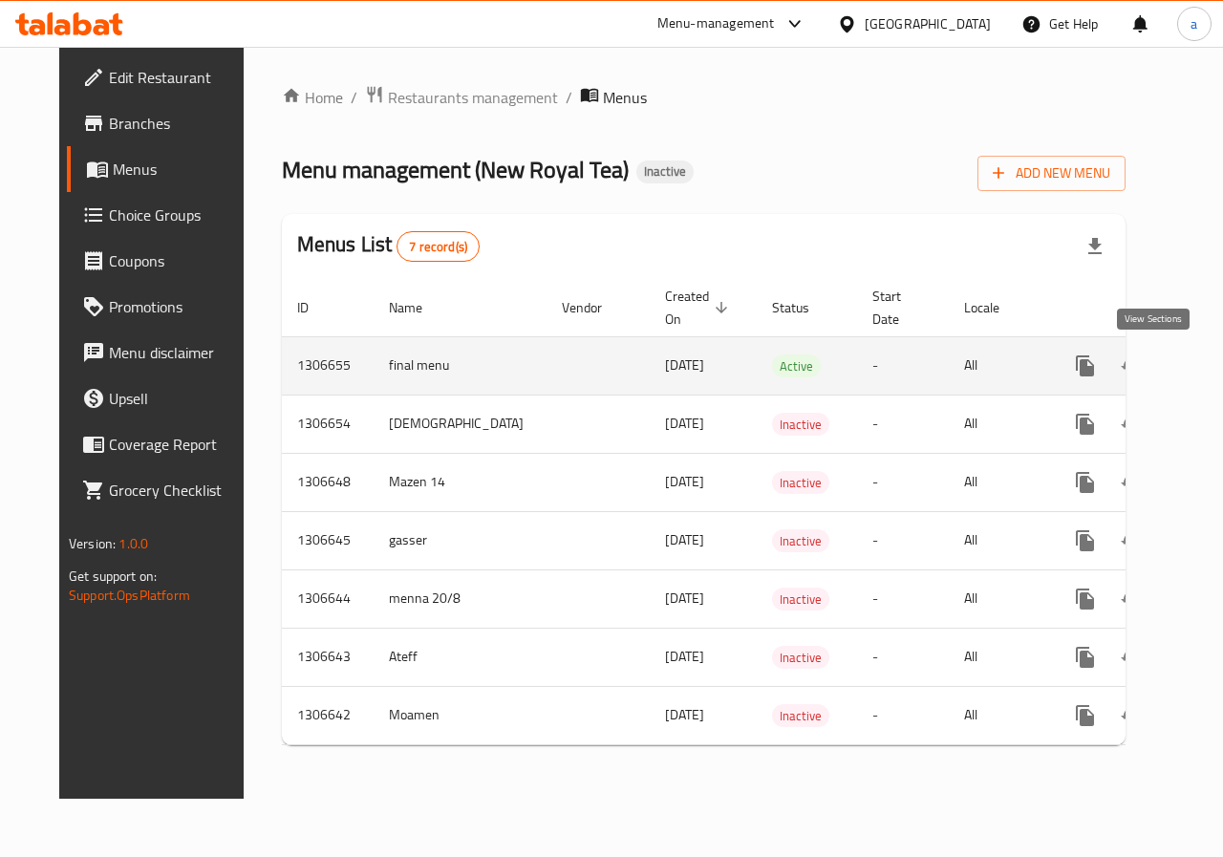
click at [1200, 372] on link "enhanced table" at bounding box center [1223, 366] width 46 height 46
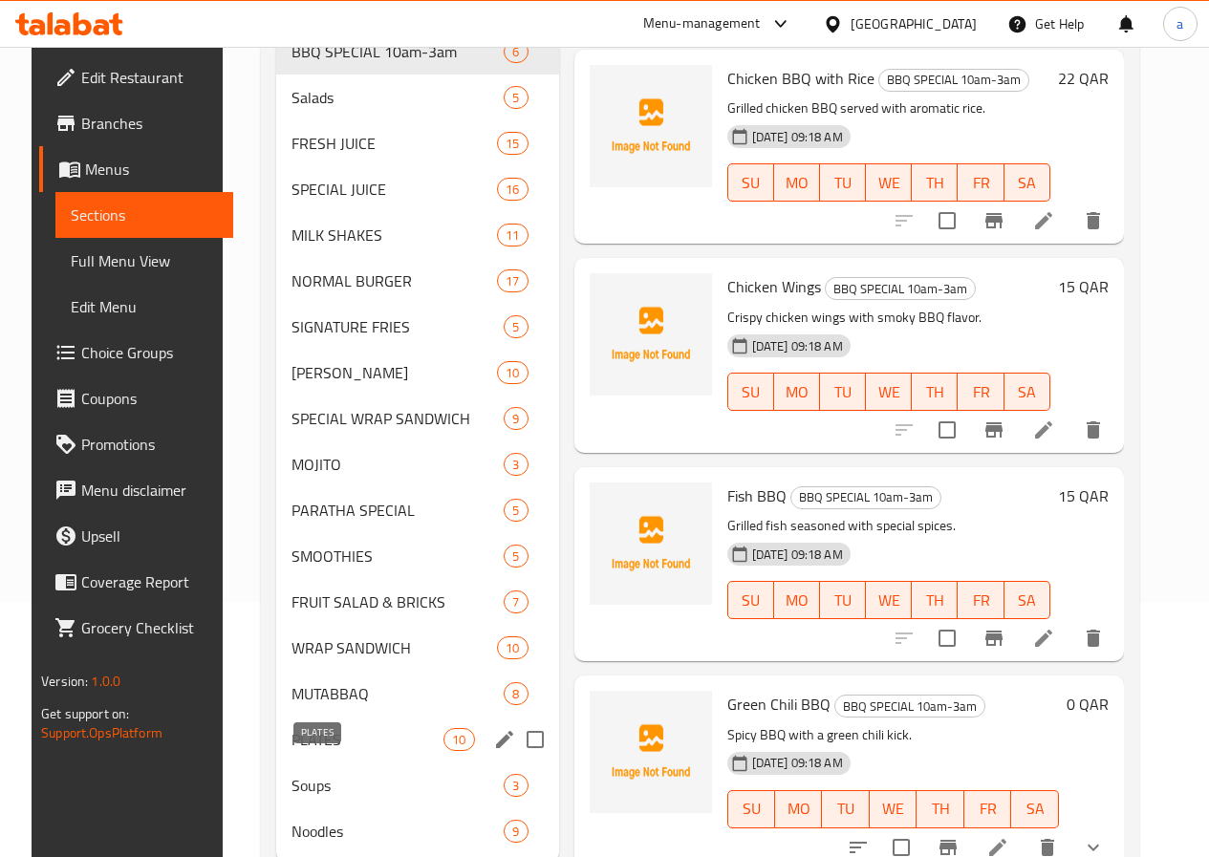
scroll to position [342, 0]
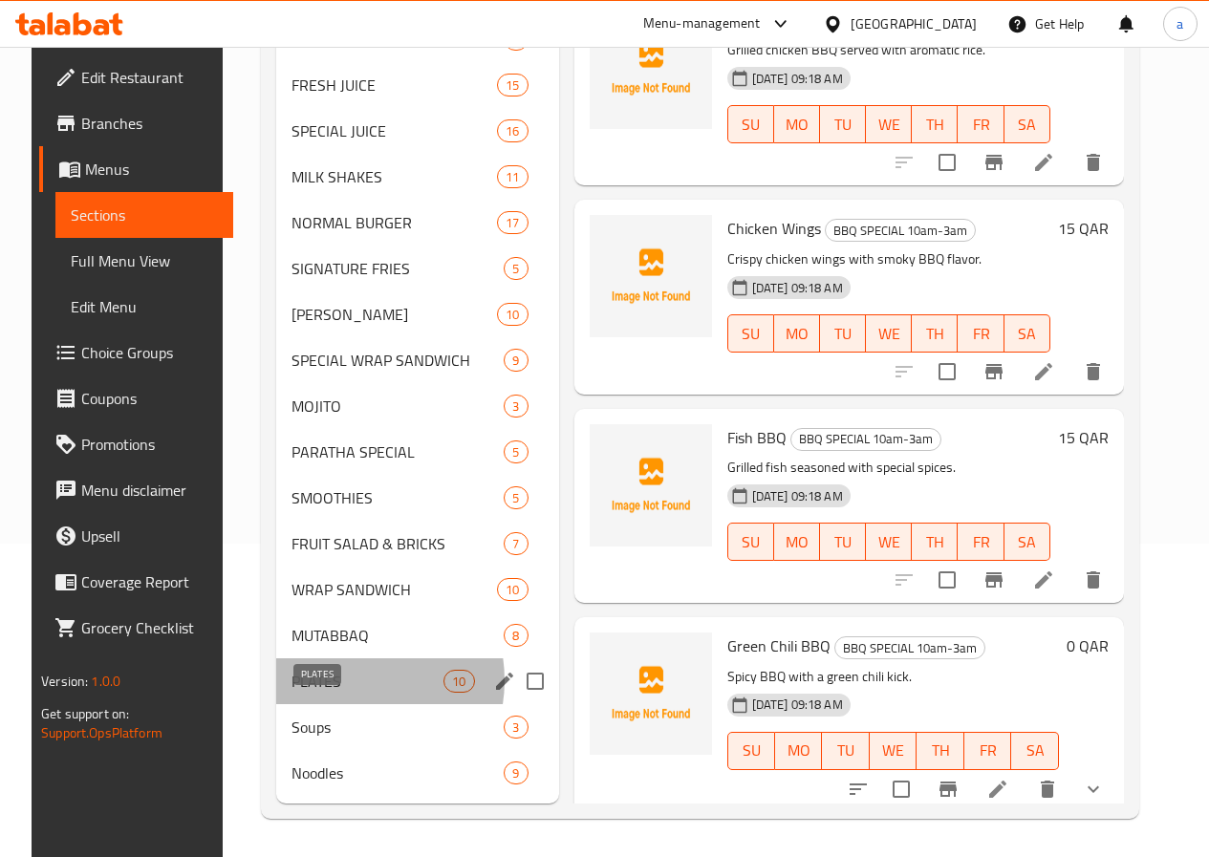
click at [329, 681] on span "PLATES" at bounding box center [368, 681] width 152 height 23
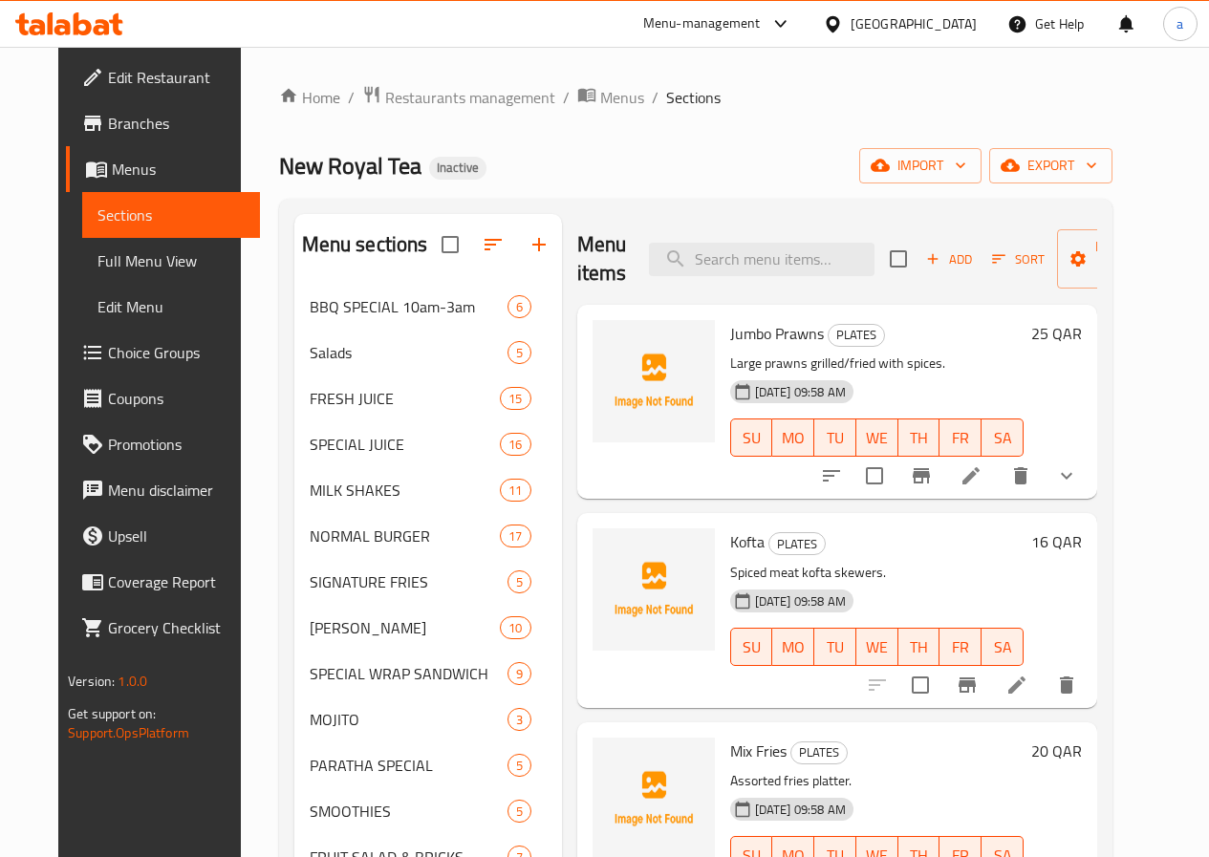
click at [112, 159] on span "Menus" at bounding box center [178, 169] width 133 height 23
